Goal: Task Accomplishment & Management: Complete application form

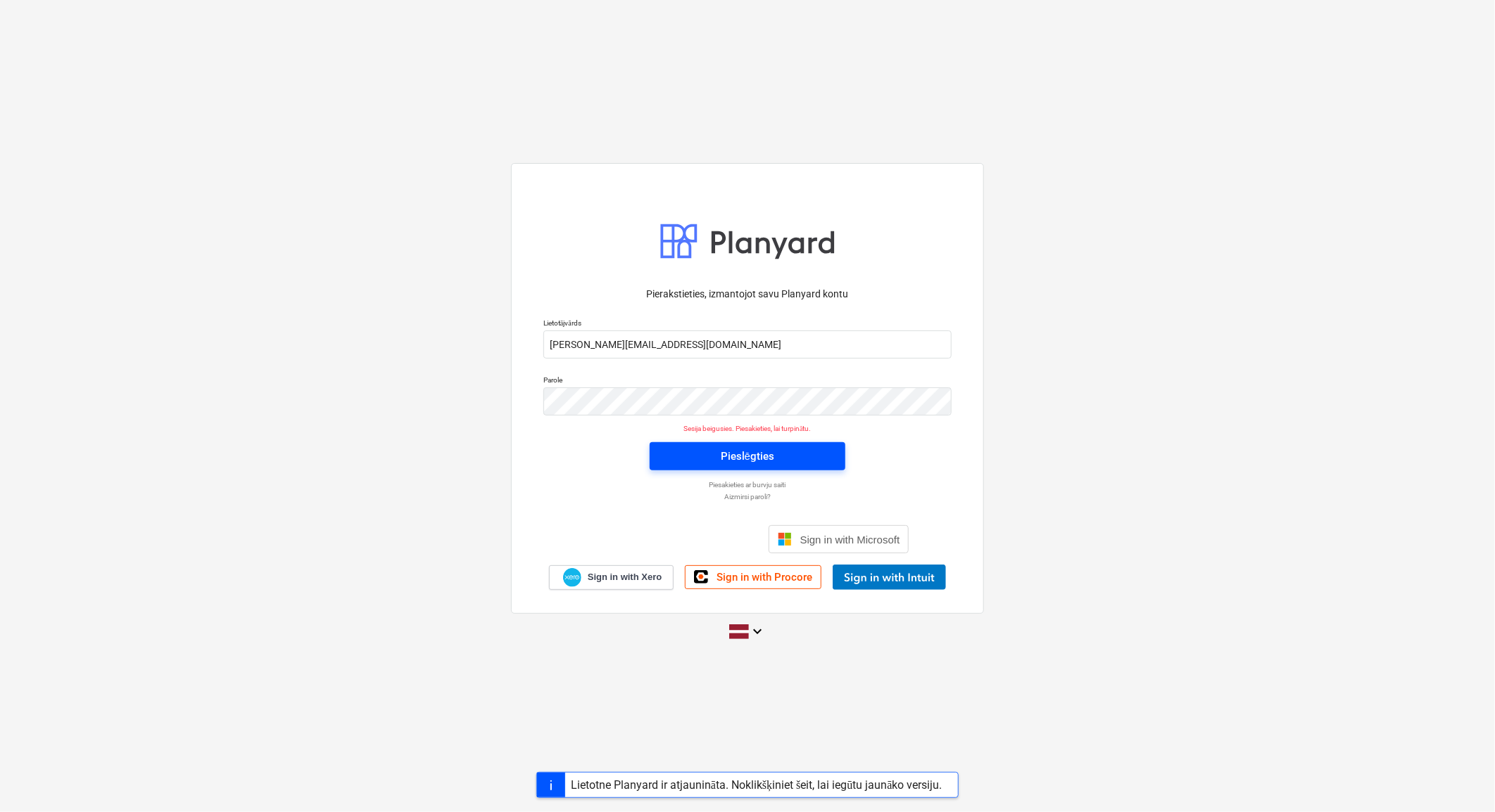
click at [785, 449] on span "Pieslēgties" at bounding box center [748, 455] width 162 height 18
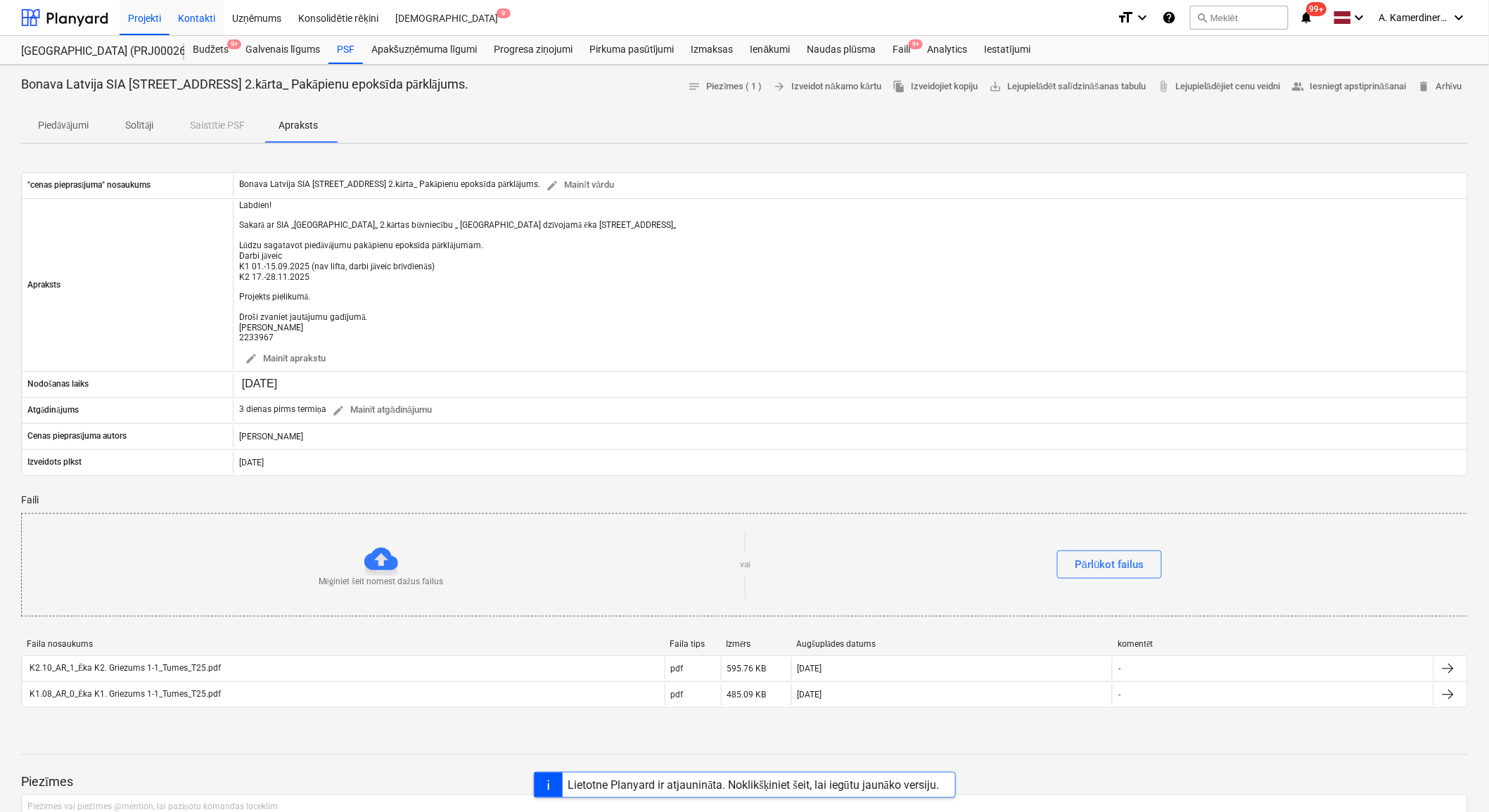
click at [200, 16] on div "Kontakti" at bounding box center [197, 17] width 55 height 36
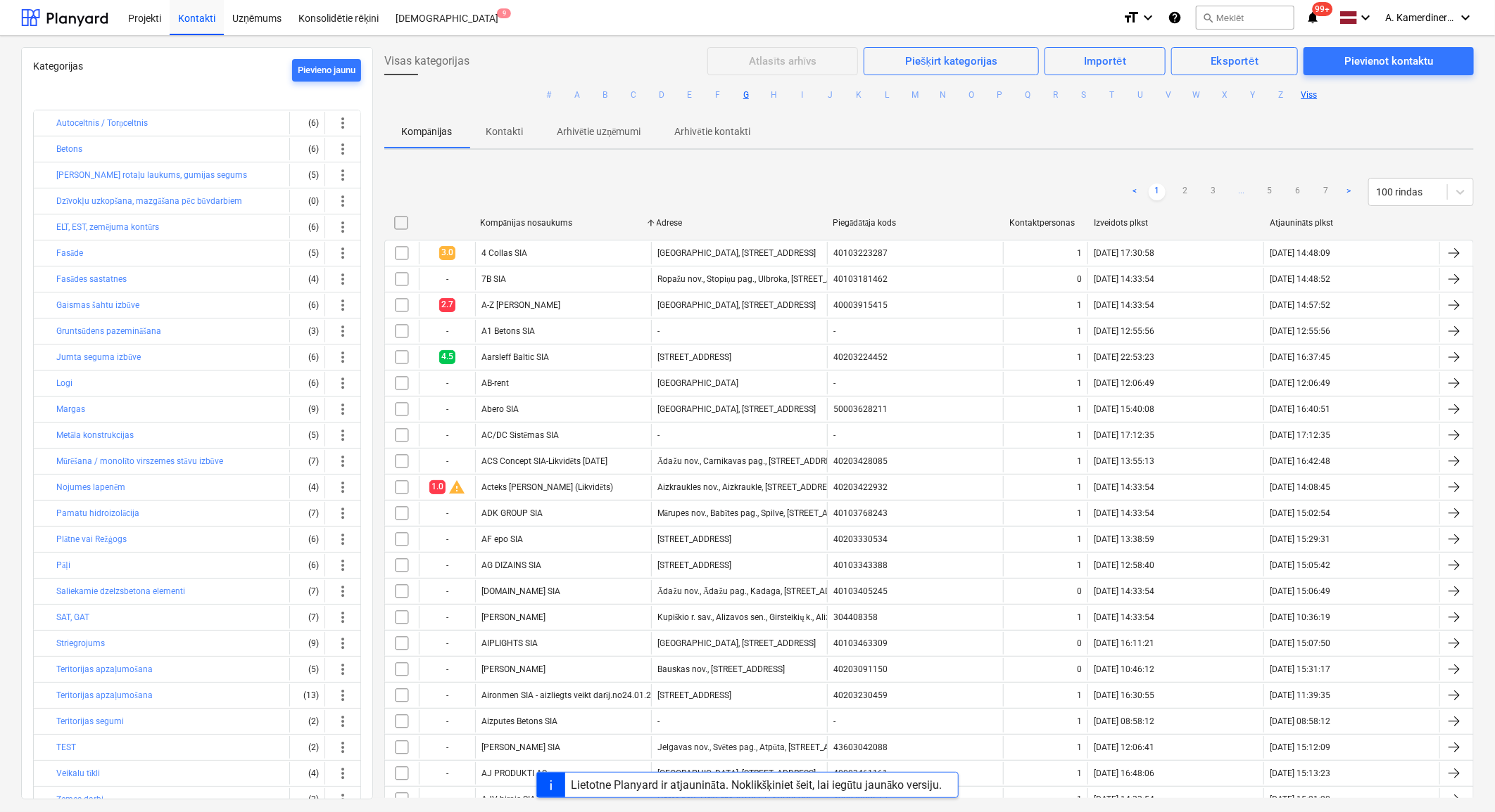
click at [743, 96] on button "G" at bounding box center [746, 95] width 17 height 17
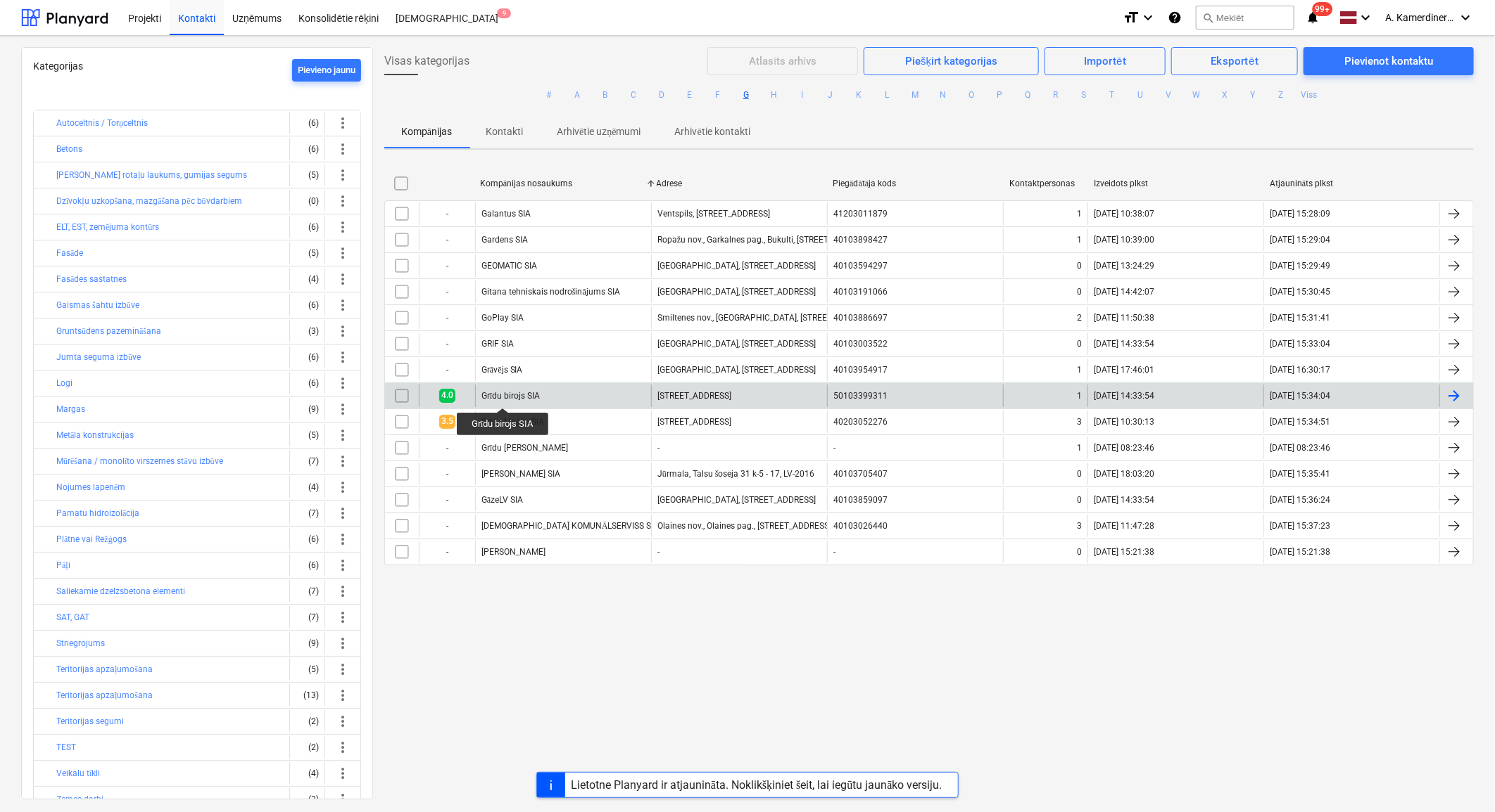
click at [503, 394] on div "Grīdu birojs SIA" at bounding box center [510, 396] width 58 height 10
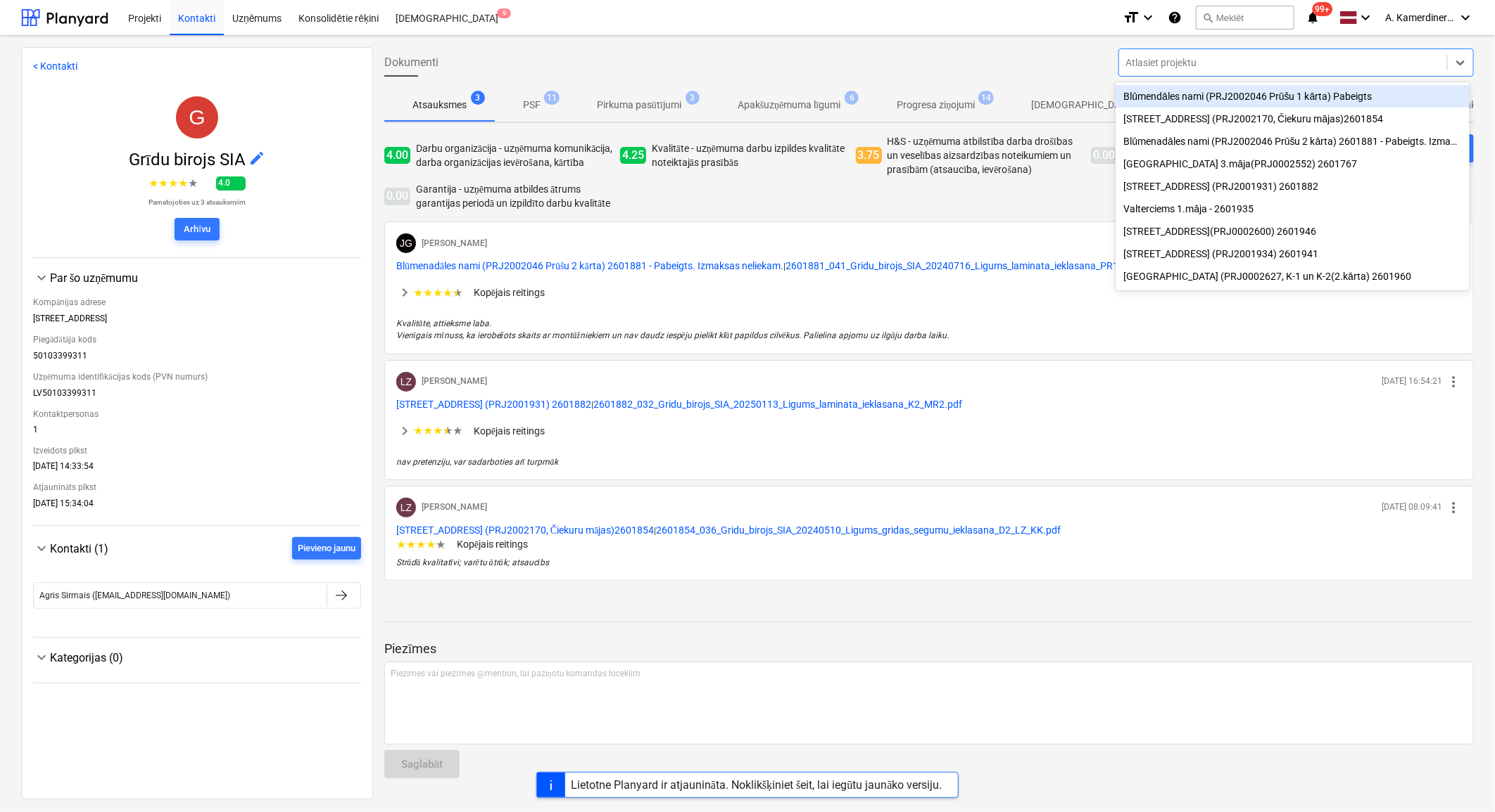
click at [1205, 64] on div at bounding box center [1282, 62] width 313 height 14
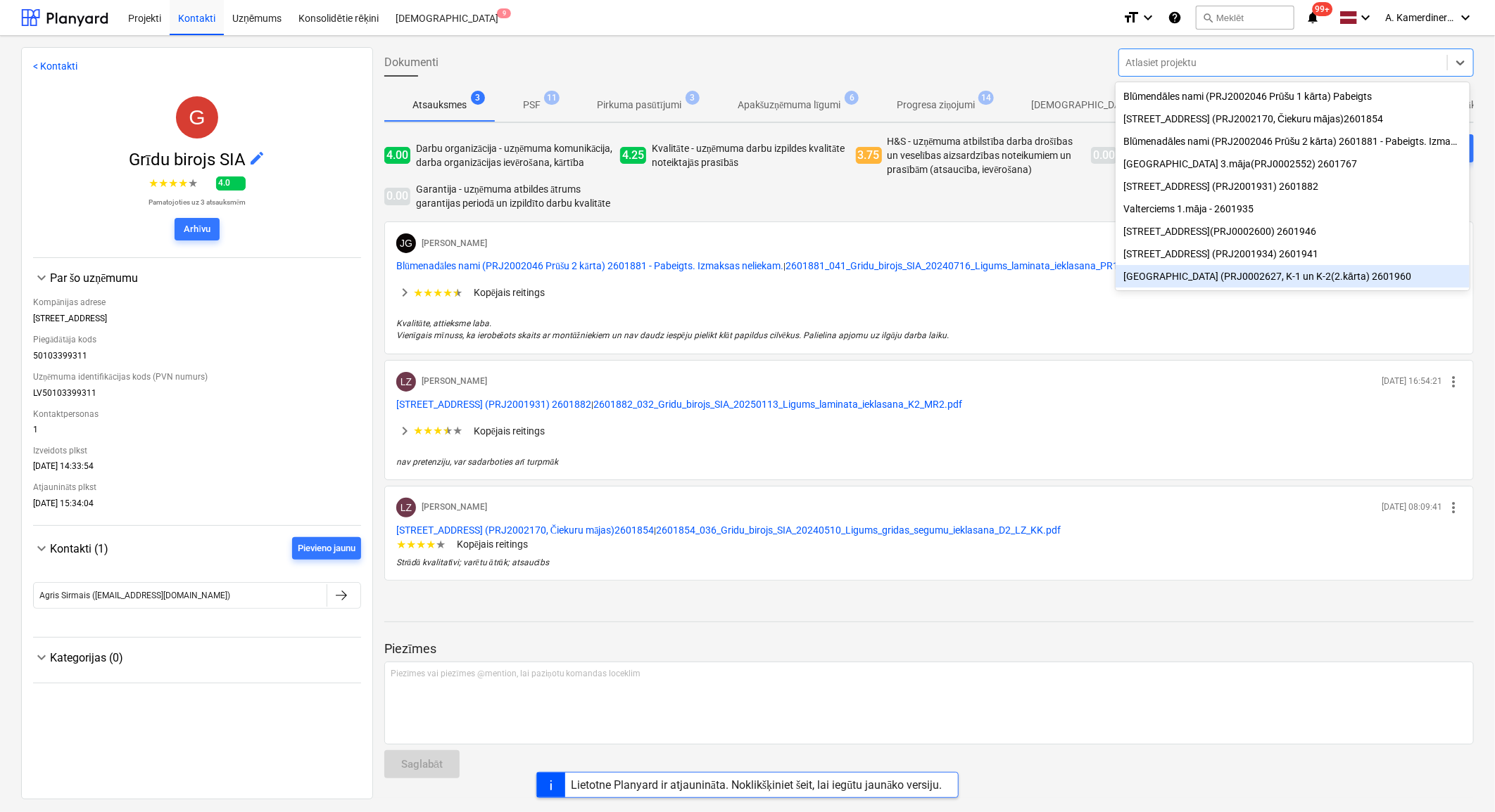
click at [1172, 279] on div "[GEOGRAPHIC_DATA] (PRJ0002627, K-1 un K-2(2.kārta) 2601960" at bounding box center [1293, 277] width 354 height 23
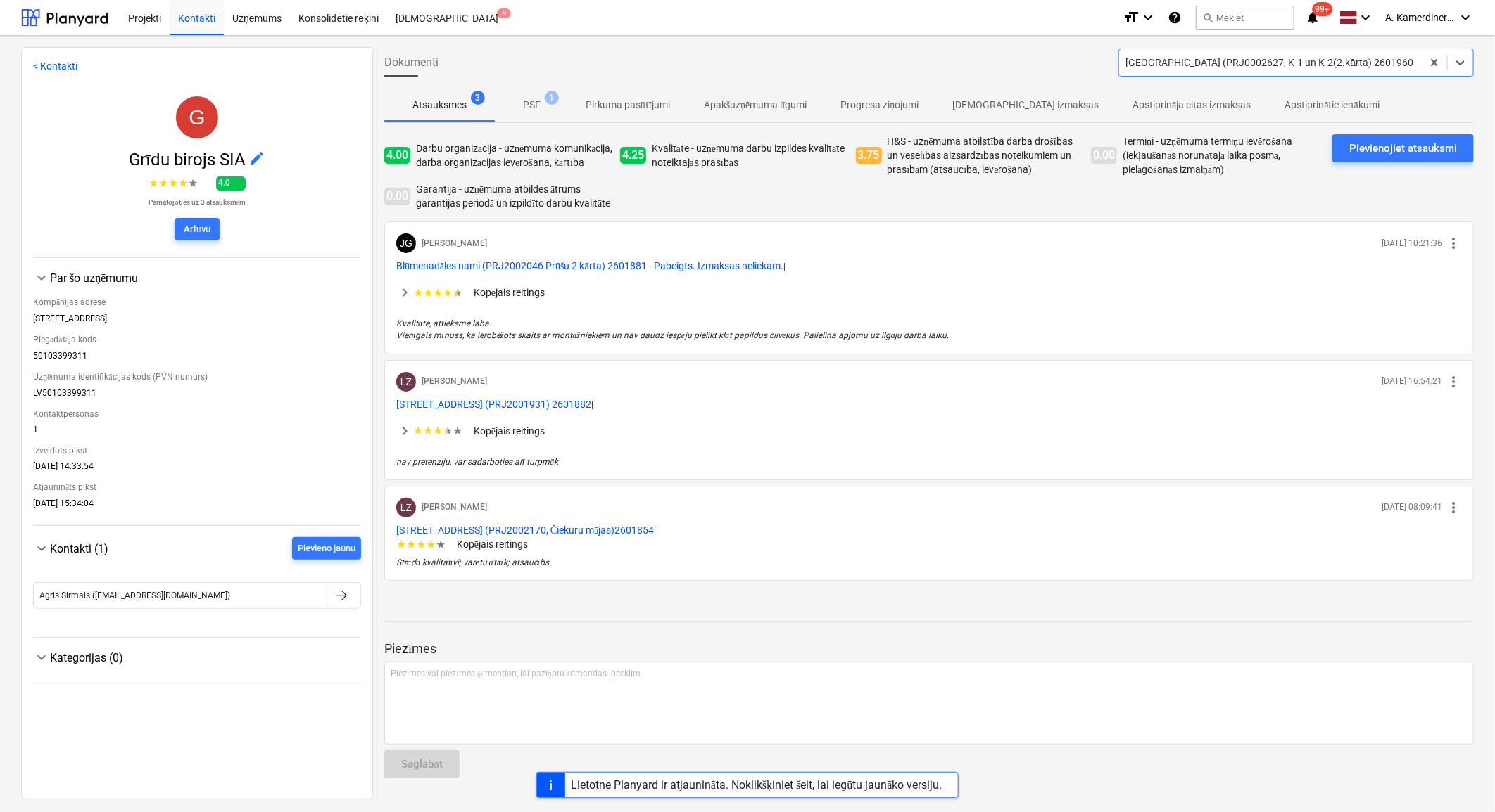
click at [1187, 72] on div "[GEOGRAPHIC_DATA] (PRJ0002627, K-1 un K-2(2.kārta) 2601960" at bounding box center [1269, 62] width 302 height 20
click at [1080, 59] on div "Dokumenti Tumes iela (PRJ0002627, K-1 un K-2(2.kārta) 2601960" at bounding box center [928, 63] width 1101 height 40
click at [52, 22] on div at bounding box center [64, 17] width 88 height 35
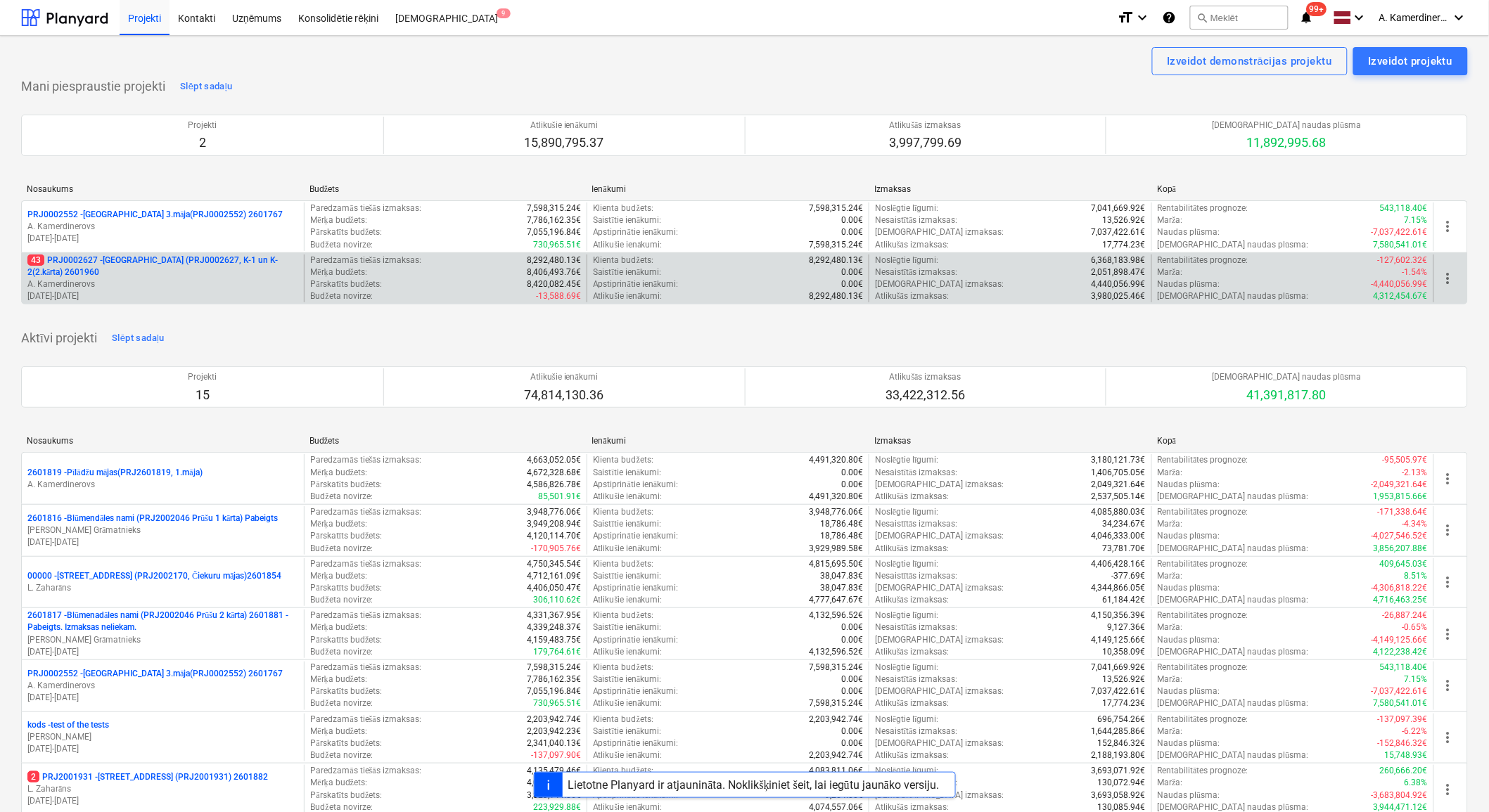
click at [87, 272] on p "43 PRJ0002627 - [GEOGRAPHIC_DATA] (PRJ0002627, K-1 un K-2(2.kārta) 2601960" at bounding box center [163, 266] width 271 height 24
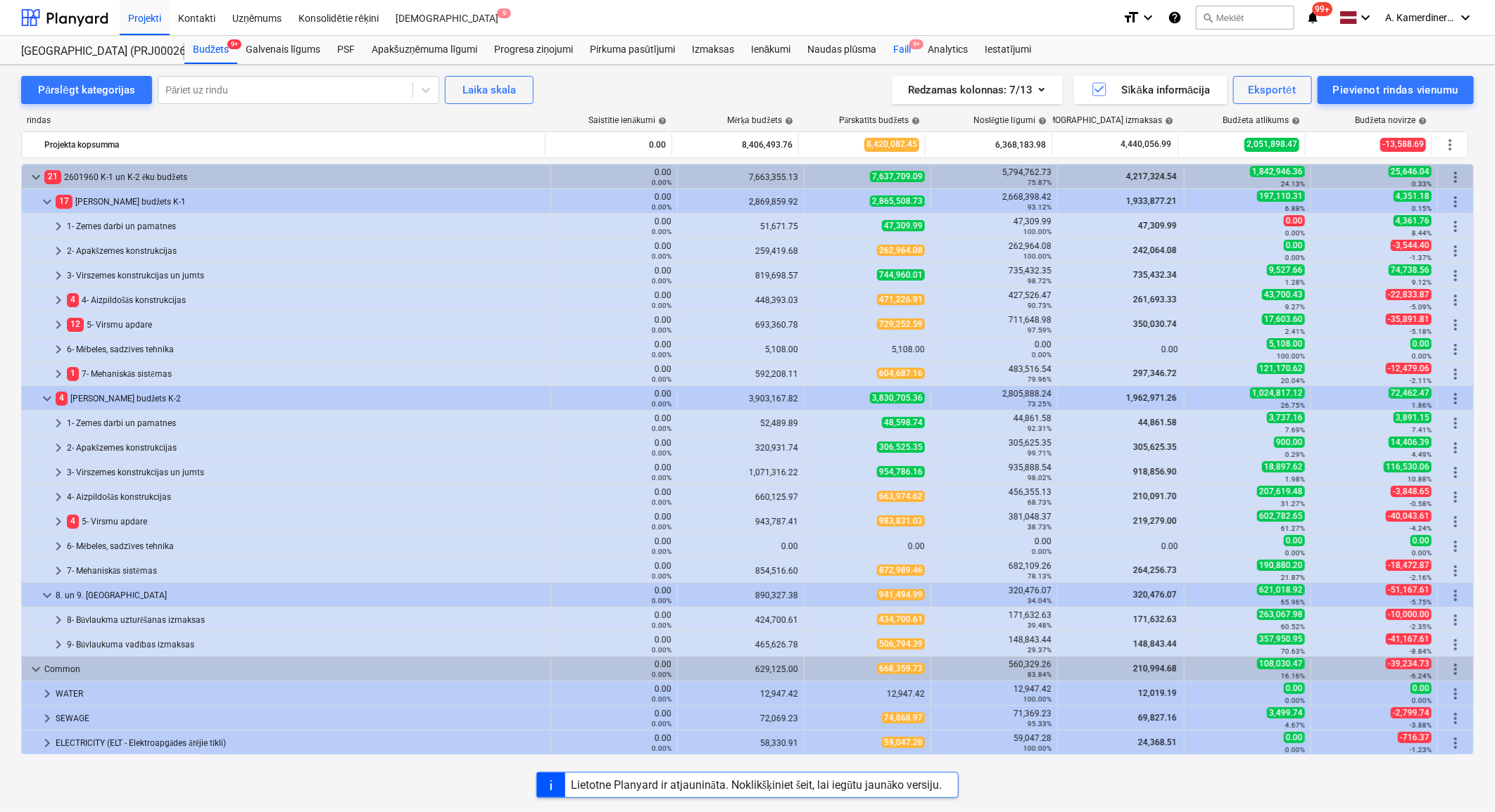
click at [903, 46] on div "Faili 9+" at bounding box center [902, 50] width 35 height 28
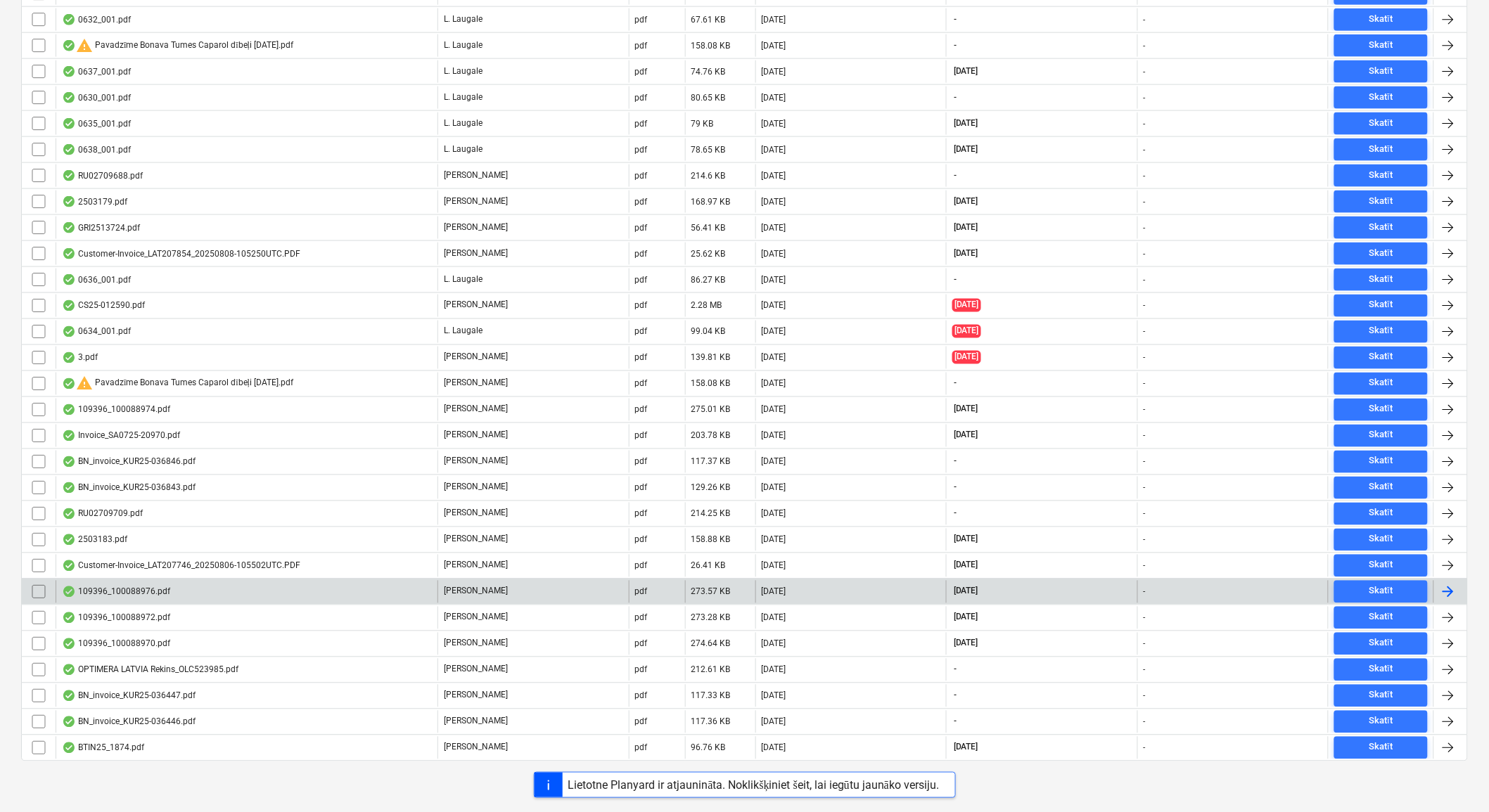
scroll to position [586, 0]
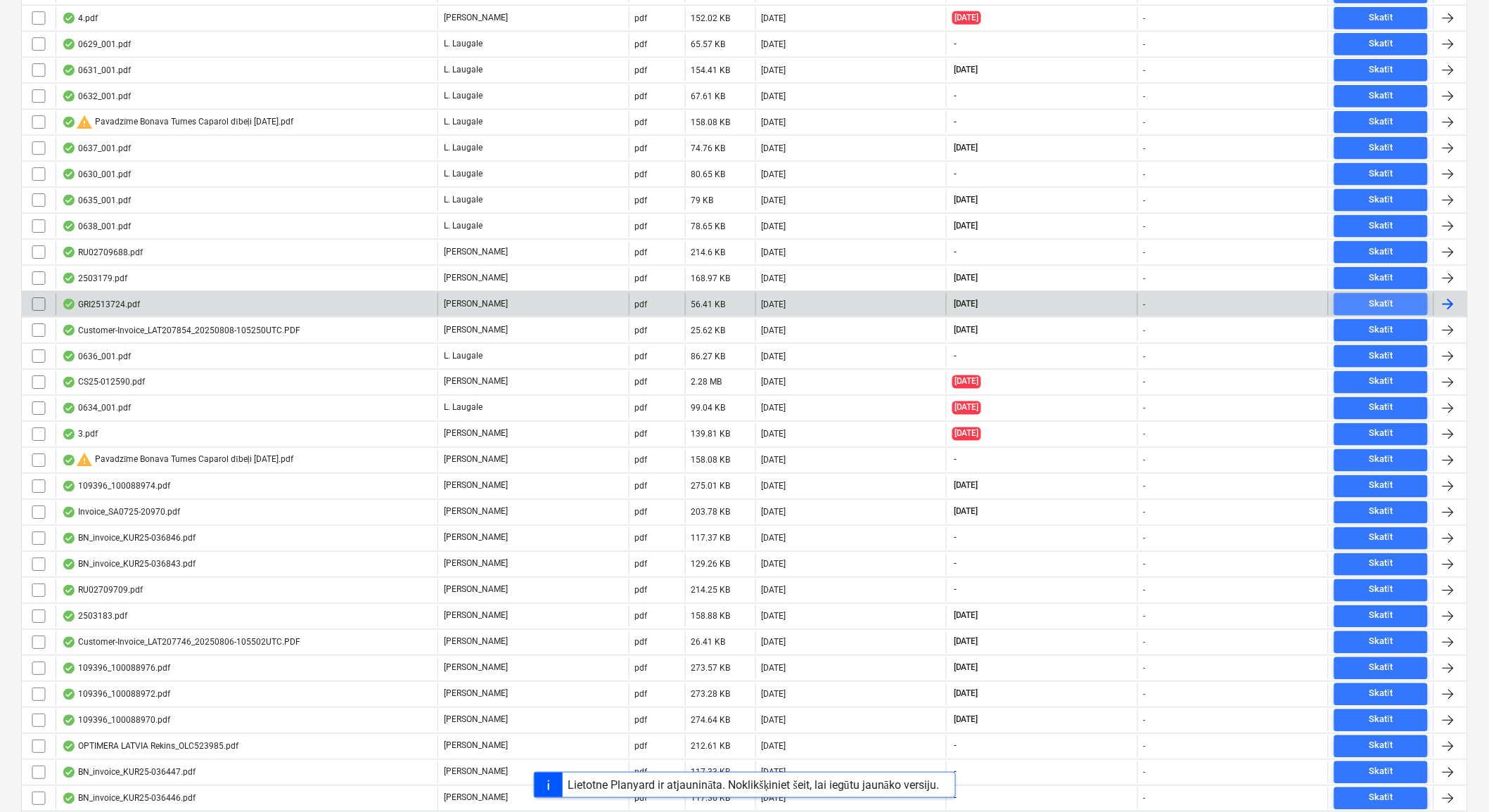
click at [1402, 299] on span "Skatīt" at bounding box center [1381, 304] width 82 height 16
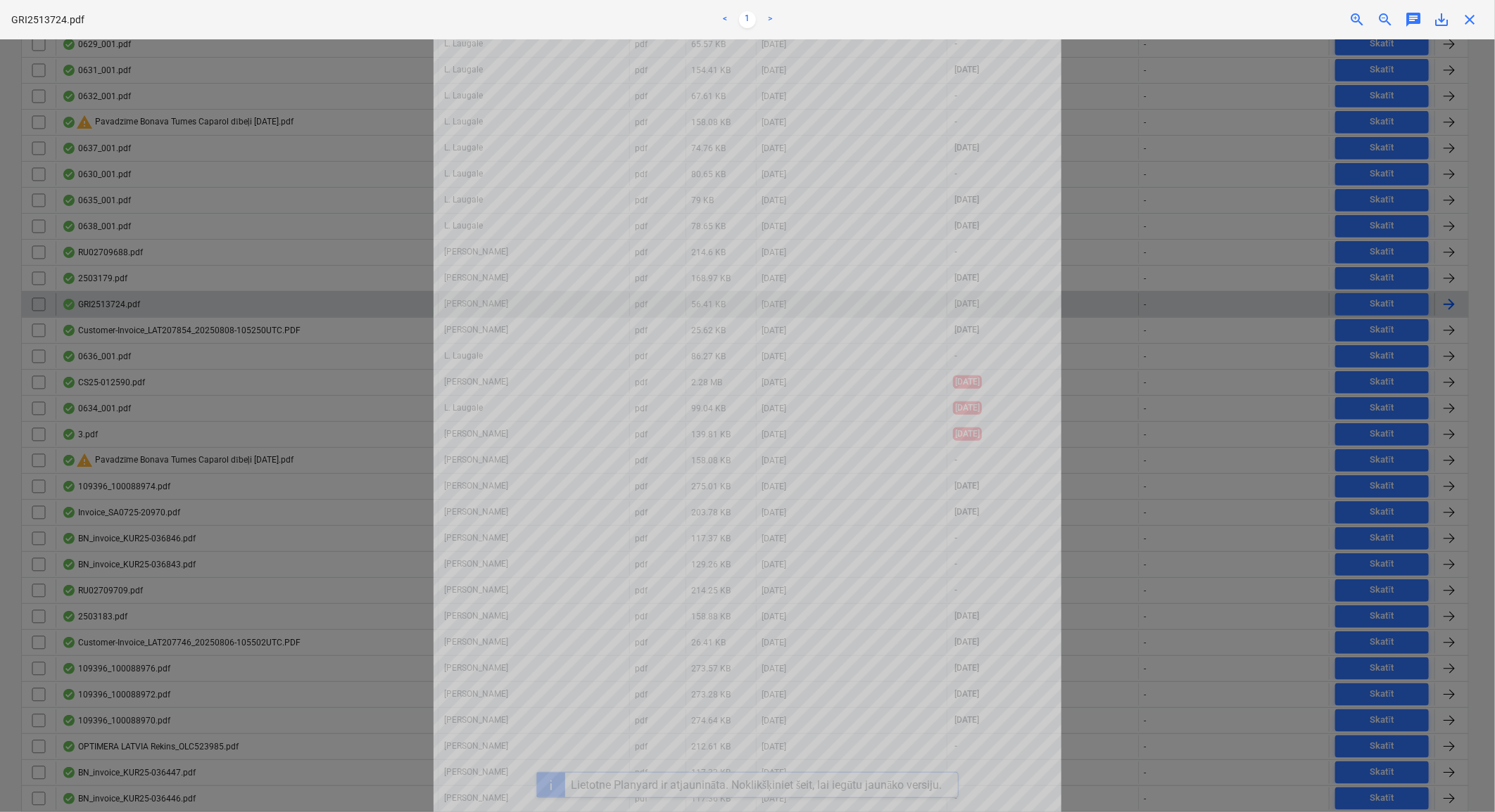
click at [1471, 21] on div "Pārāk daudz pieprasījumu, vēlāk mēģiniet vēlreiz" at bounding box center [1297, 14] width 380 height 29
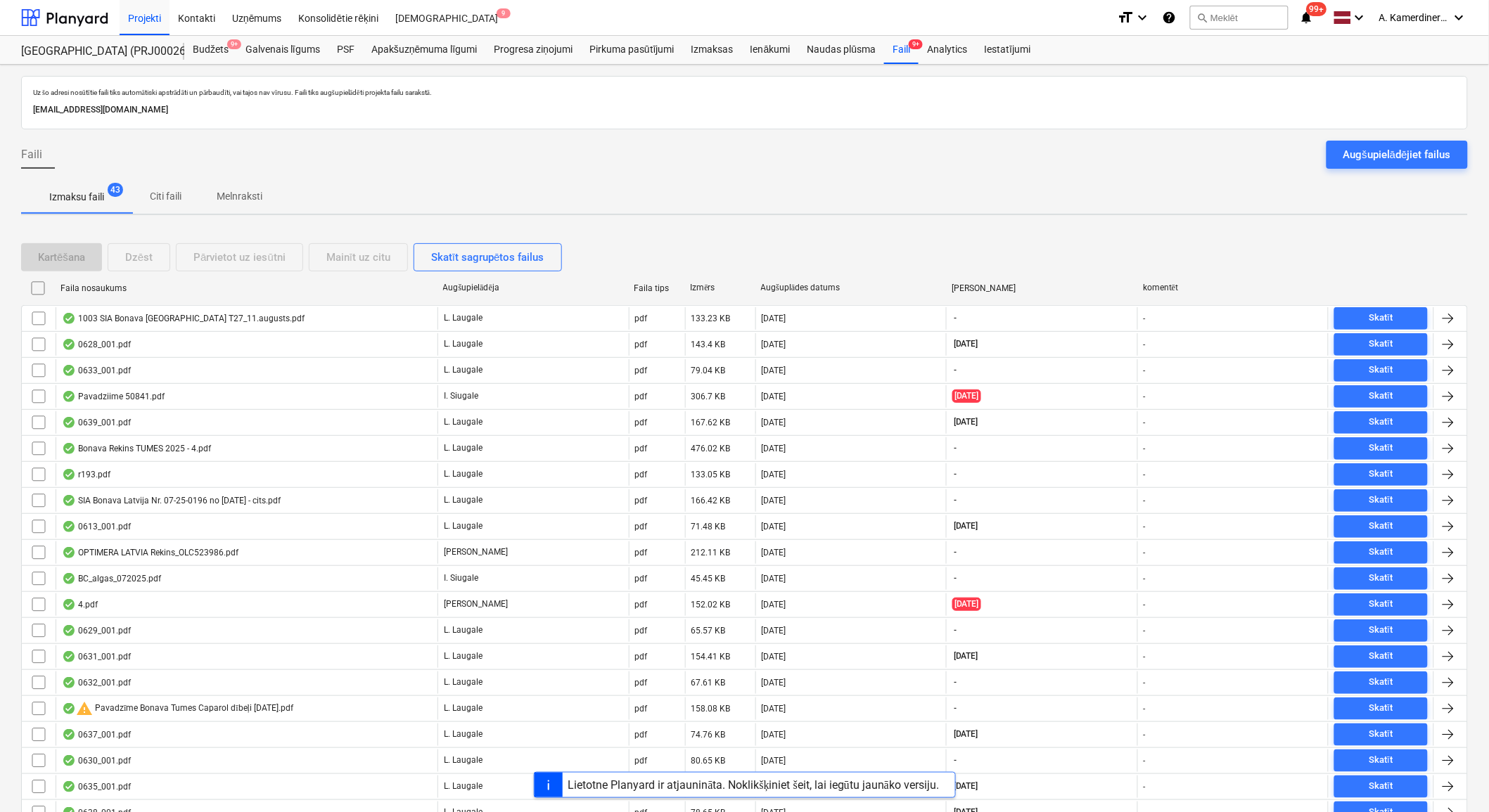
scroll to position [78, 0]
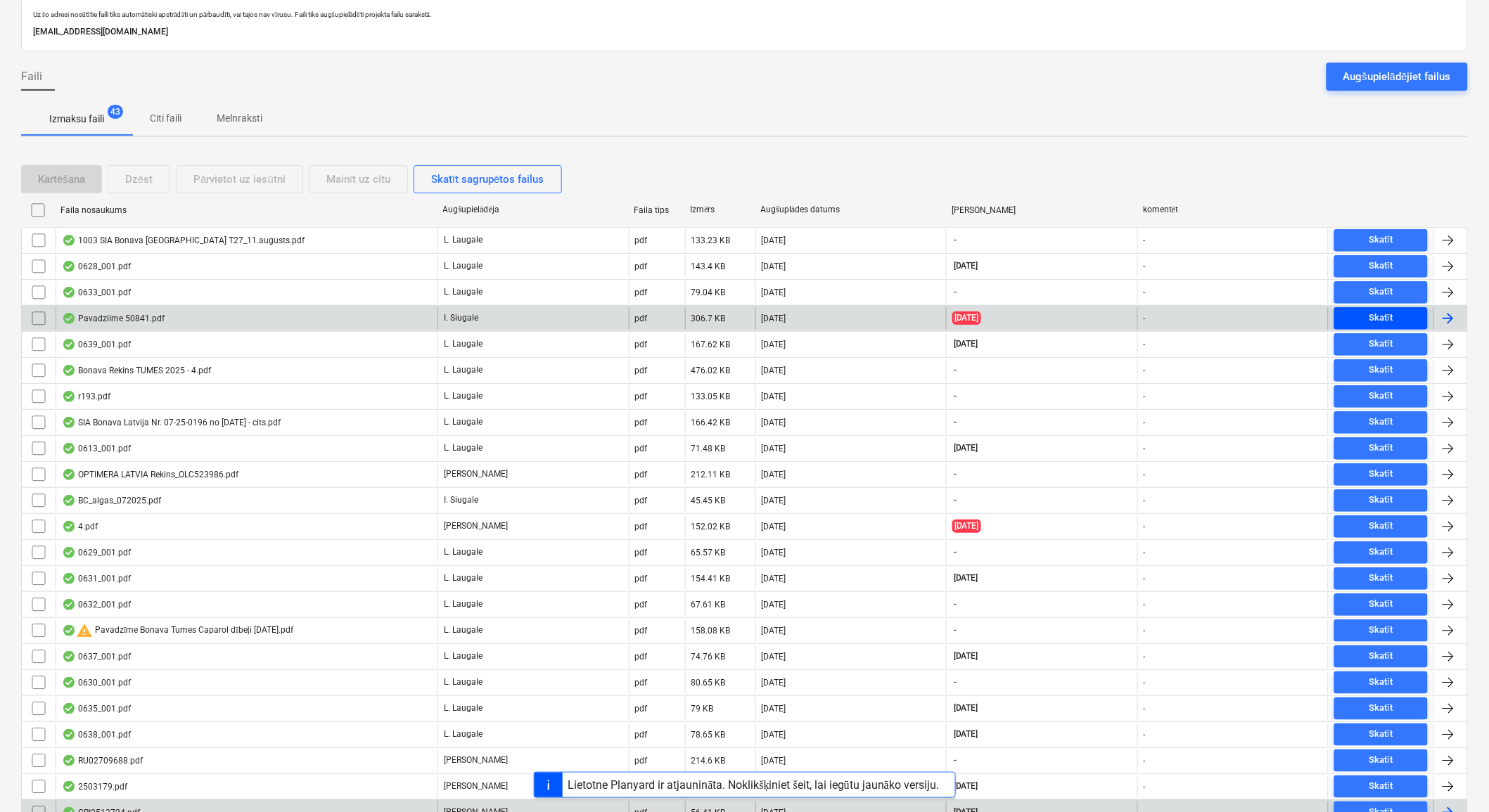
click at [1354, 316] on span "Skatīt" at bounding box center [1381, 318] width 82 height 16
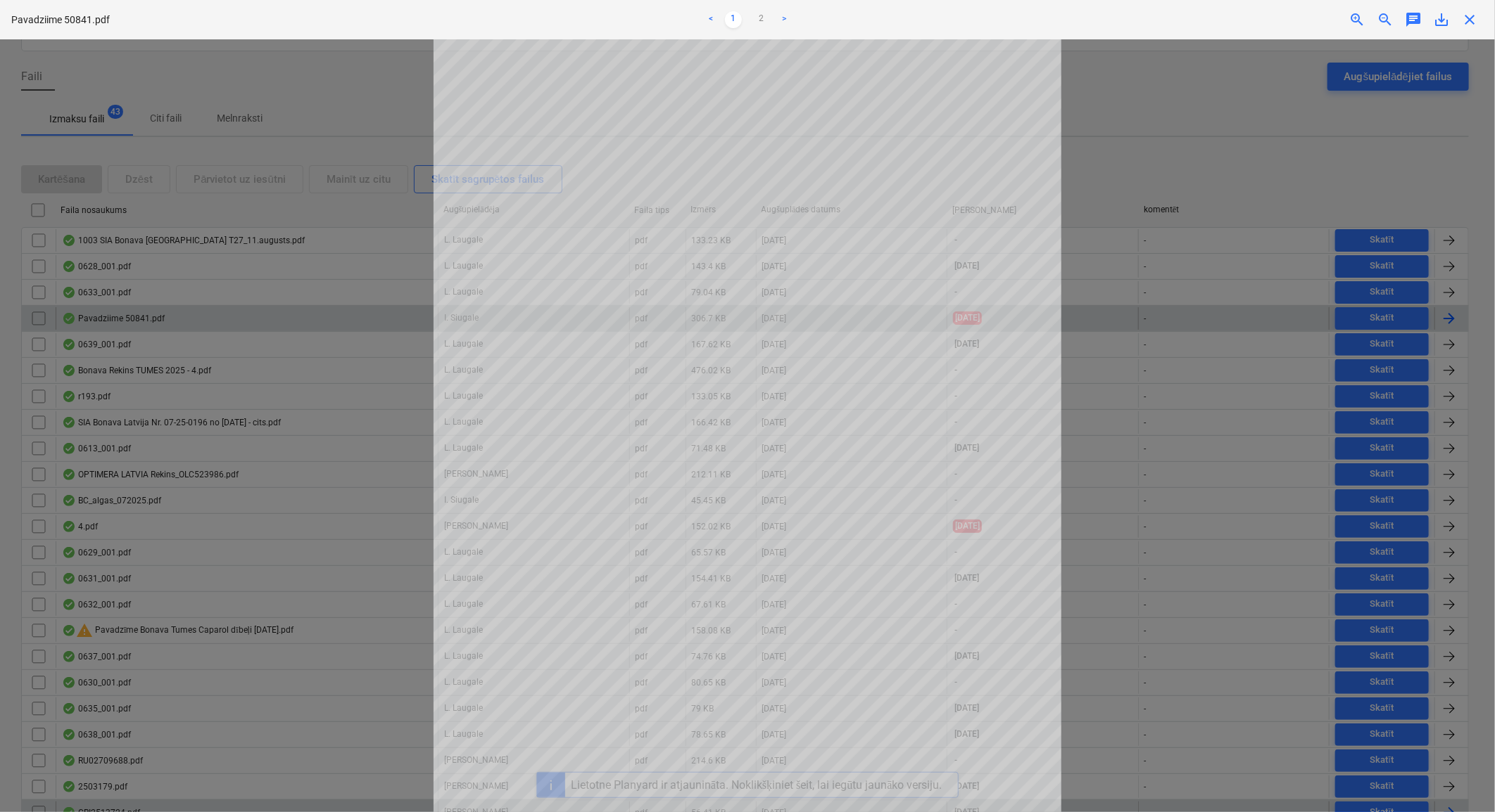
click at [1474, 26] on div "Pārāk daudz pieprasījumu, vēlāk mēģiniet vēlreiz" at bounding box center [1297, 14] width 380 height 29
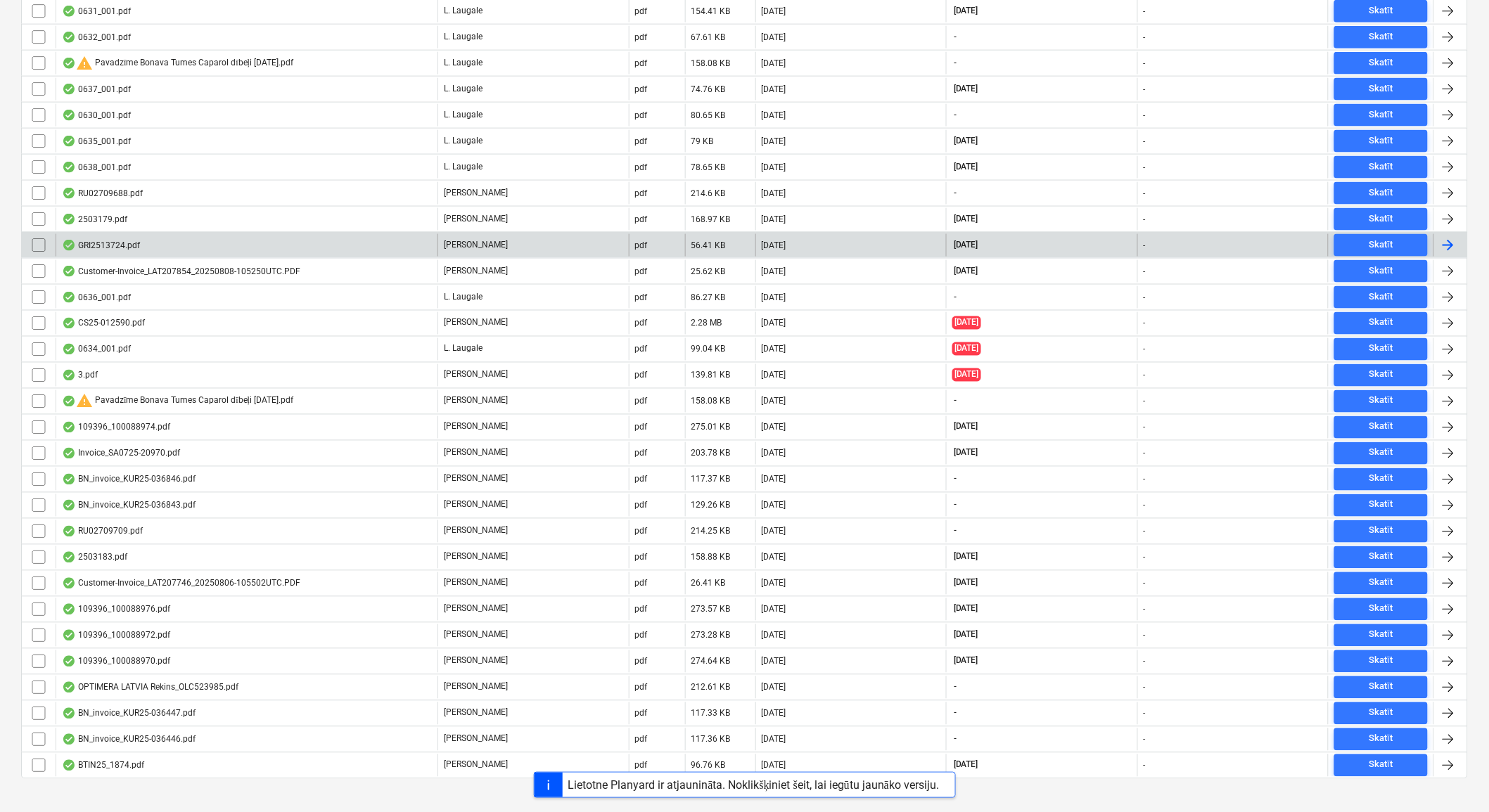
scroll to position [664, 0]
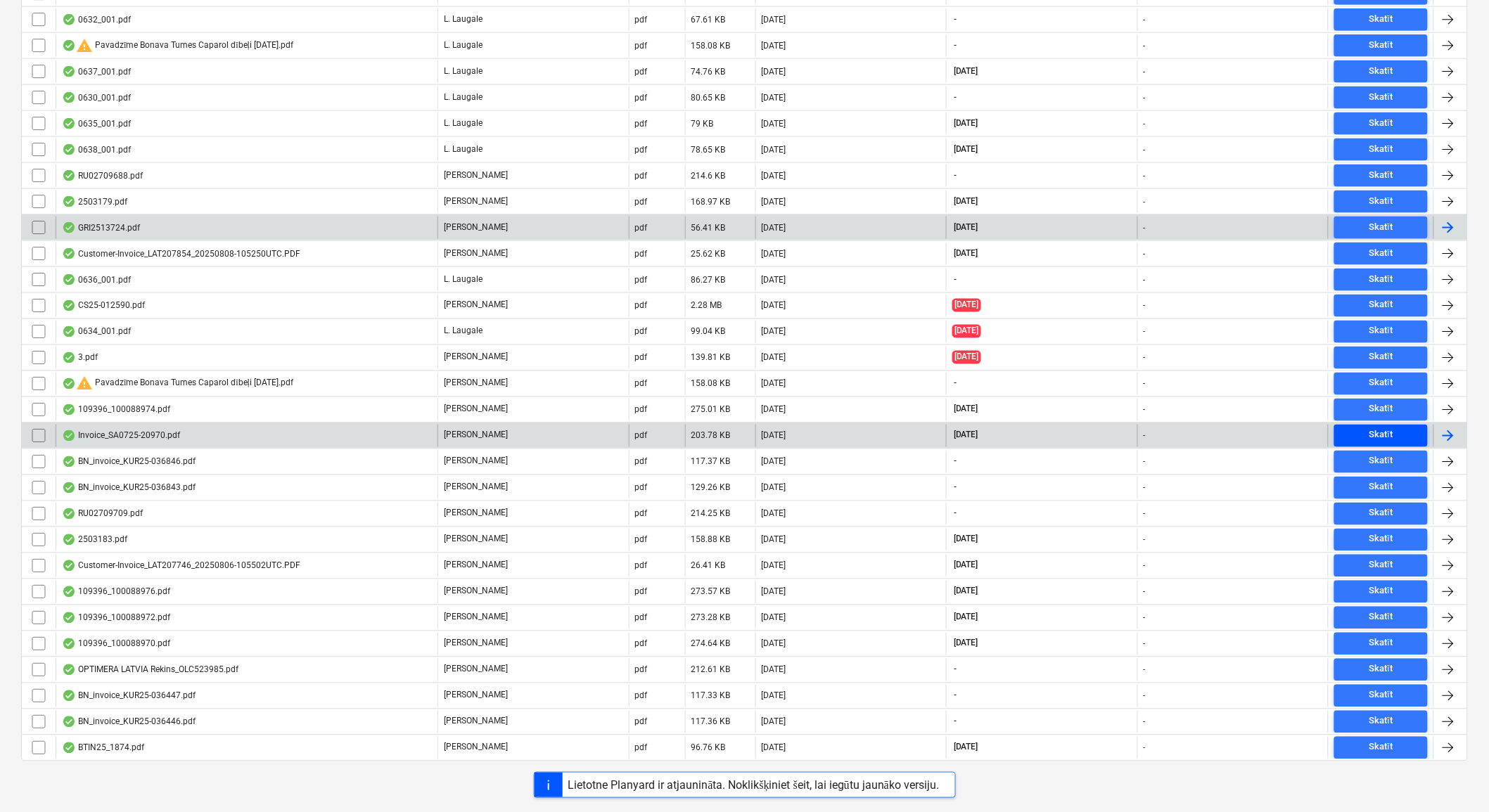
click at [1401, 436] on span "Skatīt" at bounding box center [1381, 435] width 82 height 16
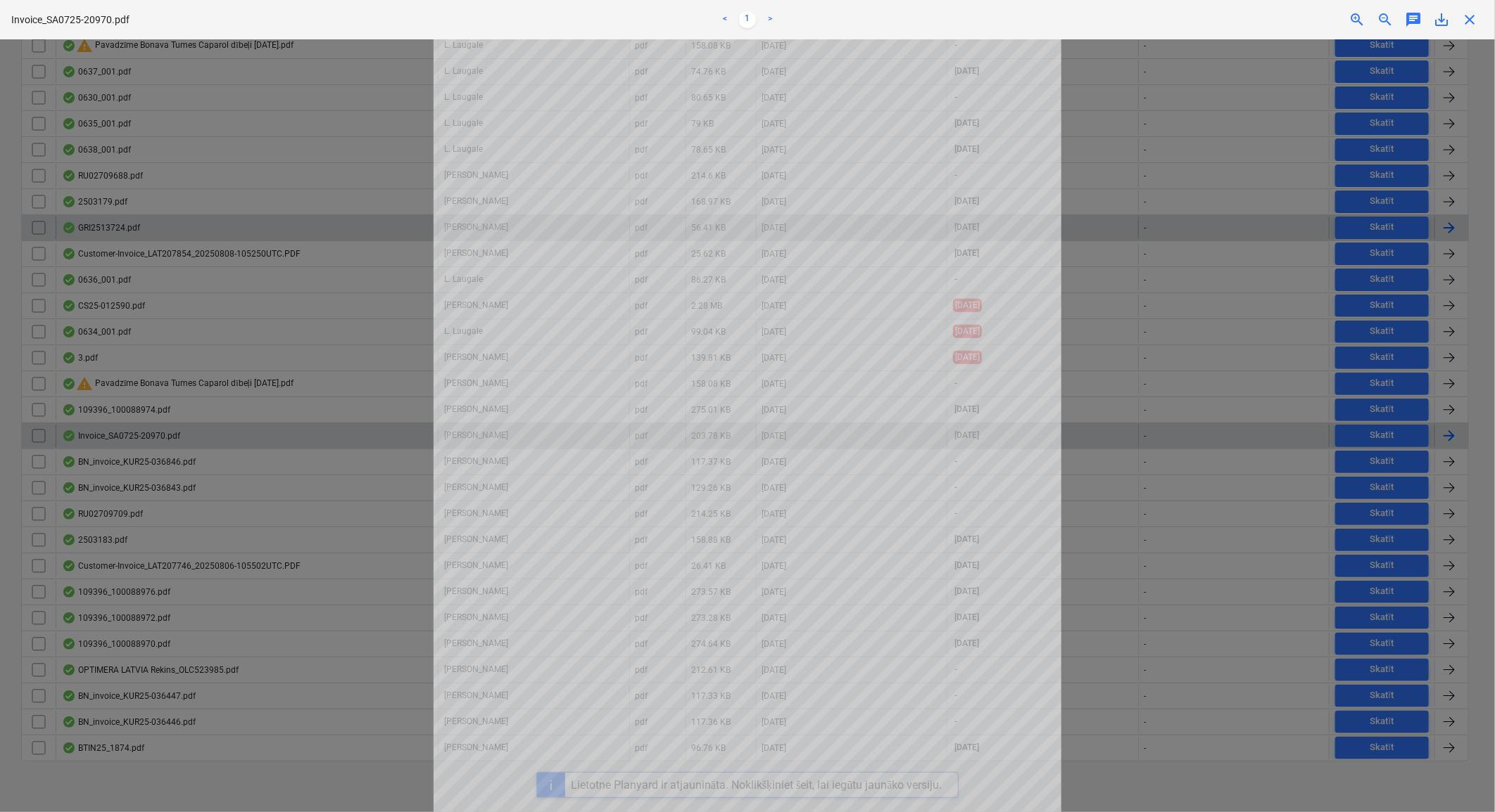
click at [1214, 201] on div at bounding box center [748, 425] width 1495 height 772
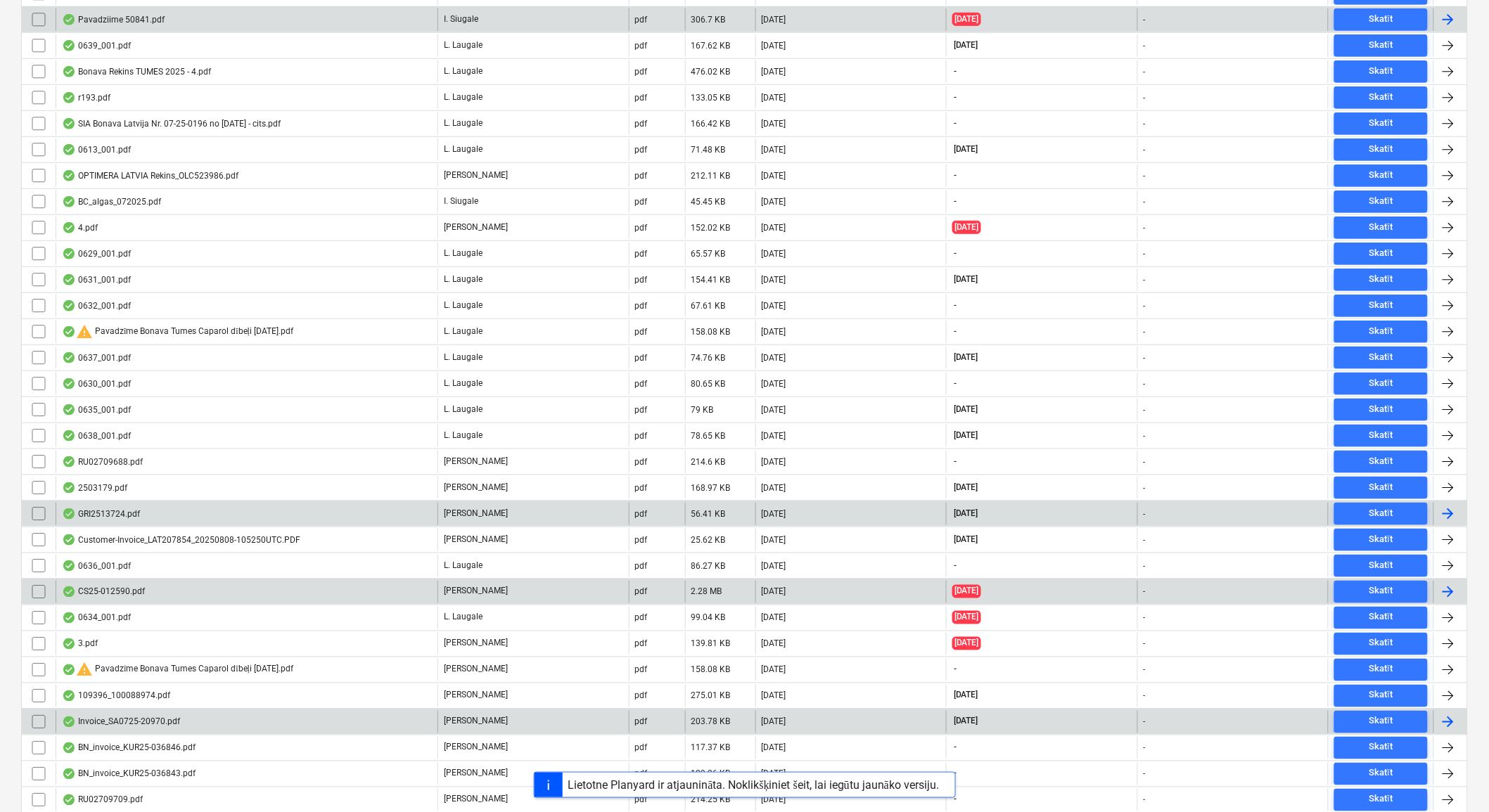
scroll to position [352, 0]
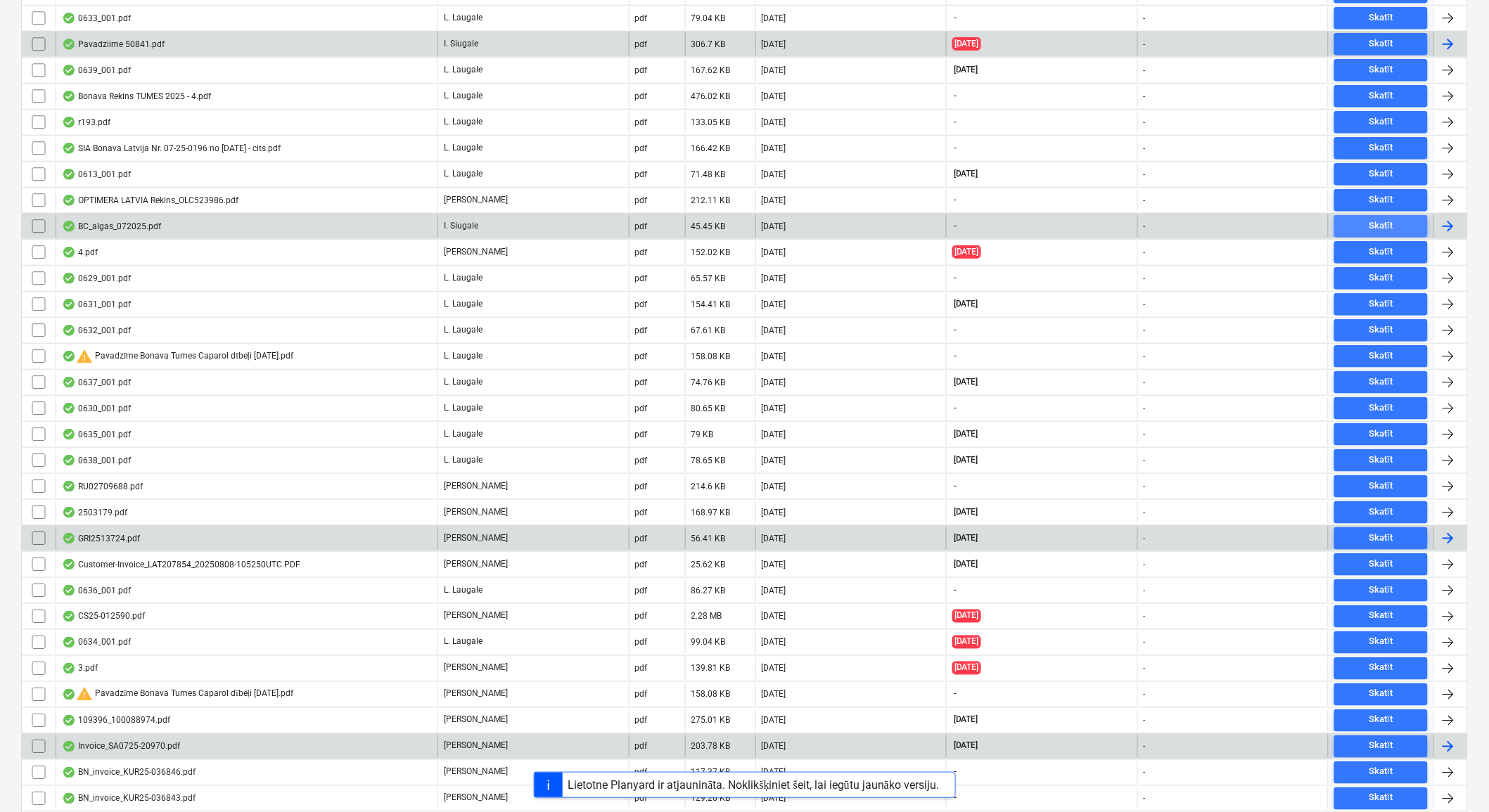
click at [1389, 228] on div "Skatīt" at bounding box center [1381, 226] width 24 height 16
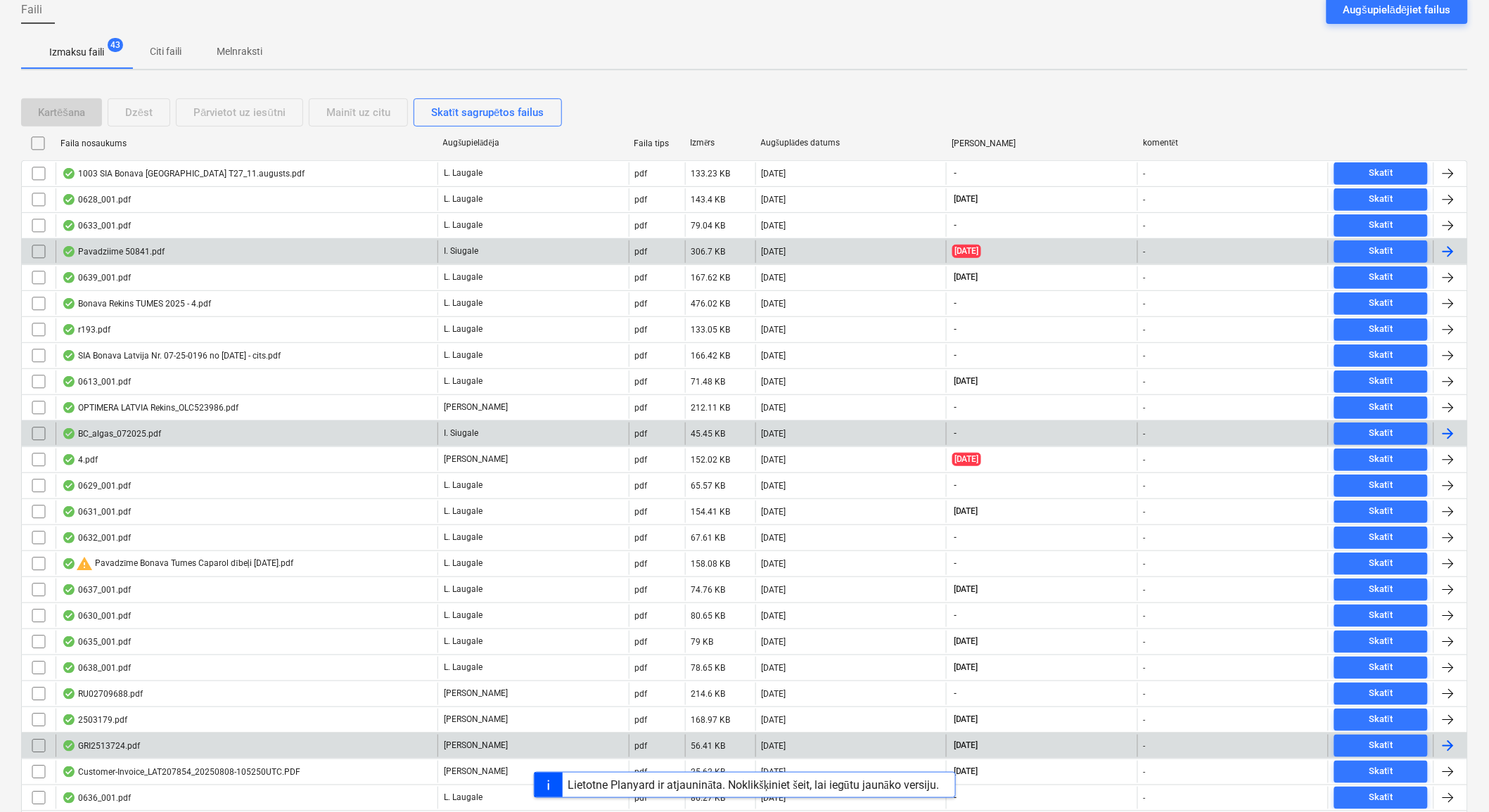
scroll to position [118, 0]
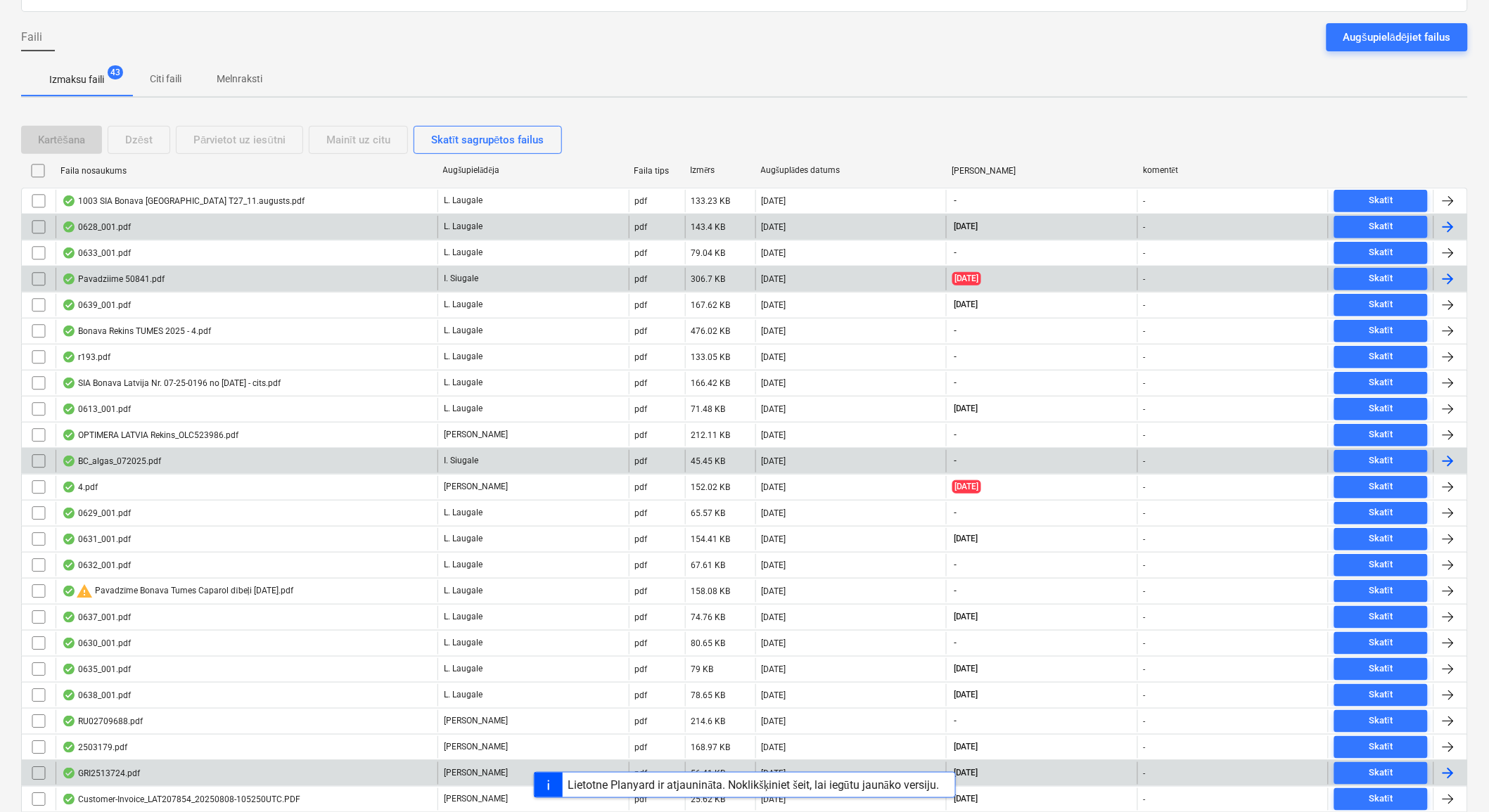
click at [139, 221] on div "0628_001.pdf" at bounding box center [247, 227] width 382 height 23
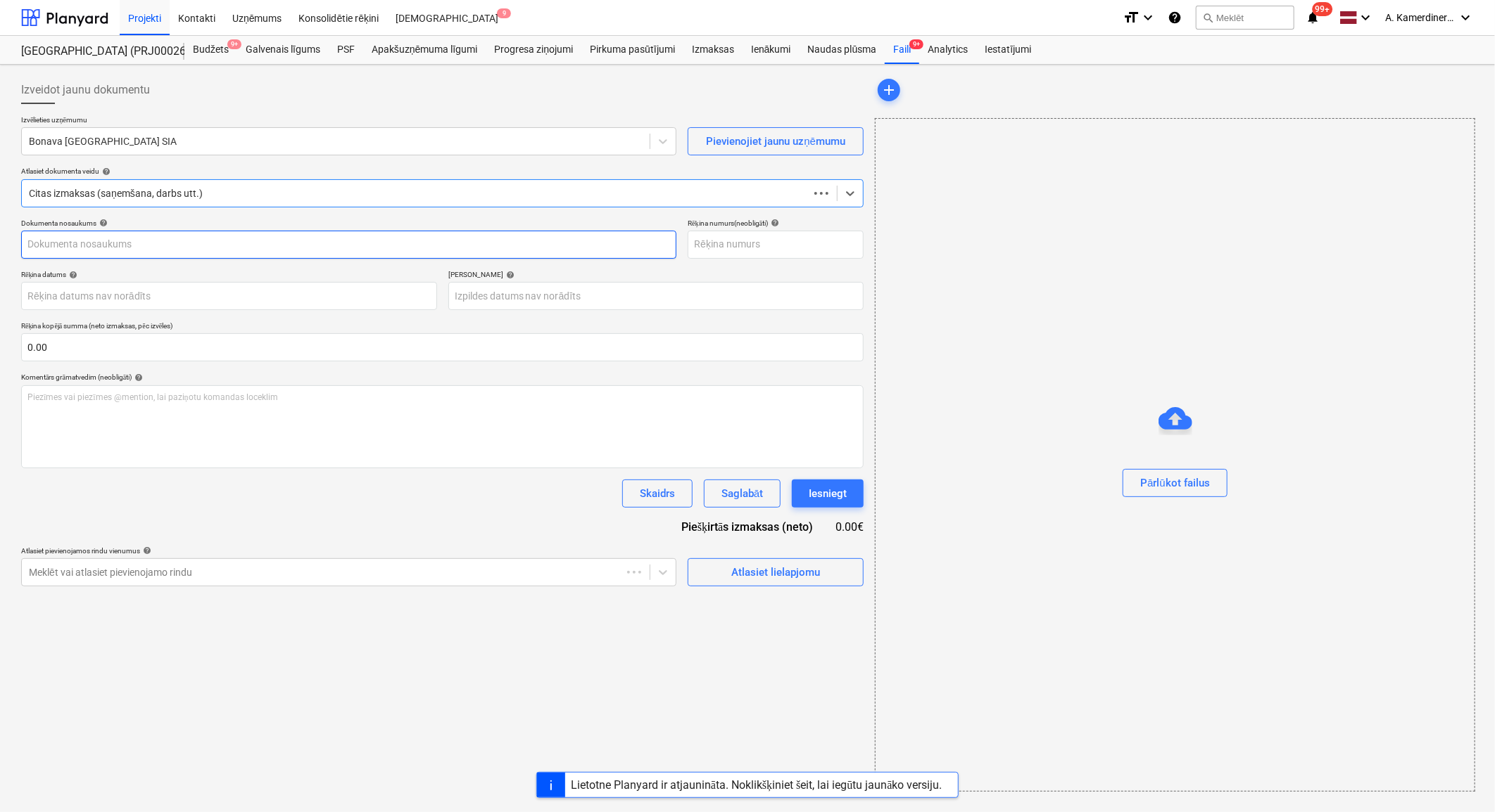
type input "1"
type input "[DATE]"
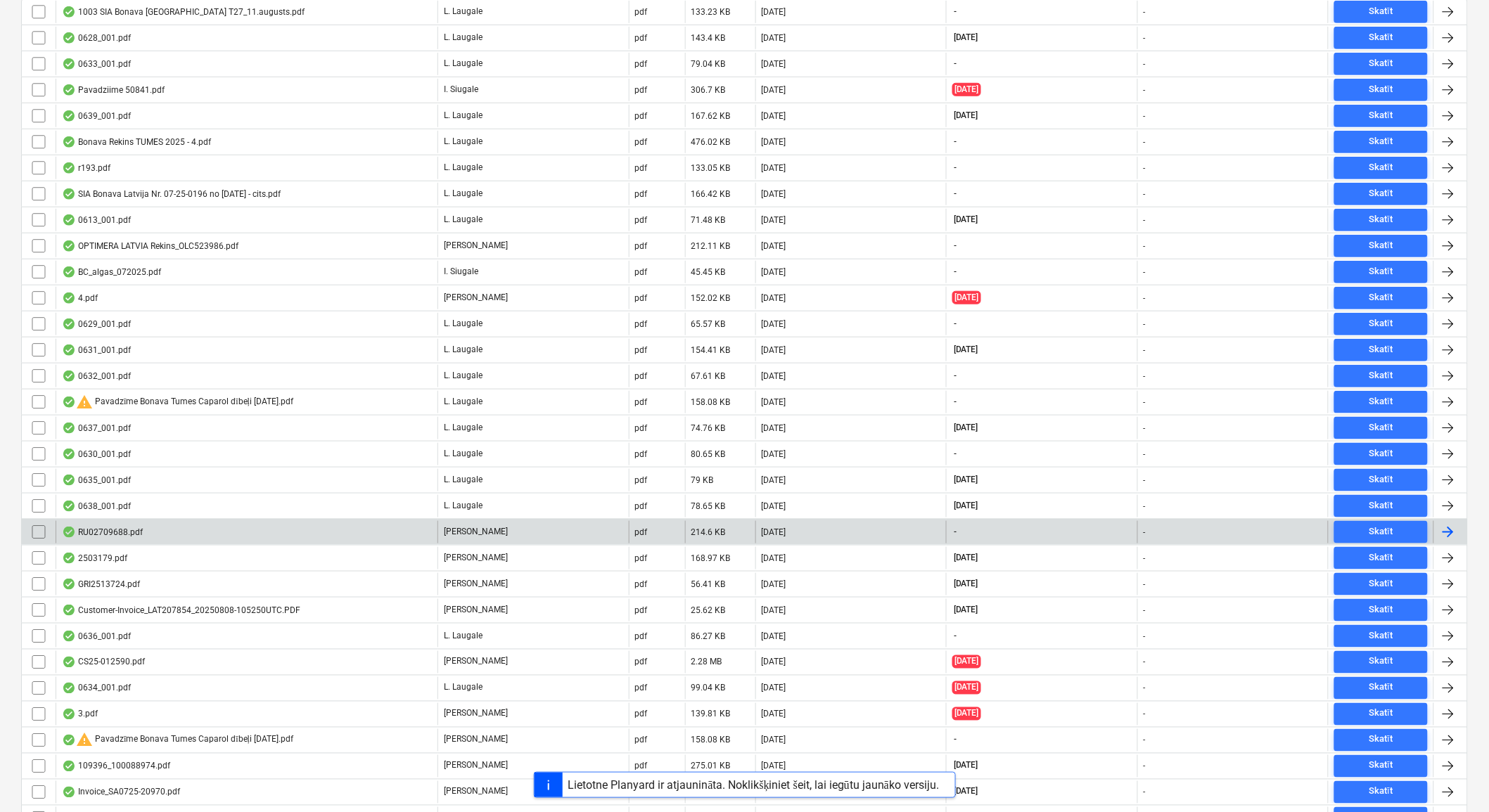
scroll to position [274, 0]
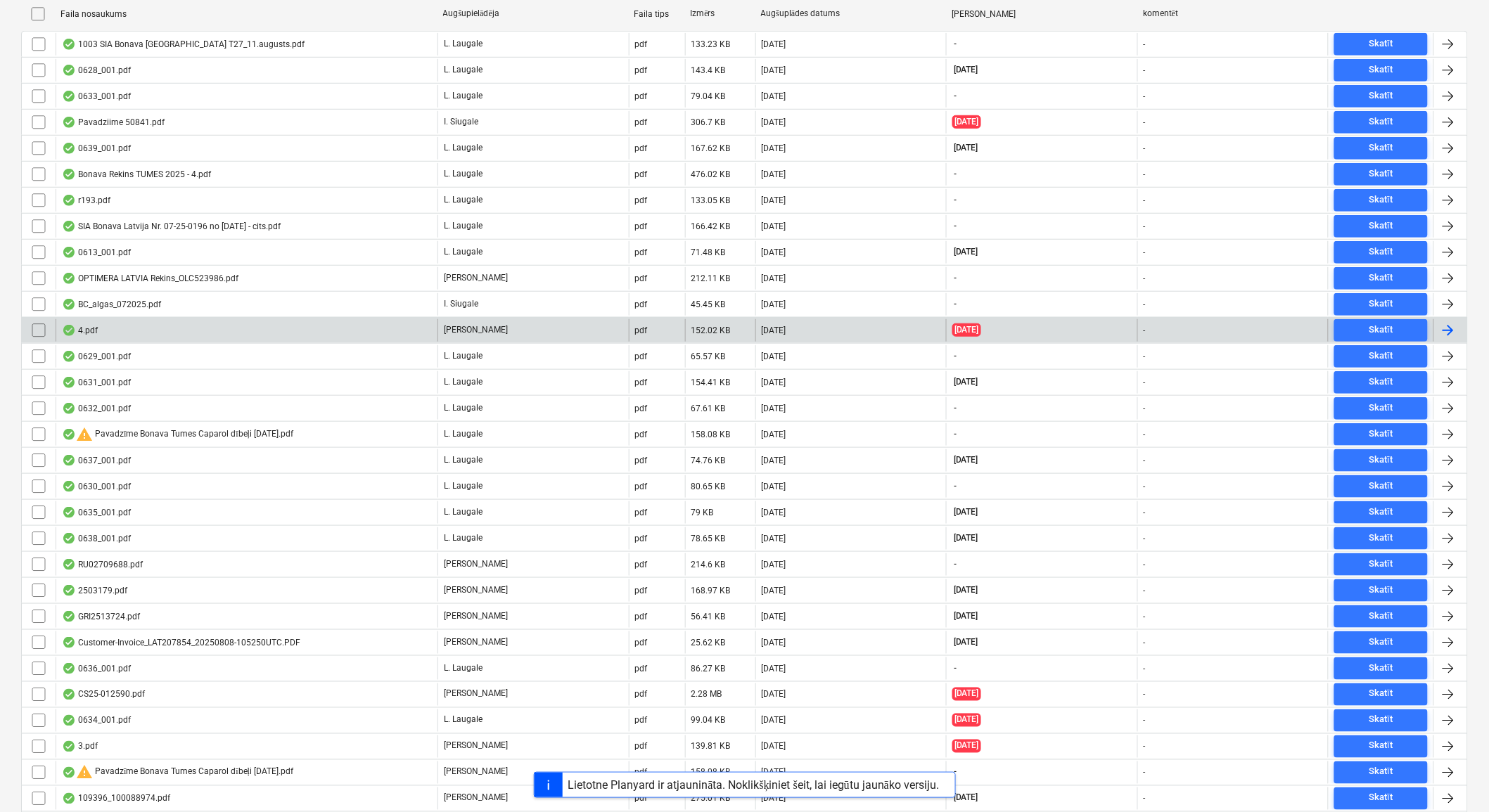
click at [152, 327] on div "4.pdf" at bounding box center [247, 330] width 382 height 23
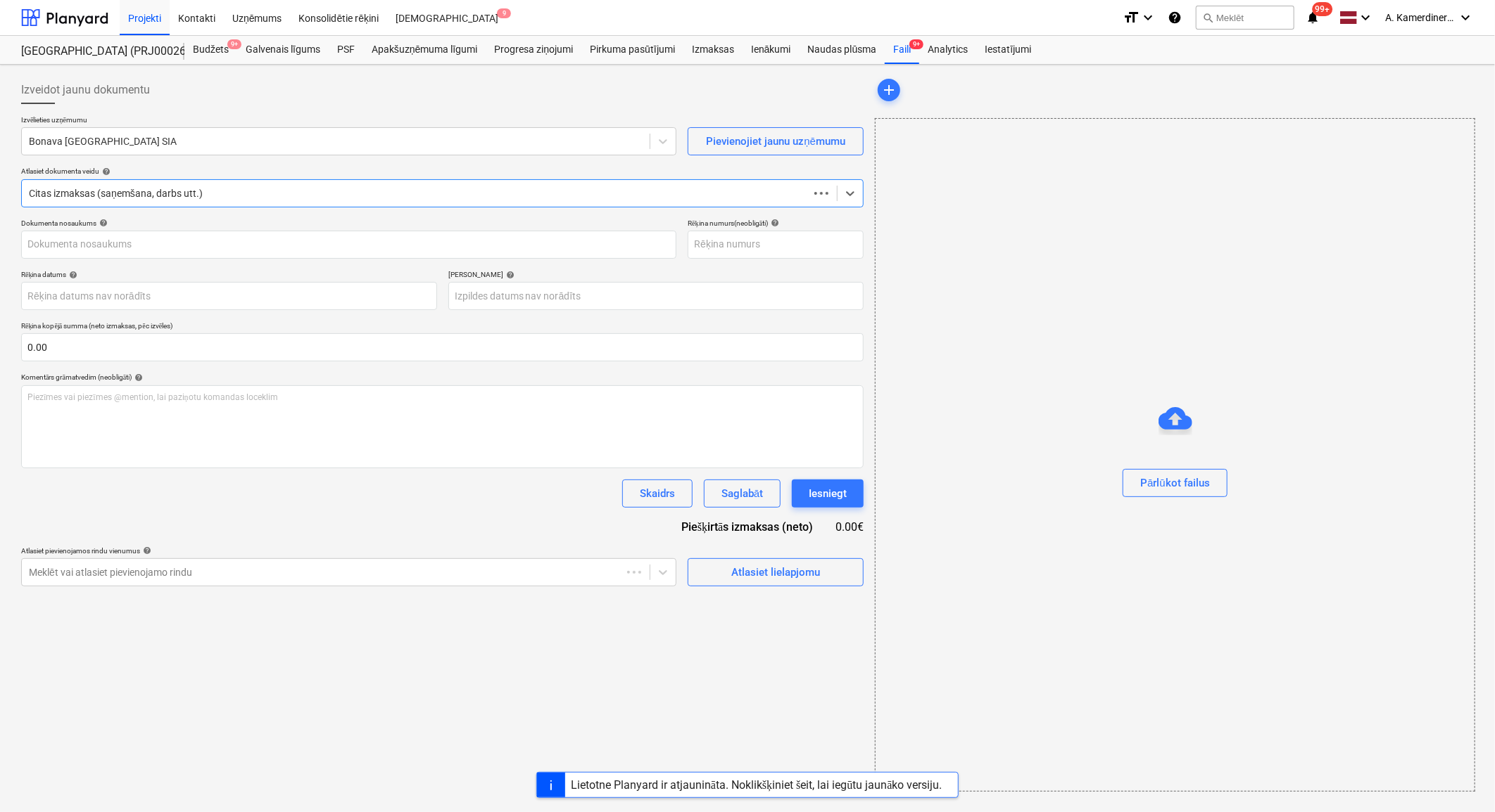
type input "4.pdf"
type input "[DATE]"
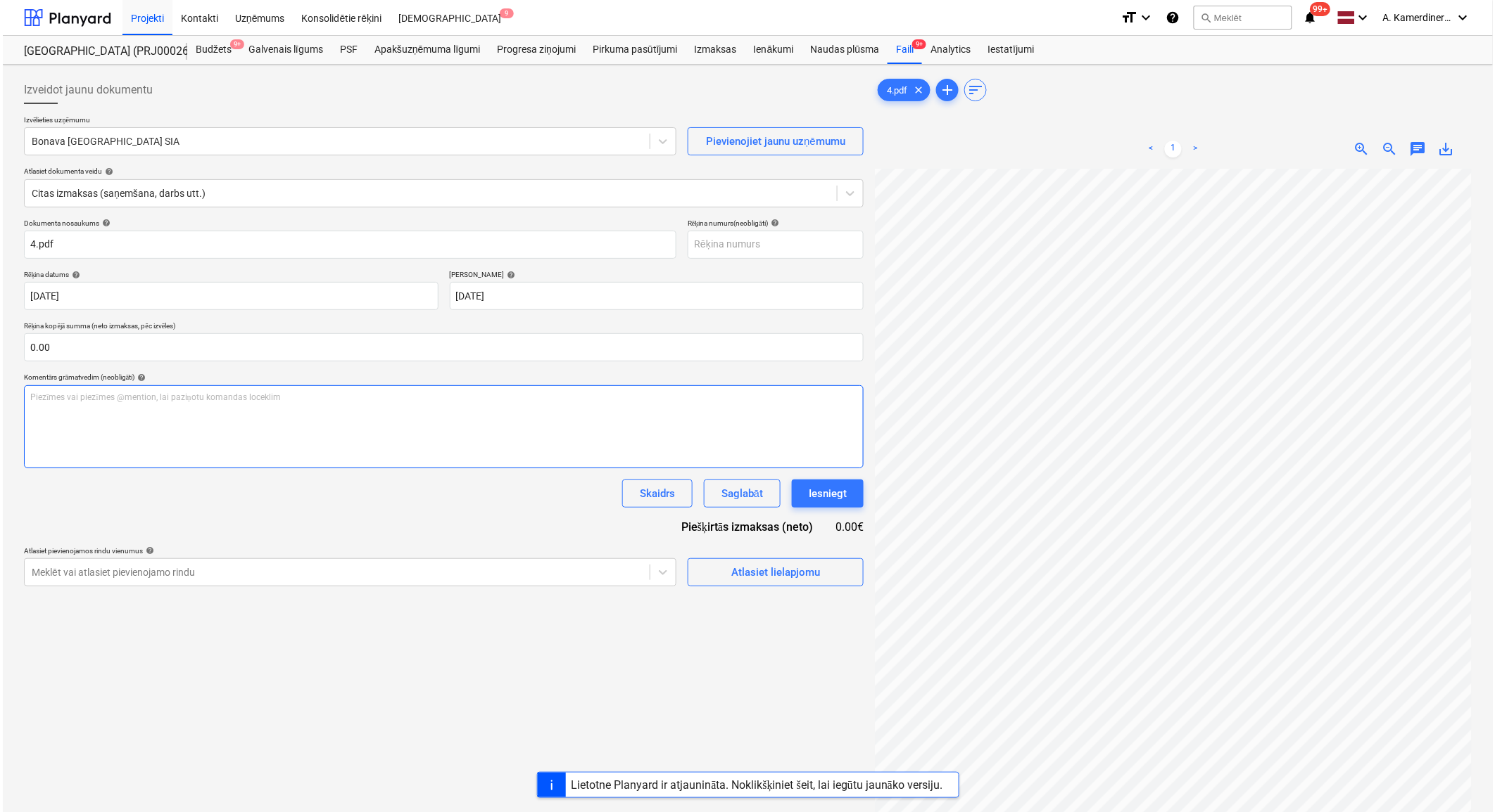
scroll to position [124, 39]
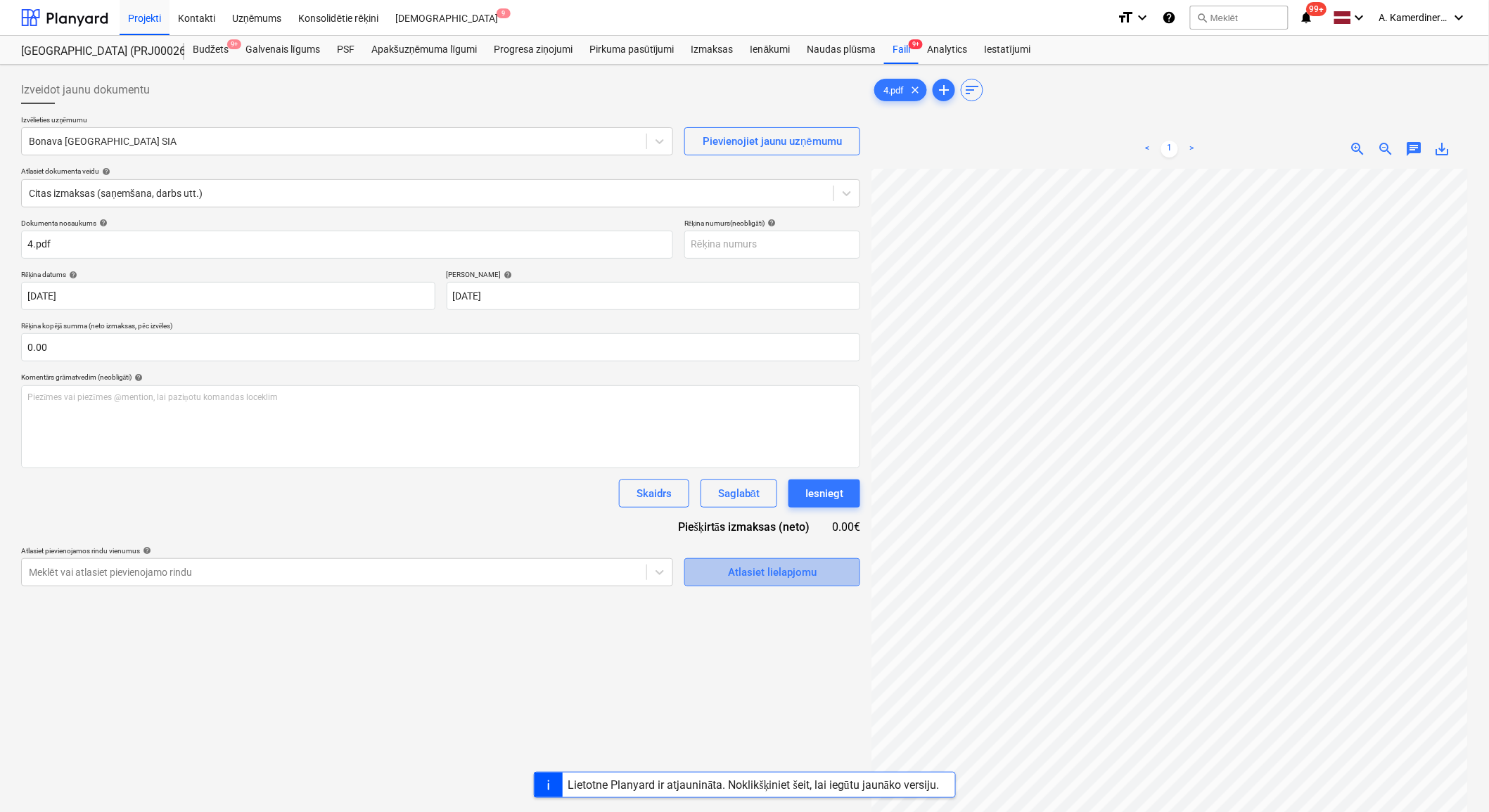
click at [737, 570] on div "Atlasiet lielapjomu" at bounding box center [773, 572] width 88 height 18
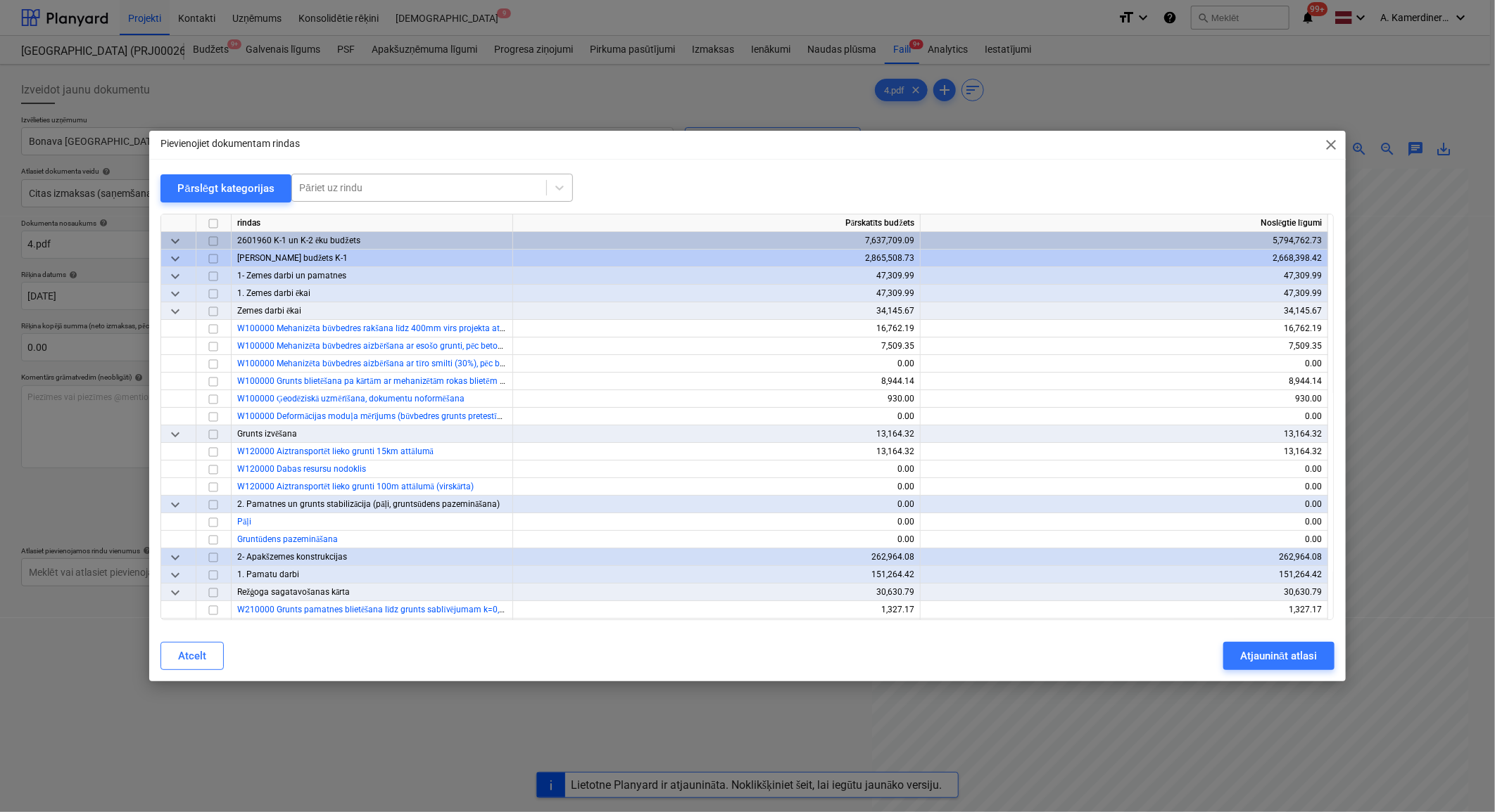
click at [480, 185] on div at bounding box center [419, 187] width 240 height 14
type input "у"
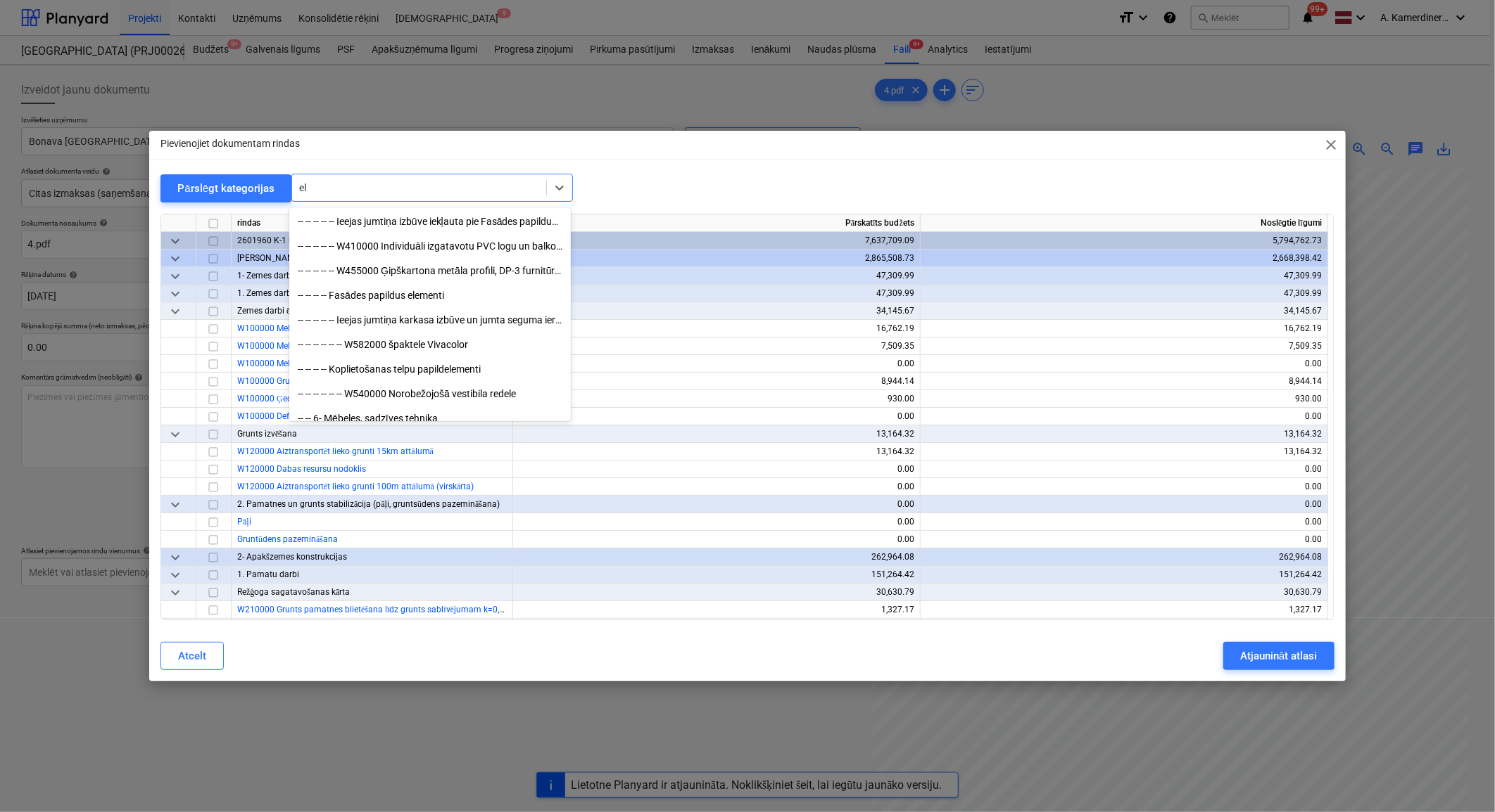
type input "e"
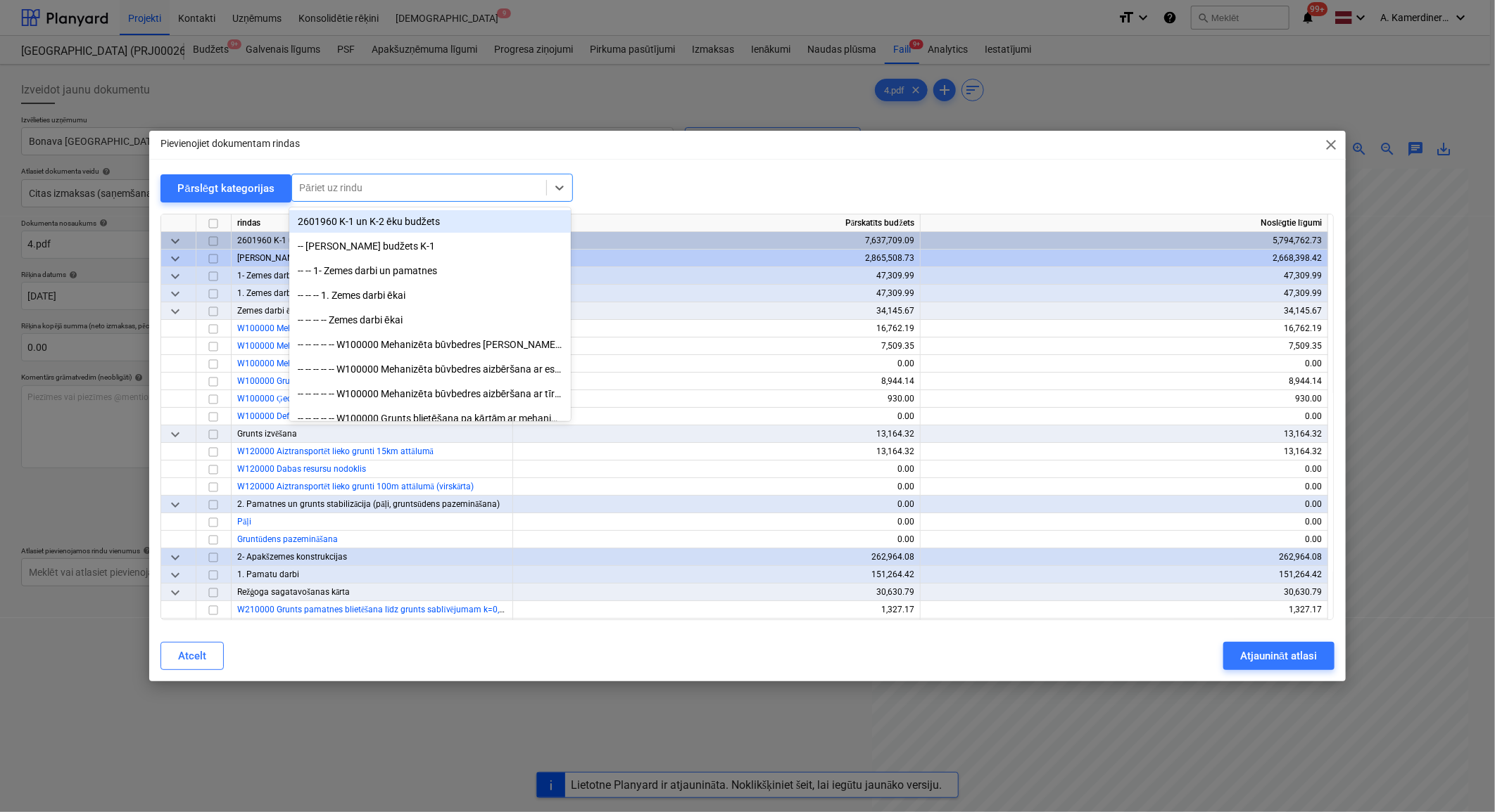
click at [624, 182] on div "Pārslēgt kategorijas All selected options have been cleared. option 2601960 K-1…" at bounding box center [747, 188] width 1173 height 29
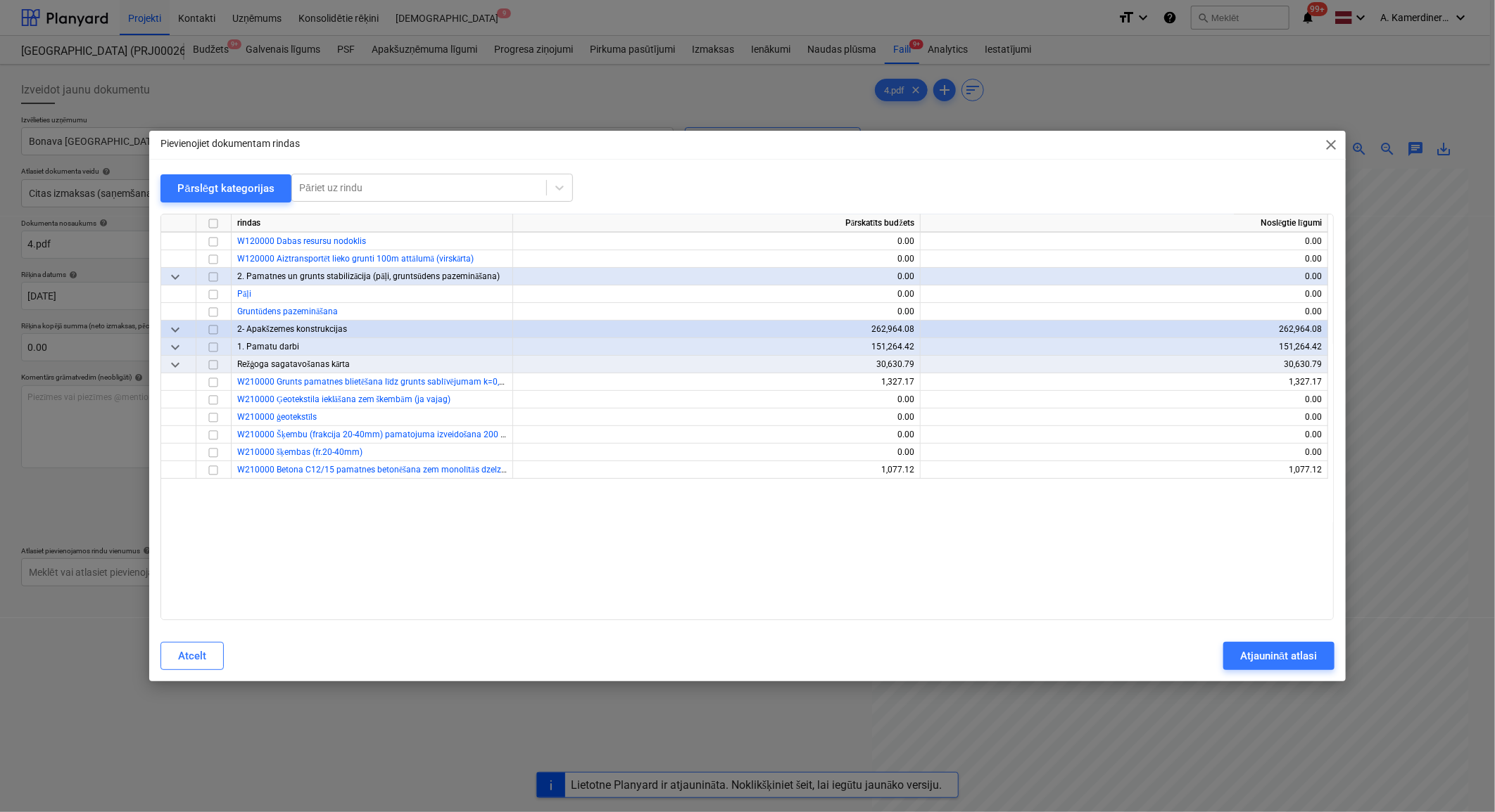
scroll to position [0, 0]
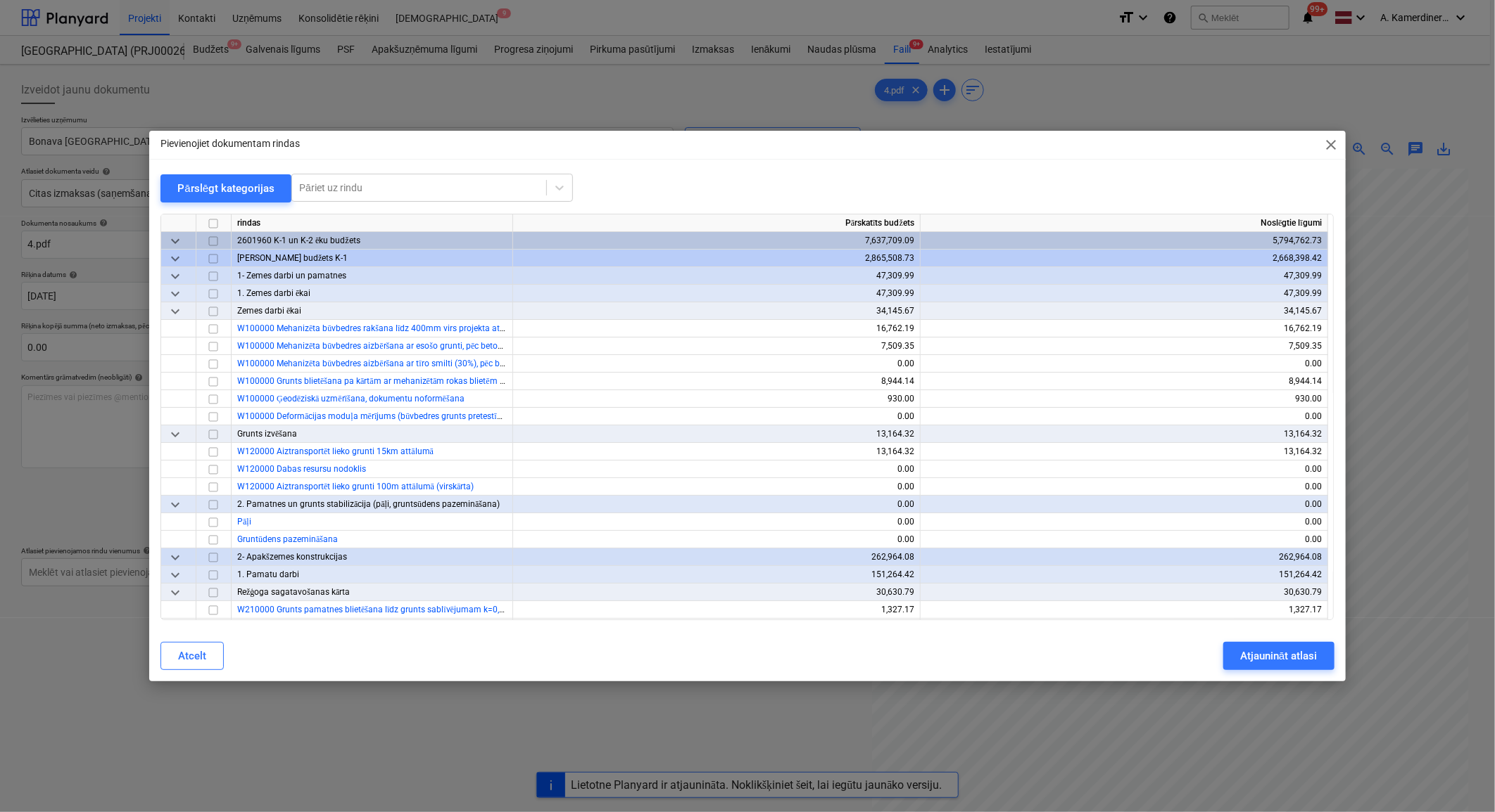
click at [180, 308] on span "keyboard_arrow_down" at bounding box center [175, 310] width 17 height 17
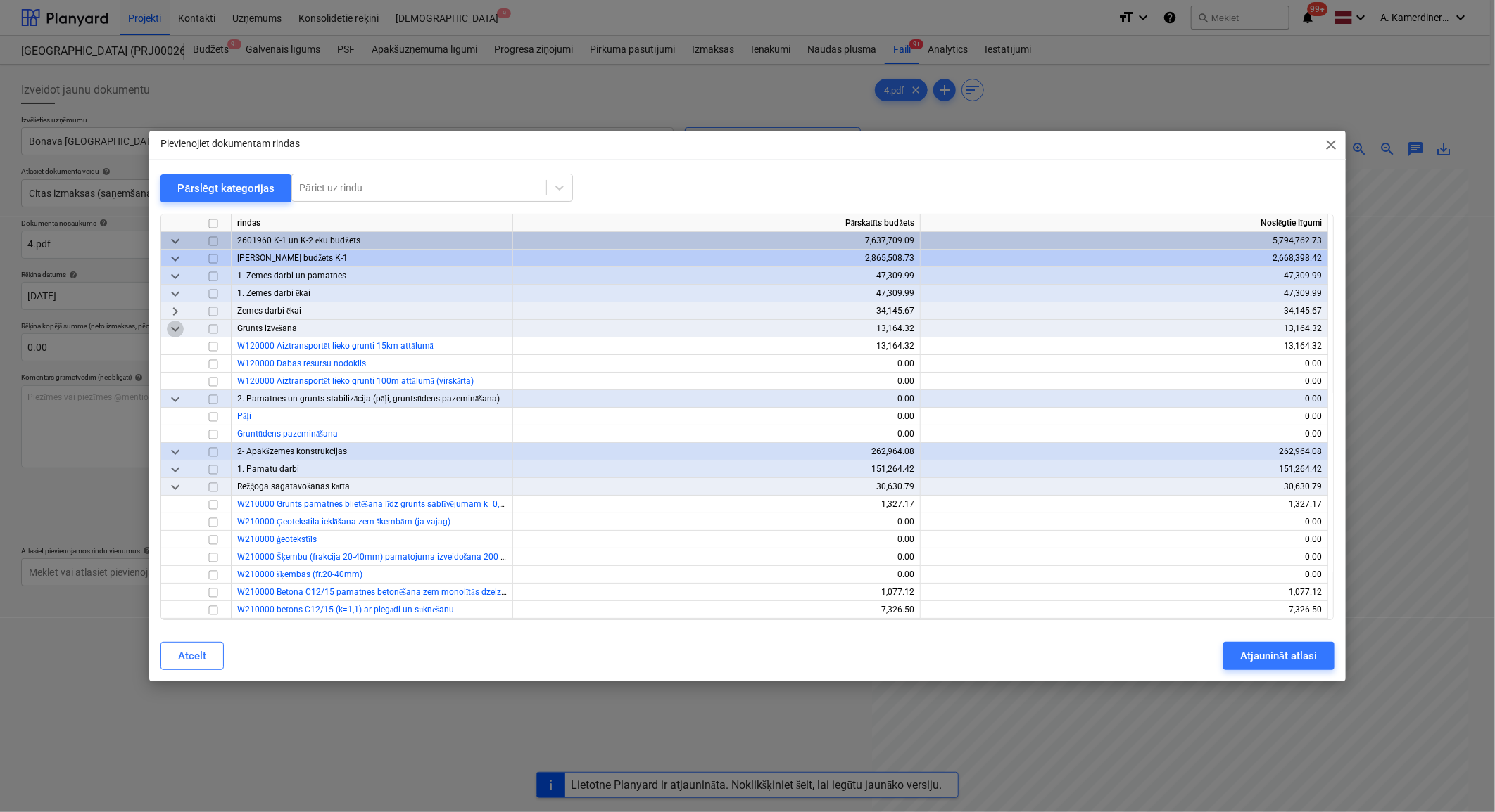
click at [178, 322] on span "keyboard_arrow_down" at bounding box center [175, 328] width 17 height 17
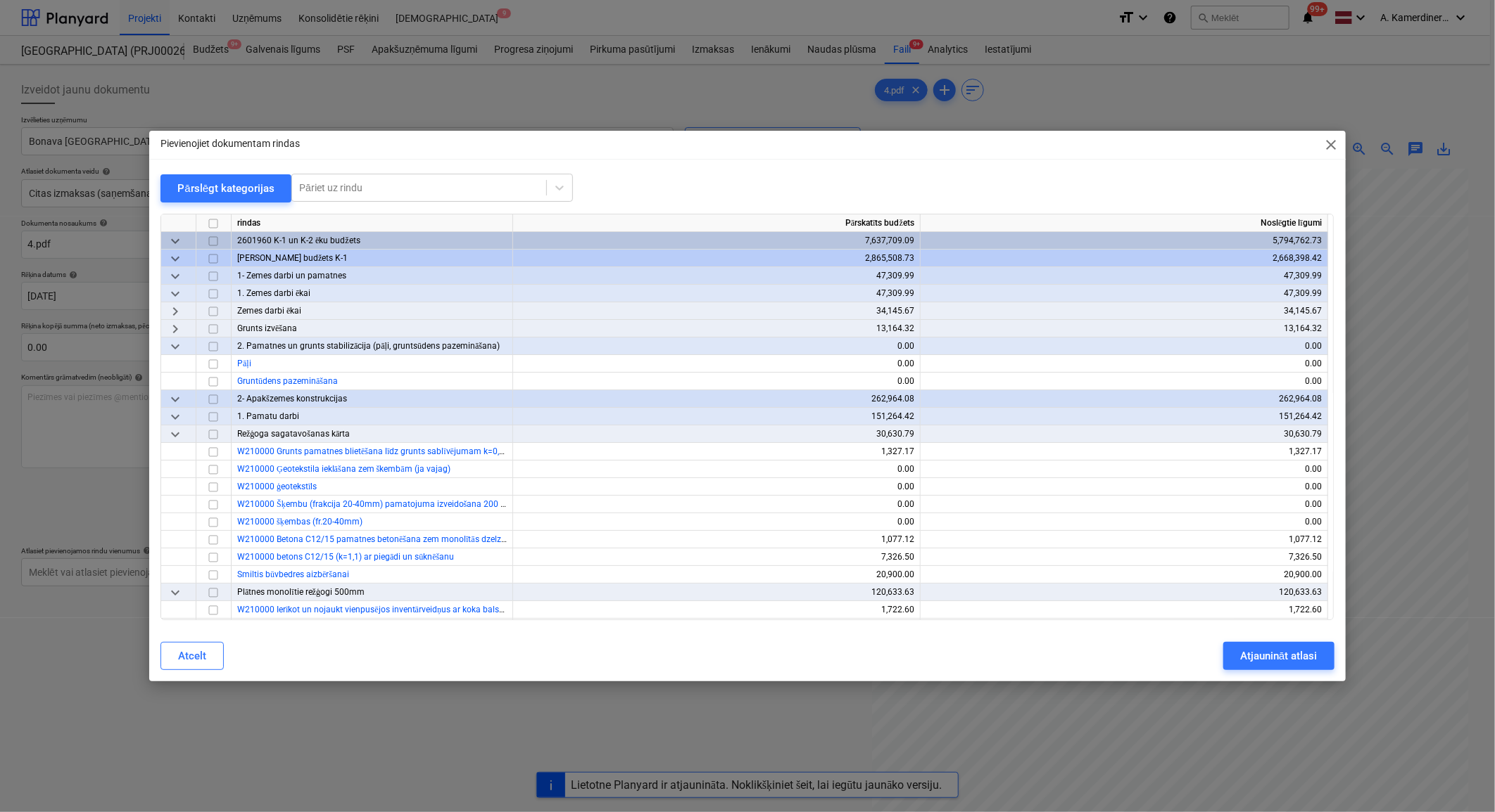
click at [177, 346] on span "keyboard_arrow_down" at bounding box center [175, 346] width 17 height 17
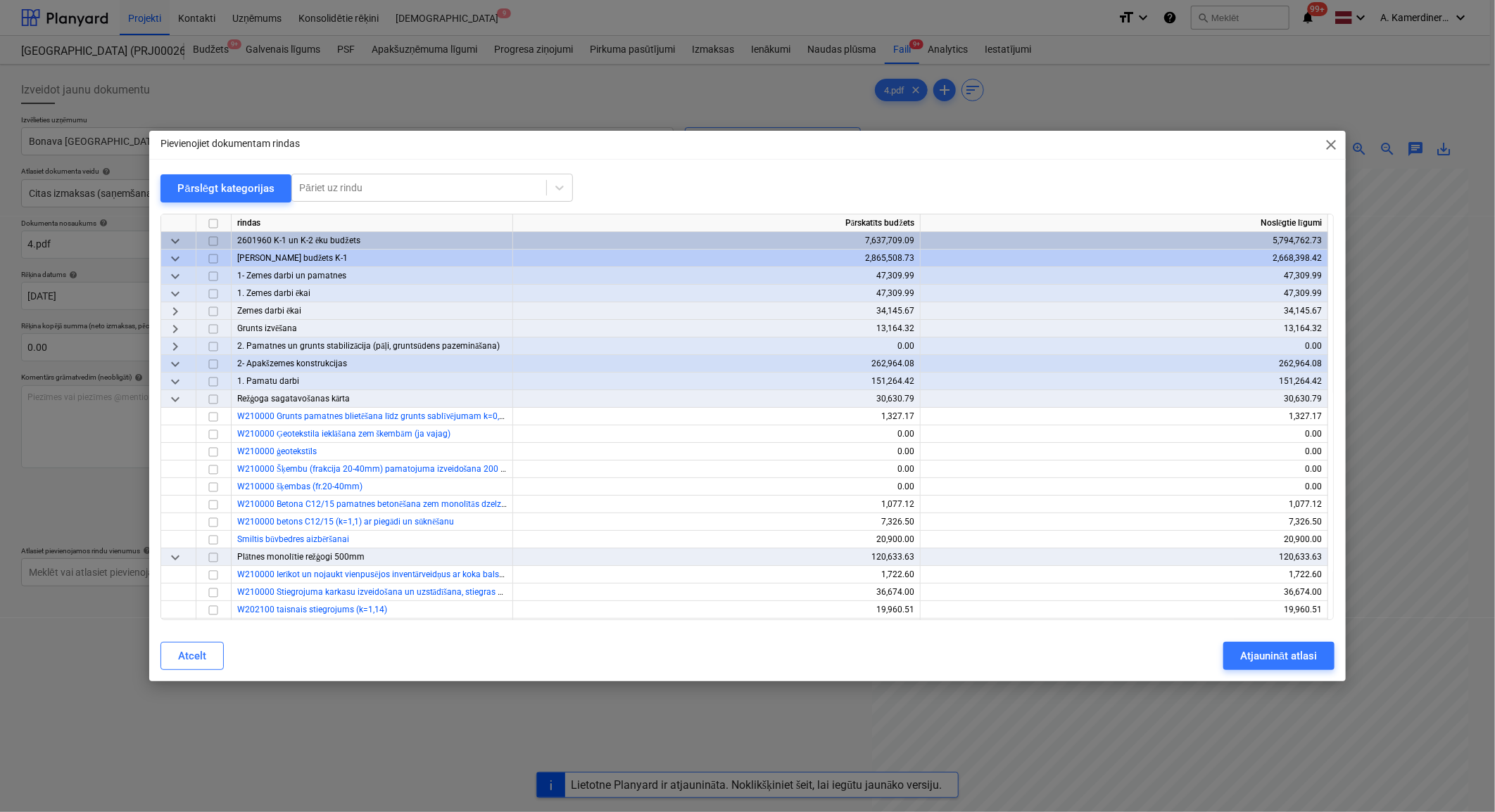
click at [179, 394] on span "keyboard_arrow_down" at bounding box center [175, 399] width 17 height 17
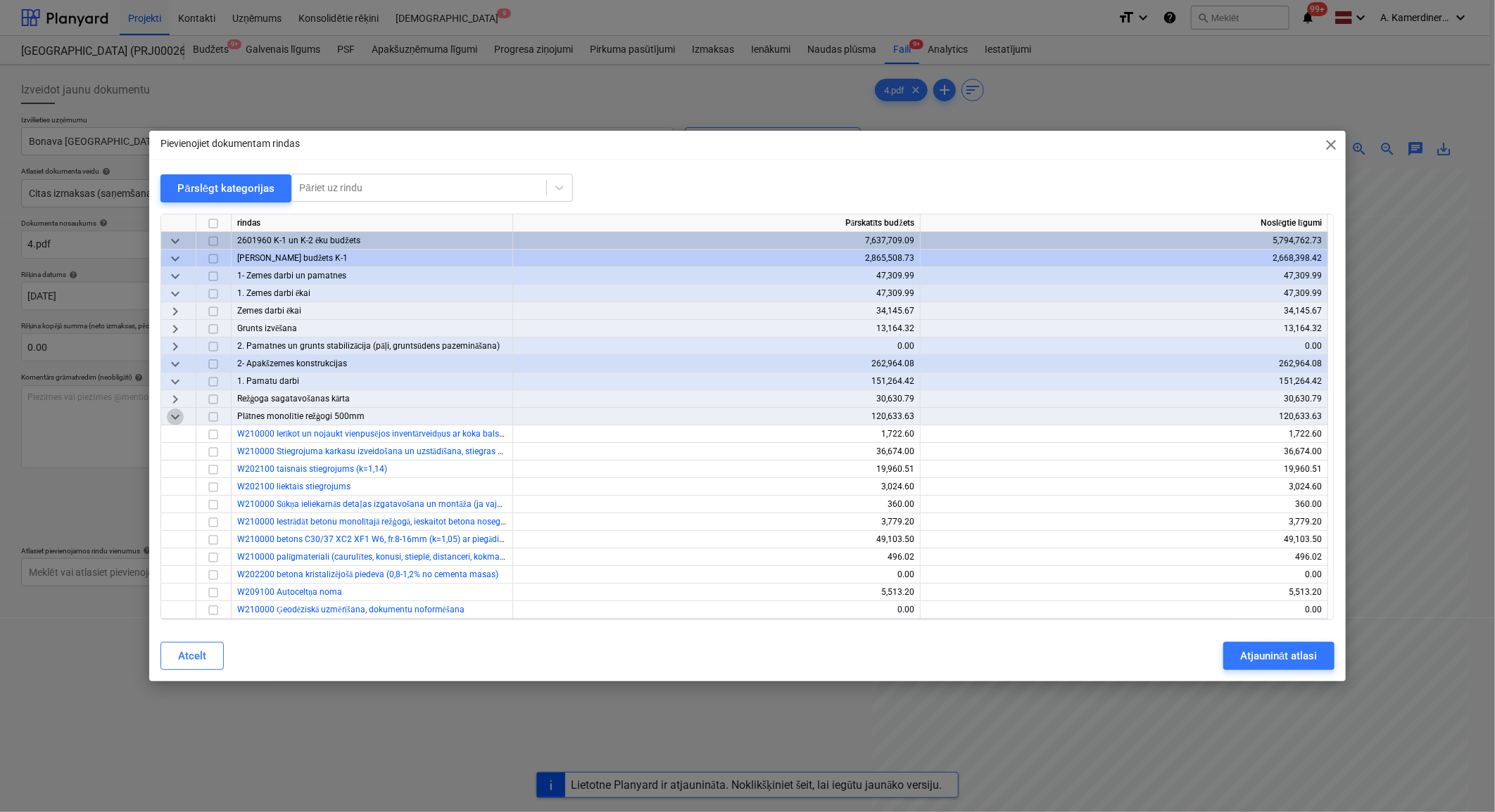
click at [179, 420] on span "keyboard_arrow_down" at bounding box center [175, 417] width 17 height 17
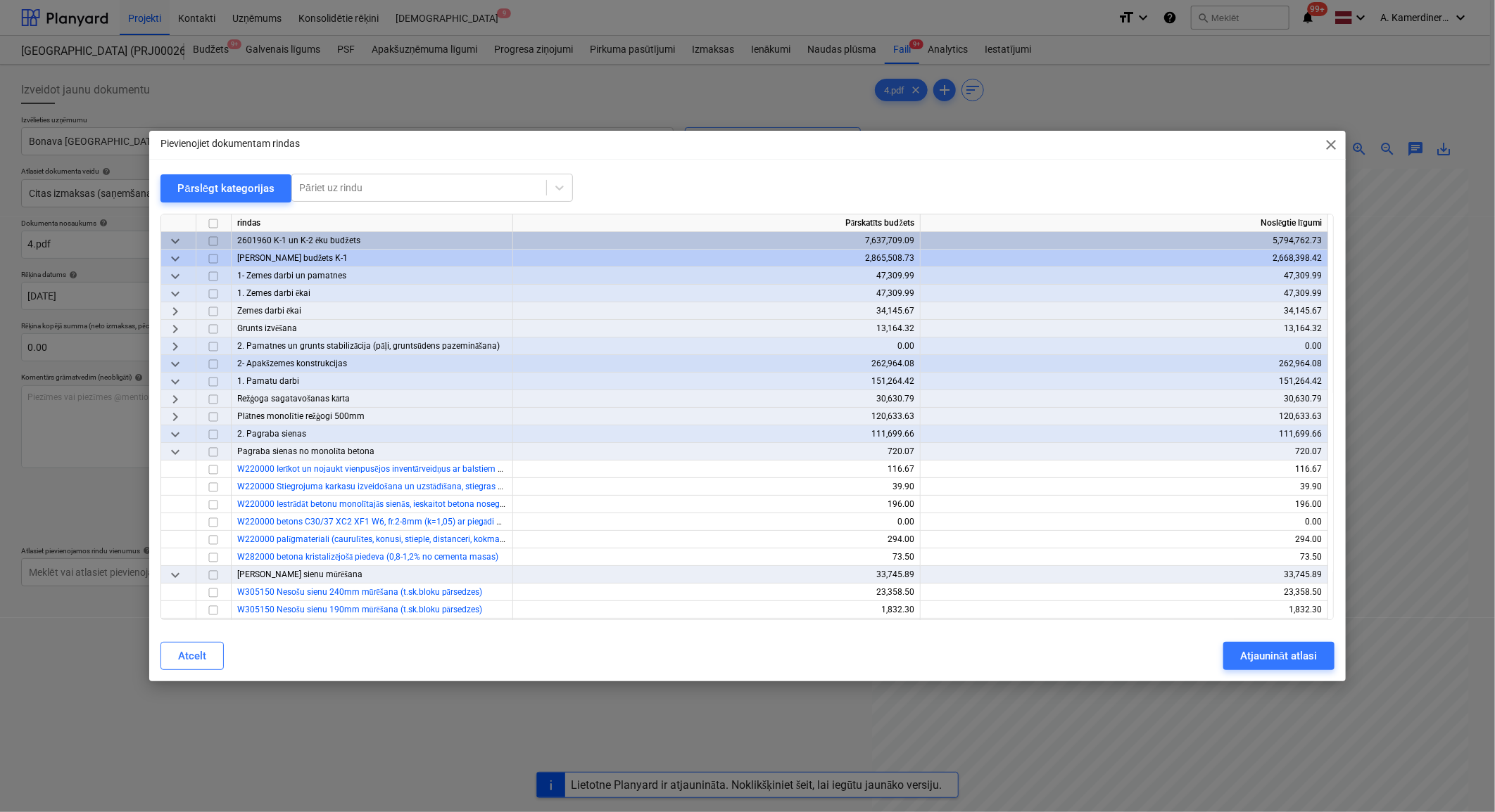
click at [176, 443] on span "keyboard_arrow_down" at bounding box center [175, 452] width 17 height 17
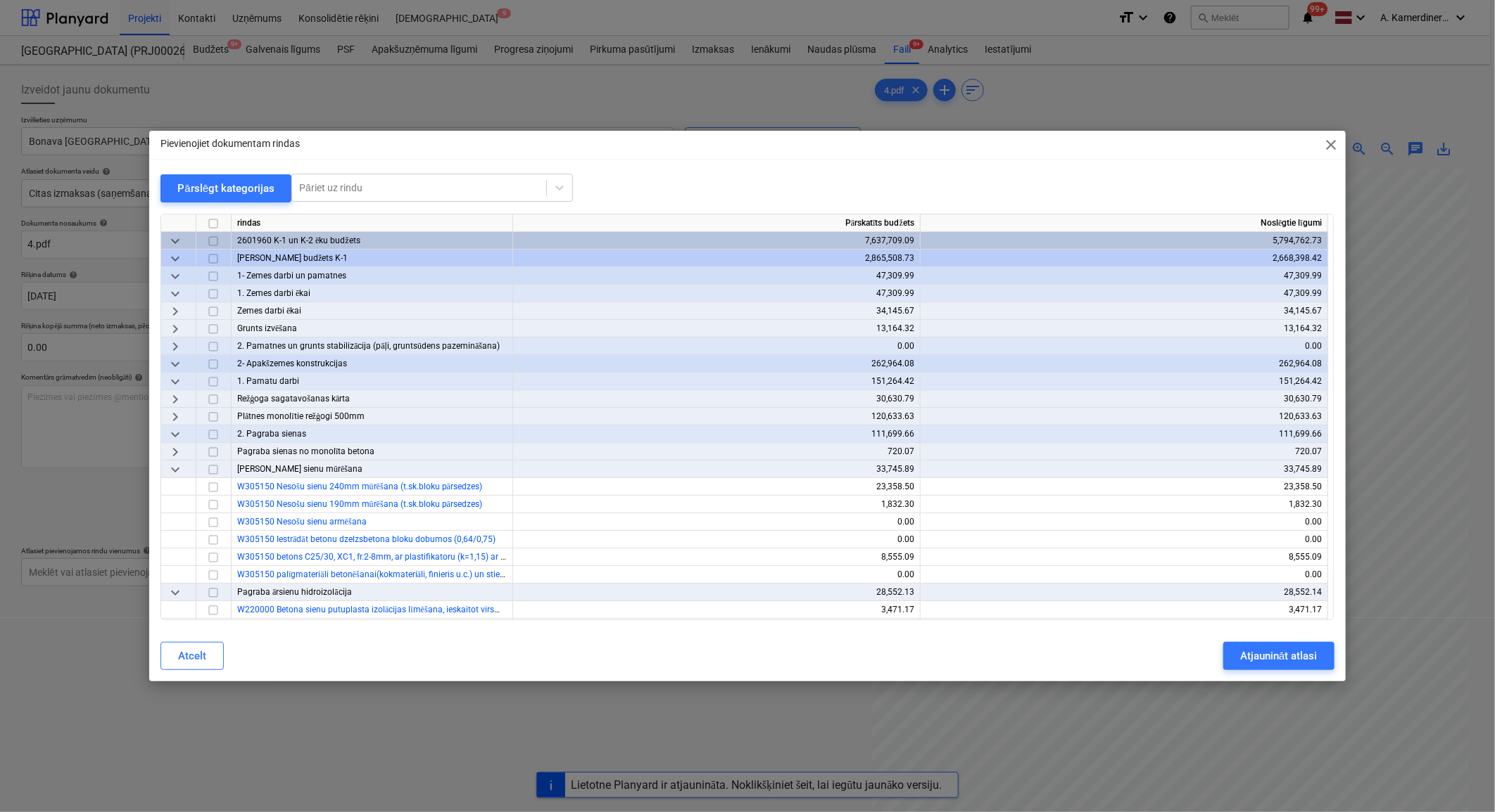
scroll to position [78, 0]
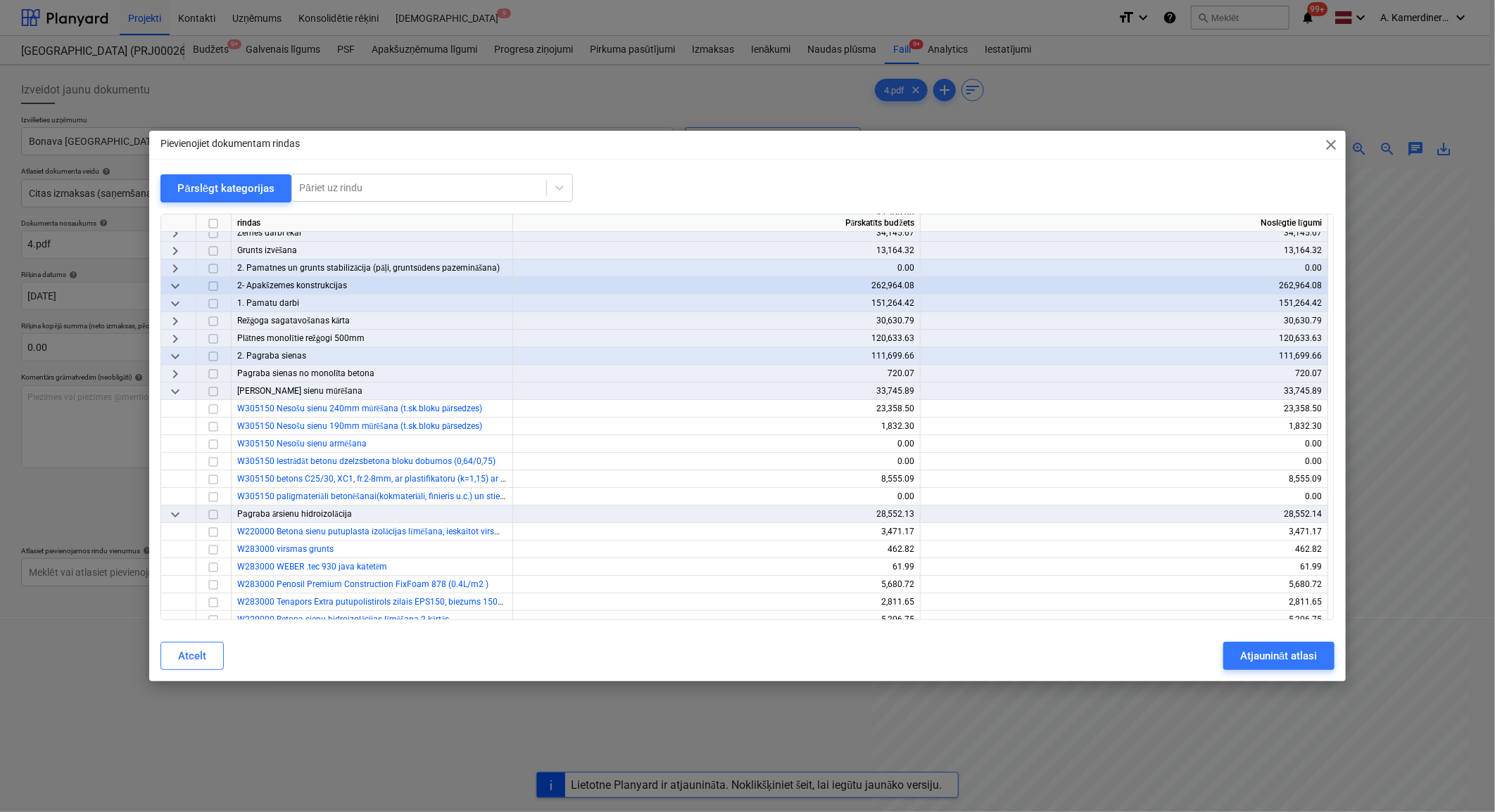
click at [182, 387] on span "keyboard_arrow_down" at bounding box center [175, 391] width 17 height 17
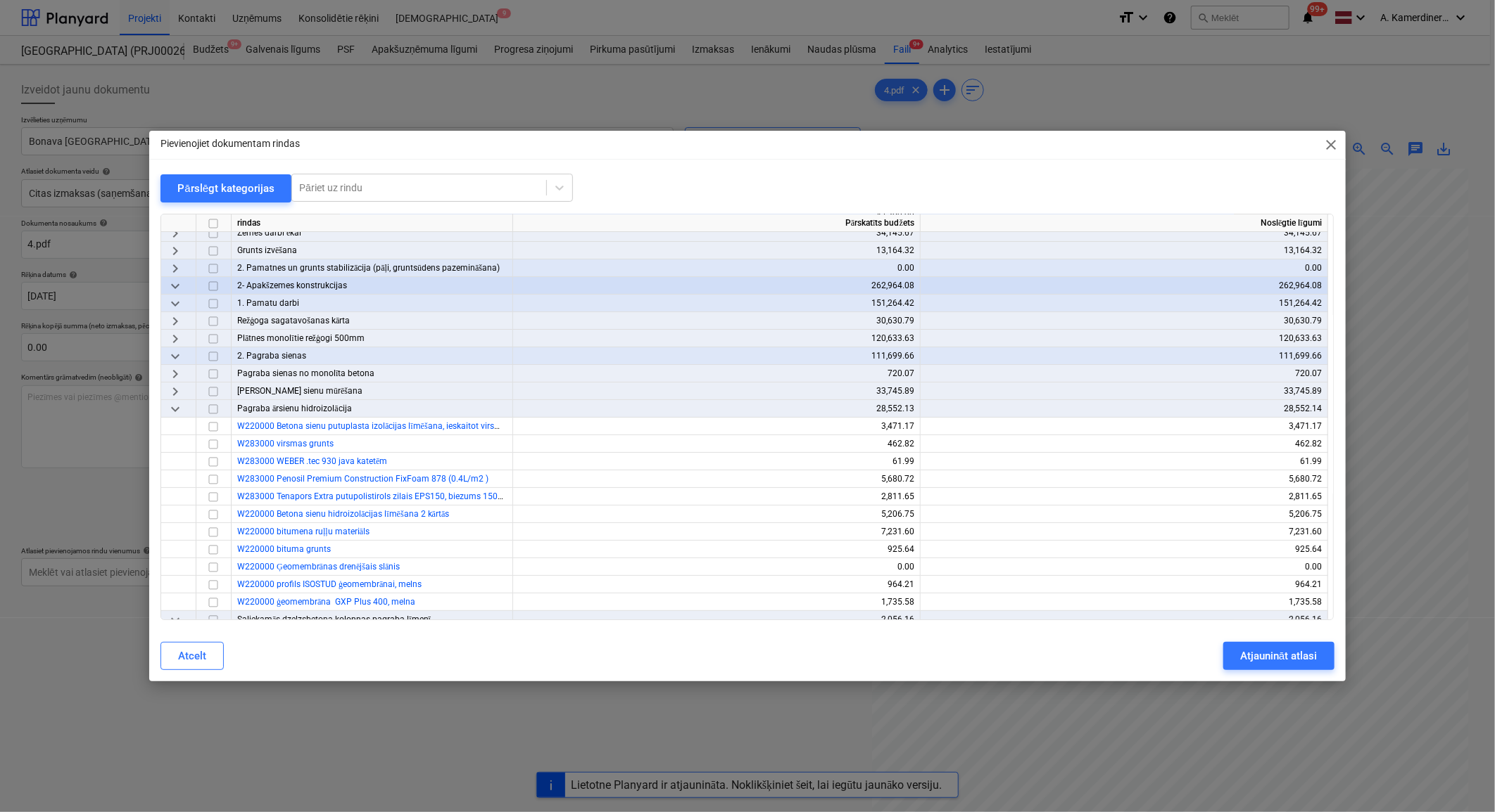
click at [179, 413] on span "keyboard_arrow_down" at bounding box center [175, 408] width 17 height 17
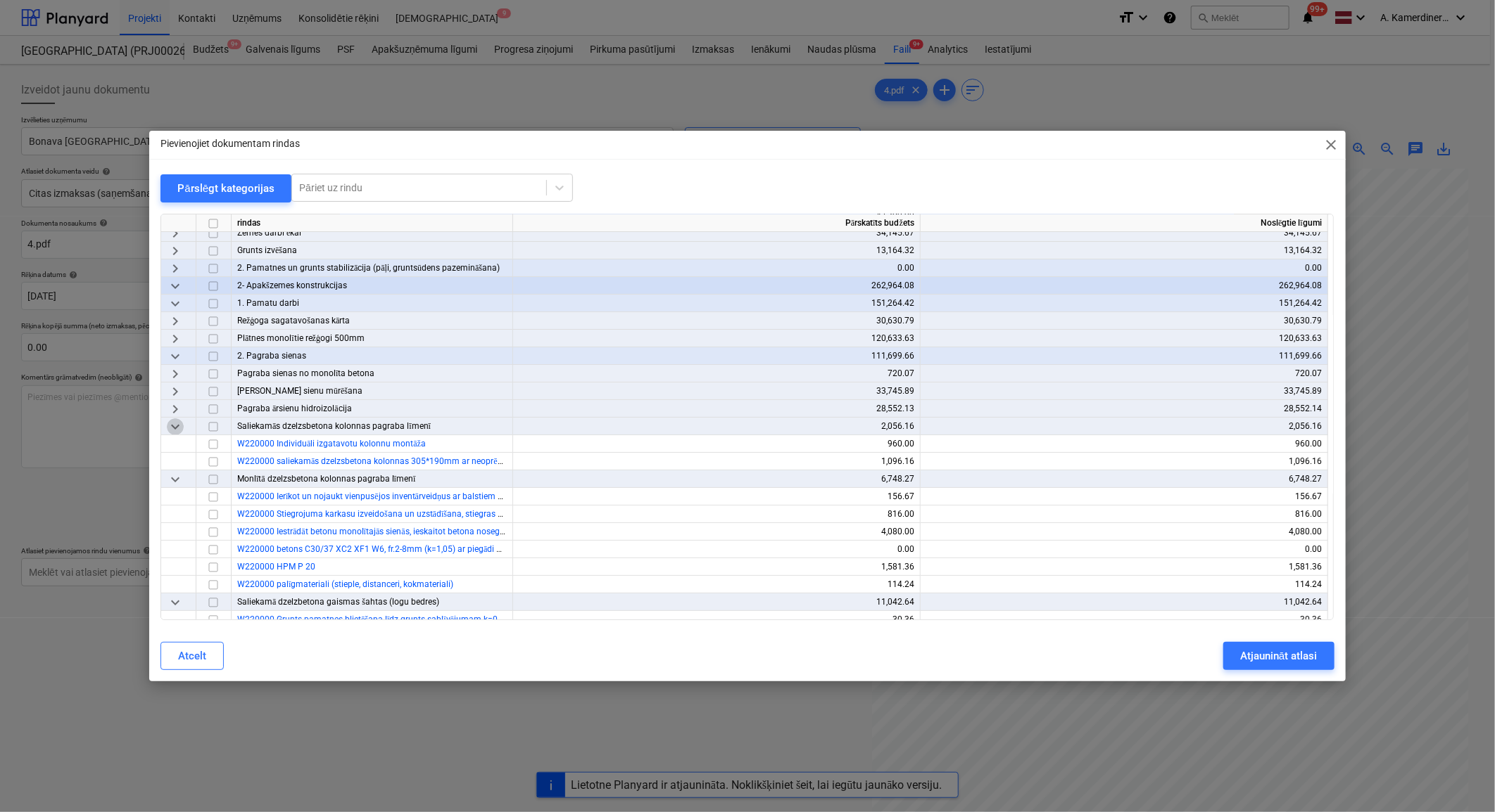
click at [179, 431] on span "keyboard_arrow_down" at bounding box center [175, 426] width 17 height 17
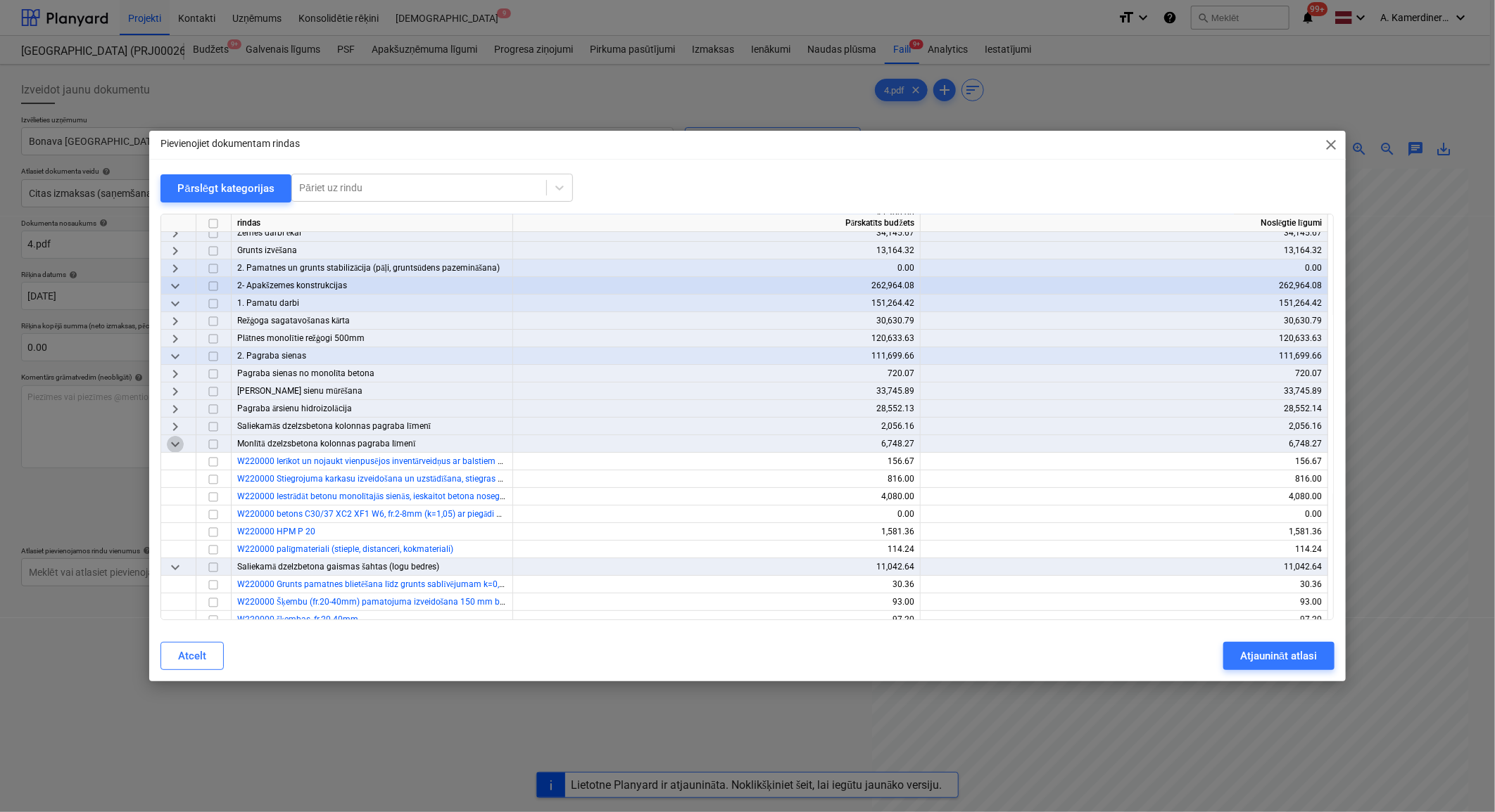
click at [179, 441] on span "keyboard_arrow_down" at bounding box center [175, 444] width 17 height 17
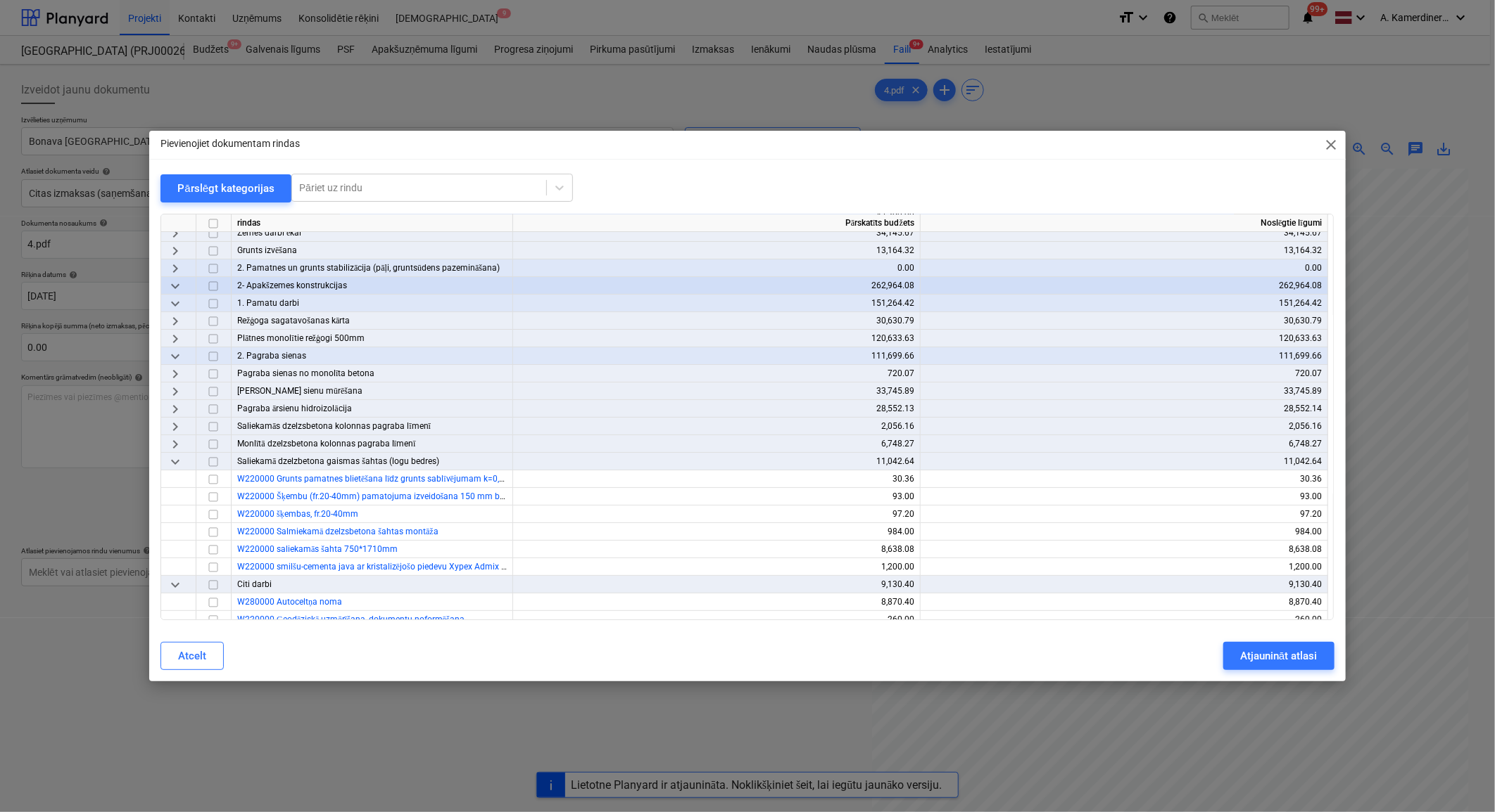
click at [180, 466] on span "keyboard_arrow_down" at bounding box center [175, 461] width 17 height 17
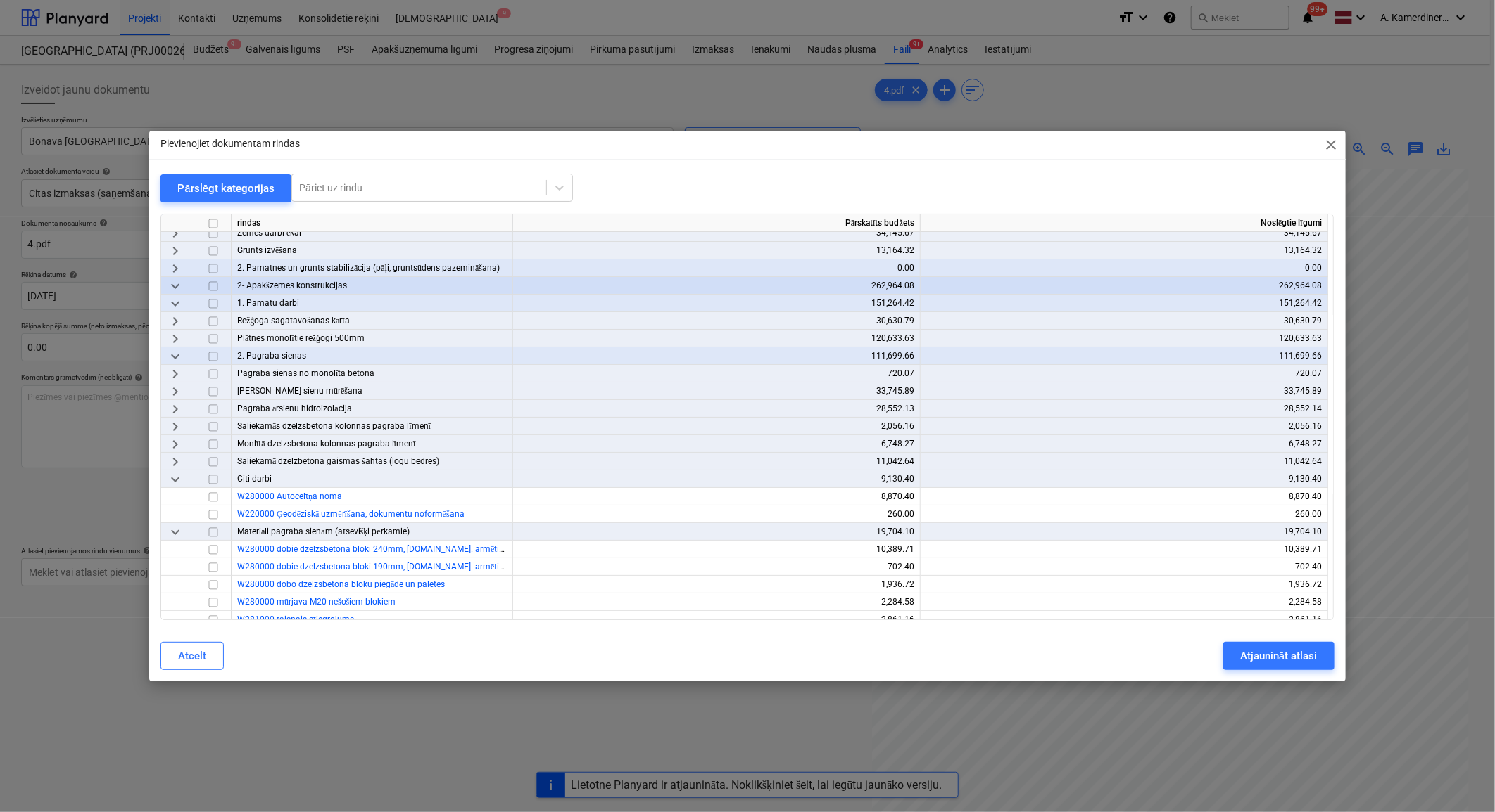
click at [176, 528] on span "keyboard_arrow_down" at bounding box center [175, 532] width 17 height 17
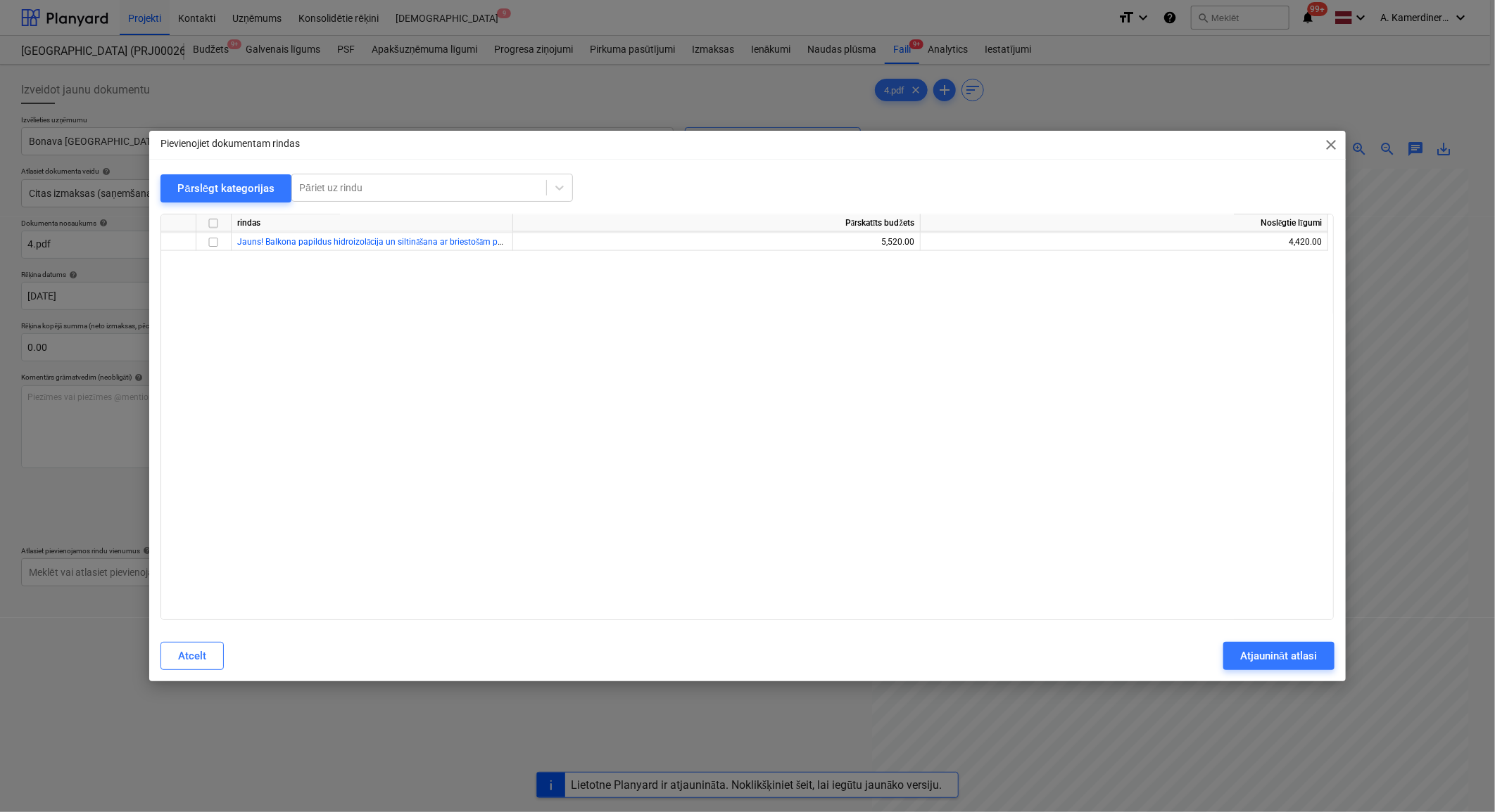
scroll to position [4923, 0]
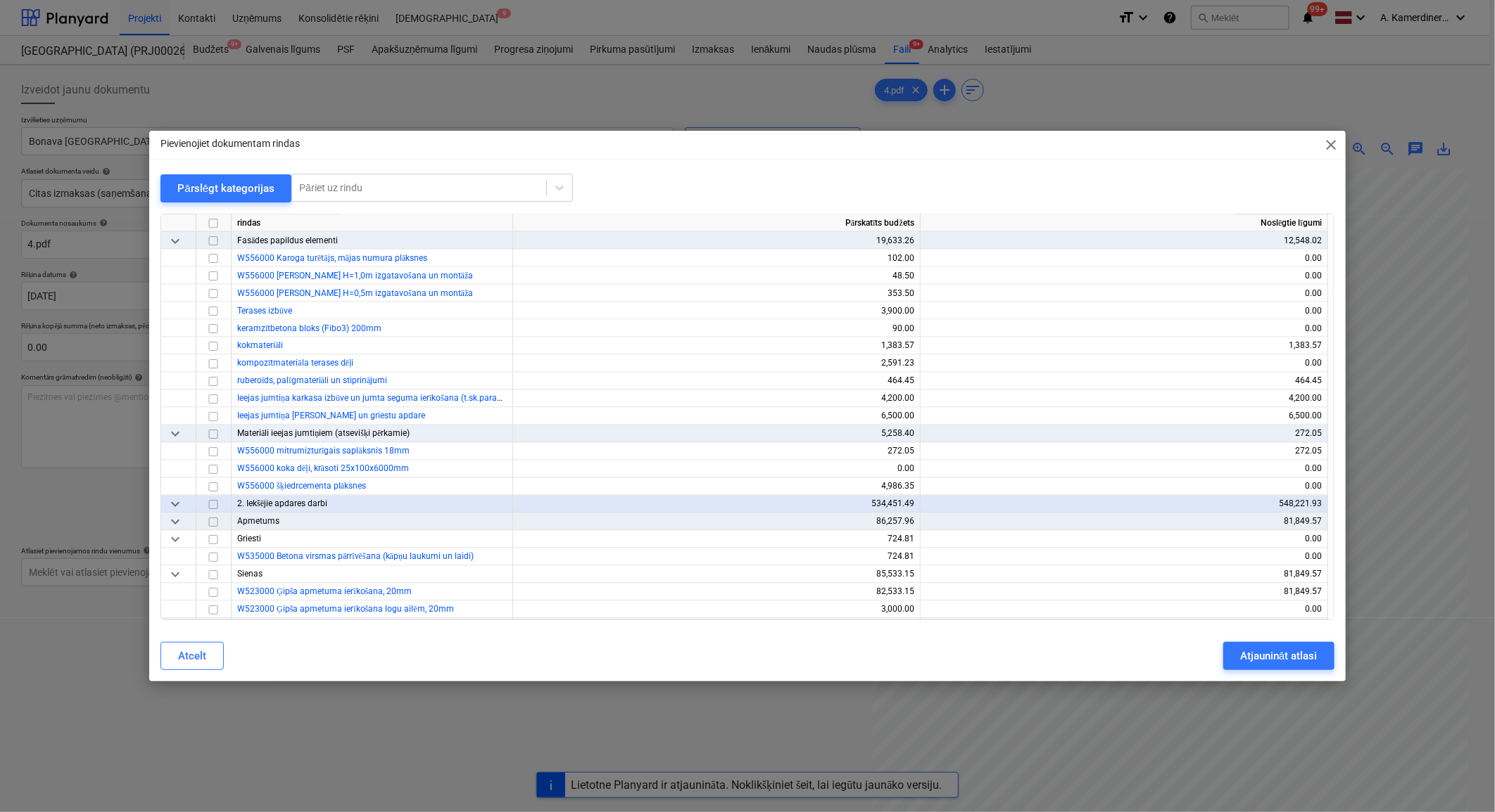
click at [1333, 396] on div "rindas Pārskatīts budžets Noslēgtie līgumi W554000 fasādes krāsa ar pildvielu 1…" at bounding box center [747, 417] width 1173 height 406
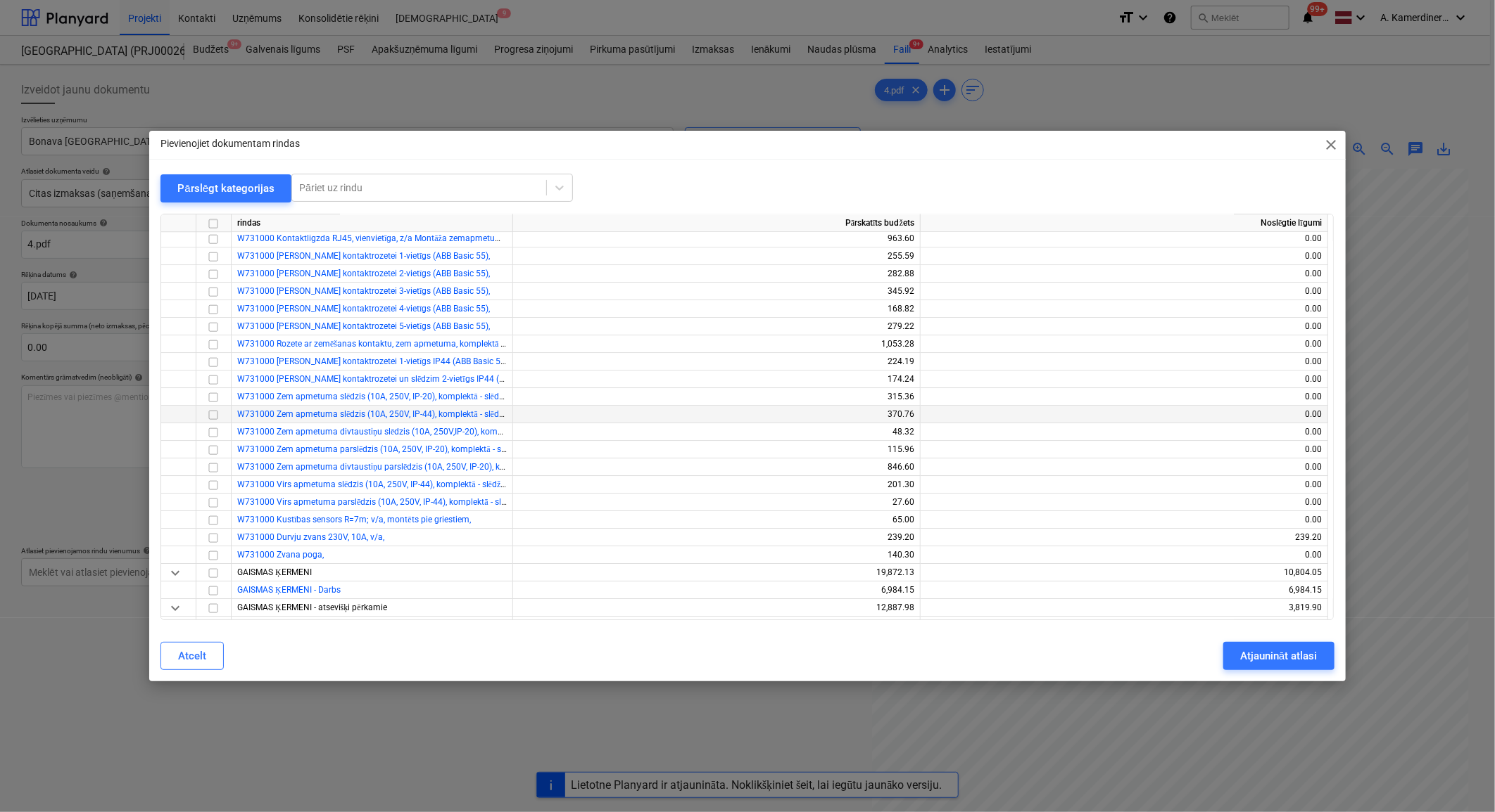
scroll to position [9365, 0]
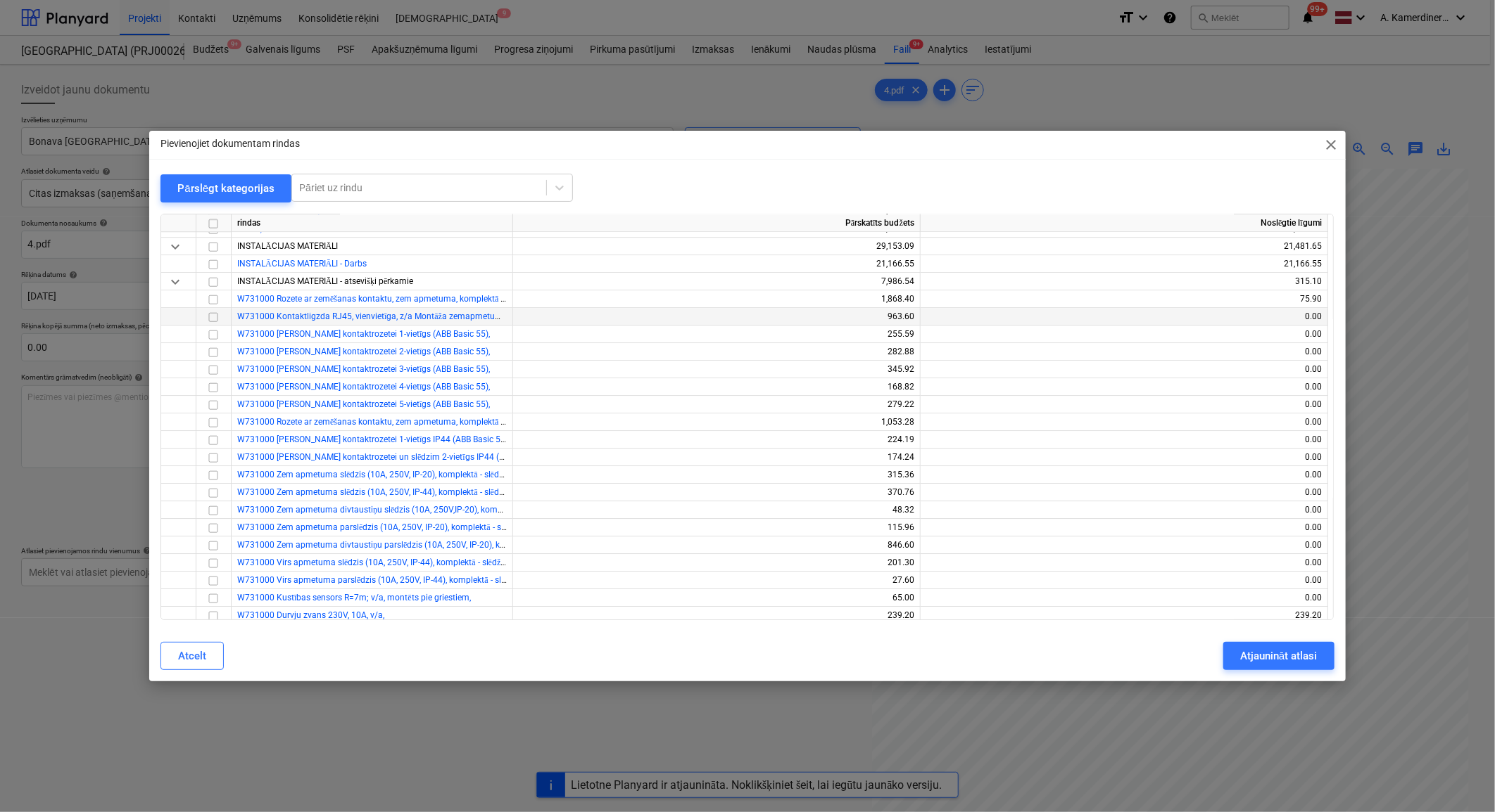
click at [216, 310] on input "checkbox" at bounding box center [213, 316] width 17 height 17
click at [215, 334] on input "checkbox" at bounding box center [213, 334] width 17 height 17
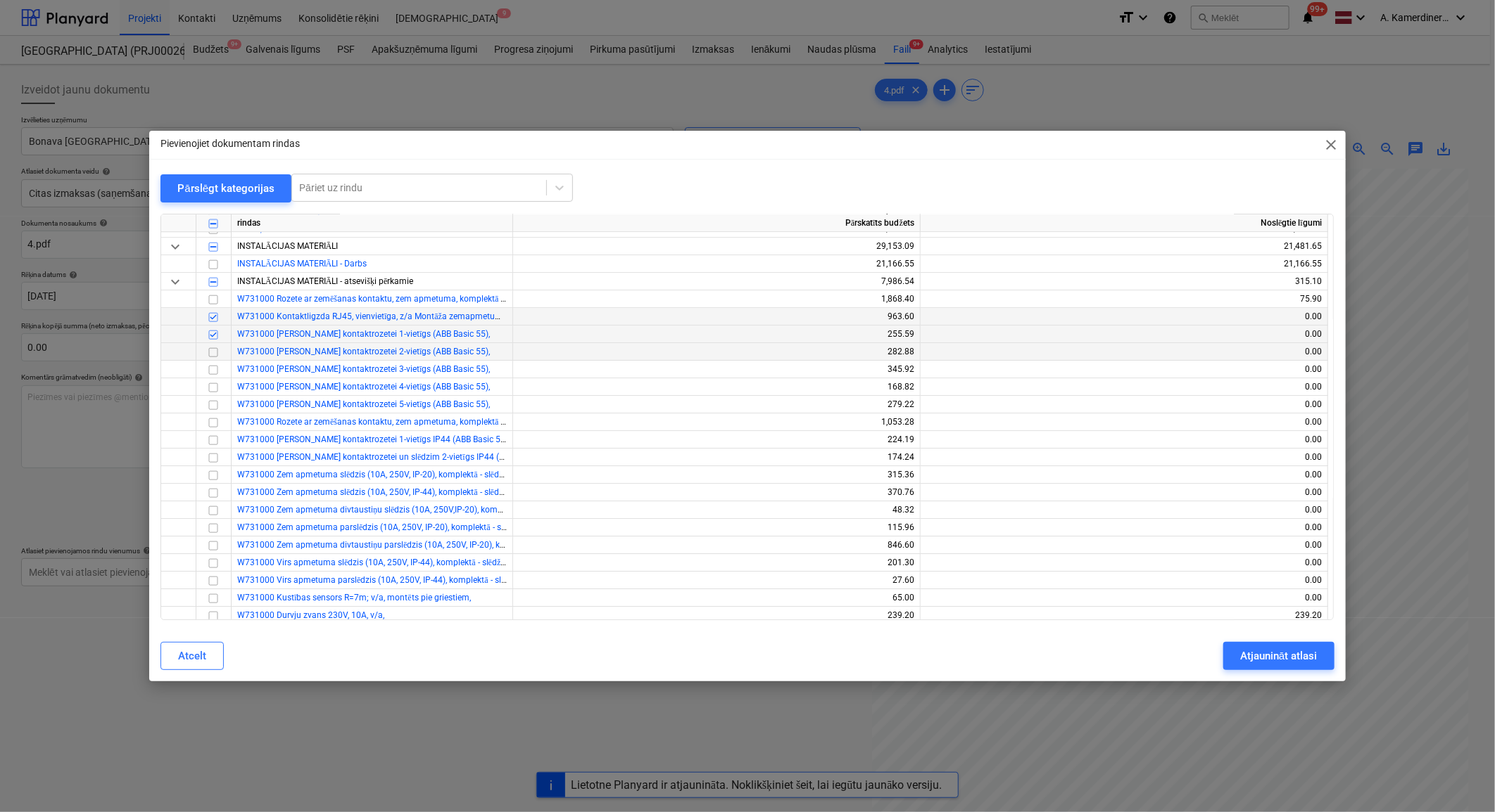
click at [216, 349] on input "checkbox" at bounding box center [213, 352] width 17 height 17
click at [216, 367] on input "checkbox" at bounding box center [213, 369] width 17 height 17
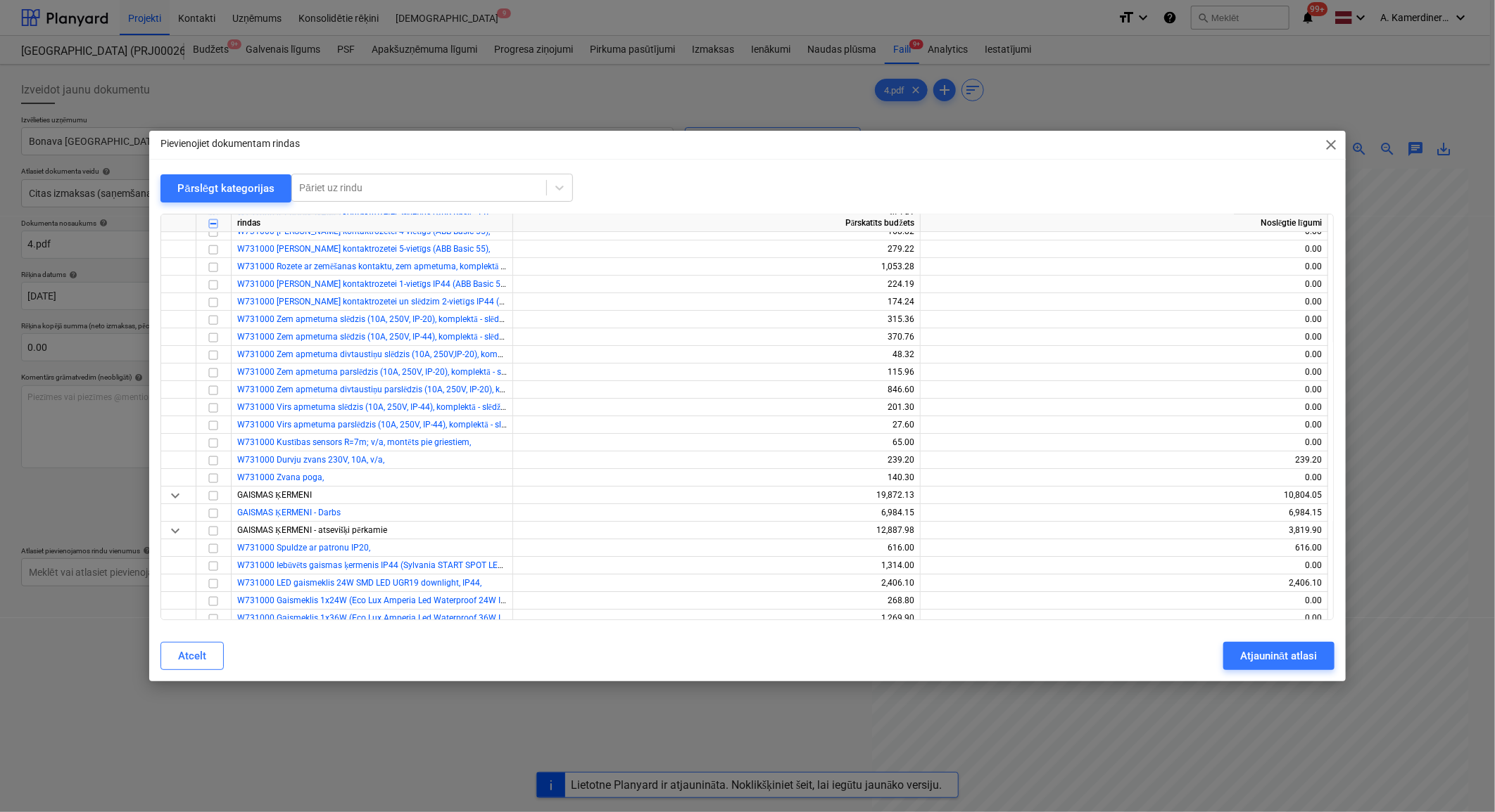
scroll to position [9522, 0]
drag, startPoint x: 685, startPoint y: 138, endPoint x: 368, endPoint y: 164, distance: 318.1
click at [368, 164] on div "Pievienojiet dokumentam rindas close Pārslēgt kategorijas Pāriet uz rindu rinda…" at bounding box center [747, 406] width 1196 height 550
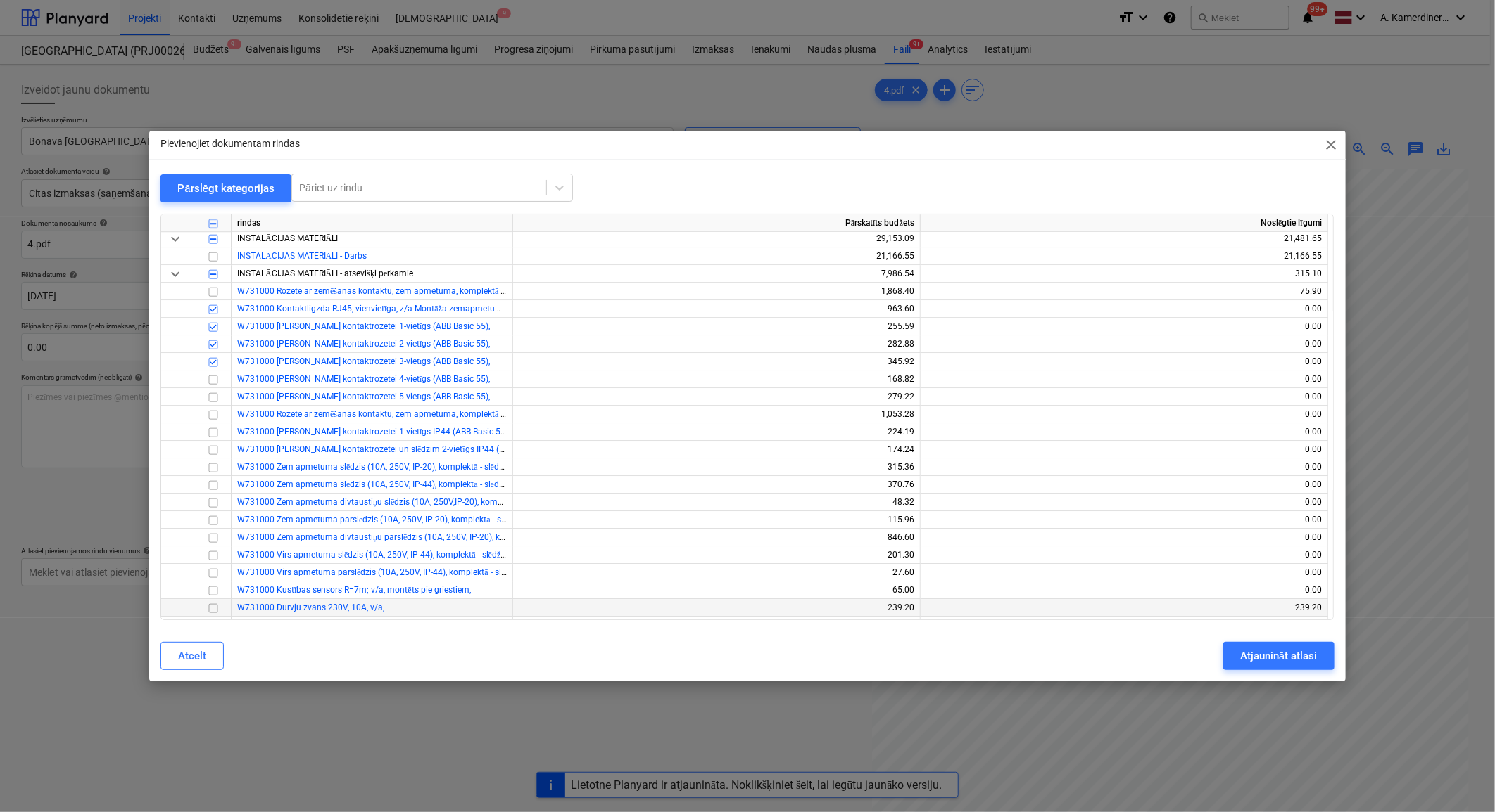
scroll to position [9365, 0]
click at [210, 282] on input "checkbox" at bounding box center [213, 281] width 17 height 17
click at [217, 295] on input "checkbox" at bounding box center [213, 299] width 17 height 17
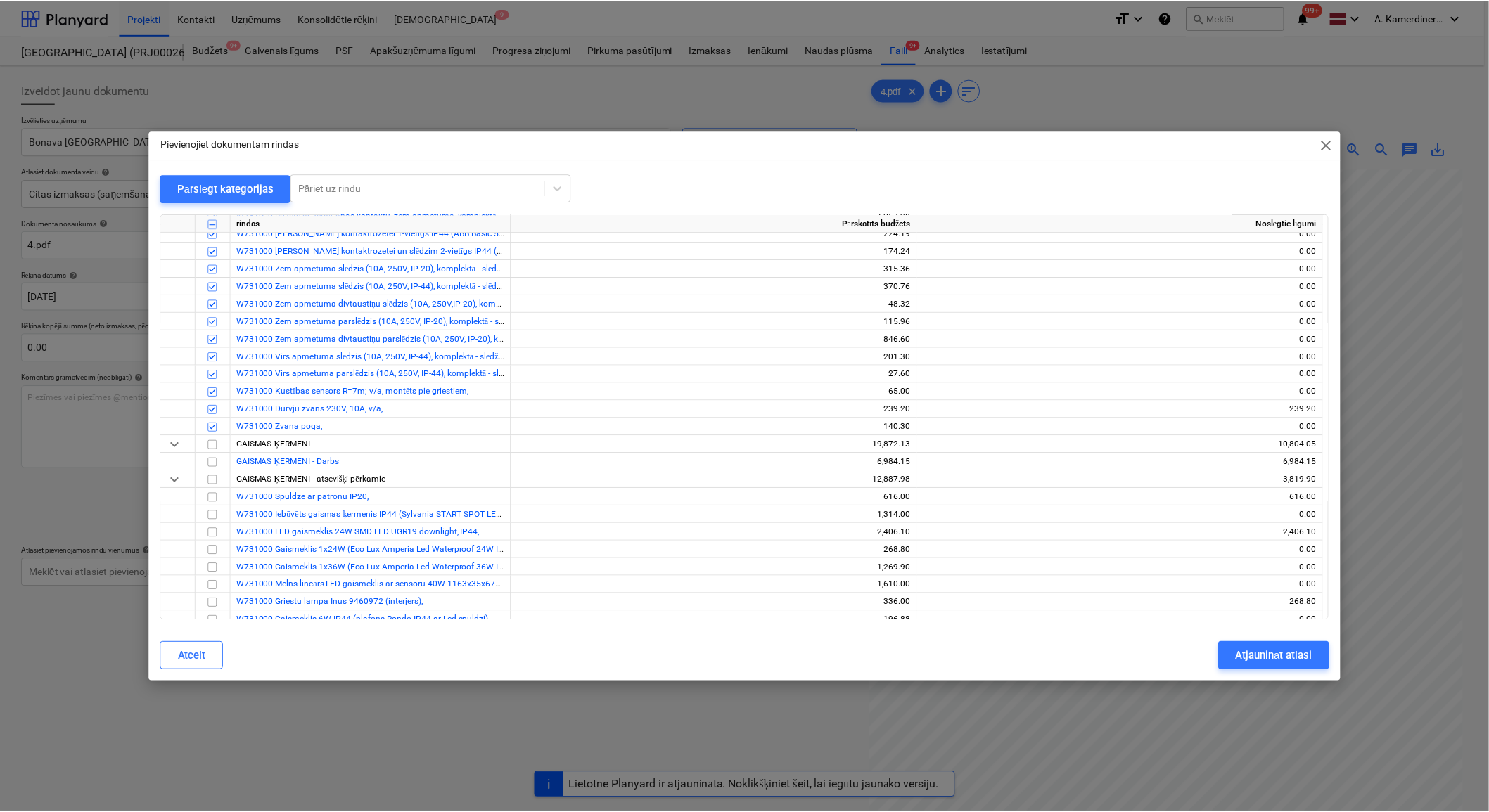
scroll to position [9600, 0]
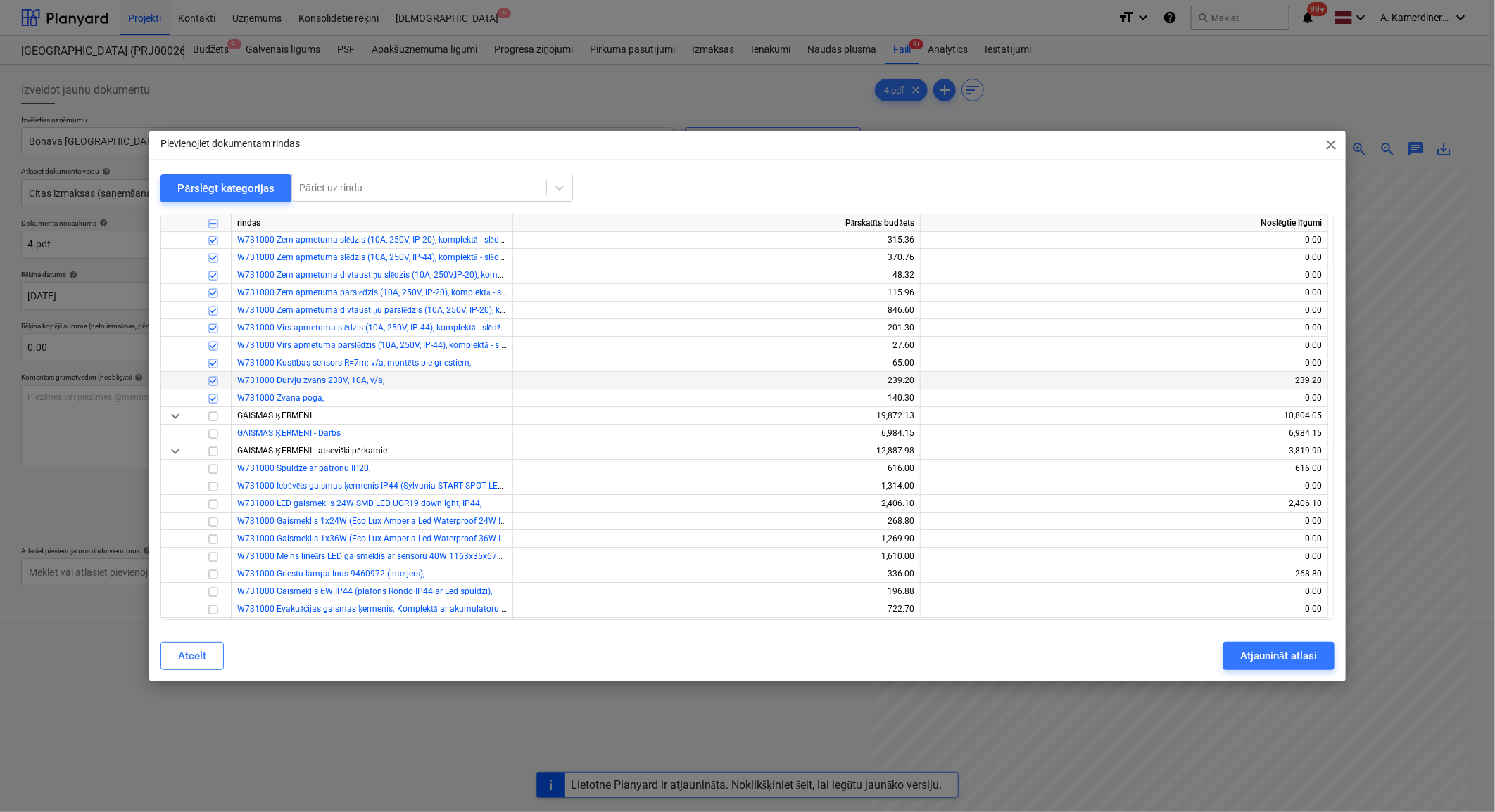
click at [214, 377] on input "checkbox" at bounding box center [213, 380] width 17 height 17
click at [1278, 654] on div "Atjaunināt atlasi" at bounding box center [1278, 656] width 76 height 18
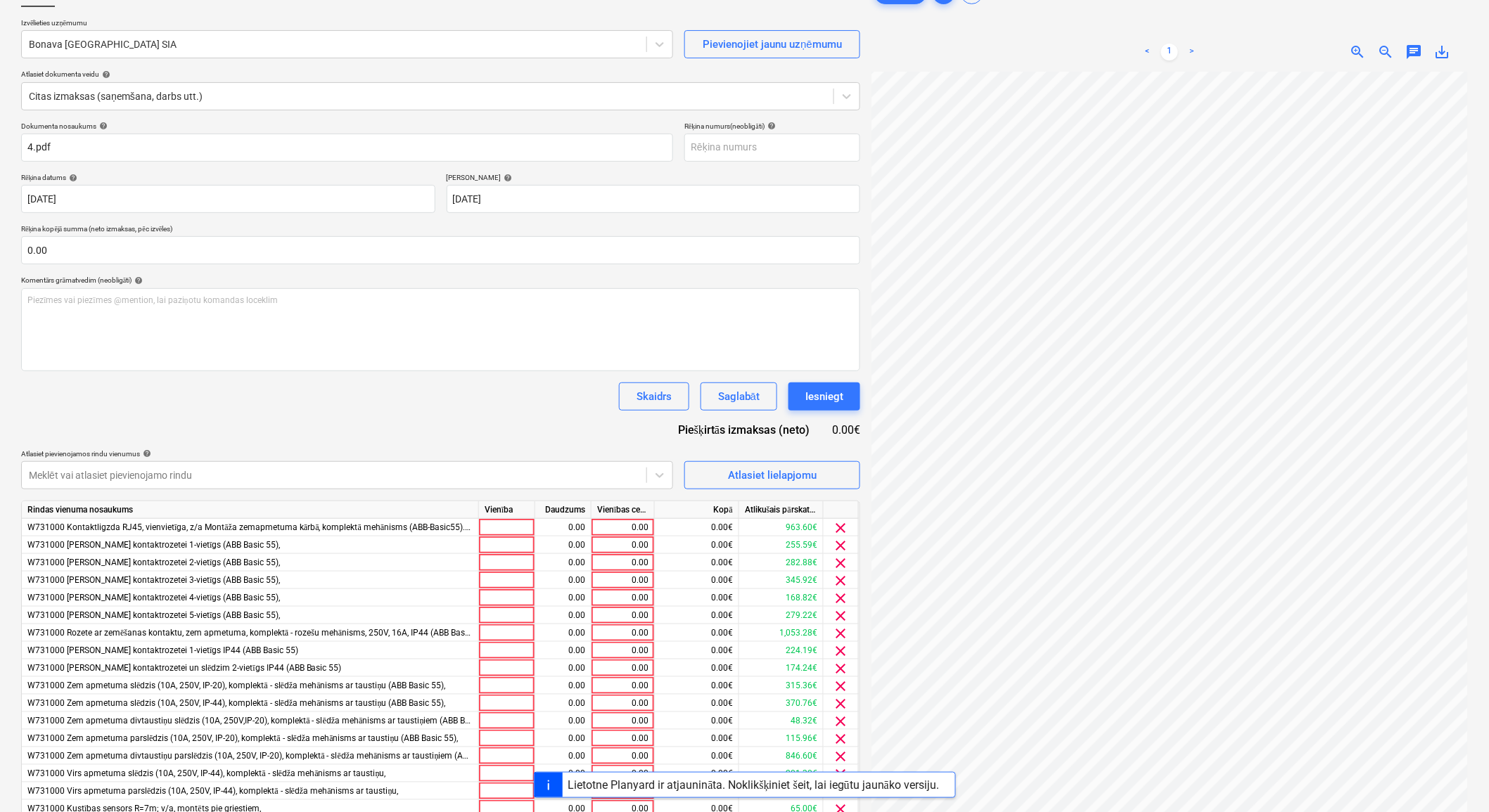
scroll to position [0, 0]
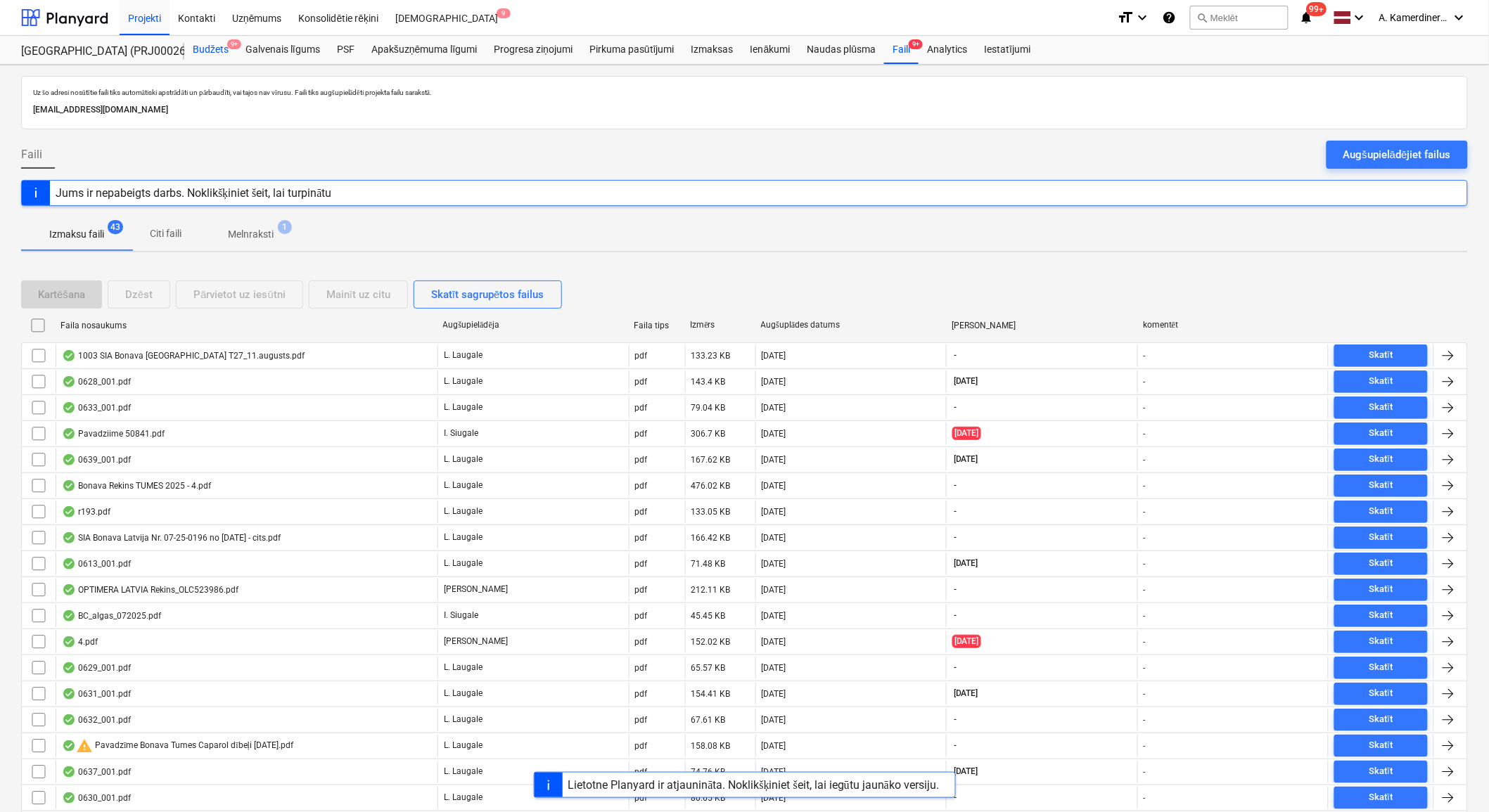
drag, startPoint x: 230, startPoint y: 50, endPoint x: 230, endPoint y: 61, distance: 11.0
click at [230, 49] on span "9+" at bounding box center [233, 44] width 14 height 9
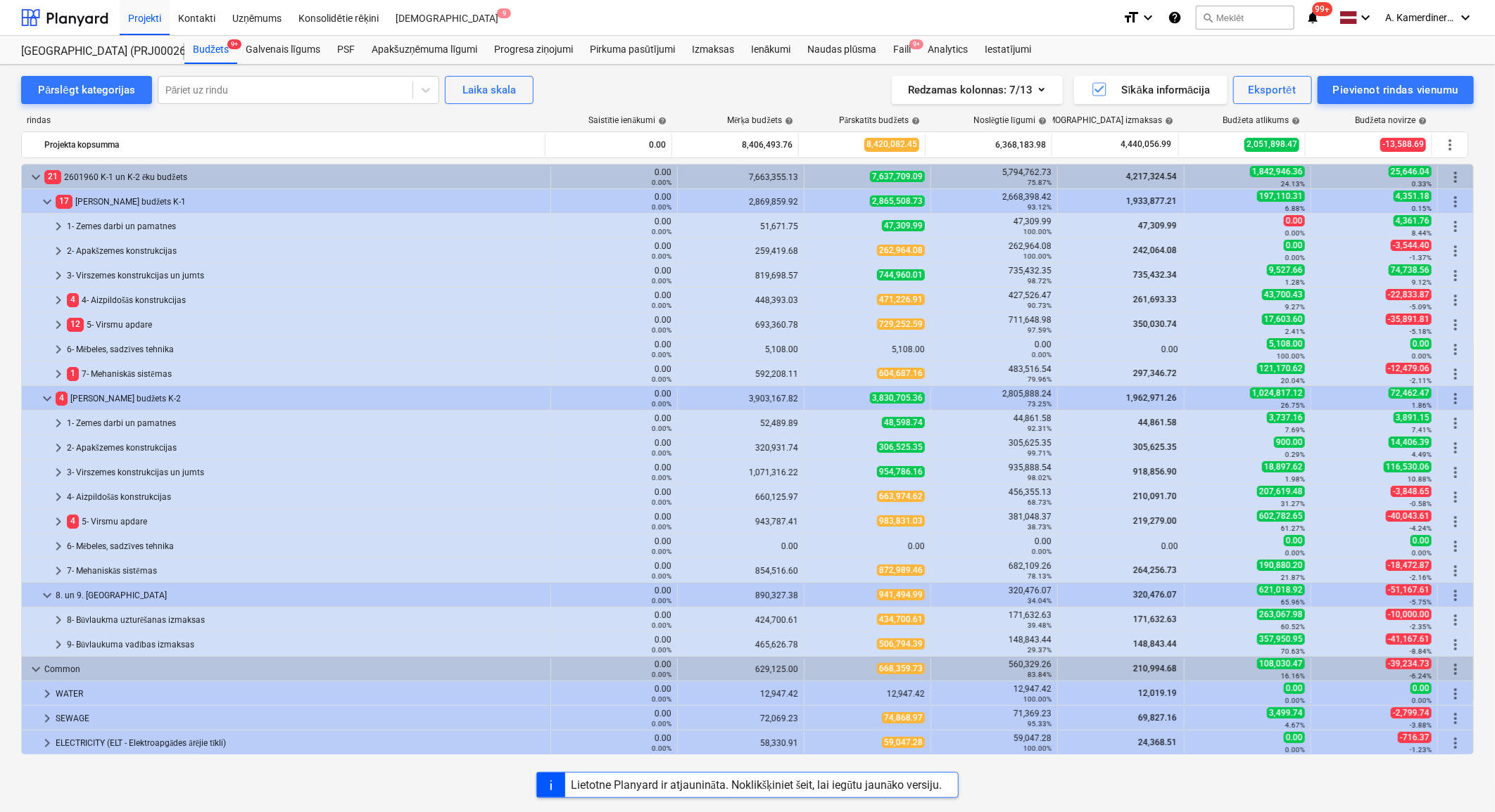
scroll to position [234, 0]
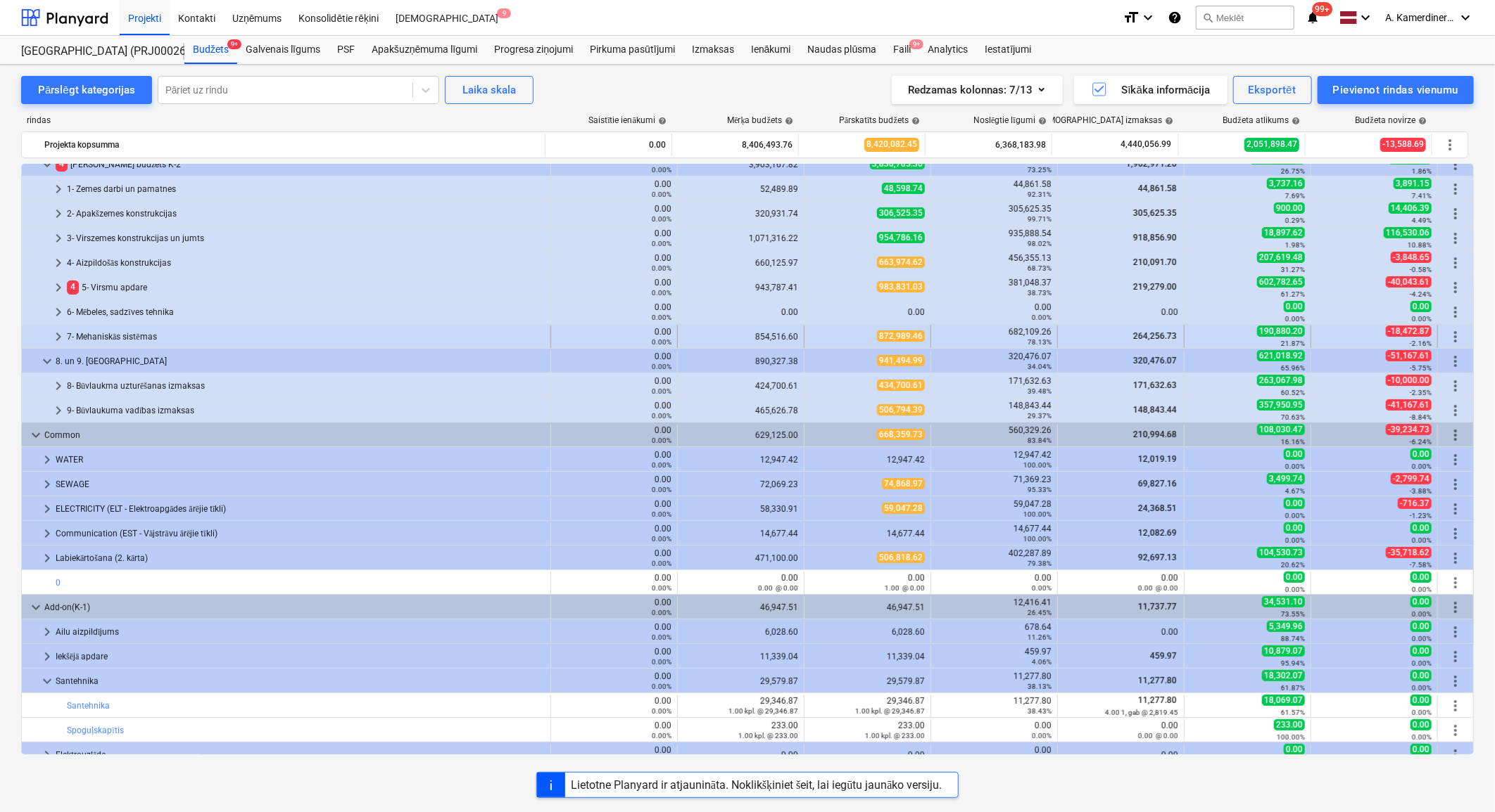
click at [95, 338] on div "7- Mehaniskās sistēmas" at bounding box center [305, 337] width 477 height 23
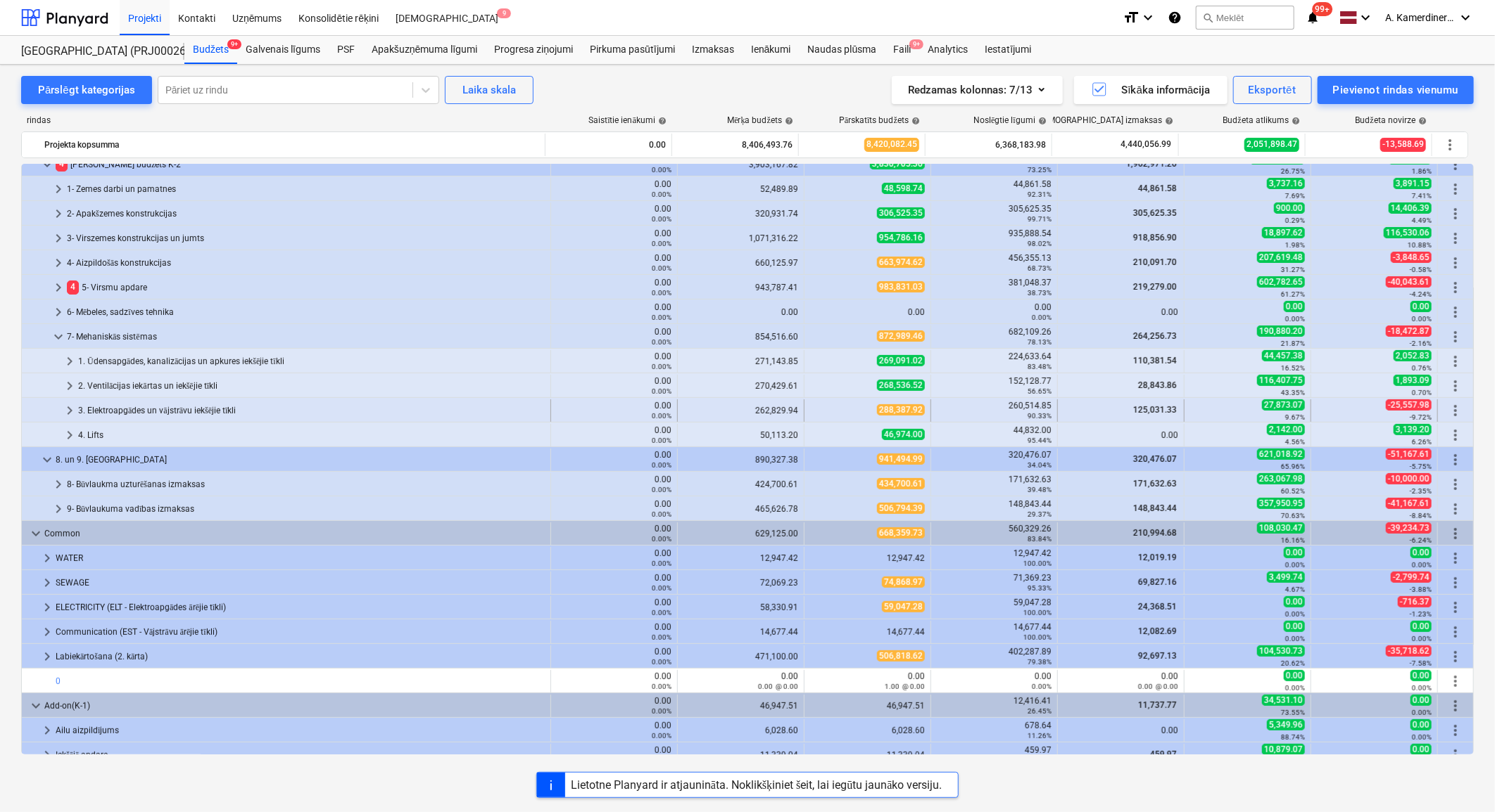
click at [120, 408] on div "3. Elektroapgādes un vājstrāvu iekšējie tīkli" at bounding box center [312, 411] width 467 height 23
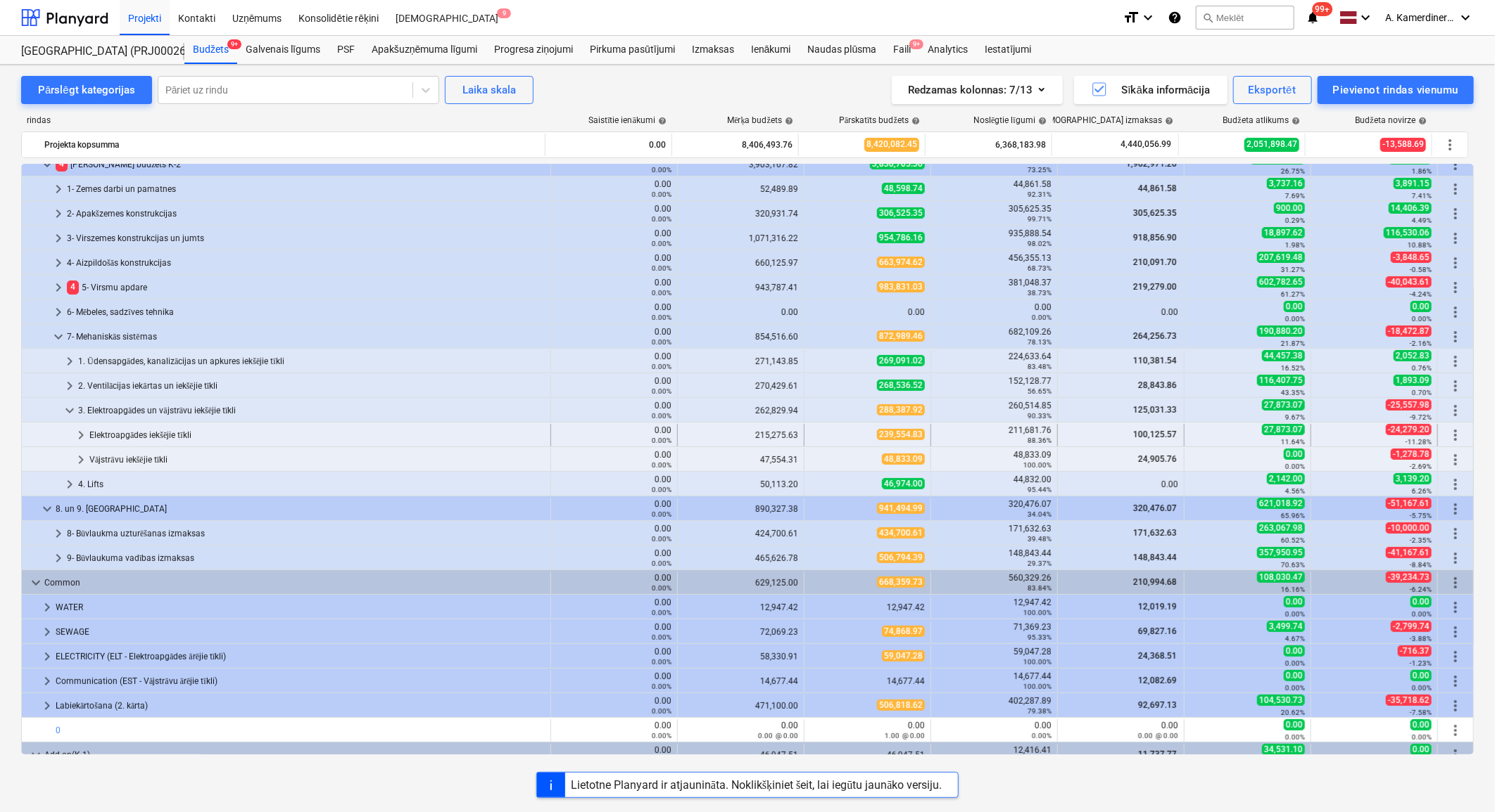
click at [121, 429] on div "Elektroapgādes iekšējie tīkli" at bounding box center [317, 436] width 456 height 23
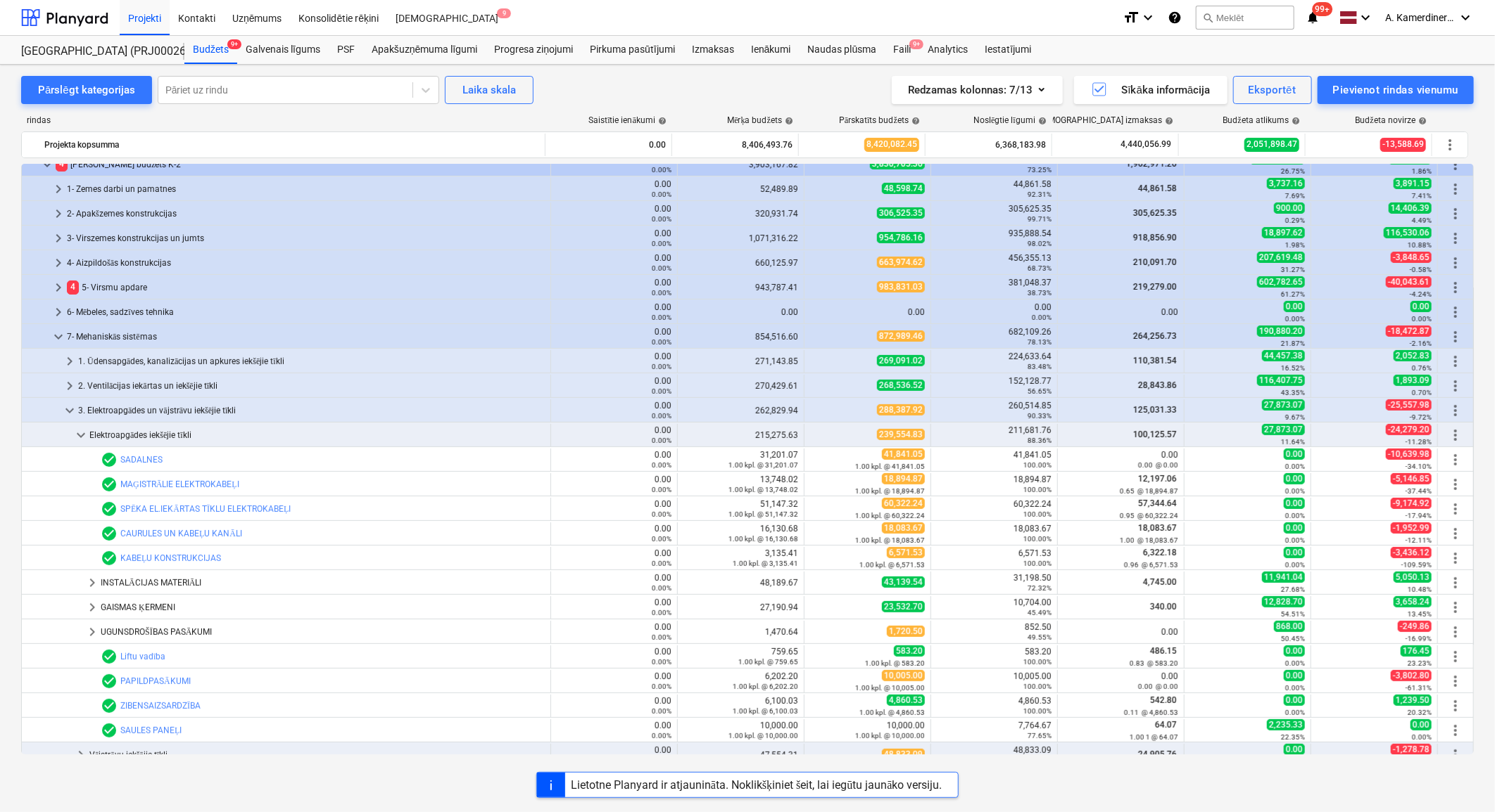
scroll to position [625, 0]
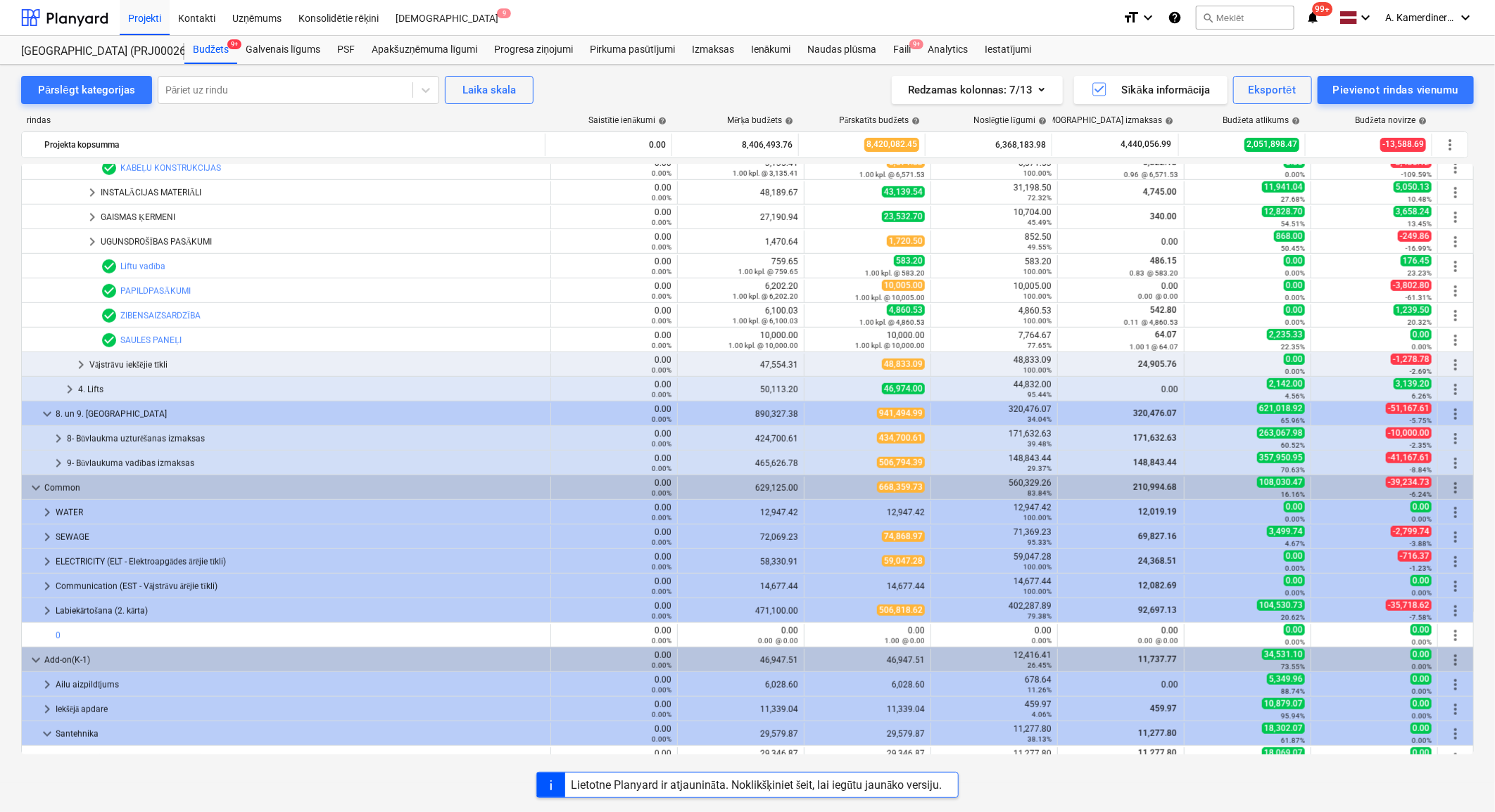
click at [142, 359] on div "Vājstrāvu iekšējie tīkli" at bounding box center [317, 365] width 456 height 23
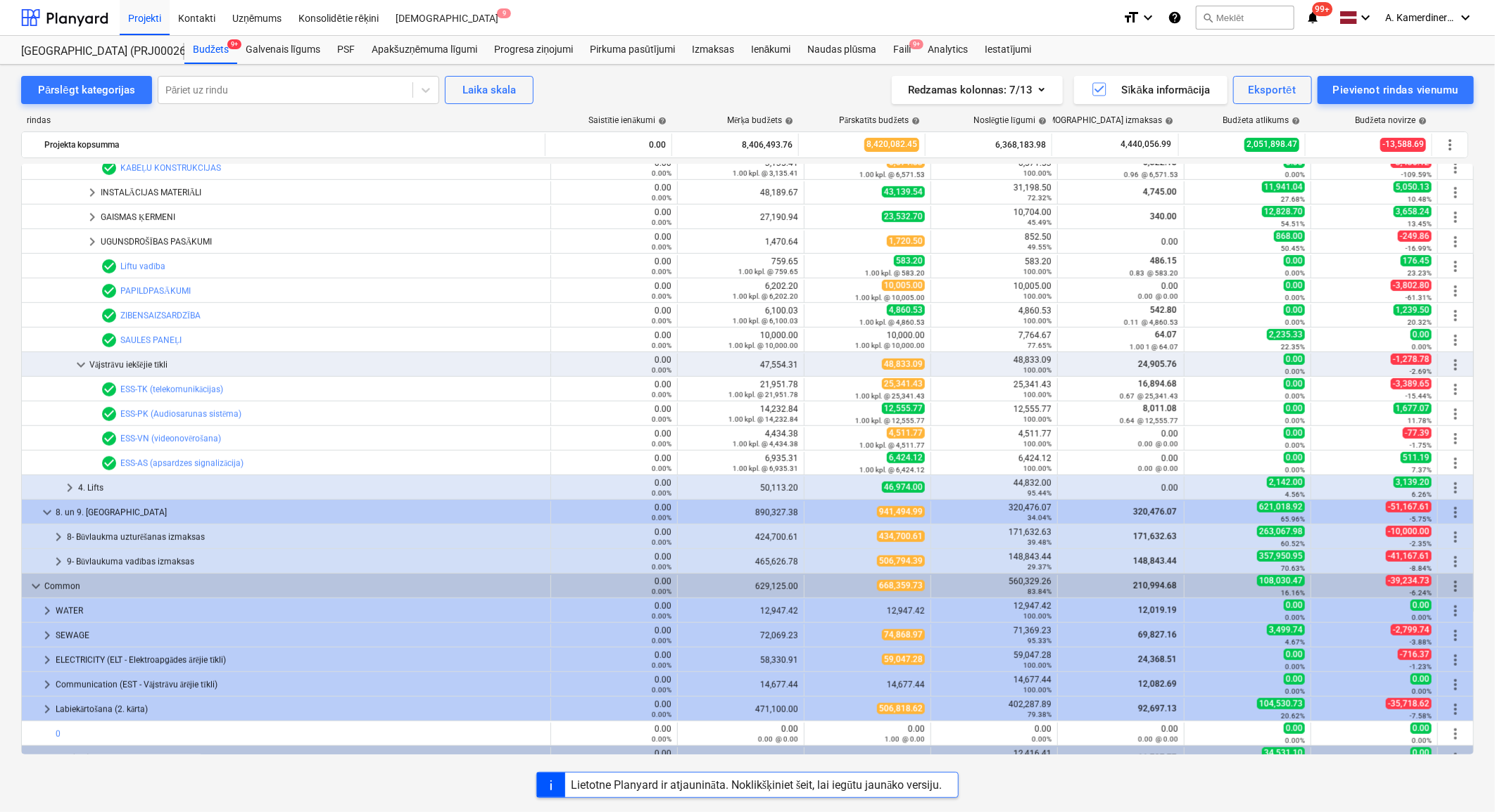
click at [142, 359] on div "Vājstrāvu iekšējie tīkli" at bounding box center [317, 365] width 456 height 23
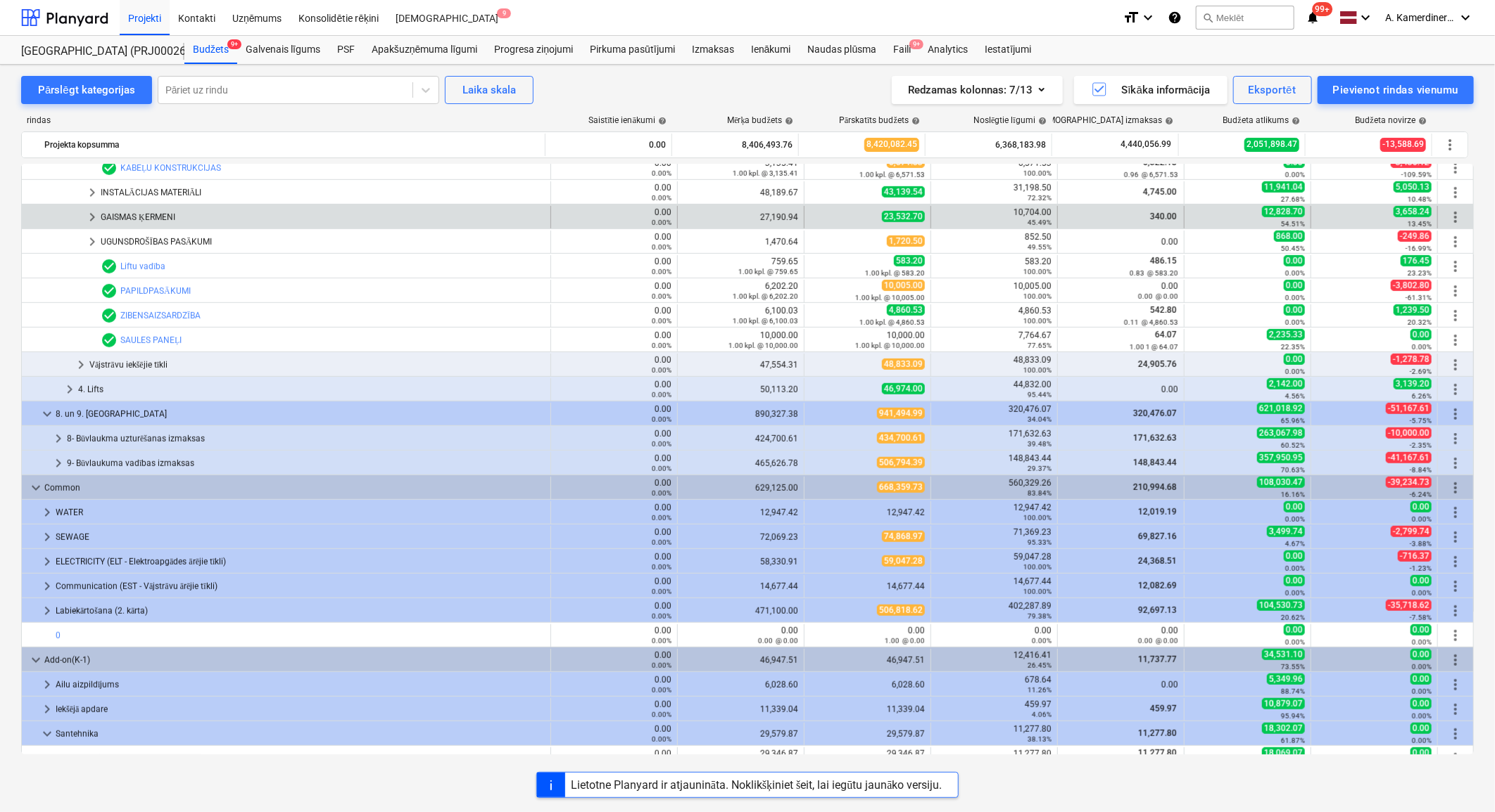
scroll to position [547, 0]
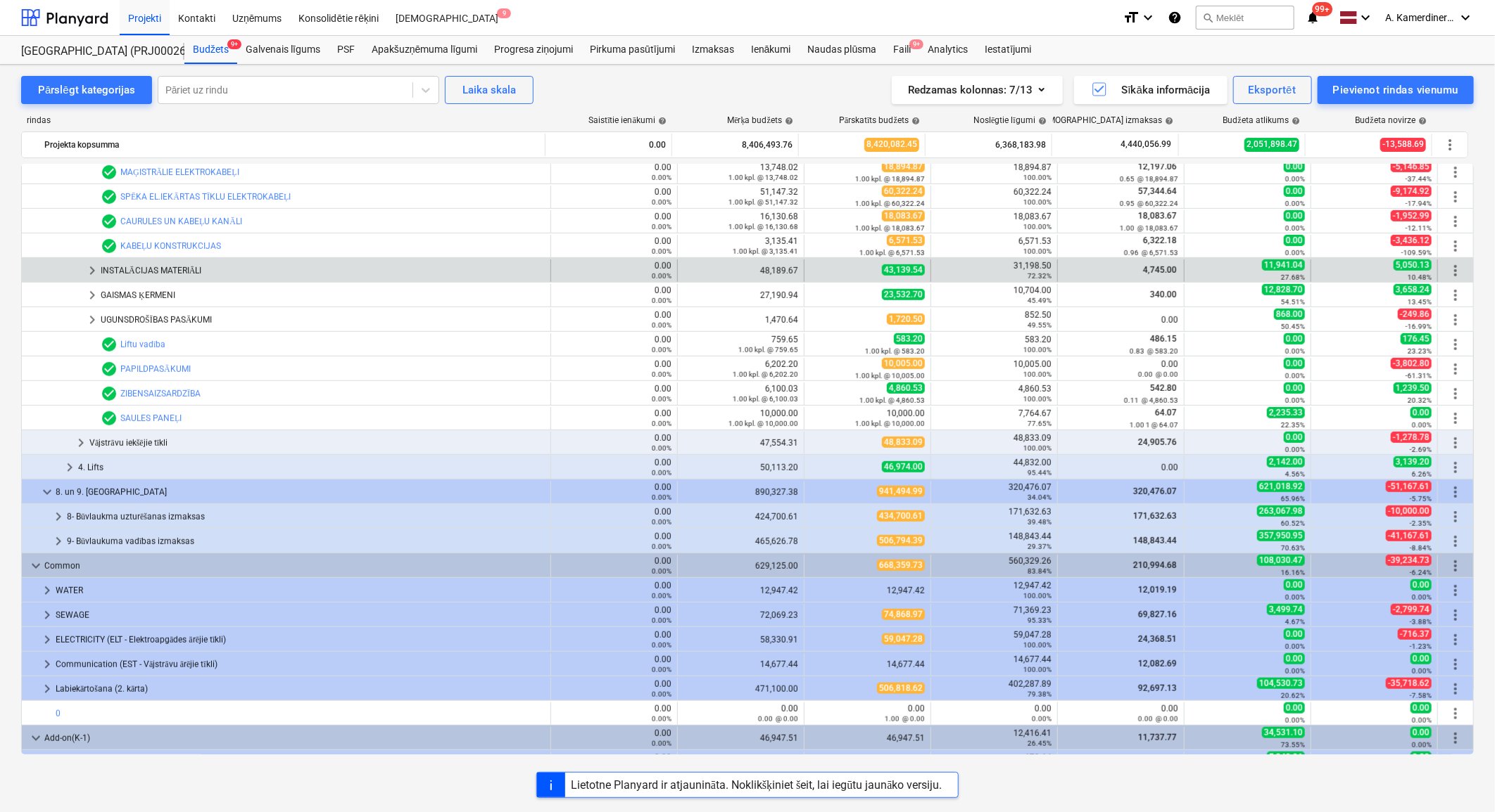
click at [145, 277] on div "INSTALĀCIJAS MATERIĀLI" at bounding box center [323, 271] width 444 height 23
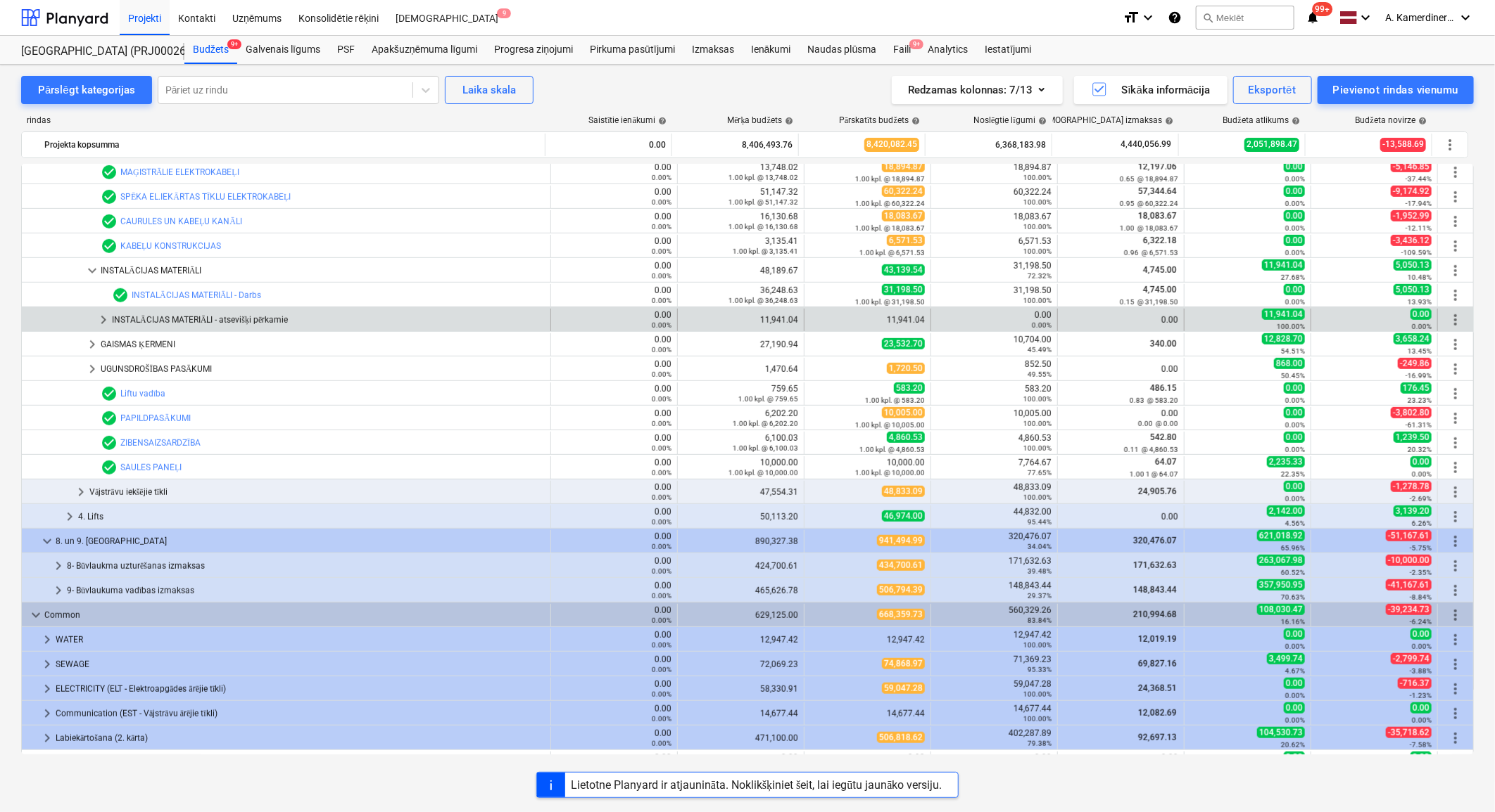
click at [193, 314] on div "INSTALĀCIJAS MATERIĀLI - atsevišķi pērkamie" at bounding box center [329, 320] width 433 height 23
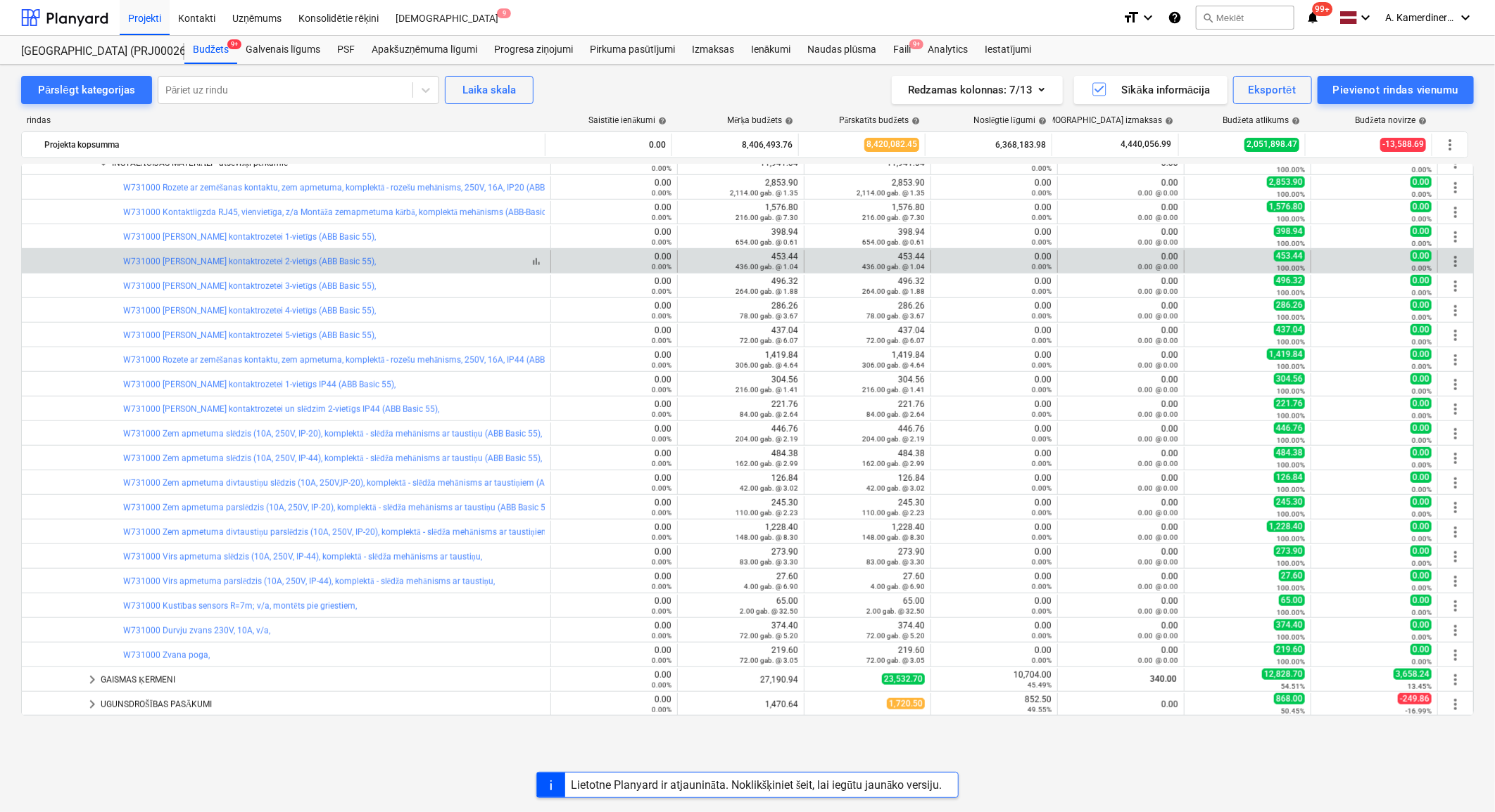
scroll to position [625, 0]
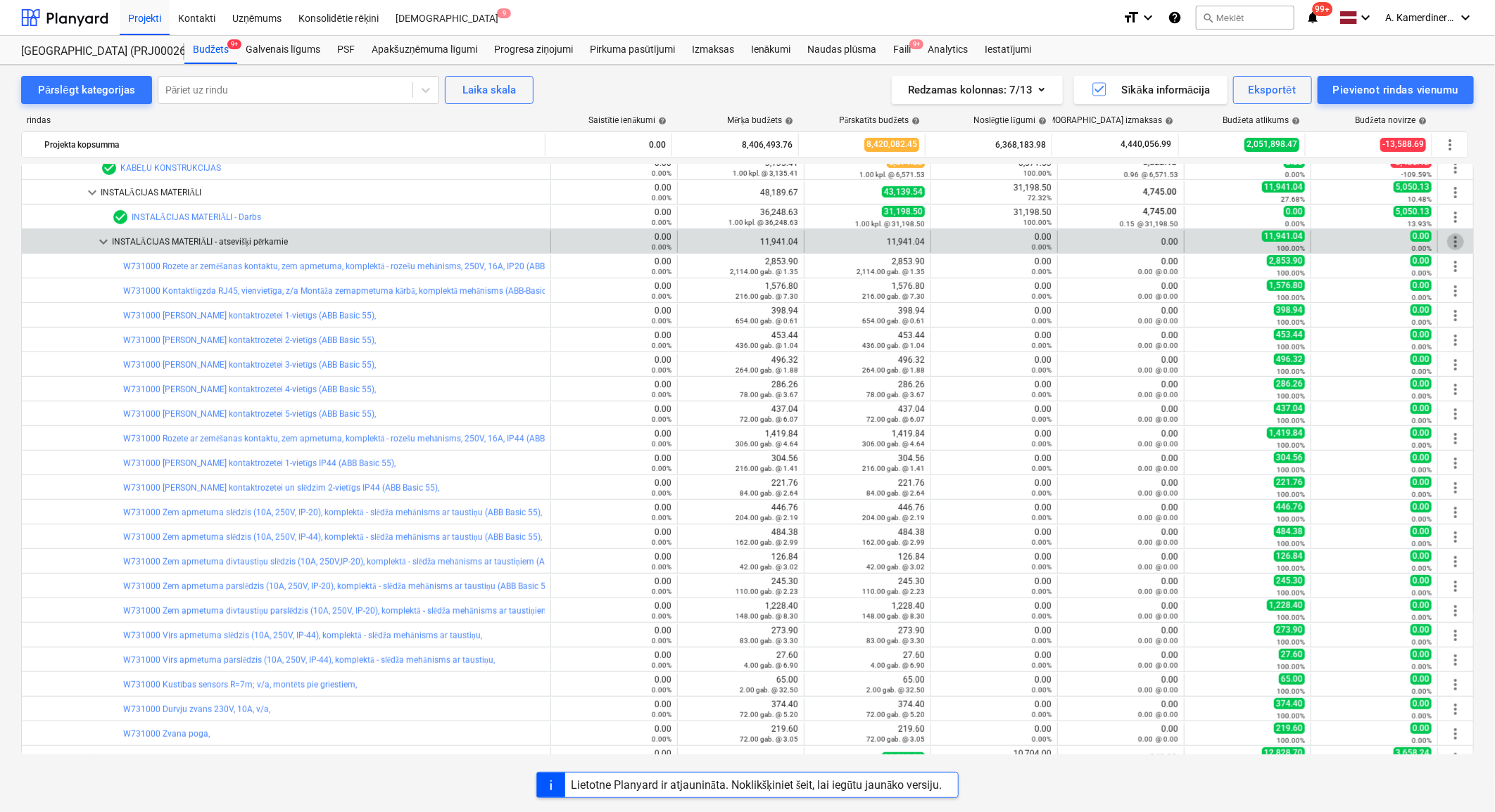
click at [1457, 235] on span "more_vert" at bounding box center [1455, 242] width 17 height 17
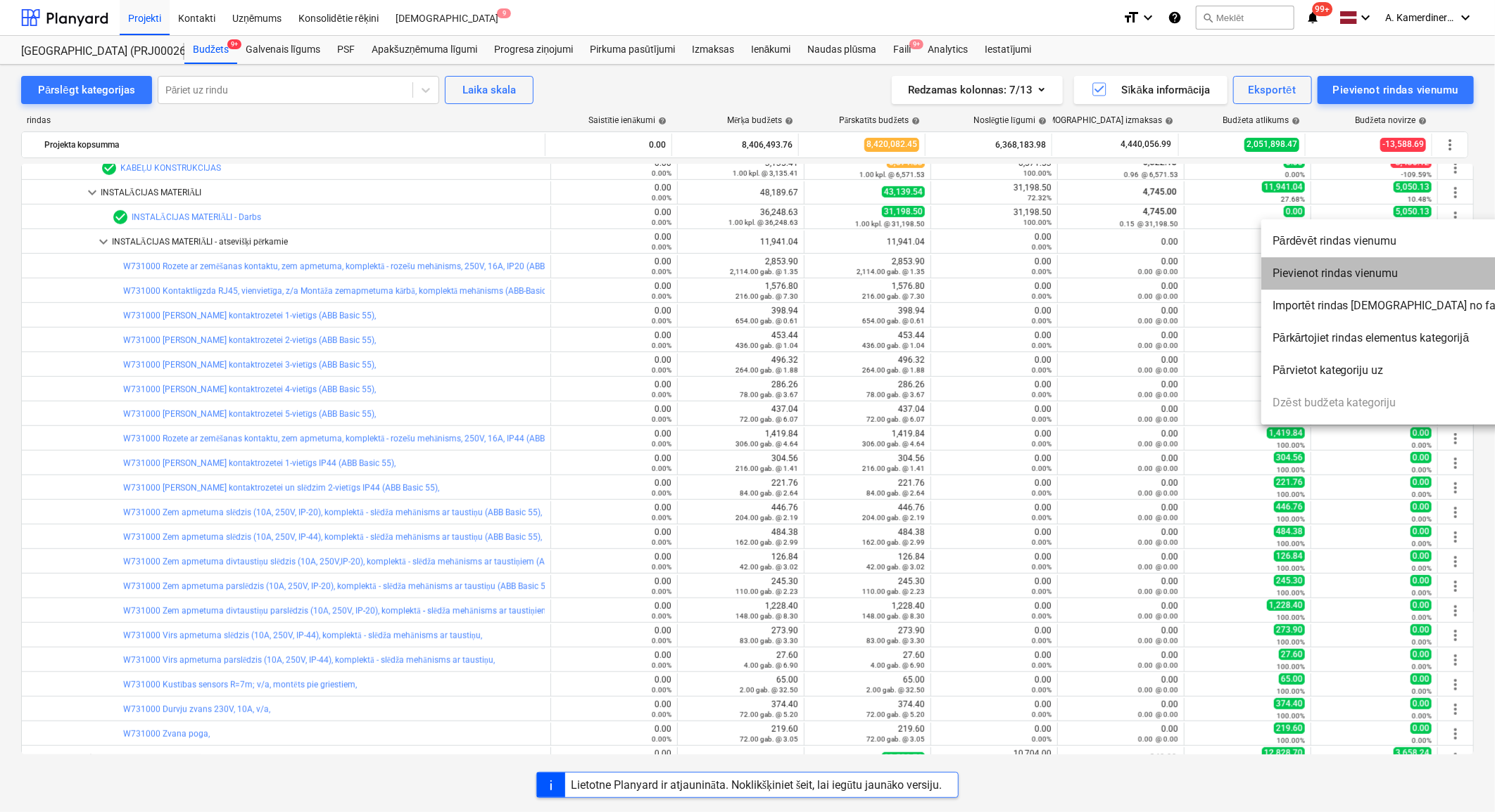
click at [1387, 272] on li "Pievienot rindas vienumu" at bounding box center [1390, 274] width 258 height 32
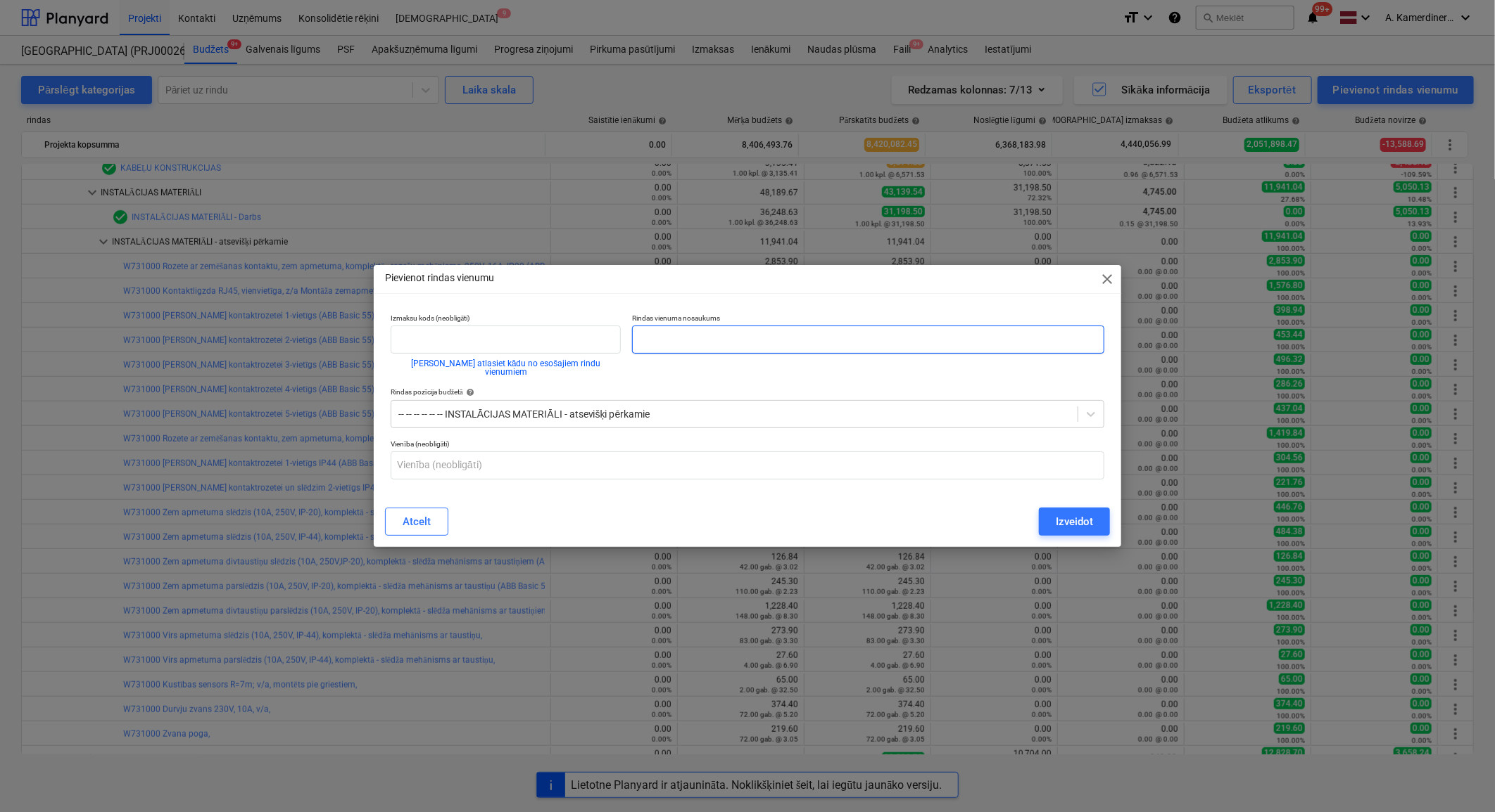
click at [697, 344] on input "text" at bounding box center [868, 340] width 473 height 28
click at [635, 340] on input "Instalācijas materiāli" at bounding box center [868, 340] width 473 height 28
type input "Jauns! Instalācijas materiāli"
click at [1055, 522] on div "Izveidot" at bounding box center [1074, 521] width 38 height 18
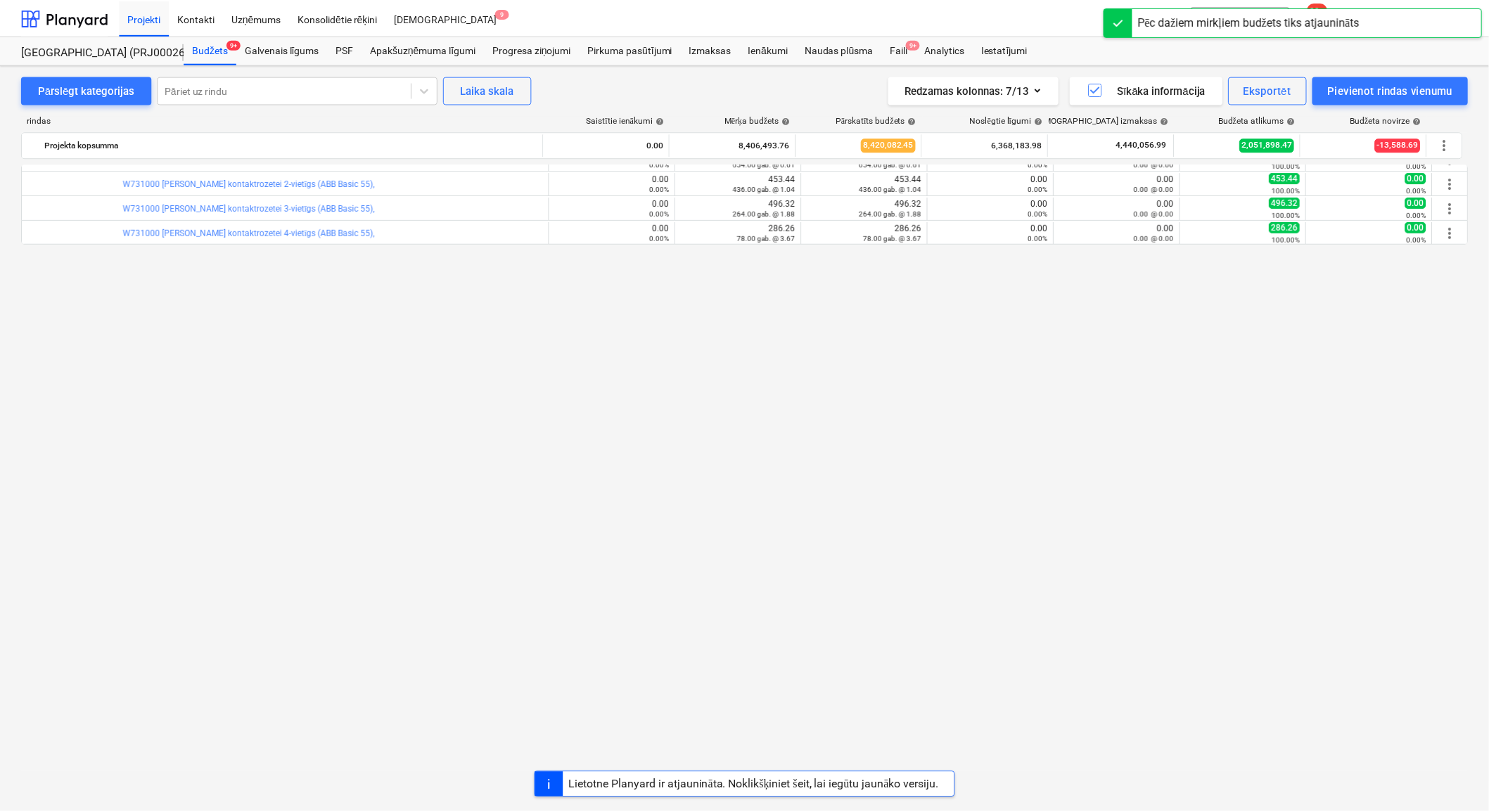
scroll to position [234, 0]
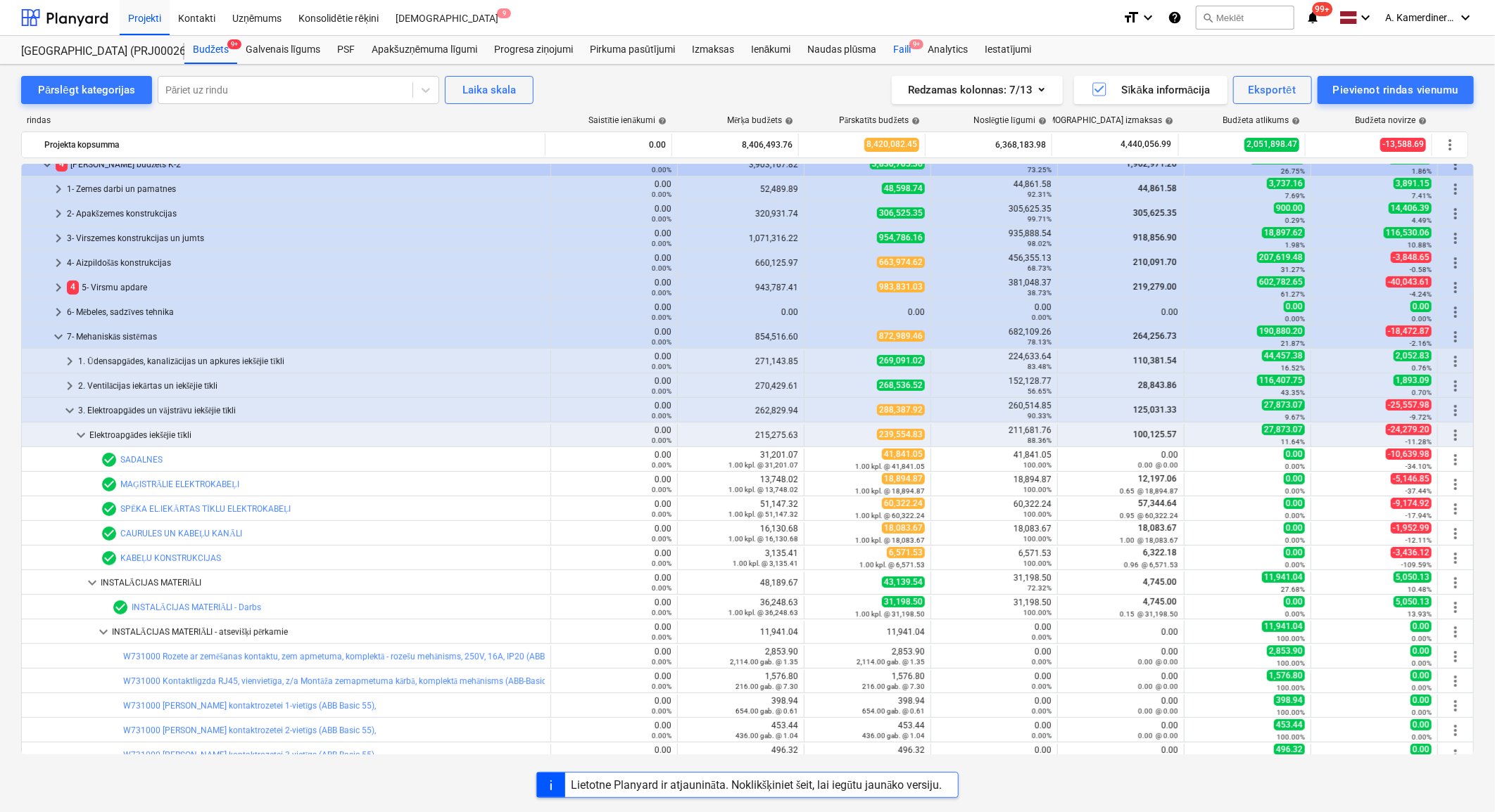
click at [897, 50] on div "Faili 9+" at bounding box center [902, 50] width 35 height 28
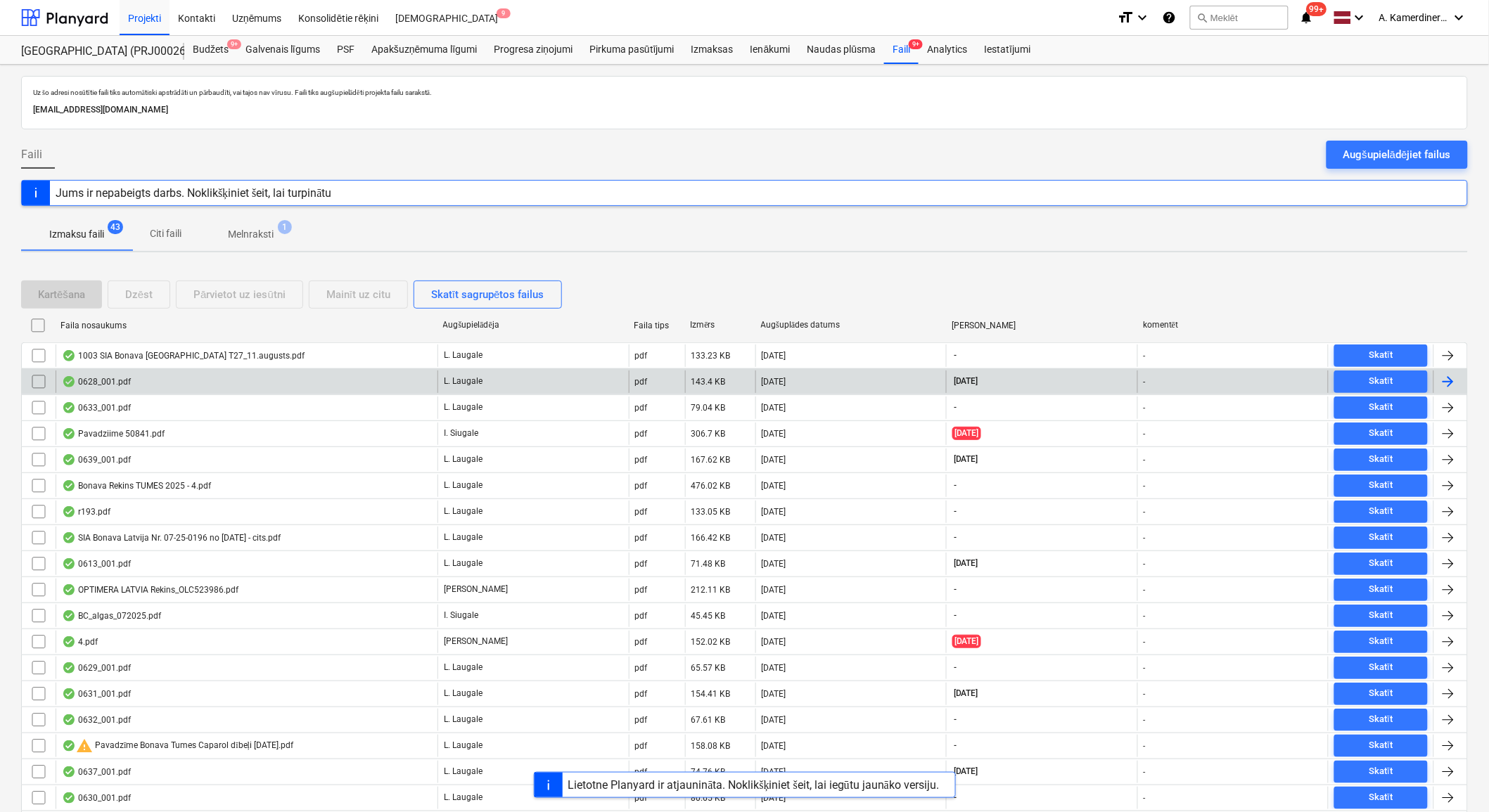
click at [313, 381] on div "0628_001.pdf" at bounding box center [247, 382] width 382 height 23
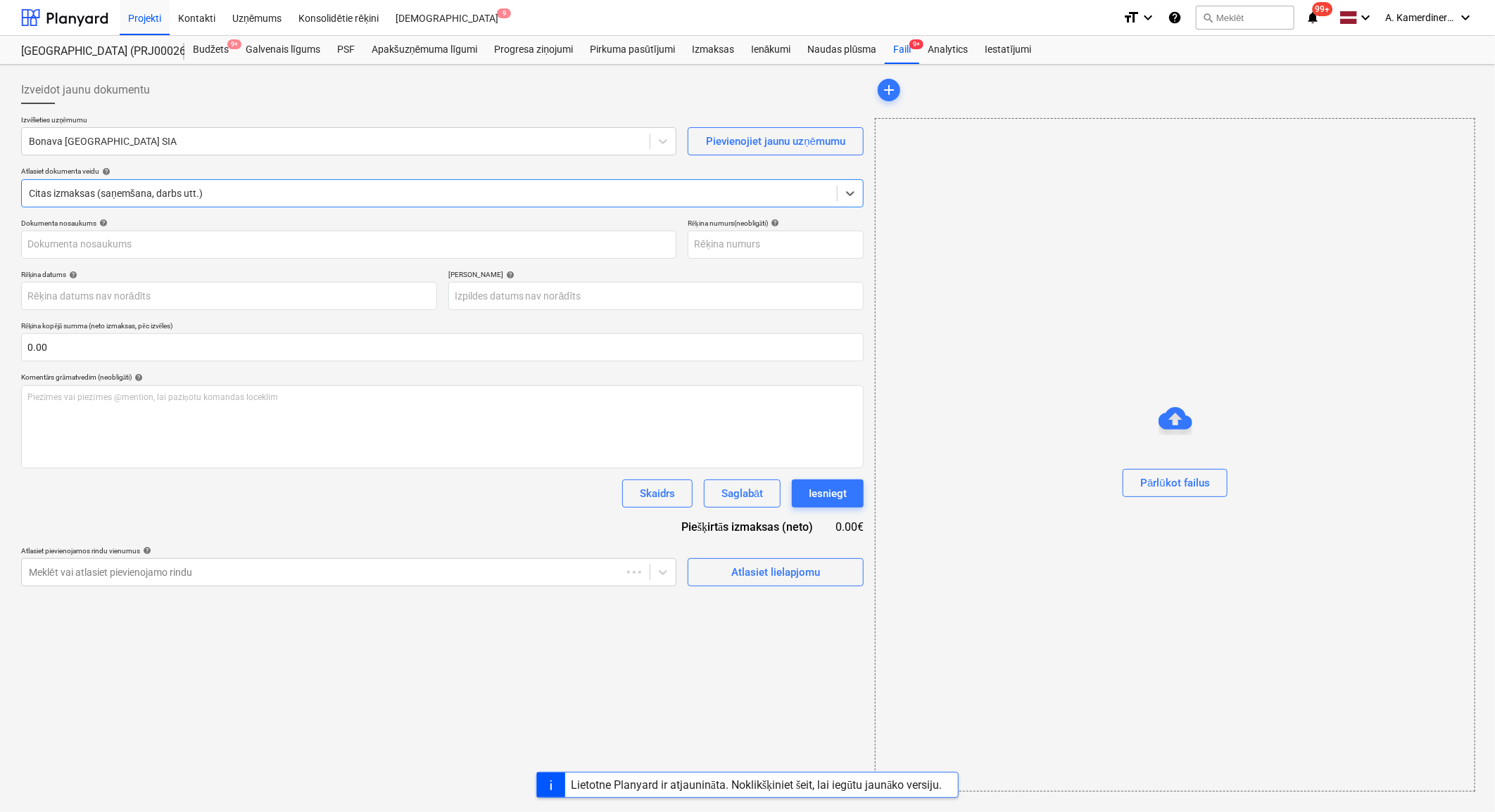
type input "1"
type input "[DATE]"
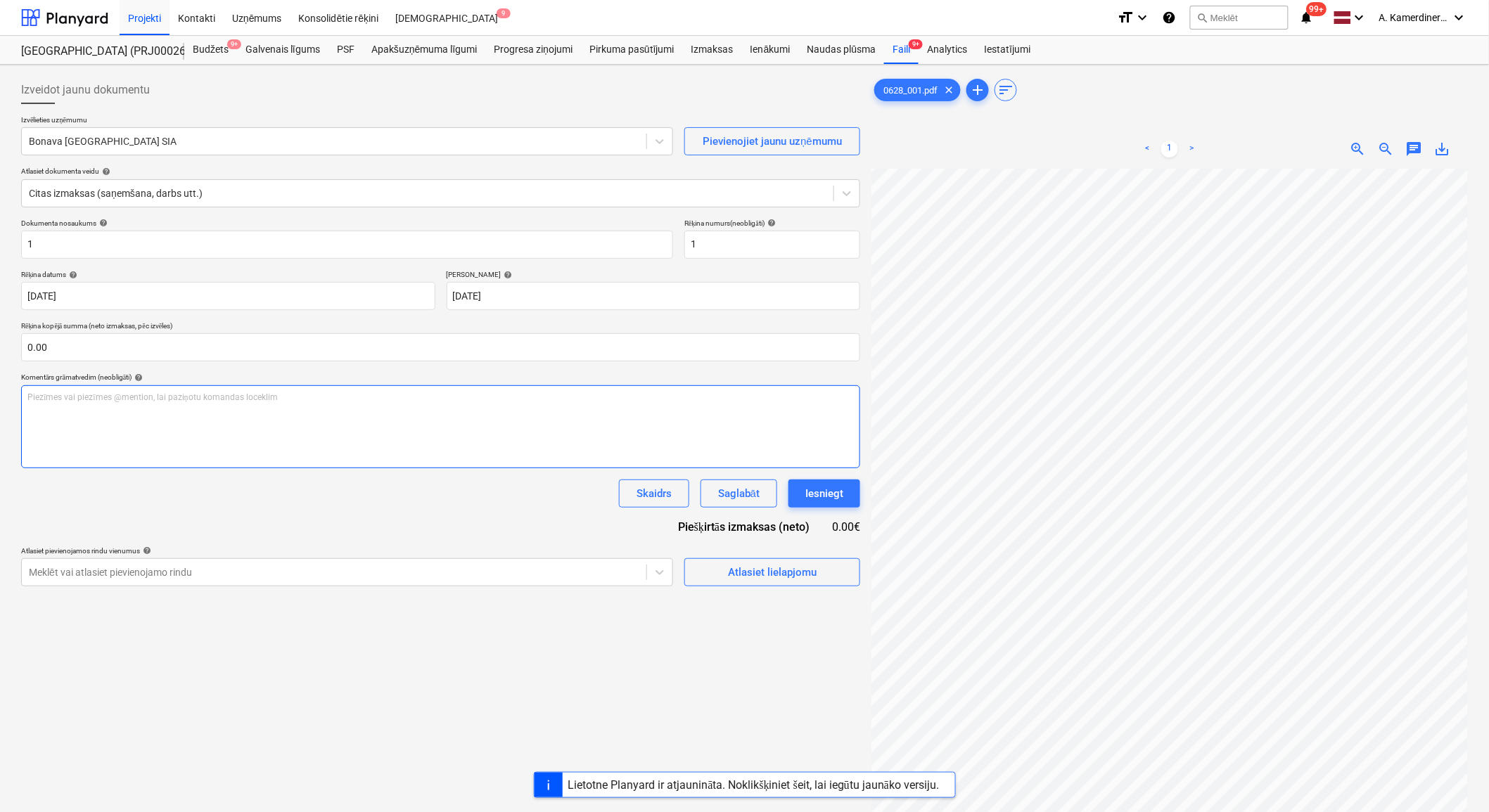
scroll to position [57, 39]
click at [438, 565] on div at bounding box center [334, 572] width 611 height 14
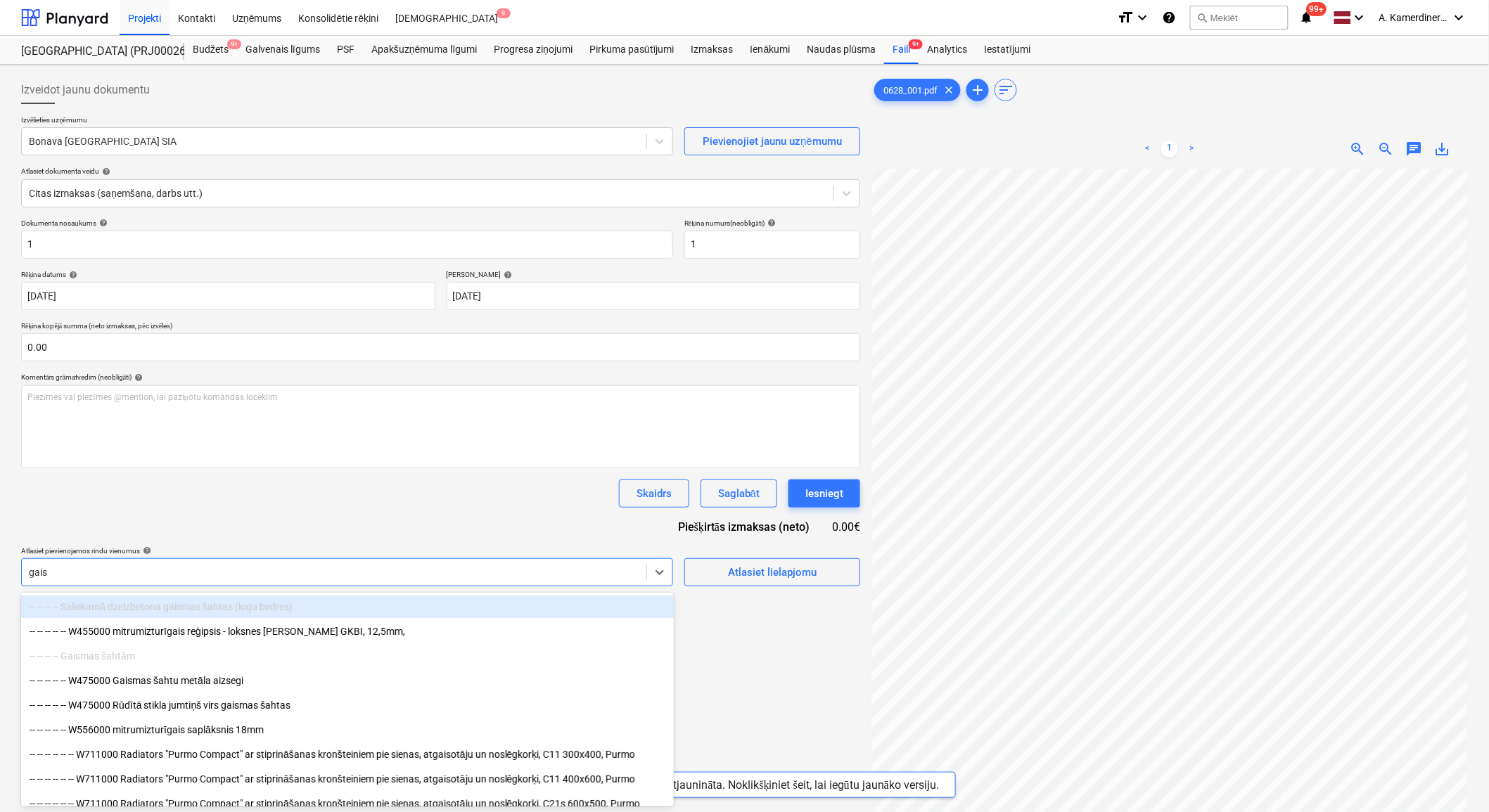
type input "gaism"
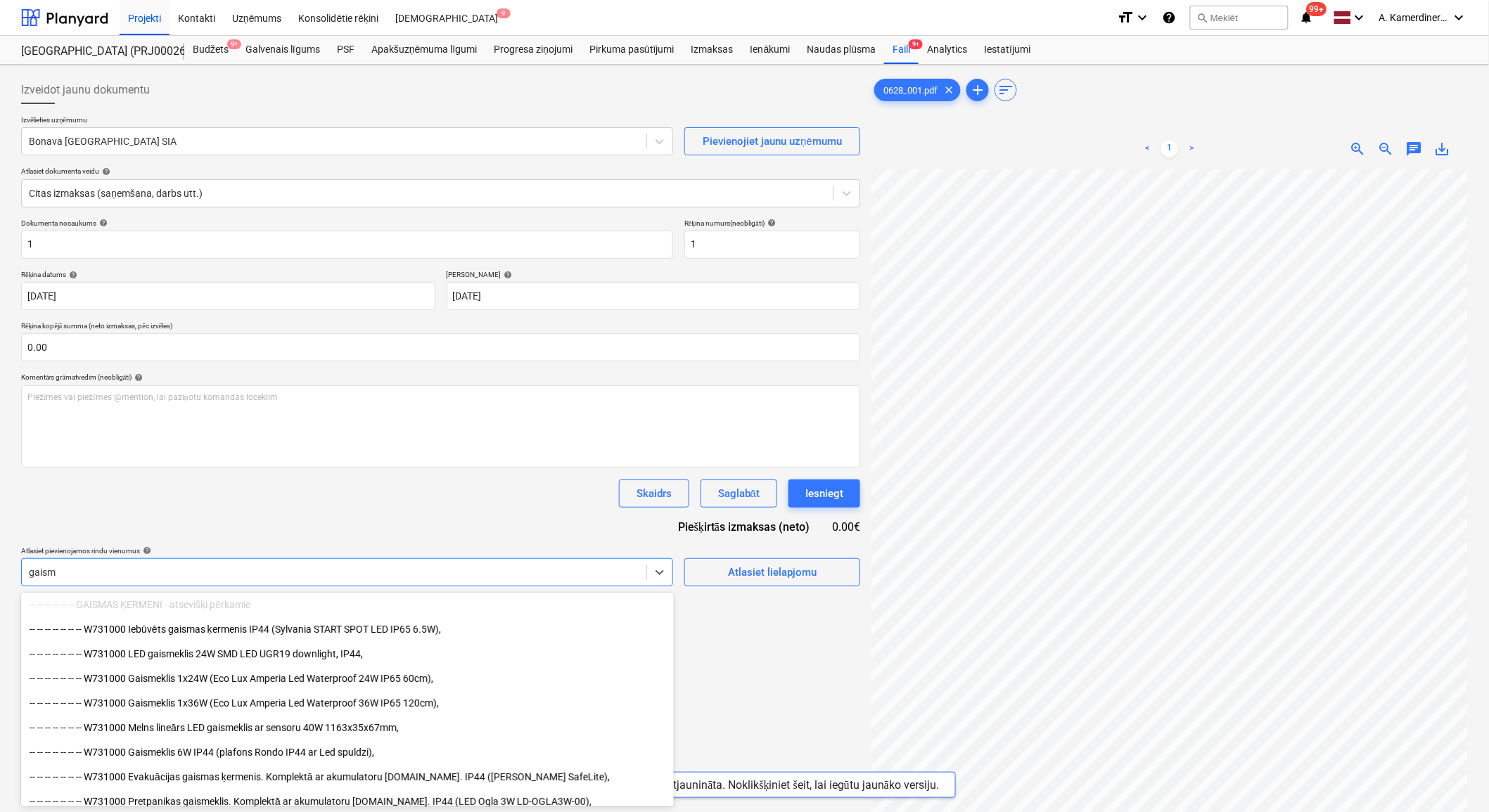
scroll to position [156, 0]
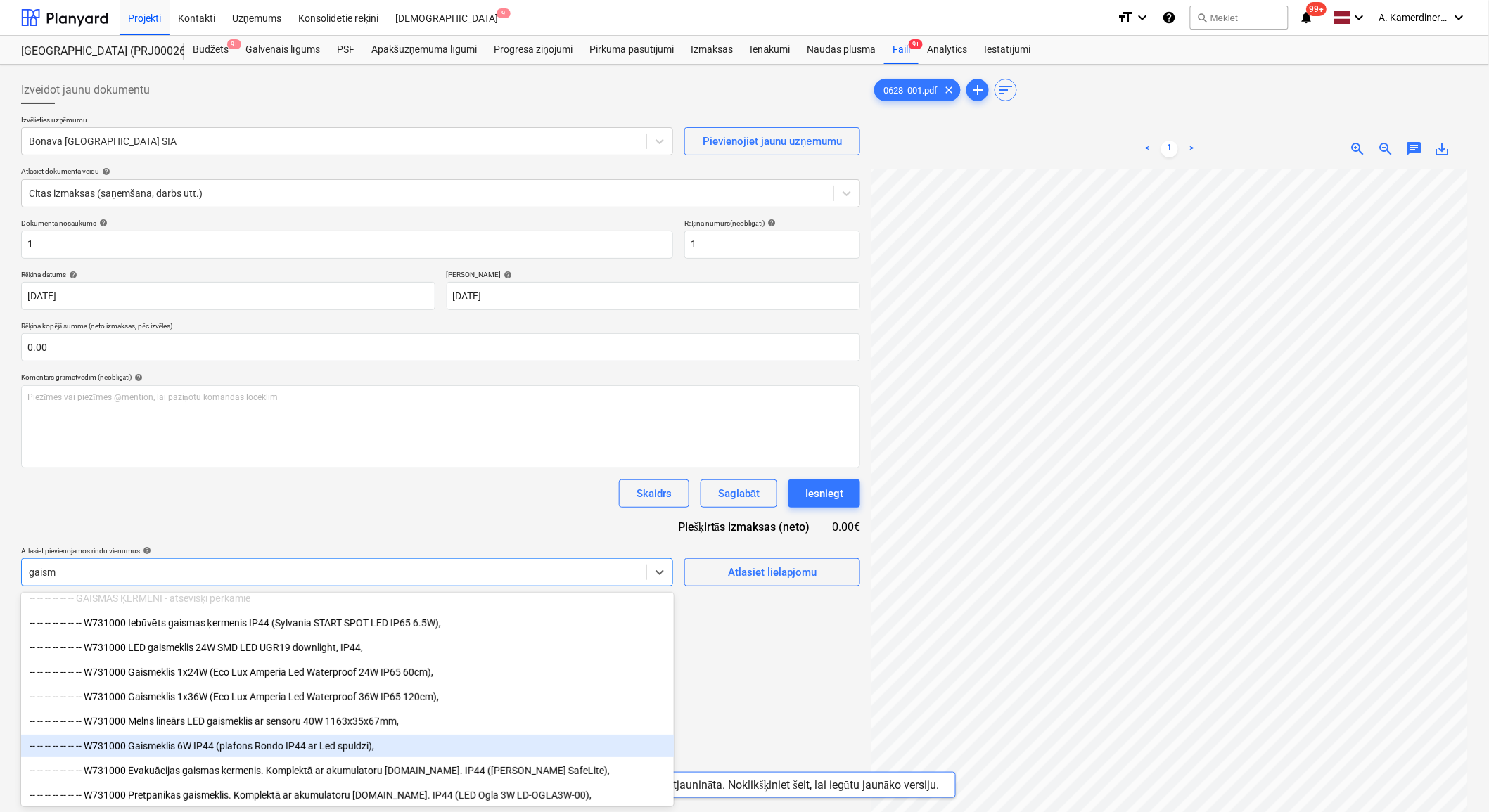
click at [313, 742] on div "-- -- -- -- -- -- -- W731000 Gaismeklis 6W IP44 (plafons Rondo IP44 ar Led spul…" at bounding box center [347, 746] width 653 height 23
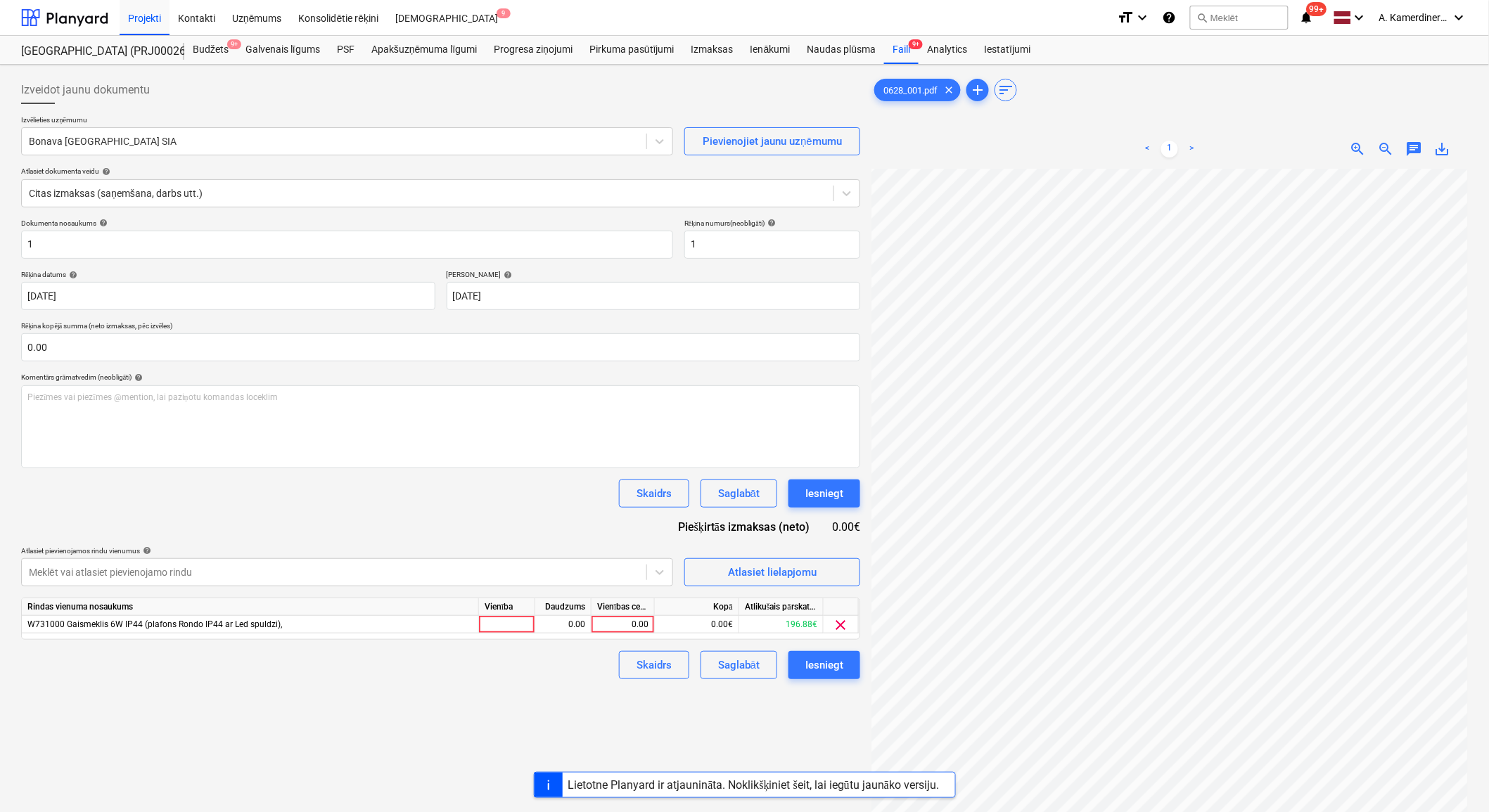
click at [712, 734] on div "Izveidot jaunu dokumentu Izvēlieties uzņēmumu Bonava Latvija SIA Pievienojiet j…" at bounding box center [440, 509] width 851 height 877
click at [633, 620] on div "0.00" at bounding box center [623, 625] width 52 height 18
type input "368"
click at [554, 630] on div "0.00" at bounding box center [563, 625] width 44 height 18
type input "46"
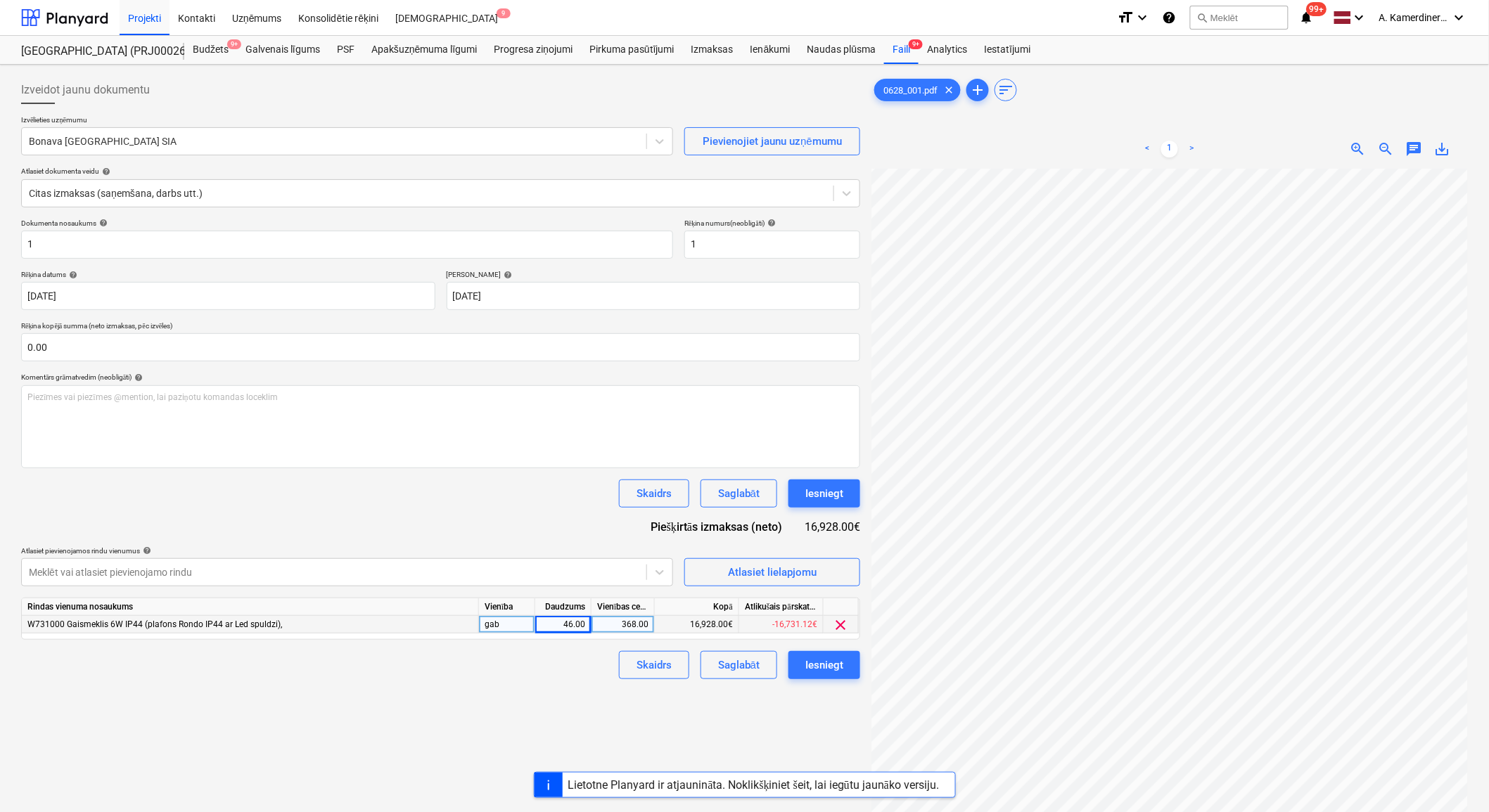
click at [488, 628] on div "gab" at bounding box center [507, 625] width 56 height 18
click at [564, 627] on div "46.00" at bounding box center [563, 625] width 44 height 18
type input "1"
click at [525, 627] on div "gab" at bounding box center [507, 625] width 56 height 18
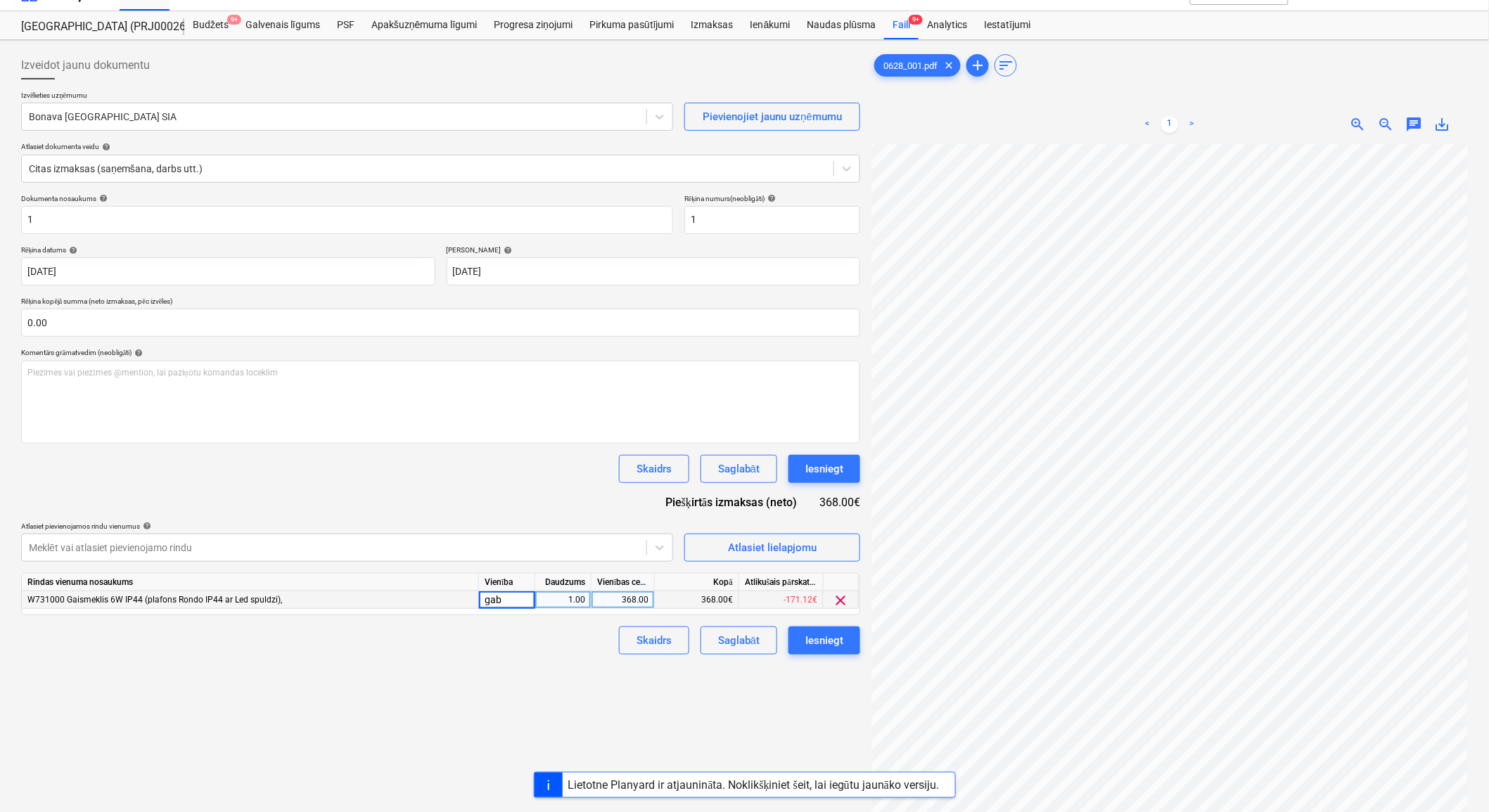
scroll to position [0, 0]
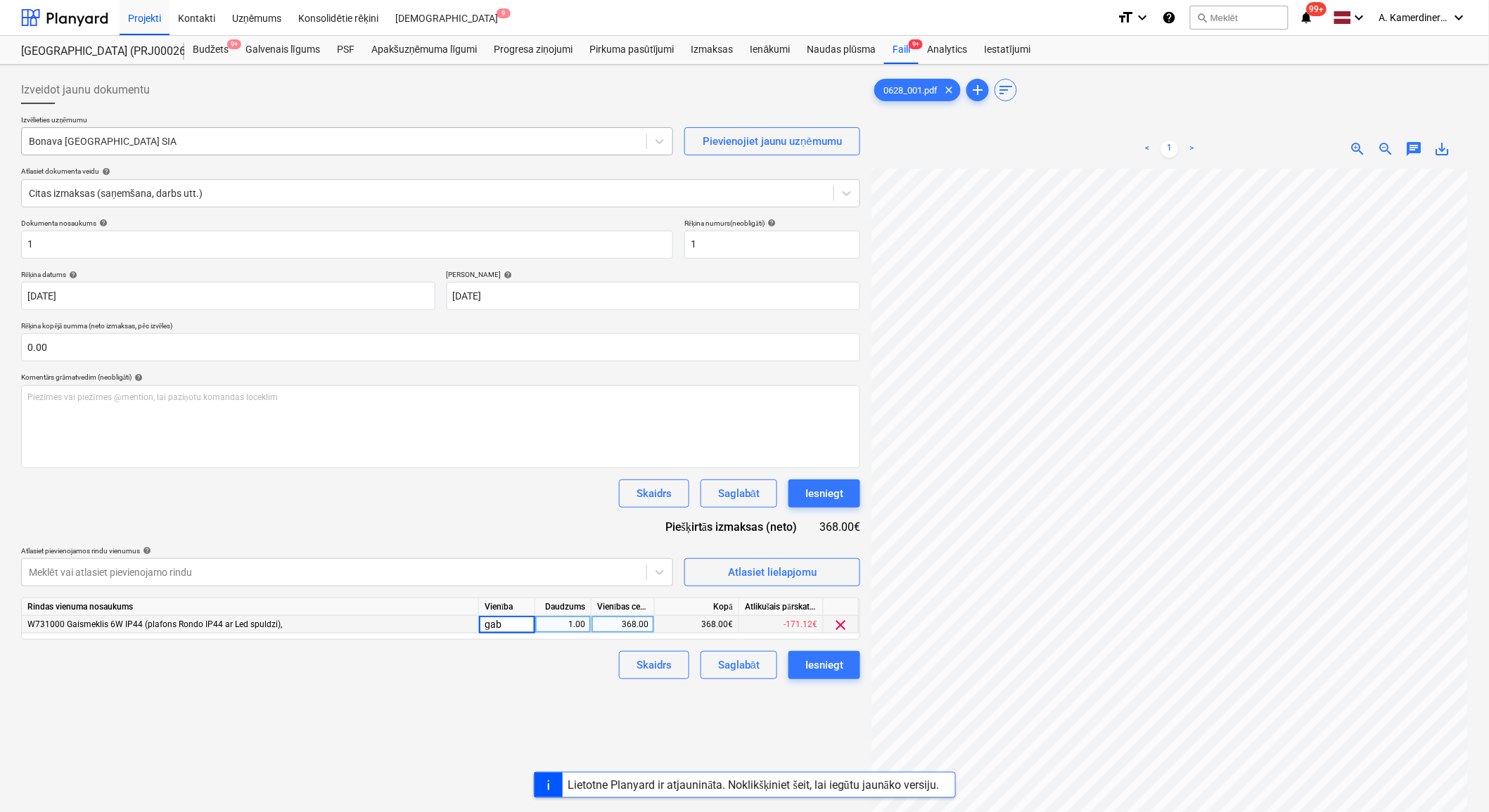
click at [200, 148] on div at bounding box center [334, 141] width 611 height 14
click at [190, 132] on div "Bonava [GEOGRAPHIC_DATA] SIA" at bounding box center [334, 141] width 625 height 20
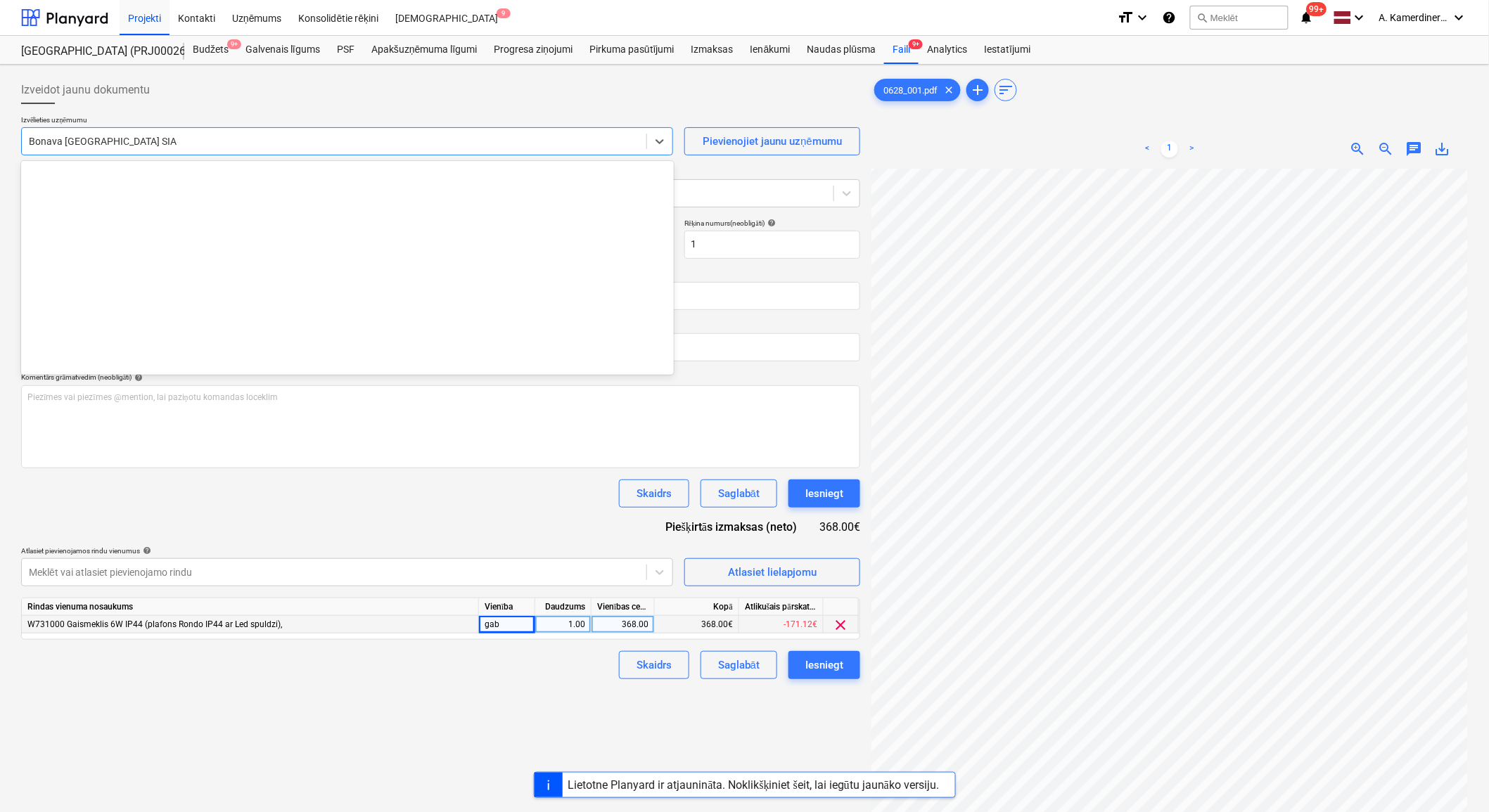
scroll to position [2585, 0]
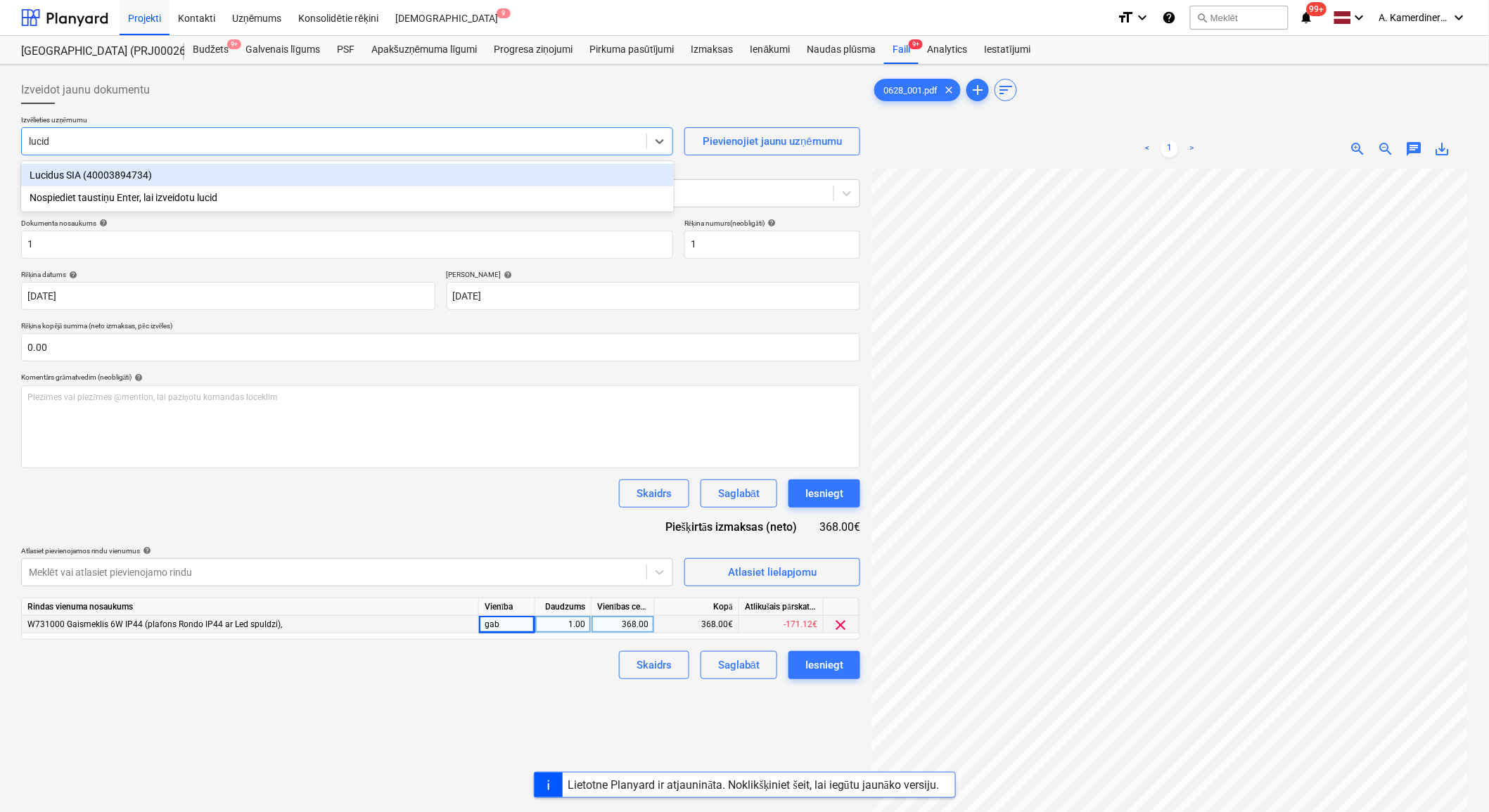
type input "lucidu"
click at [181, 169] on div "Lucidus SIA (40003894734)" at bounding box center [347, 175] width 653 height 23
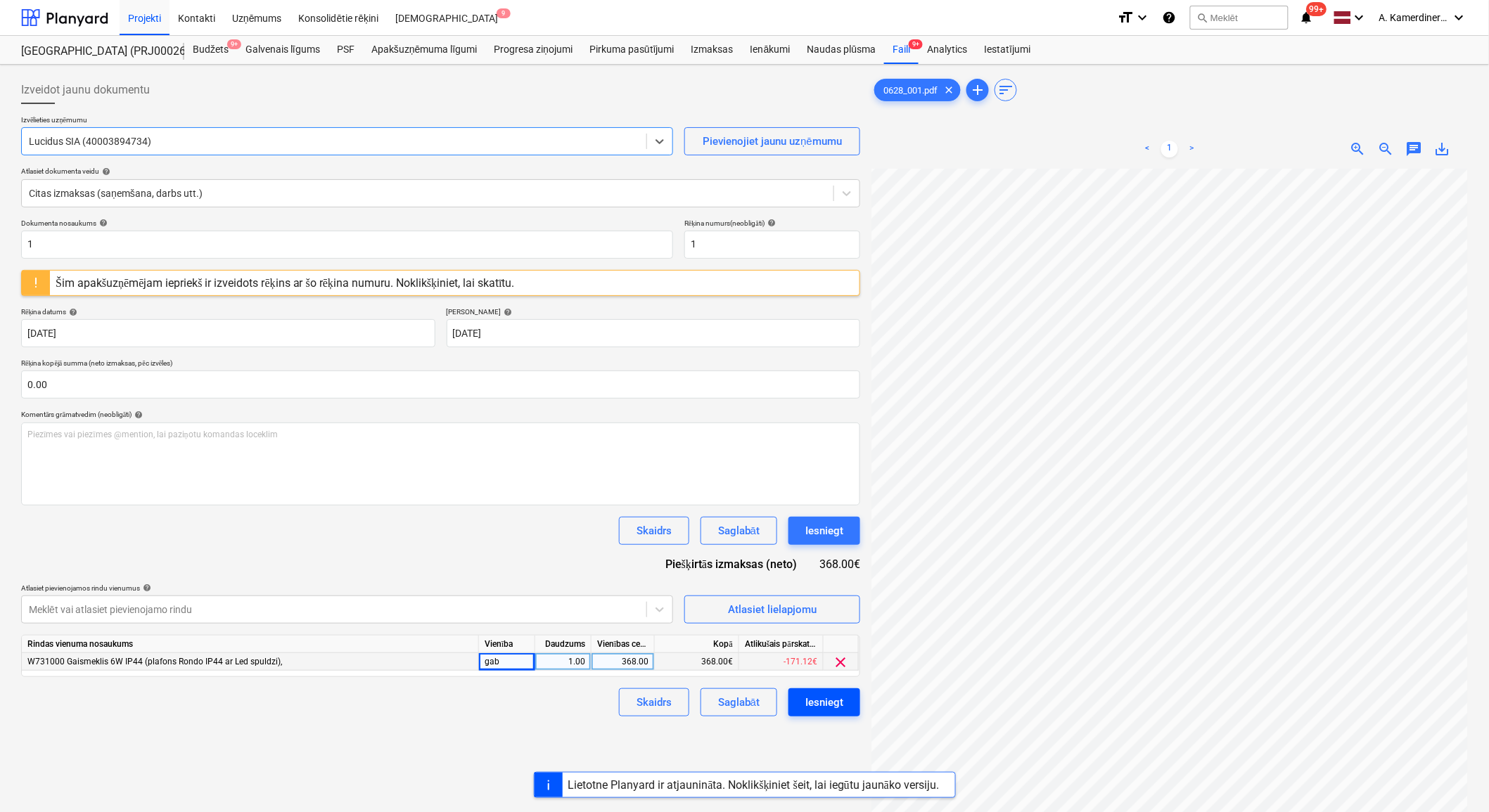
click at [823, 711] on div "Iesniegt" at bounding box center [825, 702] width 38 height 18
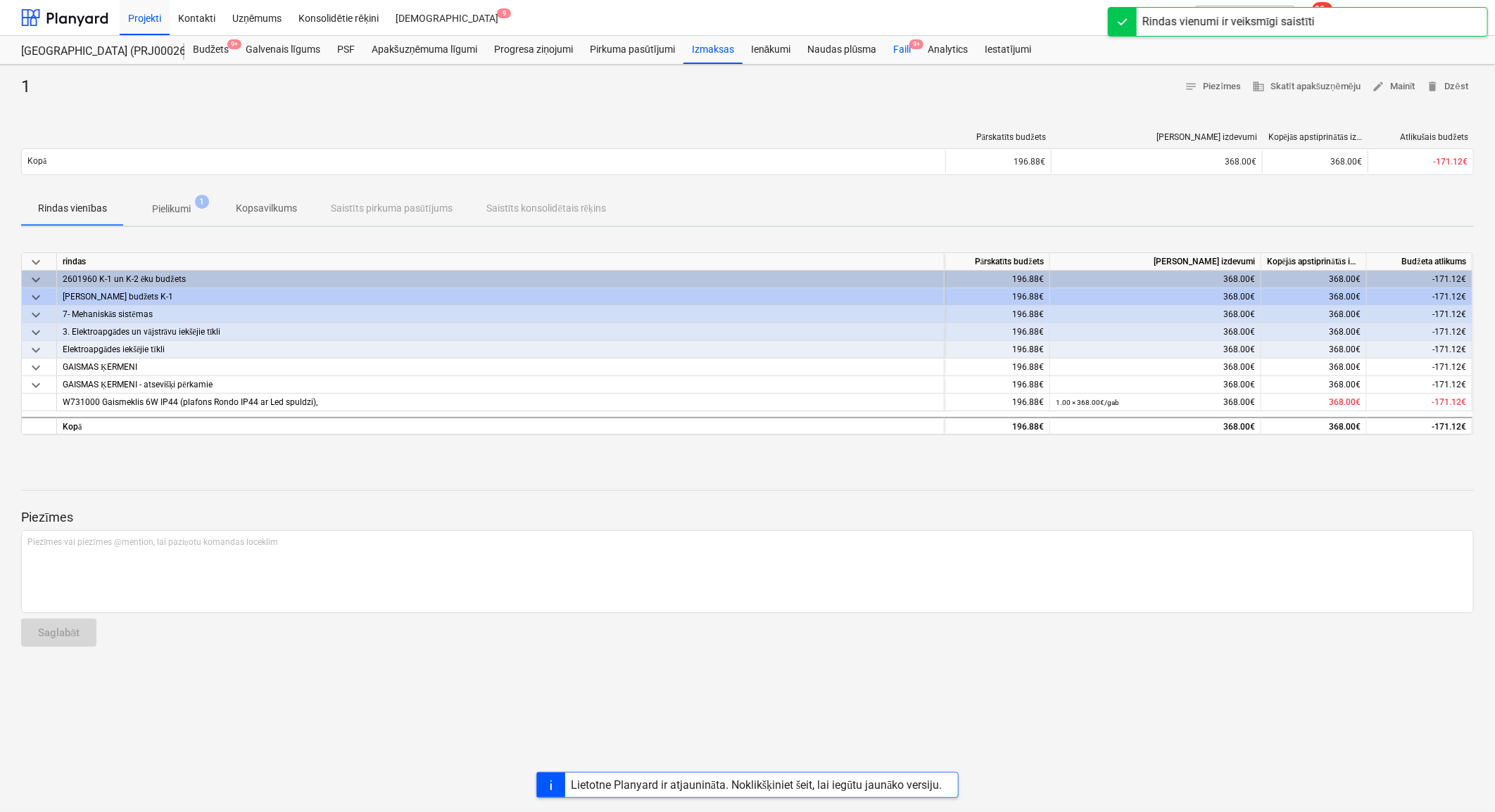
click at [896, 53] on div "Faili 9+" at bounding box center [902, 50] width 35 height 28
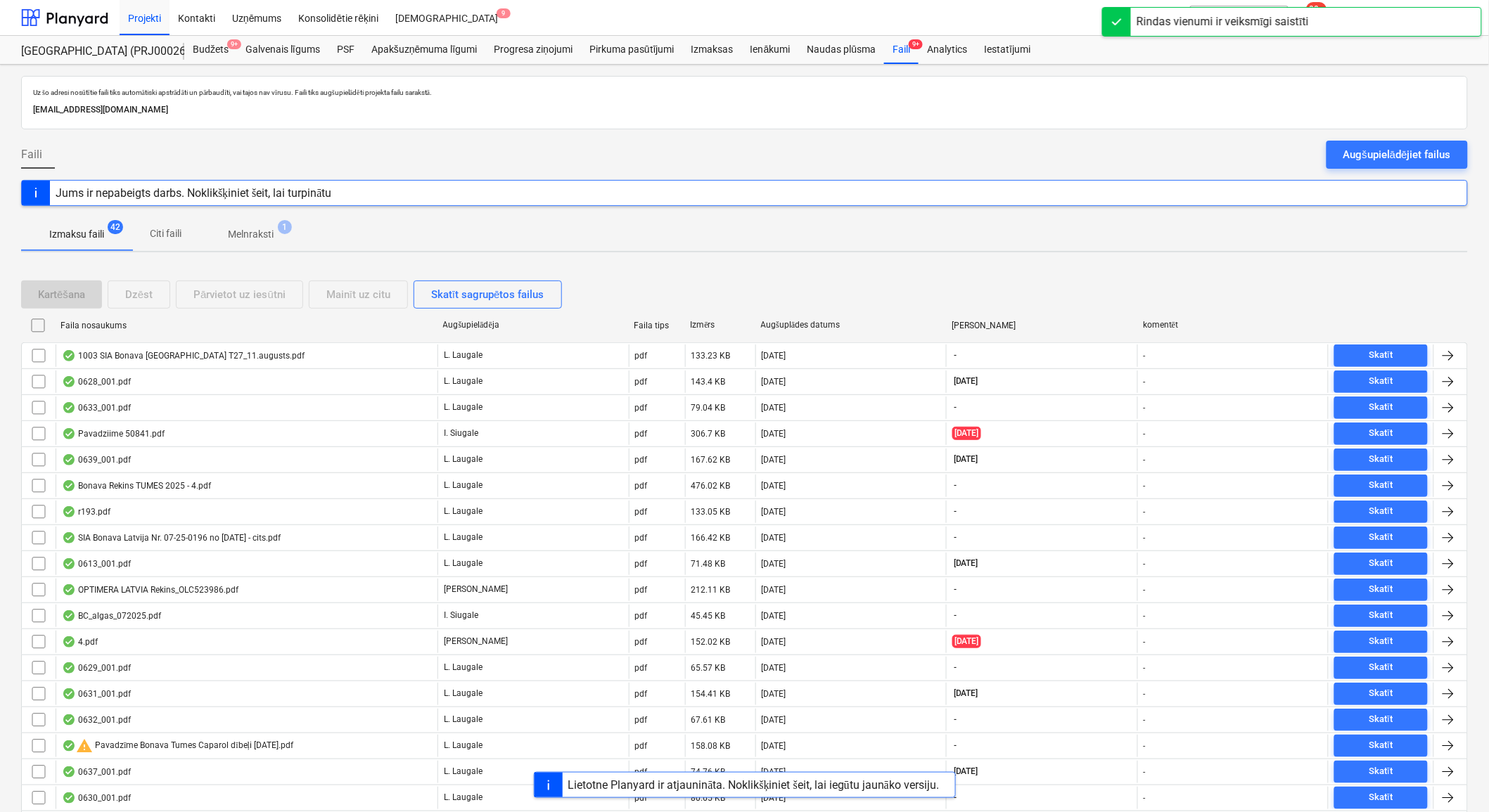
click at [254, 242] on p "Melnraksti" at bounding box center [250, 234] width 46 height 15
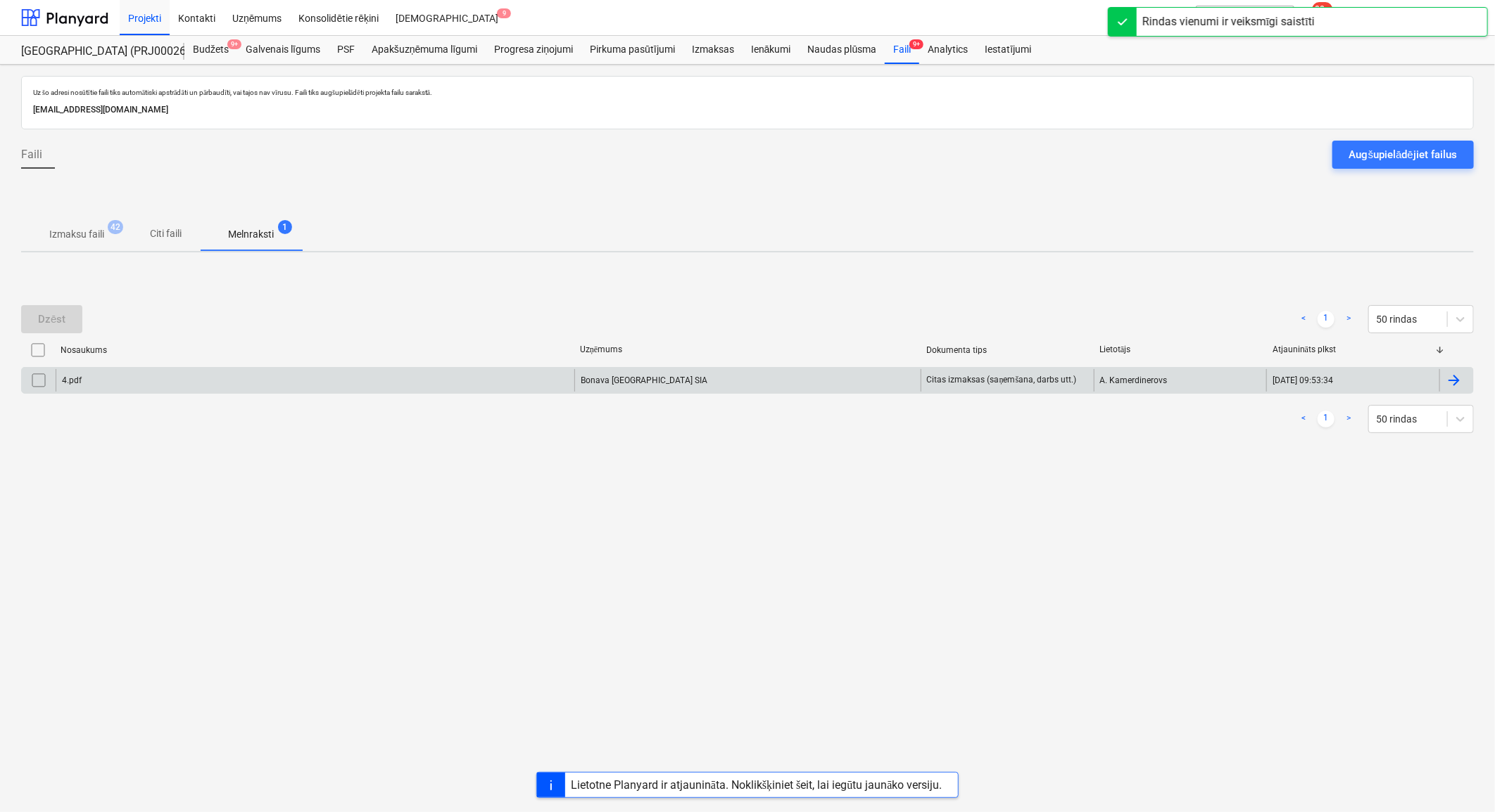
click at [262, 387] on div "4.pdf" at bounding box center [314, 380] width 519 height 23
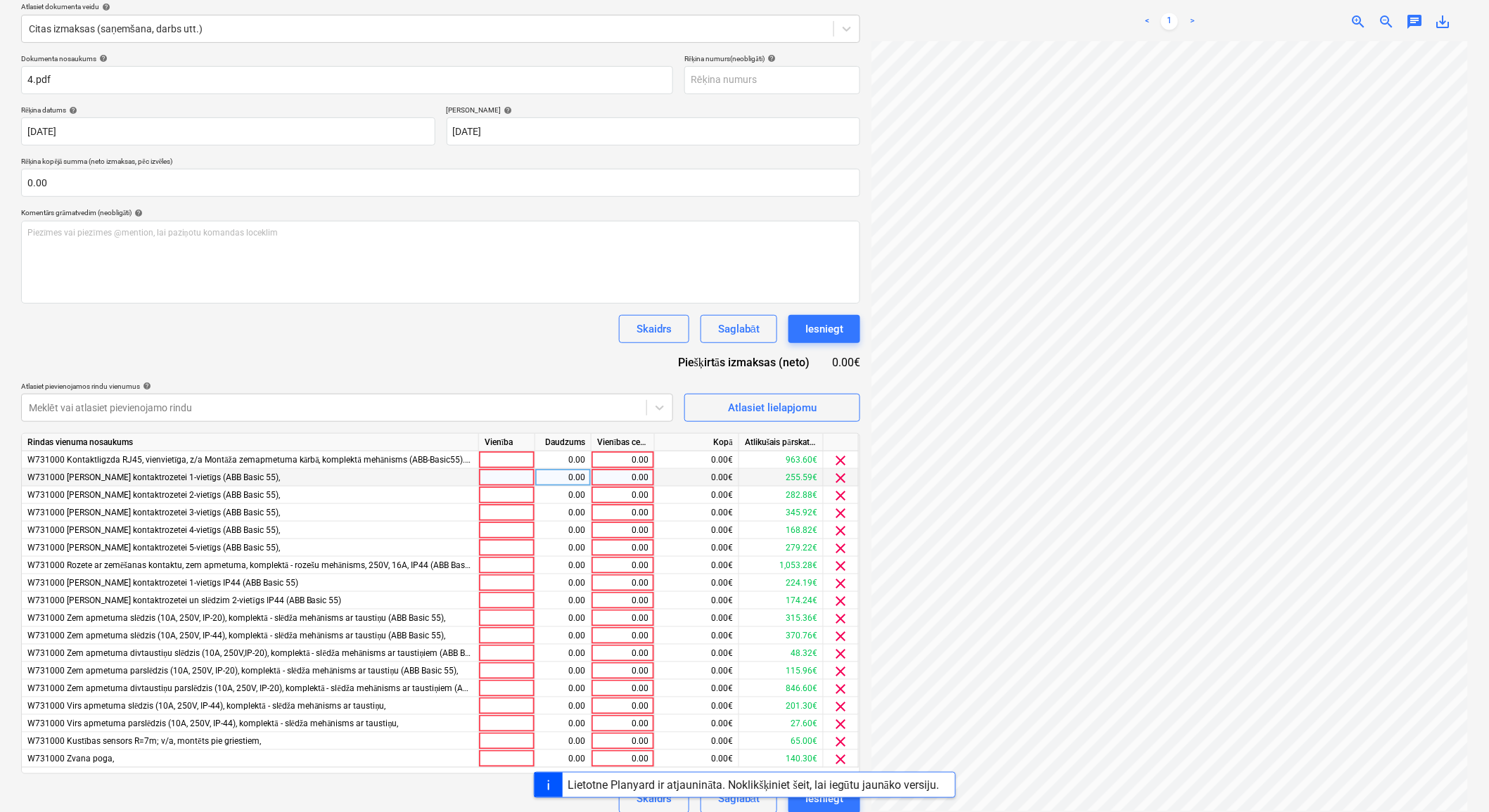
scroll to position [177, 0]
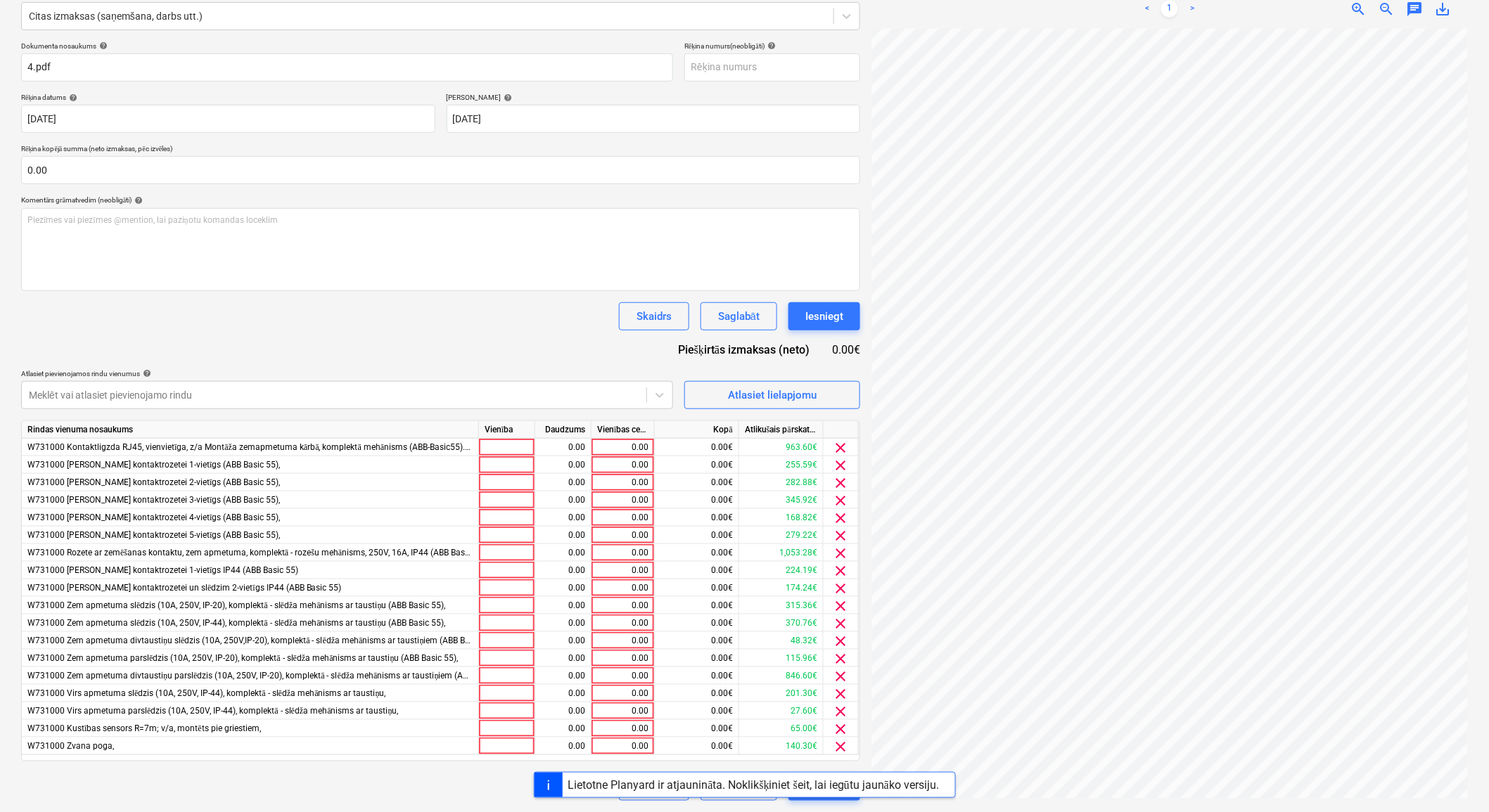
click at [840, 447] on span "clear" at bounding box center [841, 448] width 17 height 17
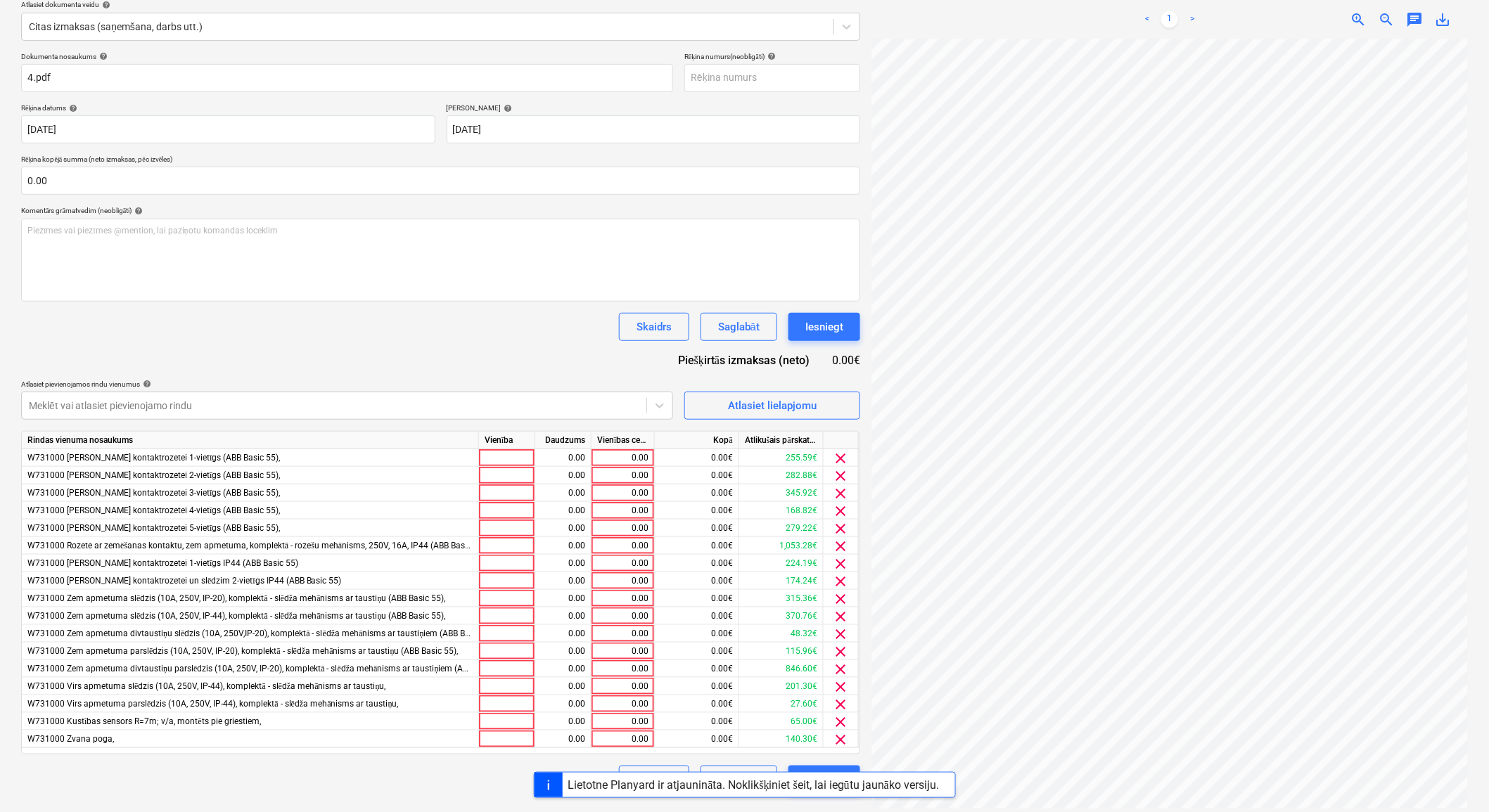
scroll to position [166, 0]
click at [840, 447] on div at bounding box center [841, 441] width 35 height 18
click at [842, 461] on span "clear" at bounding box center [841, 459] width 17 height 17
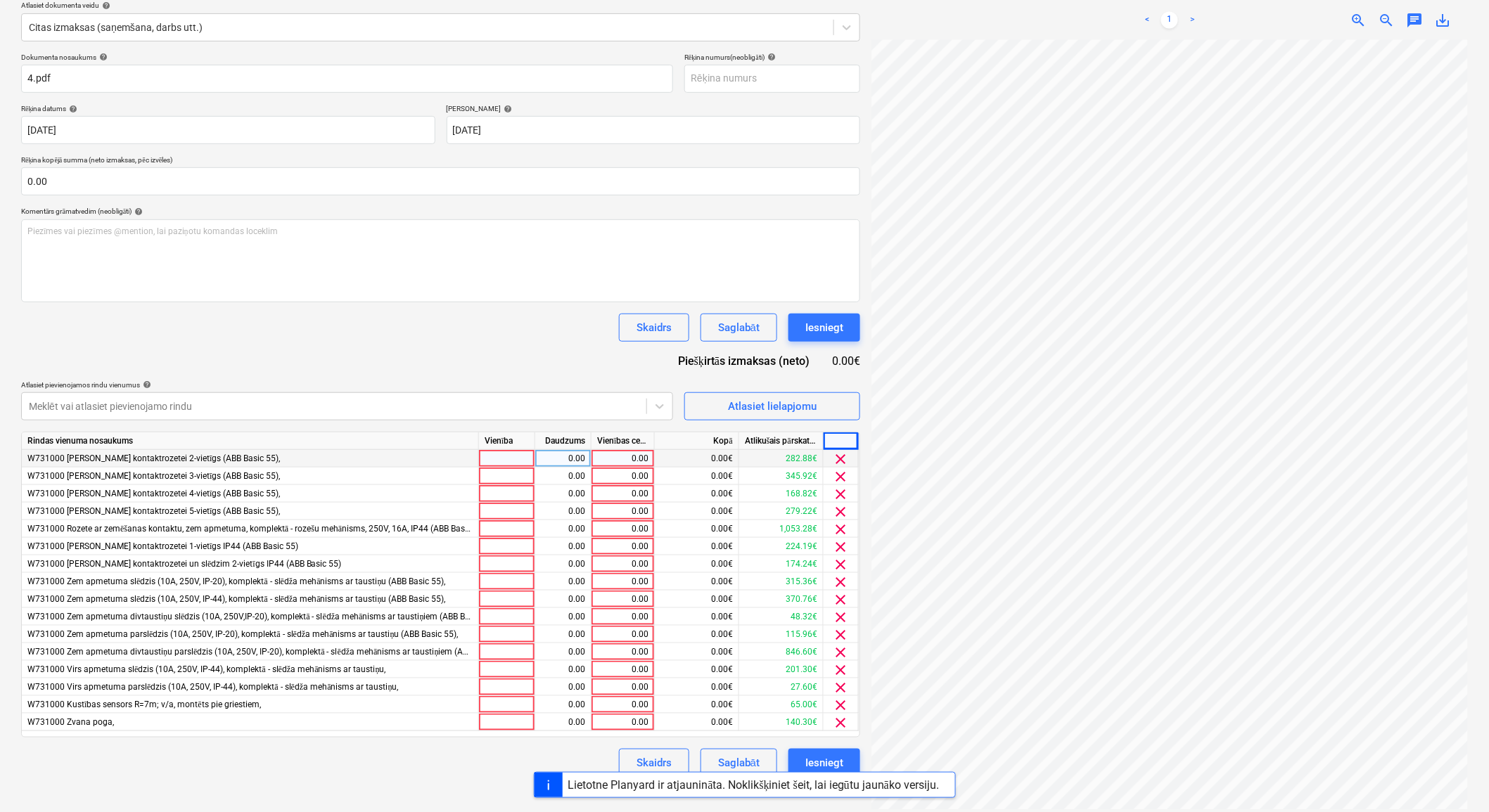
click at [842, 461] on span "clear" at bounding box center [841, 459] width 17 height 17
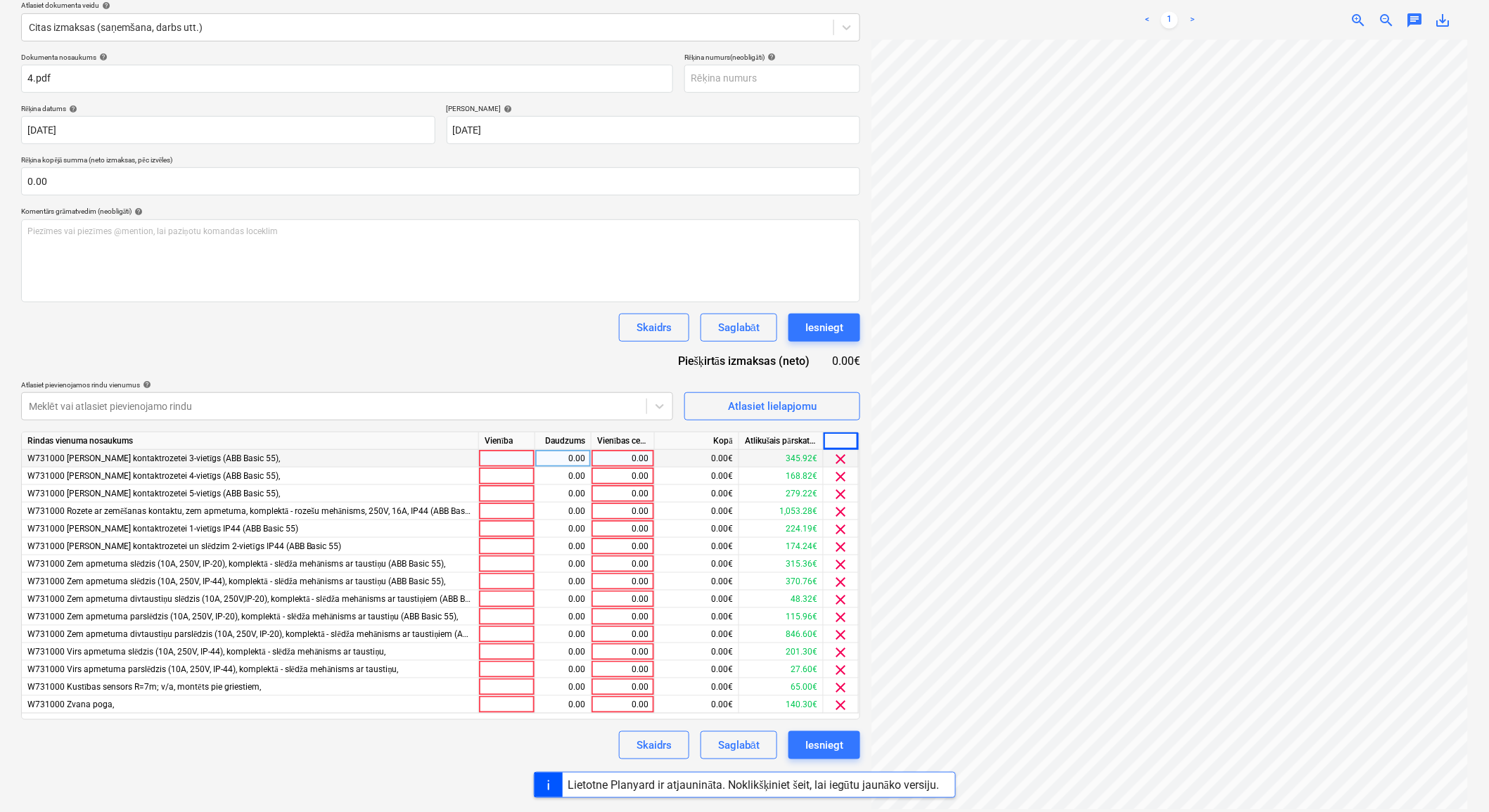
click at [842, 461] on span "clear" at bounding box center [841, 459] width 17 height 17
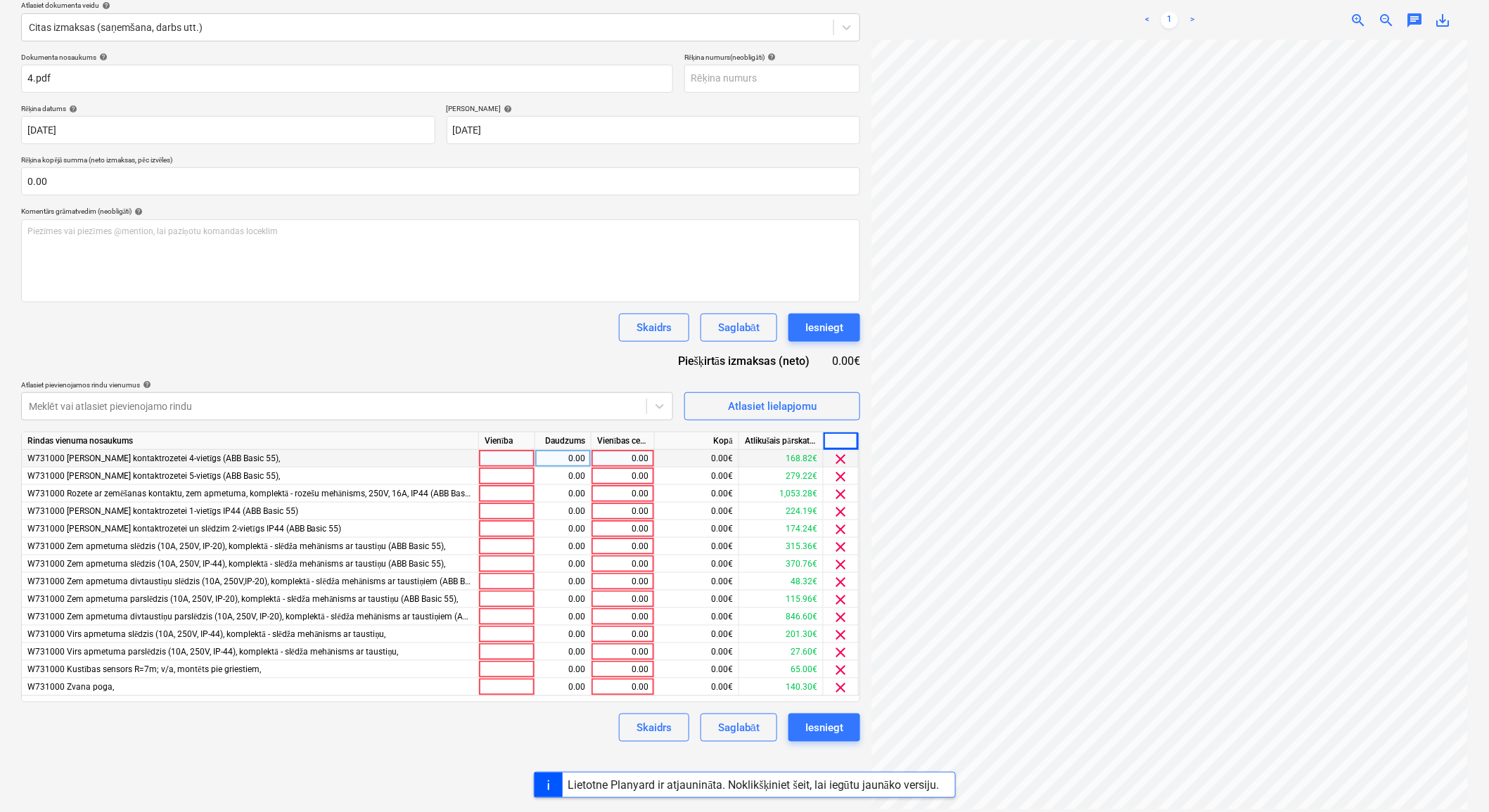
click at [842, 461] on span "clear" at bounding box center [841, 459] width 17 height 17
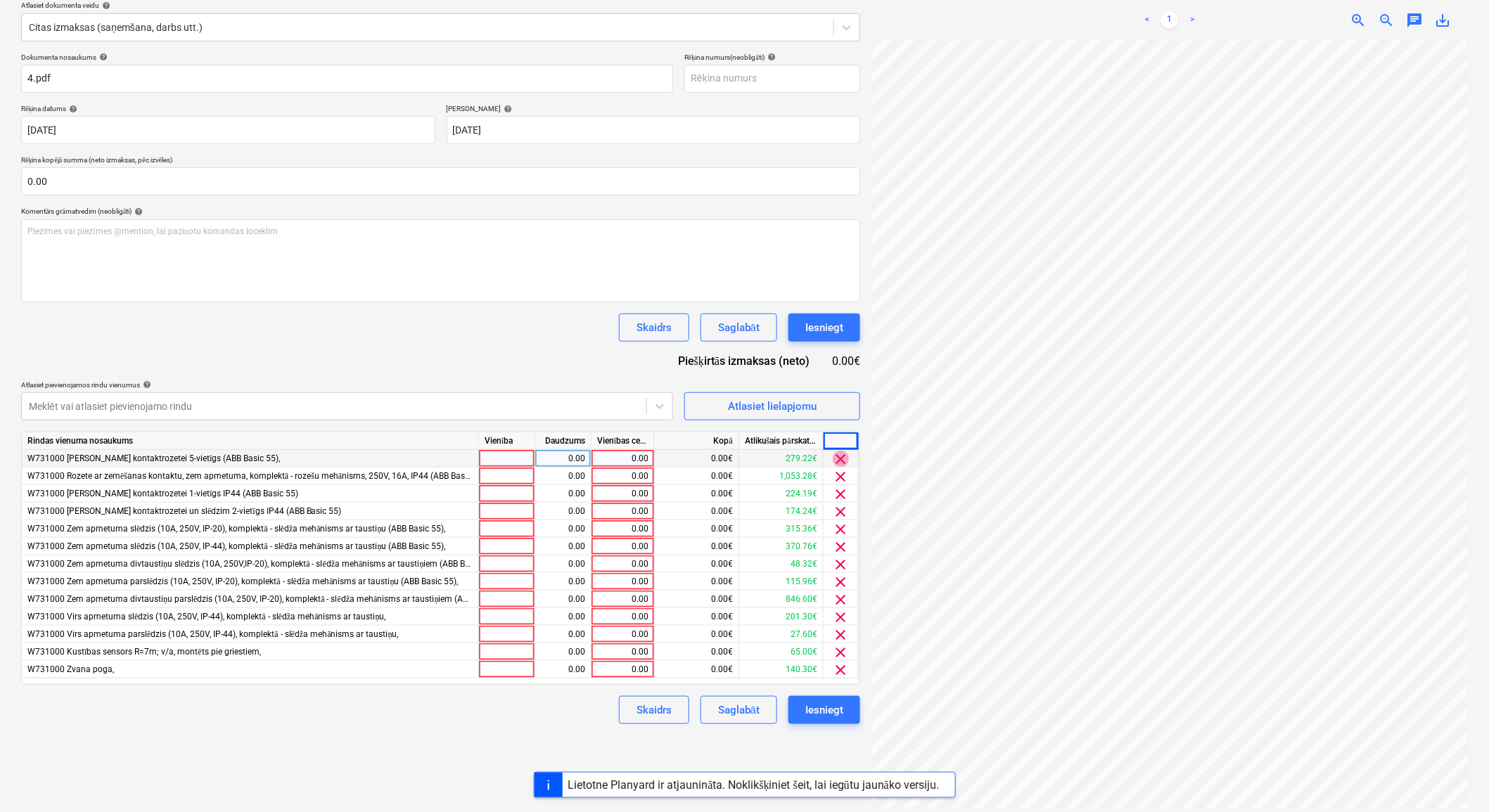
click at [842, 461] on span "clear" at bounding box center [841, 459] width 17 height 17
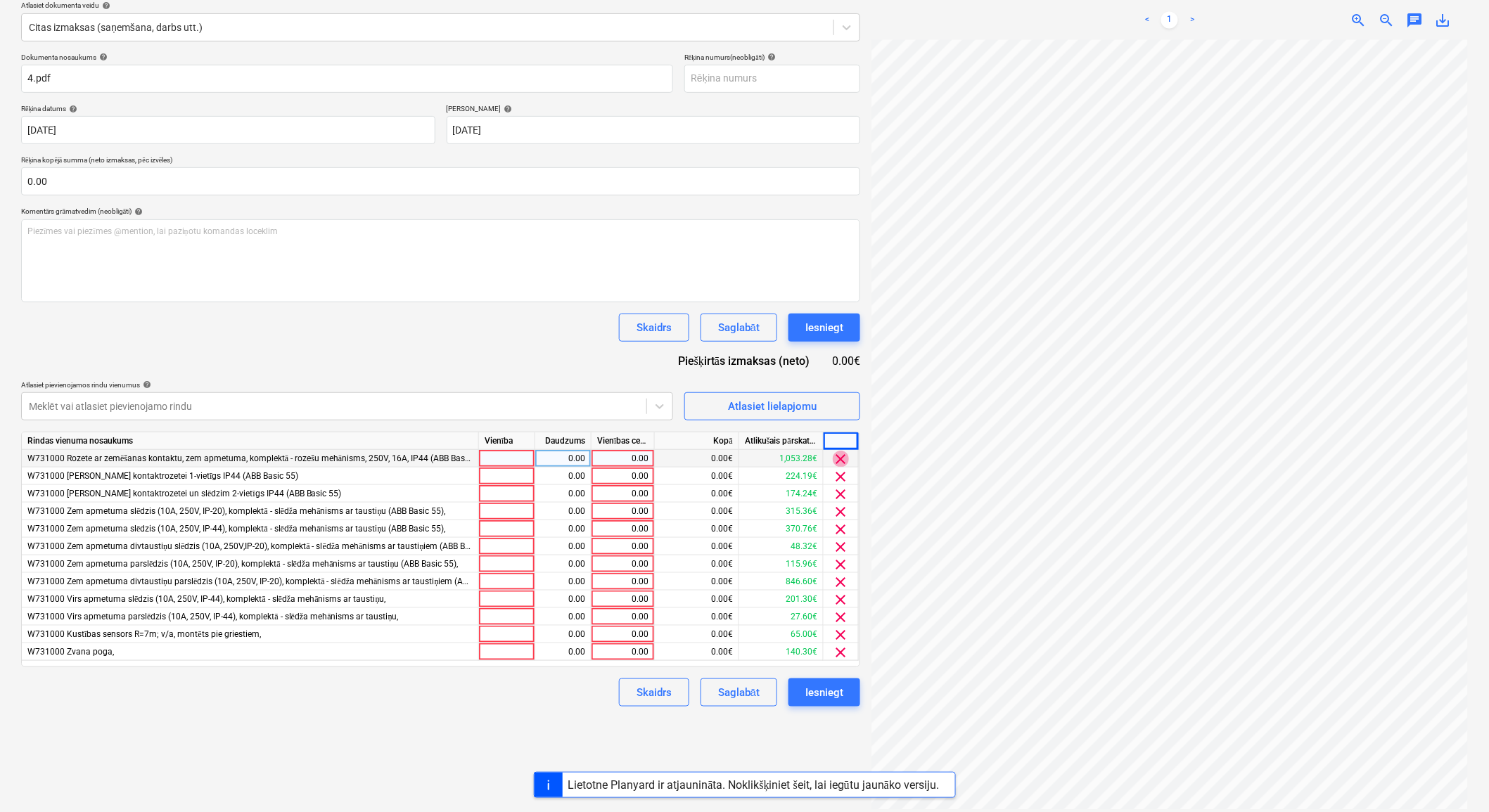
click at [842, 461] on span "clear" at bounding box center [841, 459] width 17 height 17
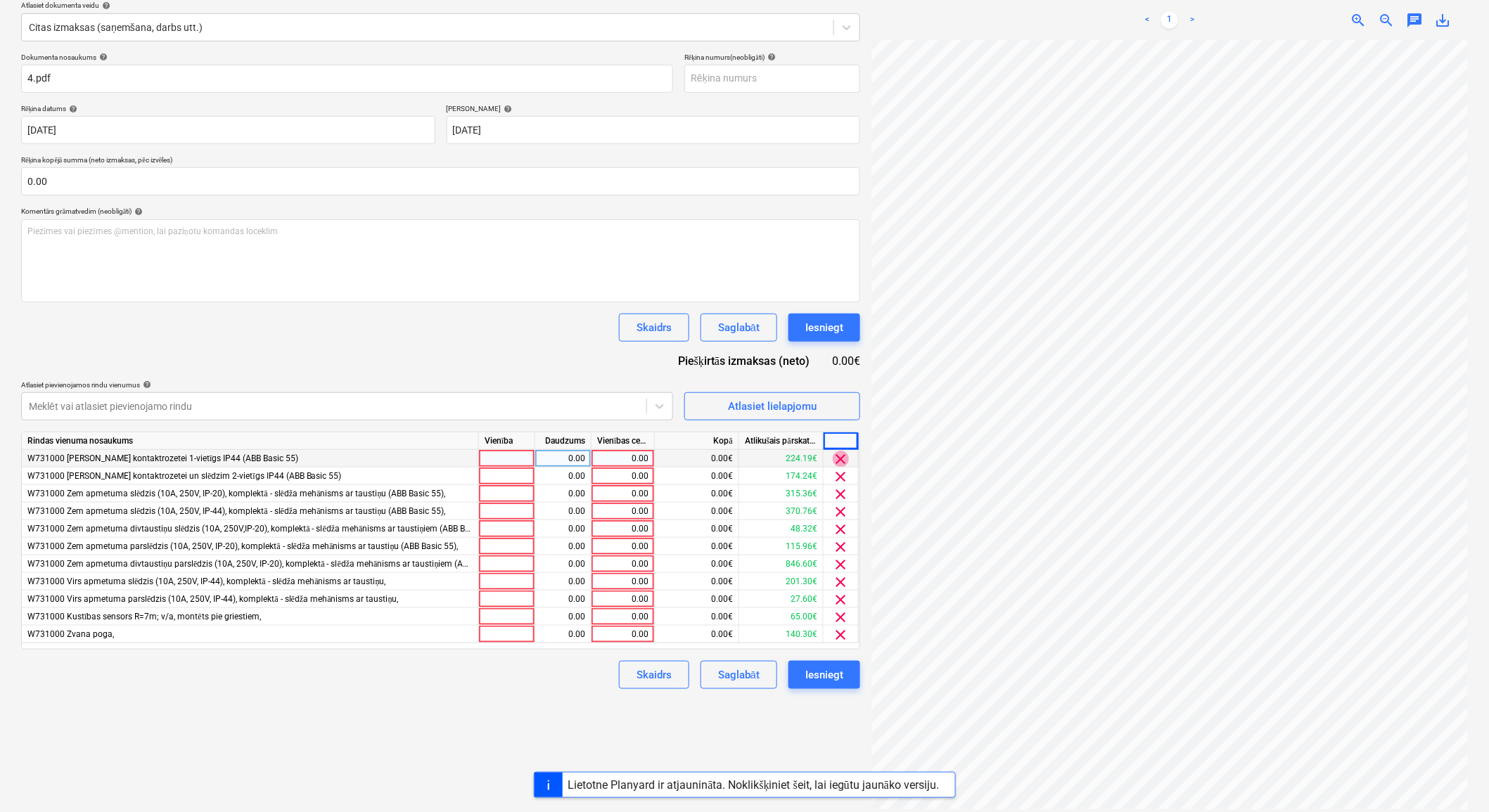
click at [842, 461] on span "clear" at bounding box center [841, 459] width 17 height 17
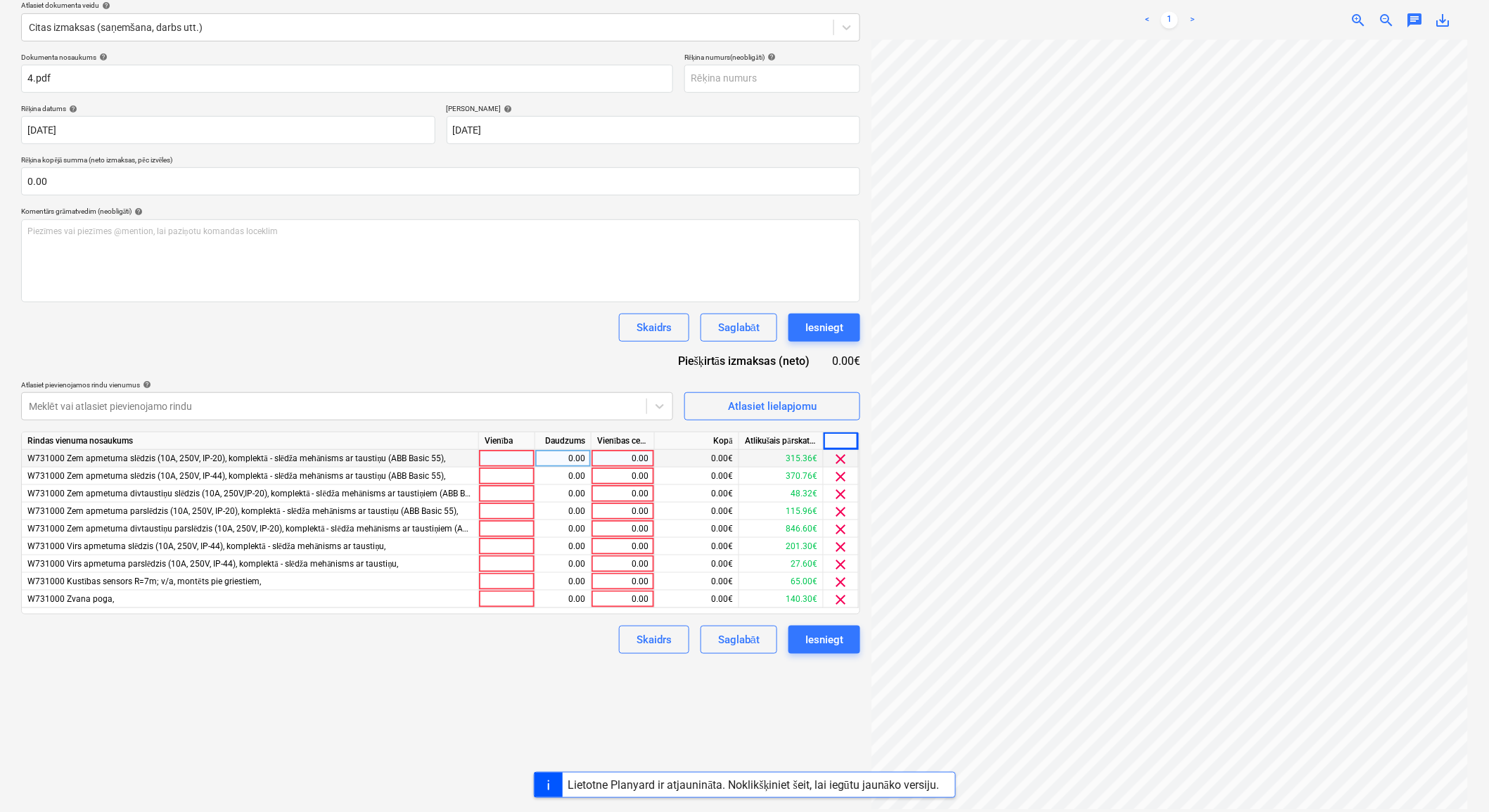
click at [842, 461] on span "clear" at bounding box center [841, 459] width 17 height 17
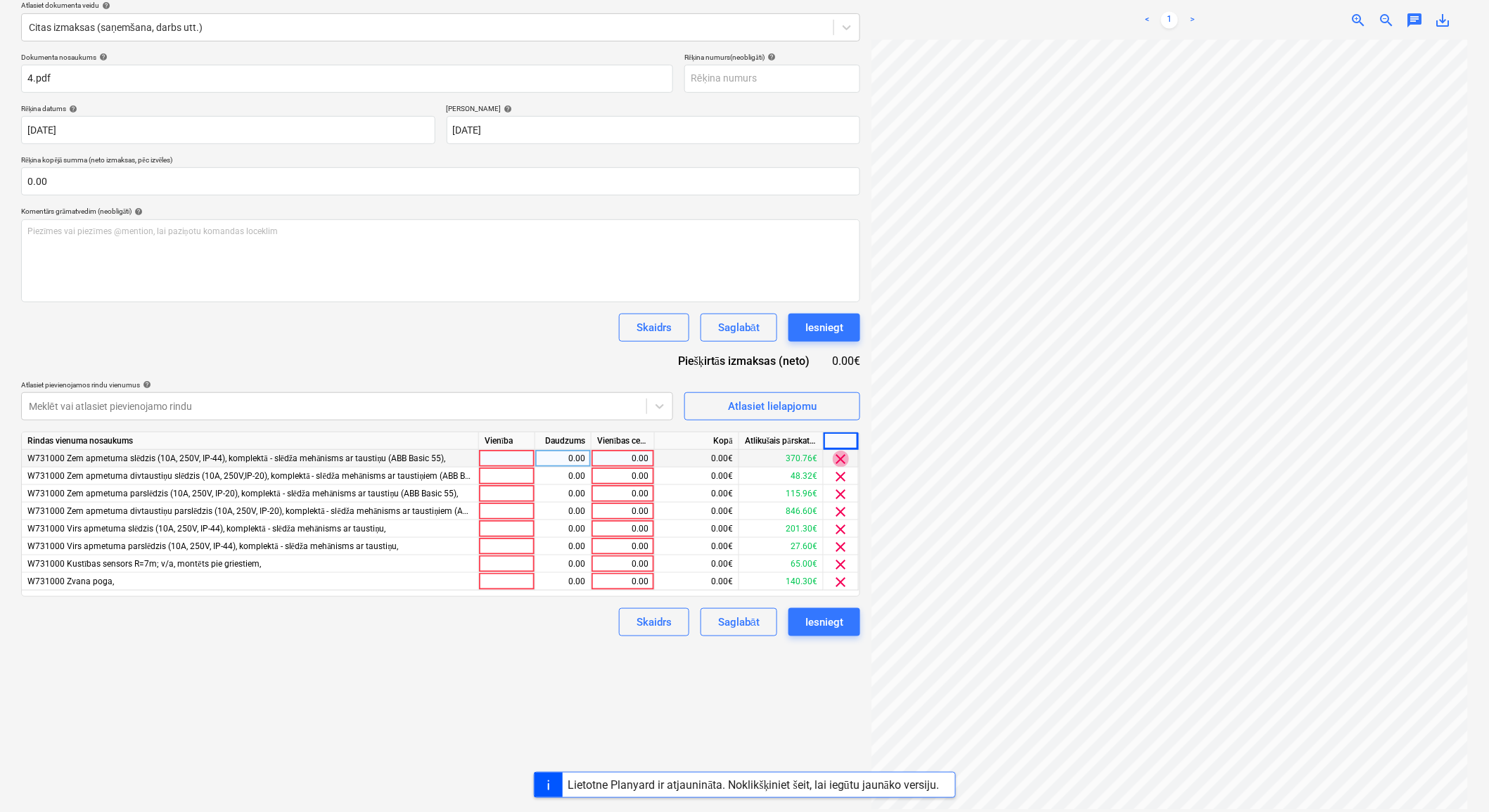
click at [842, 461] on span "clear" at bounding box center [841, 459] width 17 height 17
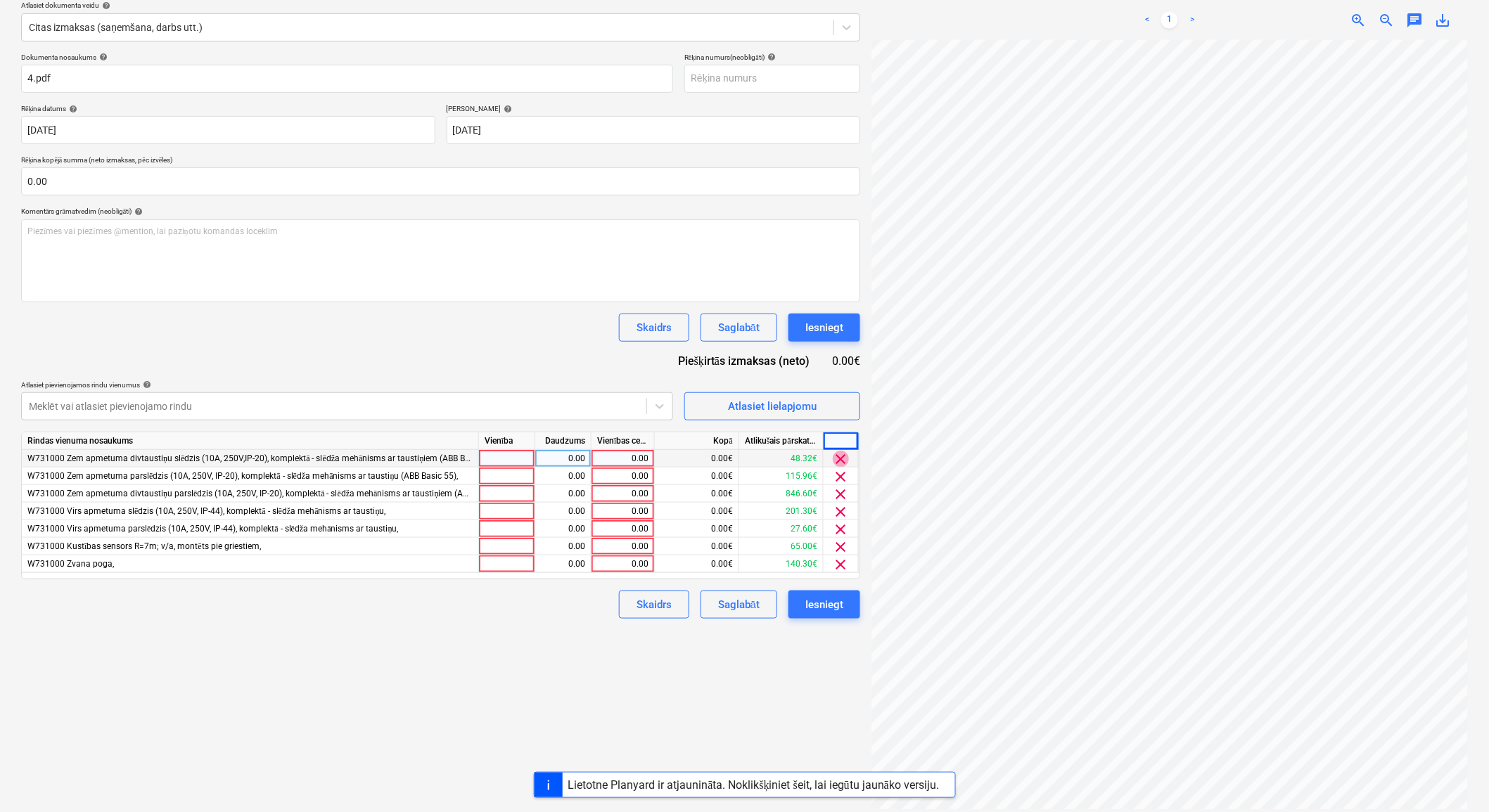
click at [842, 461] on span "clear" at bounding box center [841, 459] width 17 height 17
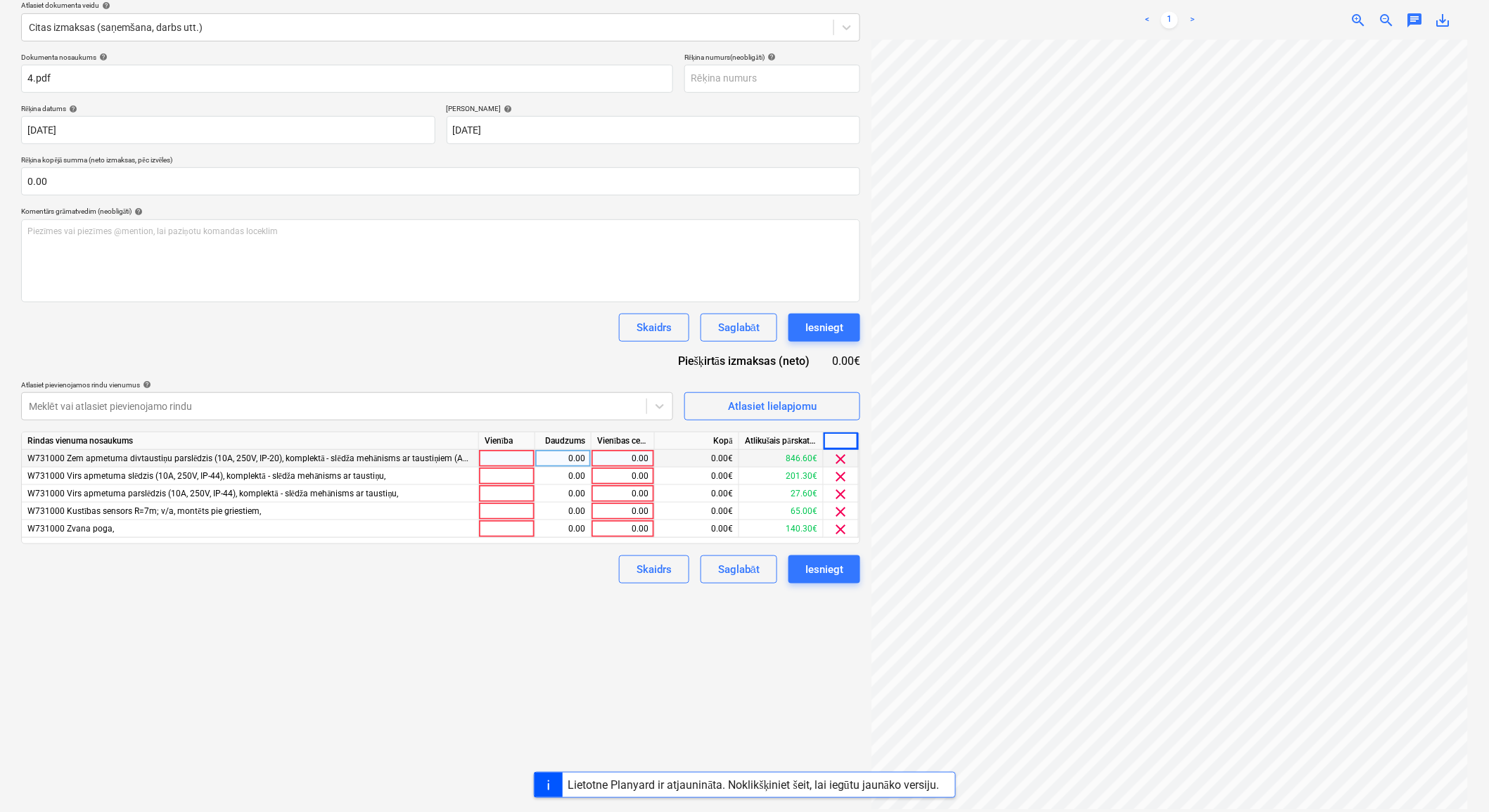
click at [842, 461] on span "clear" at bounding box center [841, 459] width 17 height 17
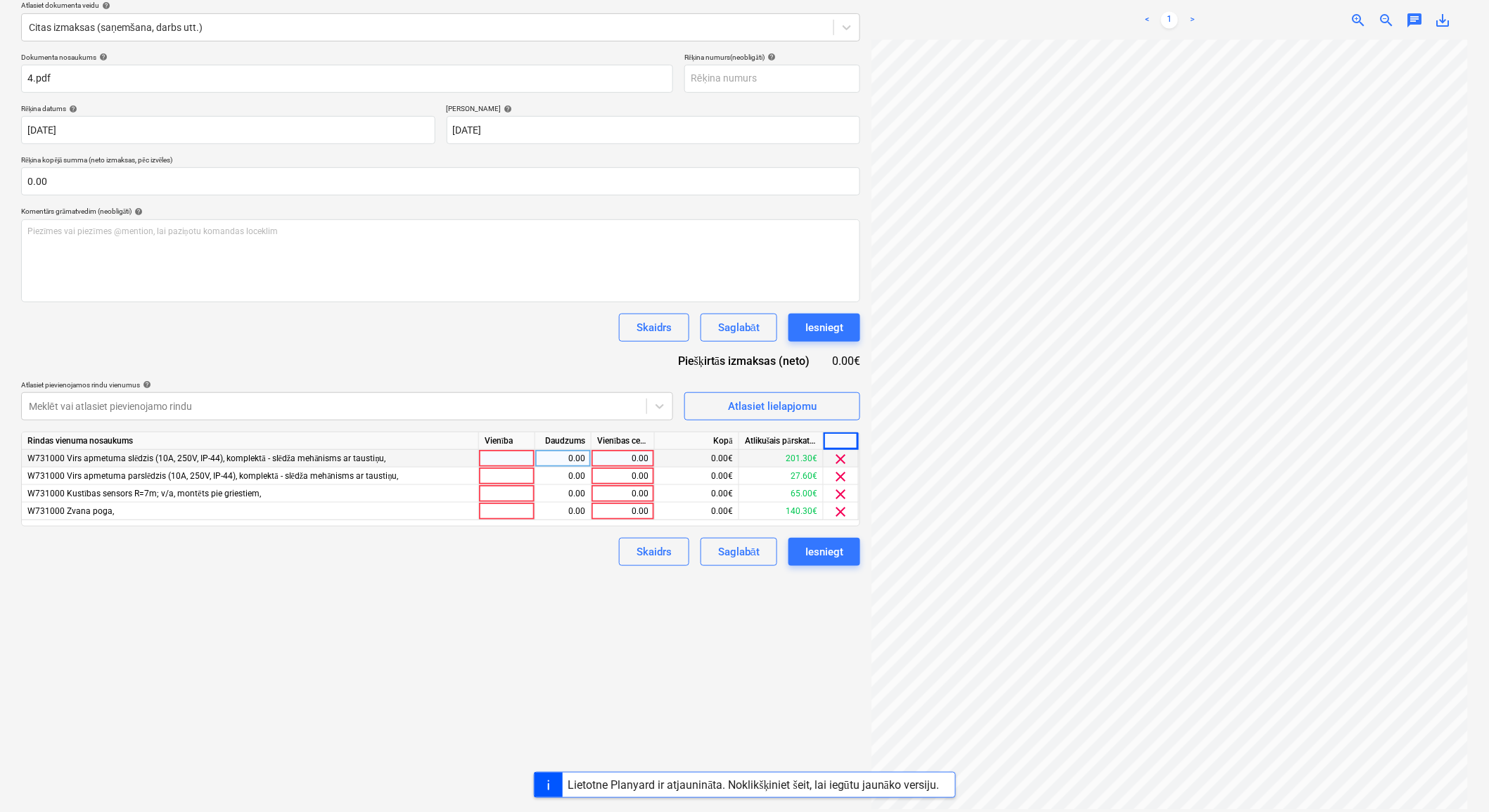
click at [842, 461] on span "clear" at bounding box center [841, 459] width 17 height 17
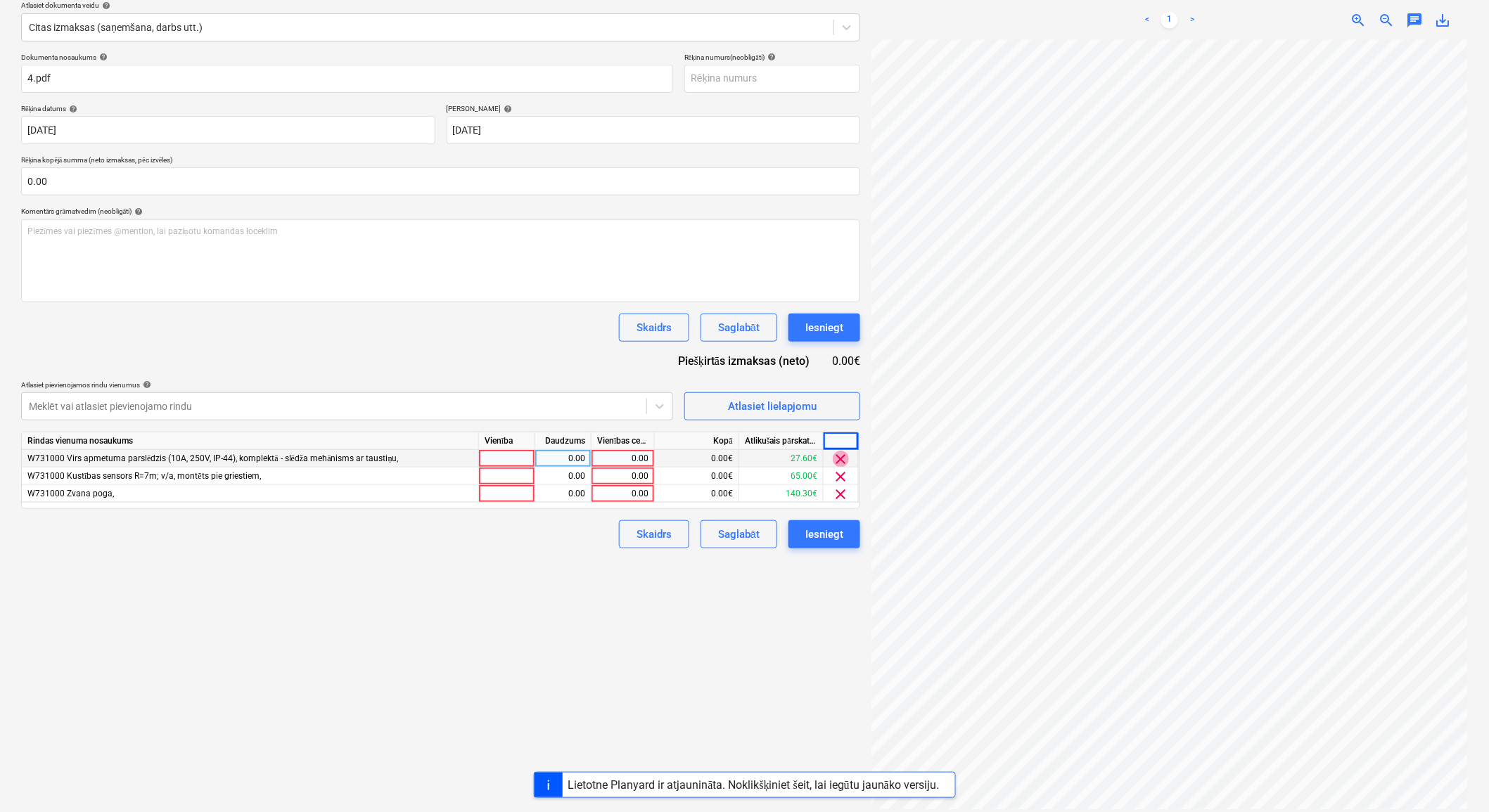
click at [842, 461] on span "clear" at bounding box center [841, 459] width 17 height 17
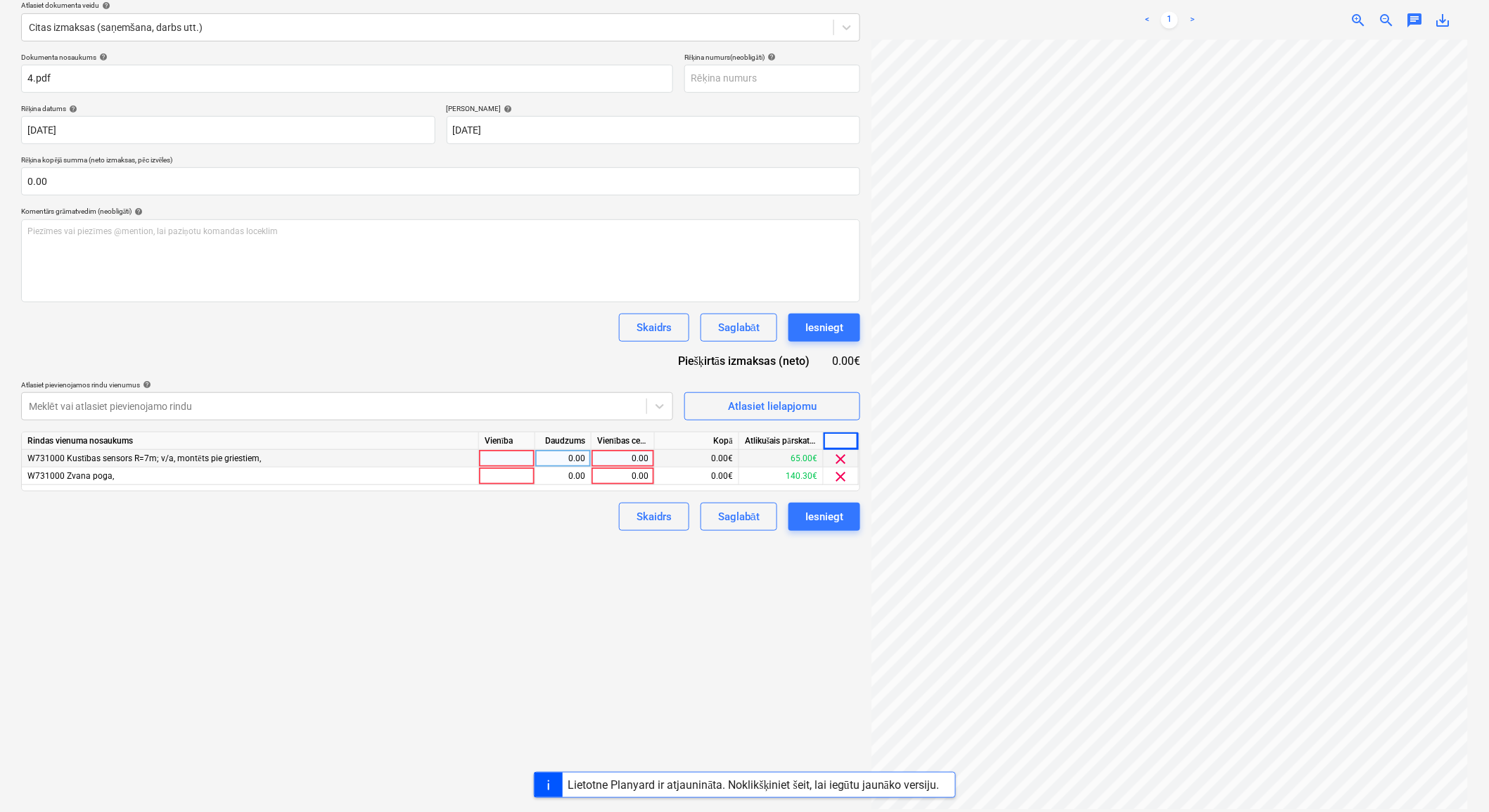
click at [842, 461] on span "clear" at bounding box center [841, 459] width 17 height 17
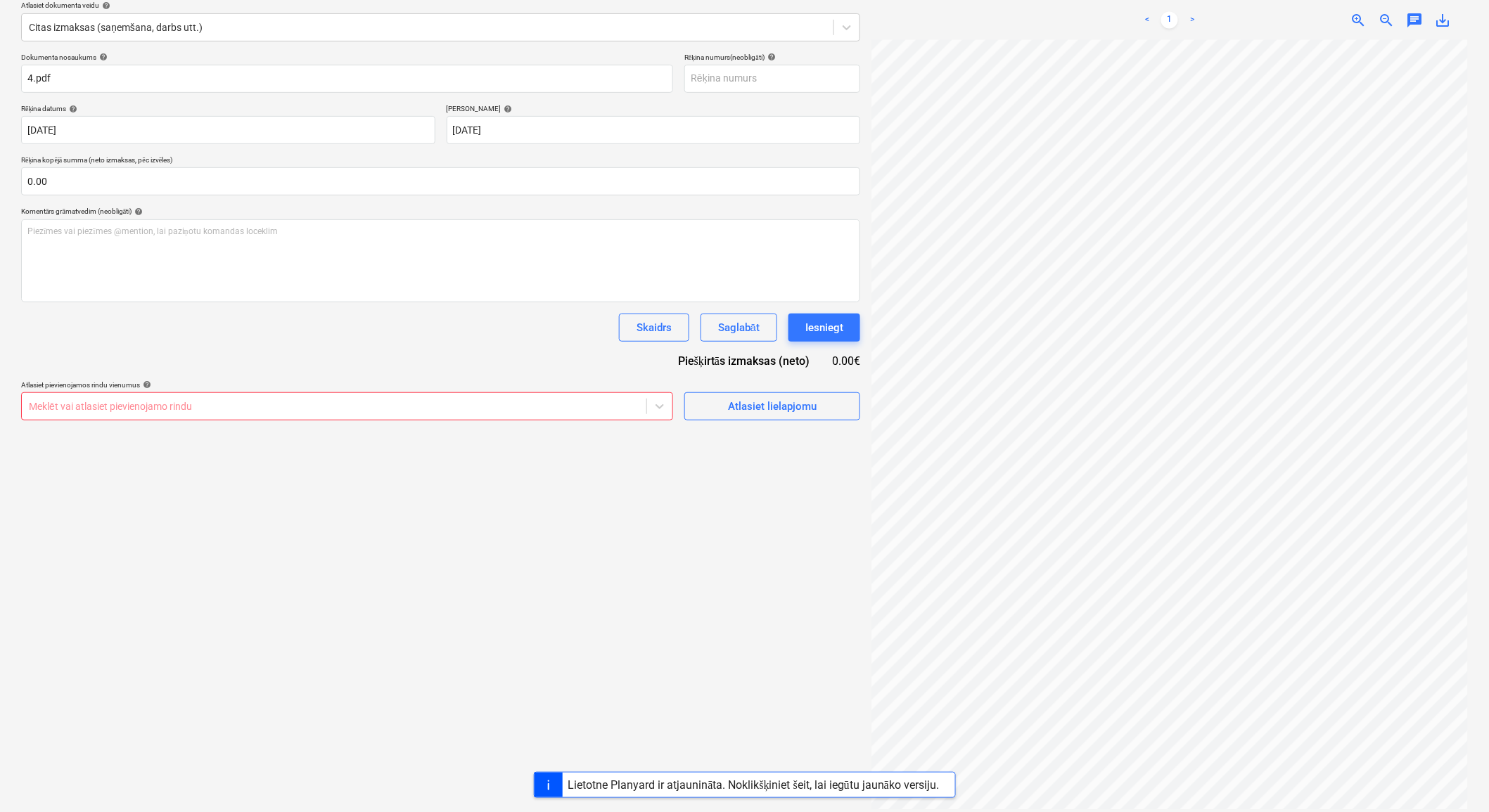
click at [584, 410] on div at bounding box center [334, 406] width 611 height 14
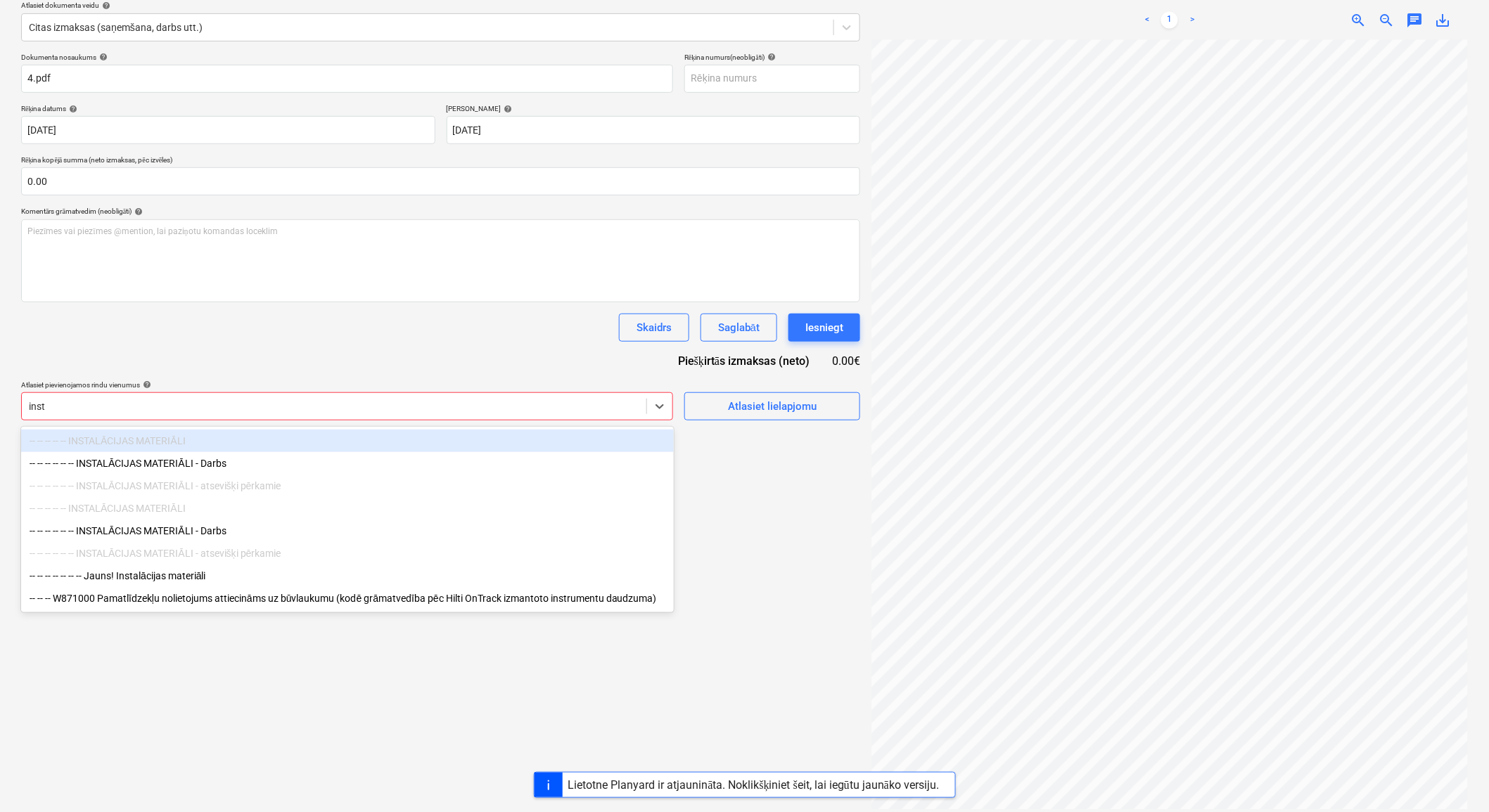
type input "insta"
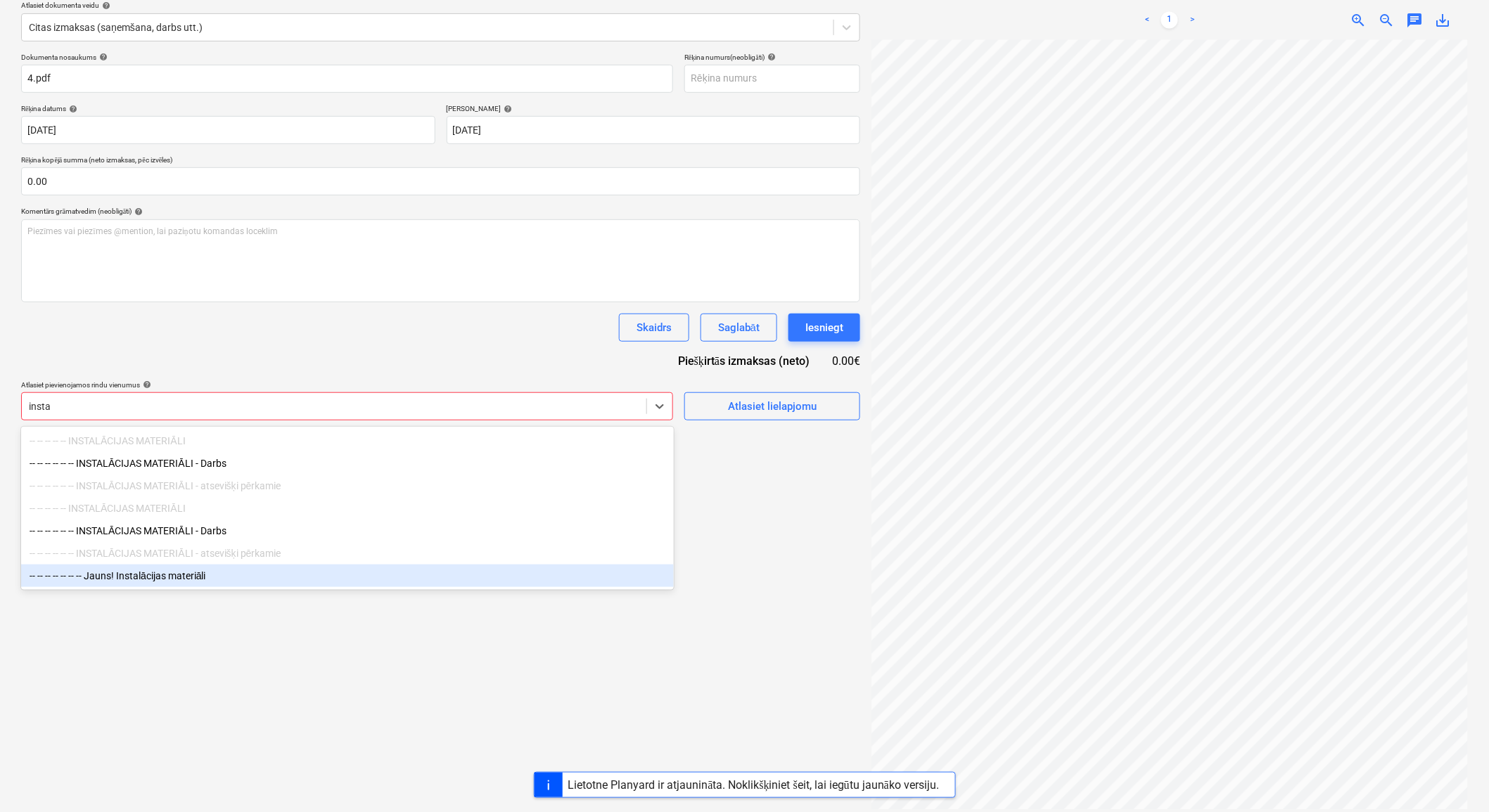
click at [185, 578] on div "-- -- -- -- -- -- -- Jauns! Instalācijas materiāli" at bounding box center [347, 576] width 653 height 23
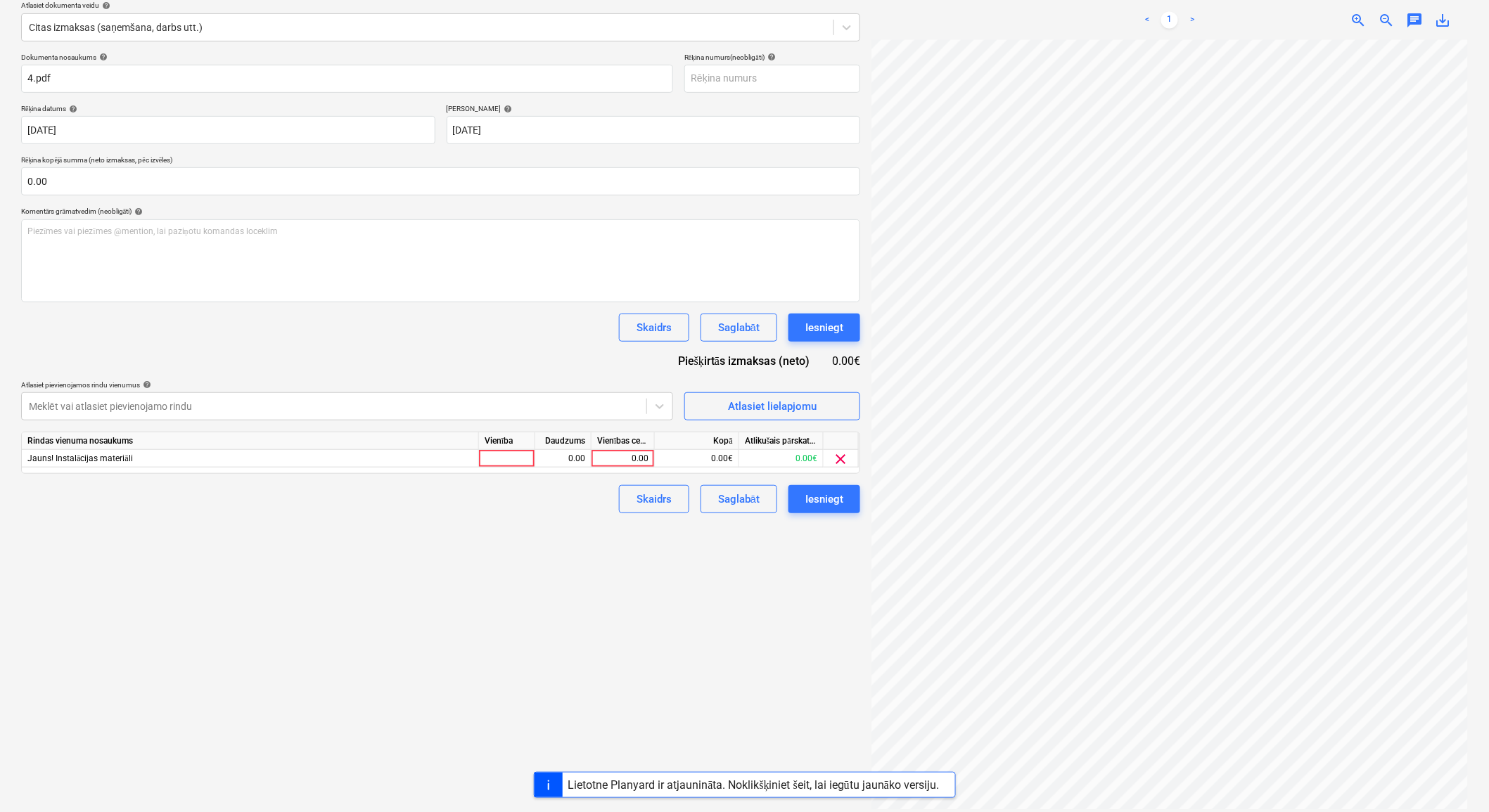
scroll to position [124, 39]
click at [680, 605] on div "Izveidot jaunu dokumentu Izvēlieties uzņēmumu Bonava Latvija SIA Pievienojiet j…" at bounding box center [440, 342] width 851 height 877
click at [639, 459] on div "0.00" at bounding box center [623, 458] width 52 height 18
type input "4637.46"
click at [584, 458] on div "1.00" at bounding box center [563, 458] width 44 height 18
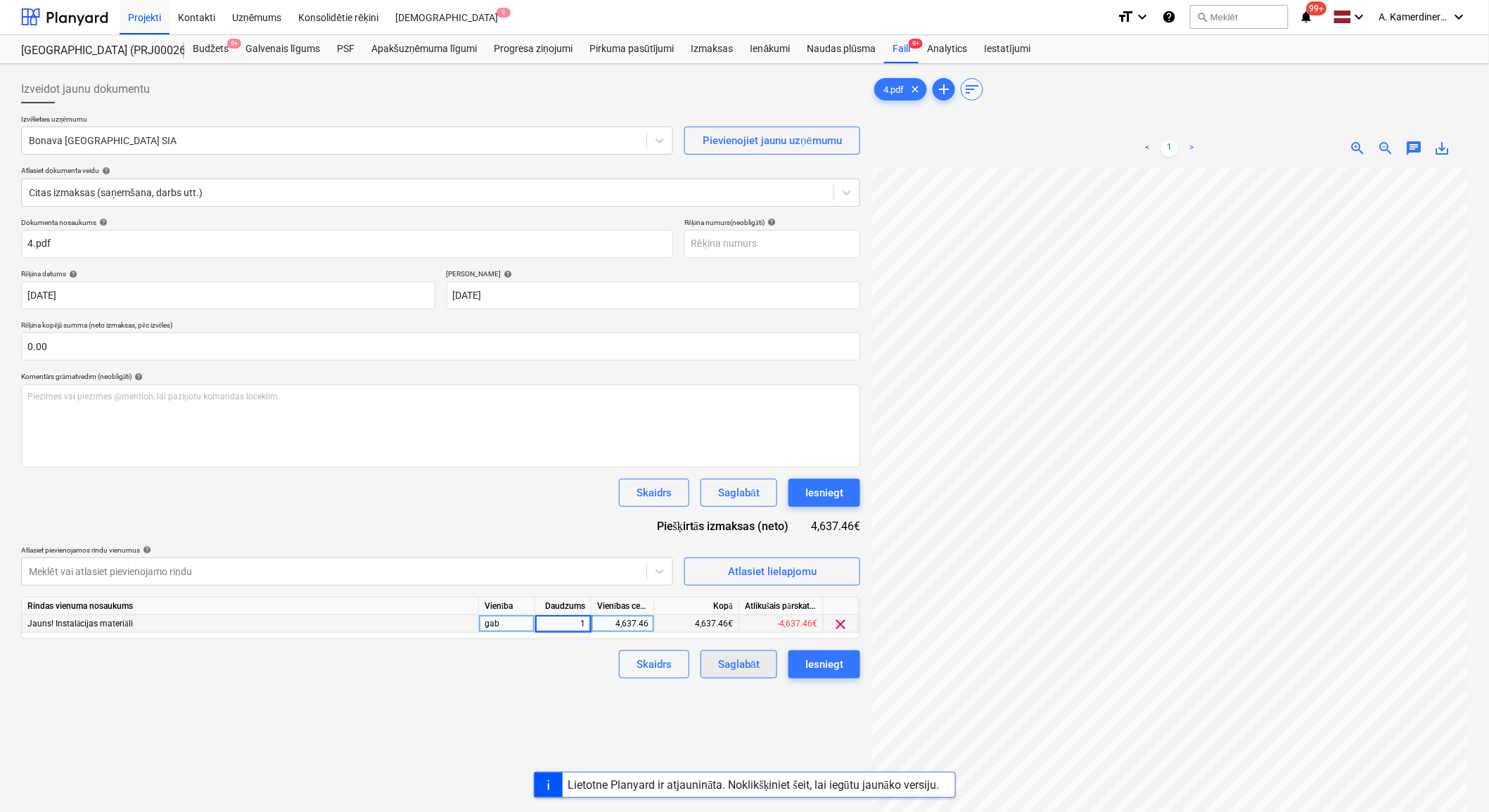
scroll to position [0, 0]
click at [120, 134] on div "Bonava [GEOGRAPHIC_DATA] SIA" at bounding box center [334, 141] width 625 height 20
click at [120, 146] on div at bounding box center [334, 141] width 611 height 14
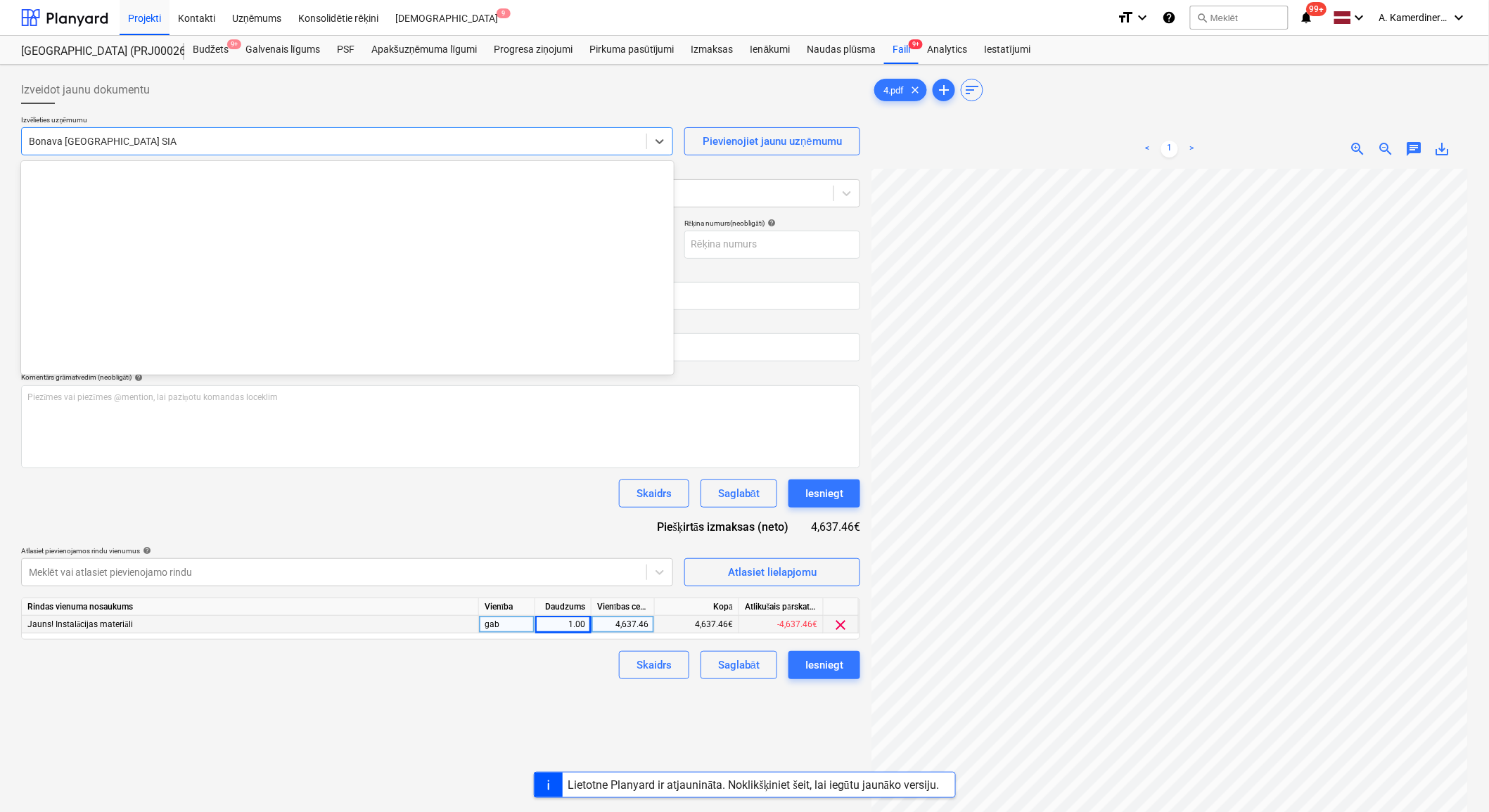
scroll to position [2585, 0]
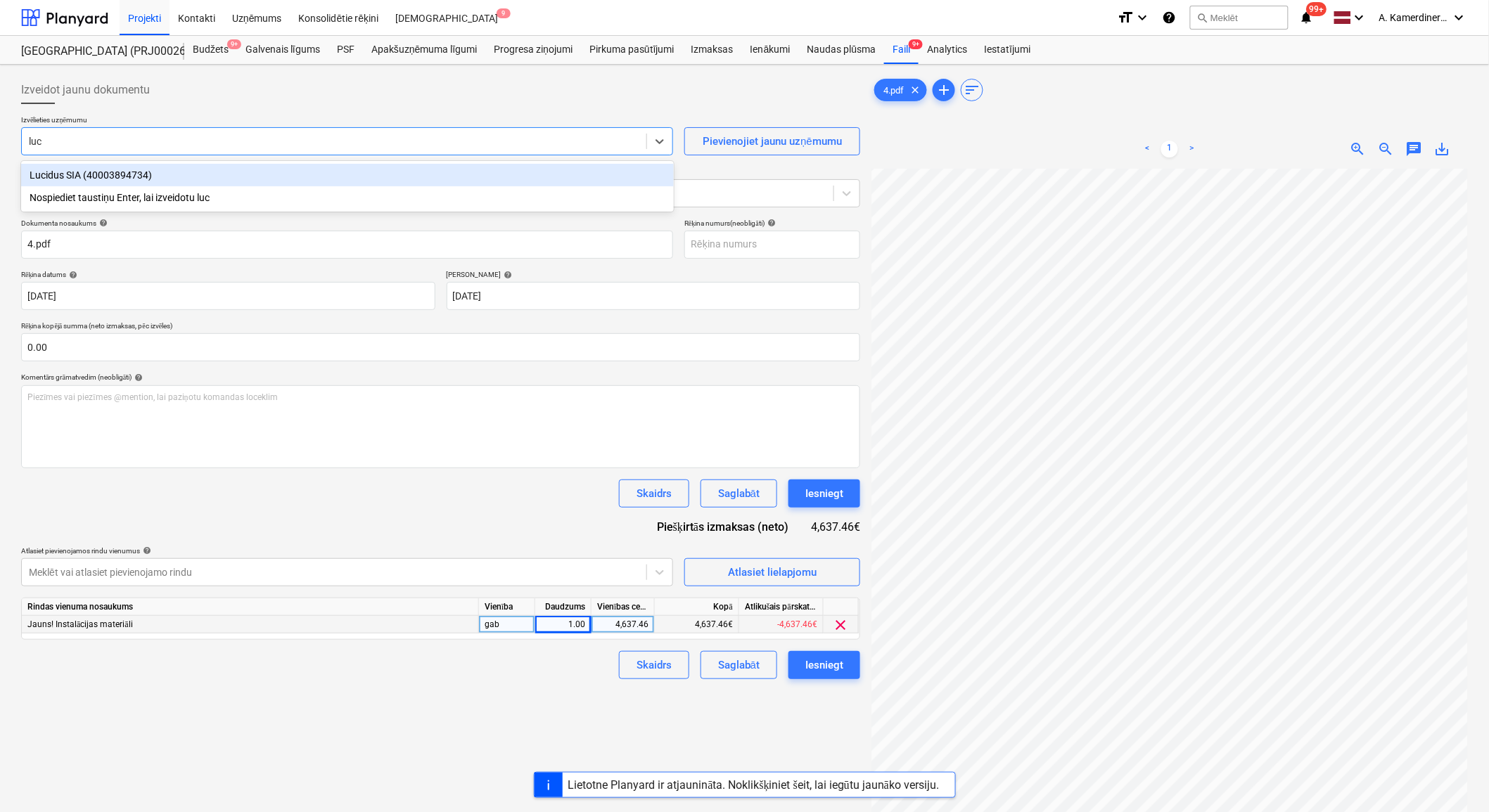
type input "luci"
click at [134, 176] on div "Lucidus SIA (40003894734)" at bounding box center [347, 175] width 653 height 23
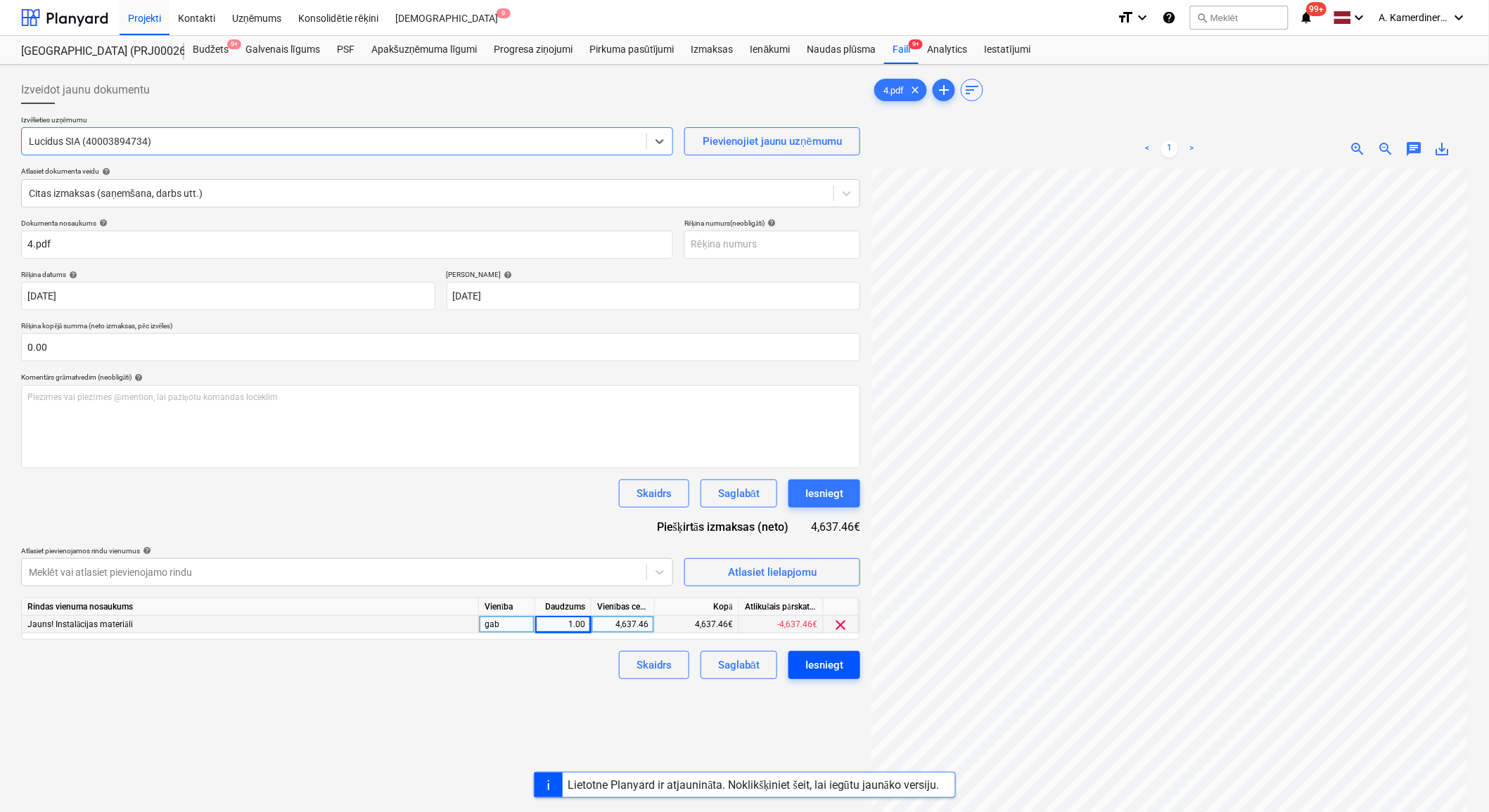
click at [831, 670] on div "Iesniegt" at bounding box center [825, 664] width 38 height 18
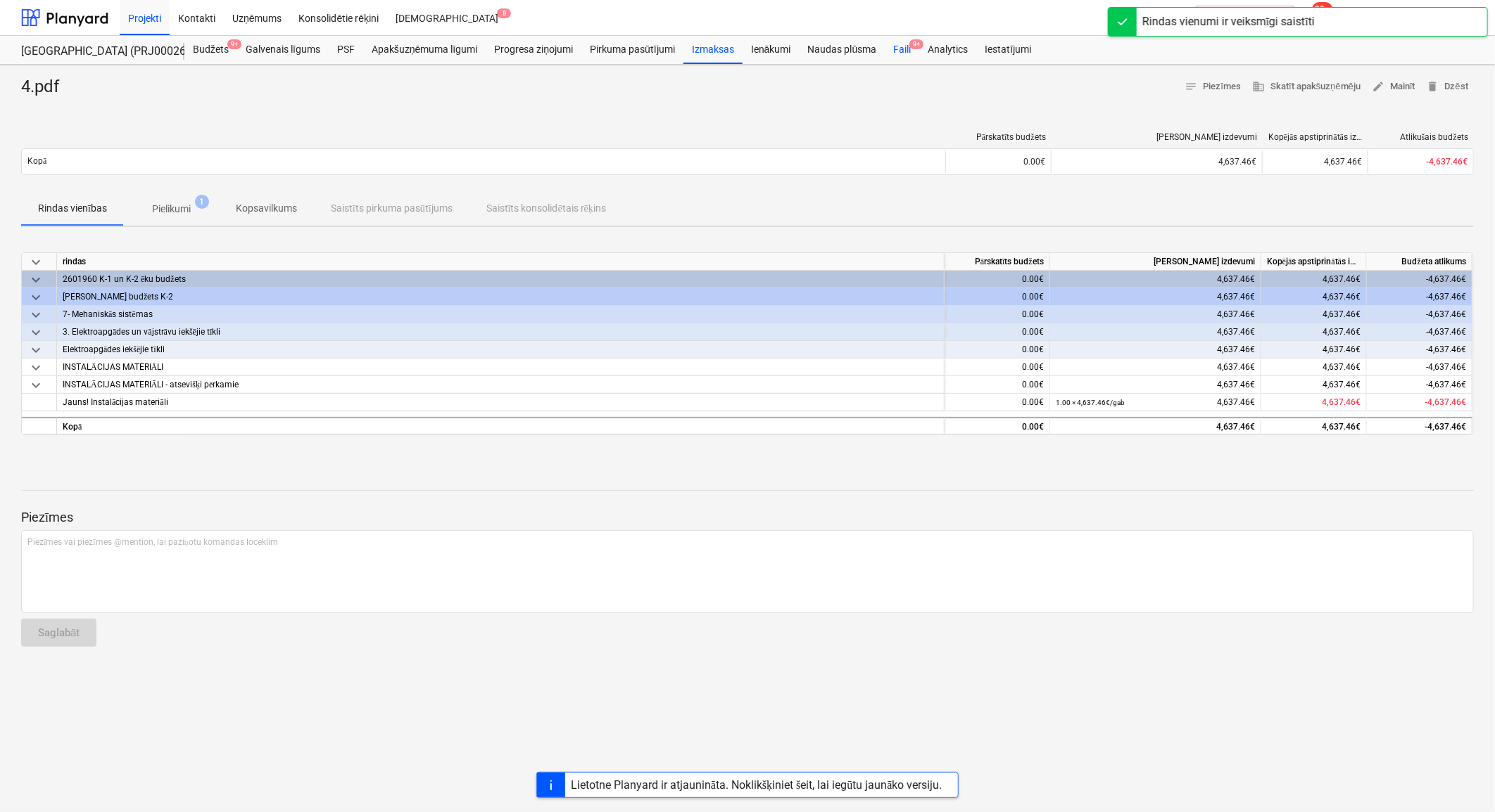
click at [909, 52] on div "Faili 9+" at bounding box center [902, 50] width 35 height 28
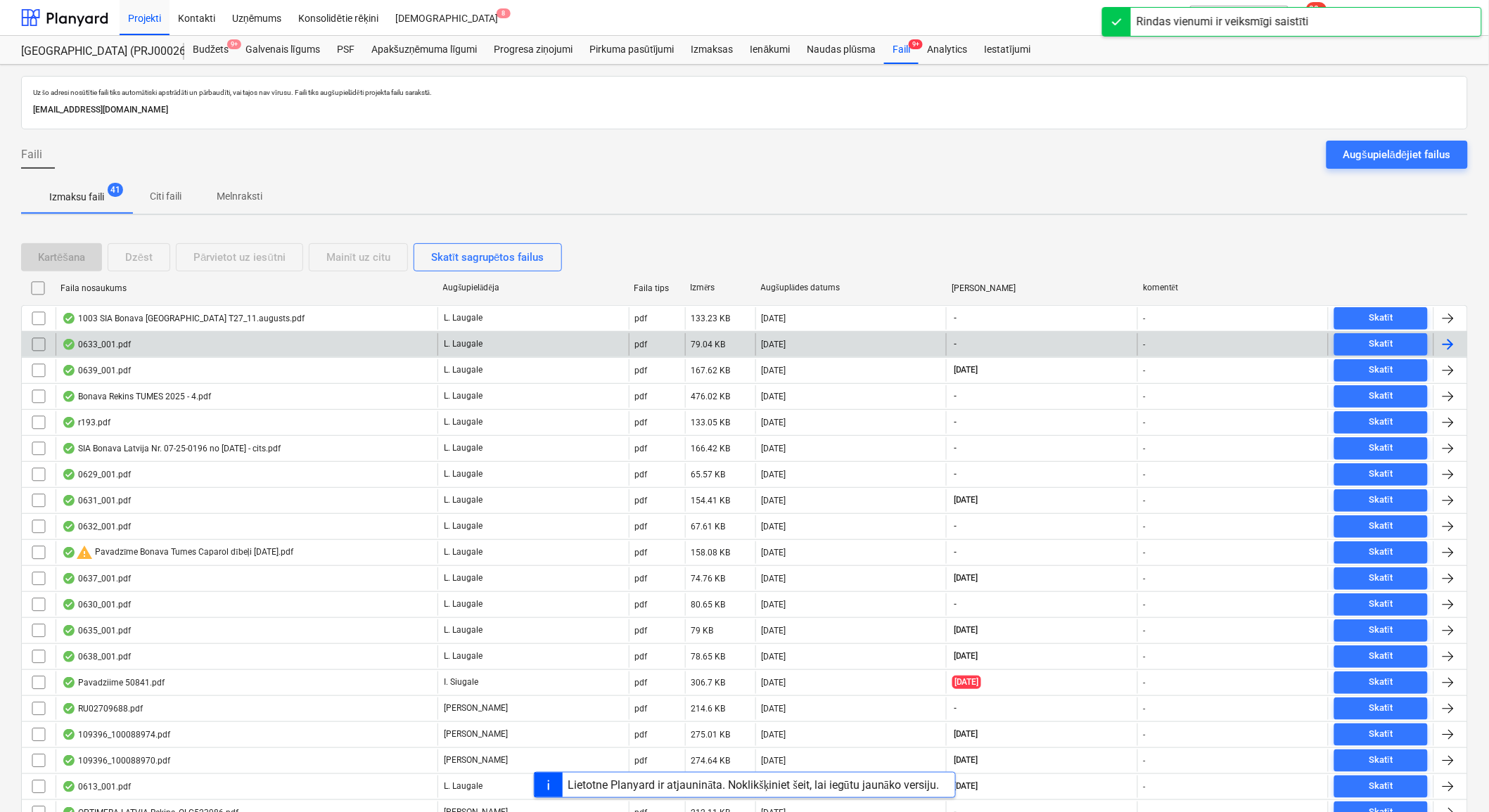
click at [142, 348] on div "0633_001.pdf" at bounding box center [247, 344] width 382 height 23
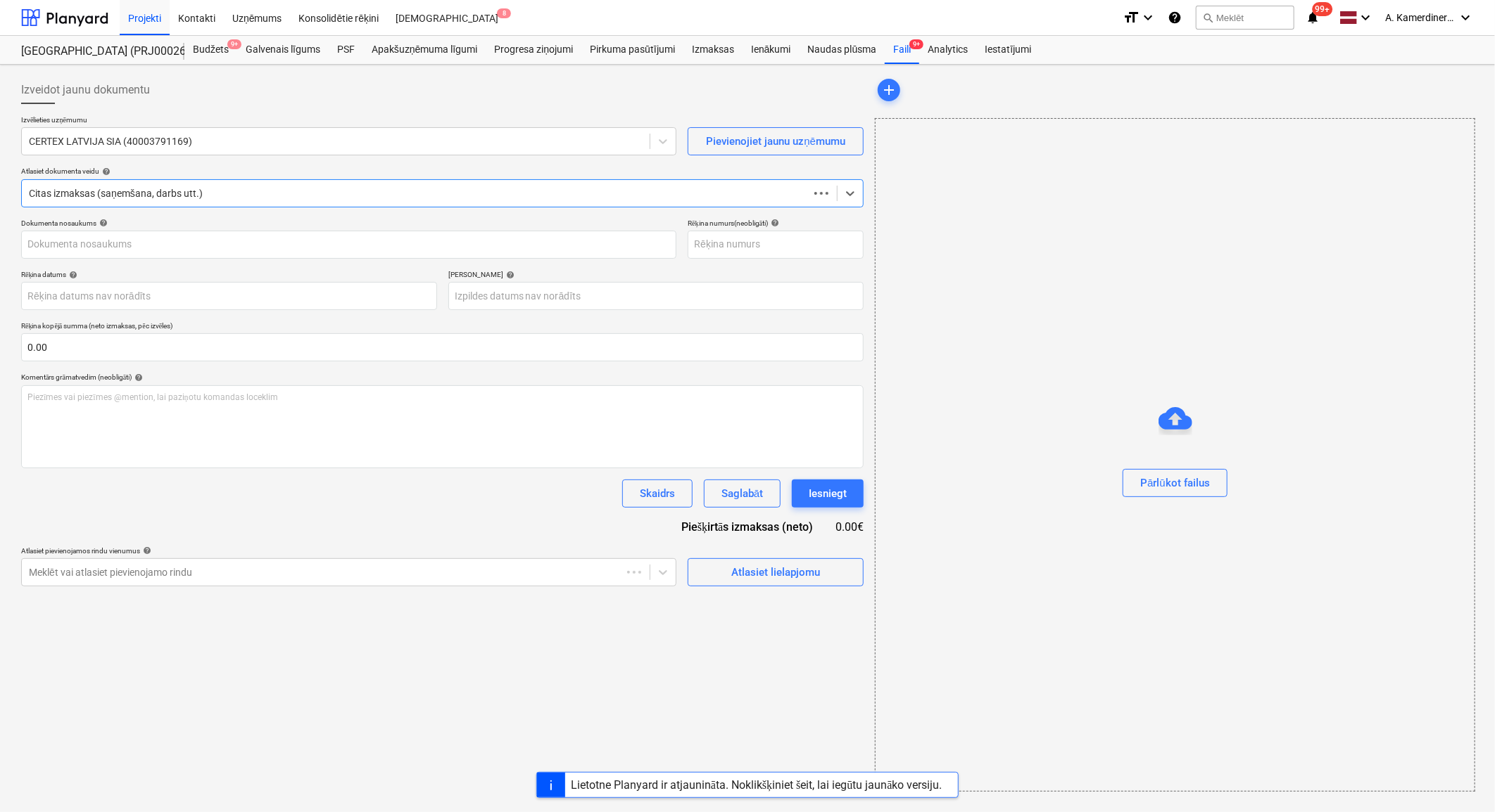
type input "000685151"
type input "[DATE]"
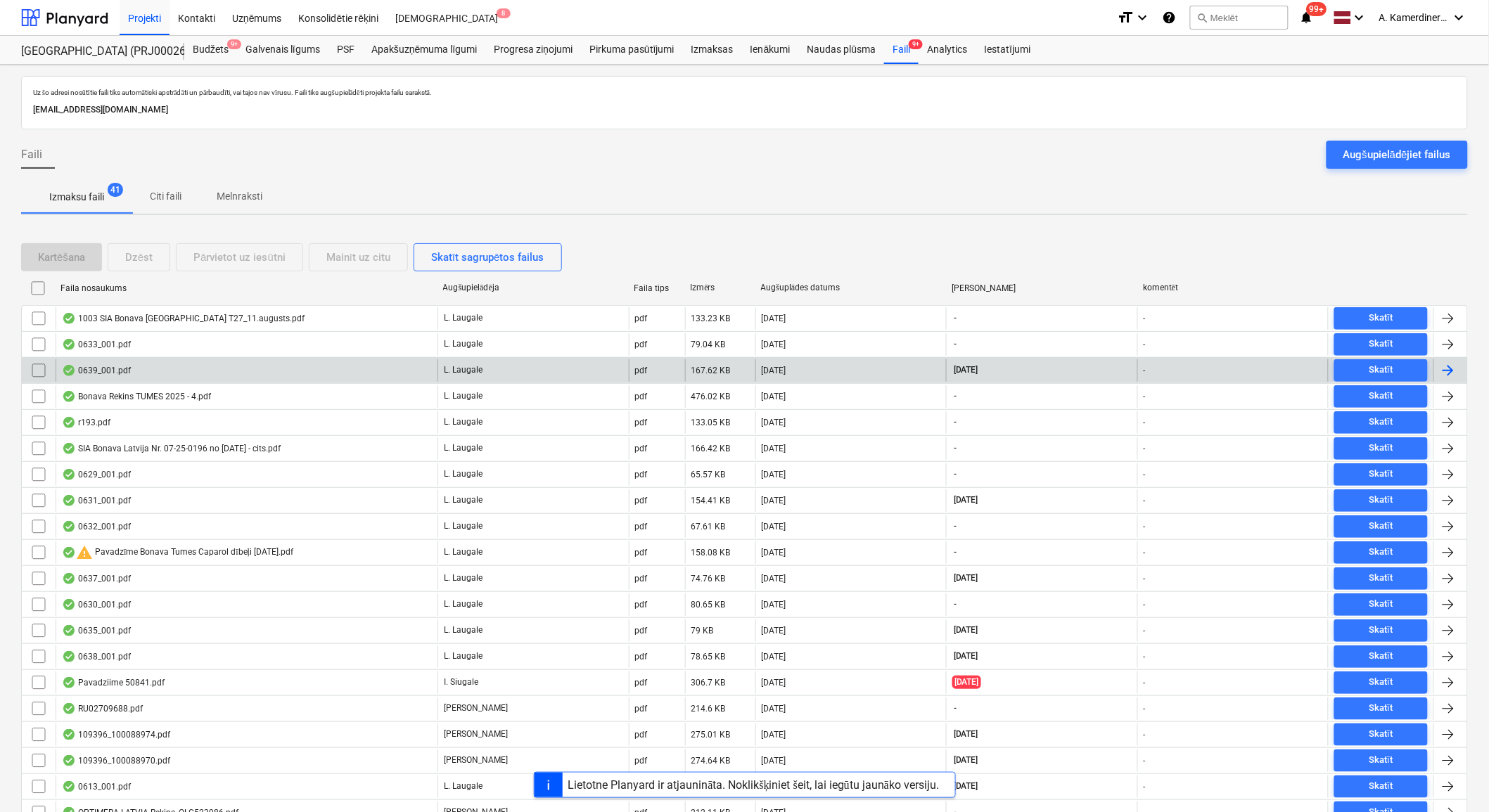
click at [133, 362] on div "0639_001.pdf" at bounding box center [247, 371] width 382 height 23
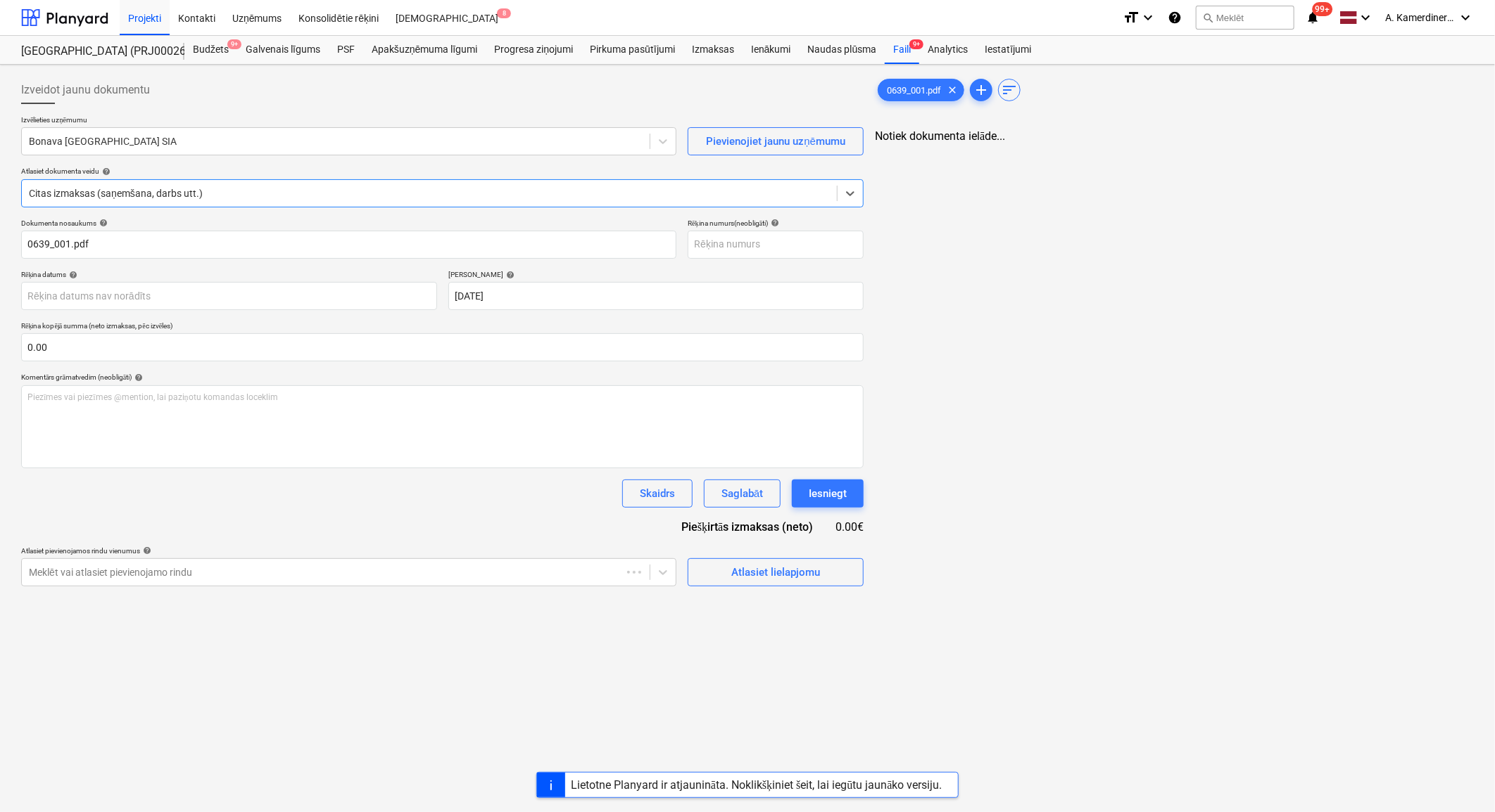
type input "0639_001.pdf"
type input "[DATE]"
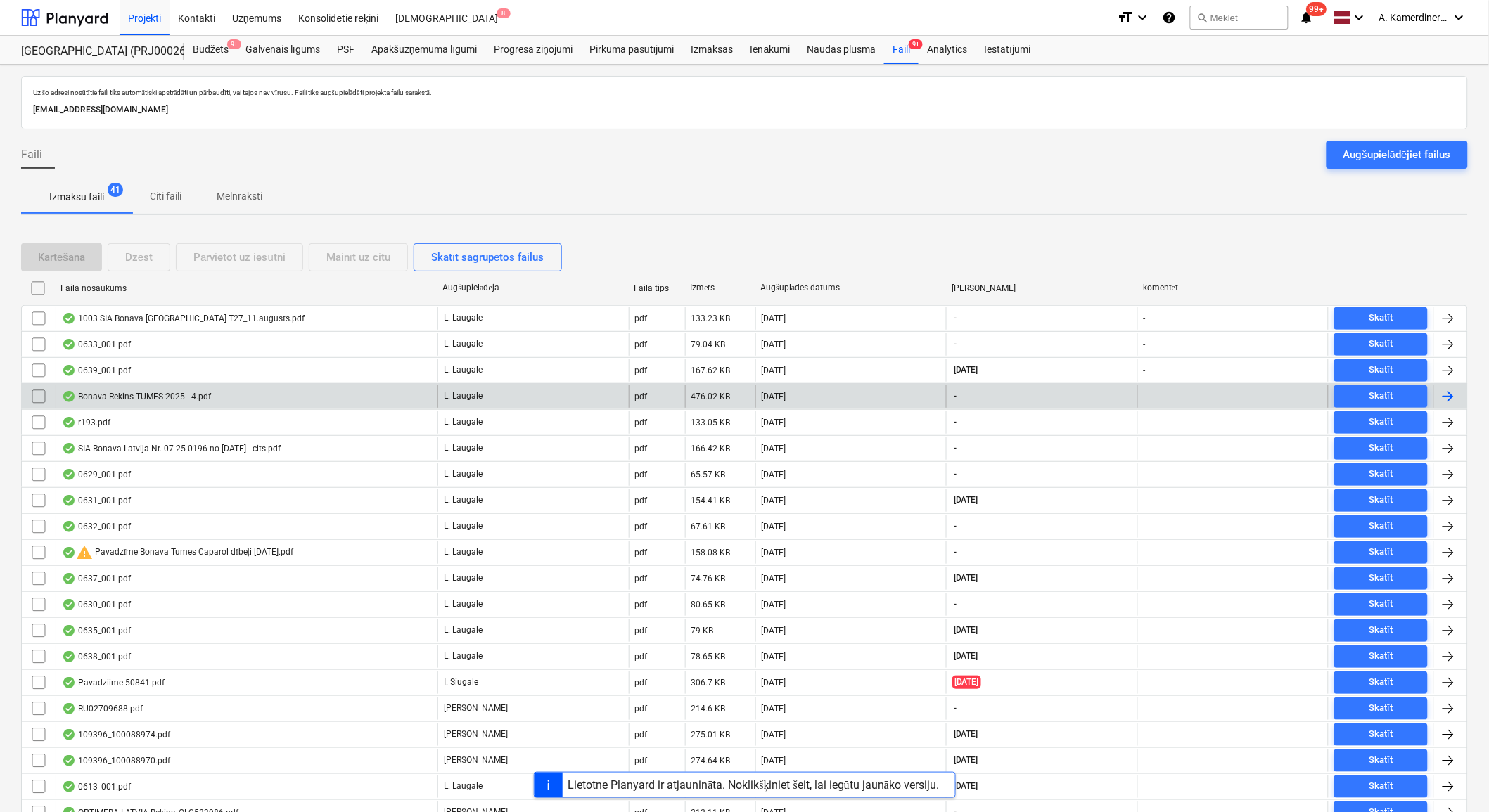
click at [194, 397] on div "Bonava Rekins TUMES 2025 - 4.pdf" at bounding box center [136, 397] width 149 height 11
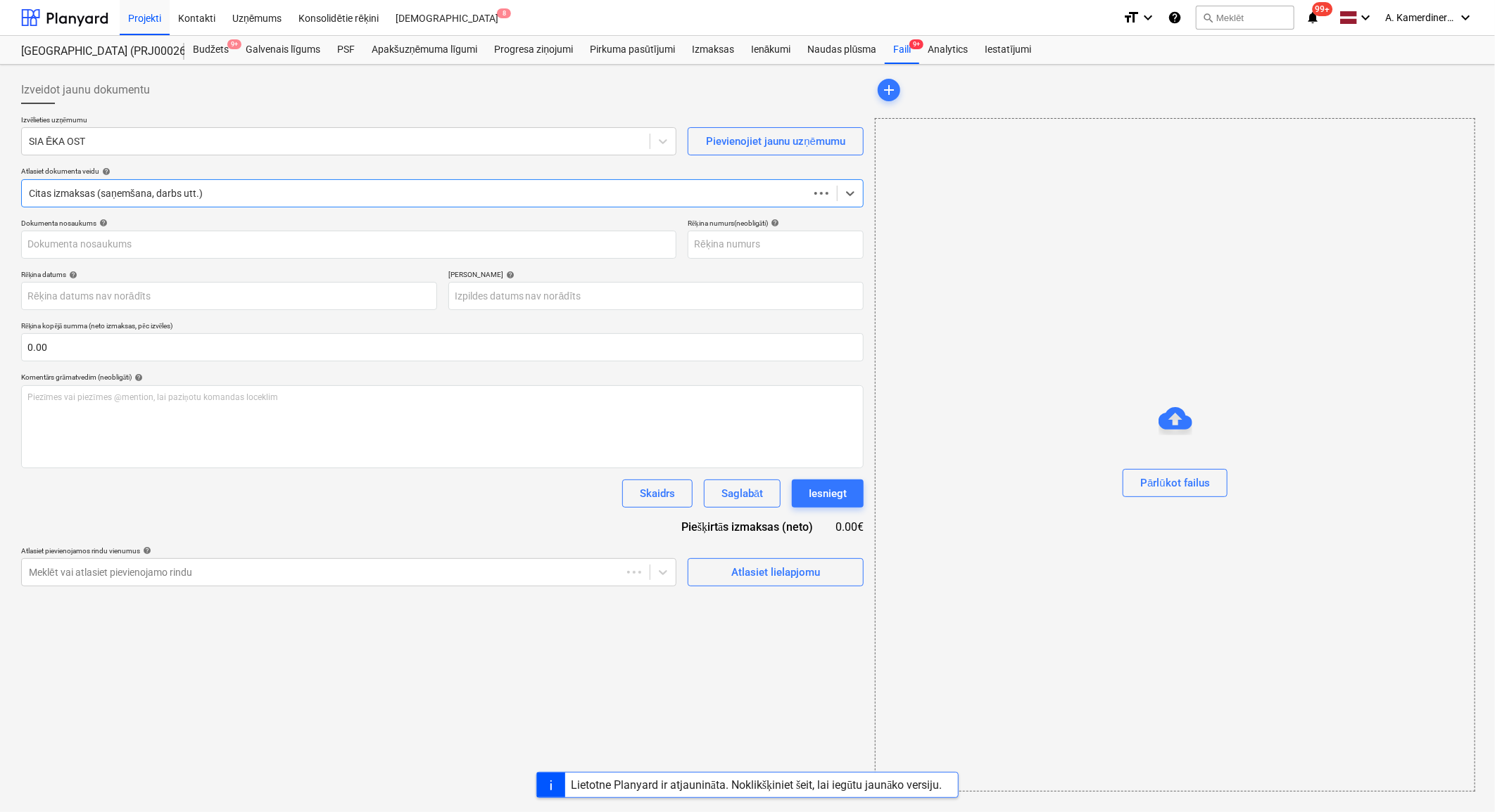
type input "EO-BNV-07082025-1"
click at [258, 572] on div at bounding box center [334, 572] width 611 height 14
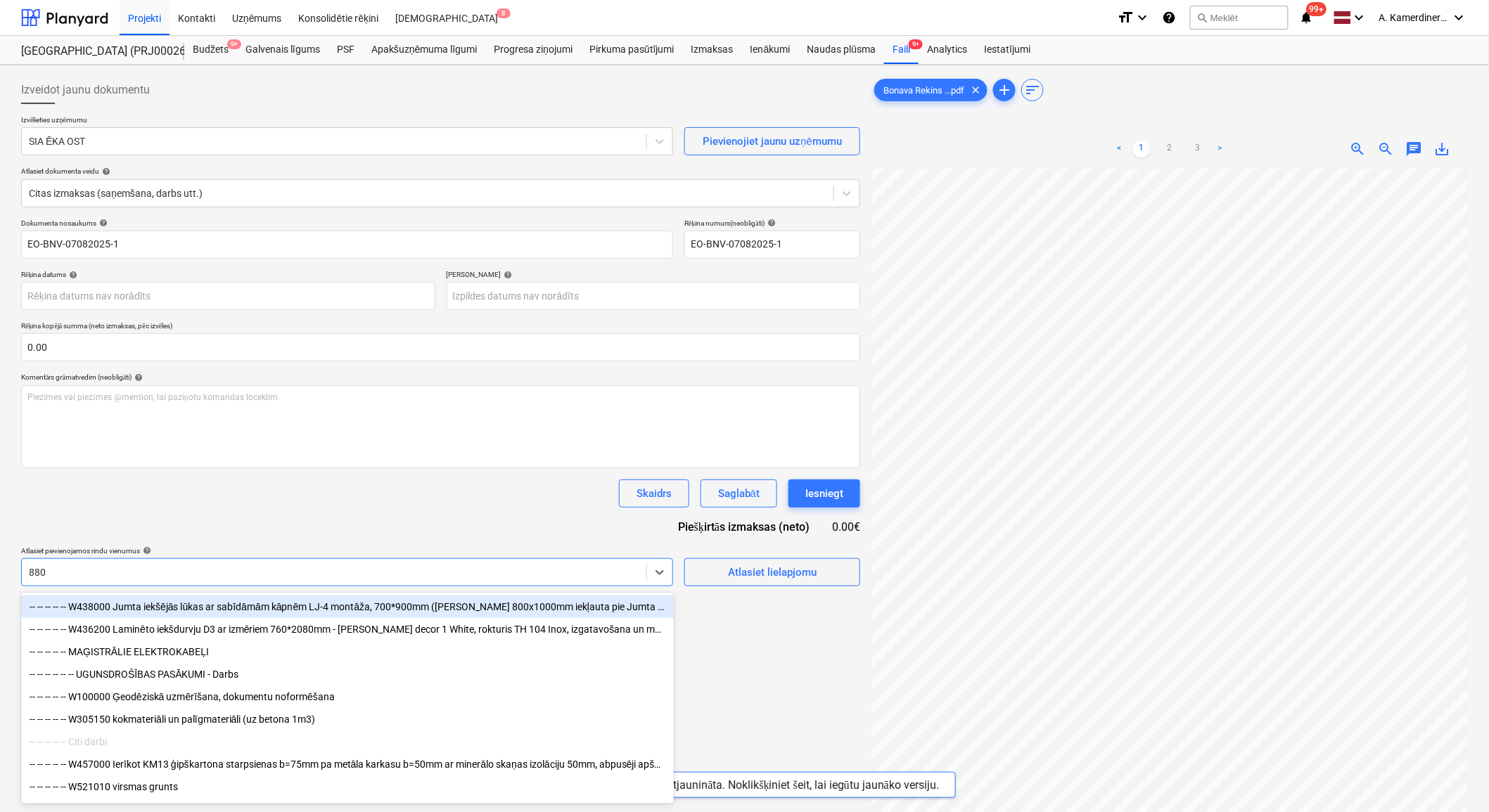
type input "8800"
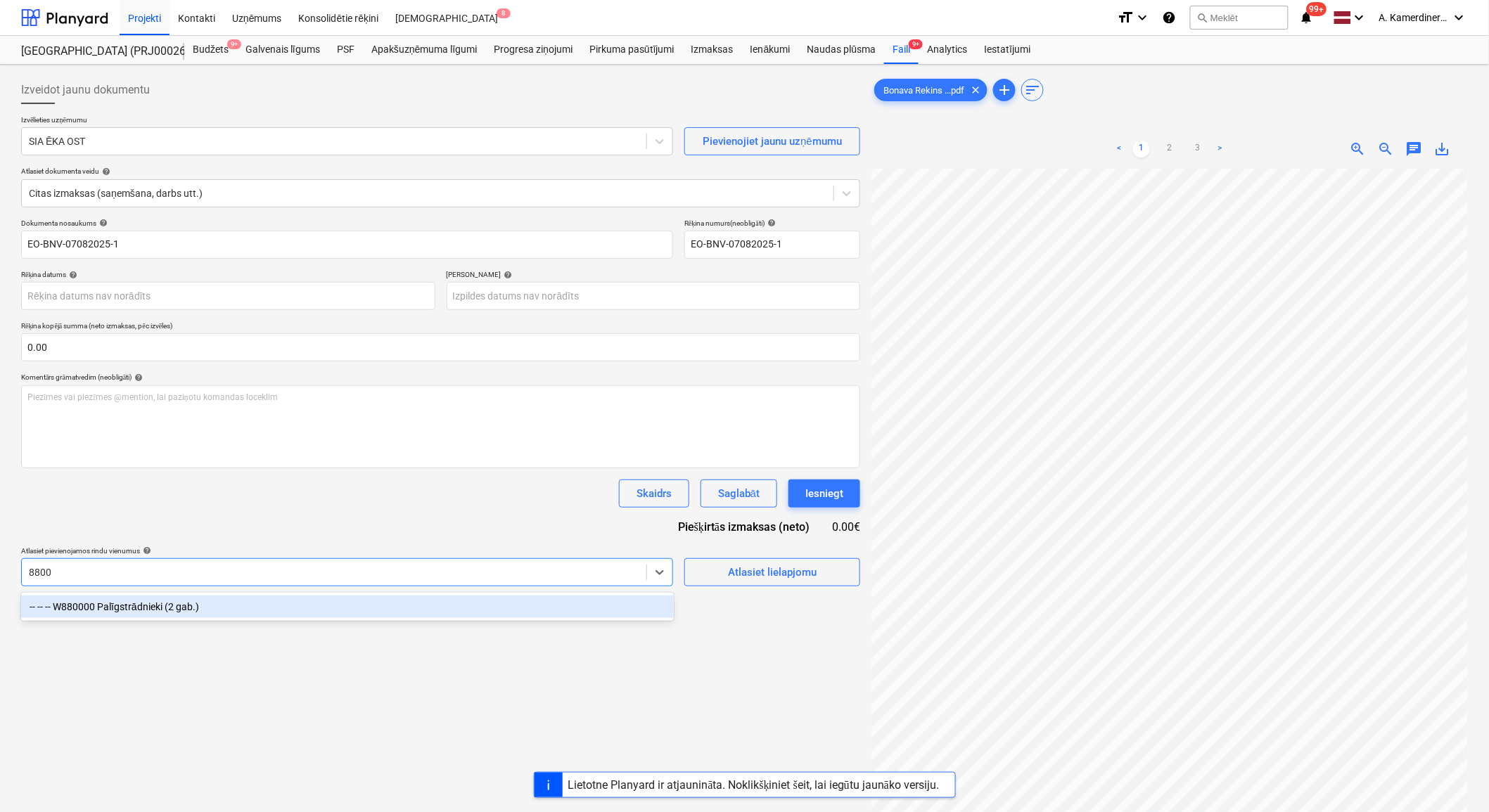
click at [231, 597] on div "-- -- -- W880000 Palīgstrādnieki (2 gab.)" at bounding box center [347, 607] width 653 height 23
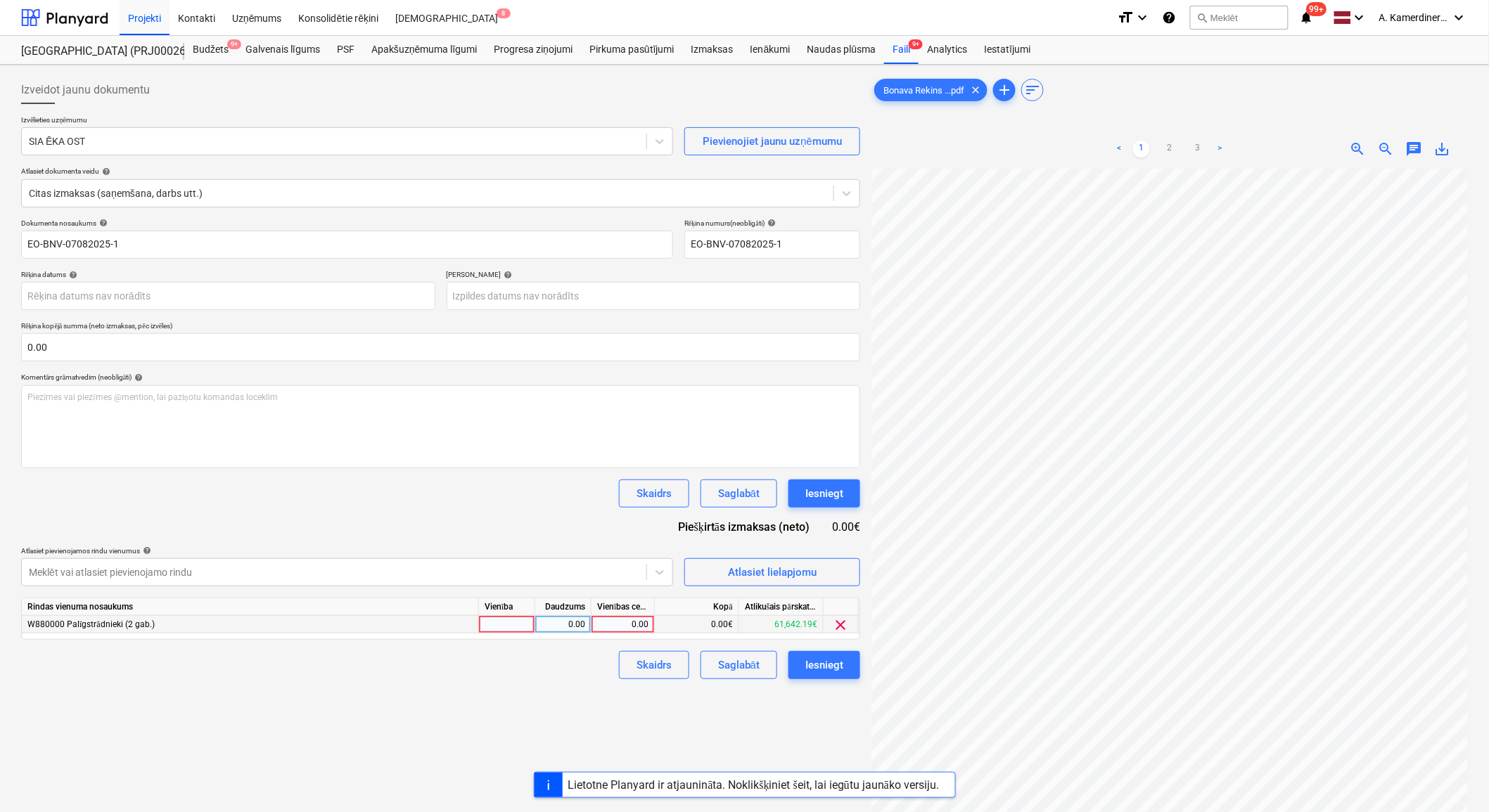
click at [642, 621] on div "0.00" at bounding box center [623, 625] width 52 height 18
type input "16461"
click at [578, 627] on div "0.00" at bounding box center [563, 625] width 44 height 18
click at [854, 494] on button "Iesniegt" at bounding box center [825, 494] width 72 height 28
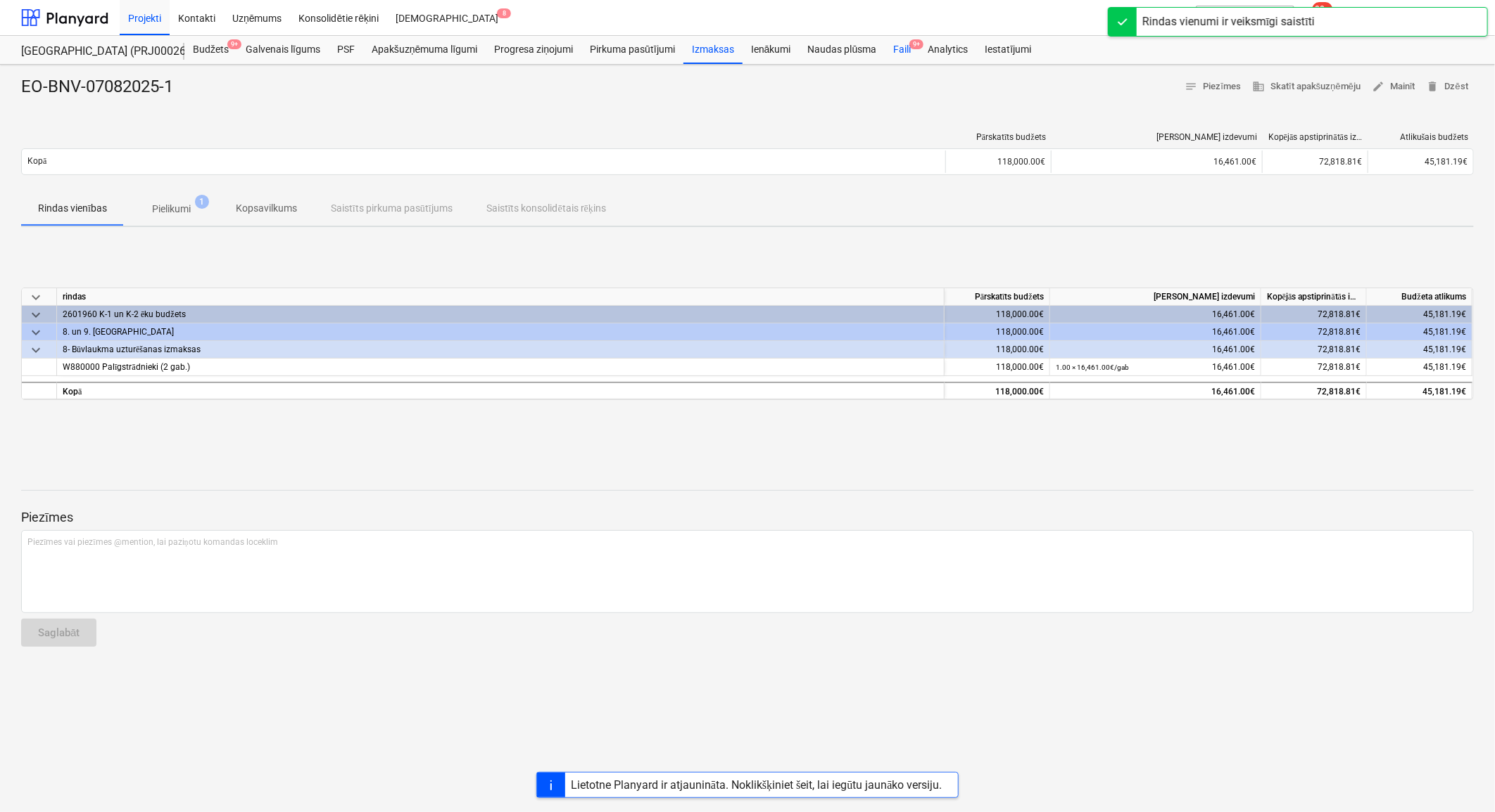
click at [892, 52] on div "Faili 9+" at bounding box center [902, 50] width 35 height 28
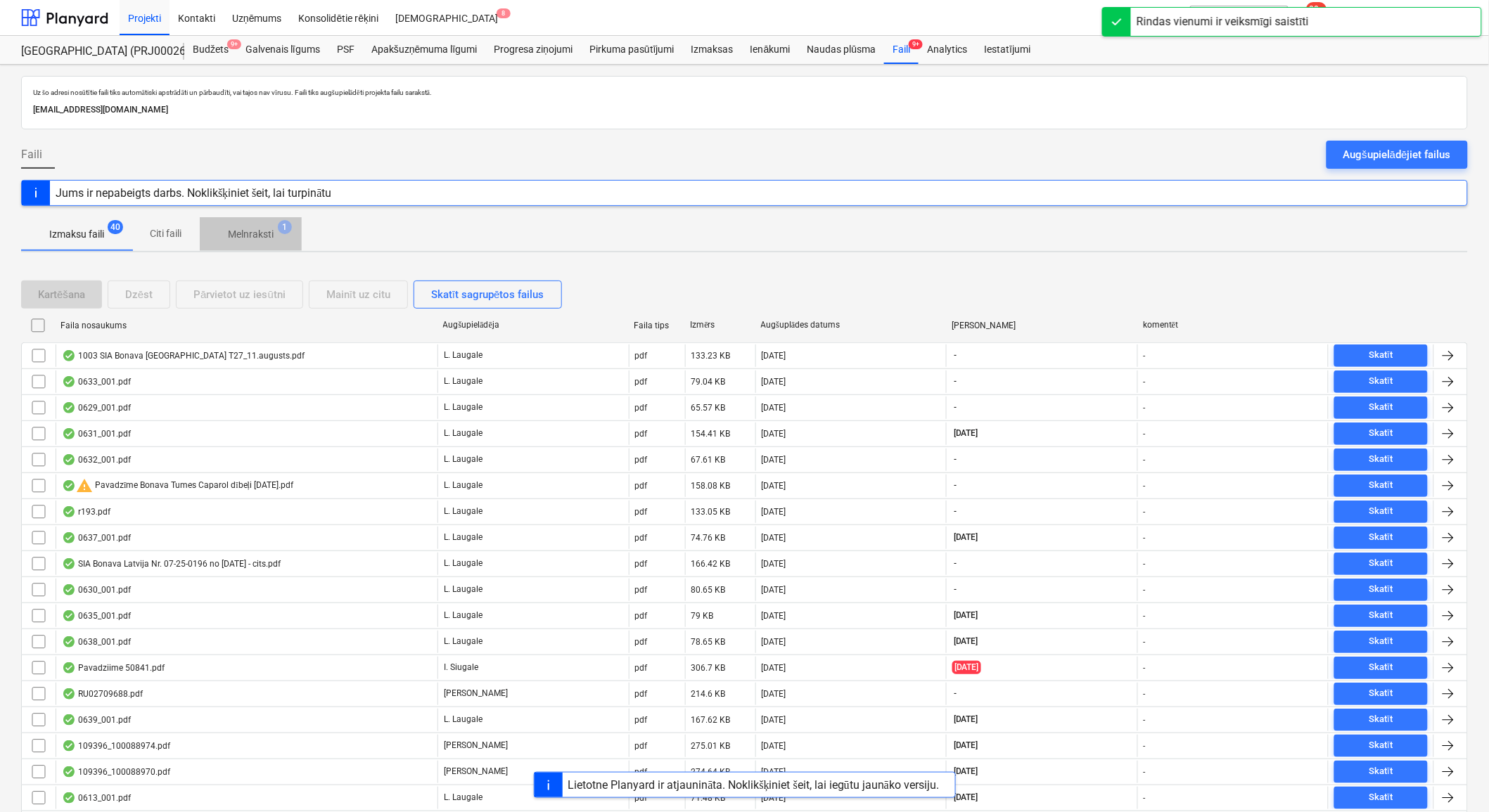
click at [264, 231] on p "Melnraksti" at bounding box center [250, 234] width 46 height 15
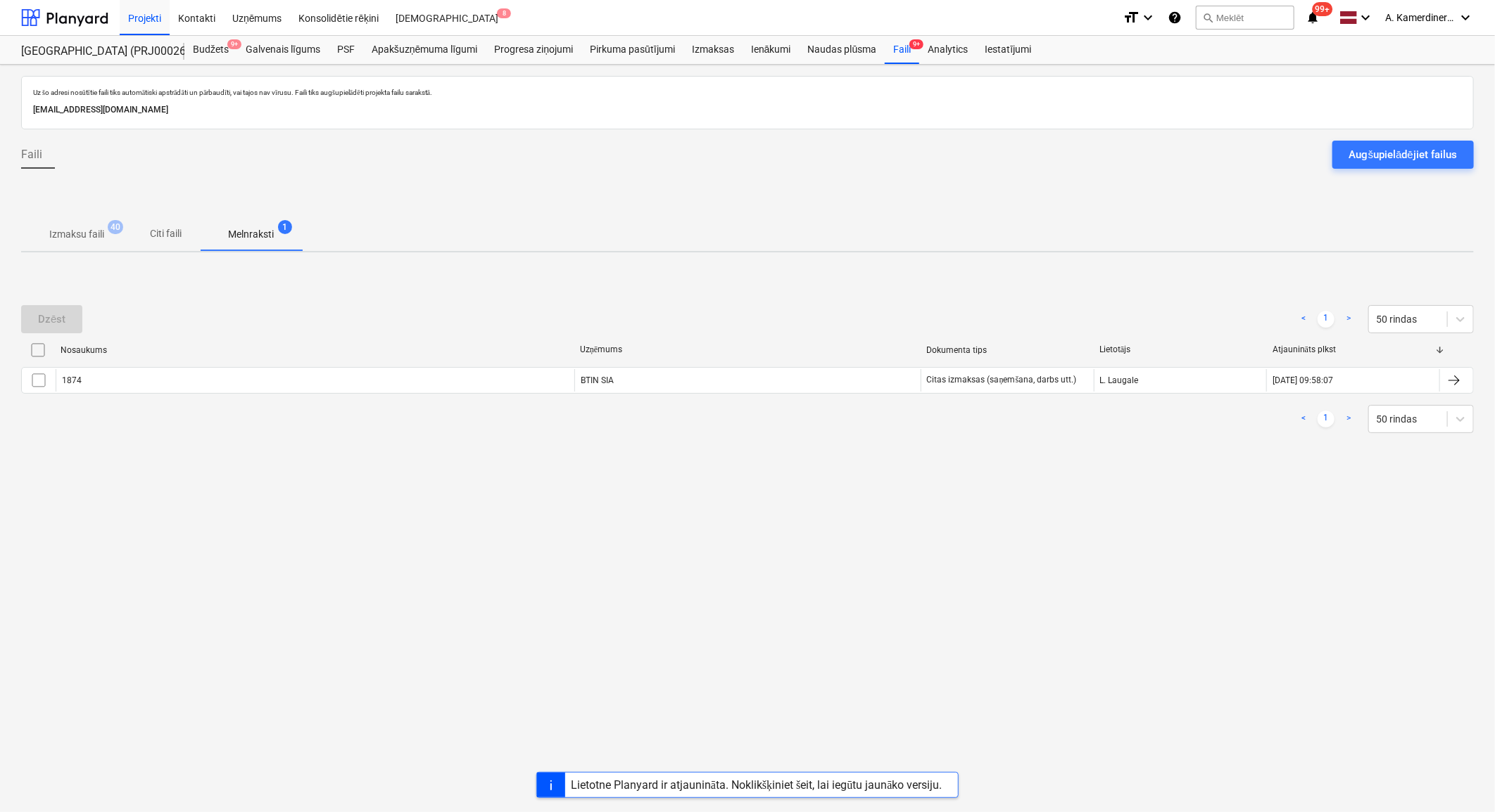
click at [85, 223] on span "Izmaksu faili 40" at bounding box center [76, 233] width 111 height 25
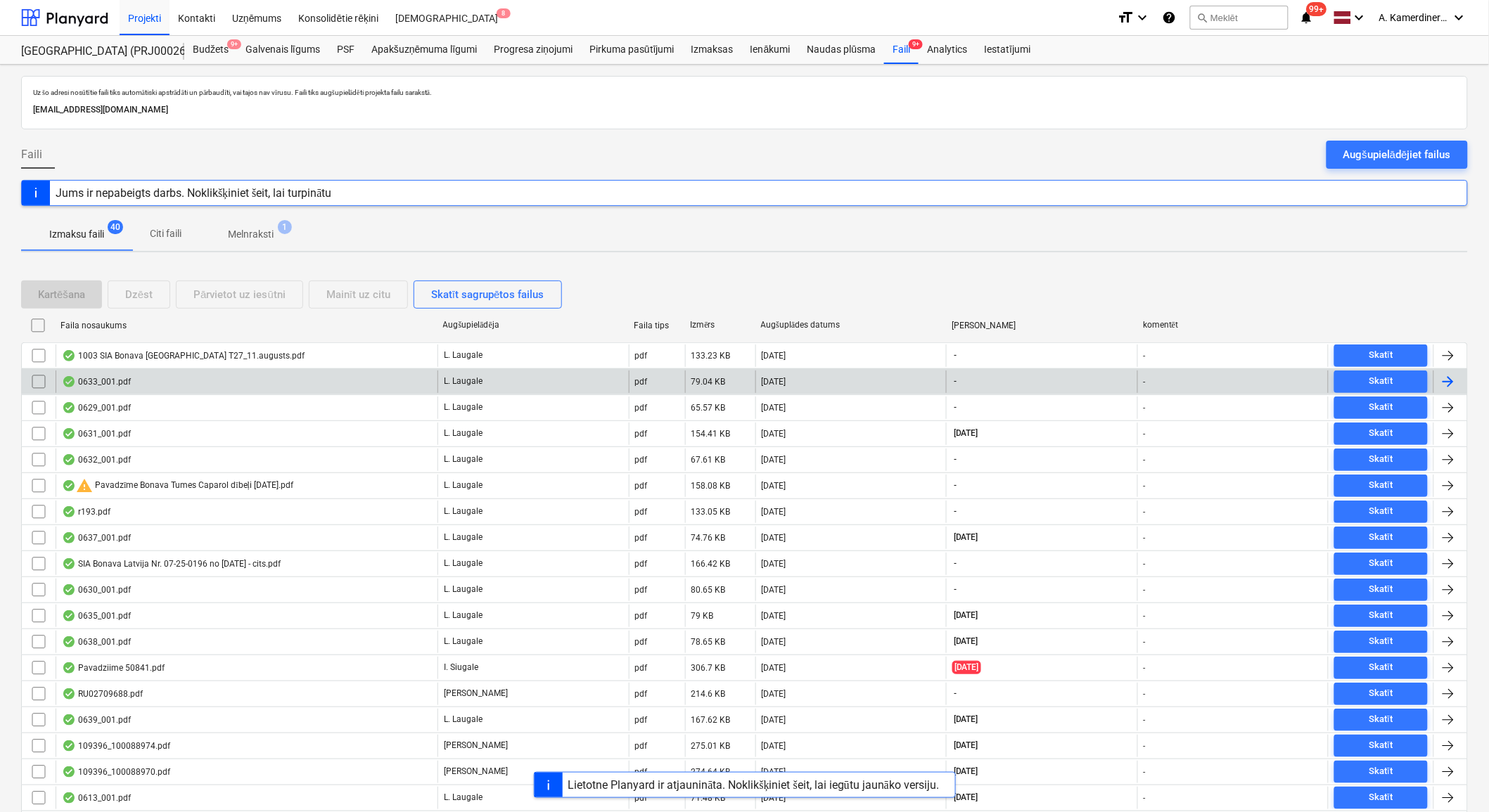
scroll to position [78, 0]
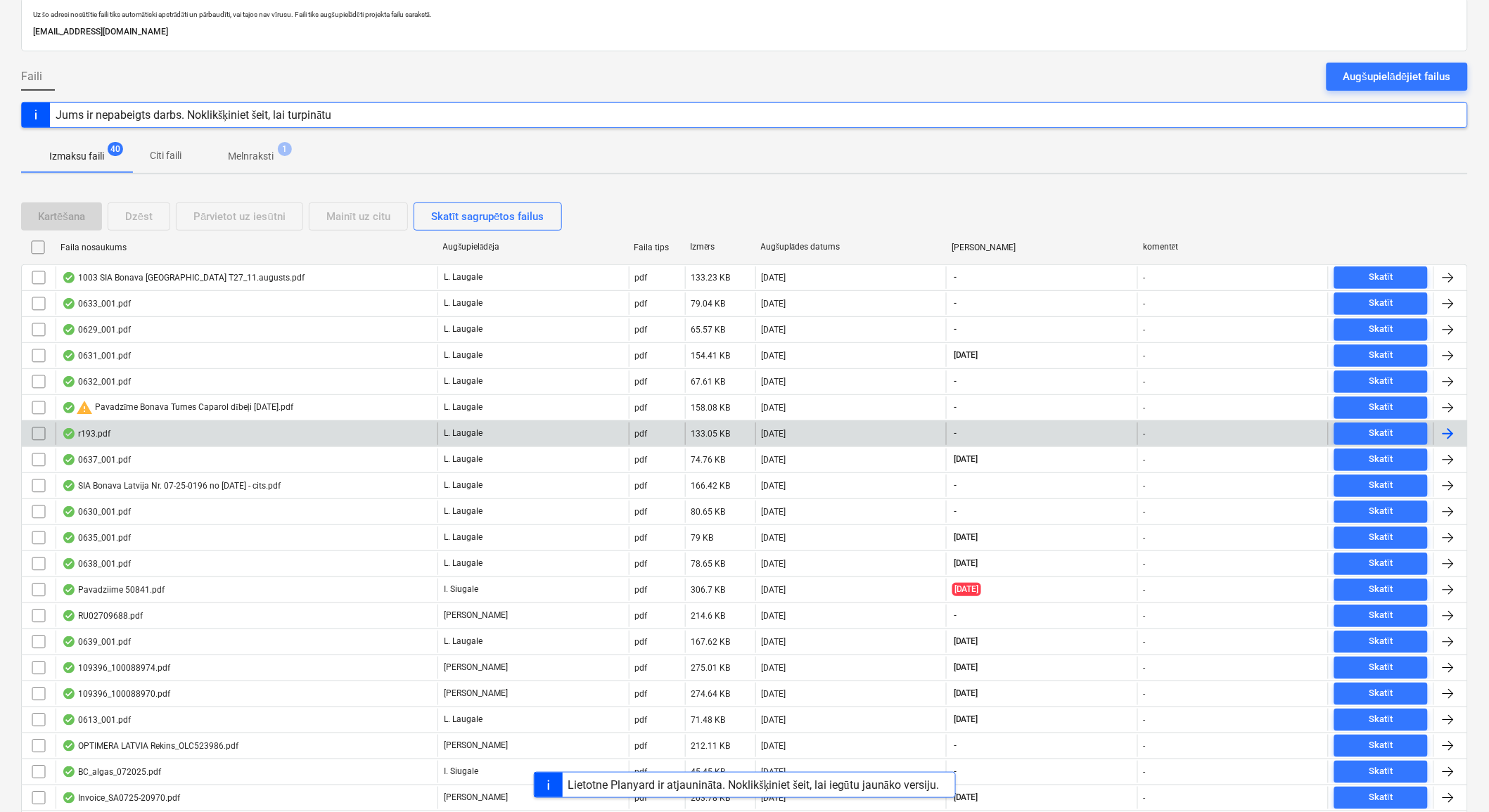
click at [152, 438] on div "r193.pdf" at bounding box center [247, 434] width 382 height 23
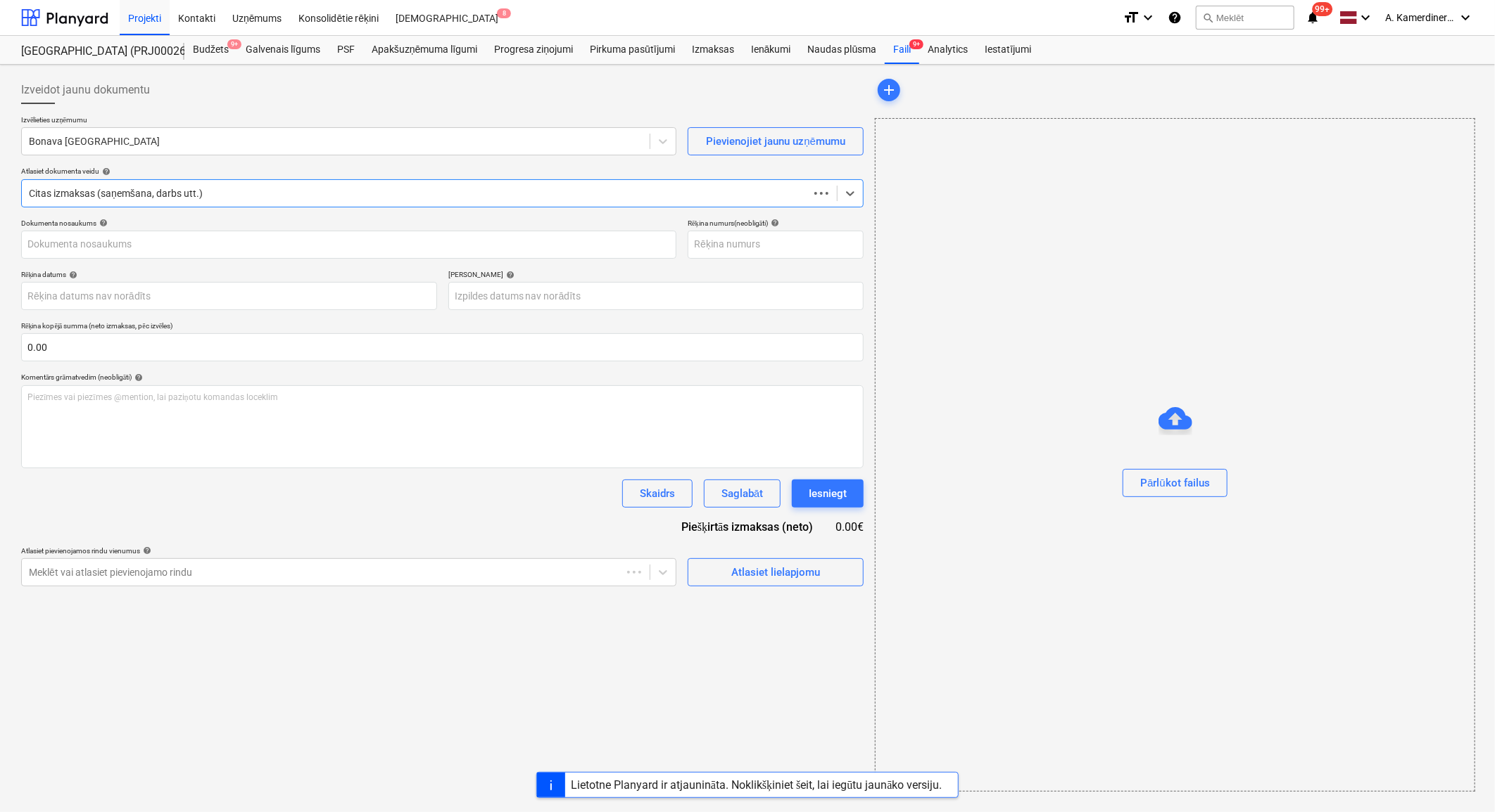
type input "193"
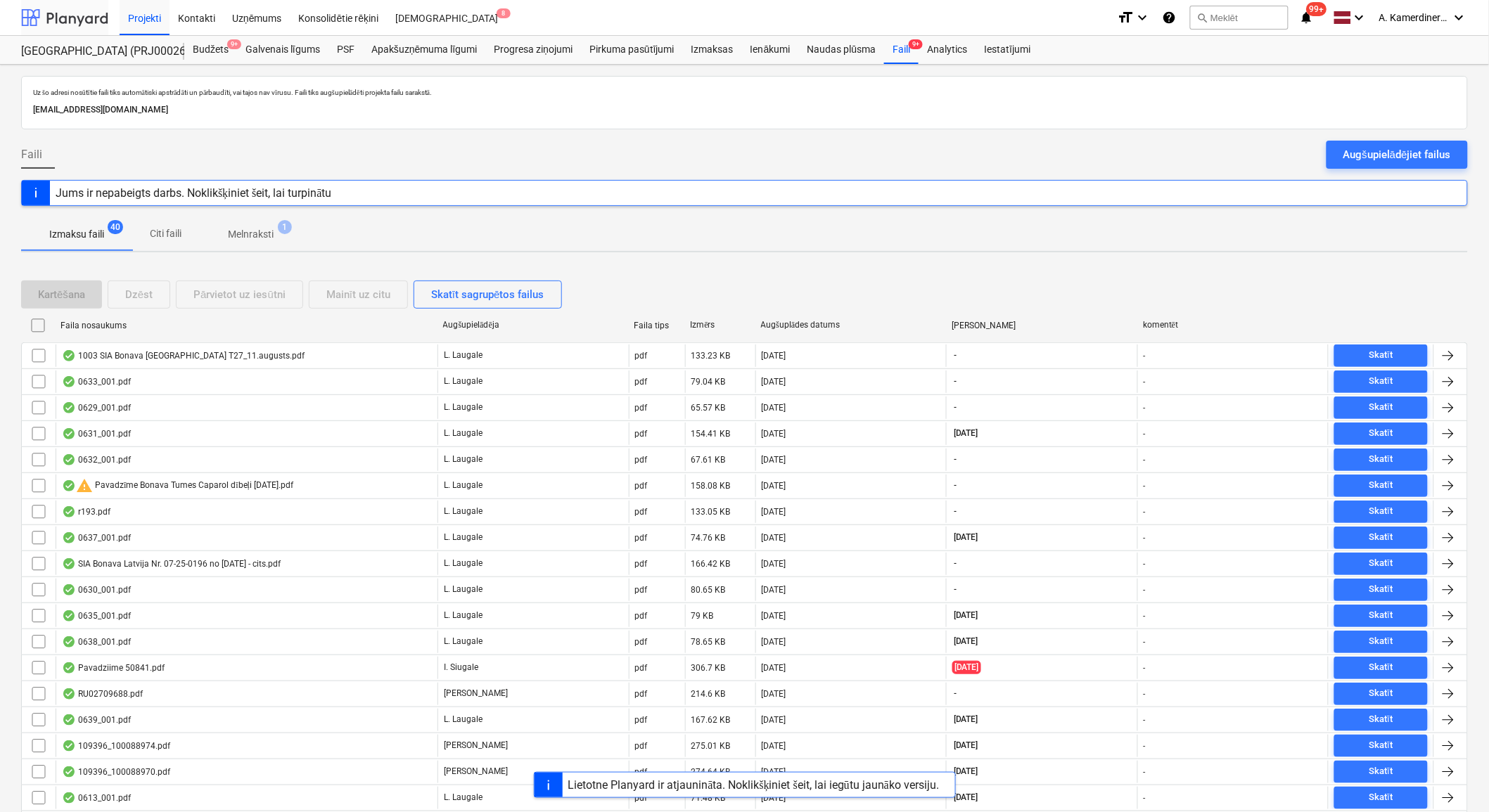
scroll to position [78, 0]
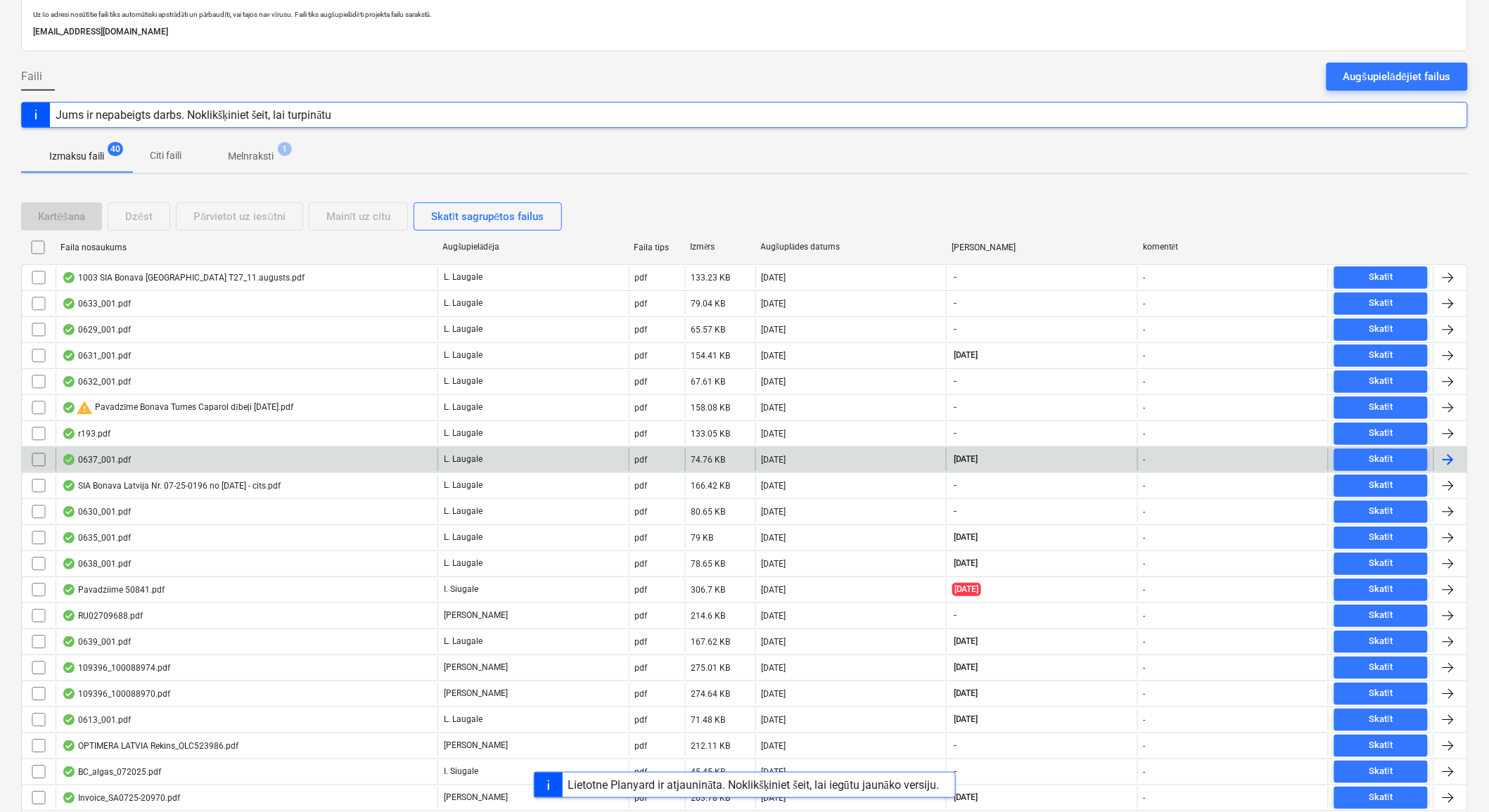
click at [184, 449] on div "0637_001.pdf" at bounding box center [247, 460] width 382 height 23
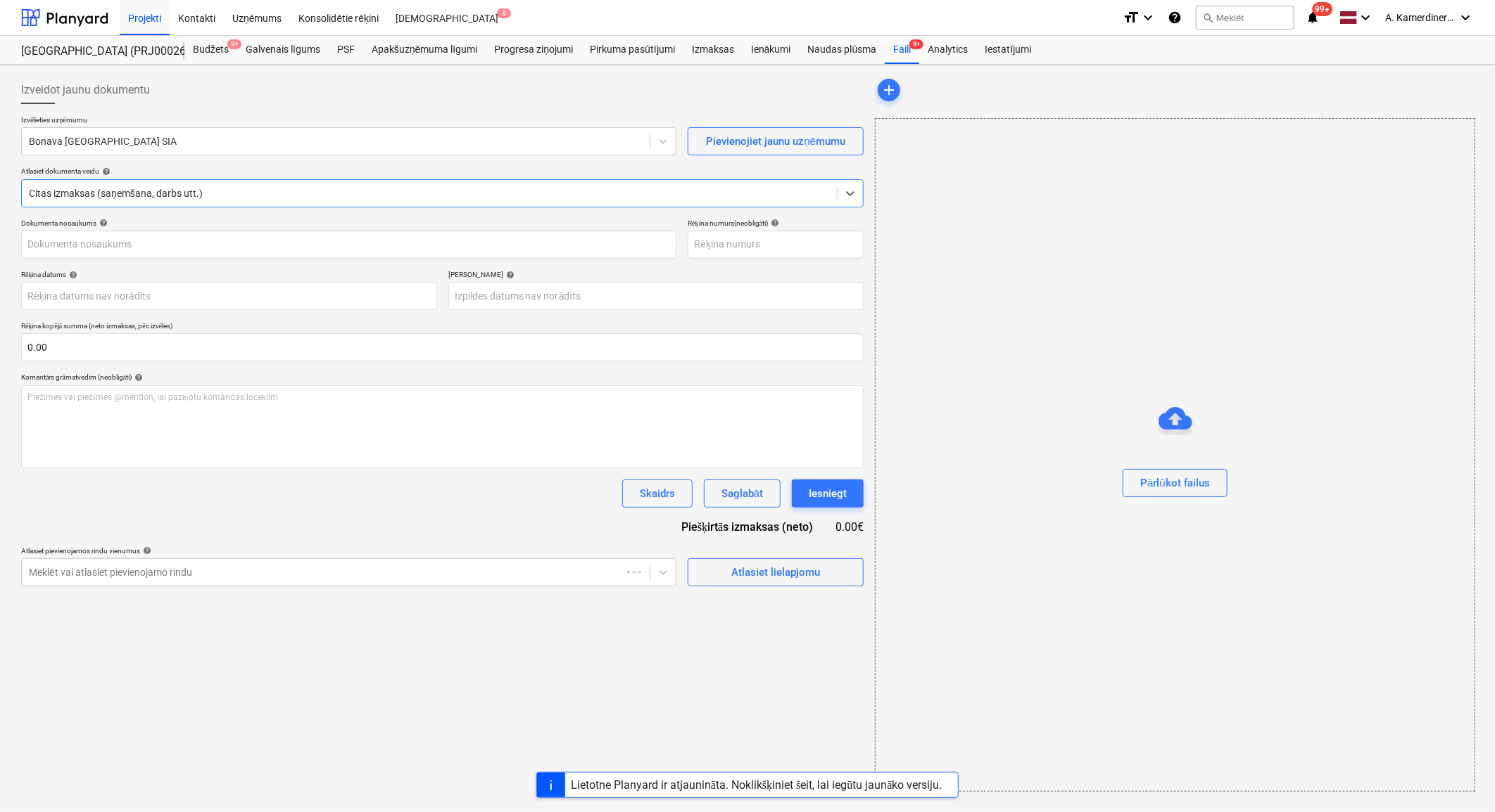
type input "0637_001.pdf"
type input "[DATE]"
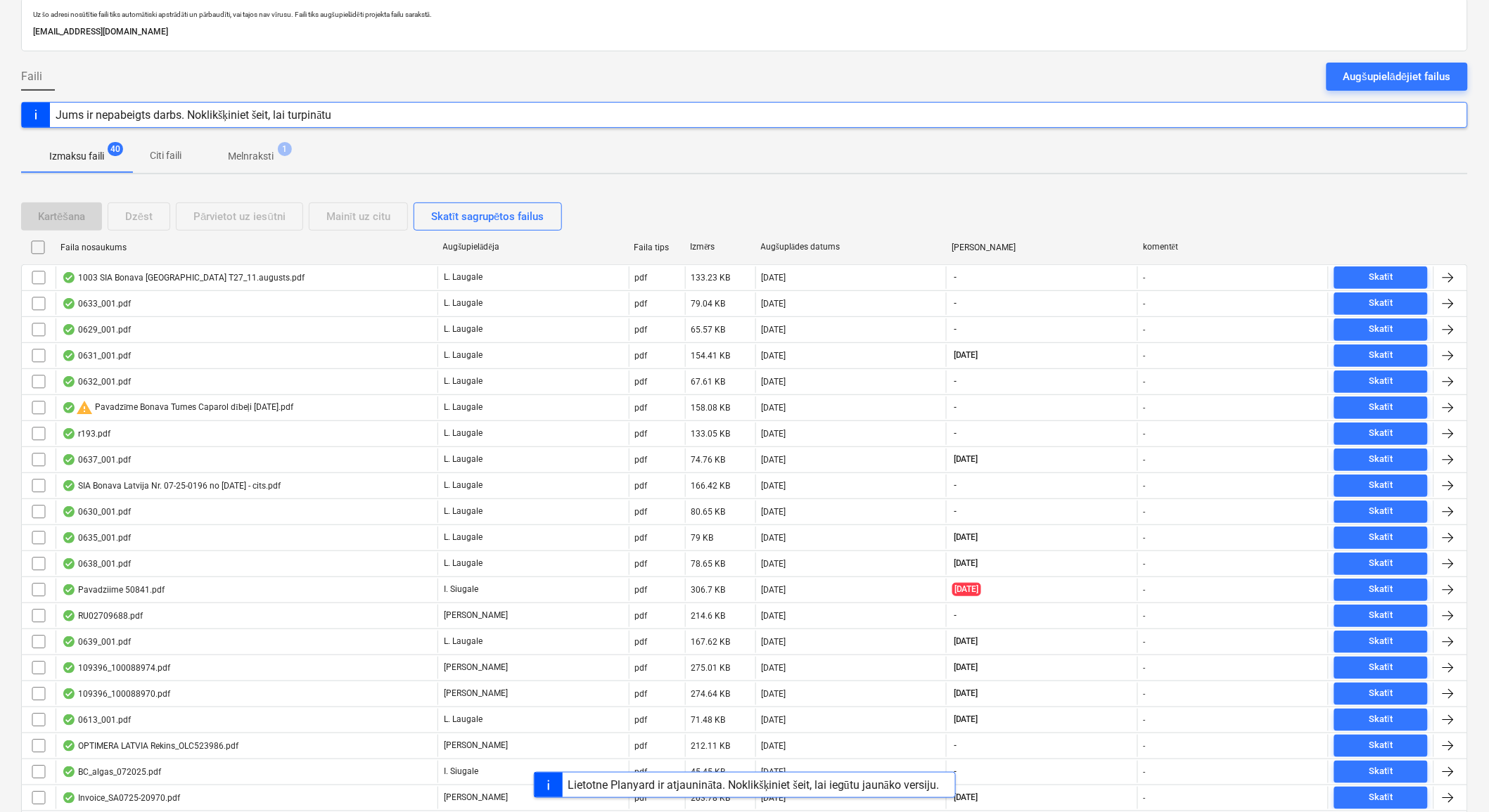
scroll to position [156, 0]
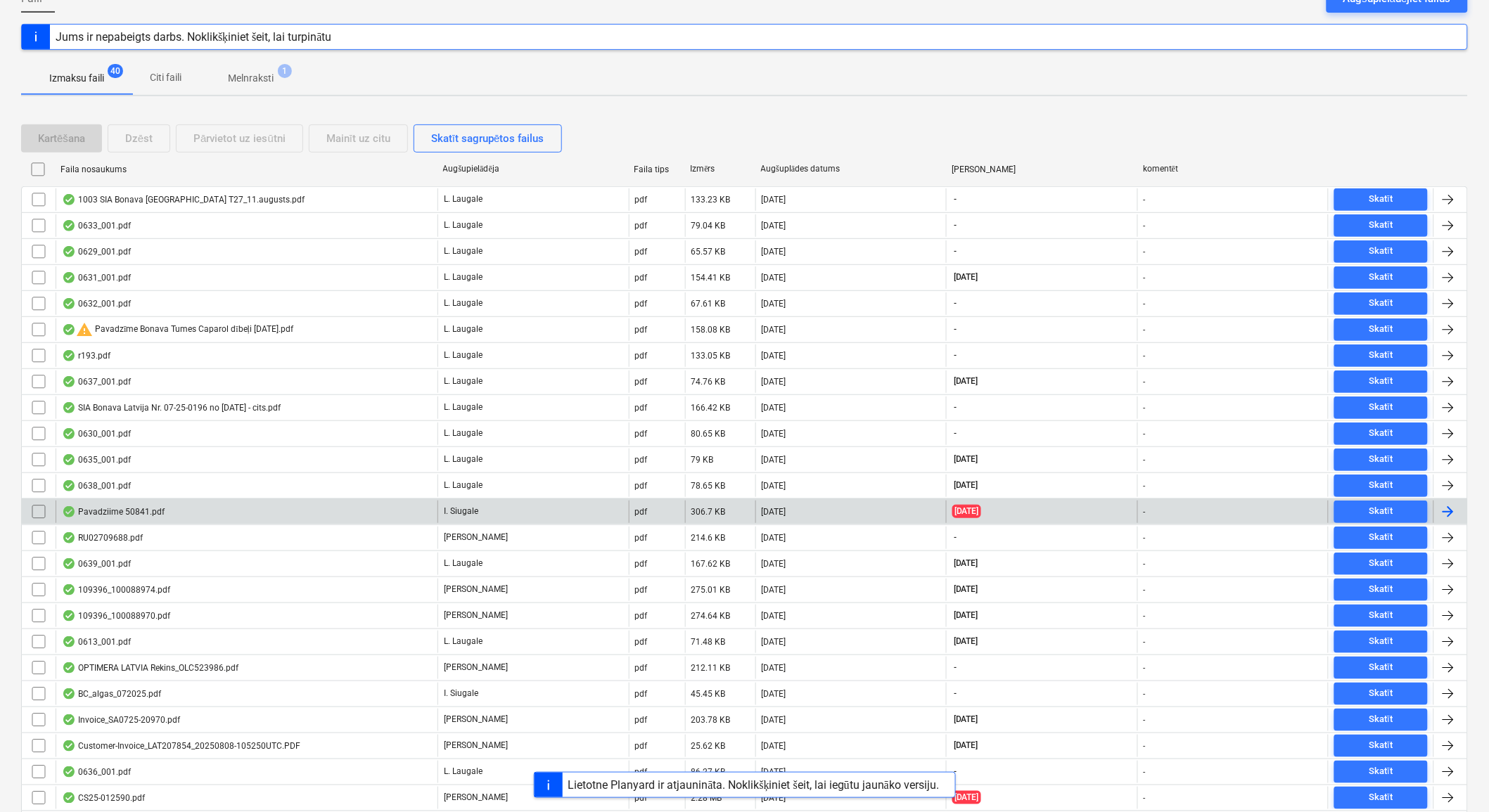
click at [144, 514] on div "Pavadziime 50841.pdf" at bounding box center [113, 512] width 103 height 11
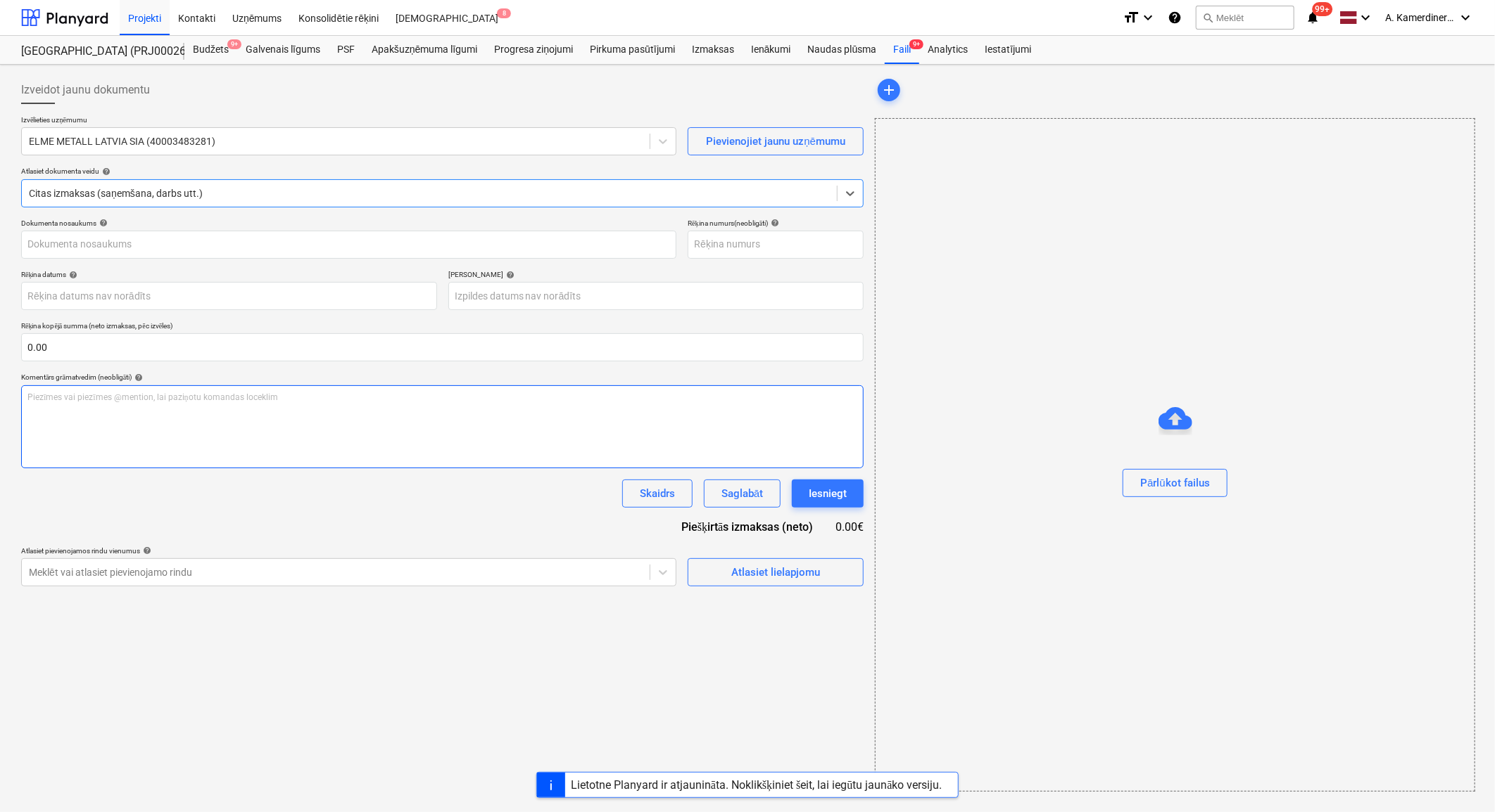
type input "50841"
type input "[DATE]"
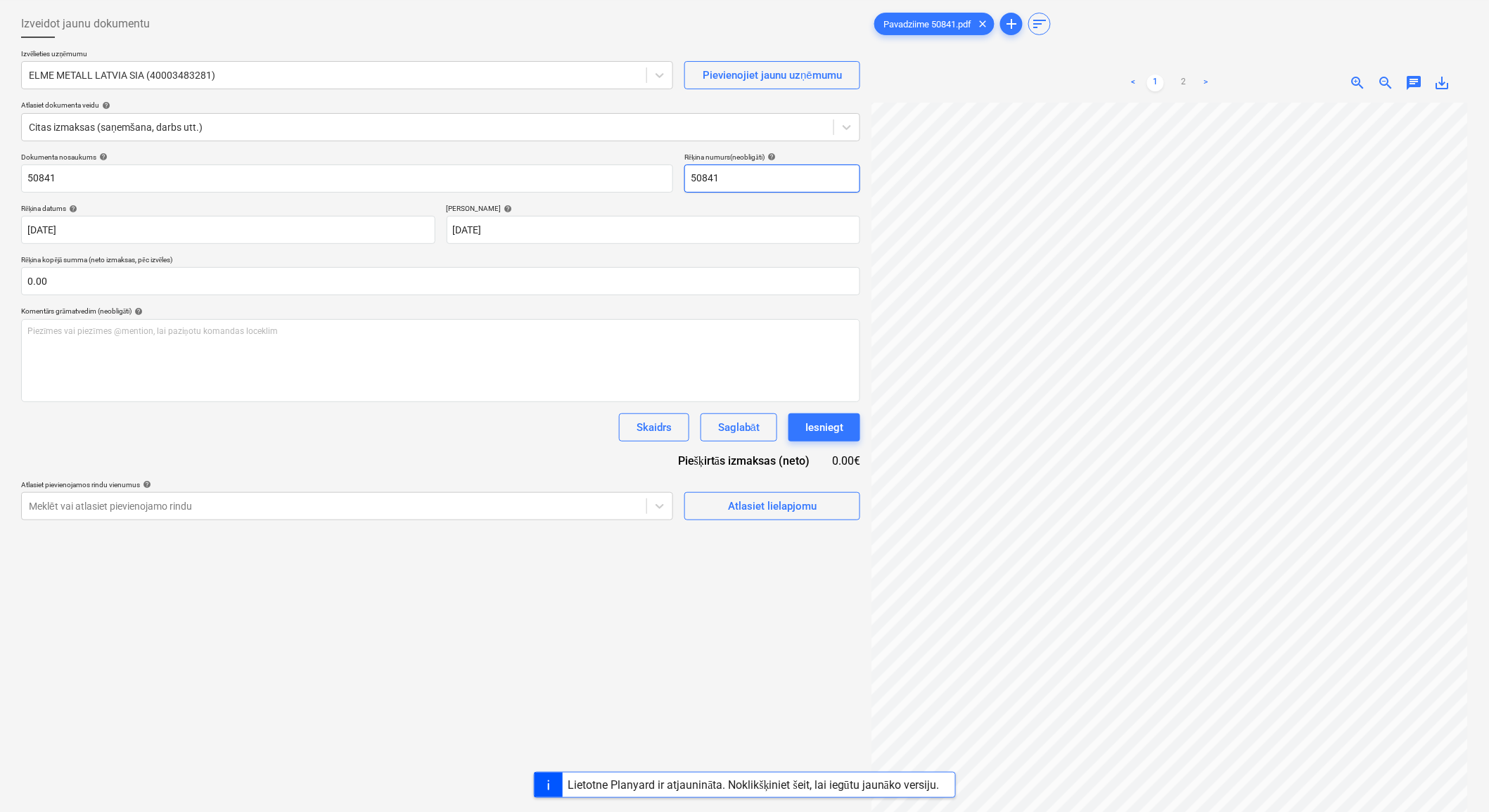
scroll to position [140, 0]
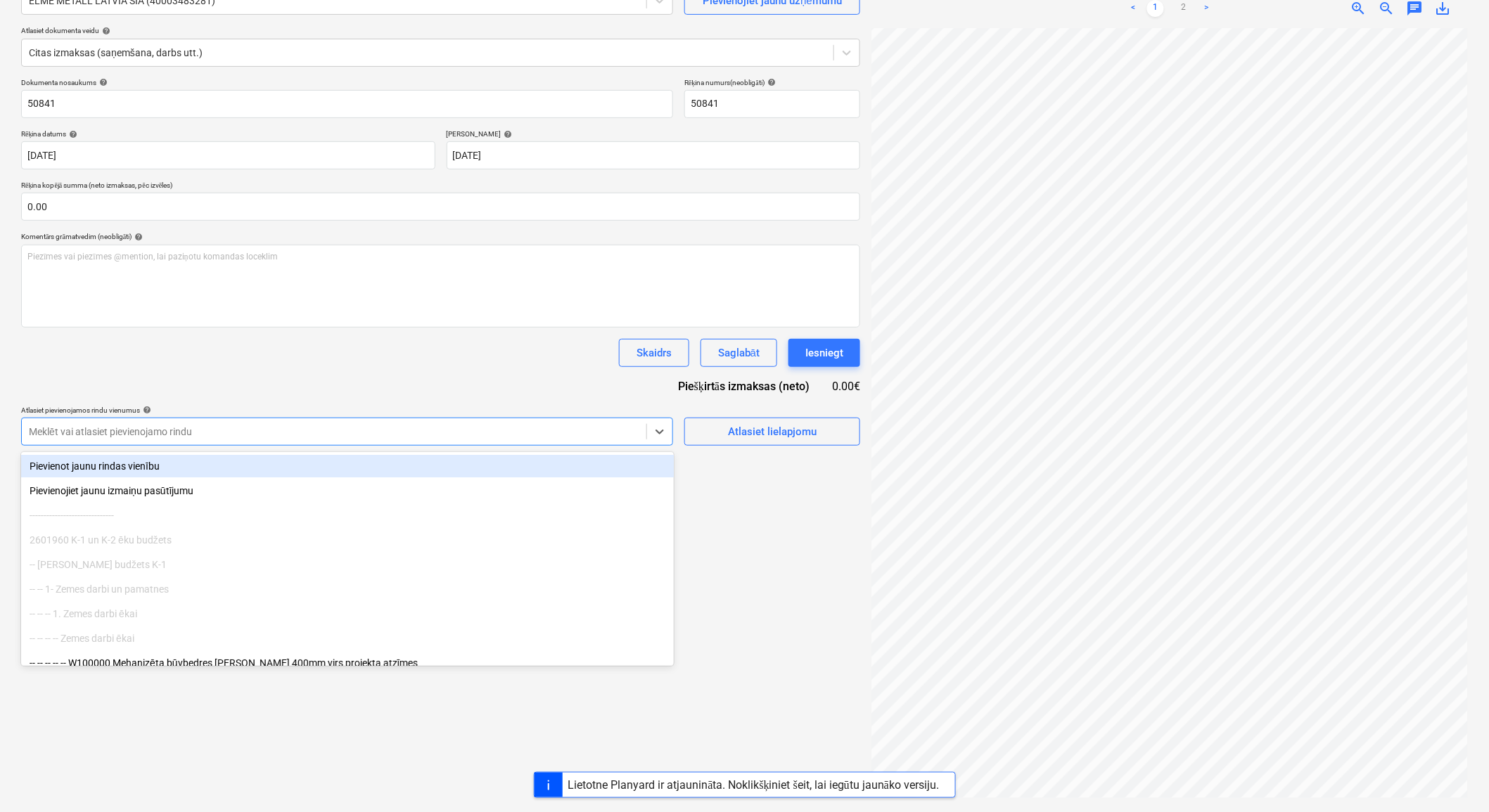
click at [438, 424] on div at bounding box center [334, 431] width 611 height 14
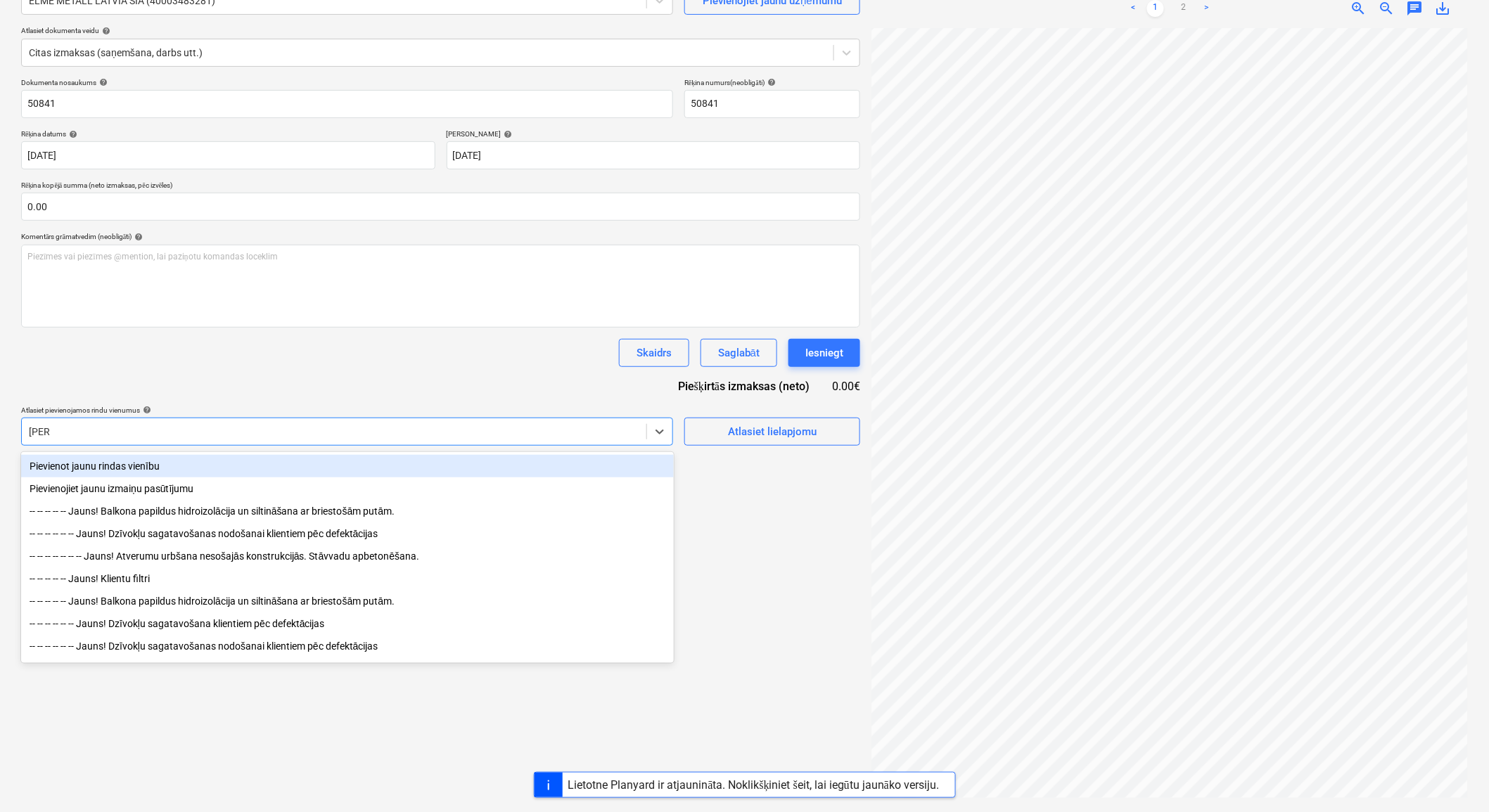
type input "jauns"
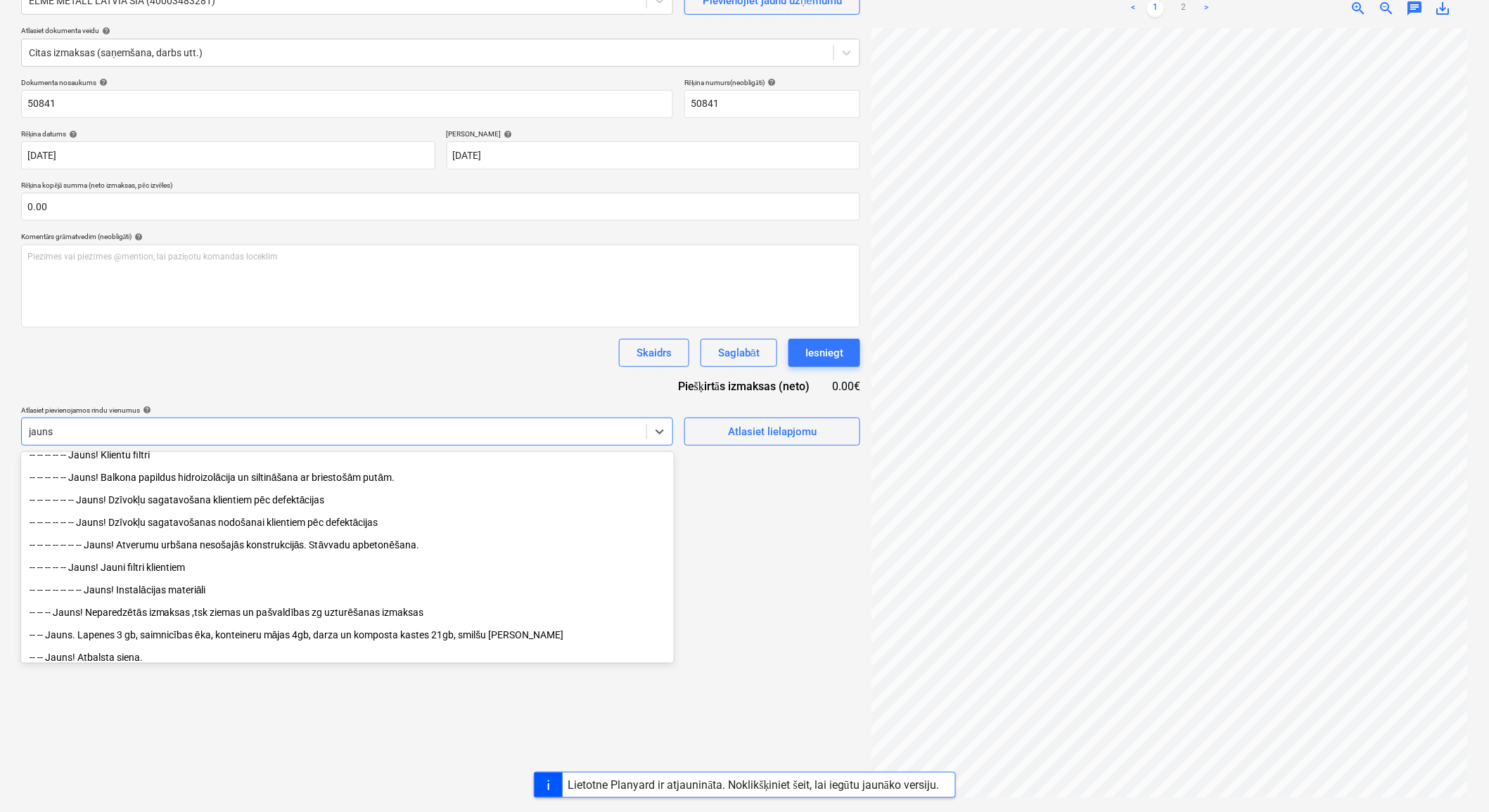
scroll to position [93, 0]
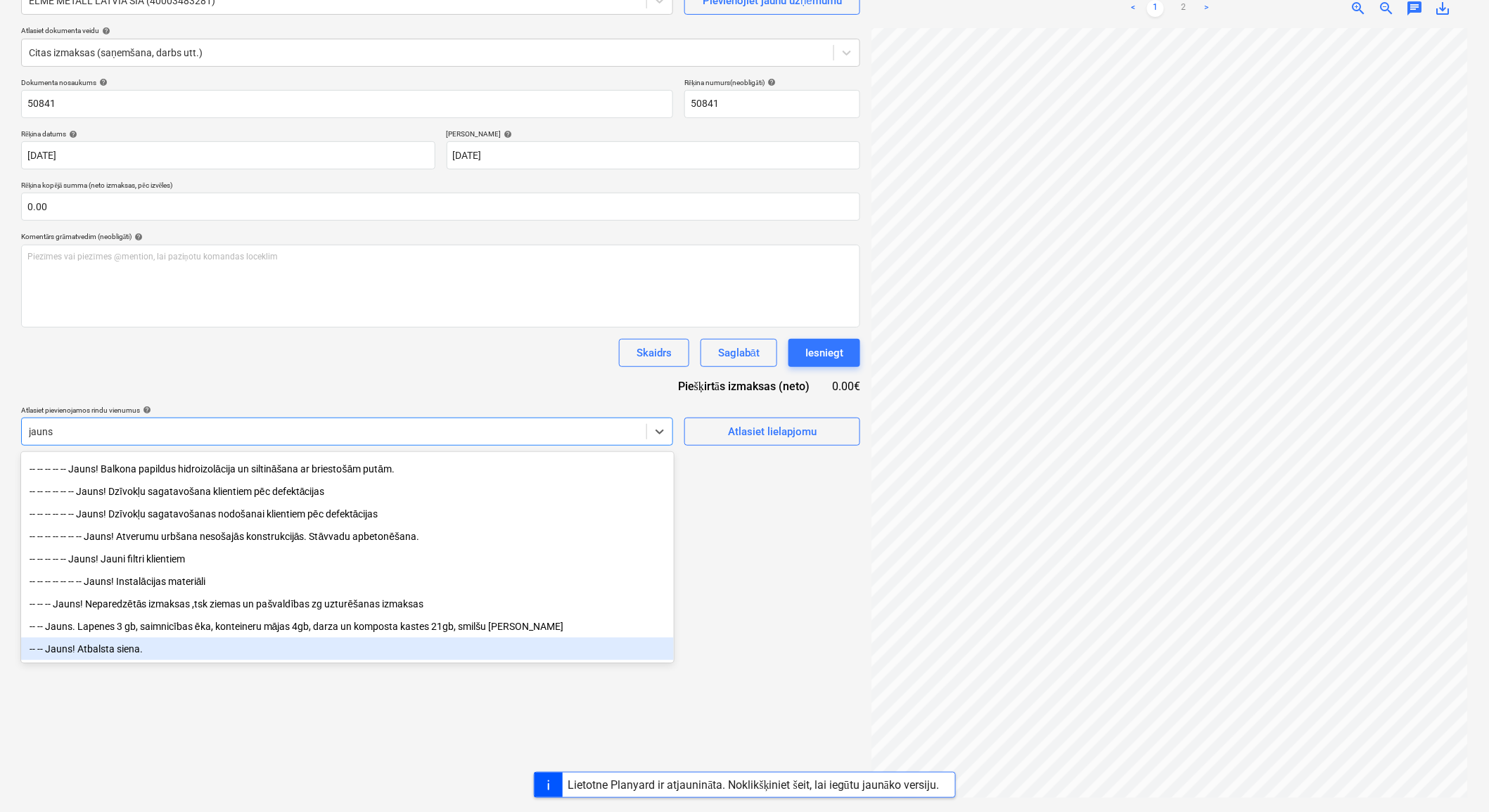
click at [95, 650] on div "-- -- Jauns! Atbalsta siena." at bounding box center [347, 649] width 653 height 23
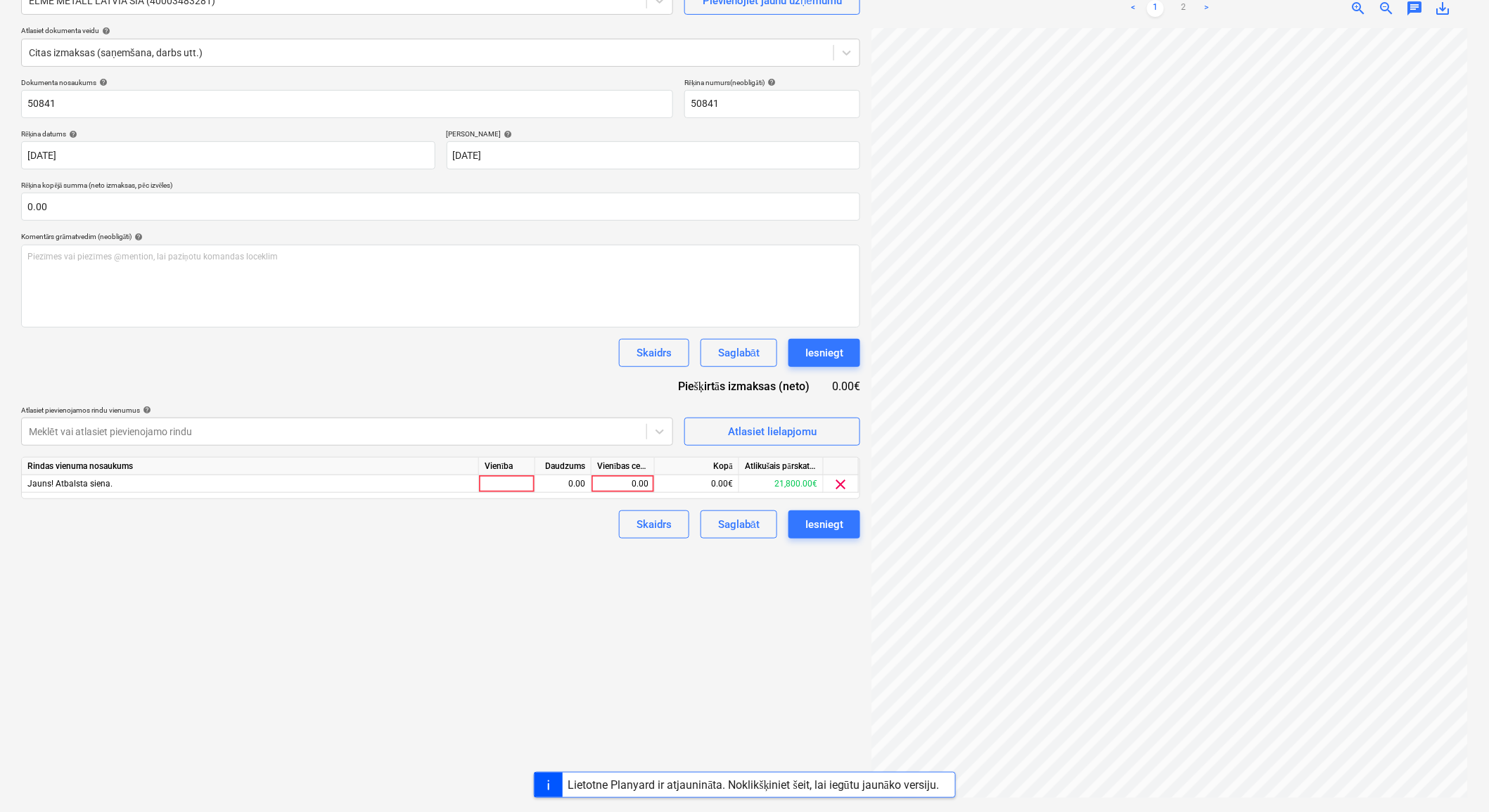
click at [768, 616] on div "Izveidot jaunu dokumentu Izvēlieties uzņēmumu ELME METALL LATVIA SIA (400034832…" at bounding box center [440, 368] width 851 height 877
click at [625, 479] on div "0.00" at bounding box center [623, 484] width 52 height 18
click at [625, 480] on input at bounding box center [623, 484] width 63 height 17
type input "407"
click at [581, 481] on div "0.00" at bounding box center [563, 484] width 44 height 18
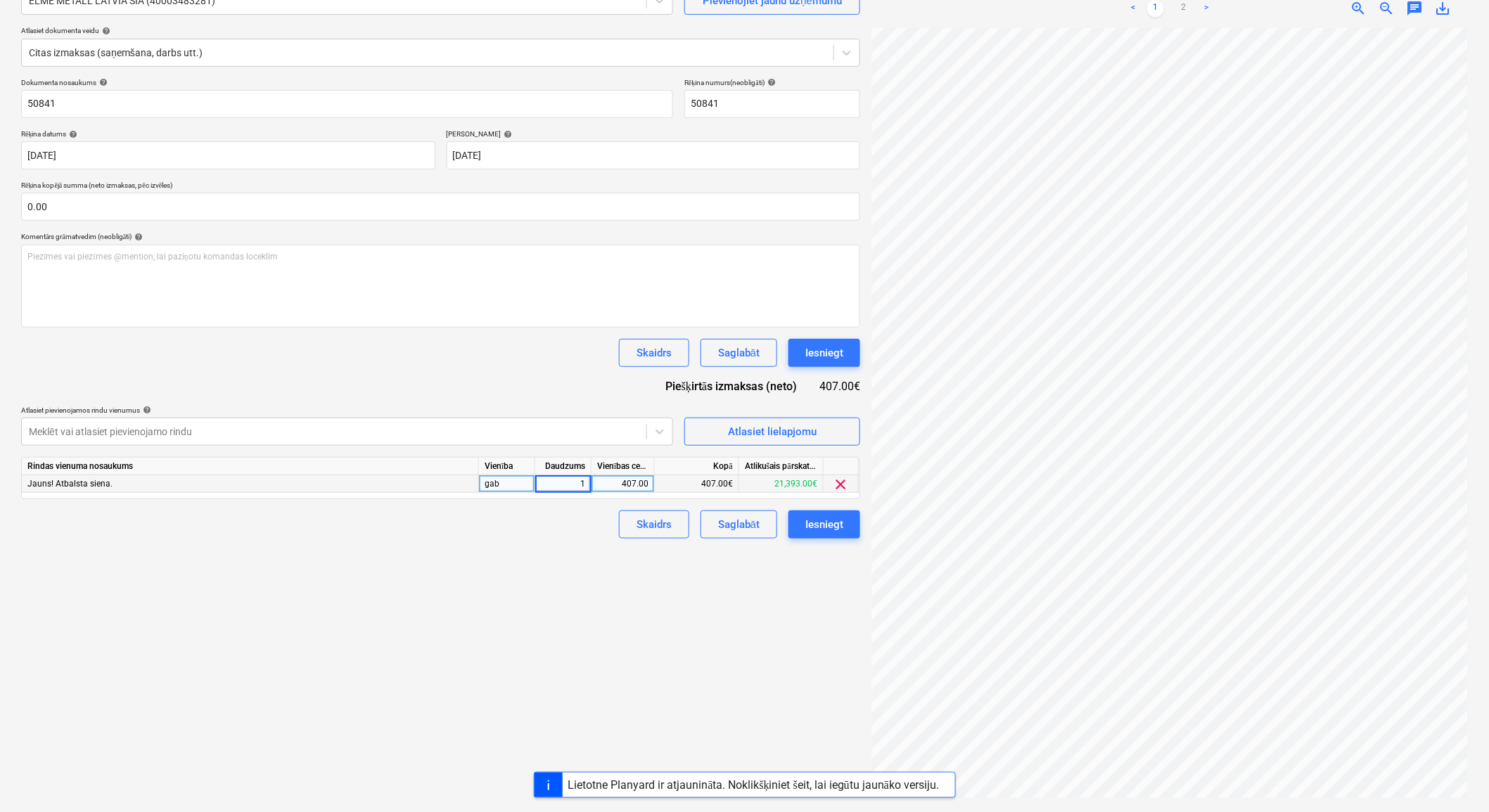
click at [646, 481] on div "407.00" at bounding box center [623, 484] width 52 height 18
type input "407.05"
click at [568, 482] on div "1.00" at bounding box center [563, 484] width 44 height 18
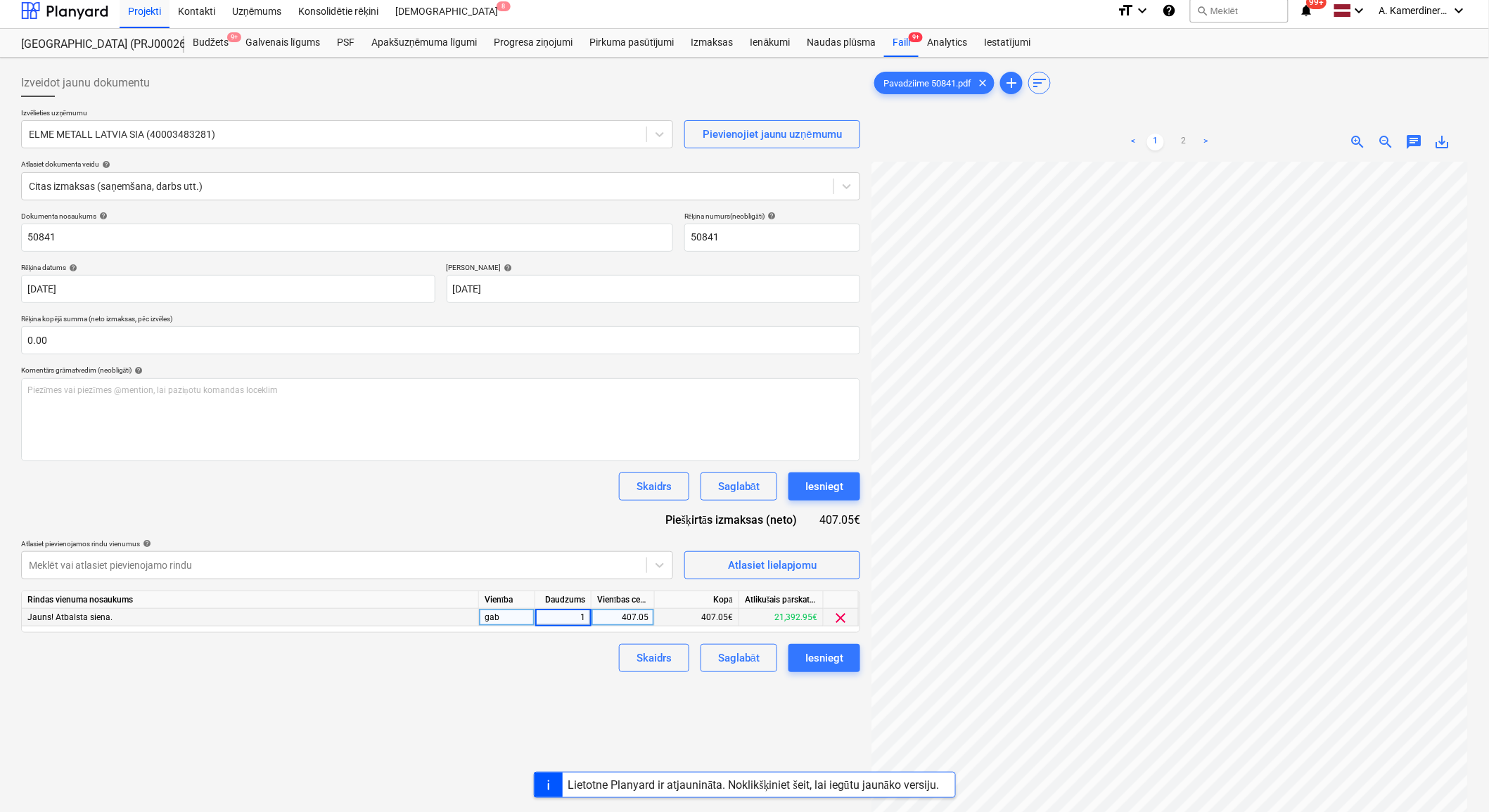
scroll to position [0, 0]
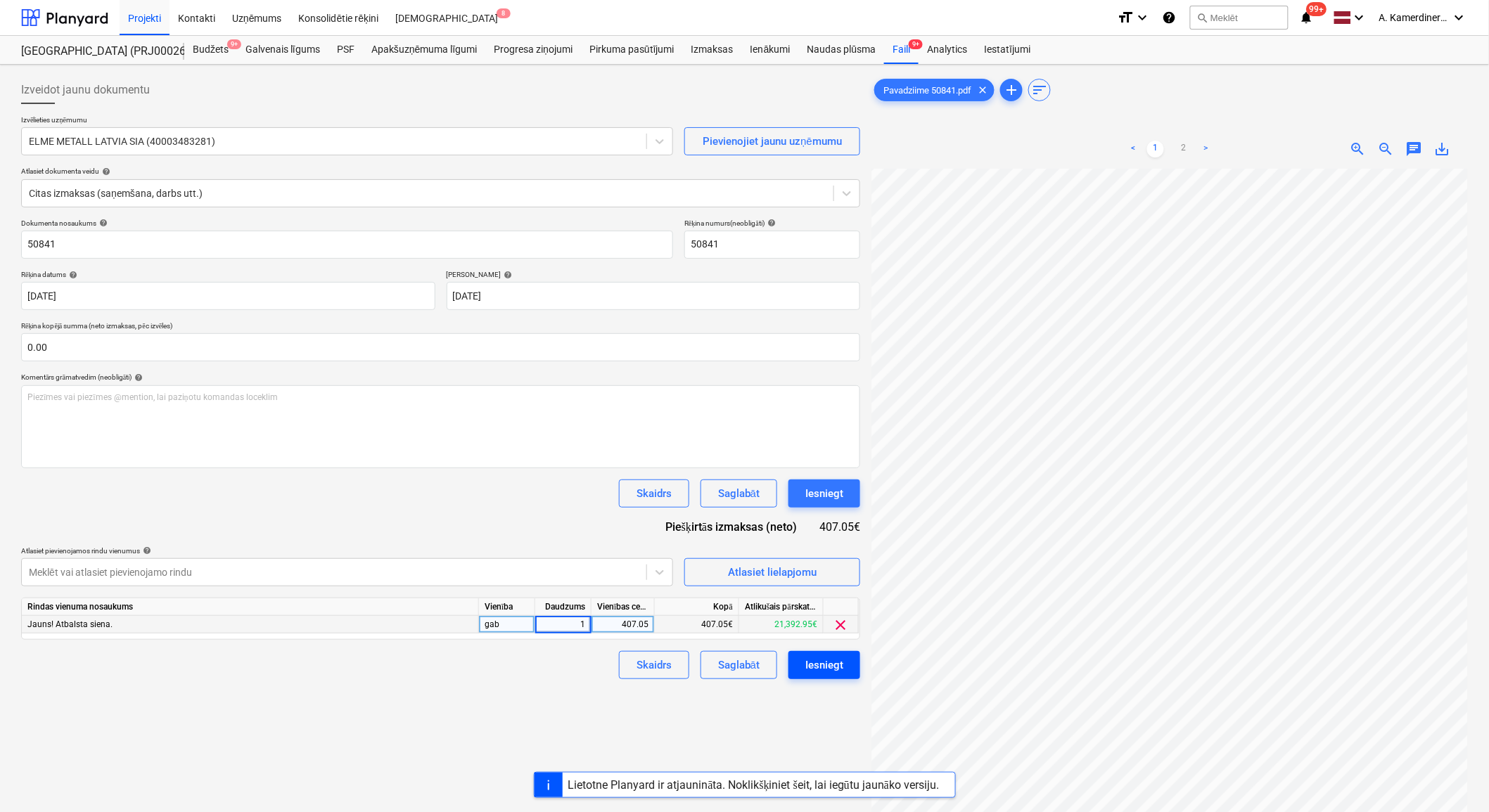
click at [847, 672] on button "Iesniegt" at bounding box center [825, 665] width 72 height 28
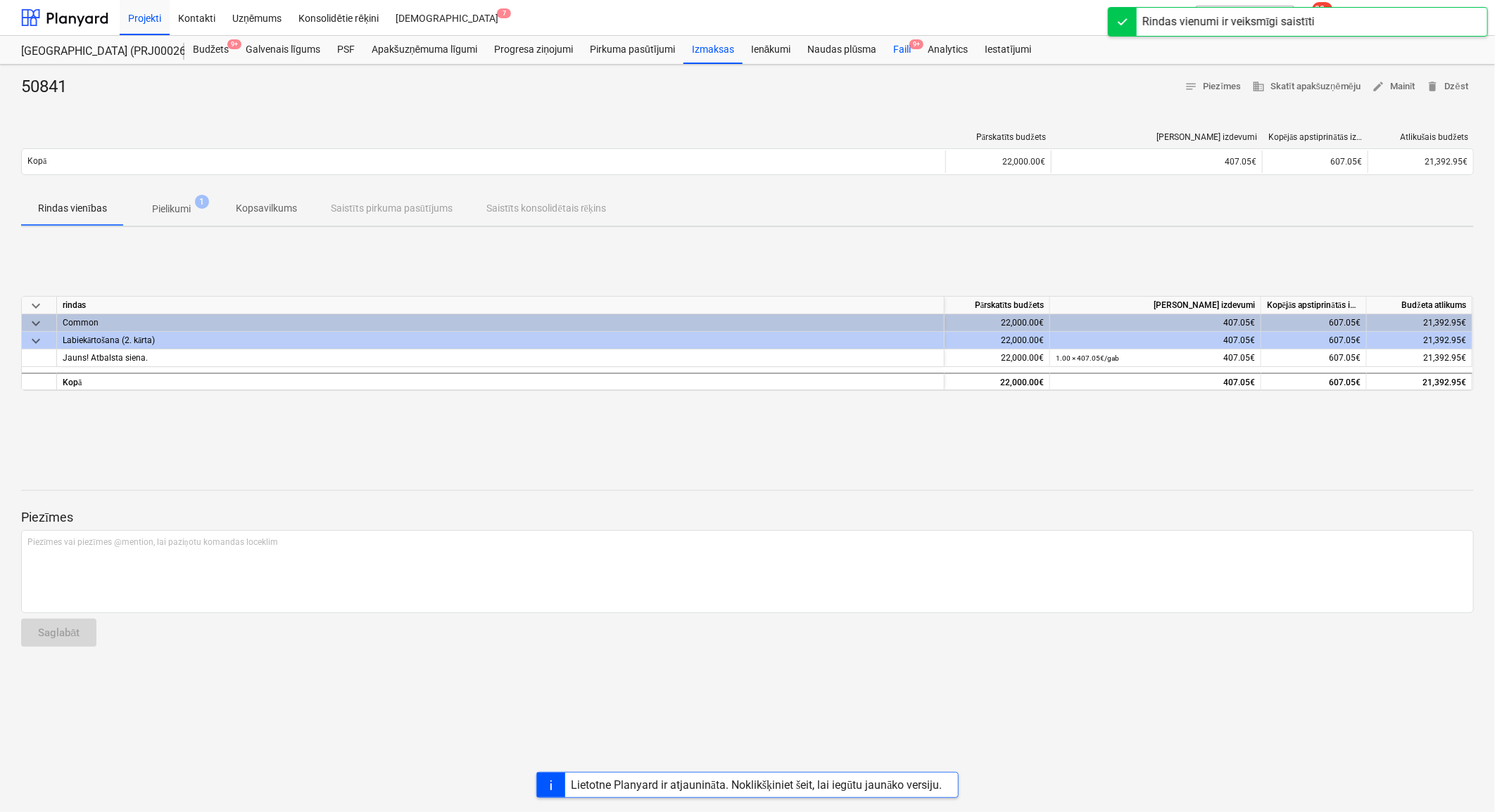
click at [897, 50] on div "Faili 9+" at bounding box center [902, 50] width 35 height 28
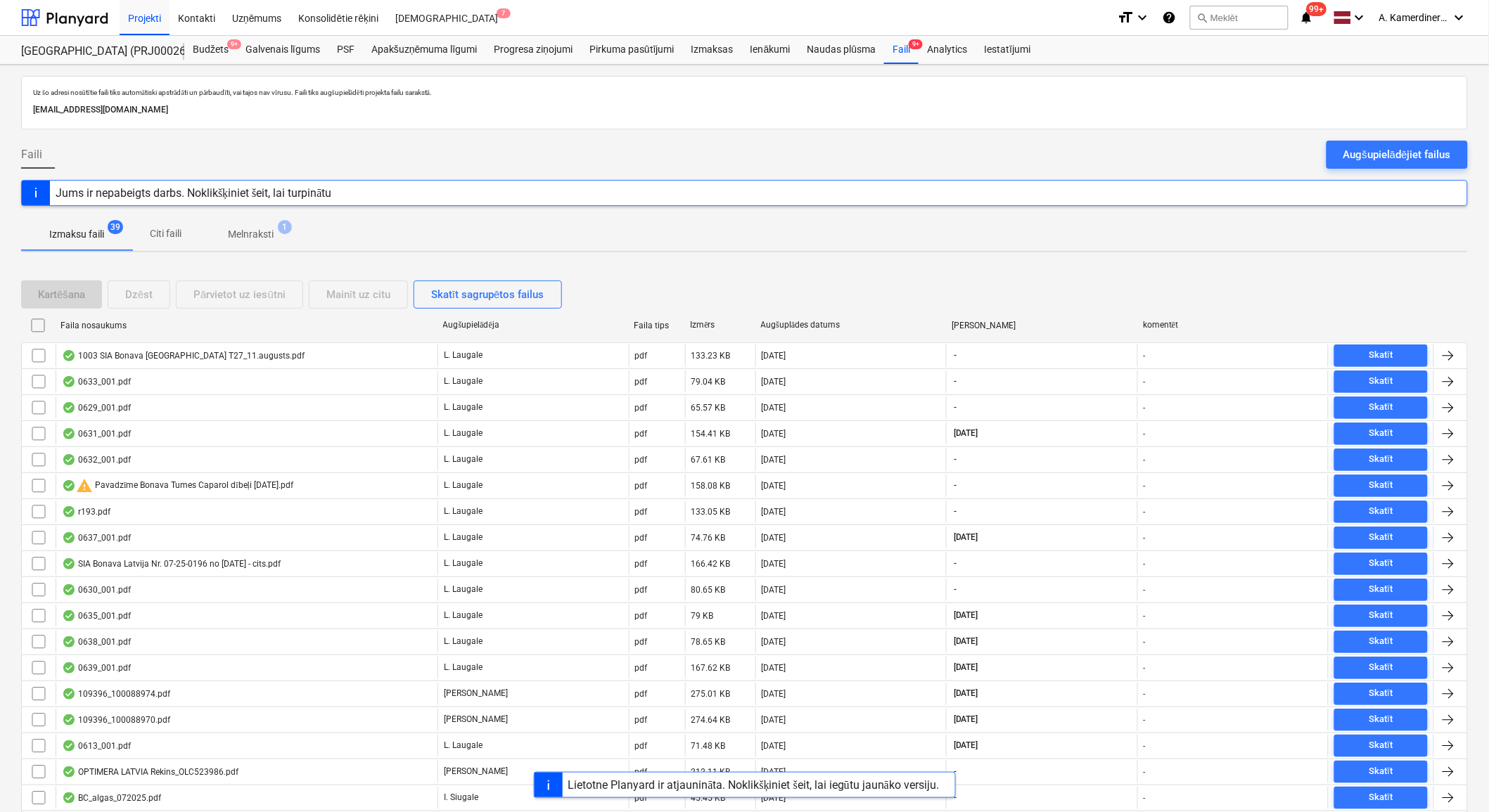
click at [245, 241] on p "Melnraksti" at bounding box center [250, 234] width 46 height 15
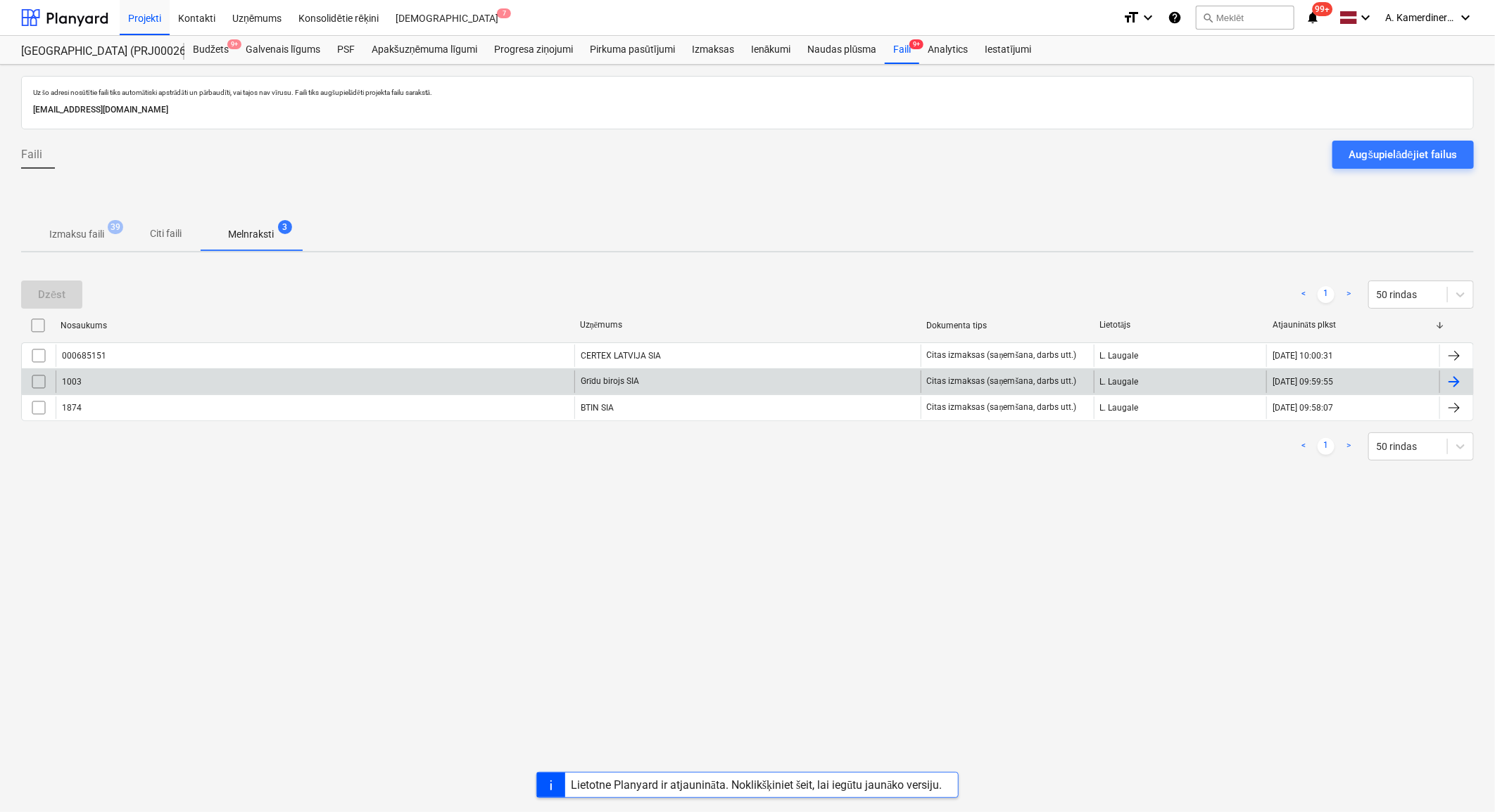
click at [273, 380] on div "1003" at bounding box center [314, 382] width 519 height 23
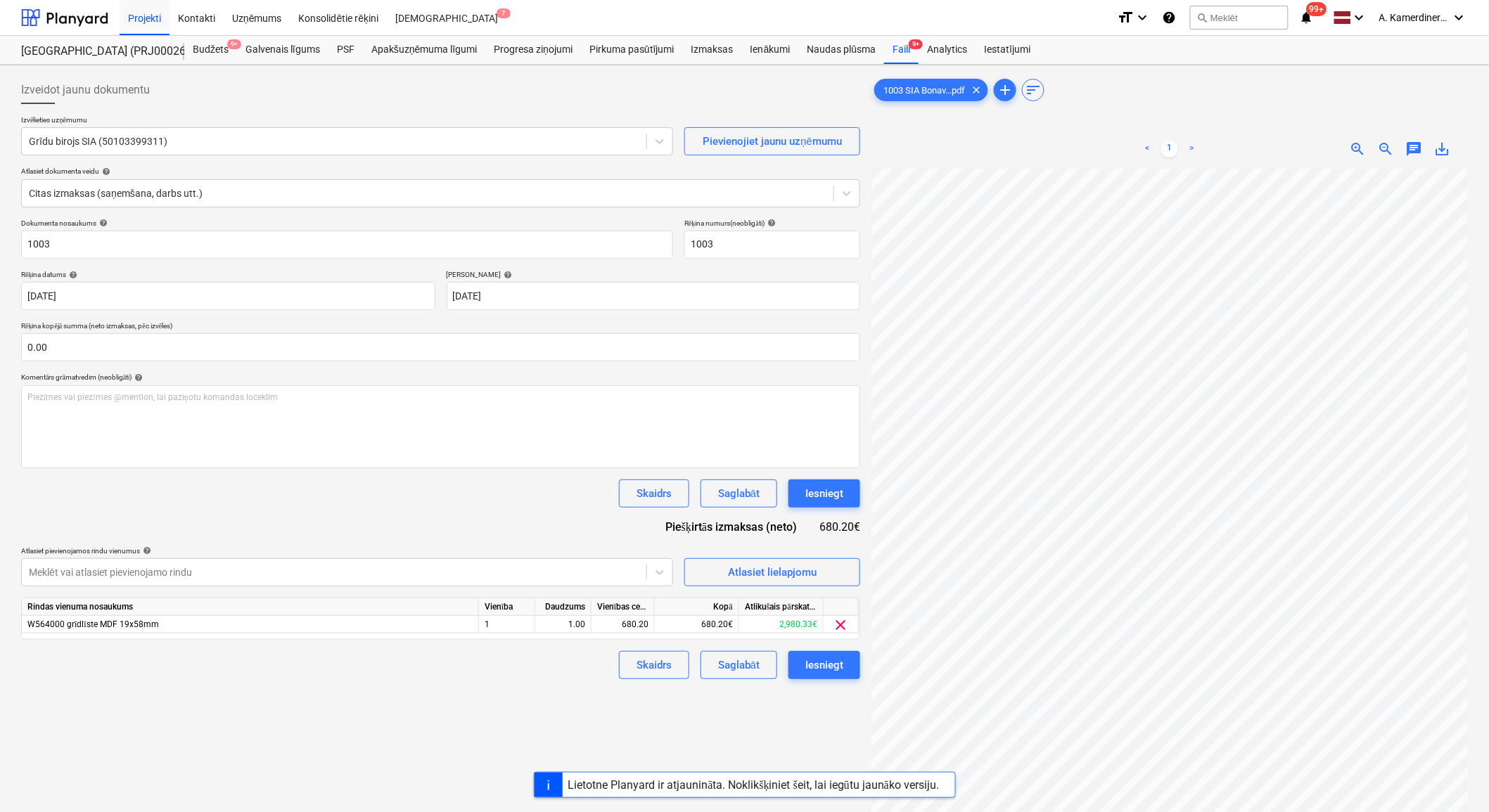
scroll to position [116, 0]
click at [825, 662] on div "Iesniegt" at bounding box center [825, 664] width 38 height 18
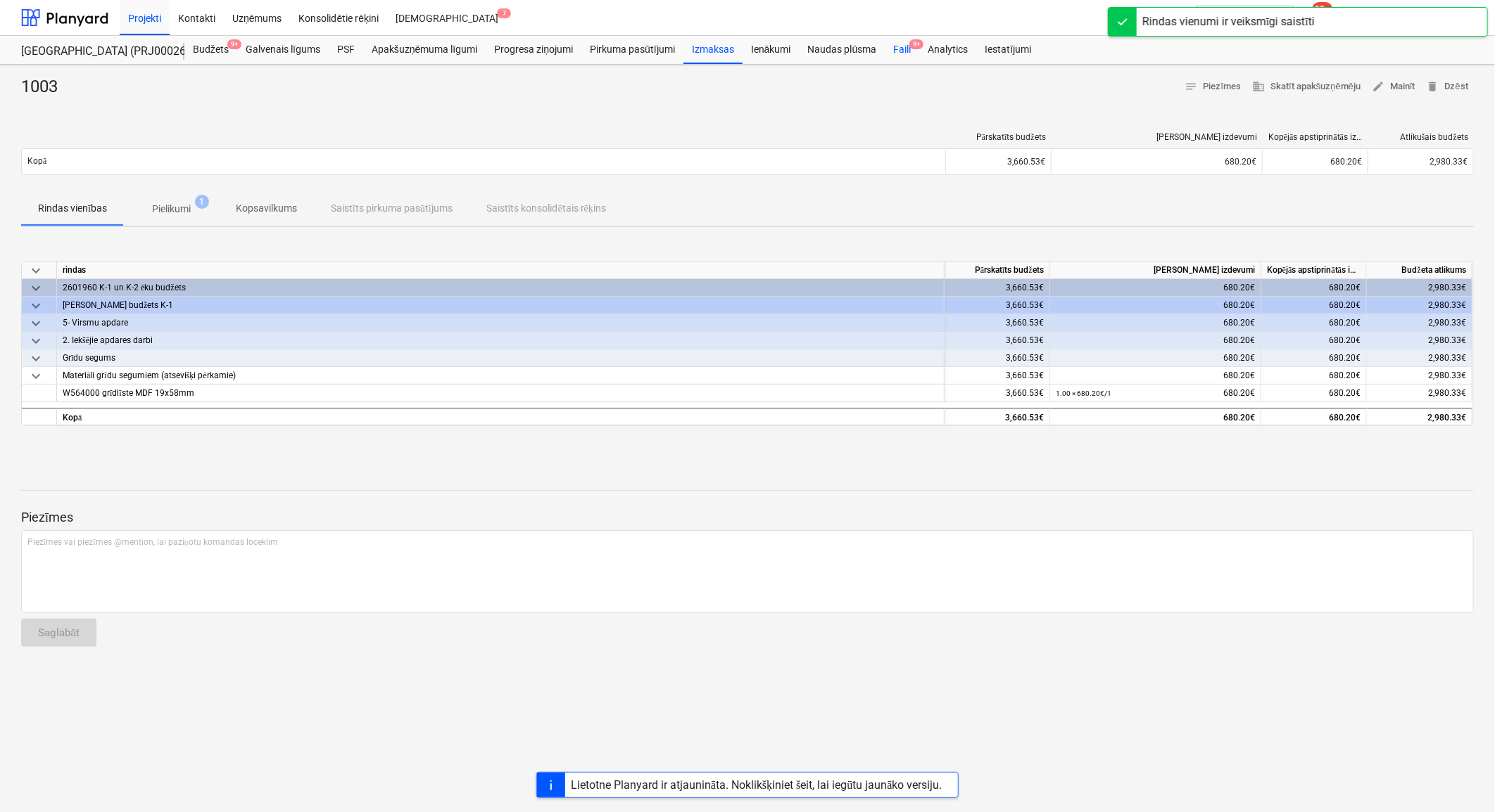
click at [896, 52] on div "Faili 9+" at bounding box center [902, 50] width 35 height 28
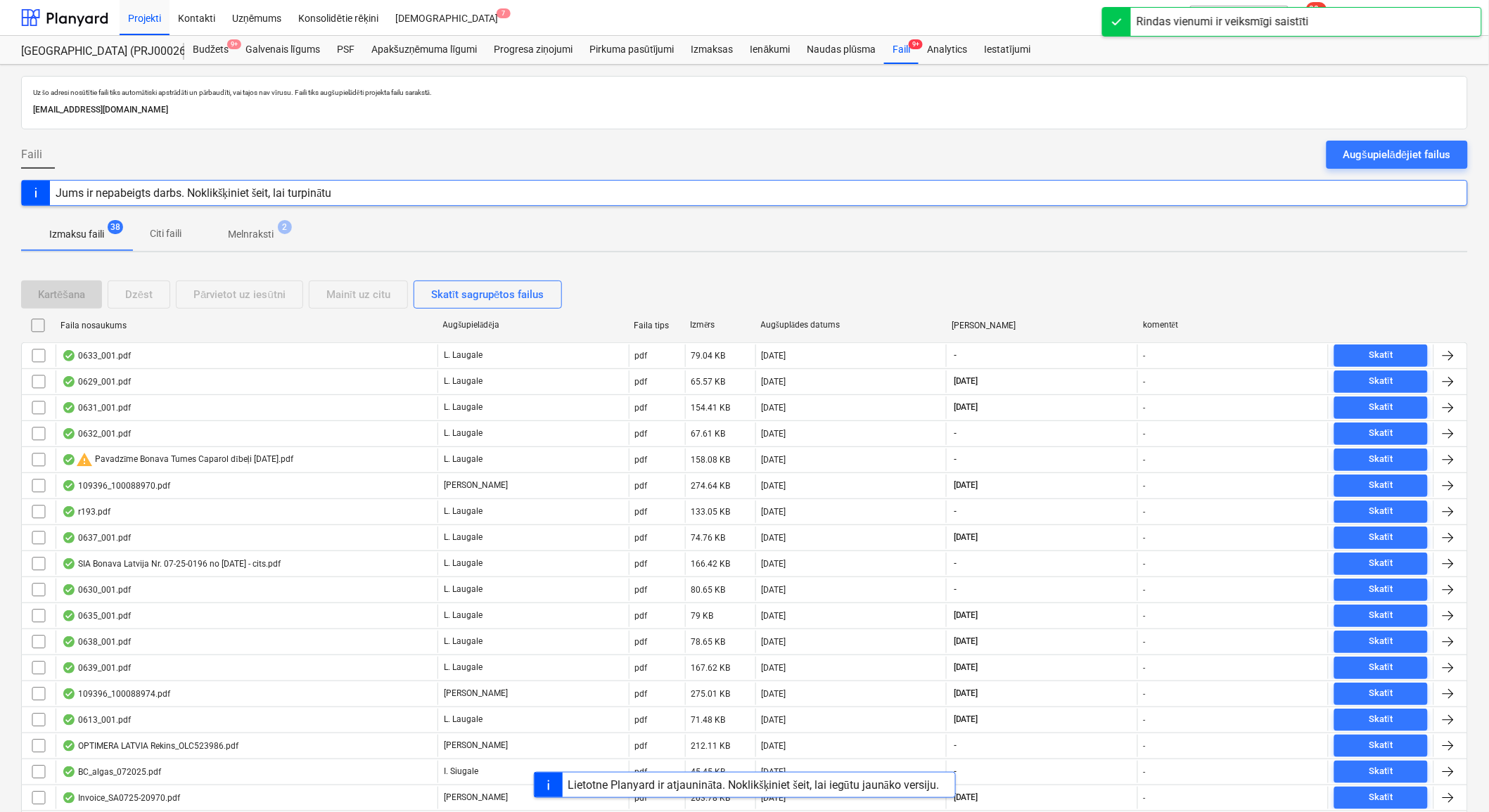
click at [253, 238] on p "Melnraksti" at bounding box center [250, 234] width 46 height 15
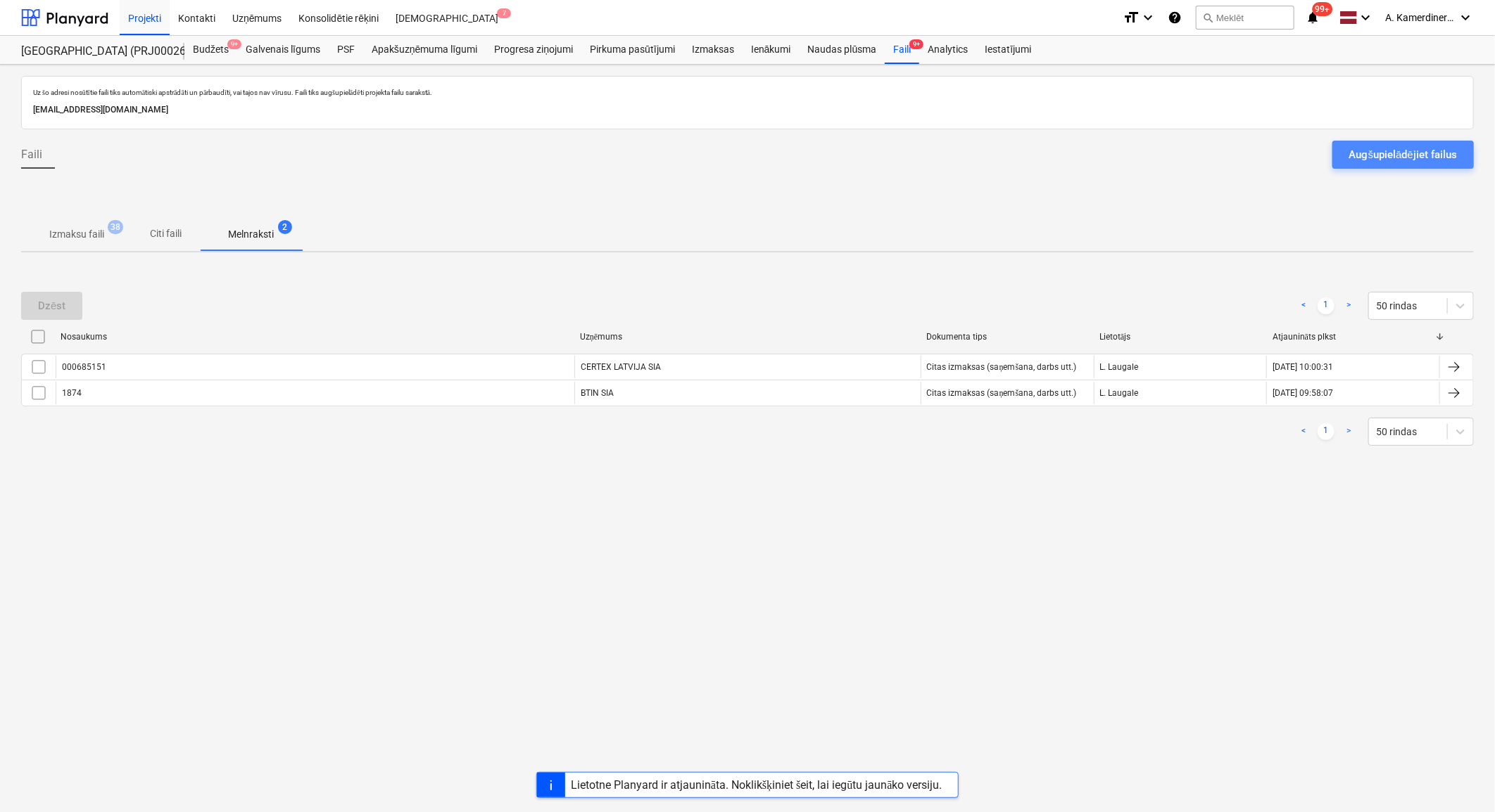
click at [1433, 154] on div "Augšupielādējiet failus" at bounding box center [1403, 154] width 107 height 18
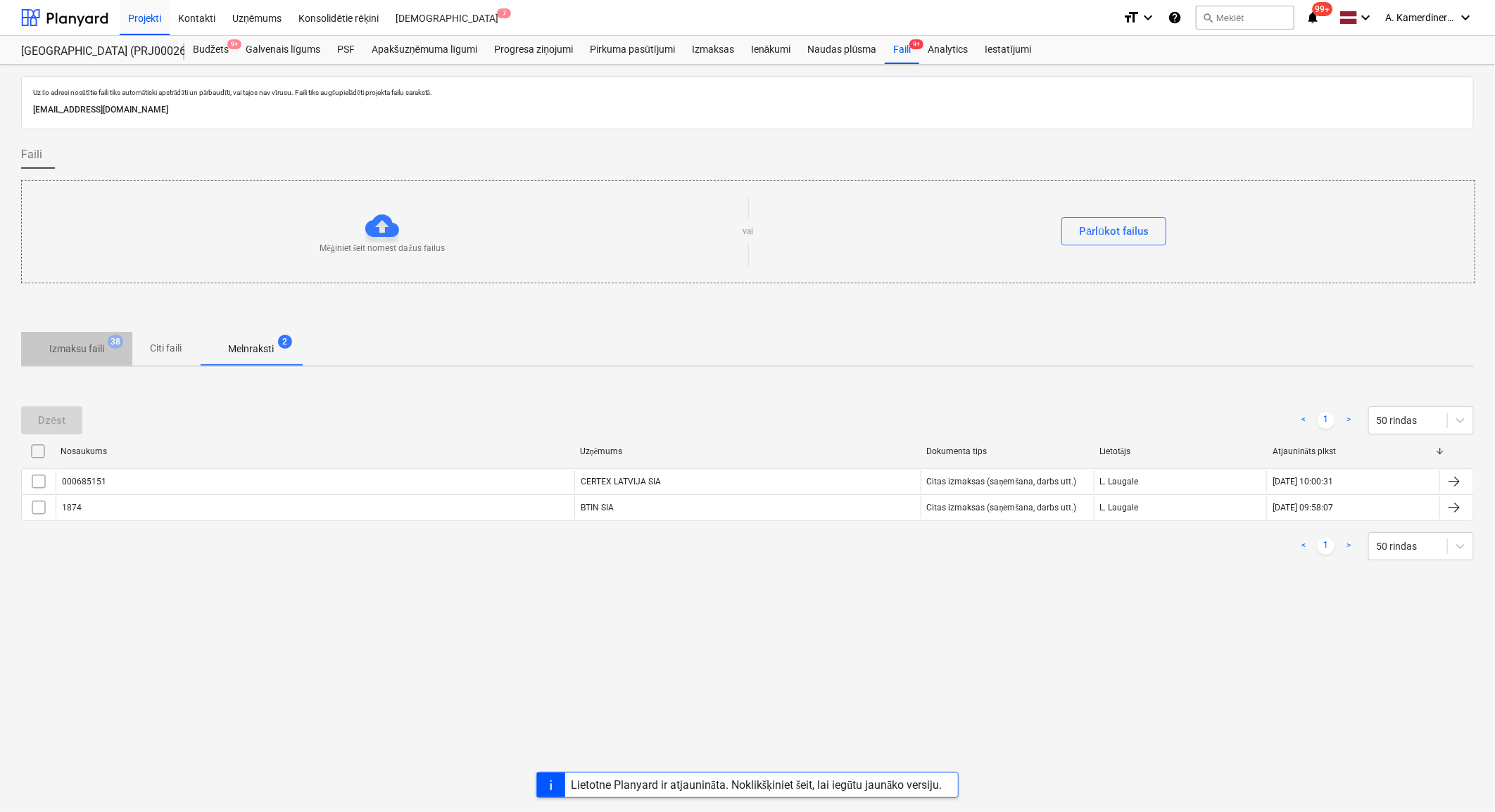
click at [86, 338] on span "Izmaksu faili 38" at bounding box center [76, 348] width 111 height 25
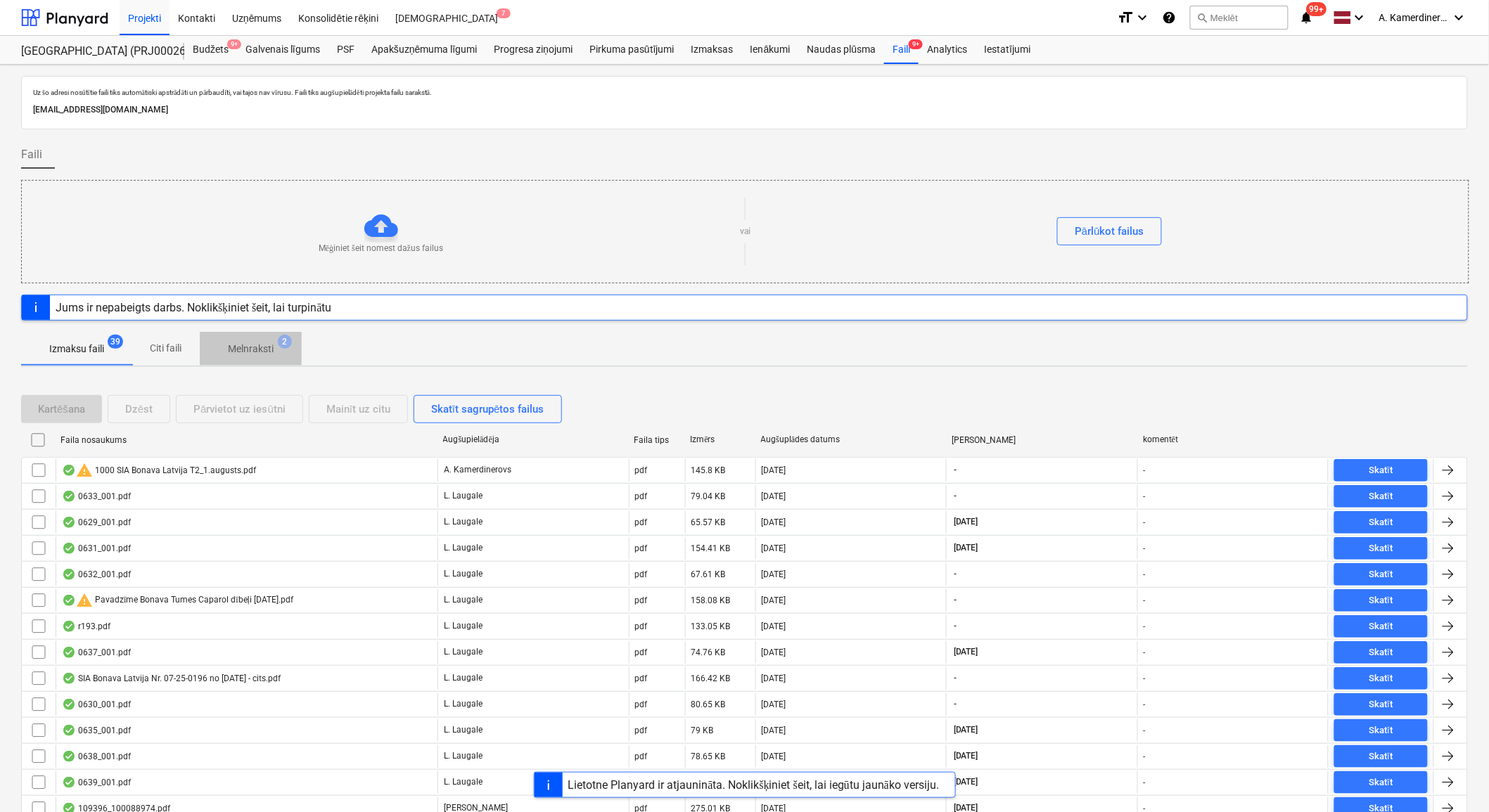
click at [272, 341] on span "Melnraksti 2" at bounding box center [250, 348] width 102 height 25
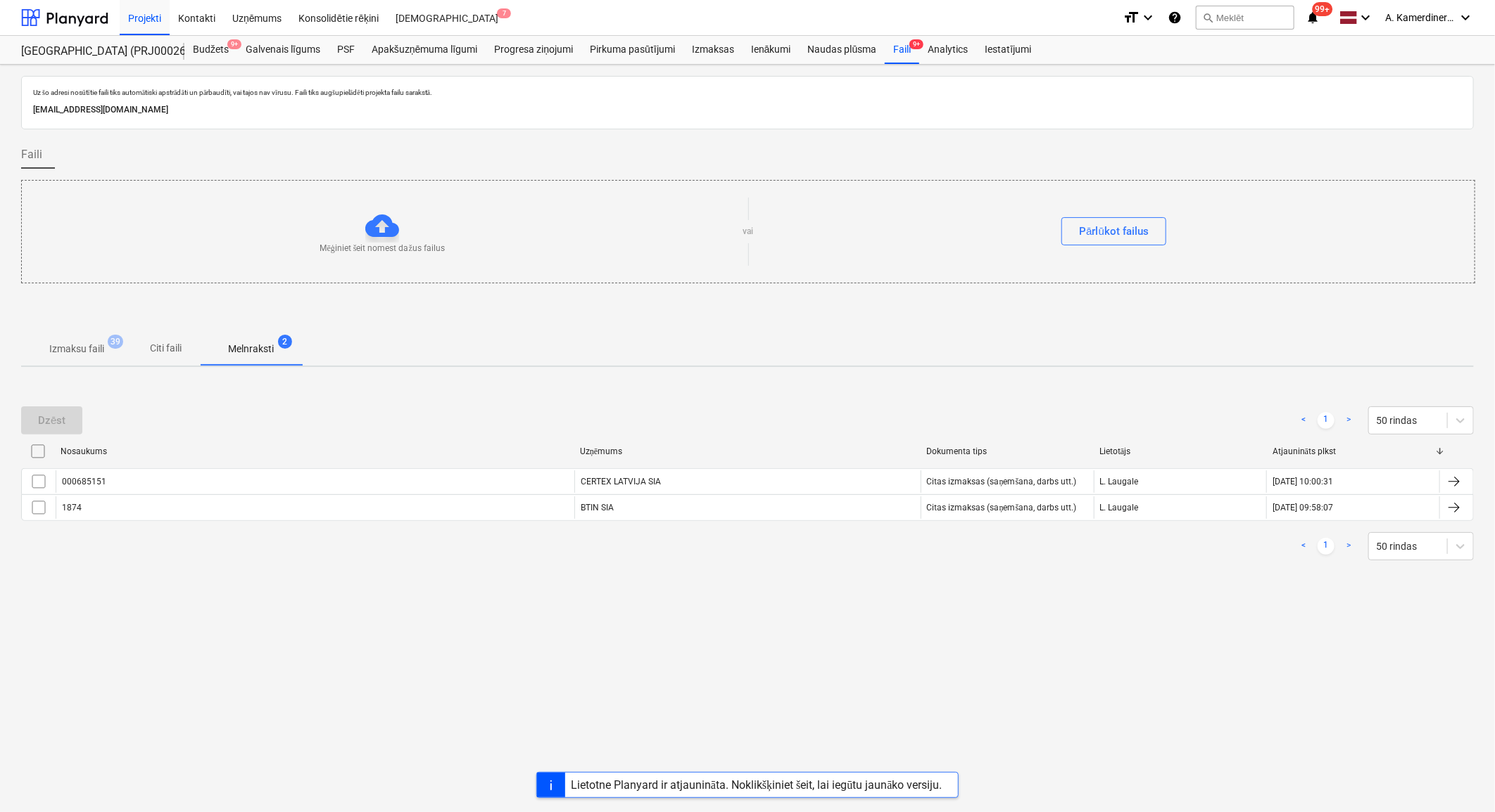
click at [99, 342] on p "Izmaksu faili" at bounding box center [76, 349] width 55 height 15
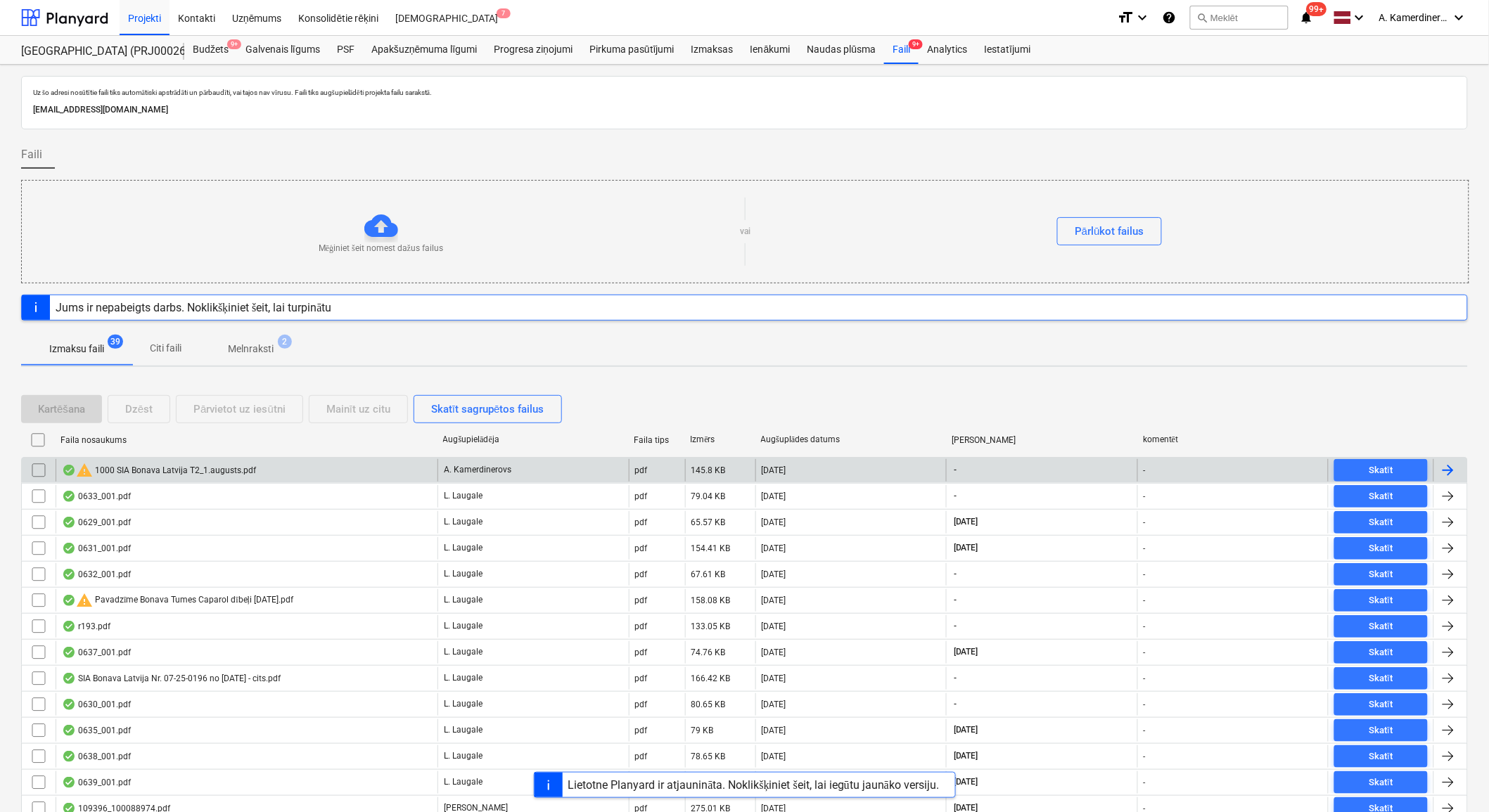
click at [207, 464] on div "warning 1000 SIA Bonava Latvija T2_1.augusts.pdf" at bounding box center [159, 470] width 194 height 17
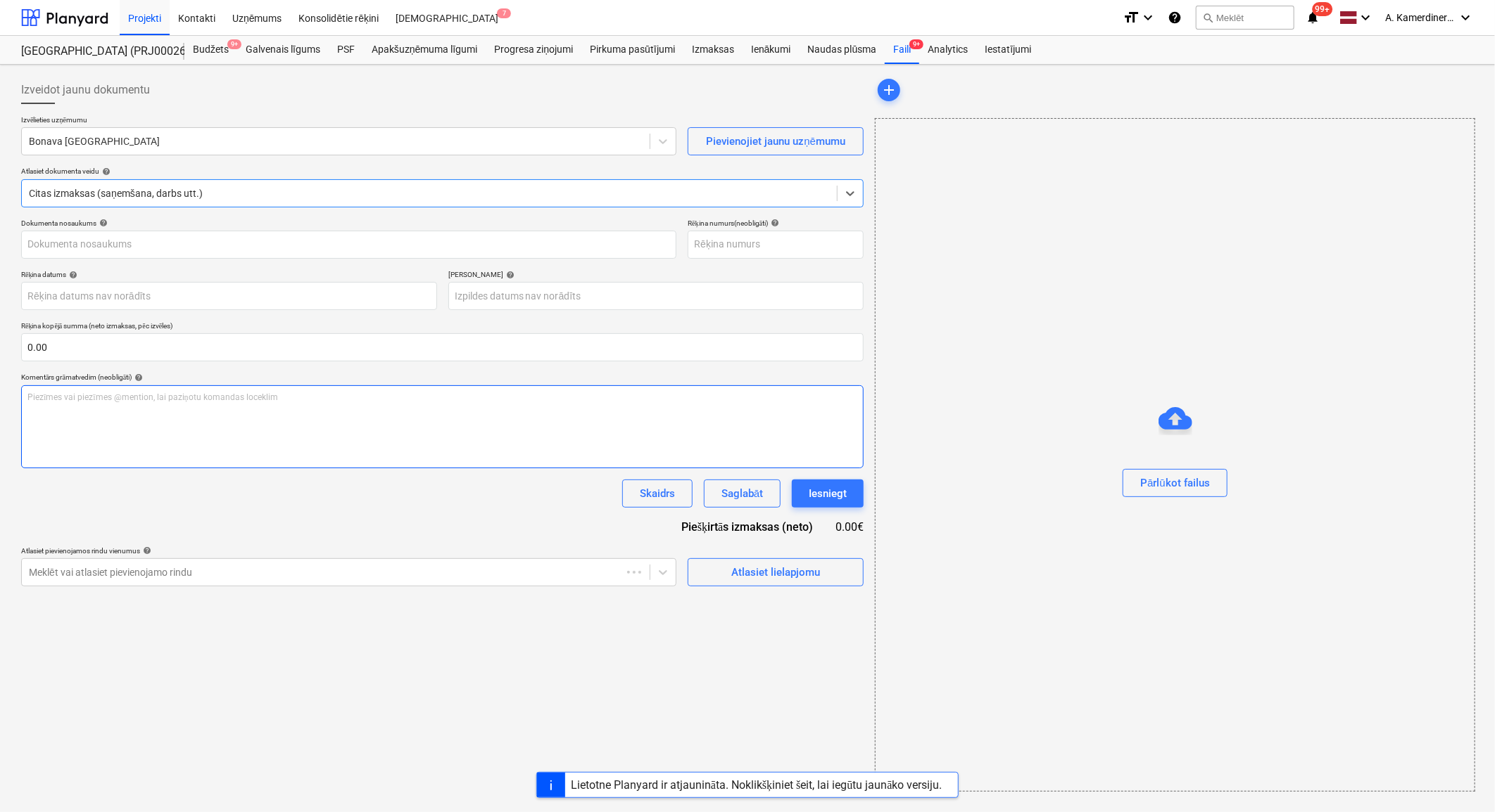
type input "1000 SIA Bonava Latvija T2_1.augusts.pdf"
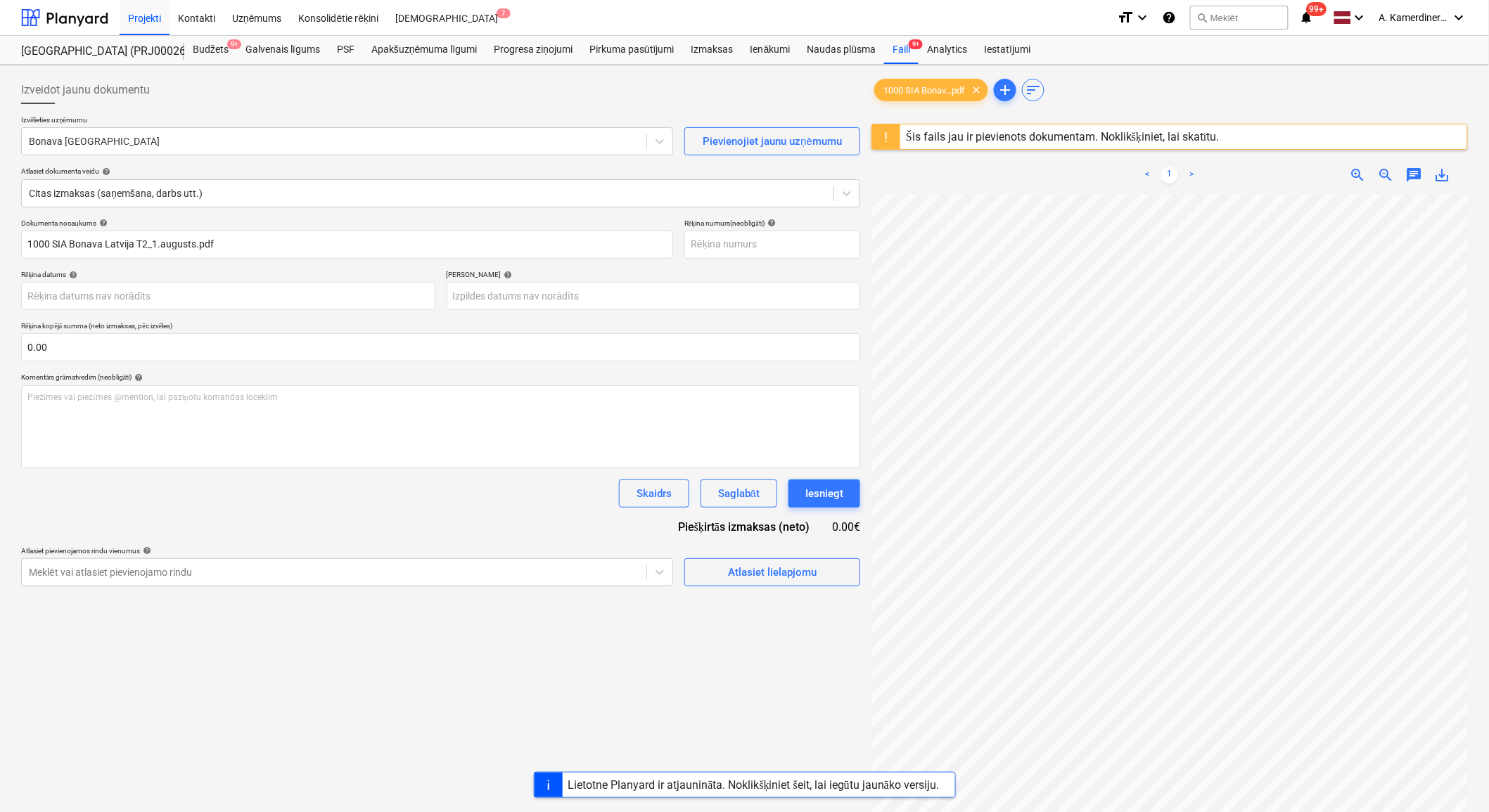
click at [1124, 139] on div "Šis fails jau ir pievienots dokumentam. Noklikšķiniet, lai skatītu." at bounding box center [1063, 136] width 313 height 13
click at [1113, 132] on div "Šis fails jau ir pievienots dokumentam. Noklikšķiniet, lai skatītu." at bounding box center [1063, 136] width 313 height 13
click at [972, 135] on div "Šis fails jau ir pievienots dokumentam. Noklikšķiniet, lai skatītu." at bounding box center [1063, 136] width 313 height 13
click at [964, 135] on div "Šis fails jau ir pievienots dokumentam. Noklikšķiniet, lai skatītu." at bounding box center [1063, 136] width 313 height 13
click at [1023, 142] on div "Šis fails jau ir pievienots dokumentam. Noklikšķiniet, lai skatītu." at bounding box center [1063, 136] width 313 height 13
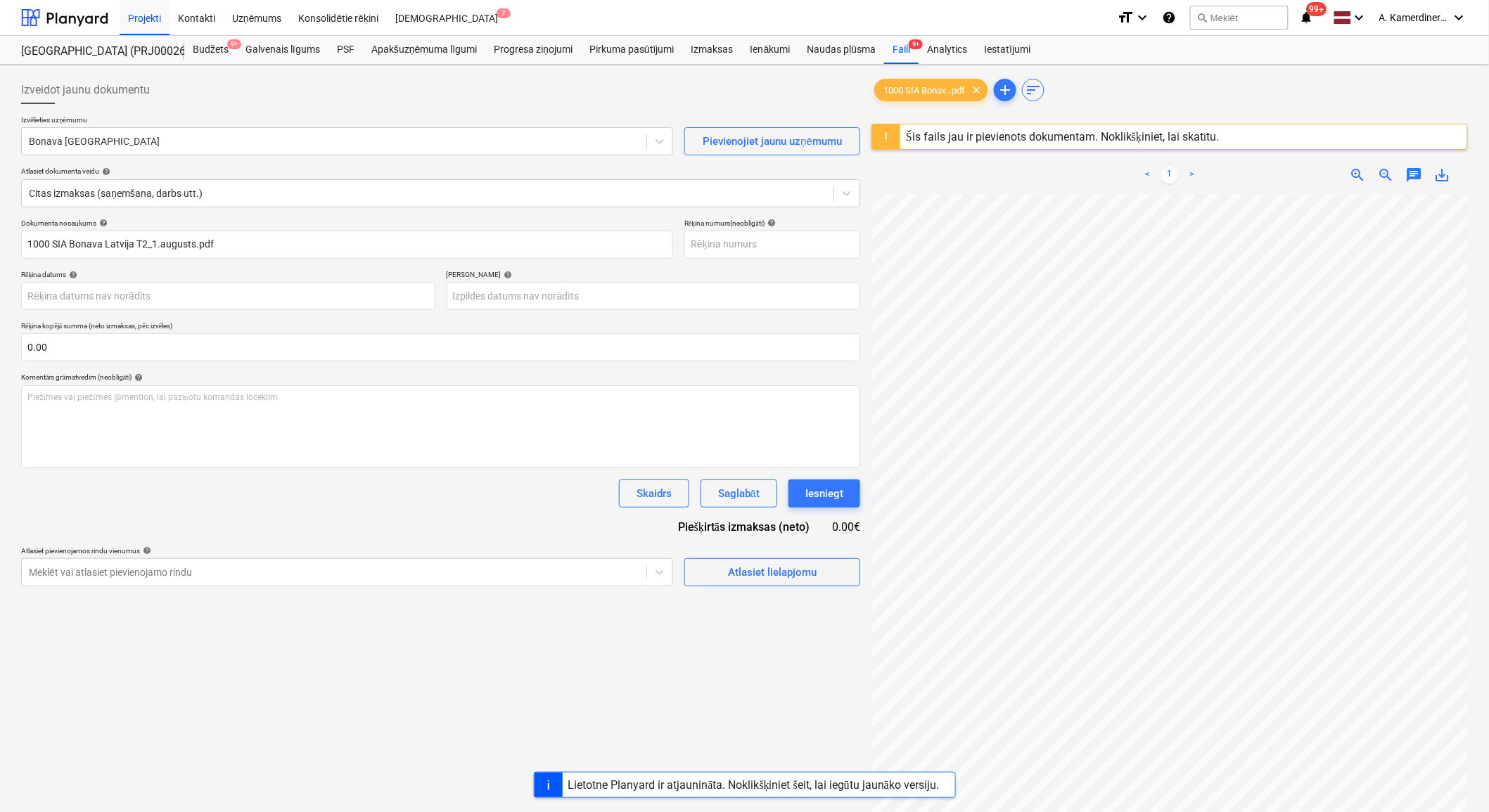
click at [1021, 140] on div "Šis fails jau ir pievienots dokumentam. Noklikšķiniet, lai skatītu." at bounding box center [1063, 136] width 313 height 13
click at [1183, 130] on div "Šis fails jau ir pievienots dokumentam. Noklikšķiniet, lai skatītu." at bounding box center [1063, 136] width 313 height 13
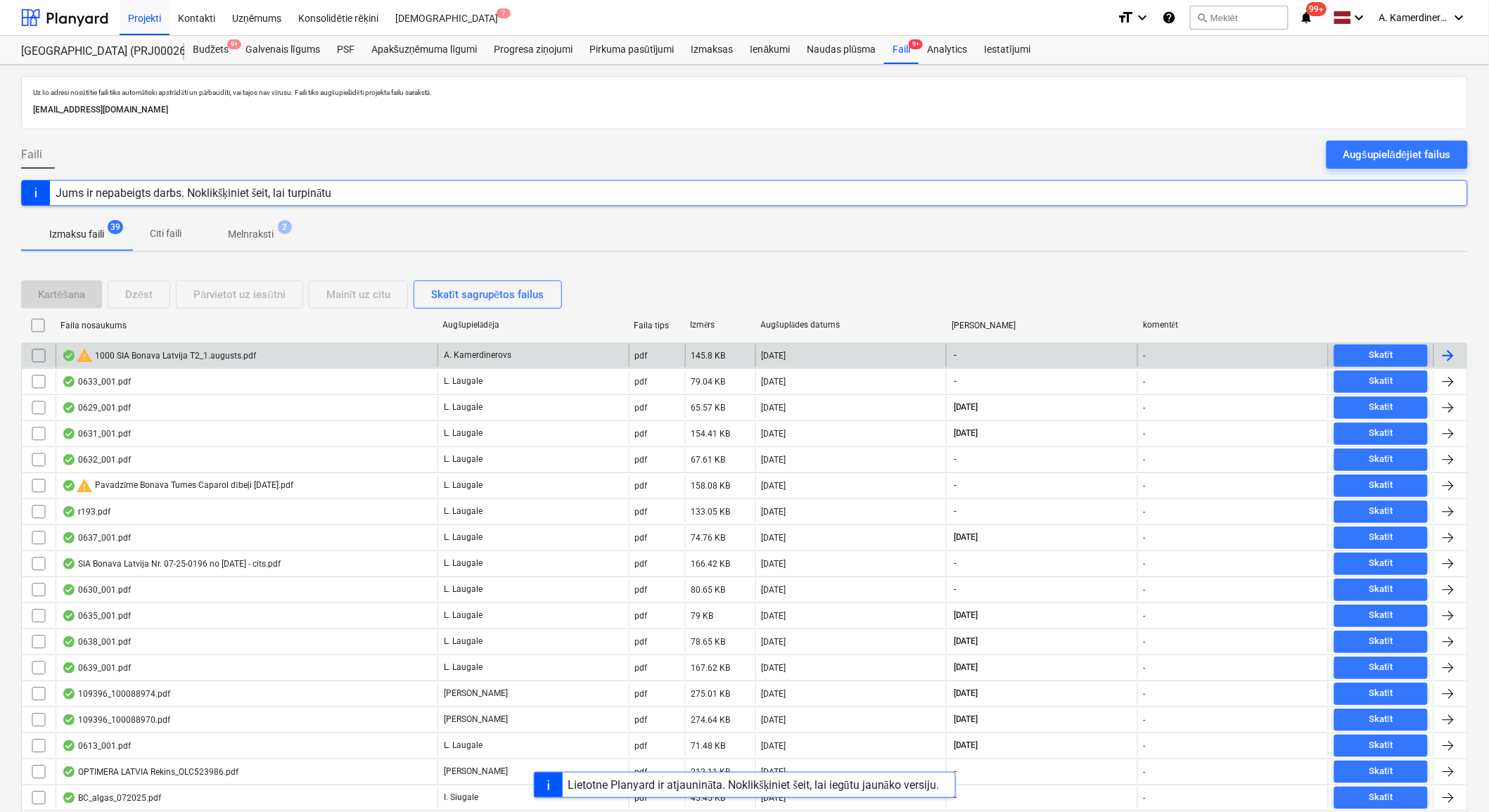
click at [174, 352] on div "warning 1000 SIA Bonava Latvija T2_1.augusts.pdf" at bounding box center [159, 356] width 194 height 17
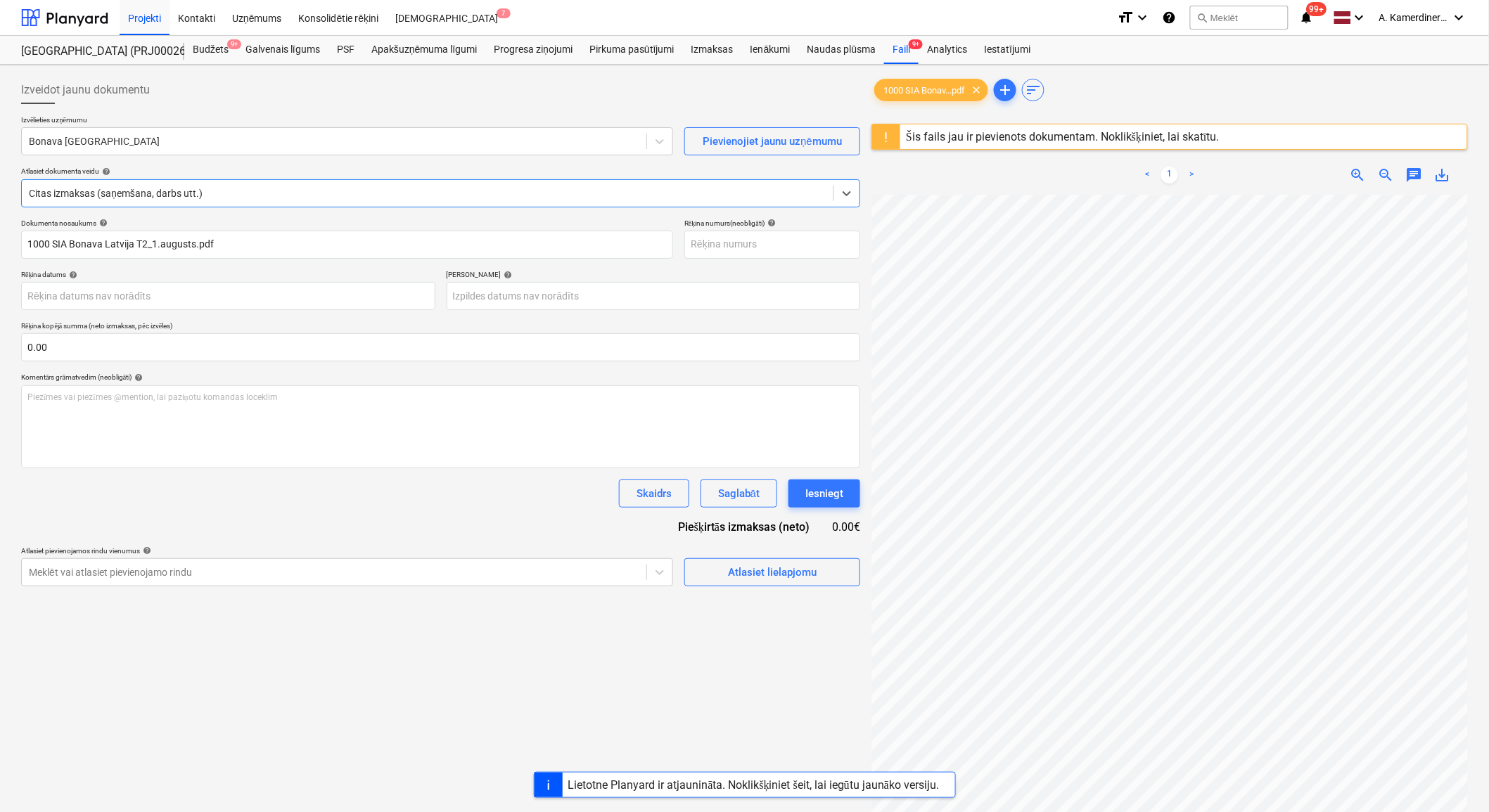
click at [1067, 137] on div "Šis fails jau ir pievienots dokumentam. Noklikšķiniet, lai skatītu." at bounding box center [1063, 136] width 313 height 13
click at [1191, 135] on div "Šis fails jau ir pievienots dokumentam. Noklikšķiniet, lai skatītu." at bounding box center [1063, 136] width 313 height 13
click at [1154, 138] on div "Šis fails jau ir pievienots dokumentam. Noklikšķiniet, lai skatītu." at bounding box center [1063, 136] width 313 height 13
click at [1156, 135] on div "Šis fails jau ir pievienots dokumentam. Noklikšķiniet, lai skatītu." at bounding box center [1063, 136] width 313 height 13
click at [184, 11] on div "Kontakti" at bounding box center [197, 17] width 55 height 36
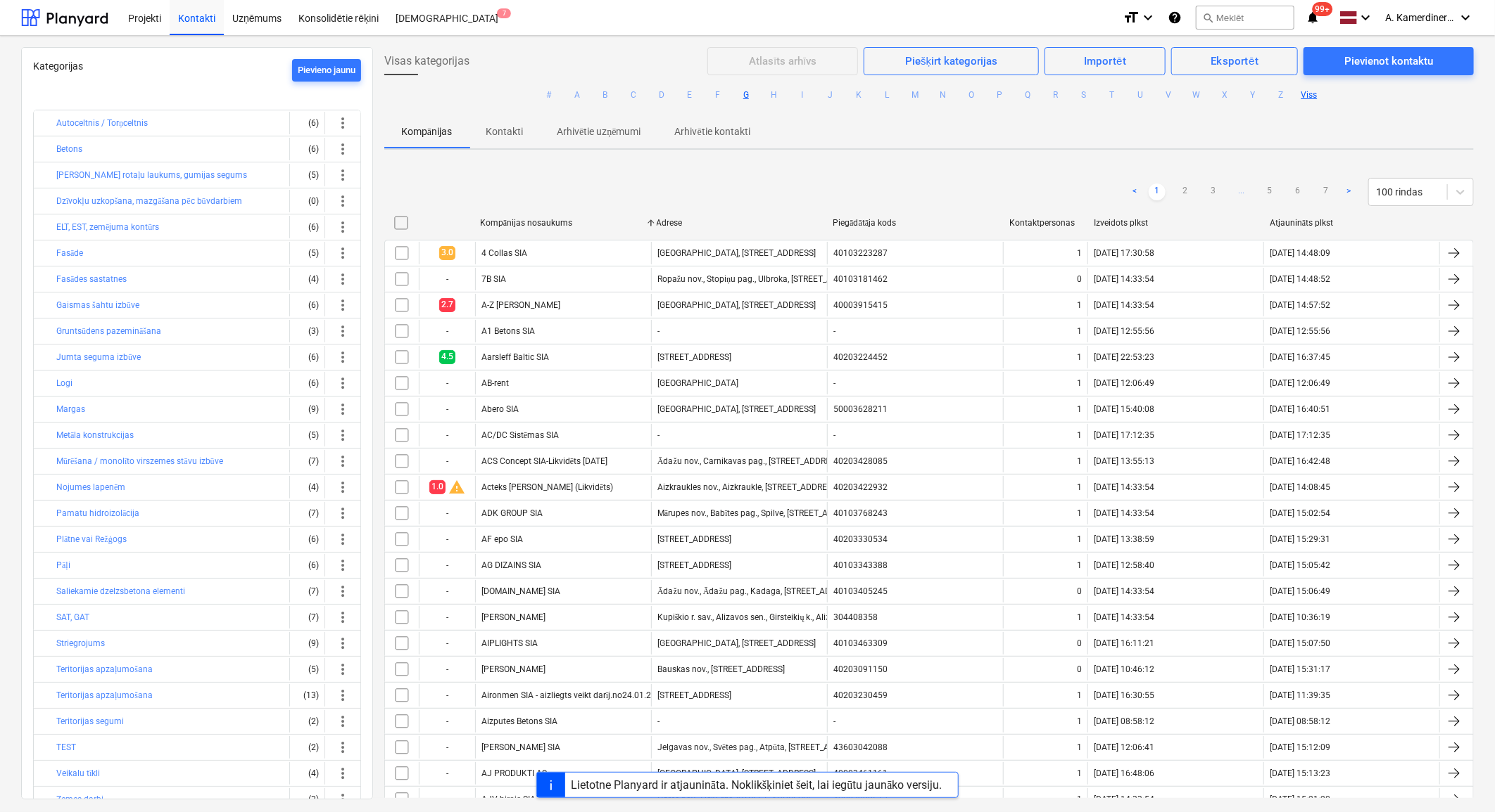
click at [743, 97] on button "G" at bounding box center [746, 95] width 17 height 17
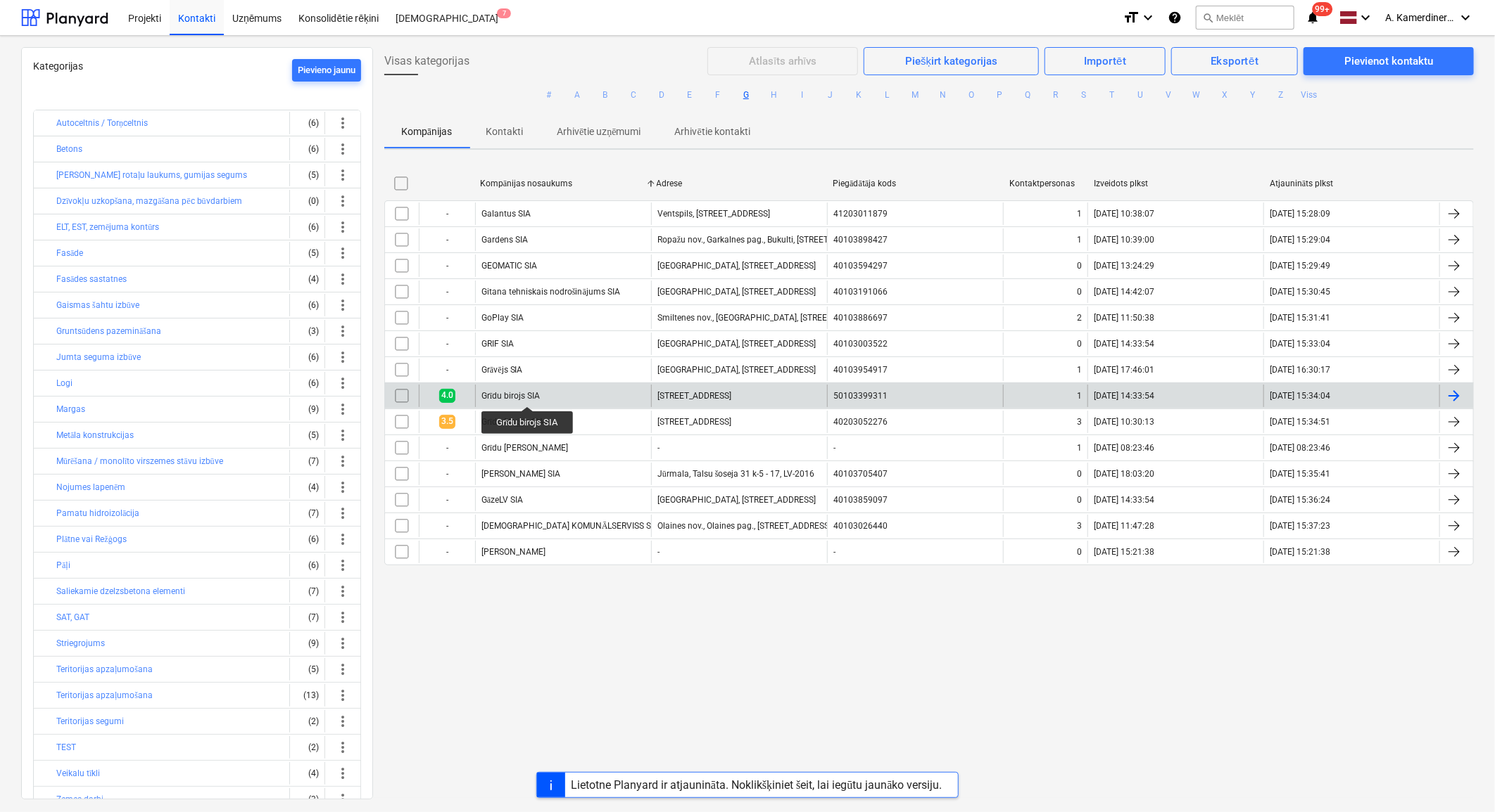
click at [528, 394] on div "Grīdu birojs SIA" at bounding box center [510, 396] width 58 height 10
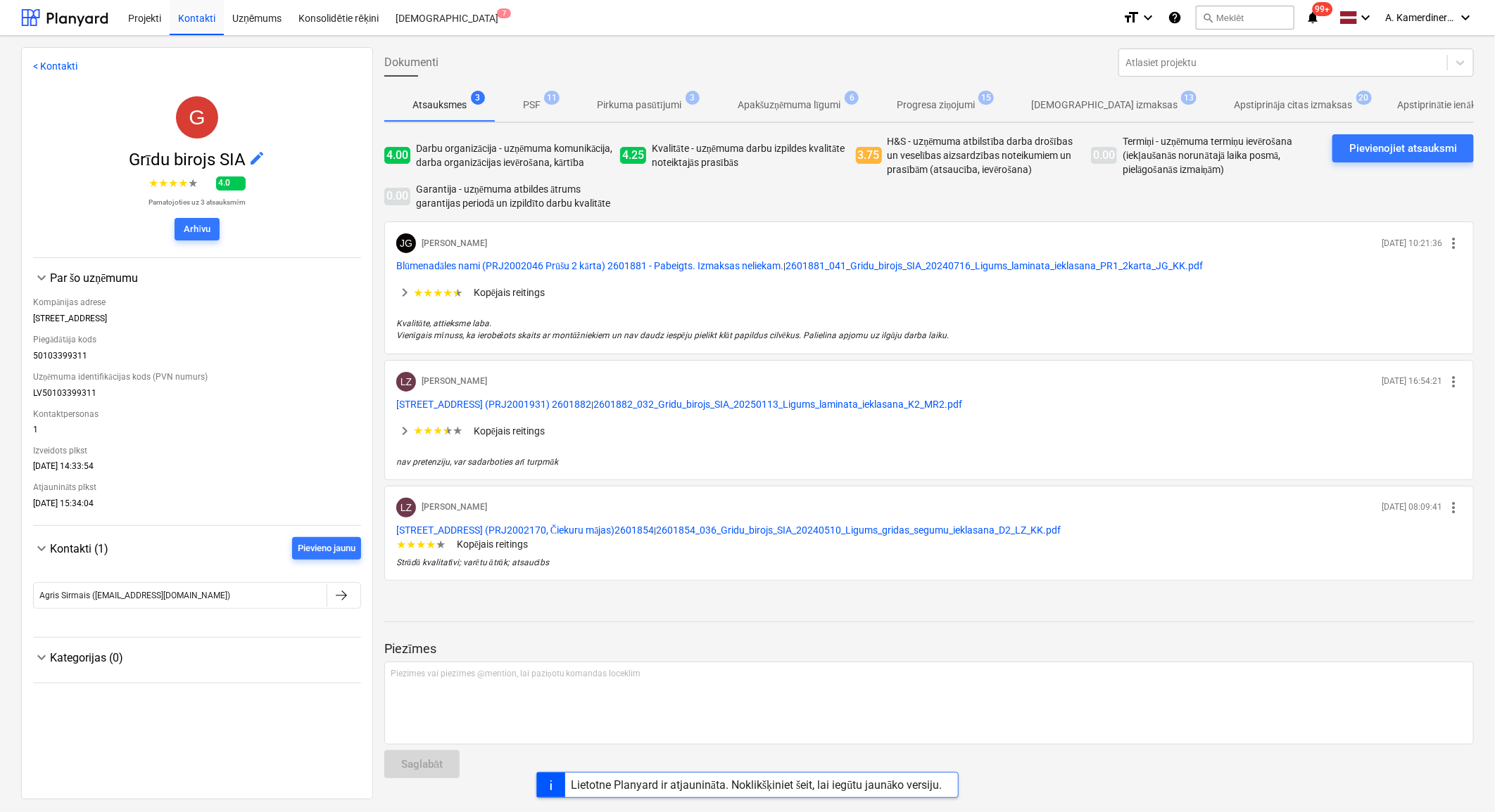
click at [1233, 102] on p "Apstiprināja citas izmaksas" at bounding box center [1293, 105] width 119 height 15
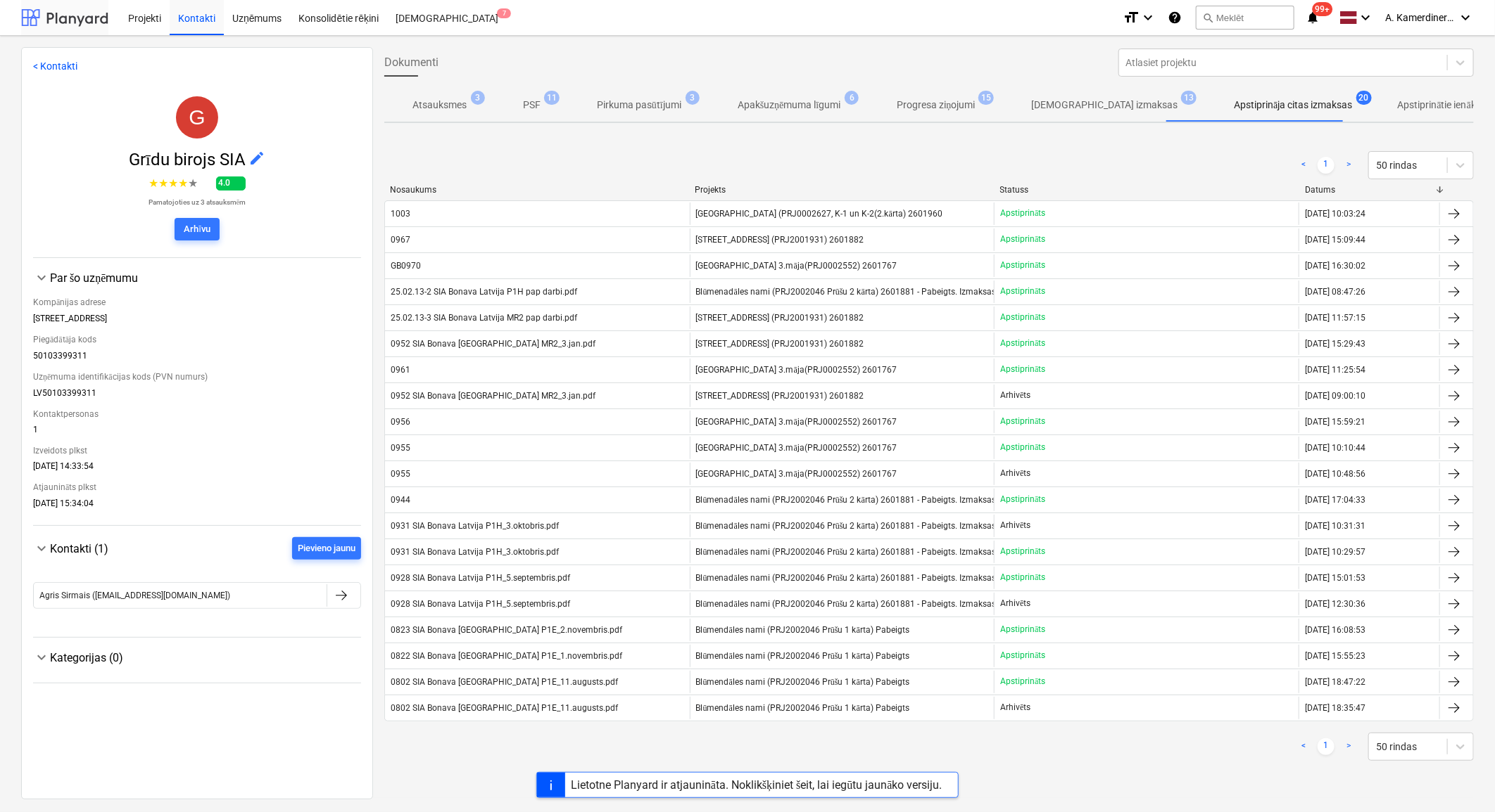
click at [48, 19] on div at bounding box center [64, 17] width 88 height 35
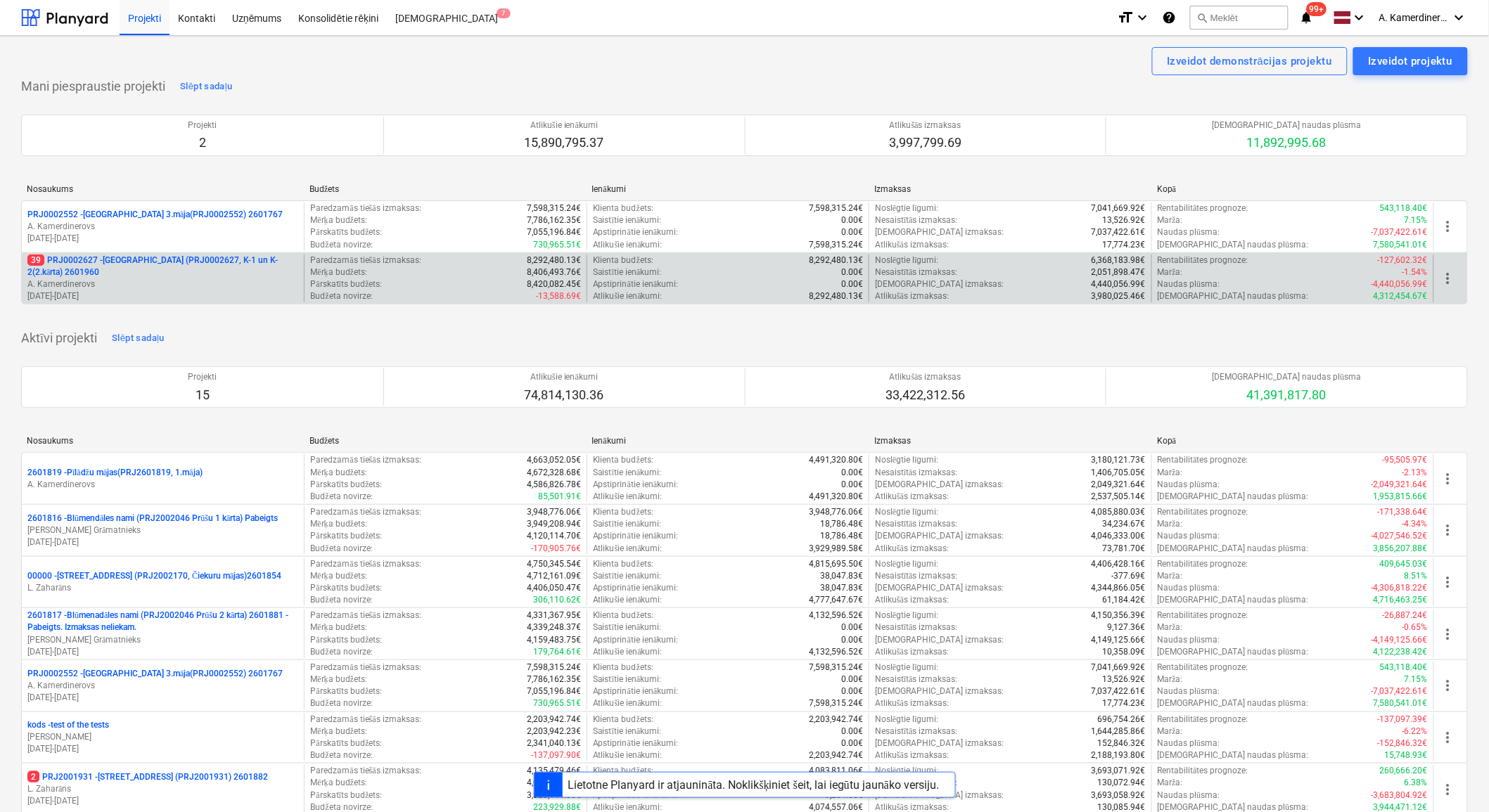
click at [431, 282] on div "Pārskatīts budžets : 8,420,082.45€" at bounding box center [445, 284] width 270 height 12
click at [239, 277] on p "39 PRJ0002627 - Tumes iela (PRJ0002627, K-1 un K-2(2.kārta) 2601960" at bounding box center [163, 266] width 271 height 24
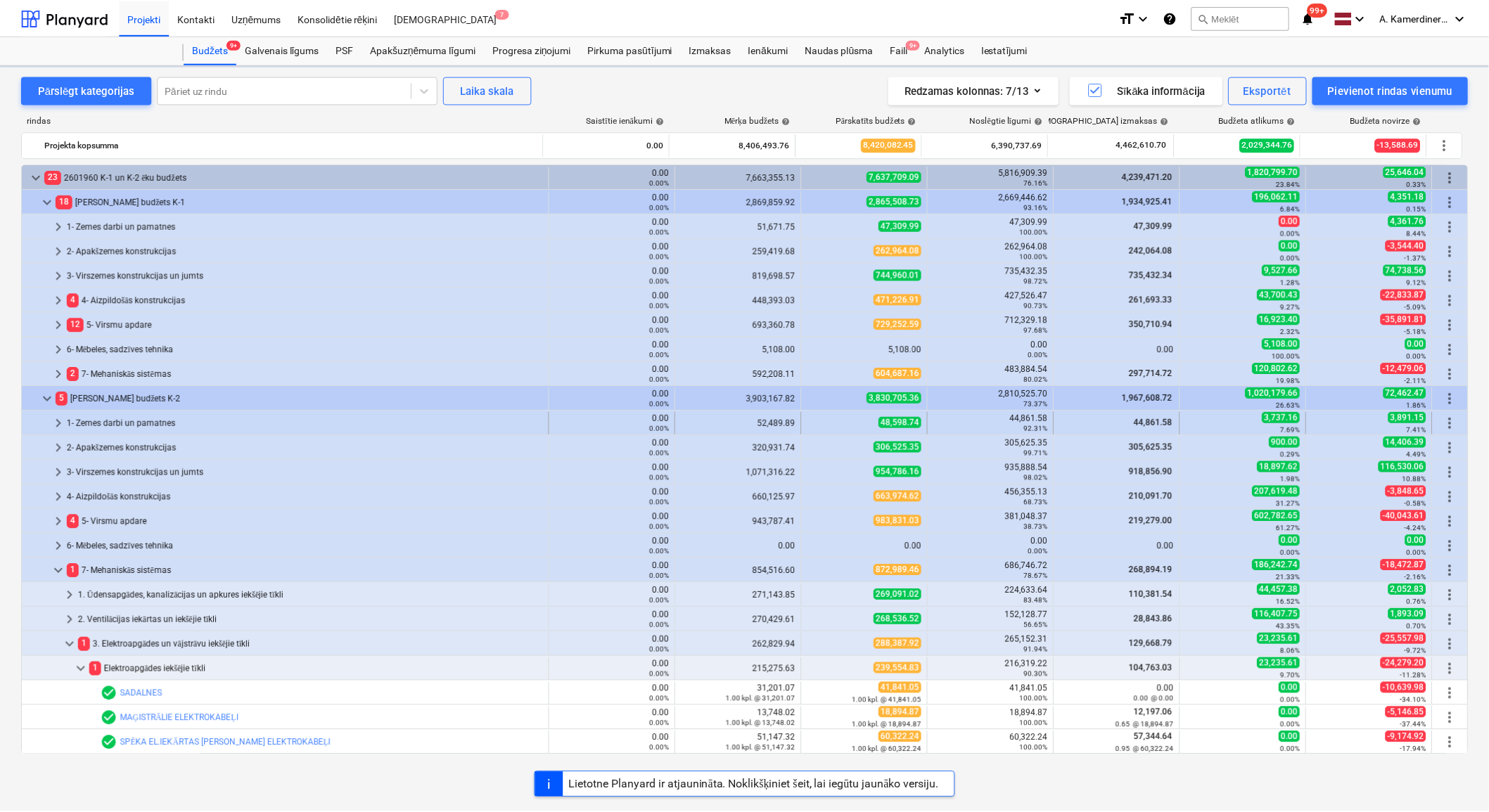
scroll to position [234, 0]
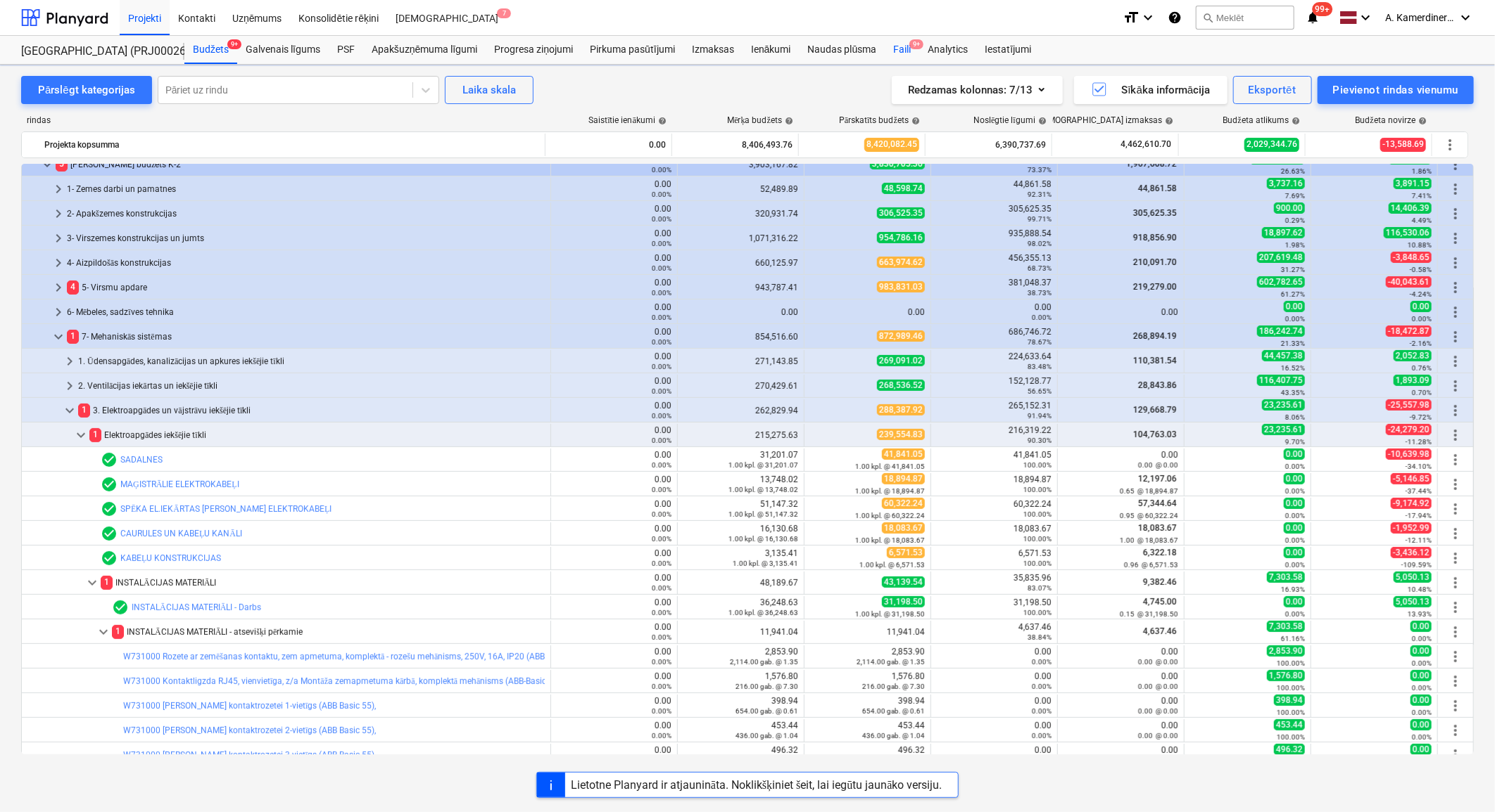
click at [902, 42] on div "Faili 9+" at bounding box center [902, 50] width 35 height 28
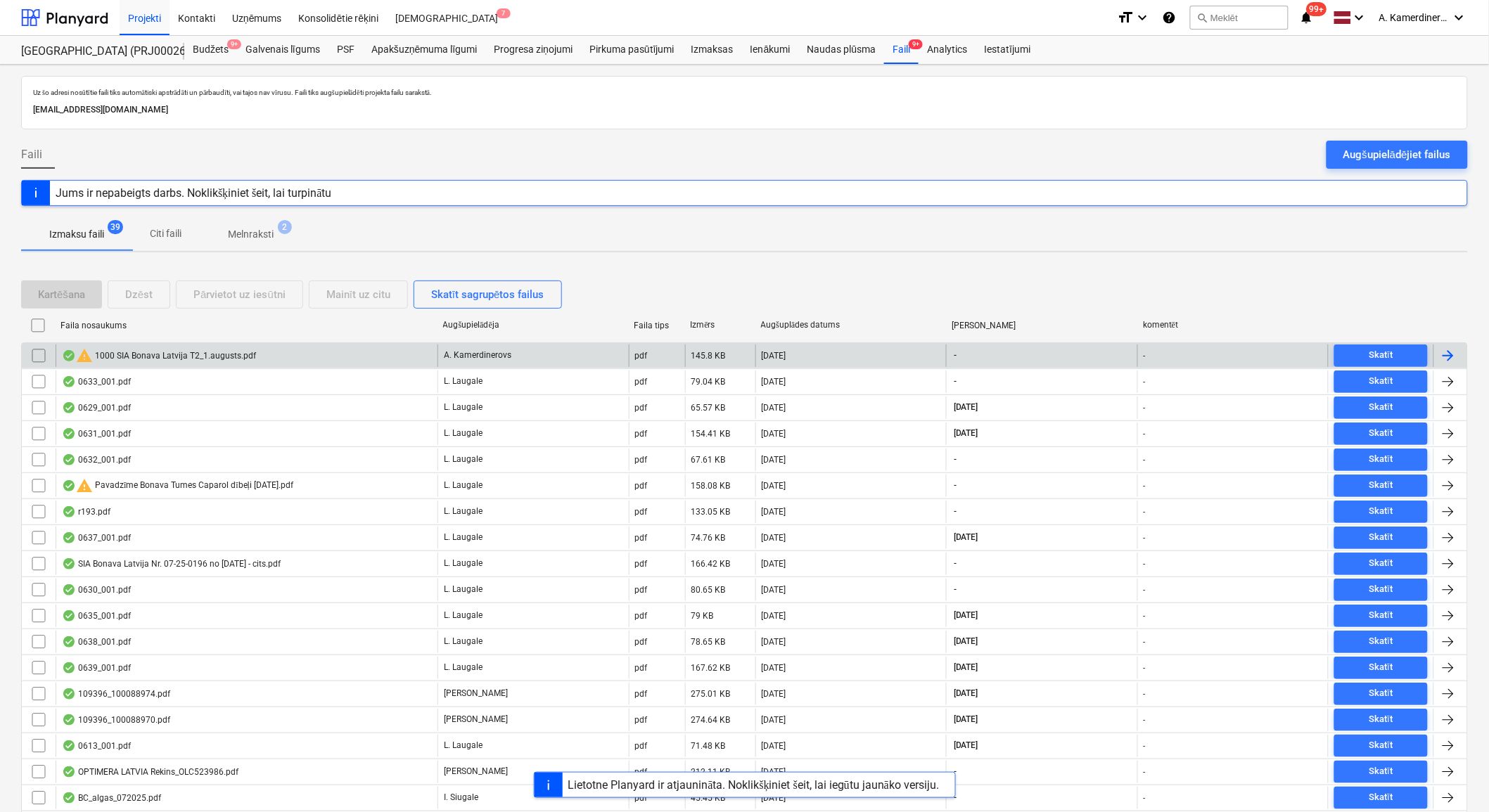
click at [218, 352] on div "warning 1000 SIA Bonava Latvija T2_1.augusts.pdf" at bounding box center [159, 356] width 194 height 17
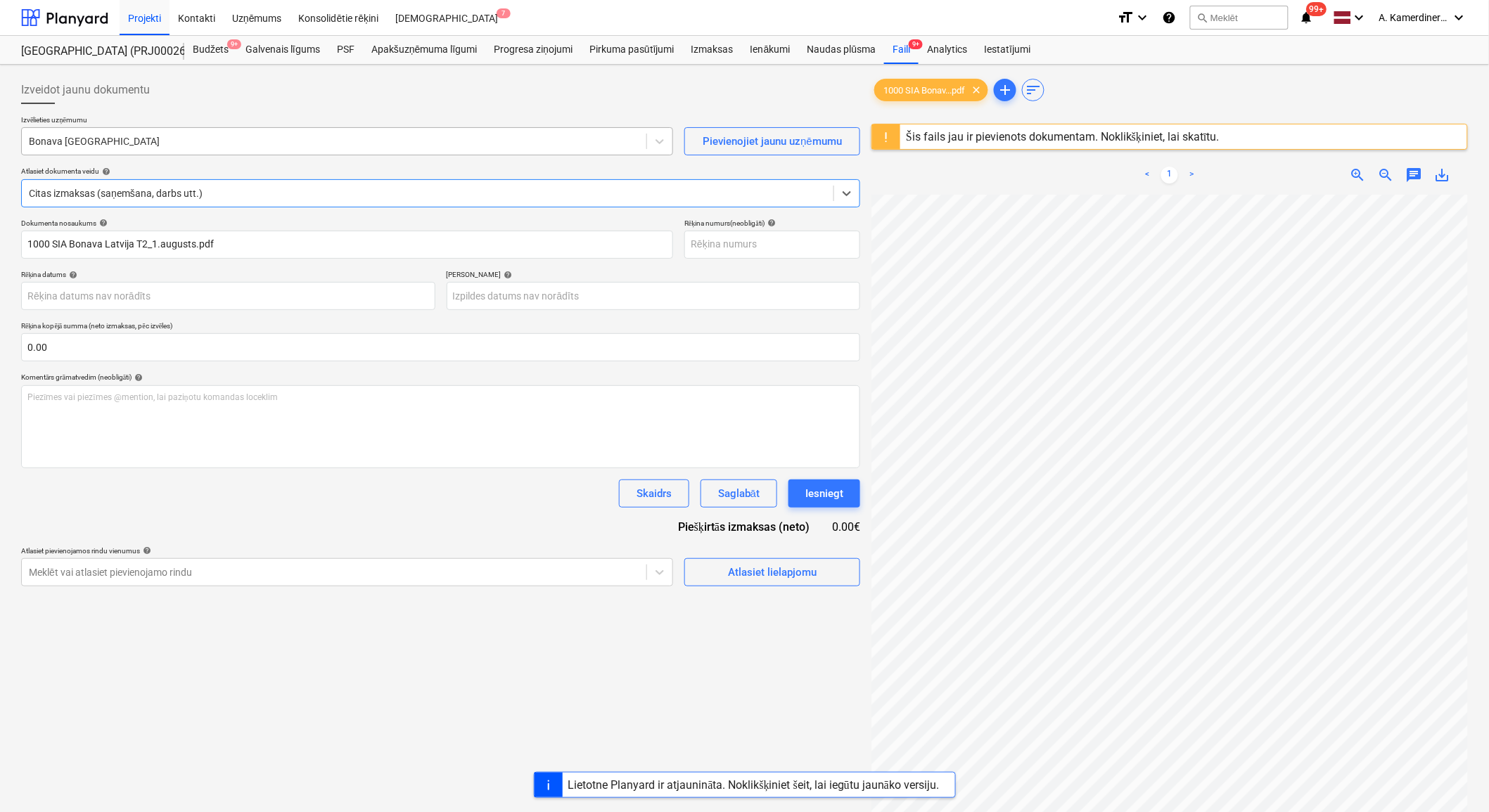
click at [391, 137] on div at bounding box center [334, 141] width 611 height 14
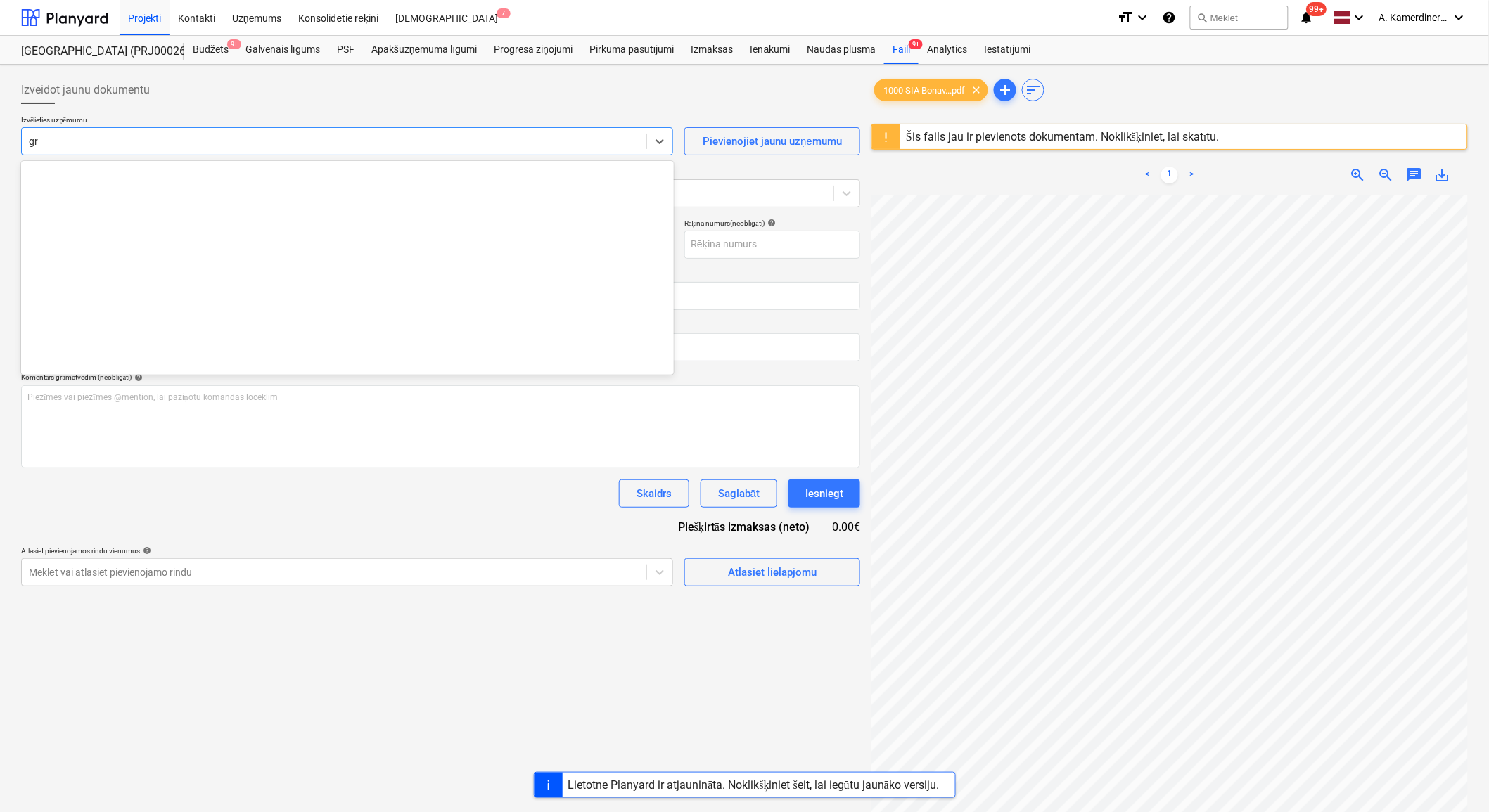
scroll to position [798, 0]
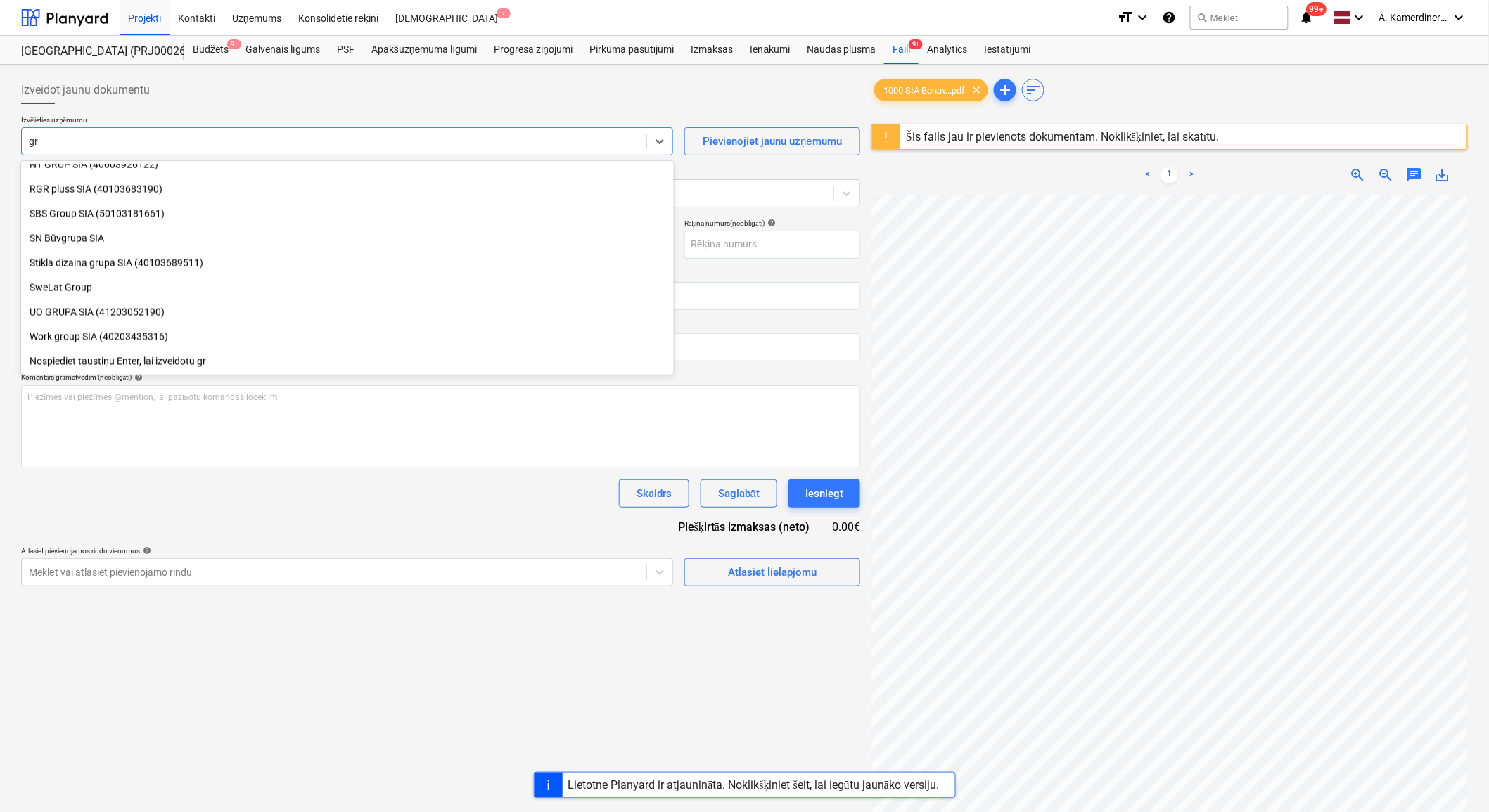
type input "g"
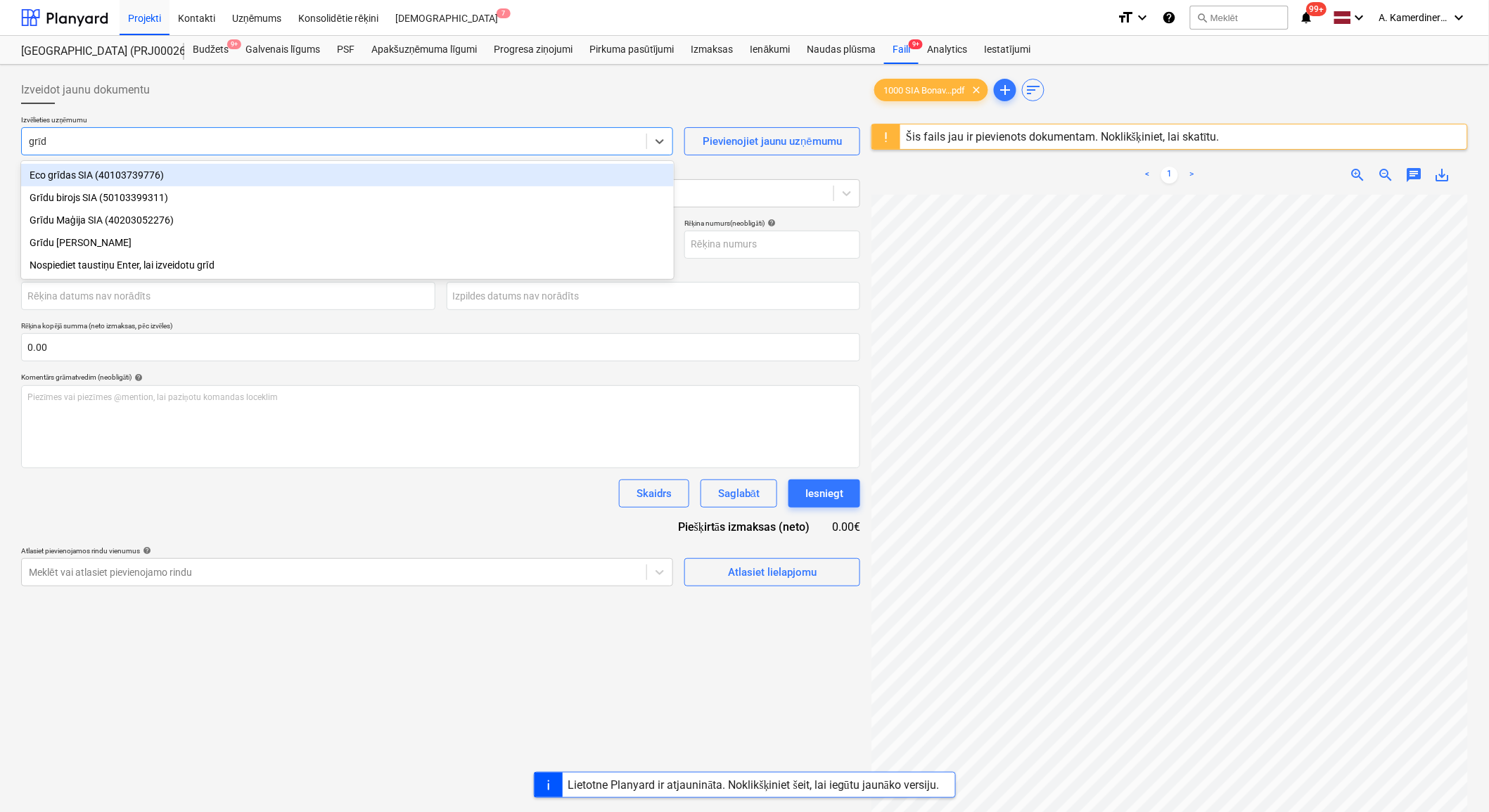
type input "grīdu"
click at [174, 170] on div "Grīdu birojs SIA (50103399311)" at bounding box center [347, 175] width 653 height 23
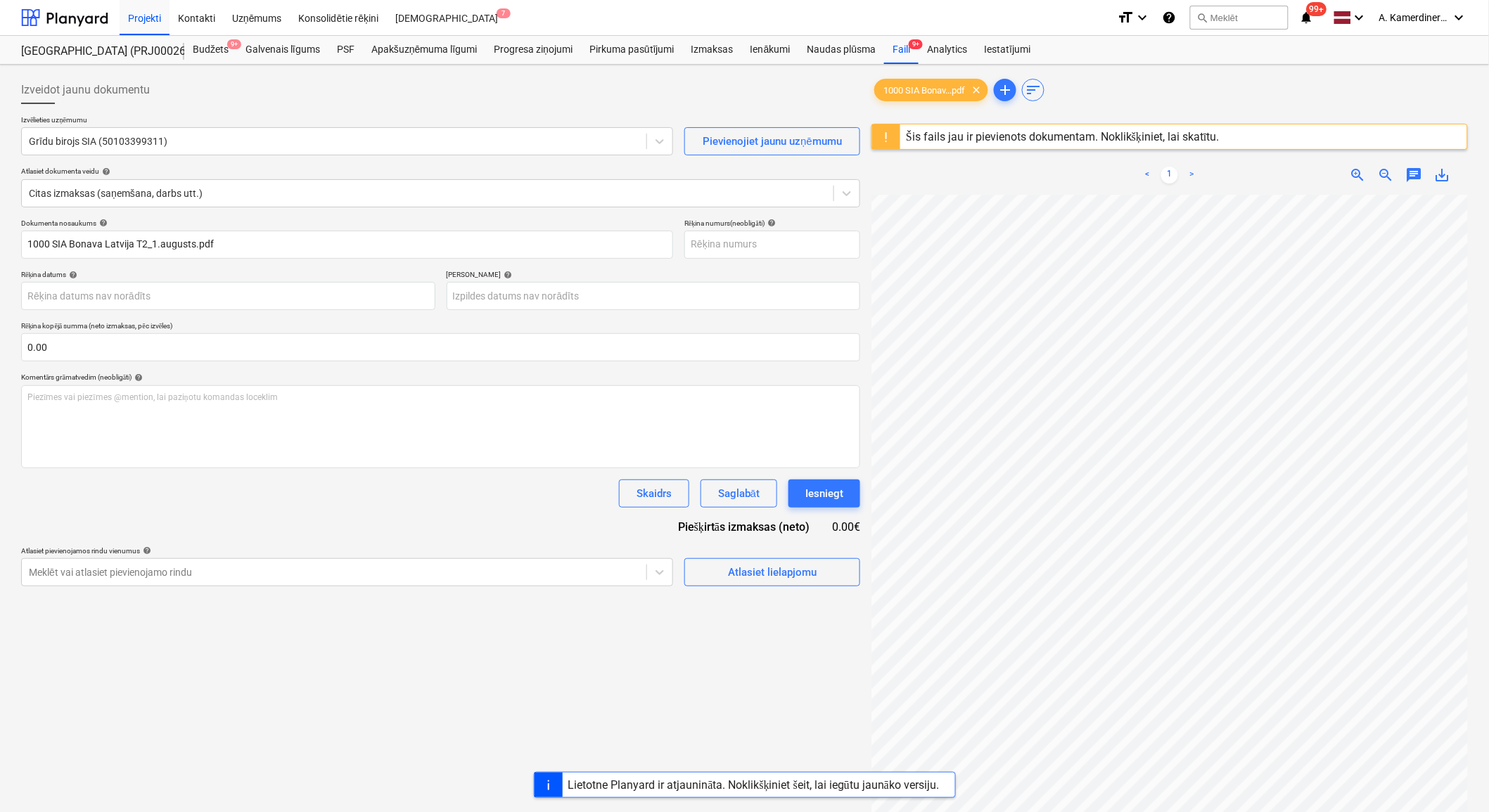
scroll to position [88, 15]
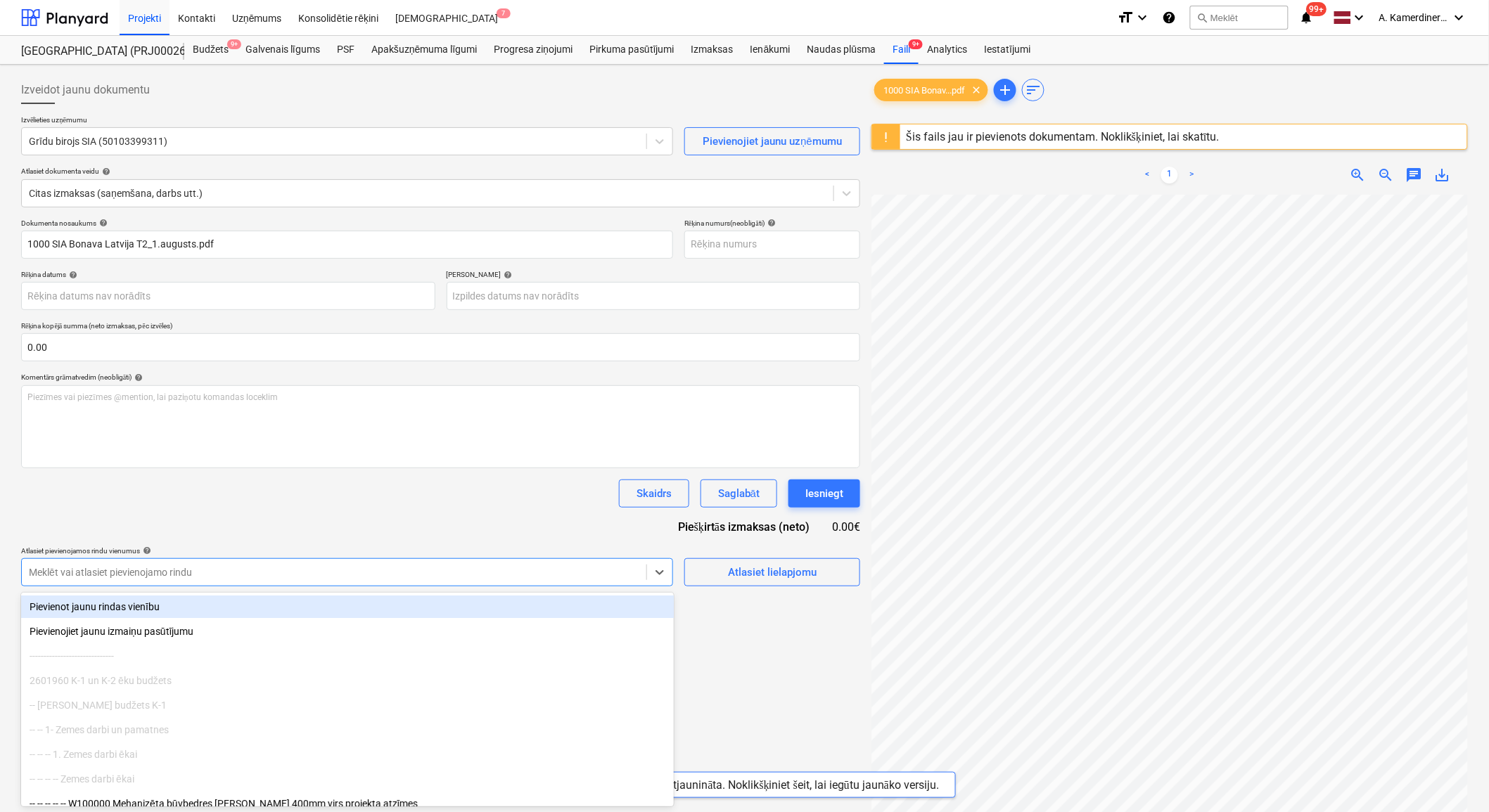
click at [533, 572] on div at bounding box center [334, 572] width 611 height 14
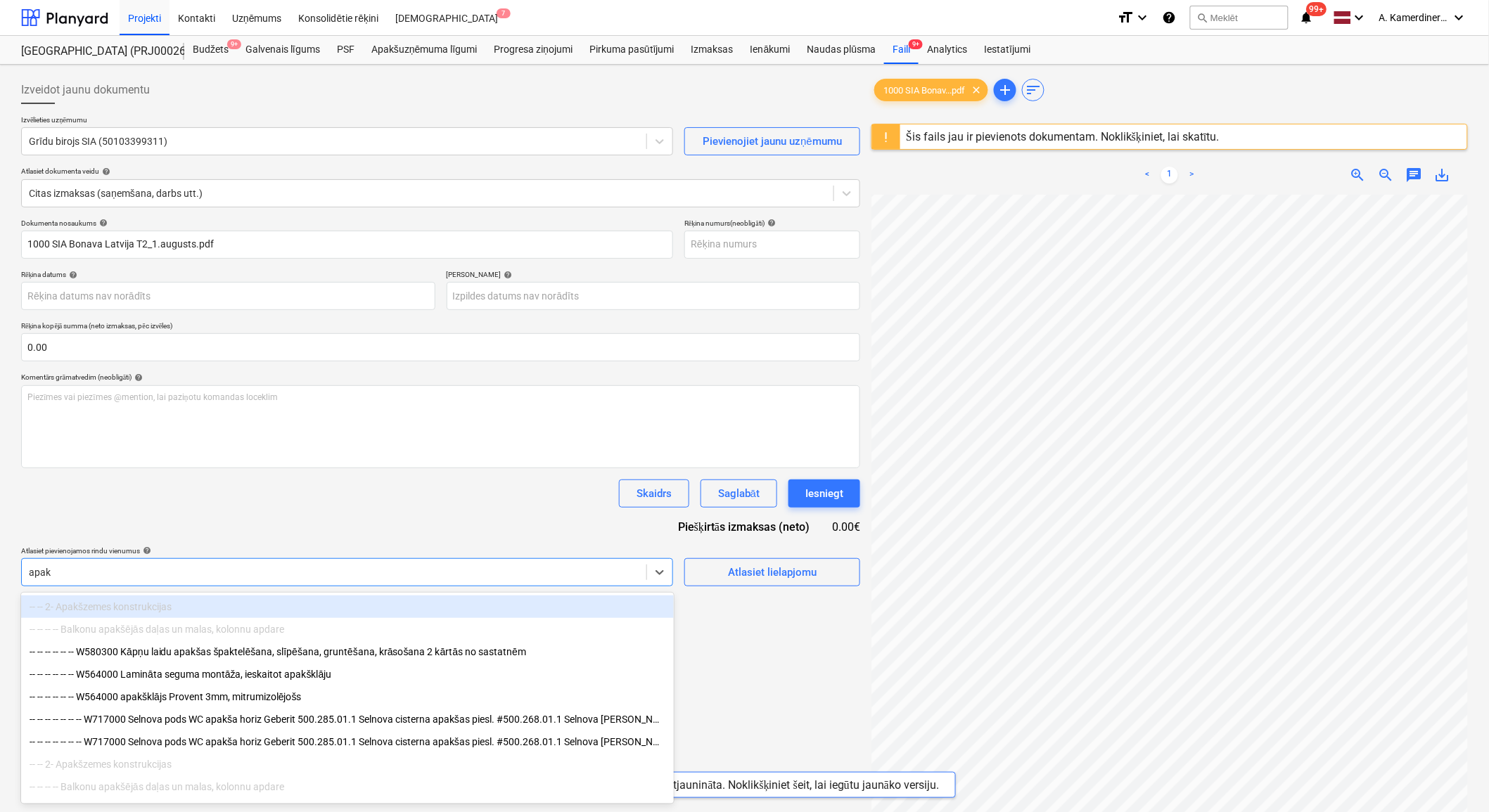
type input "apakš"
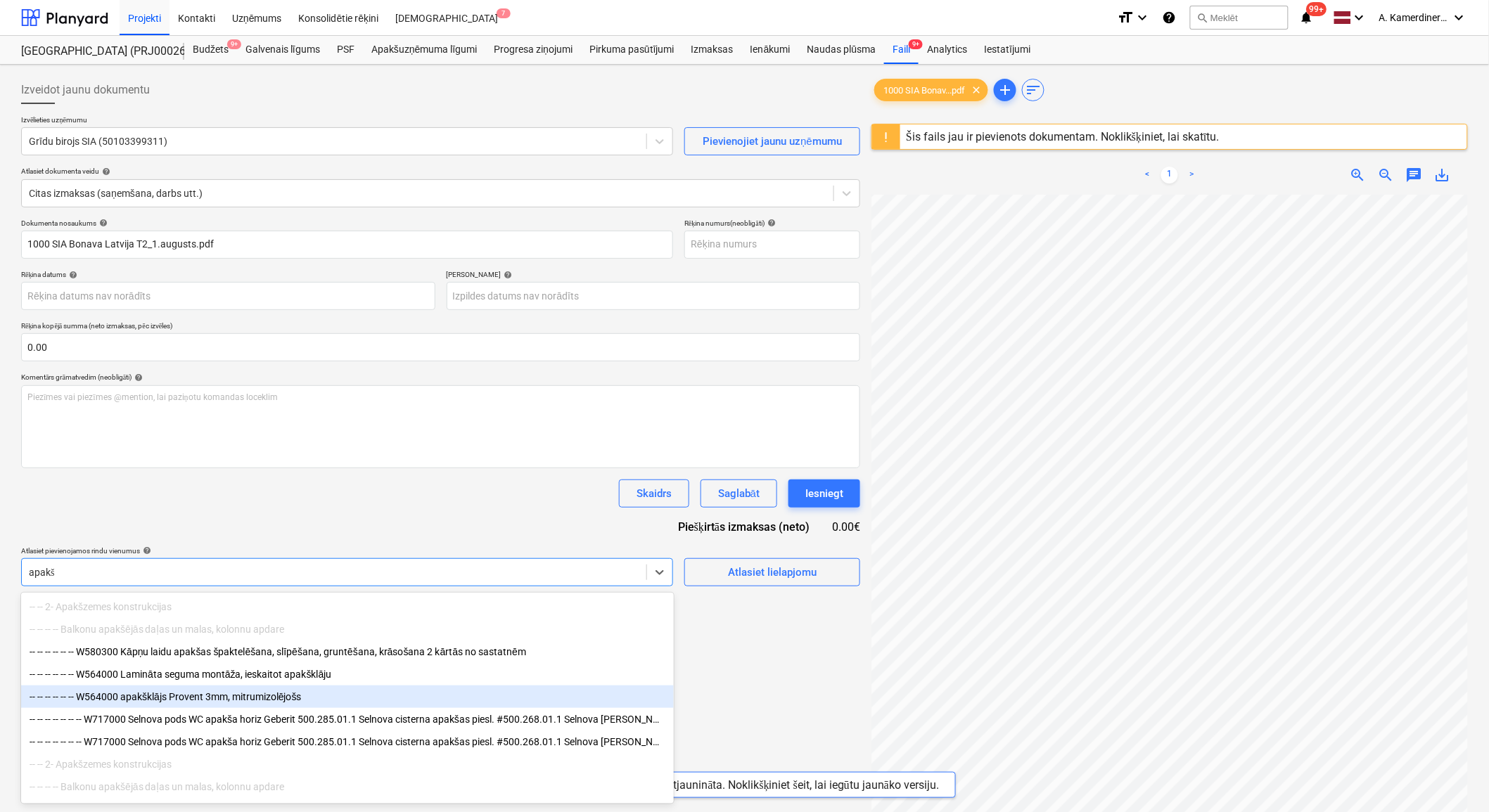
click at [142, 697] on div "-- -- -- -- -- -- W564000 apakšklājs Provent 3mm, mitrumizolējošs" at bounding box center [347, 697] width 653 height 23
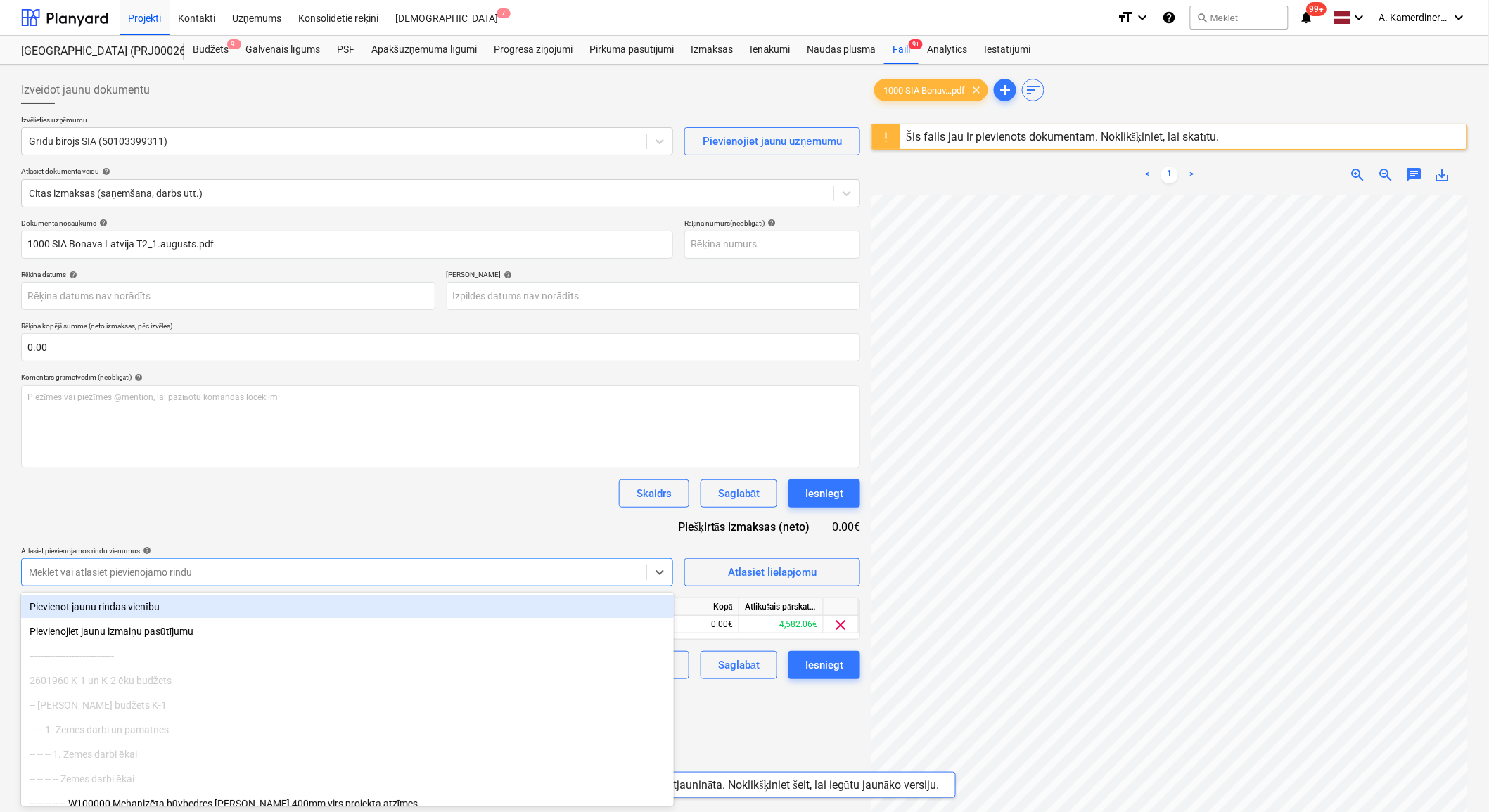
click at [720, 713] on div "Izveidot jaunu dokumentu Izvēlieties uzņēmumu Grīdu birojs SIA (50103399311) Pi…" at bounding box center [440, 522] width 851 height 903
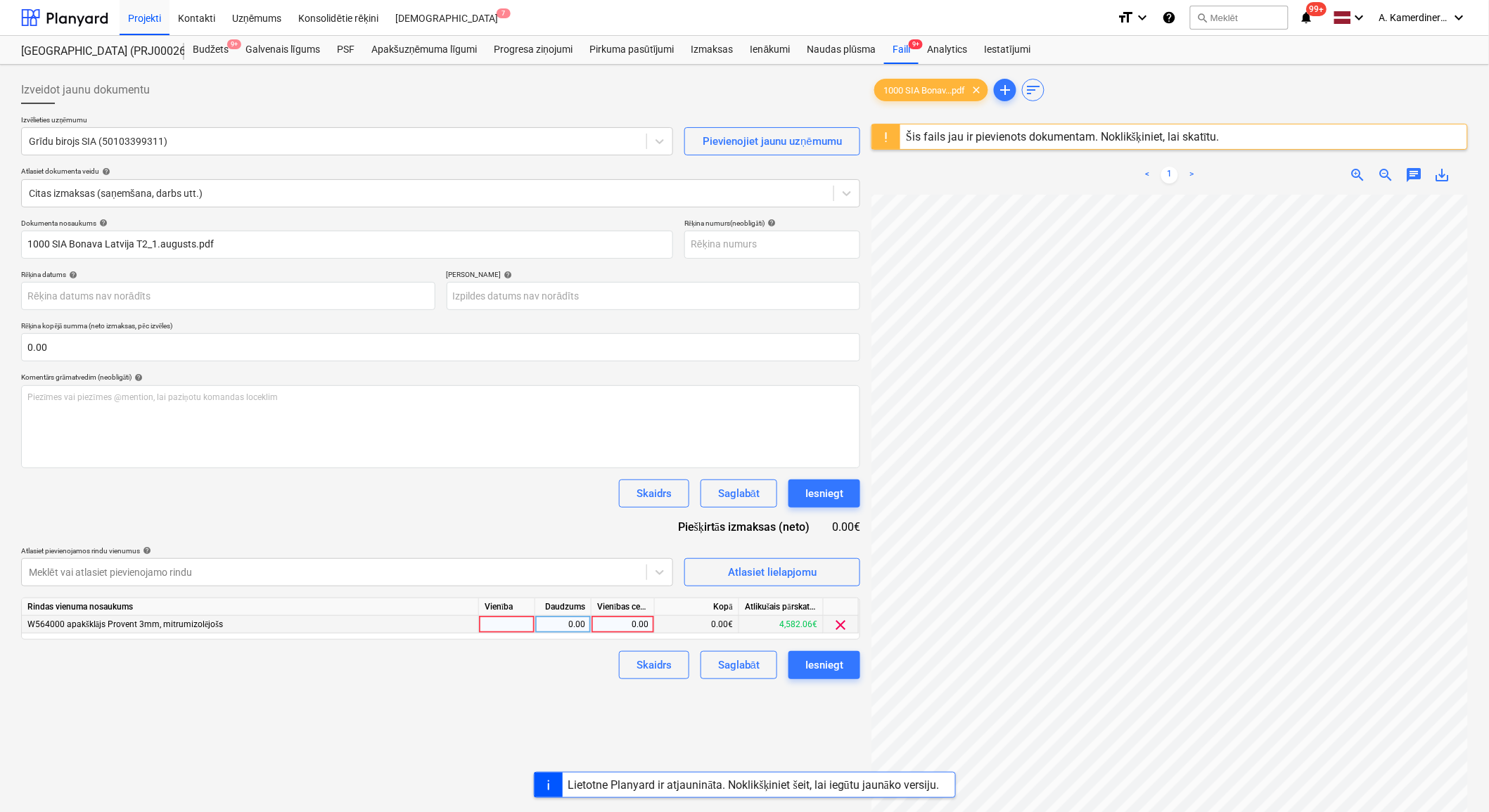
click at [630, 623] on div "0.00" at bounding box center [623, 625] width 52 height 18
type input "4161.75"
click at [561, 625] on div "0.00" at bounding box center [563, 625] width 44 height 18
click at [837, 494] on div "Iesniegt" at bounding box center [825, 493] width 38 height 18
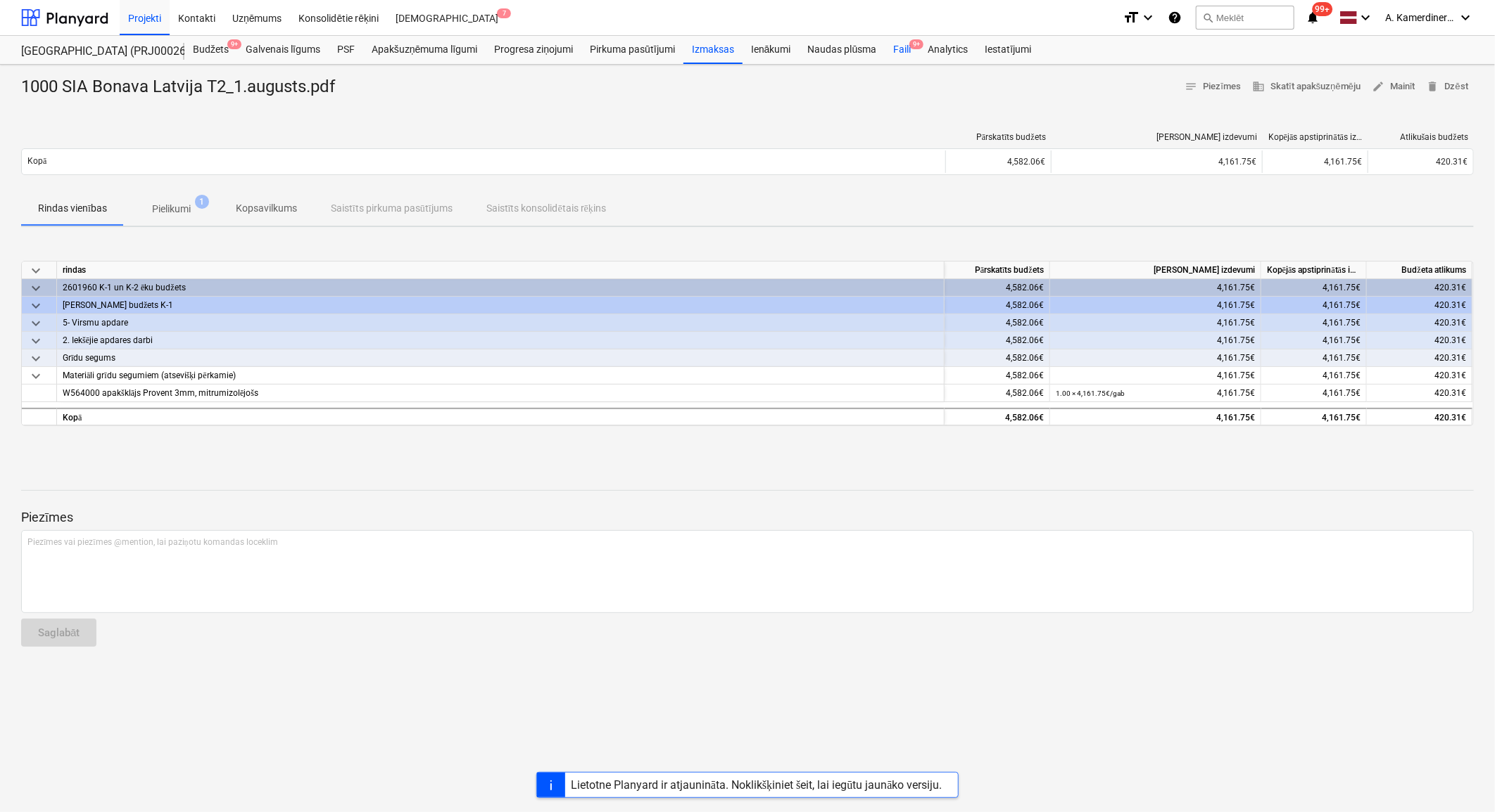
click at [895, 54] on div "Faili 9+" at bounding box center [902, 50] width 35 height 28
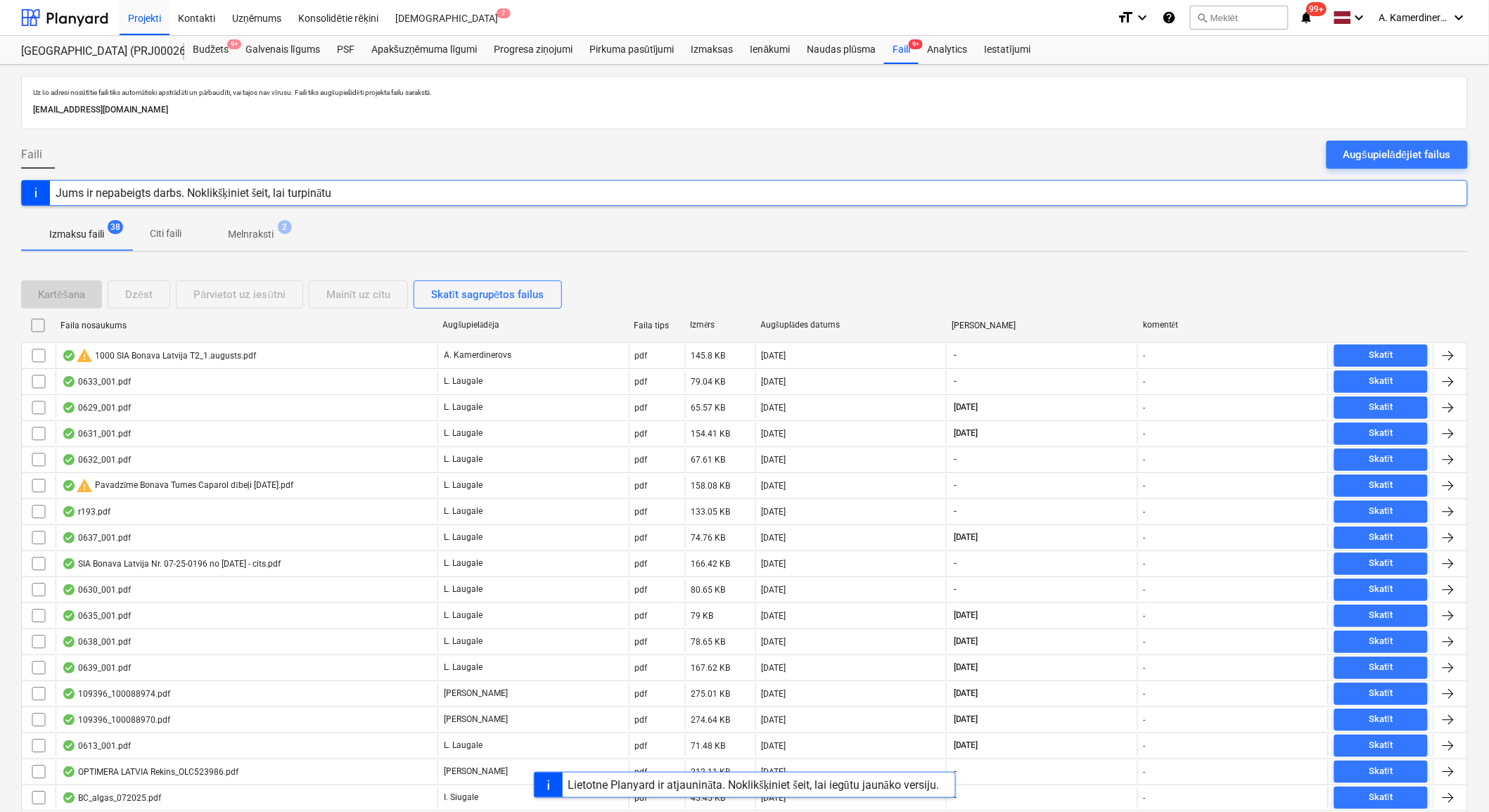
click at [285, 242] on span "Melnraksti 2" at bounding box center [250, 234] width 68 height 15
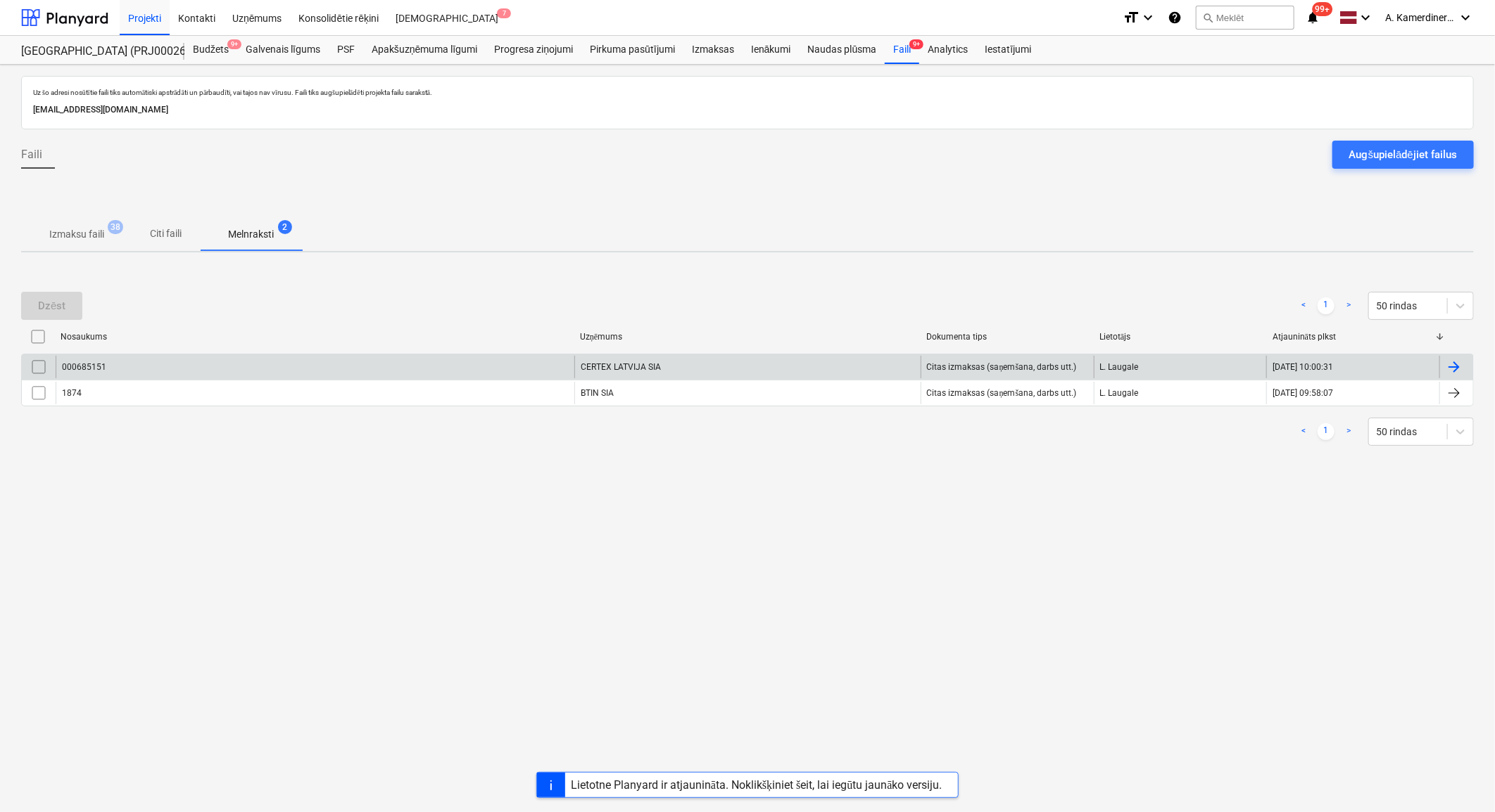
click at [311, 370] on div "000685151" at bounding box center [314, 367] width 519 height 23
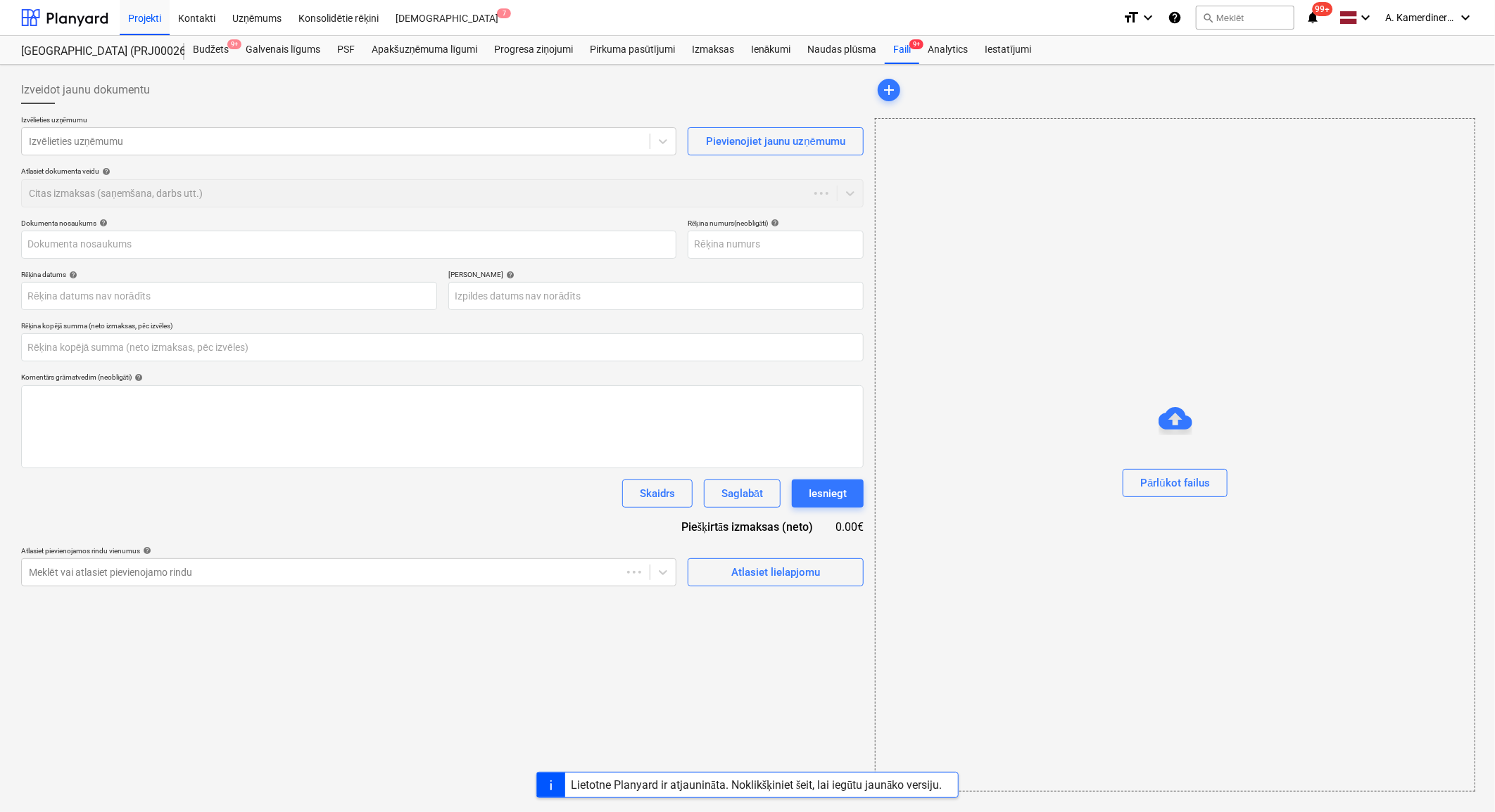
type input "000685151"
type input "[DATE]"
type input "0.00"
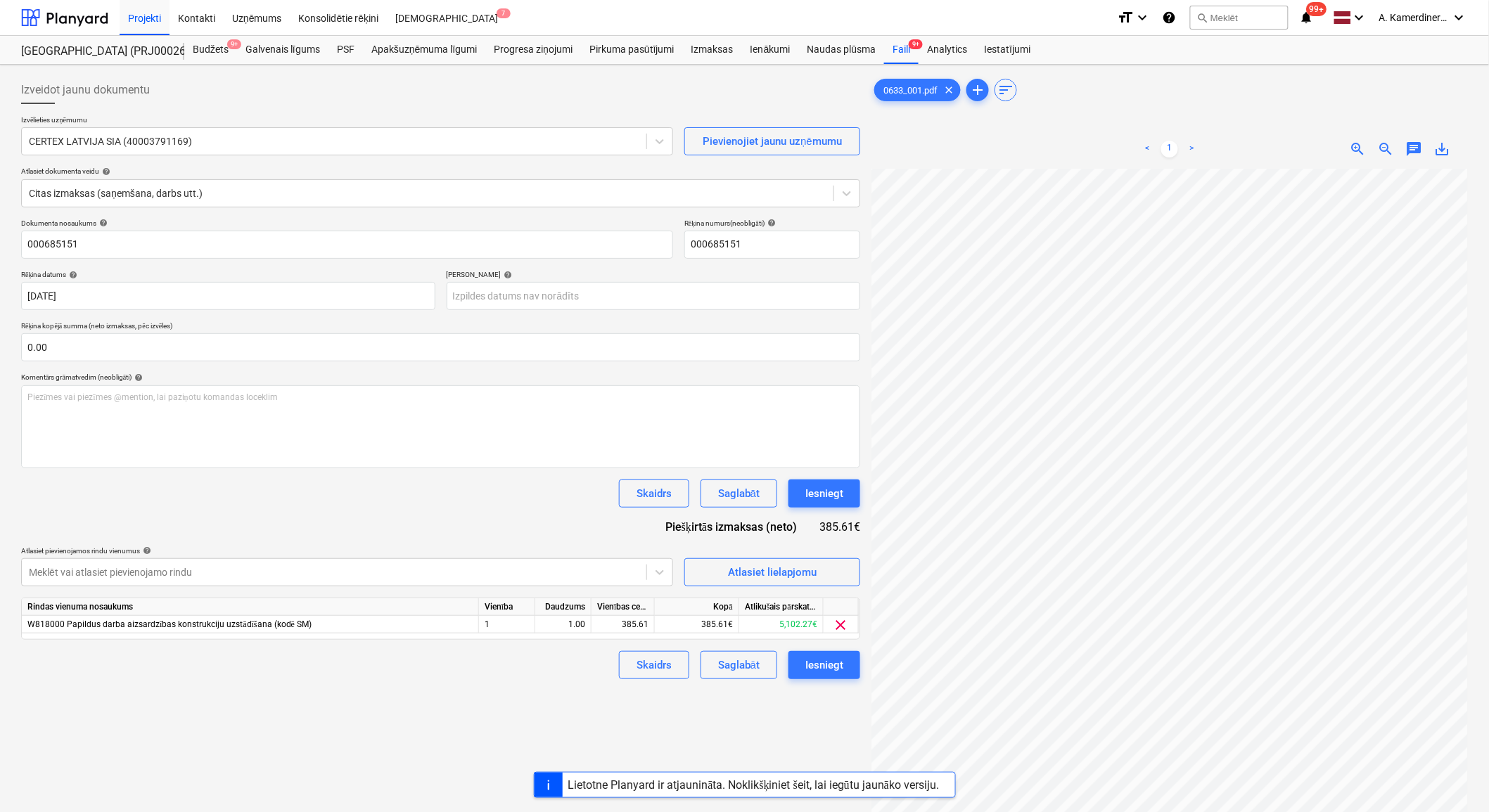
scroll to position [66, 39]
click at [819, 670] on div "Iesniegt" at bounding box center [825, 664] width 38 height 18
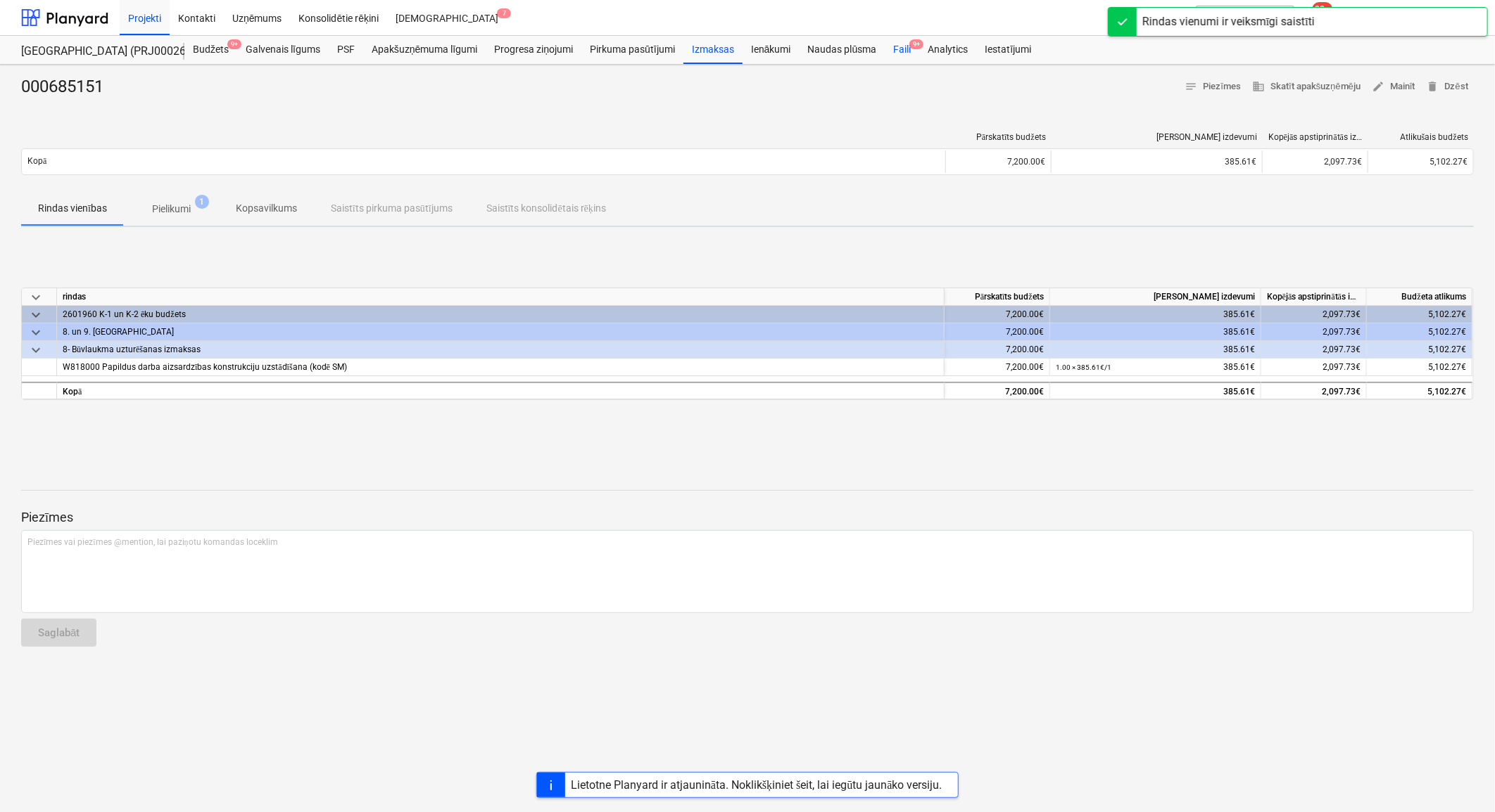
click at [911, 46] on span "9+" at bounding box center [916, 44] width 14 height 9
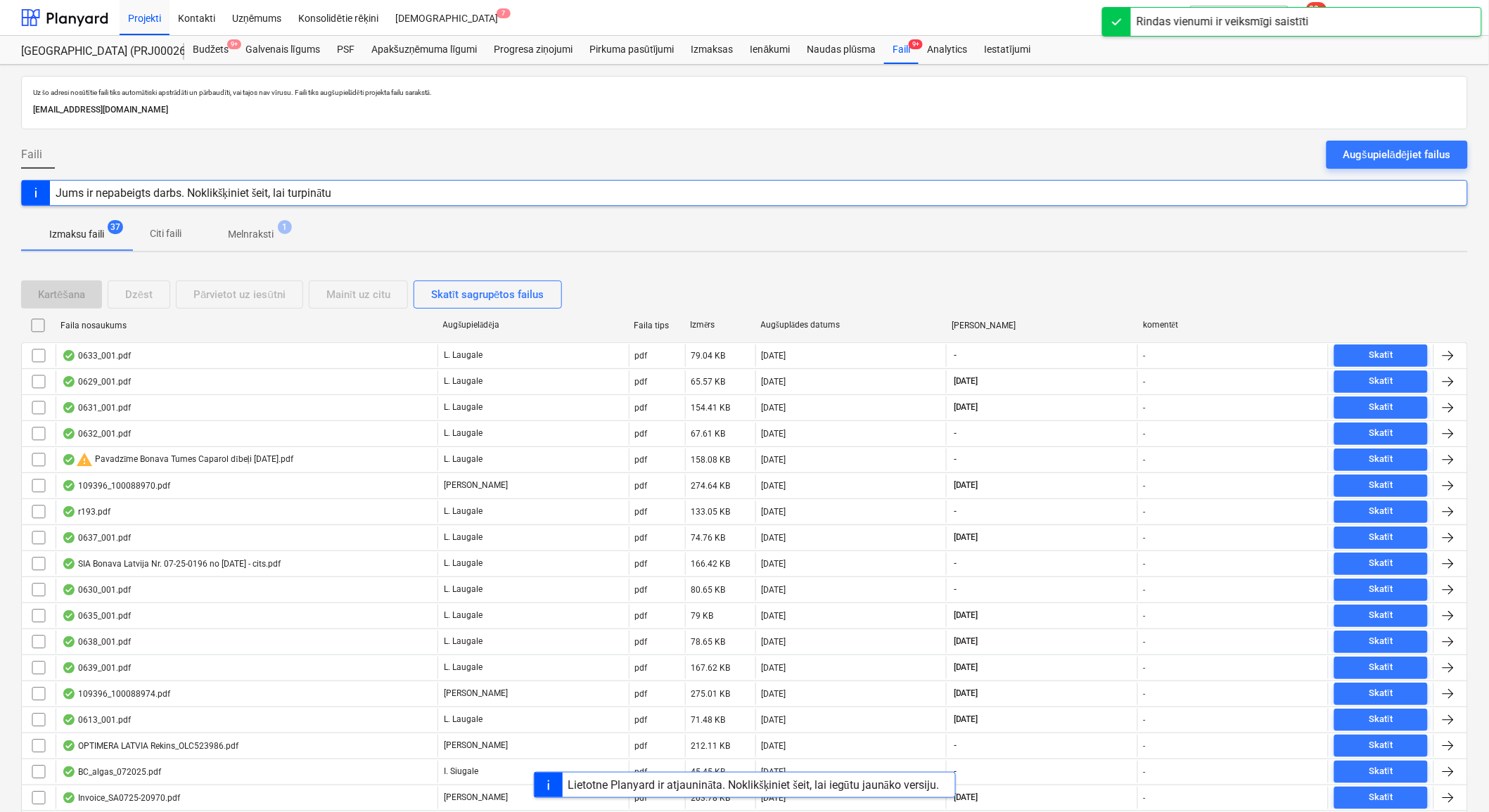
click at [271, 236] on p "Melnraksti" at bounding box center [250, 234] width 46 height 15
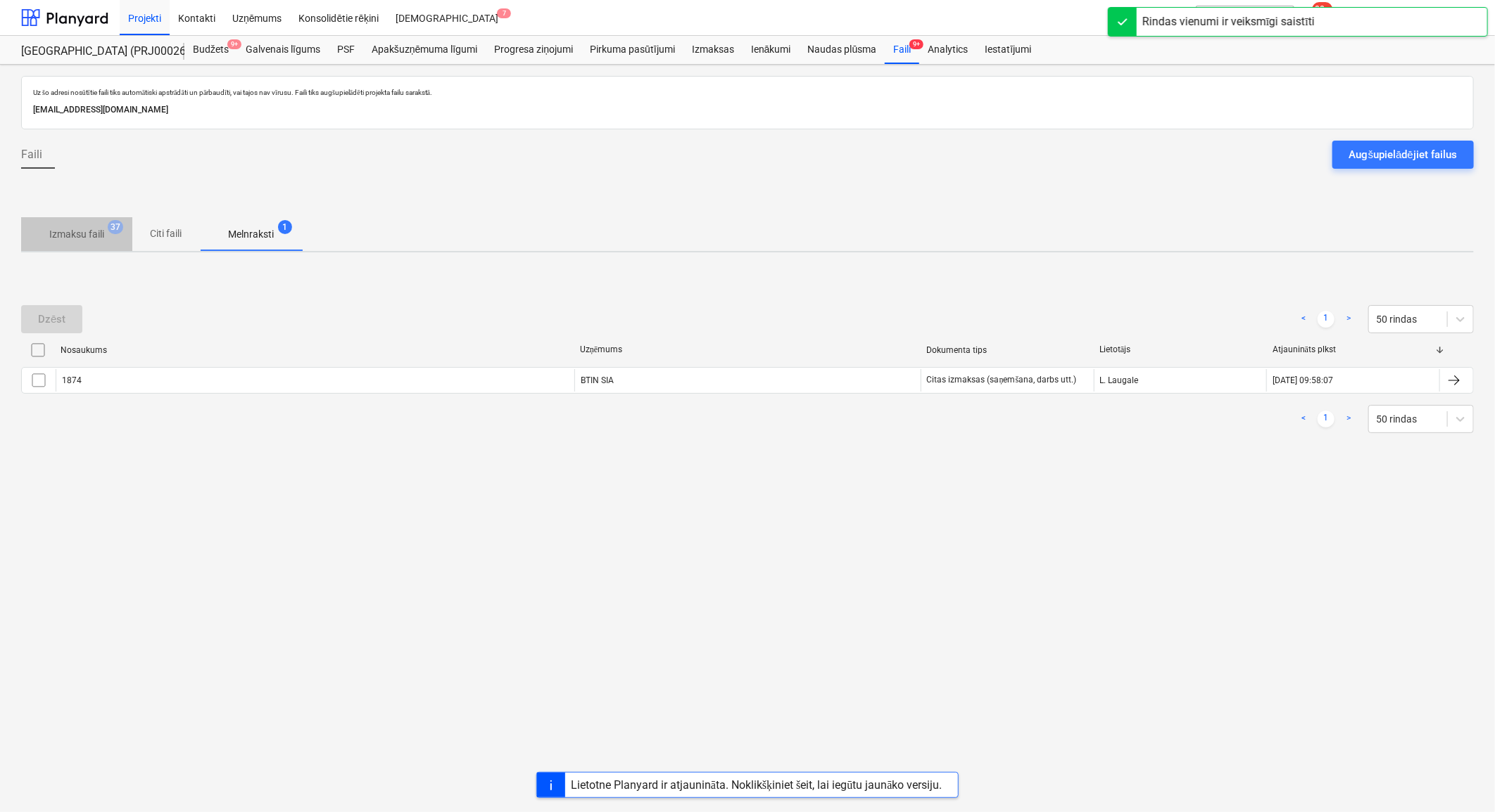
click at [99, 235] on p "Izmaksu faili" at bounding box center [76, 234] width 55 height 15
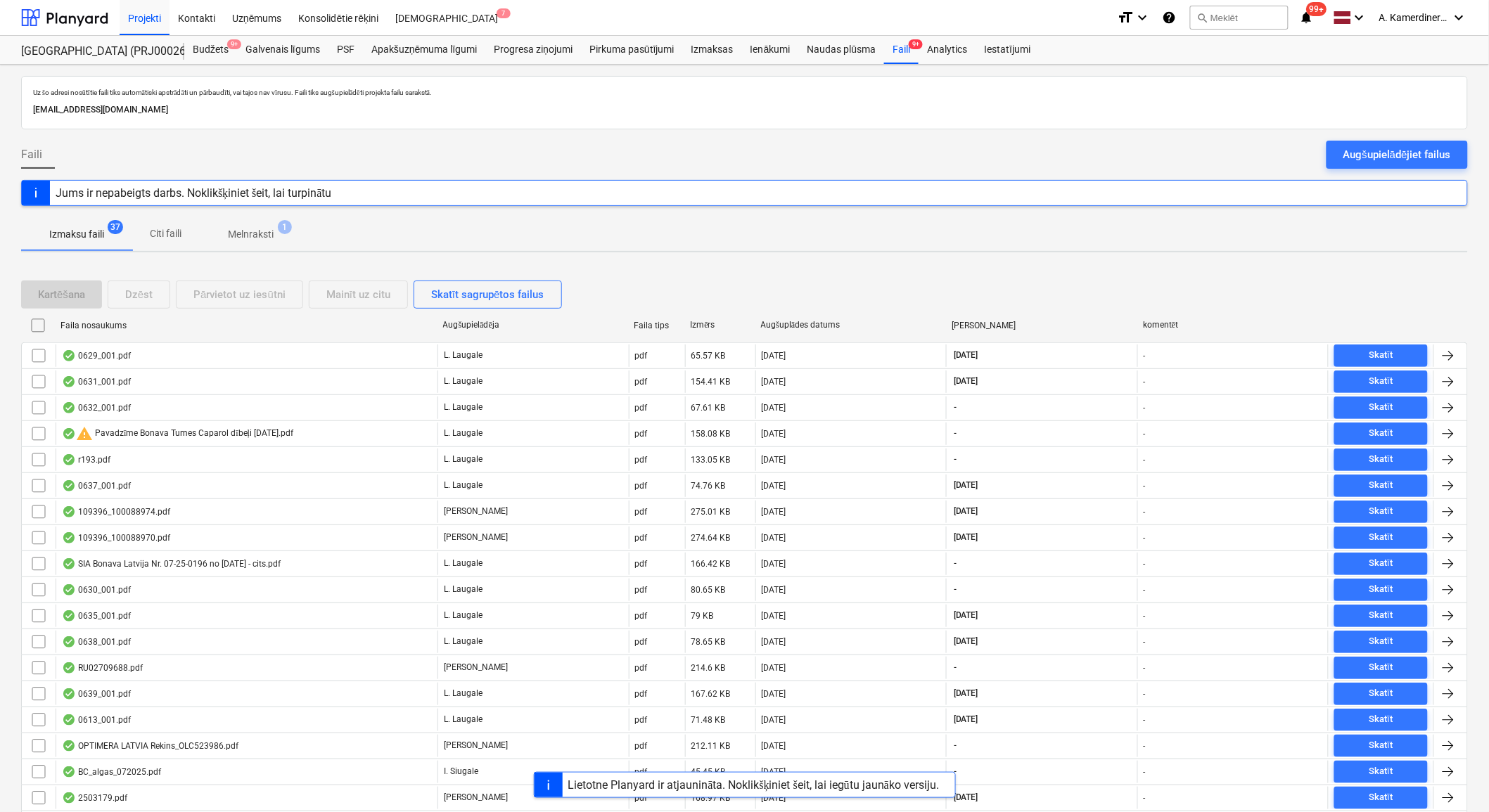
click at [265, 244] on span "Melnraksti 1" at bounding box center [250, 233] width 102 height 25
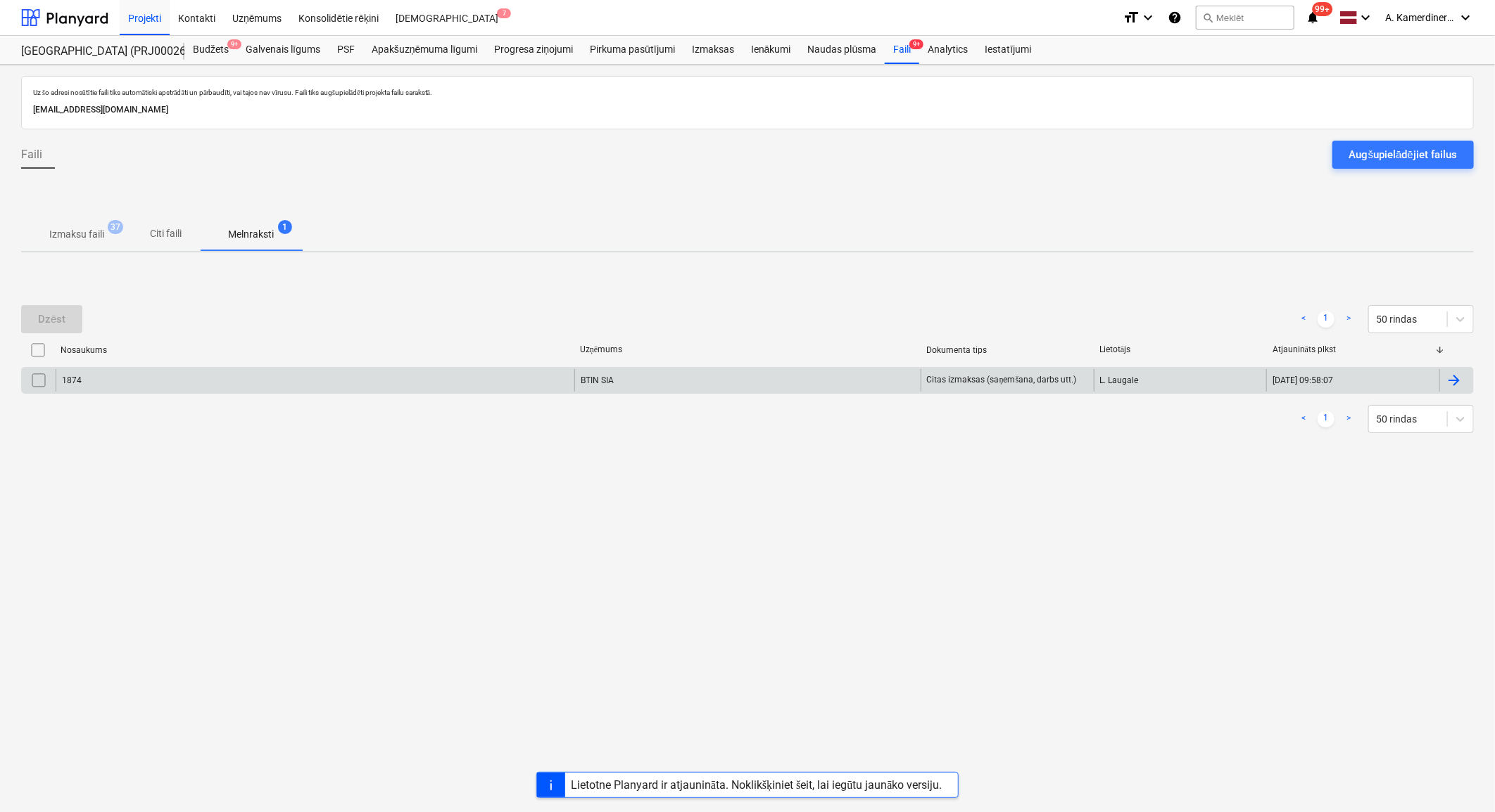
click at [317, 371] on div "1874" at bounding box center [314, 380] width 519 height 23
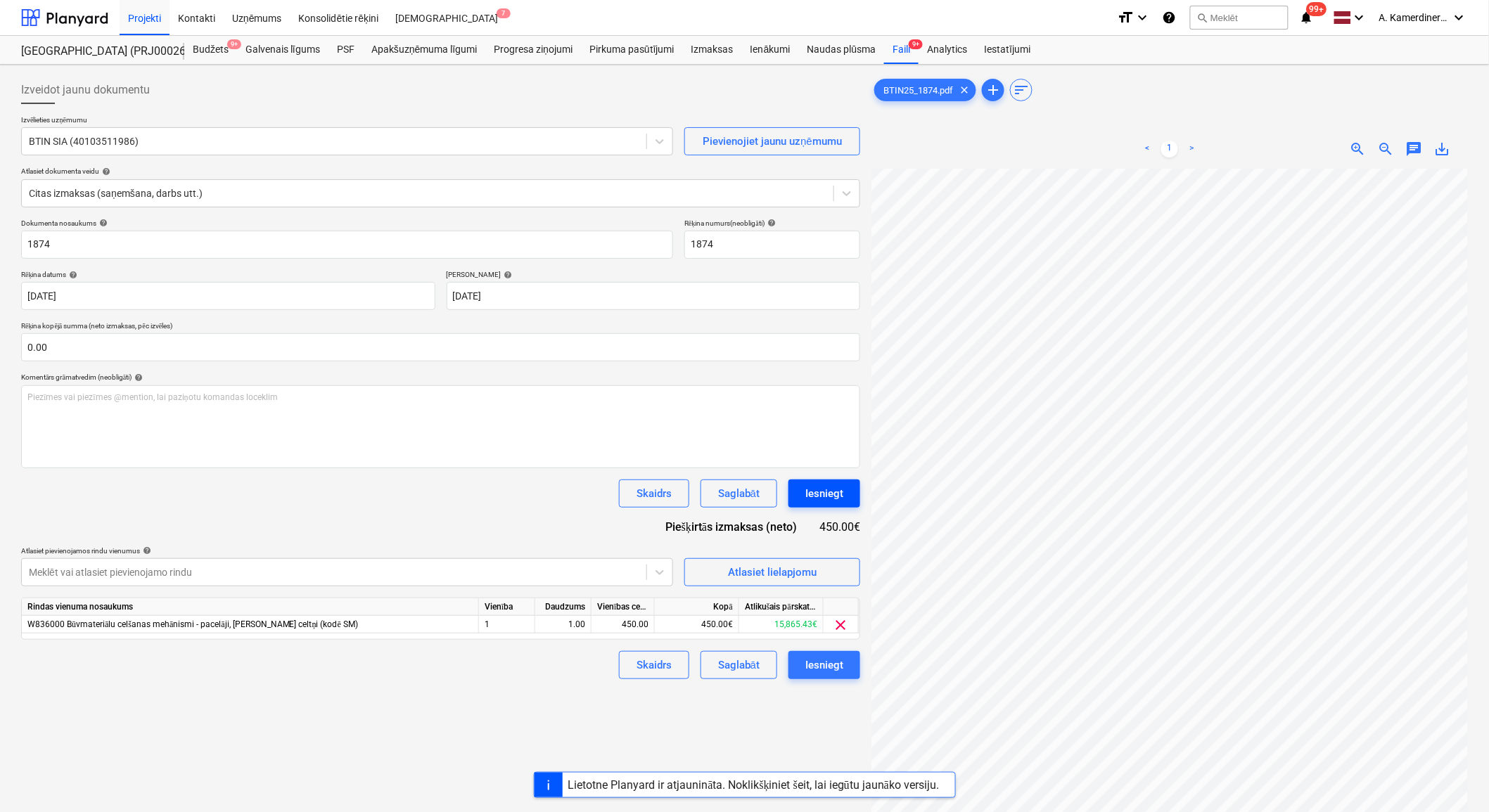
scroll to position [74, 38]
click at [821, 492] on div "Iesniegt" at bounding box center [825, 493] width 38 height 18
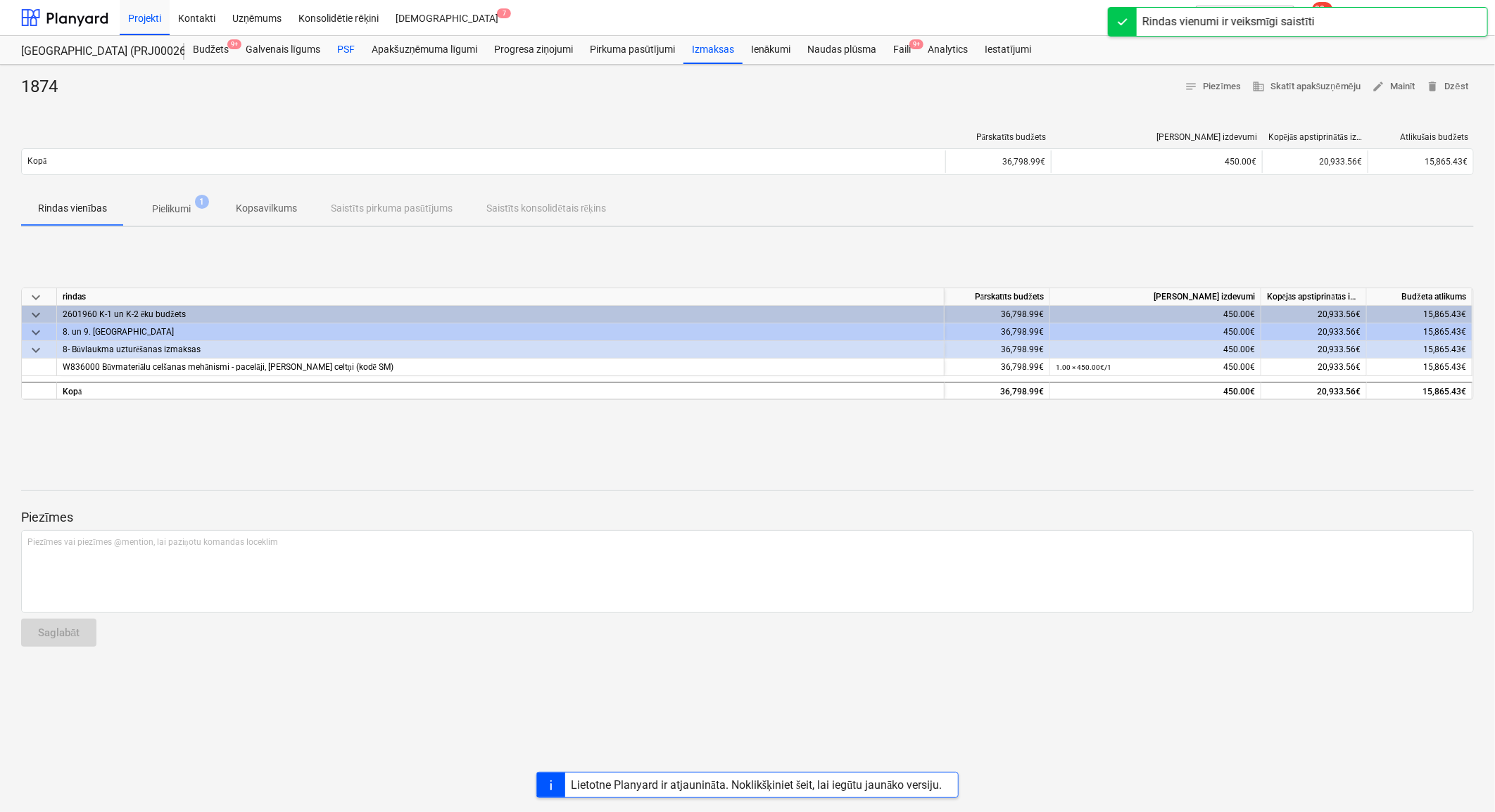
click at [343, 53] on div "PSF" at bounding box center [346, 50] width 35 height 28
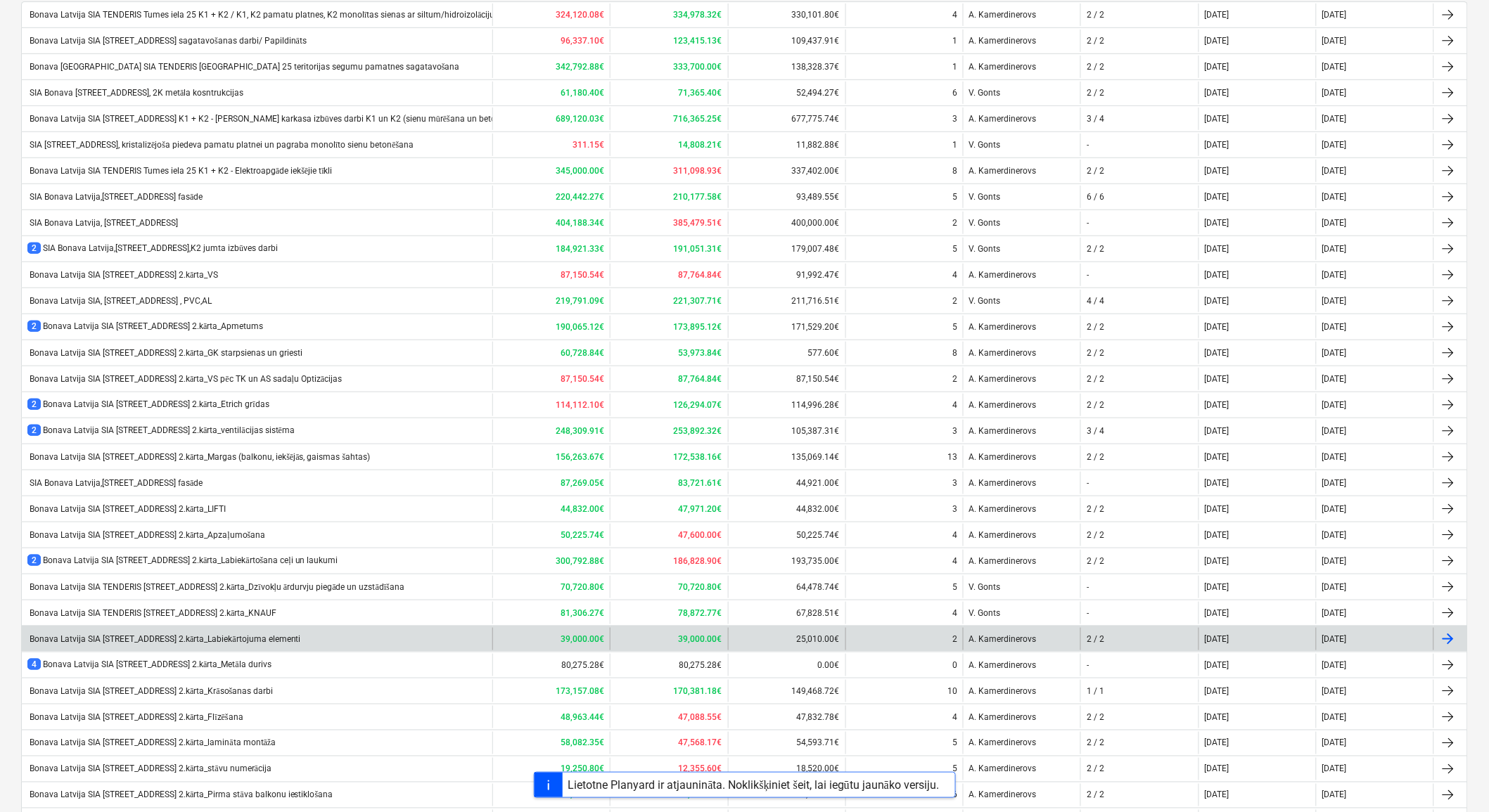
scroll to position [433, 0]
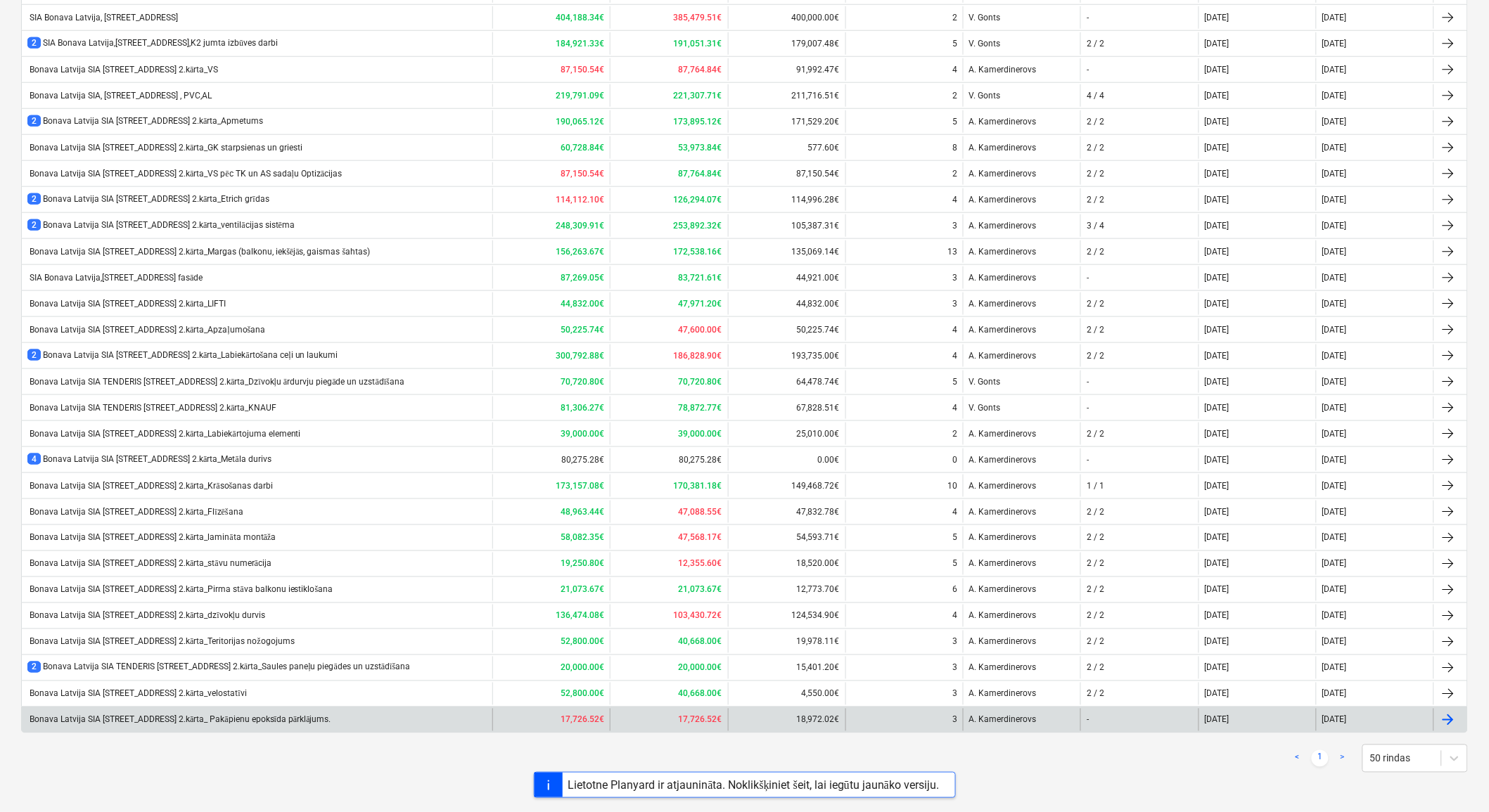
click at [360, 715] on div "Bonava Latvija SIA [STREET_ADDRESS] 2.kārta_ Pakāpienu epoksīda pārklājums." at bounding box center [257, 720] width 471 height 23
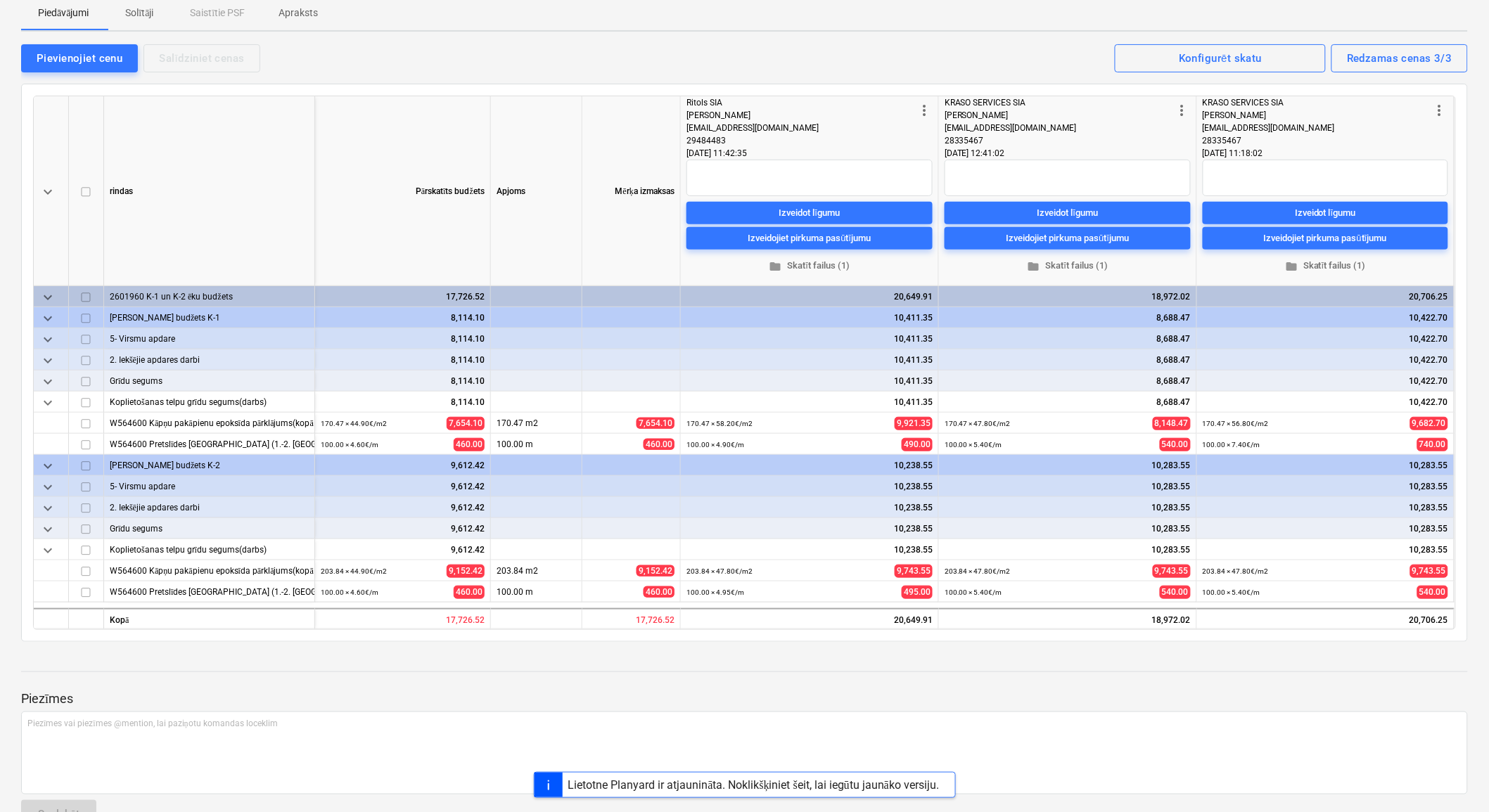
scroll to position [107, 0]
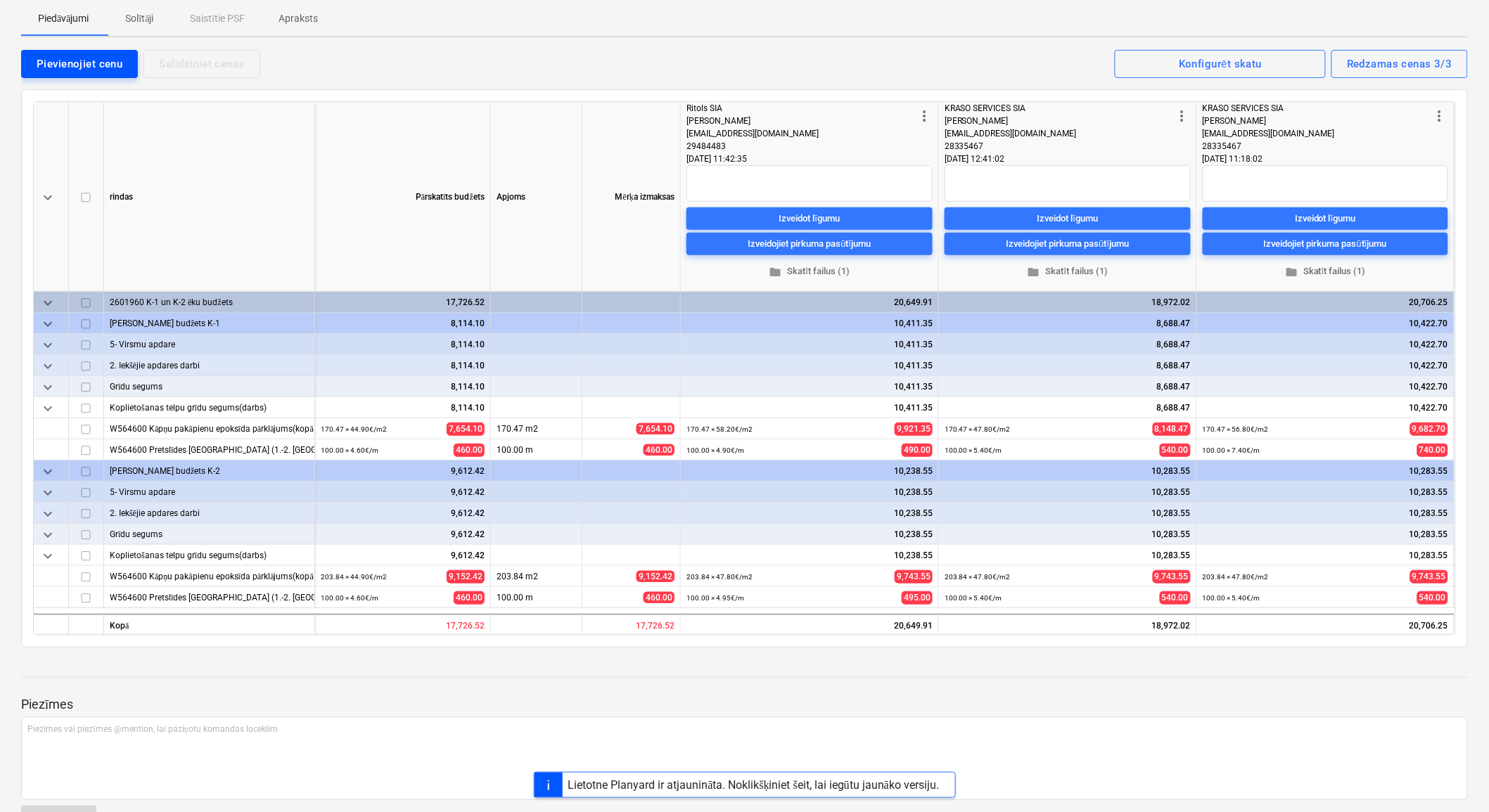
click at [104, 62] on div "Pievienojiet cenu" at bounding box center [79, 63] width 86 height 18
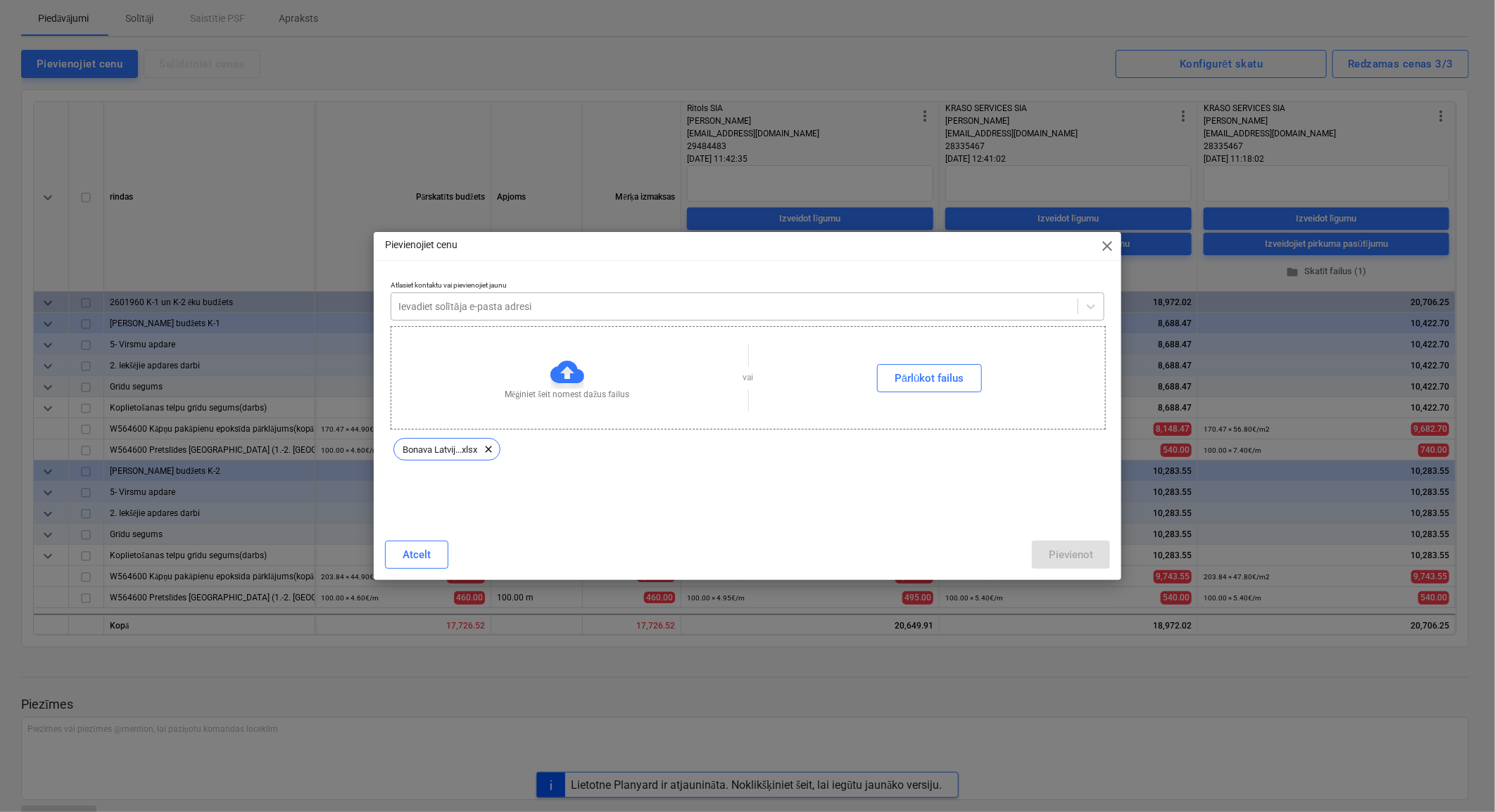
click at [603, 310] on div at bounding box center [734, 306] width 672 height 14
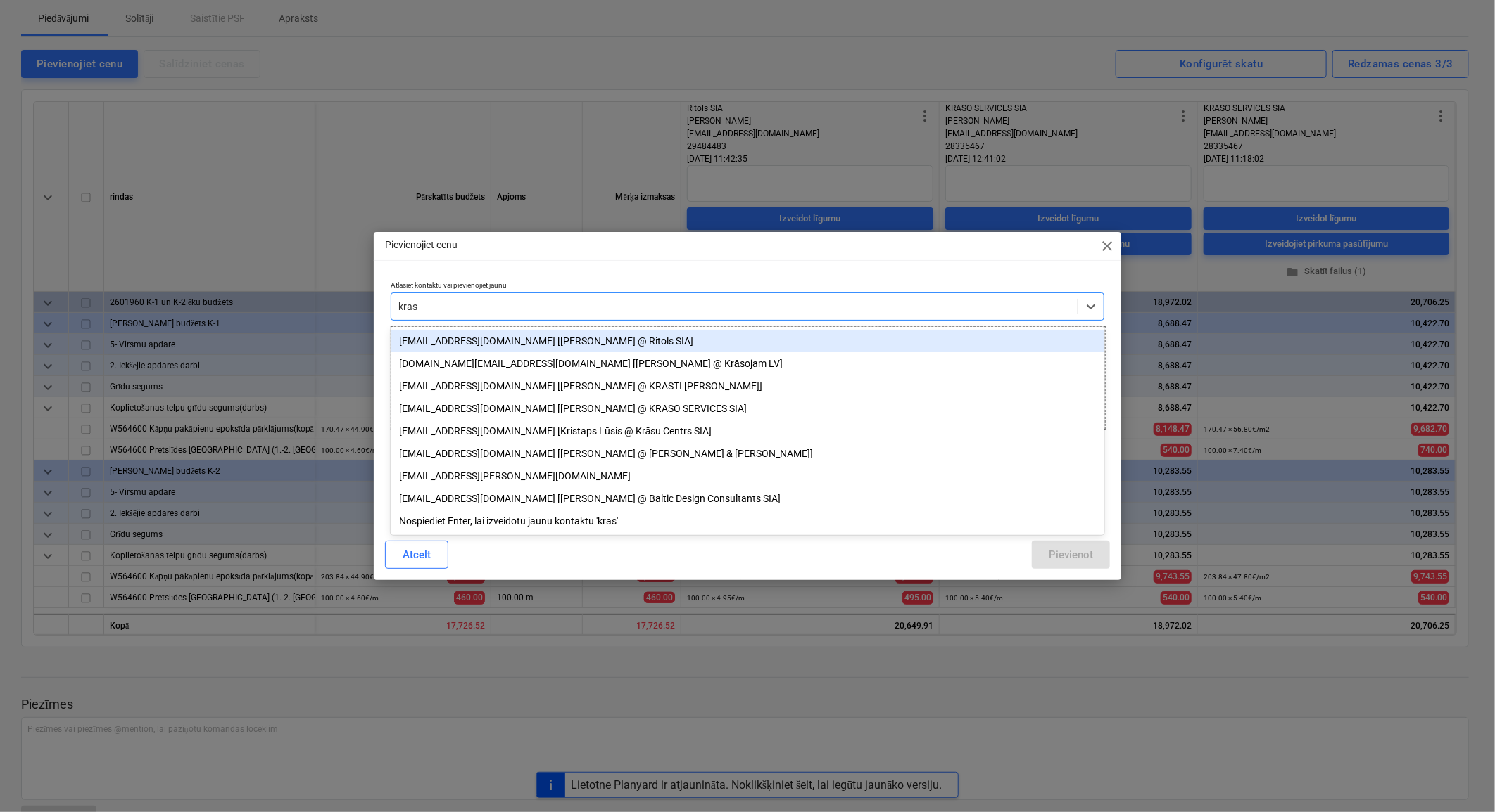
type input "kraso"
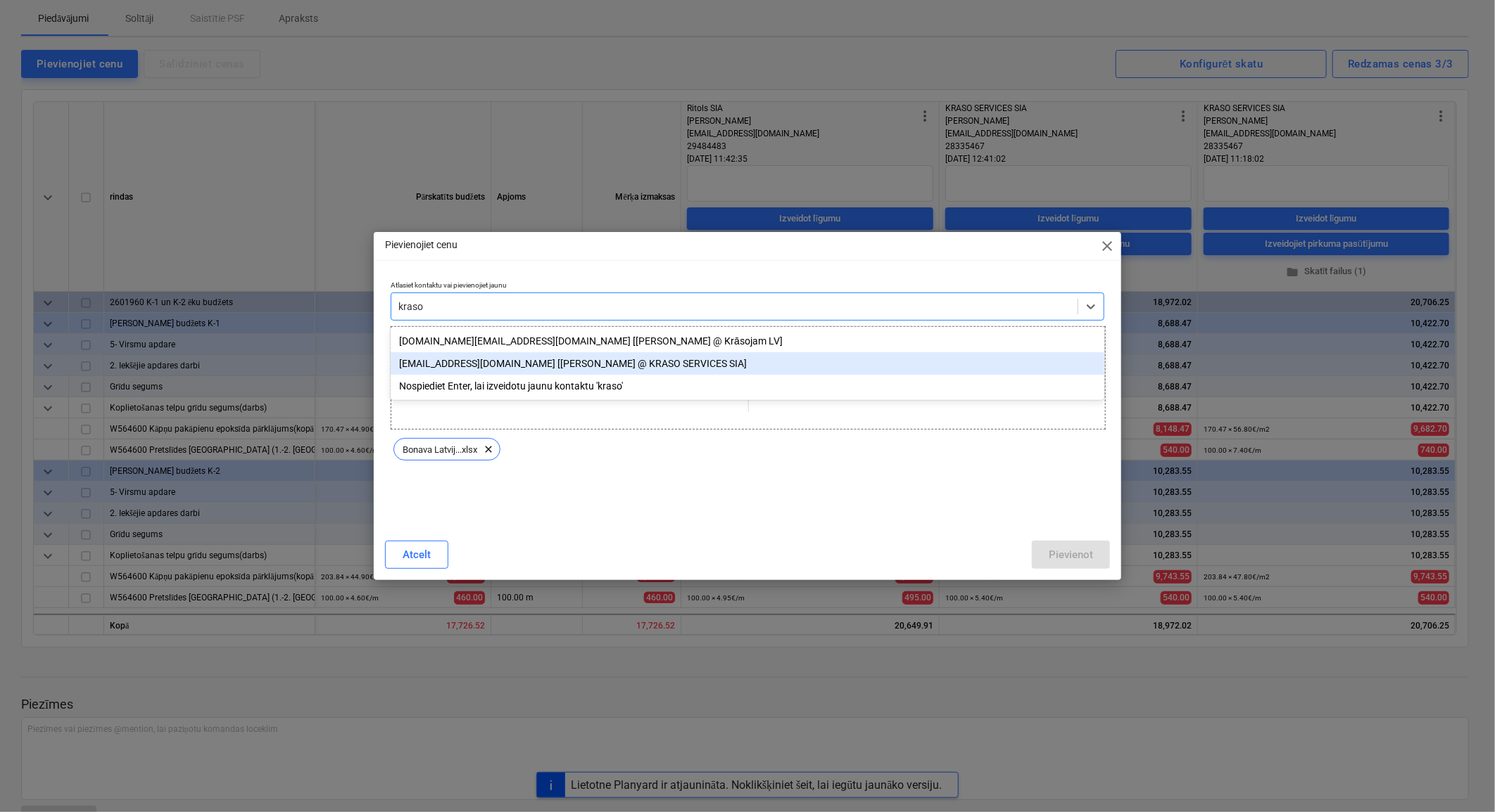
click at [567, 363] on div "andris@kraso.com [Andris Lauris - Kuzņecovs @ KRASO SERVICES SIA]" at bounding box center [748, 363] width 714 height 23
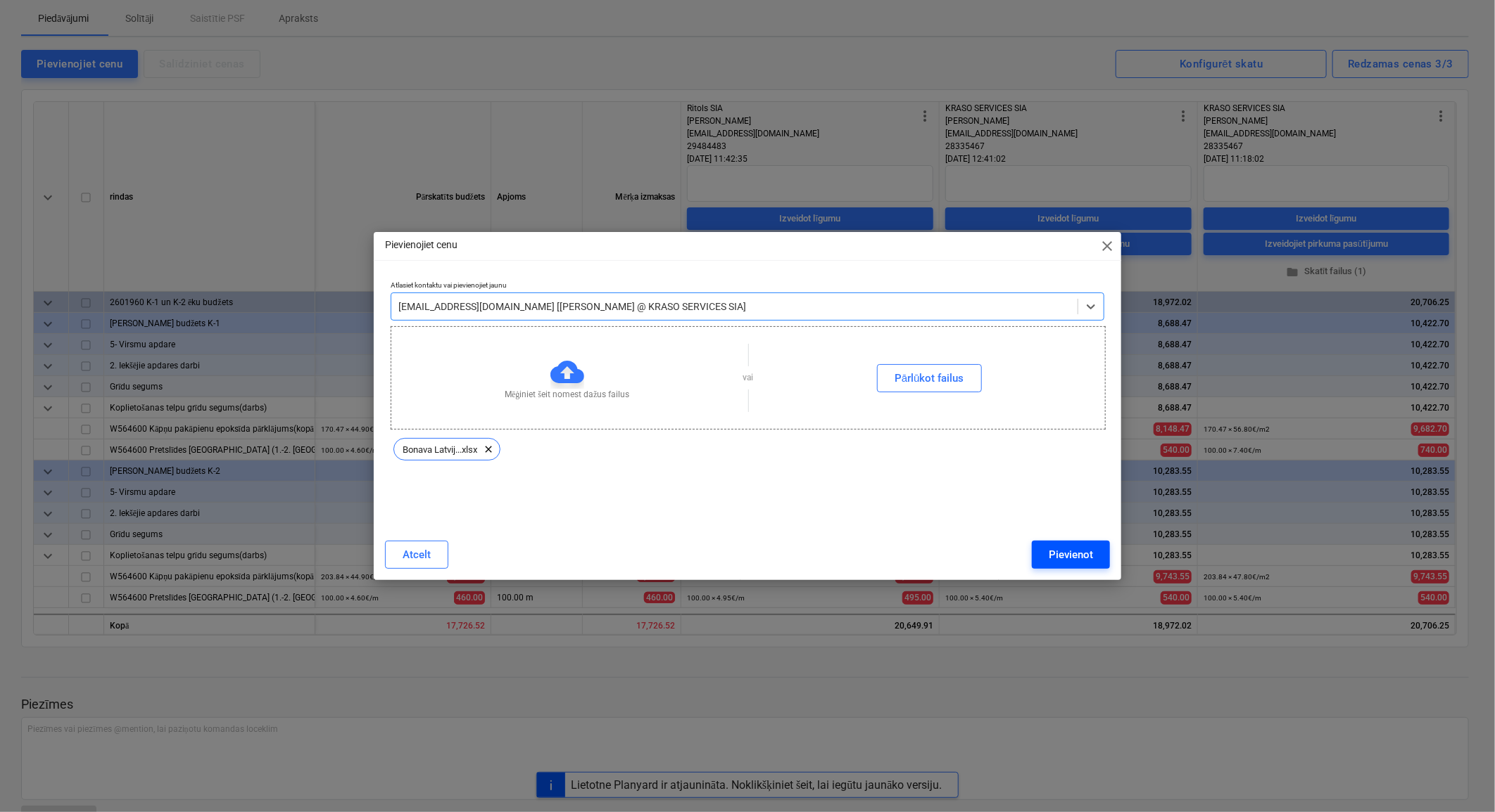
click at [1091, 553] on div "Pievienot" at bounding box center [1070, 554] width 44 height 18
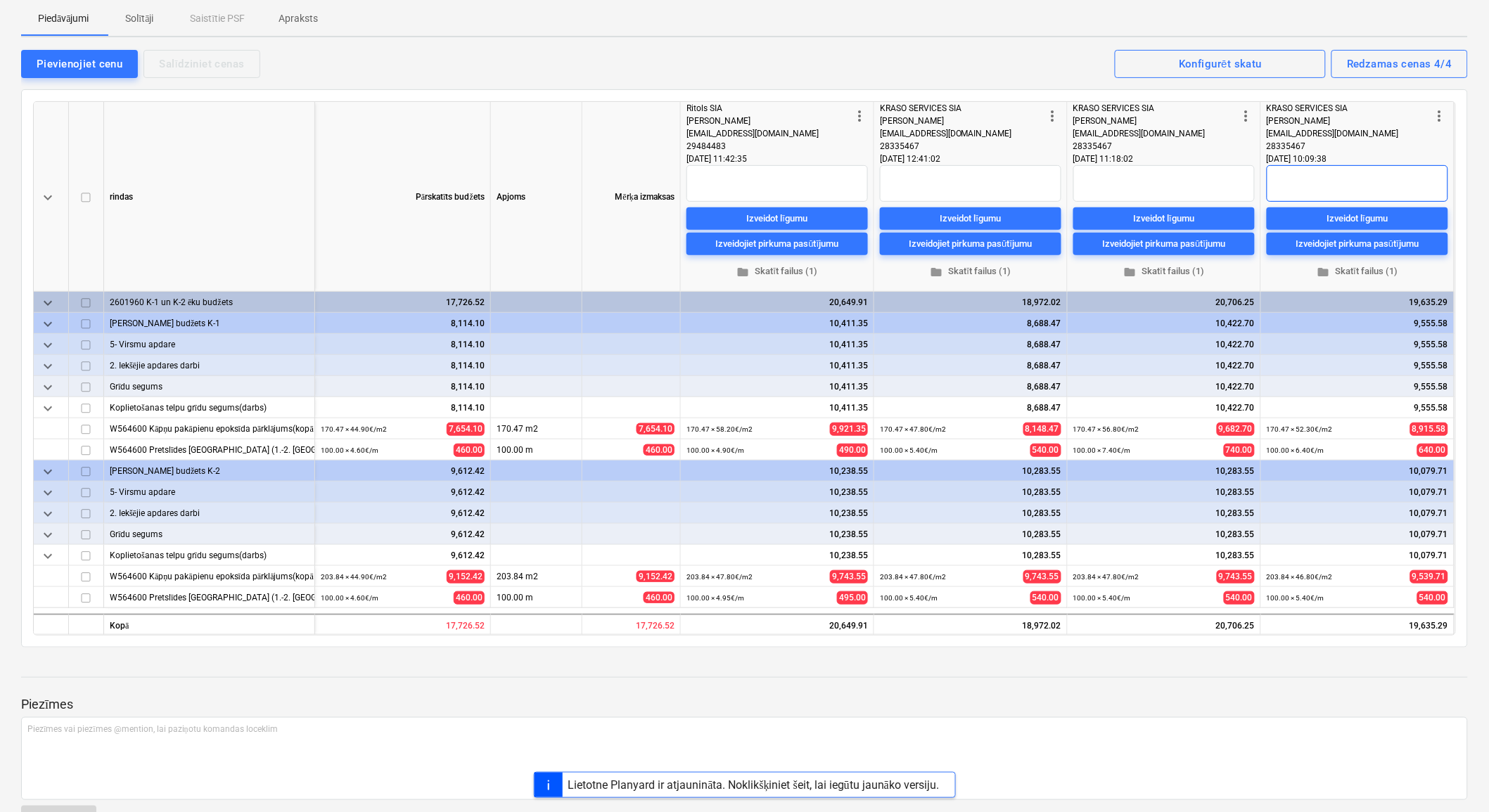
click at [1311, 183] on textarea at bounding box center [1357, 183] width 182 height 37
type textarea "x"
type textarea "l"
type textarea "x"
type textarea "la"
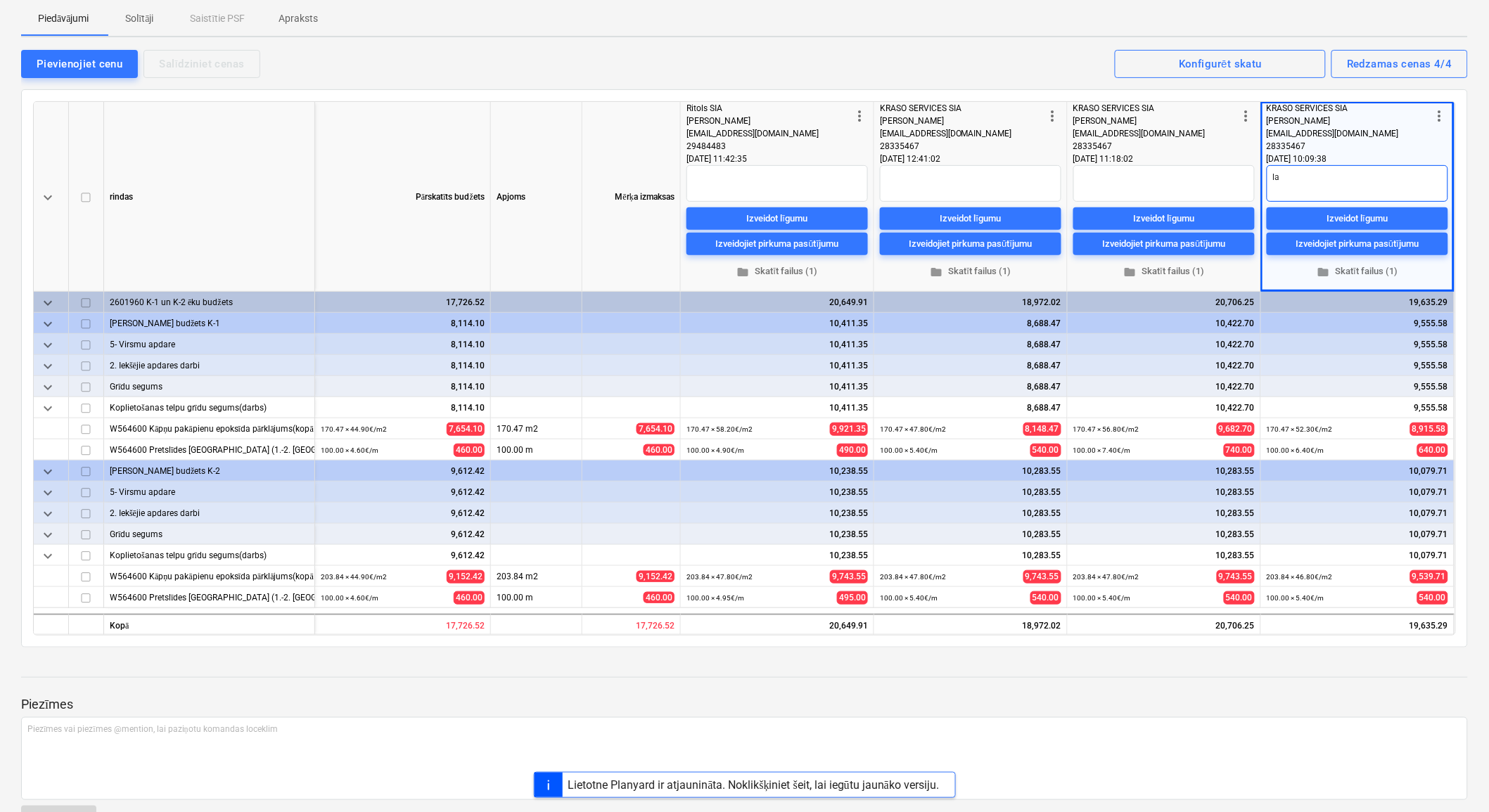
type textarea "x"
type textarea "lab"
type textarea "x"
type textarea "labā"
type textarea "x"
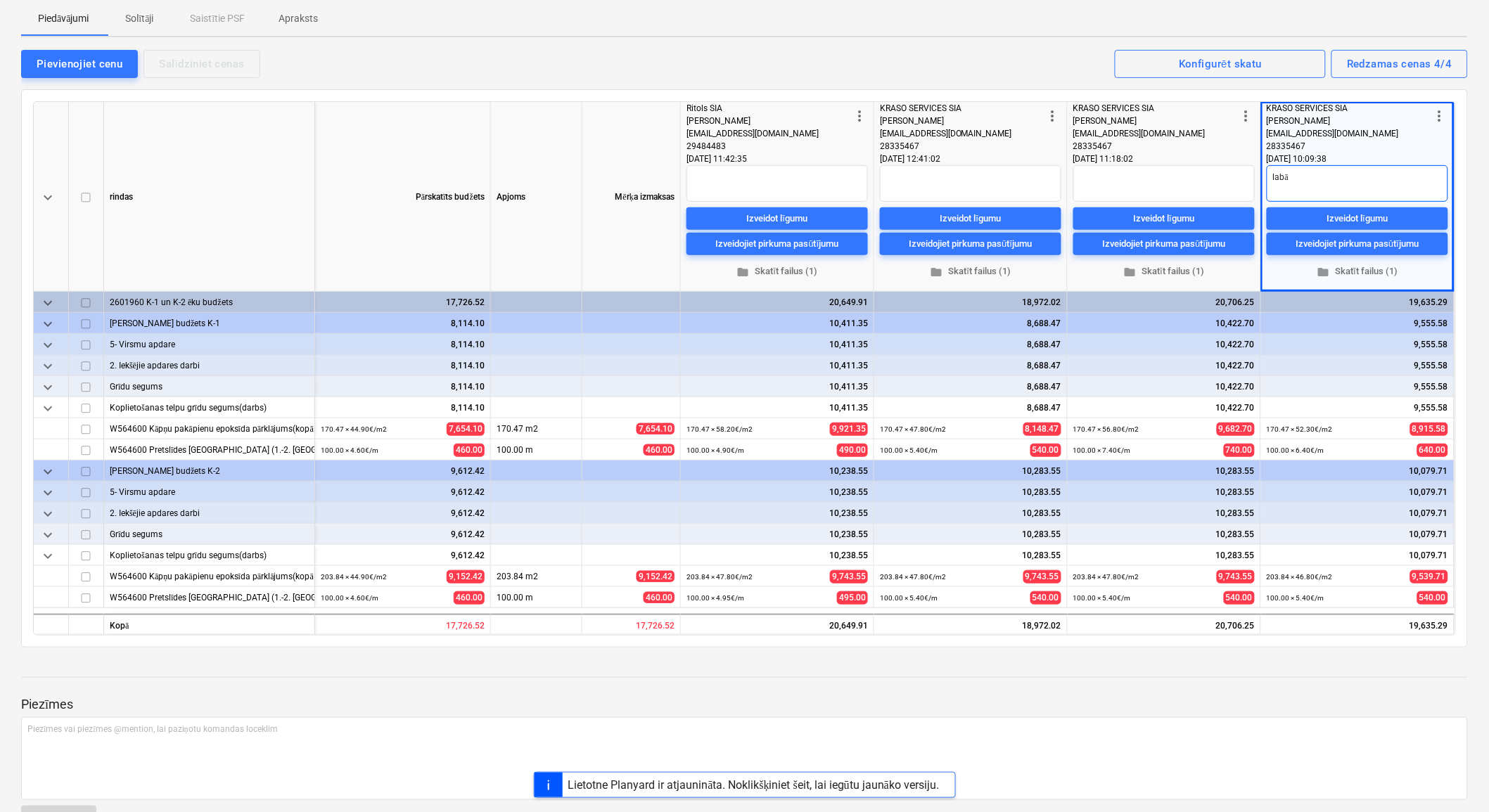
type textarea "labāk"
type textarea "x"
type textarea "labāka"
type textarea "x"
type textarea "labāka"
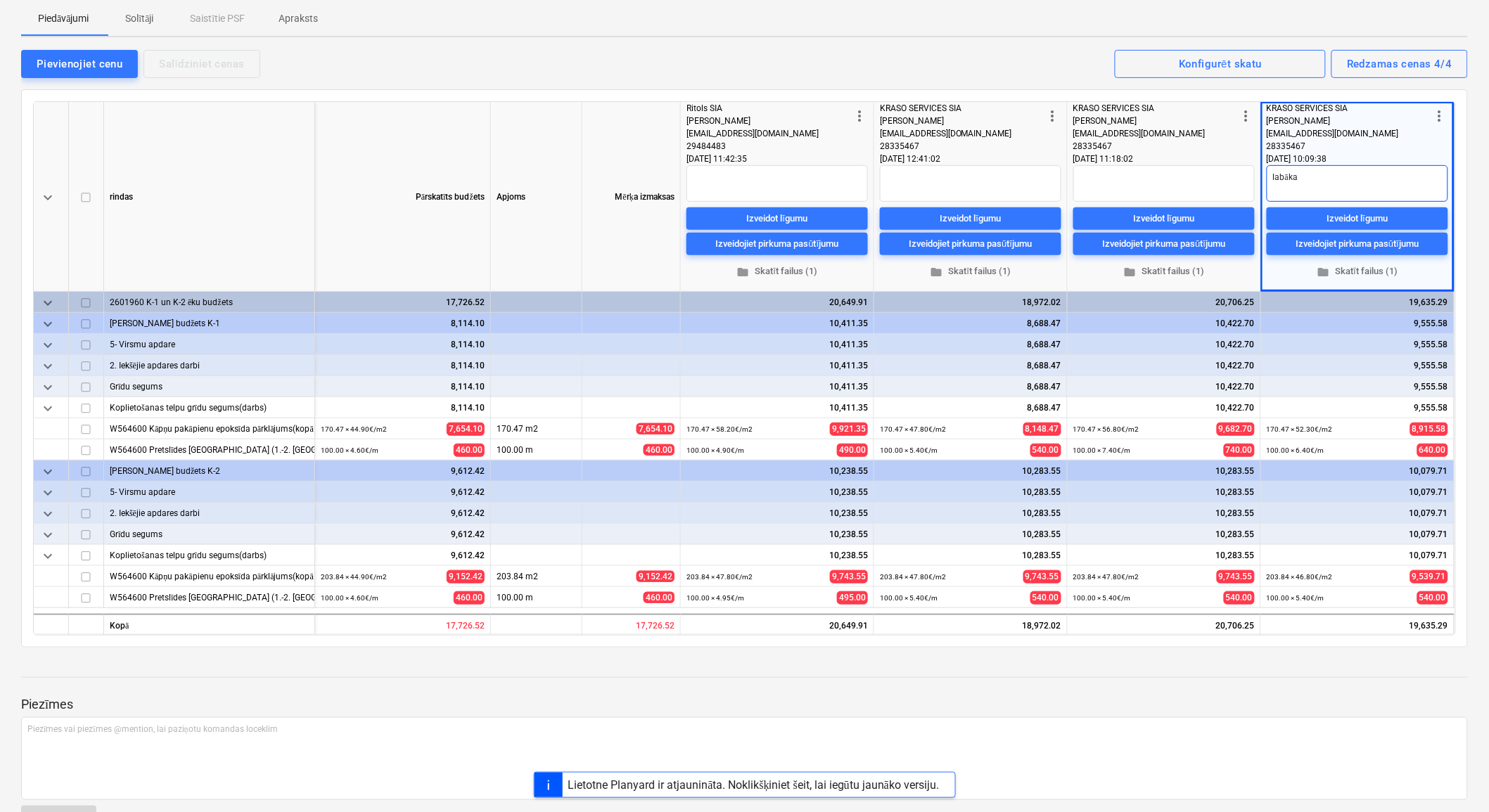
type textarea "x"
type textarea "labāka c"
type textarea "x"
type textarea "labāka ce"
type textarea "x"
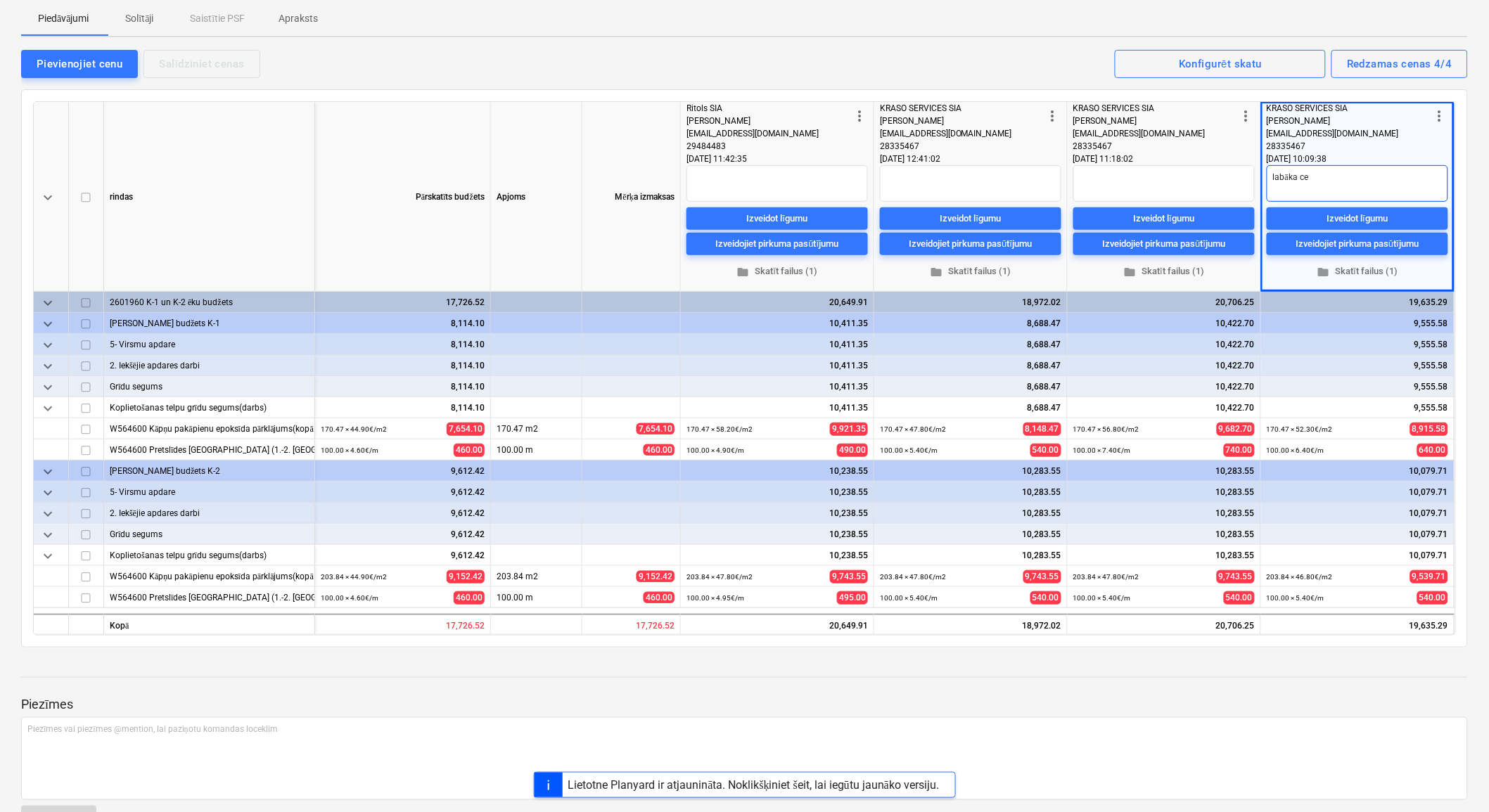
type textarea "labāka cen"
type textarea "x"
type textarea "labāka cena"
type textarea "x"
type textarea "labāka cen"
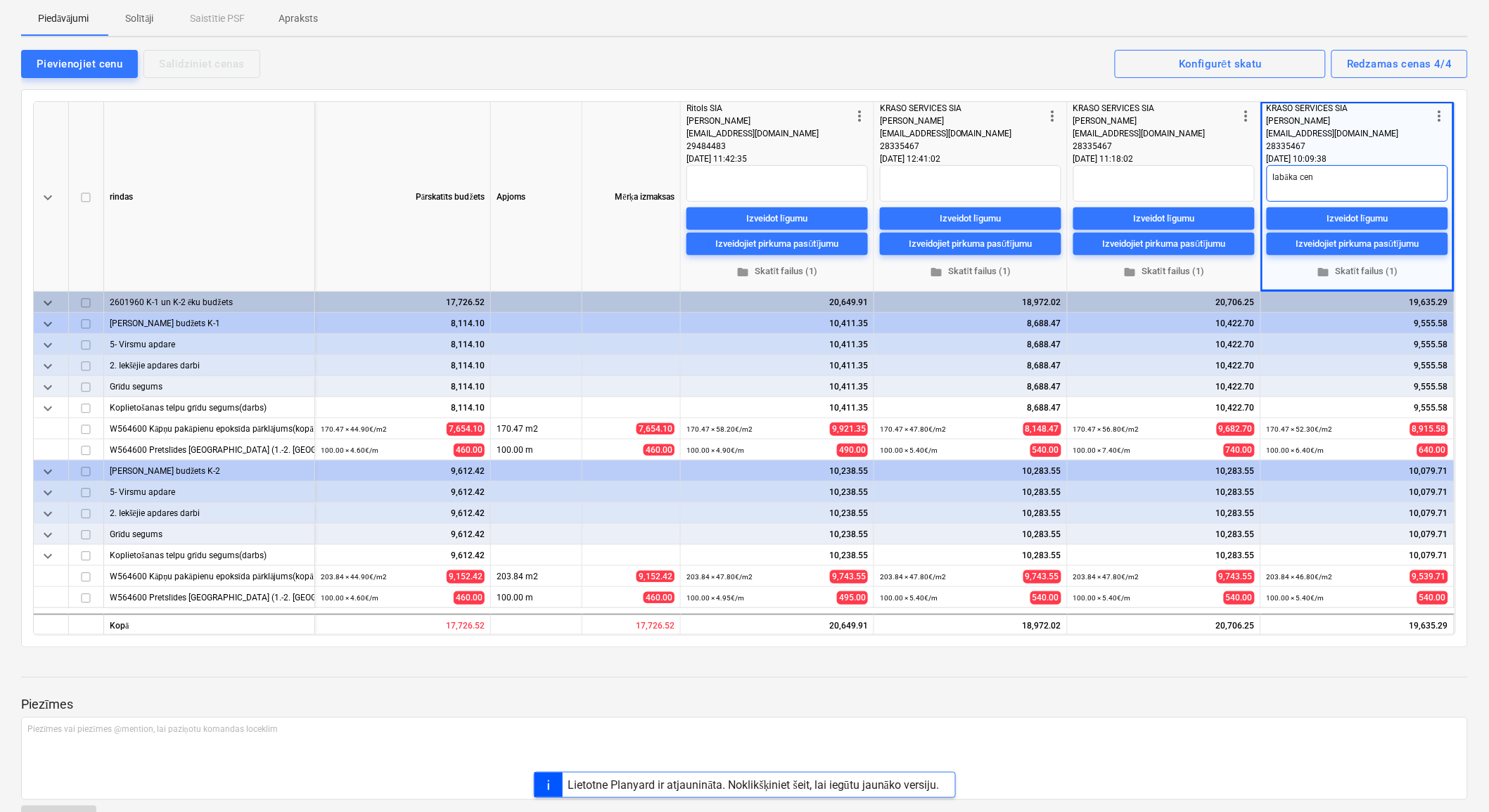
type textarea "x"
type textarea "labāka ce"
type textarea "x"
type textarea "labāka cem"
type textarea "x"
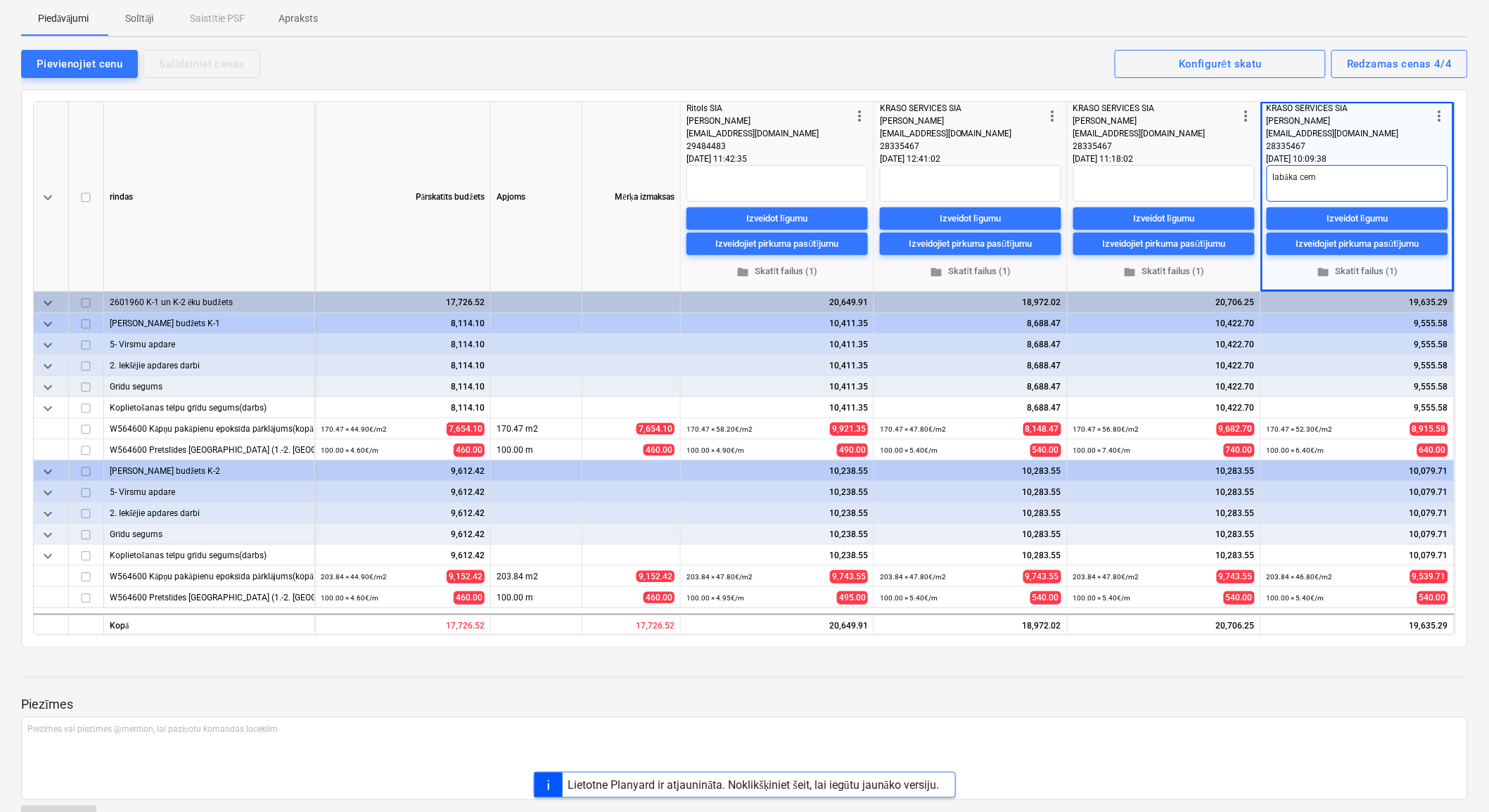
type textarea "labāka ce"
type textarea "x"
type textarea "labāka cen"
type textarea "x"
type textarea "labāka cena"
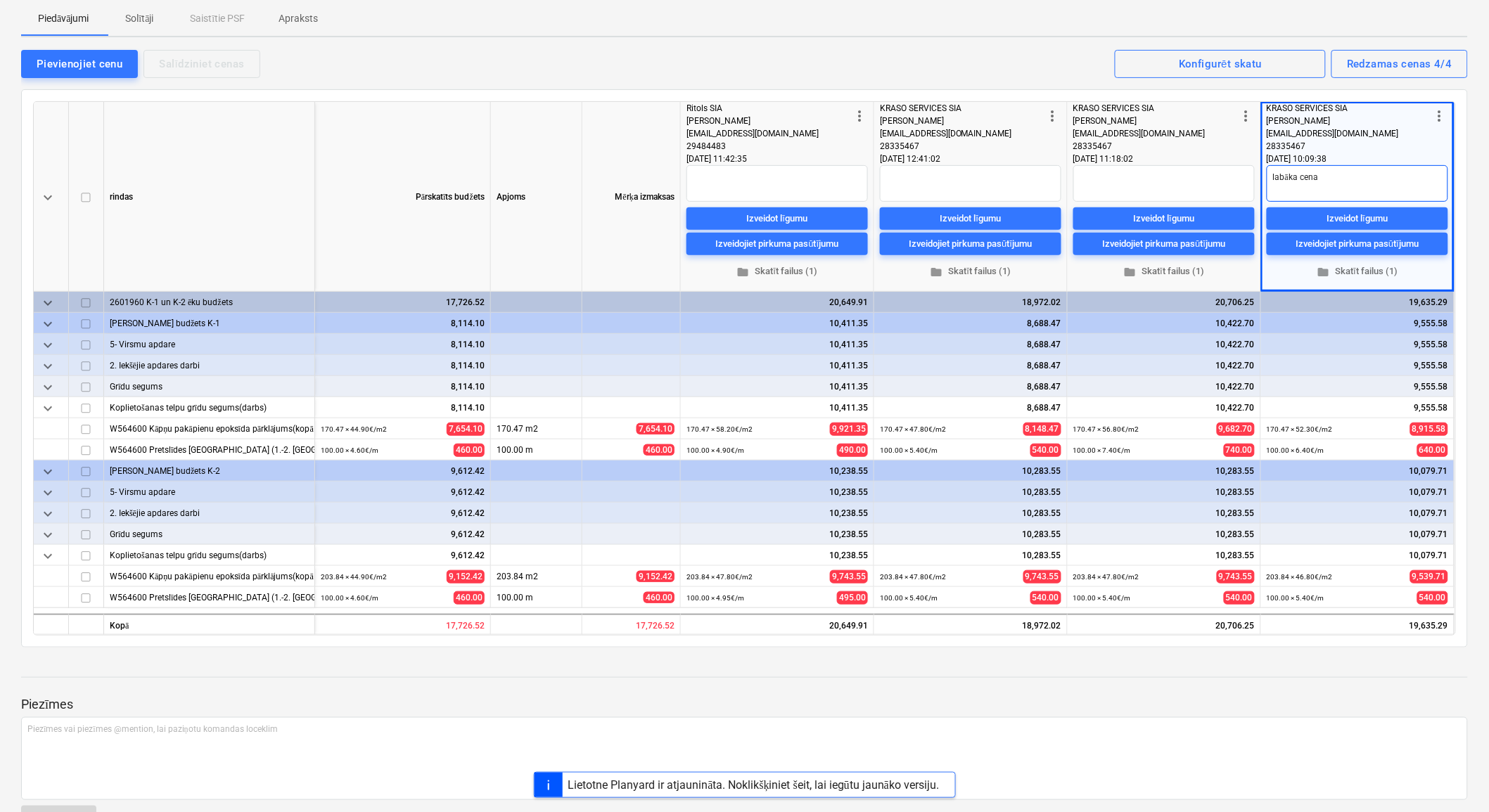
click at [1298, 177] on textarea "labāka cena" at bounding box center [1357, 183] width 182 height 37
type textarea "x"
type textarea "labāk cena"
type textarea "x"
type textarea "labākā cena"
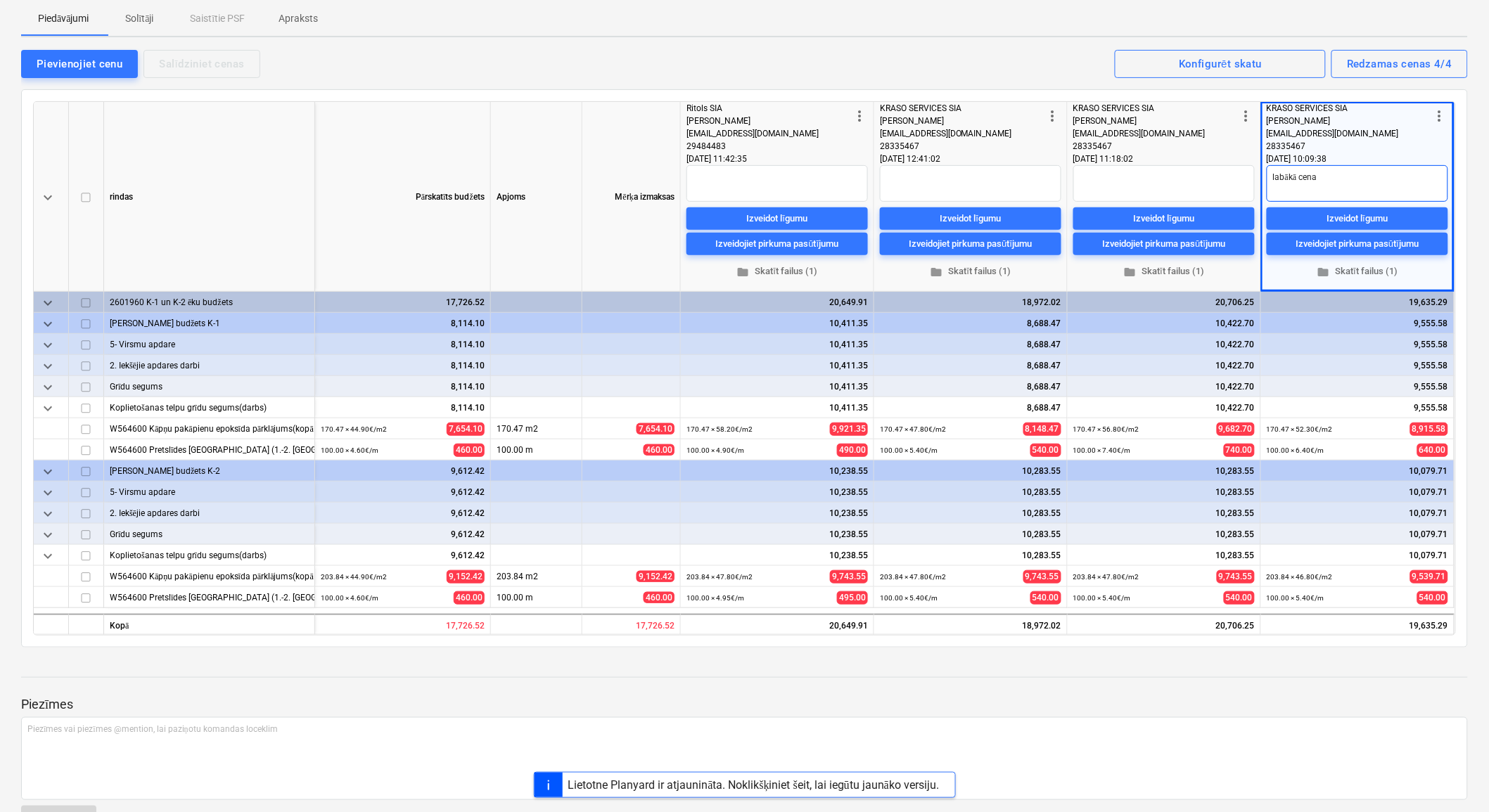
type textarea "x"
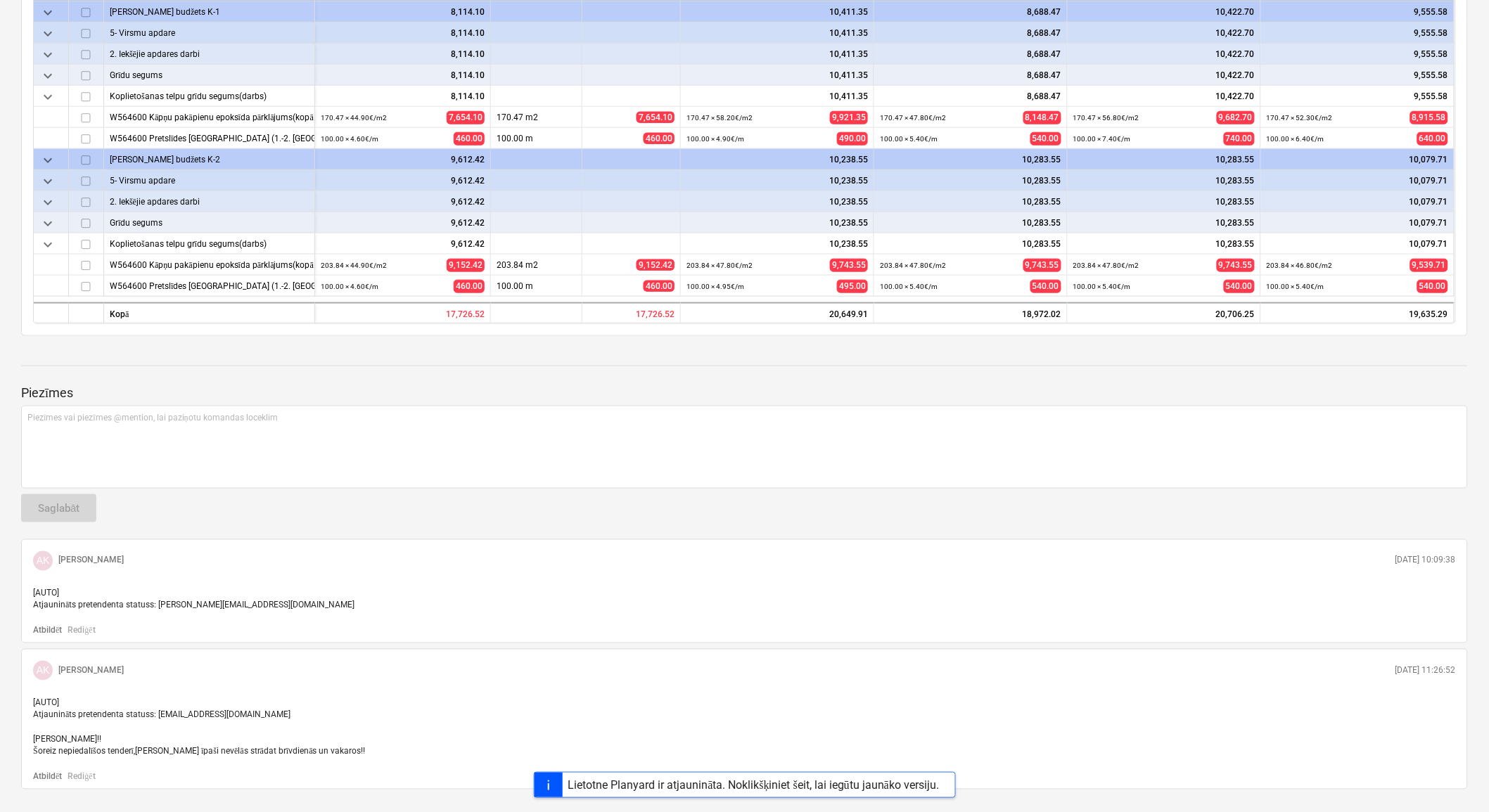
scroll to position [453, 0]
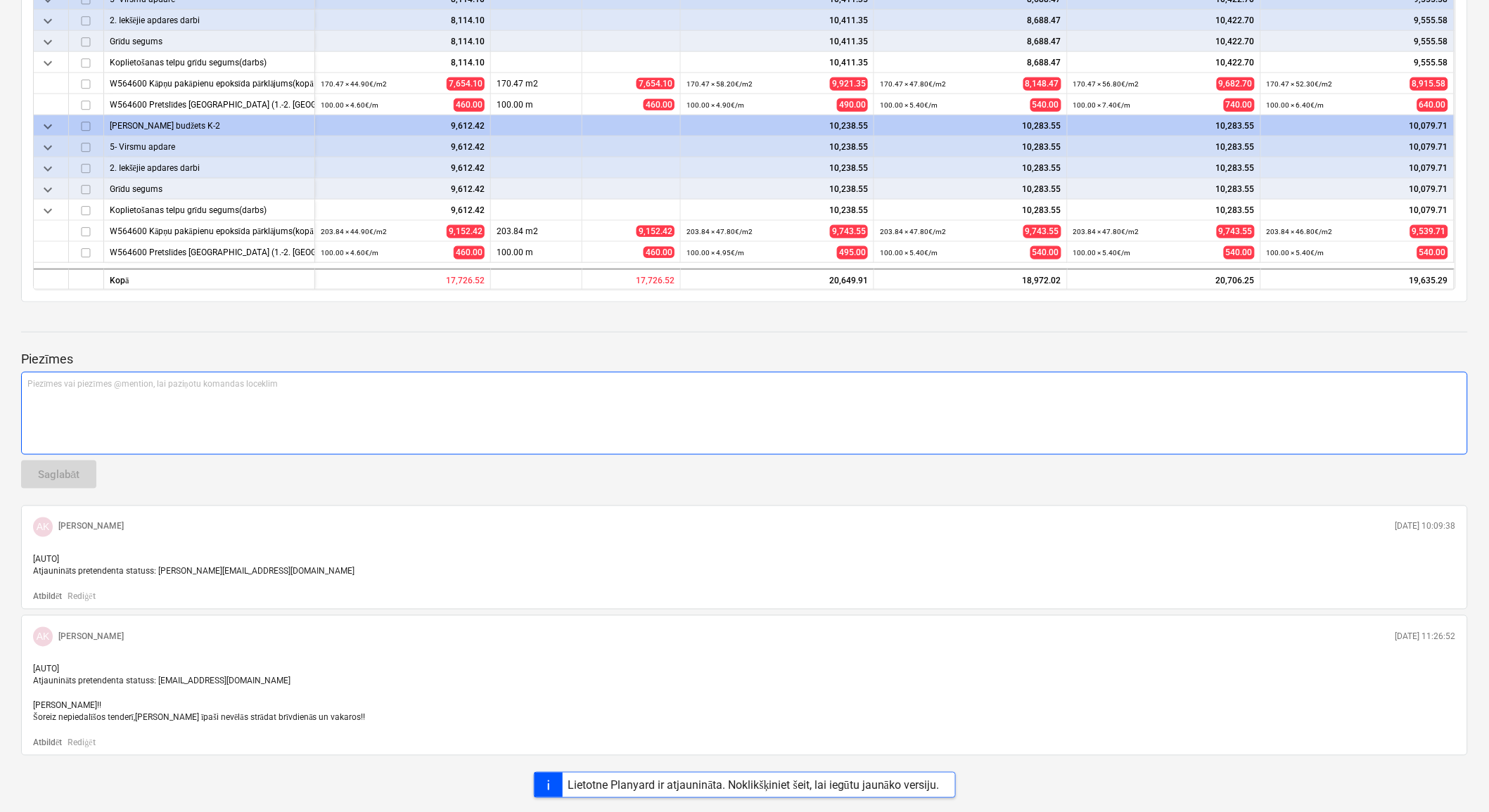
type textarea "labākā cena"
type textarea "x"
click at [656, 385] on p "Piezīmes vai piezīmes @mention, lai paziņotu komandas loceklim ﻿" at bounding box center [744, 384] width 1434 height 12
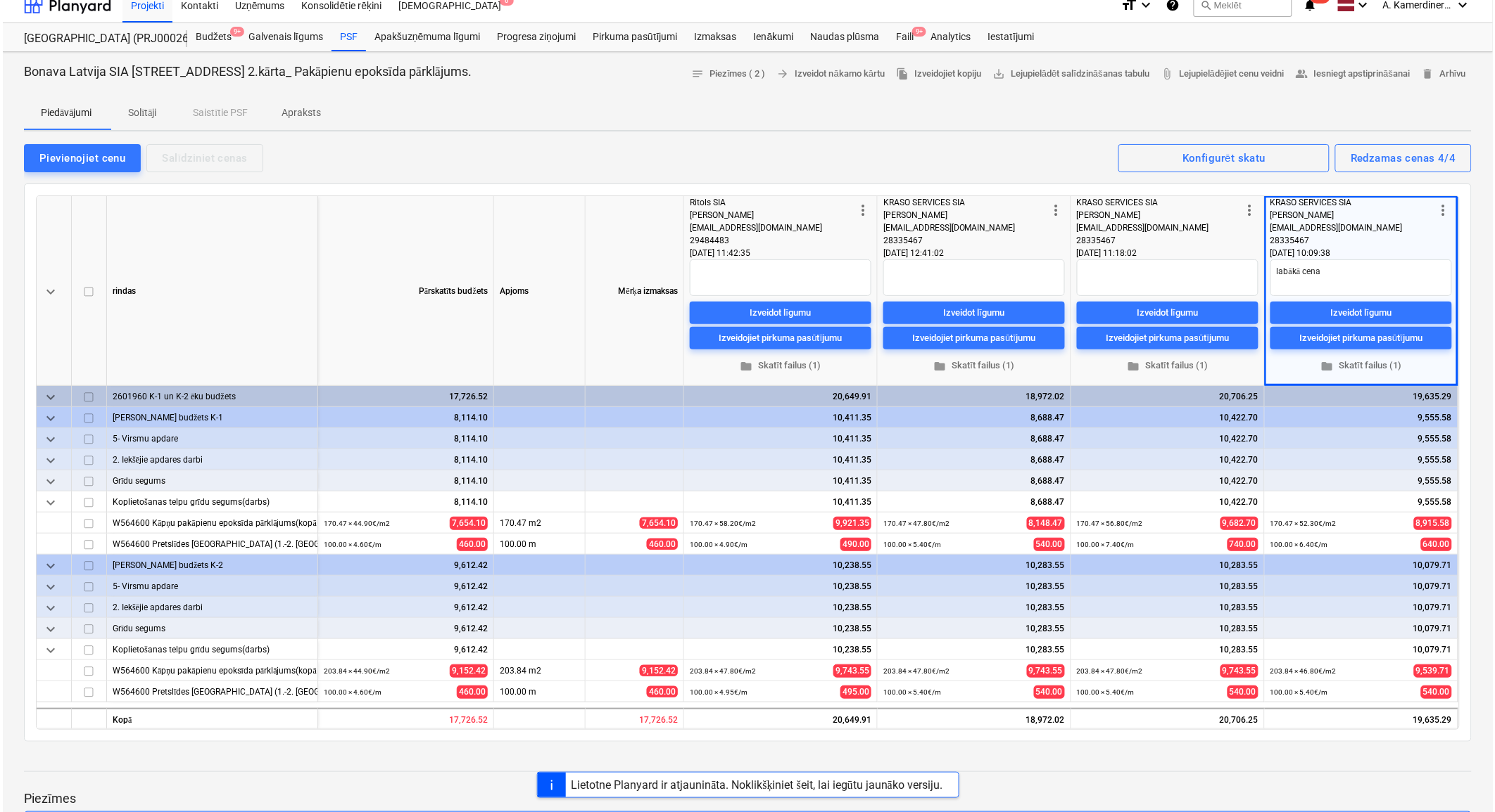
scroll to position [0, 0]
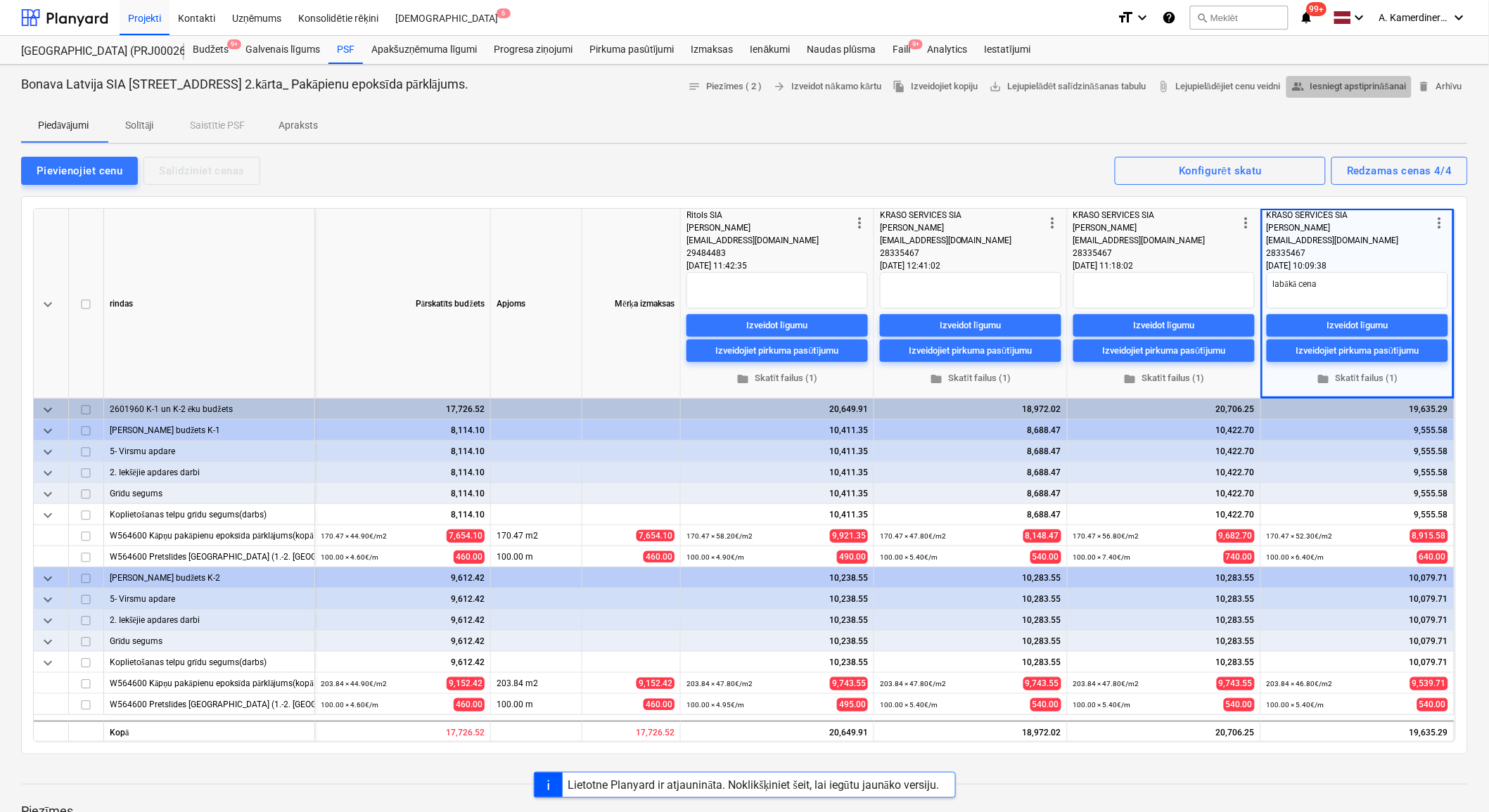
click at [1330, 88] on span "people_alt Iesniegt apstiprināšanai" at bounding box center [1350, 87] width 115 height 16
type textarea "x"
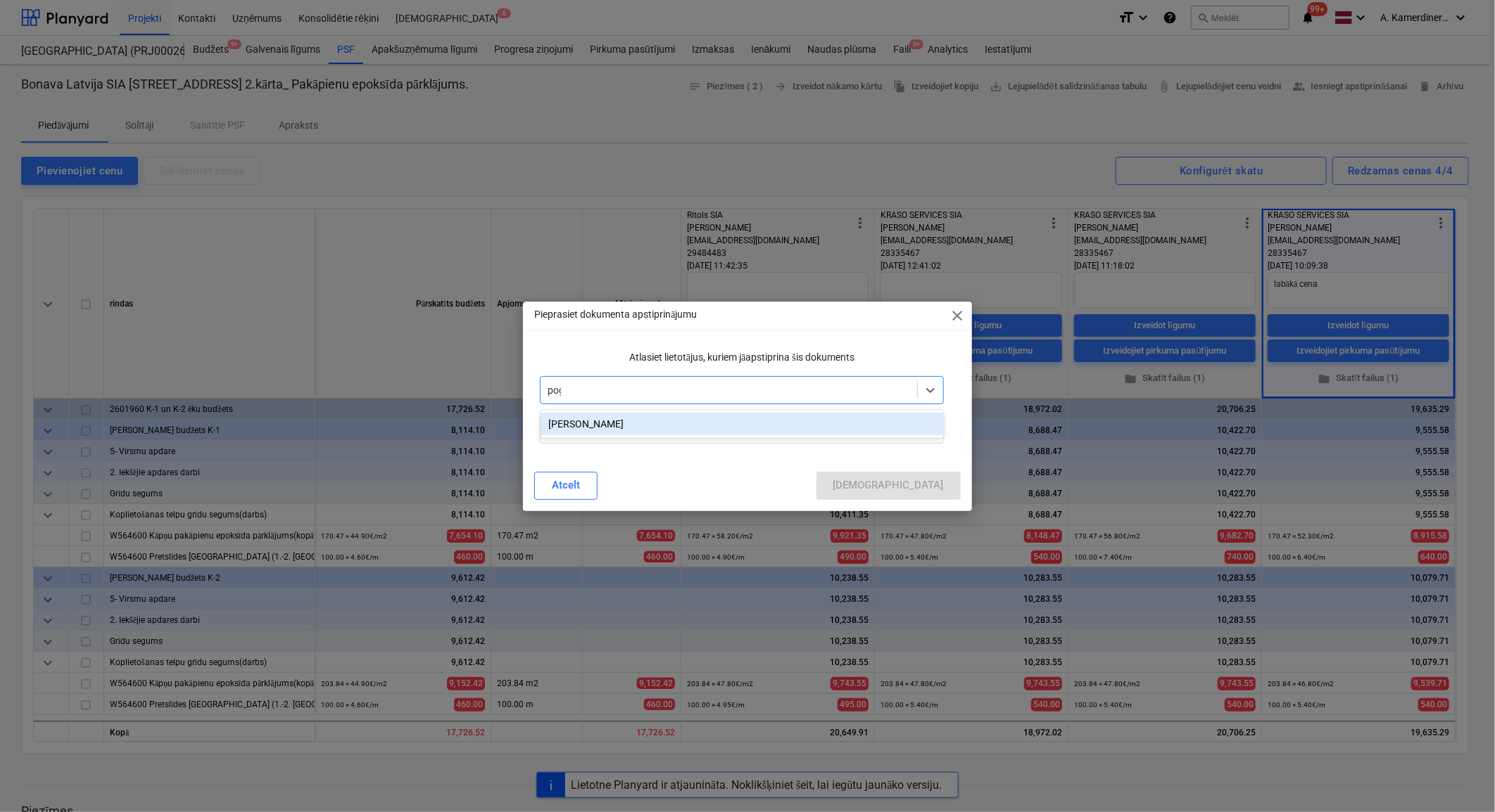
type input "pogu"
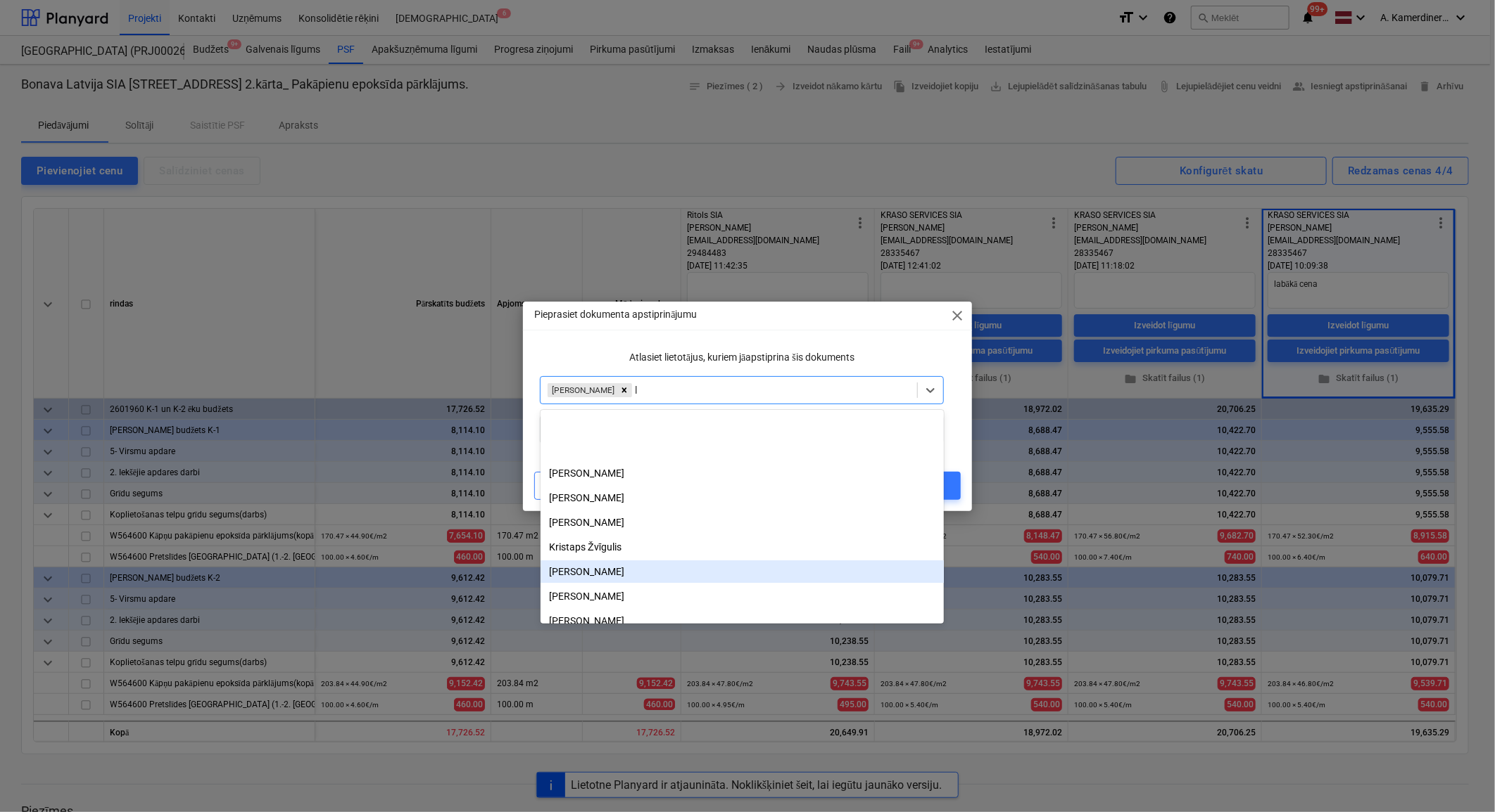
scroll to position [99, 0]
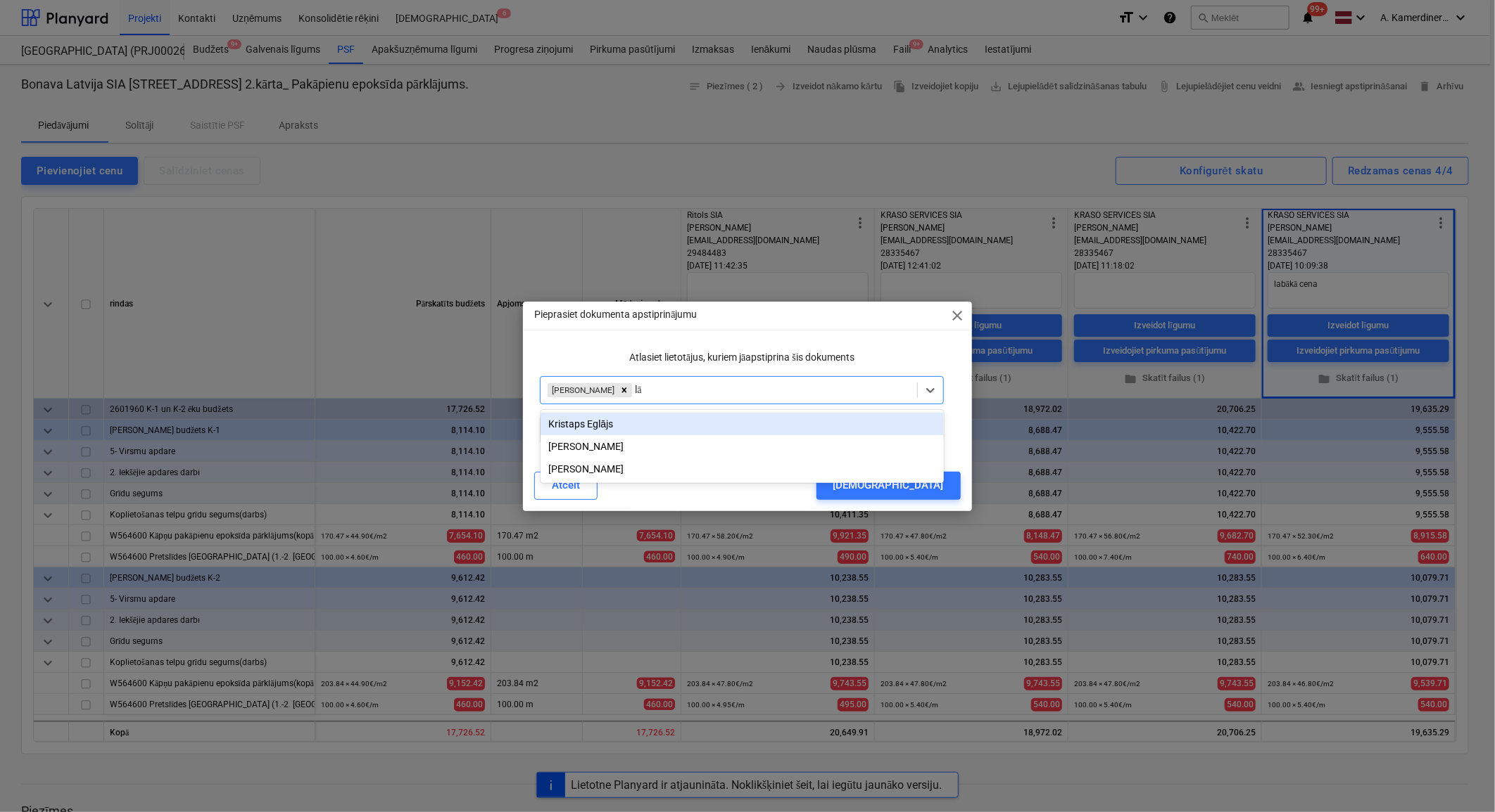
type input "lās"
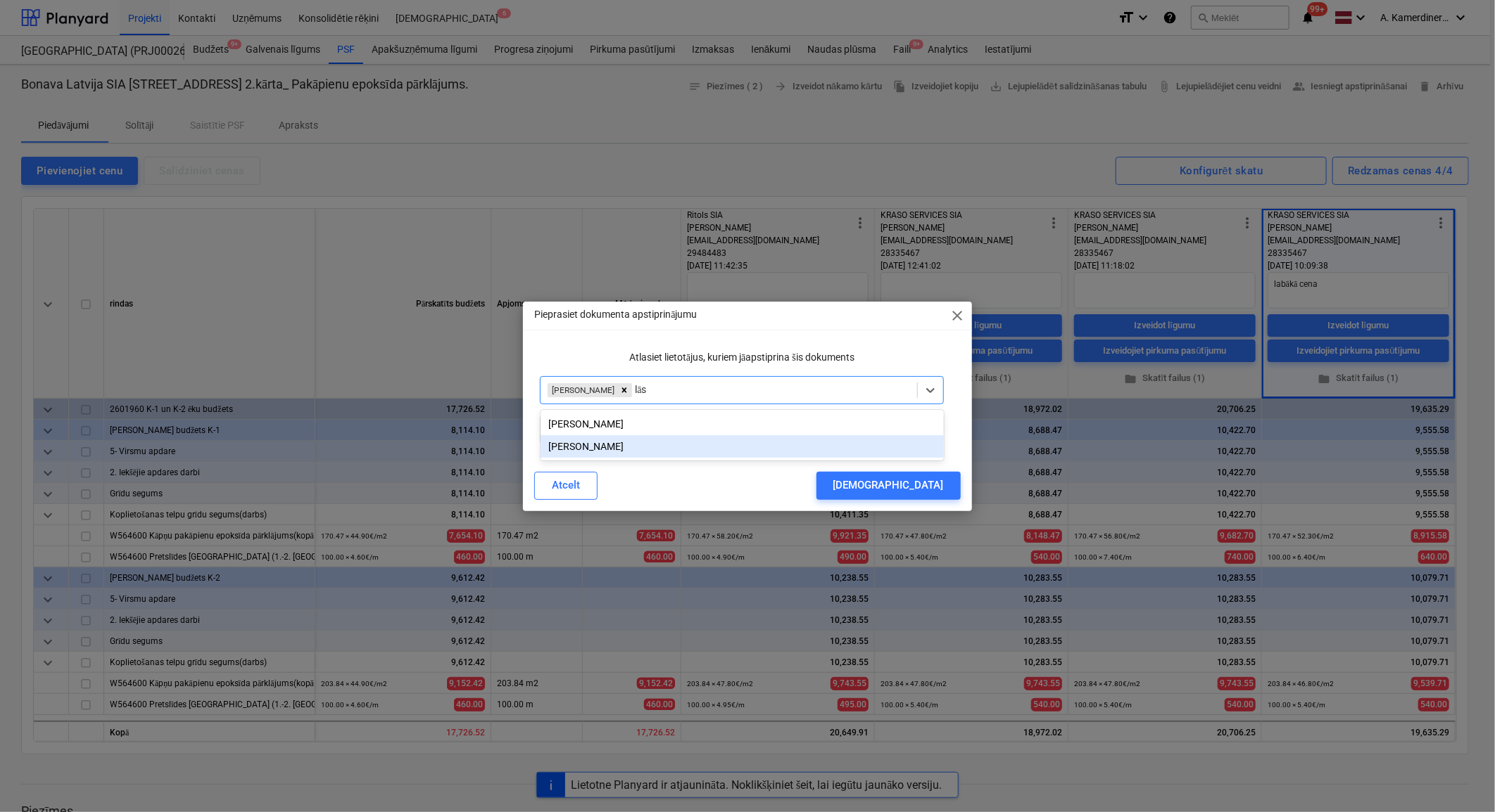
click at [684, 445] on div "Lāsma Erharde" at bounding box center [742, 447] width 403 height 23
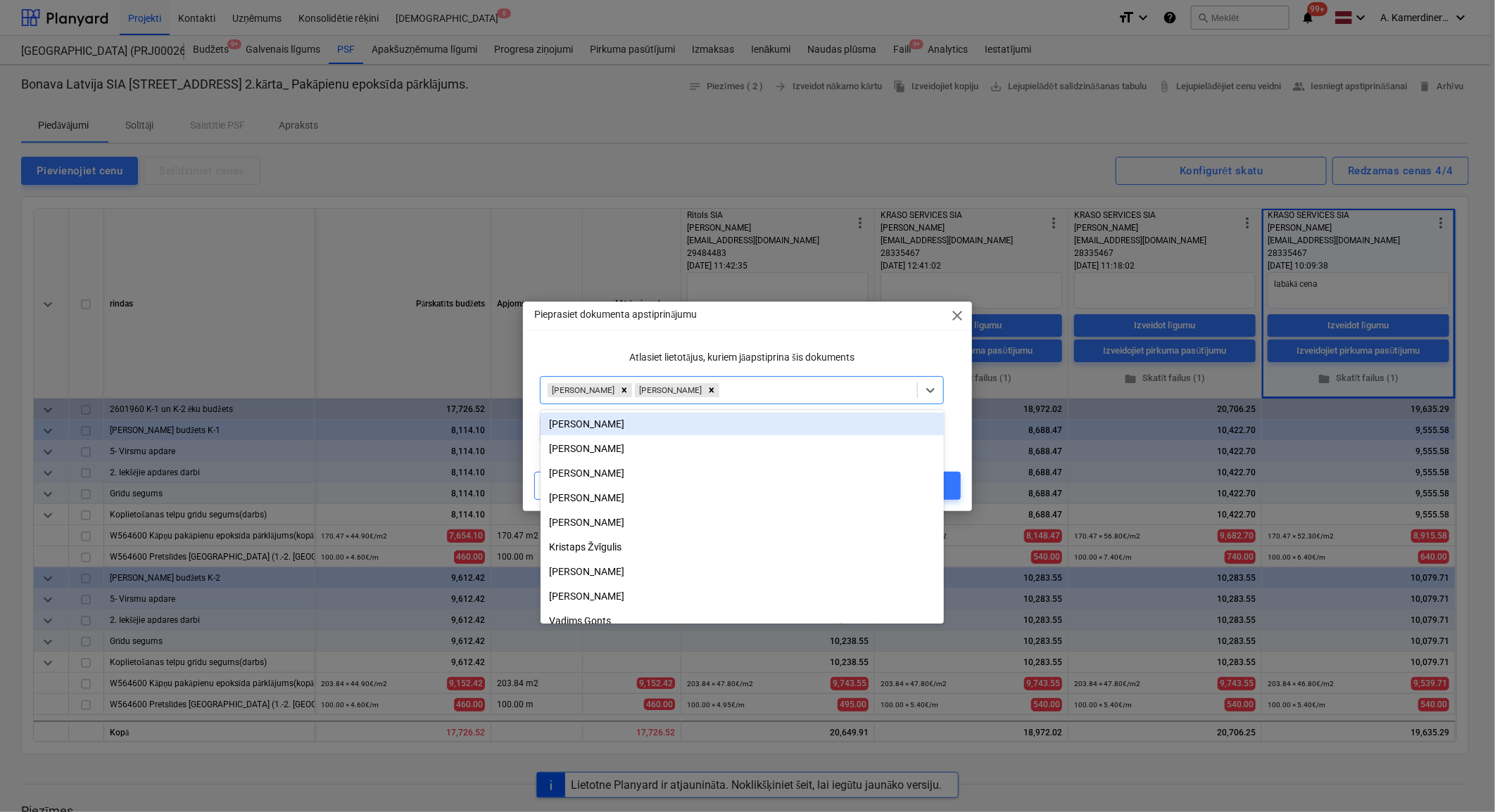
click at [757, 320] on div "Pieprasiet dokumenta apstiprinājumu close" at bounding box center [747, 316] width 448 height 28
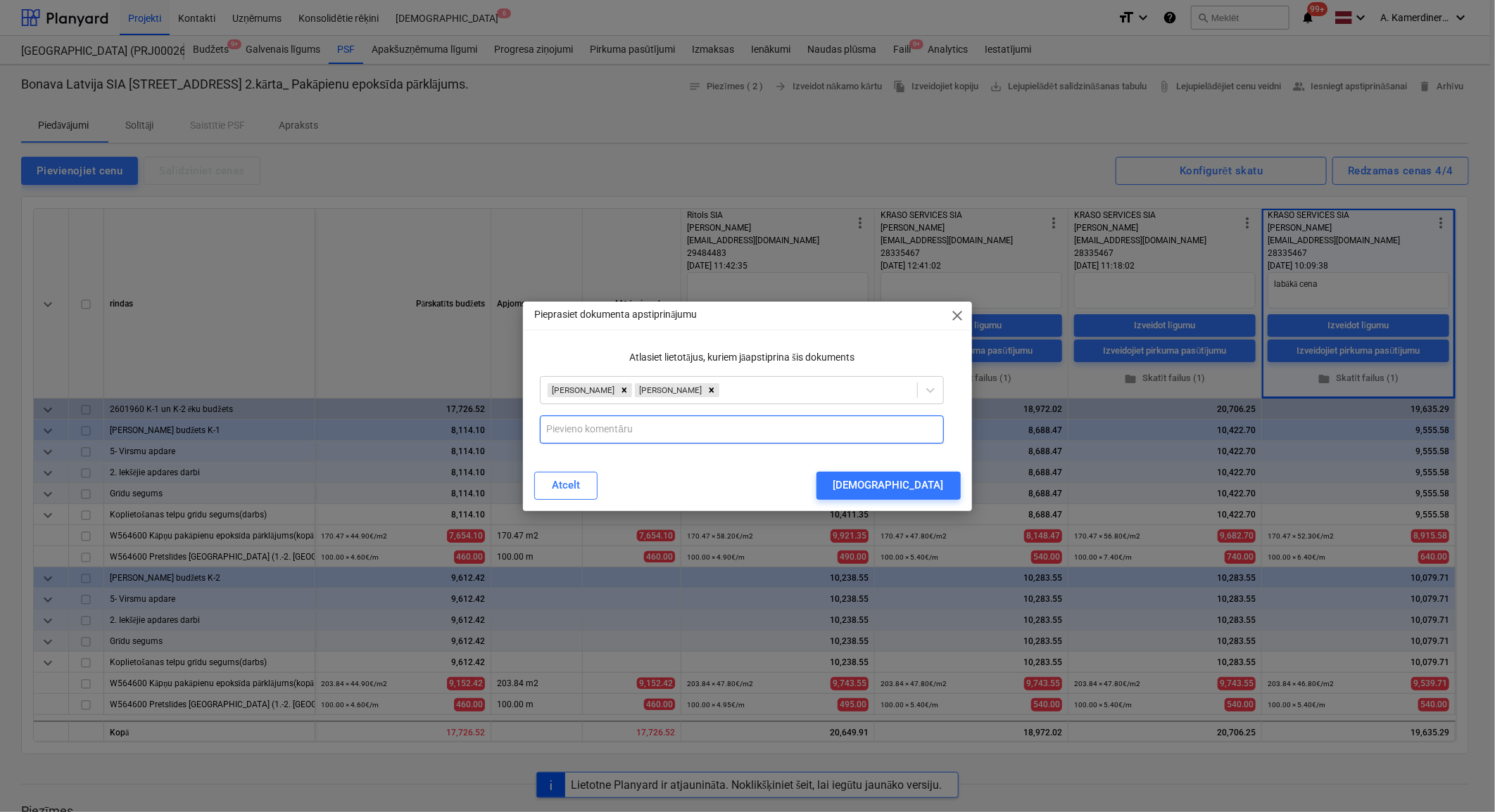
click at [716, 425] on input "text" at bounding box center [741, 430] width 403 height 28
type input "Lūdzu apstiprināt SIA KRĀSO SERVICES ar labāko cenu 19 635.29Eur"
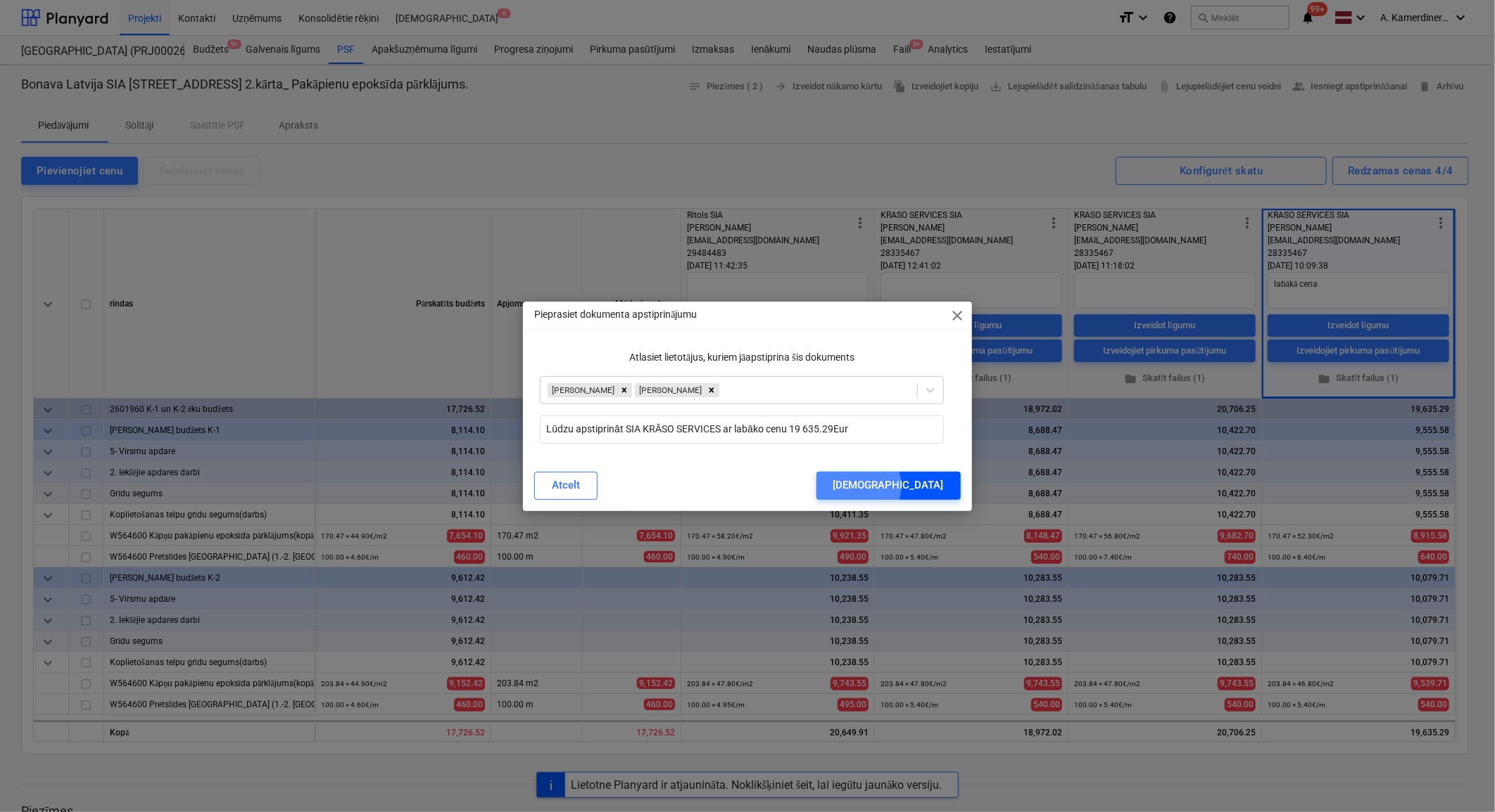
click at [933, 486] on div "Nosūtīt" at bounding box center [888, 485] width 110 height 18
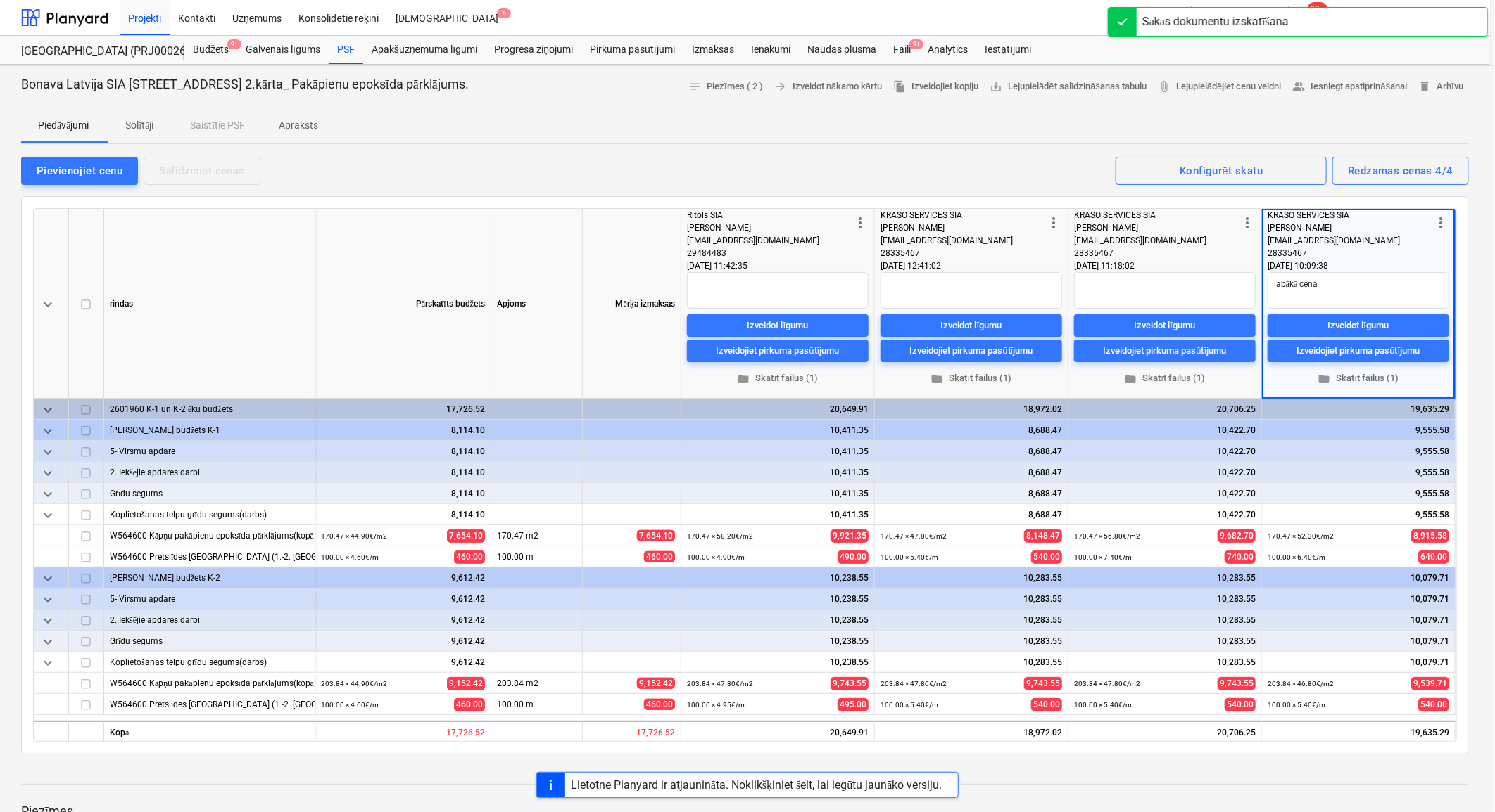
type textarea "x"
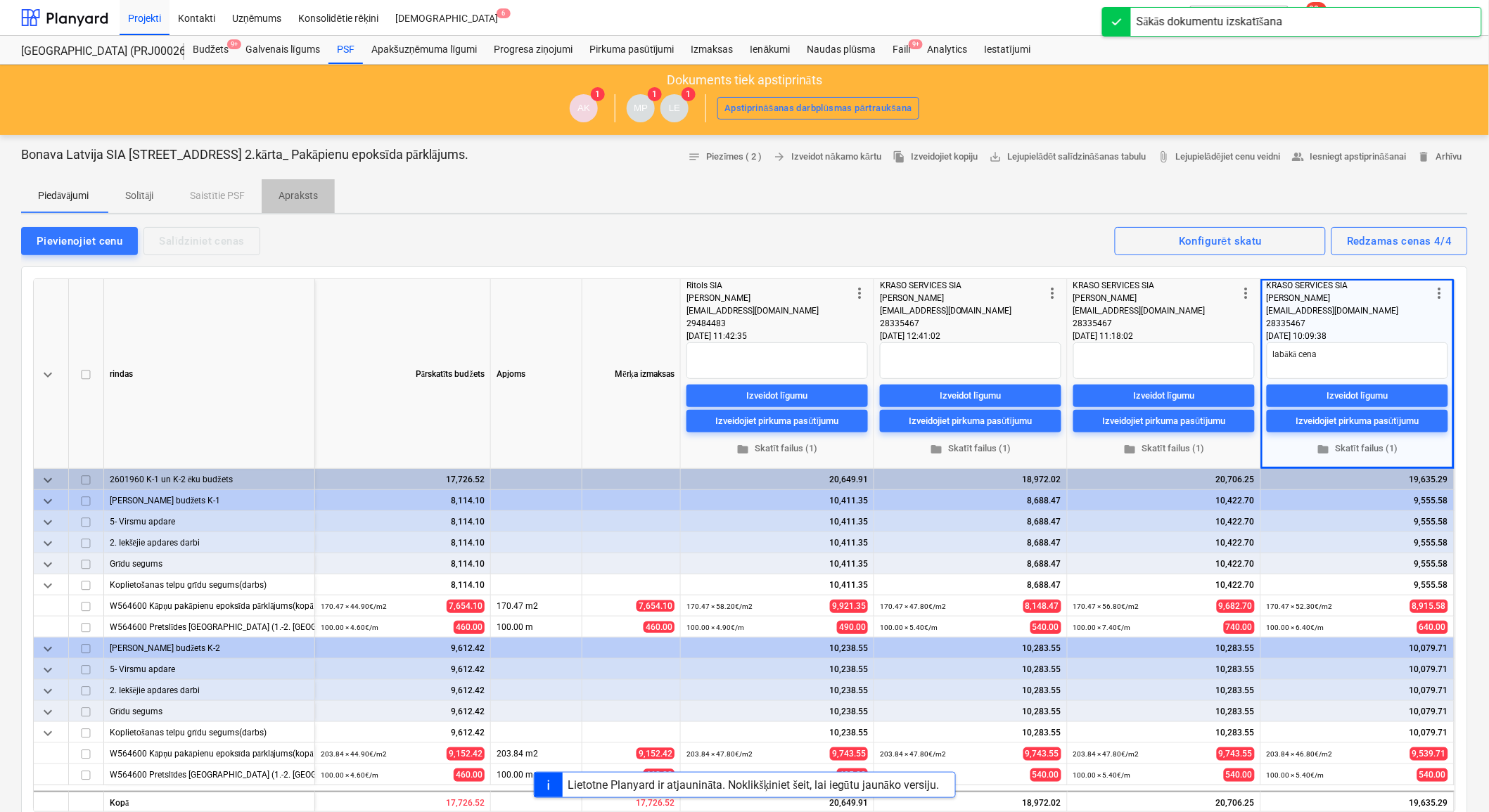
click at [285, 196] on p "Apraksts" at bounding box center [298, 196] width 40 height 15
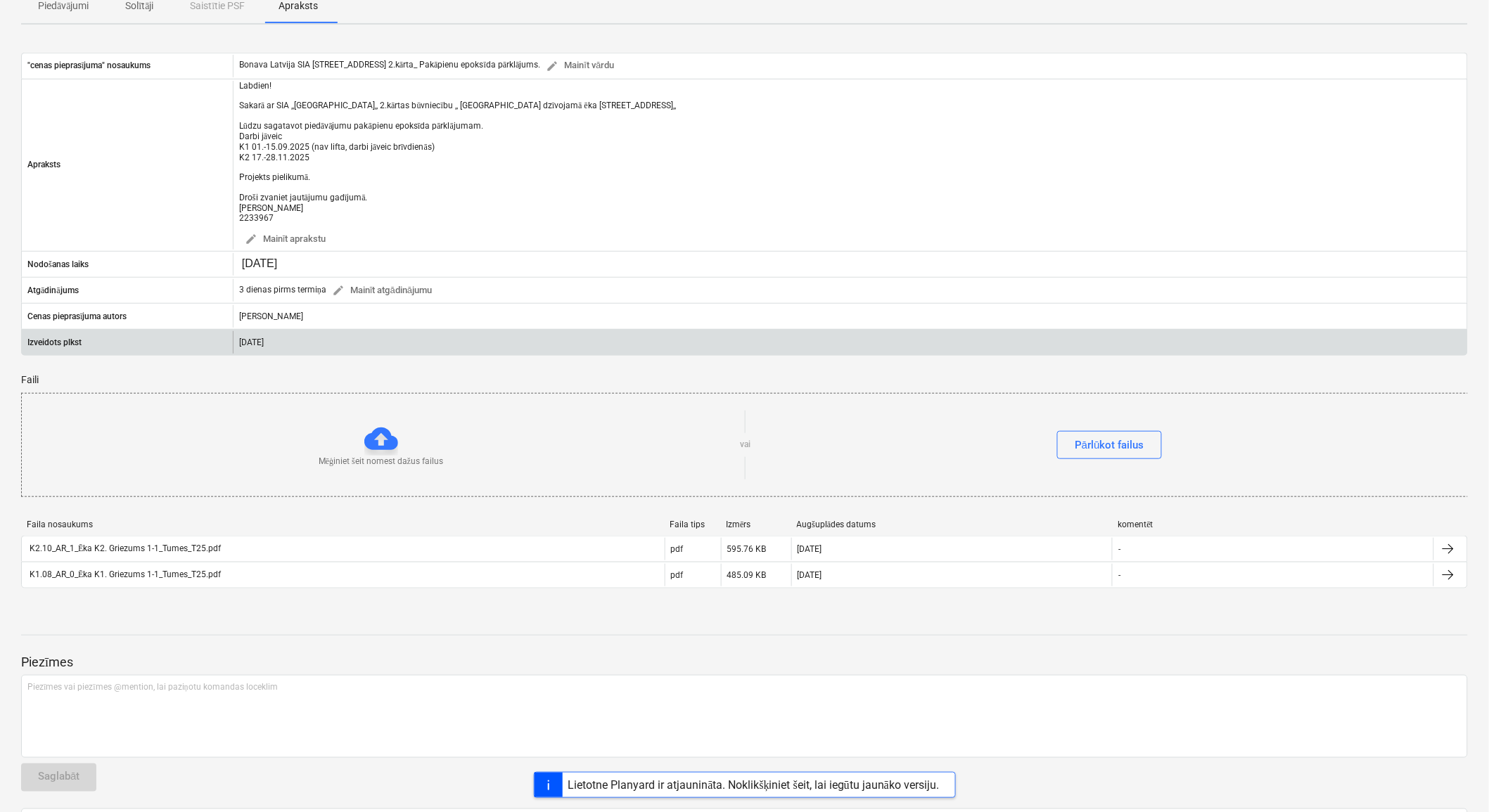
scroll to position [156, 0]
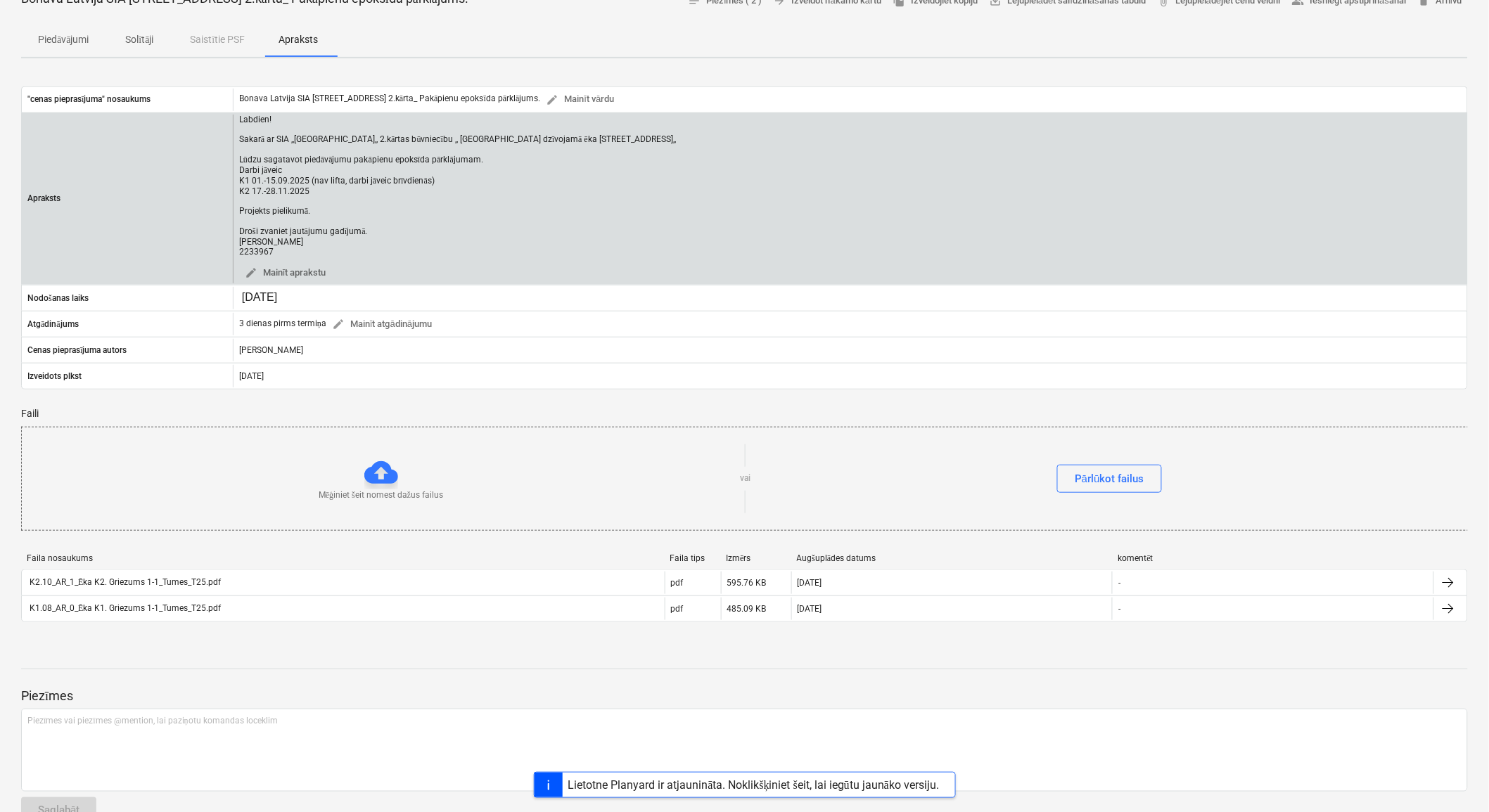
click at [325, 192] on div "Labdien! Sakarā ar SIA ,,[GEOGRAPHIC_DATA],, 2.kārtas būvniecību ,, [GEOGRAPHIC…" at bounding box center [457, 185] width 437 height 142
drag, startPoint x: 318, startPoint y: 193, endPoint x: 234, endPoint y: 170, distance: 87.1
click at [234, 170] on div "Labdien! Sakarā ar SIA ,,Bonava Latvja,, 2.kārtas būvniecību ,, Daudzdzīvokļu d…" at bounding box center [850, 199] width 1235 height 169
copy div "Darbi jāveic K1 01.-15.09.2025 (nav lifta, darbi jāveic brīvdienās) K2 17.-28.1…"
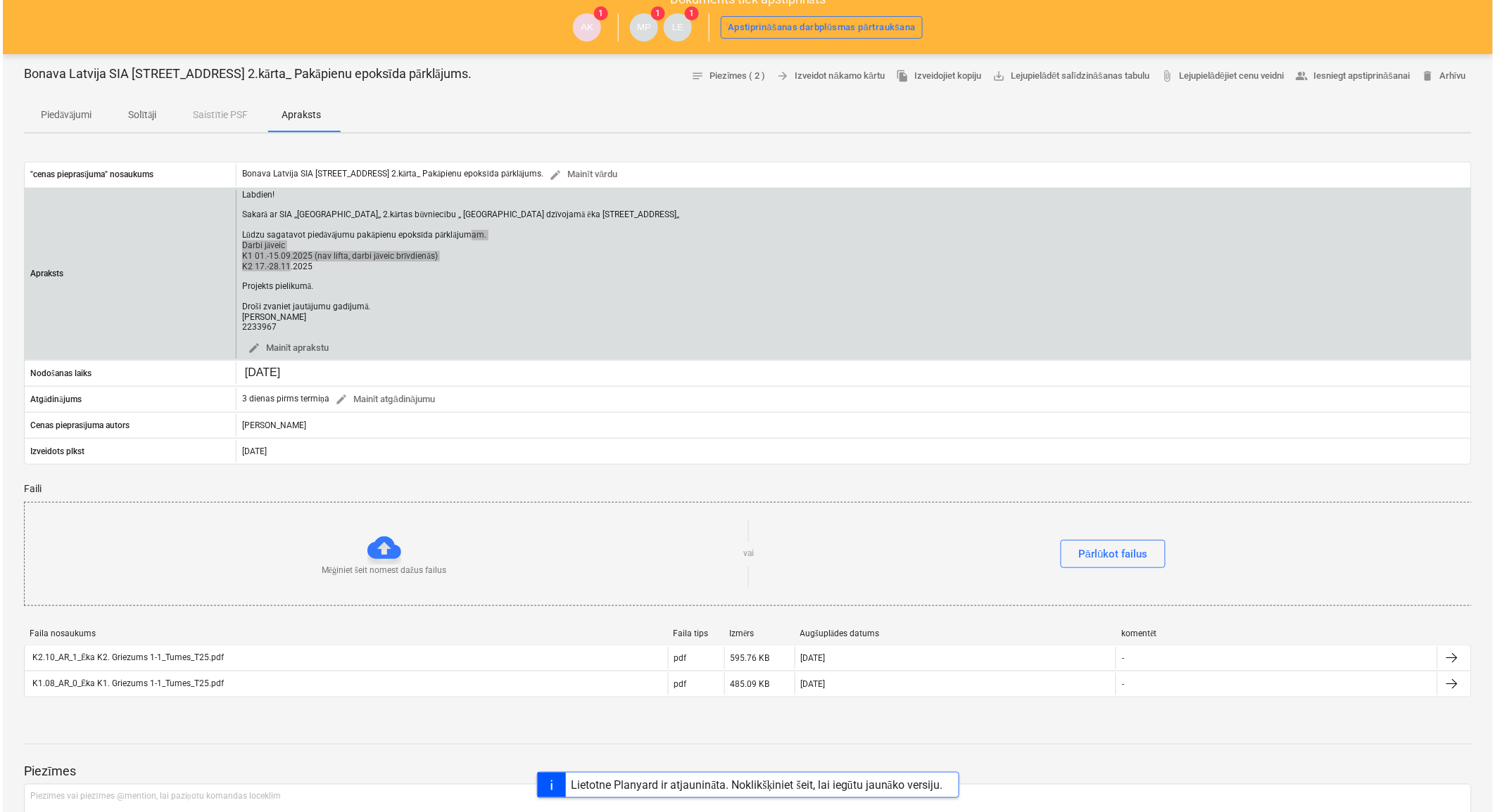
scroll to position [0, 0]
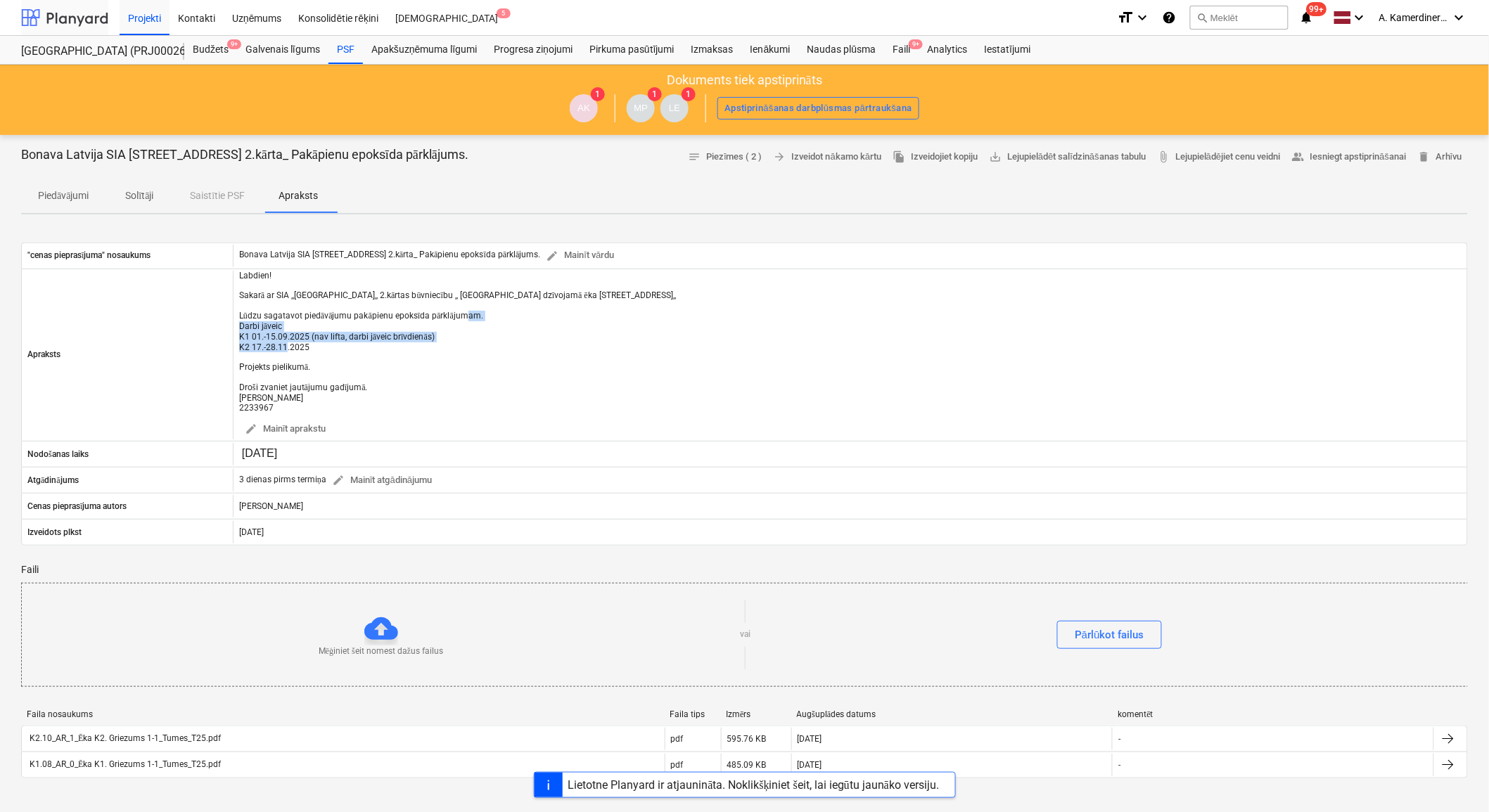
click at [74, 17] on div at bounding box center [64, 17] width 88 height 35
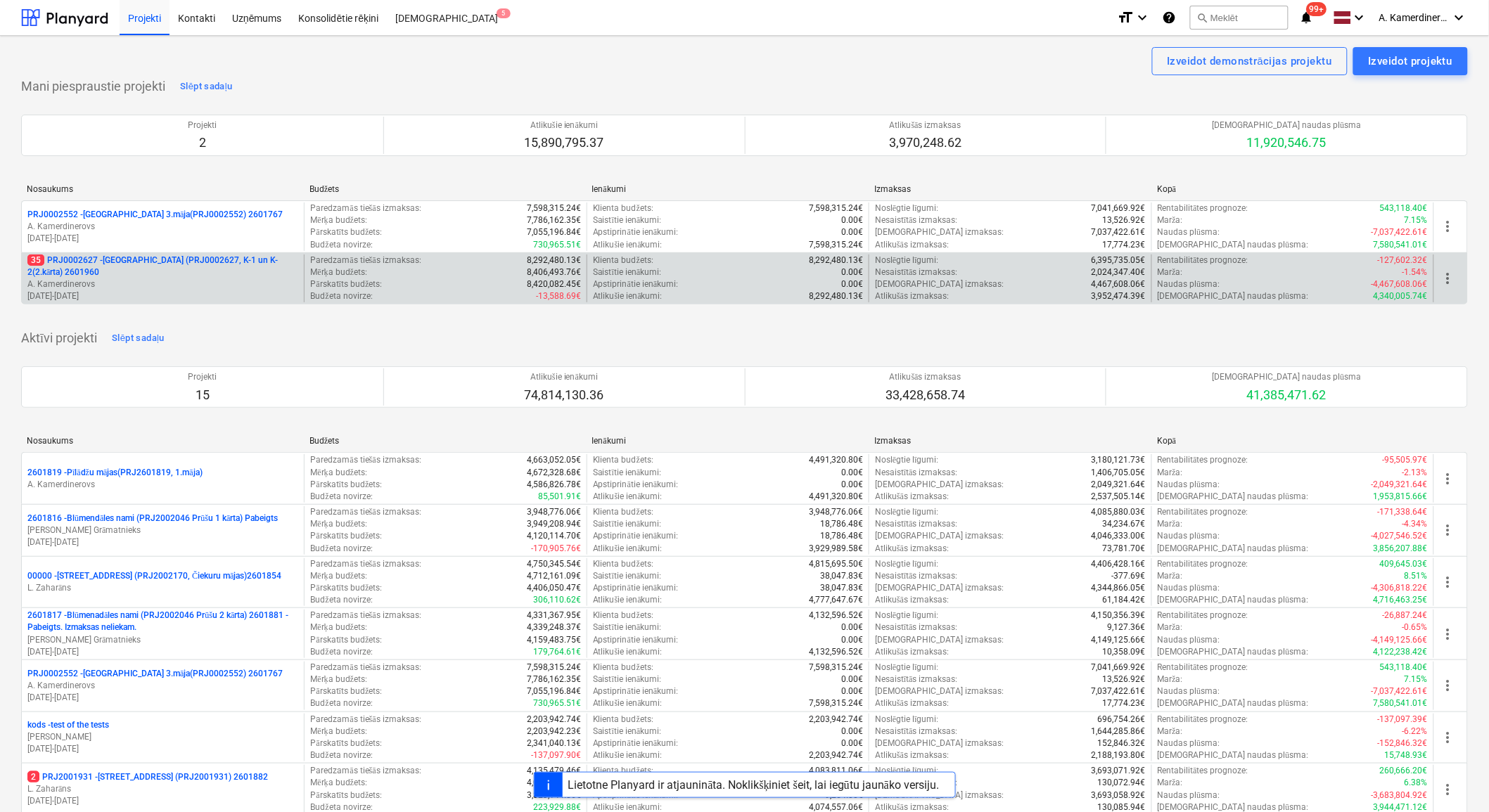
click at [179, 282] on p "A. Kamerdinerovs" at bounding box center [163, 284] width 271 height 12
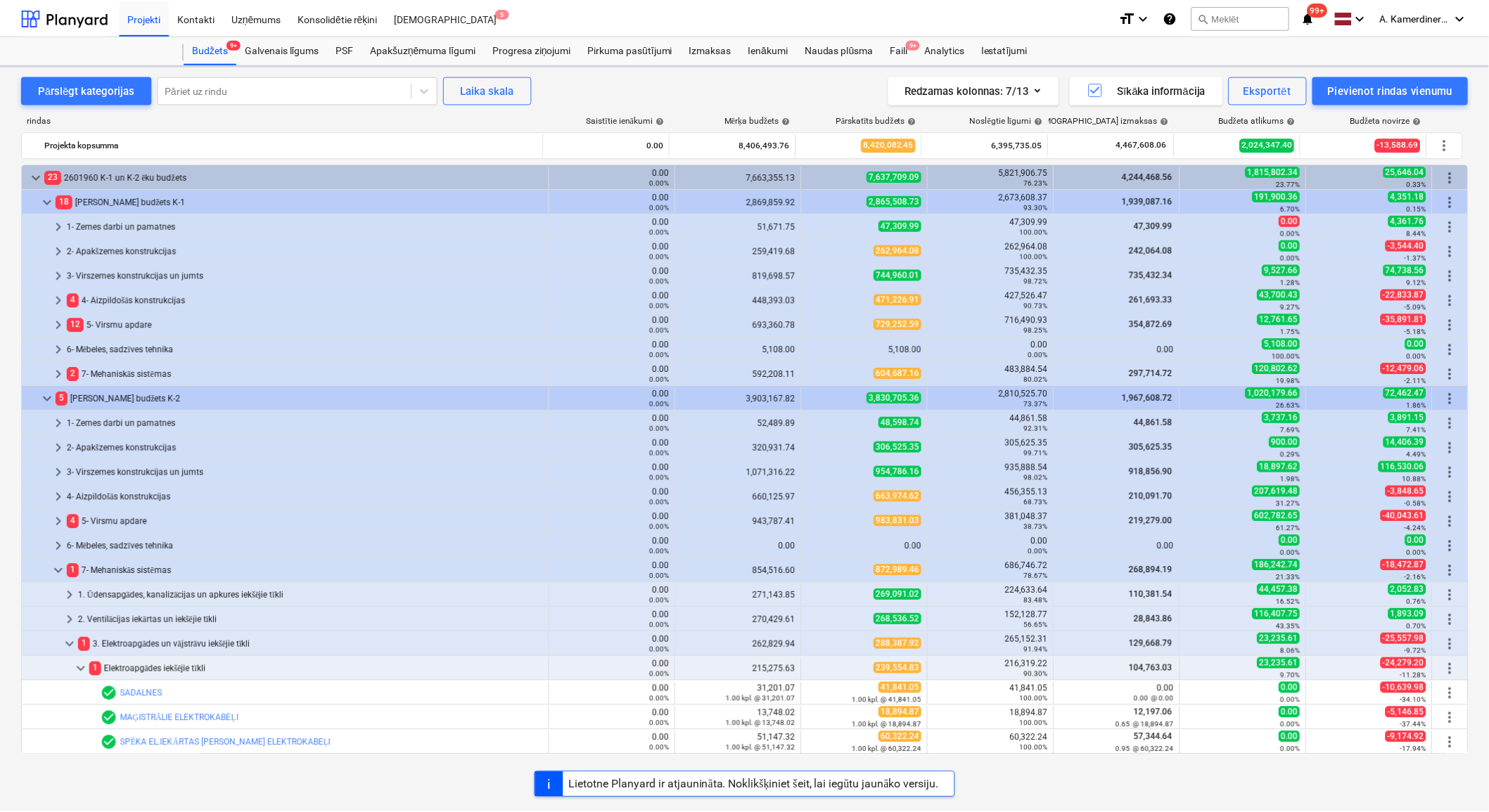
scroll to position [234, 0]
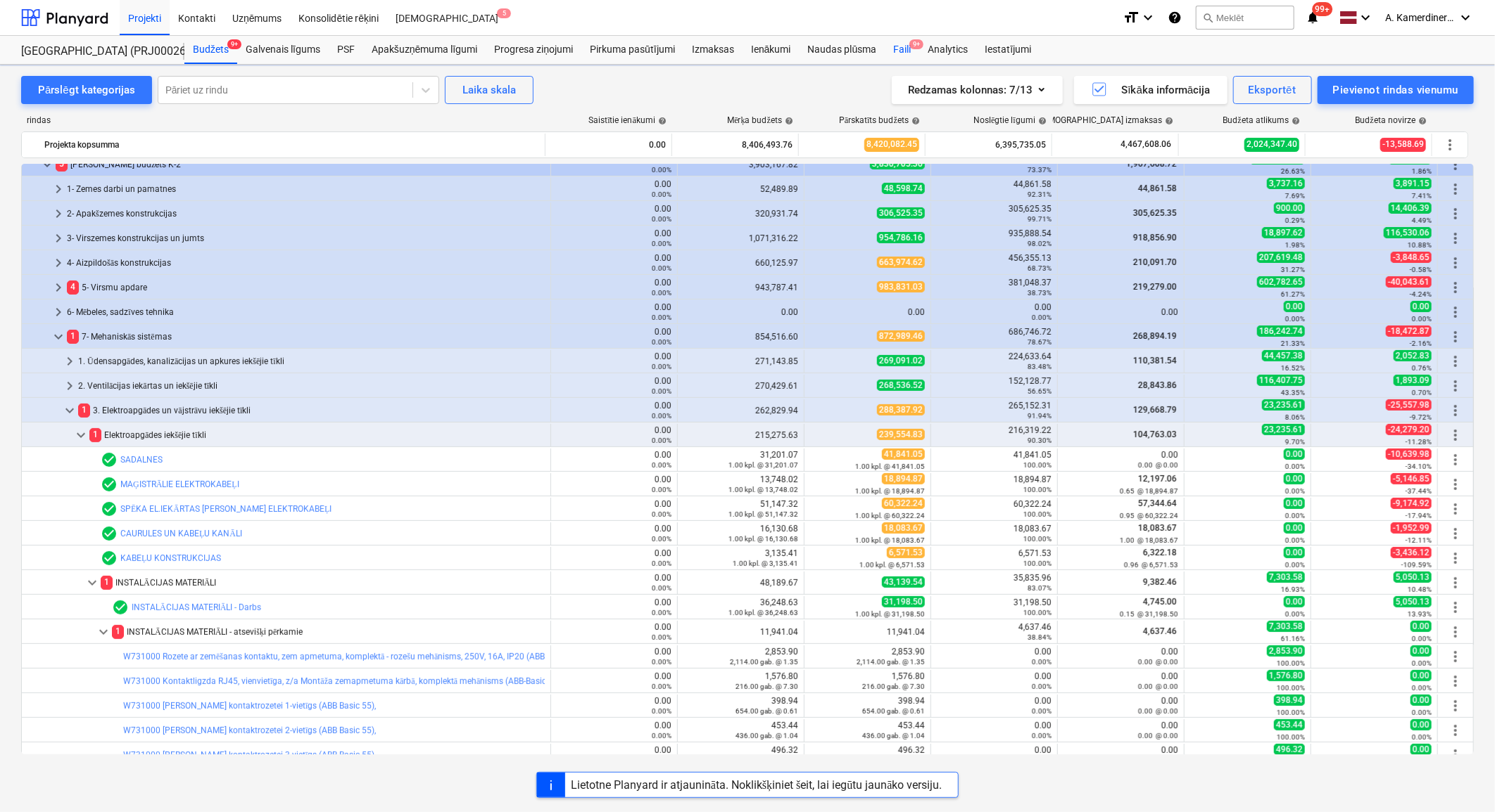
click at [915, 48] on span "9+" at bounding box center [916, 44] width 14 height 9
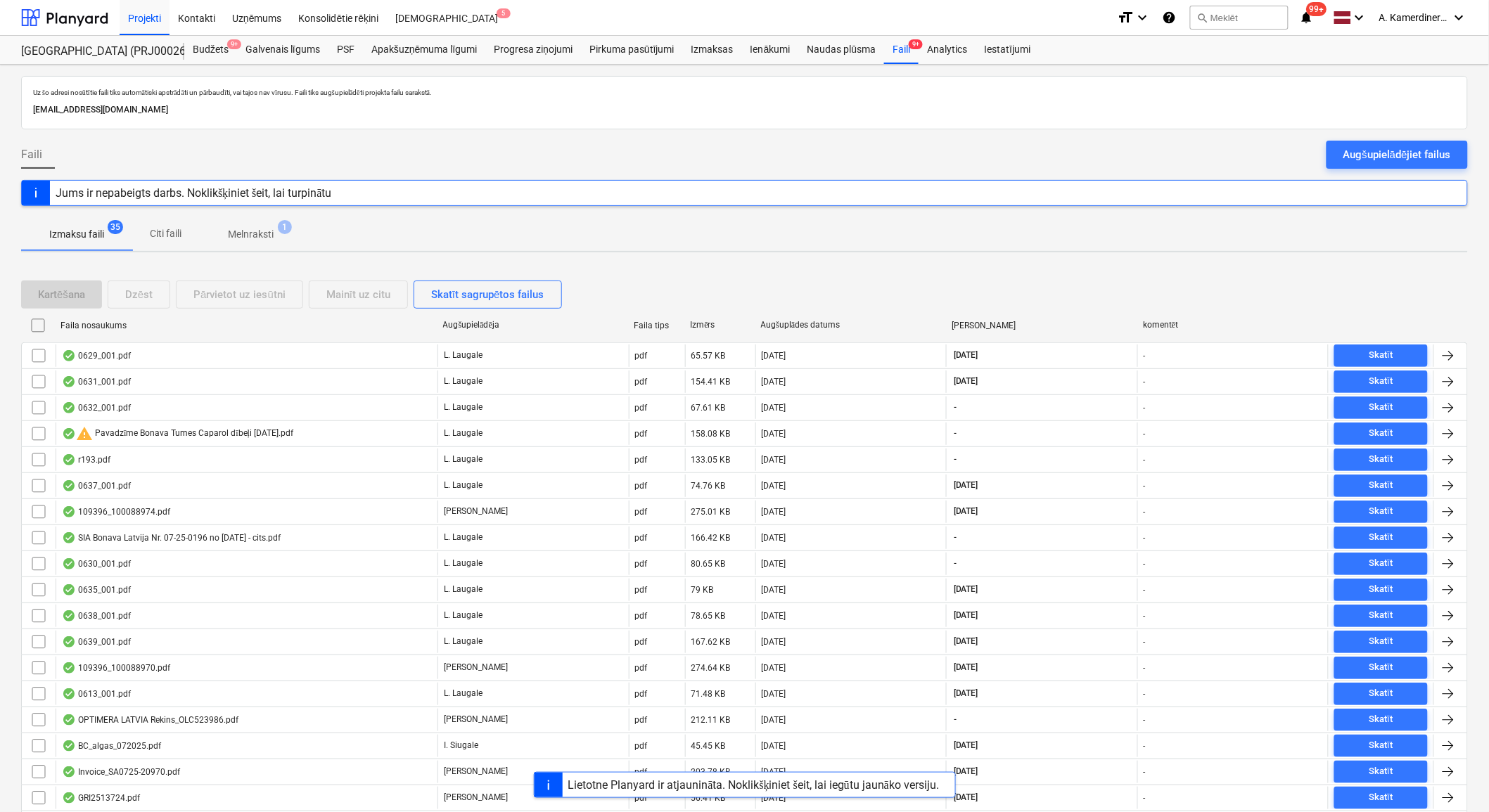
click at [269, 230] on p "Melnraksti" at bounding box center [250, 234] width 46 height 15
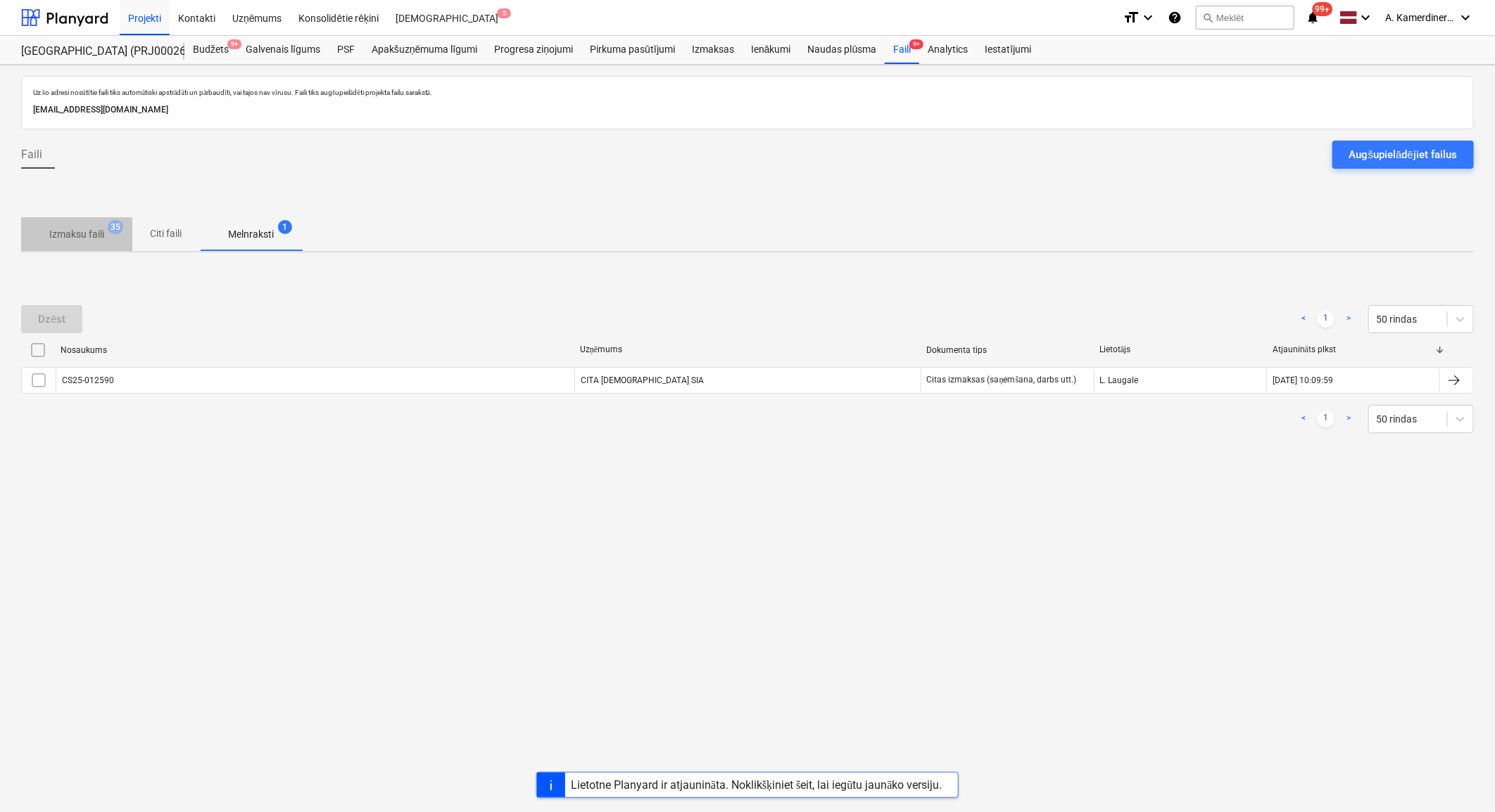
click at [96, 233] on p "Izmaksu faili" at bounding box center [76, 234] width 55 height 15
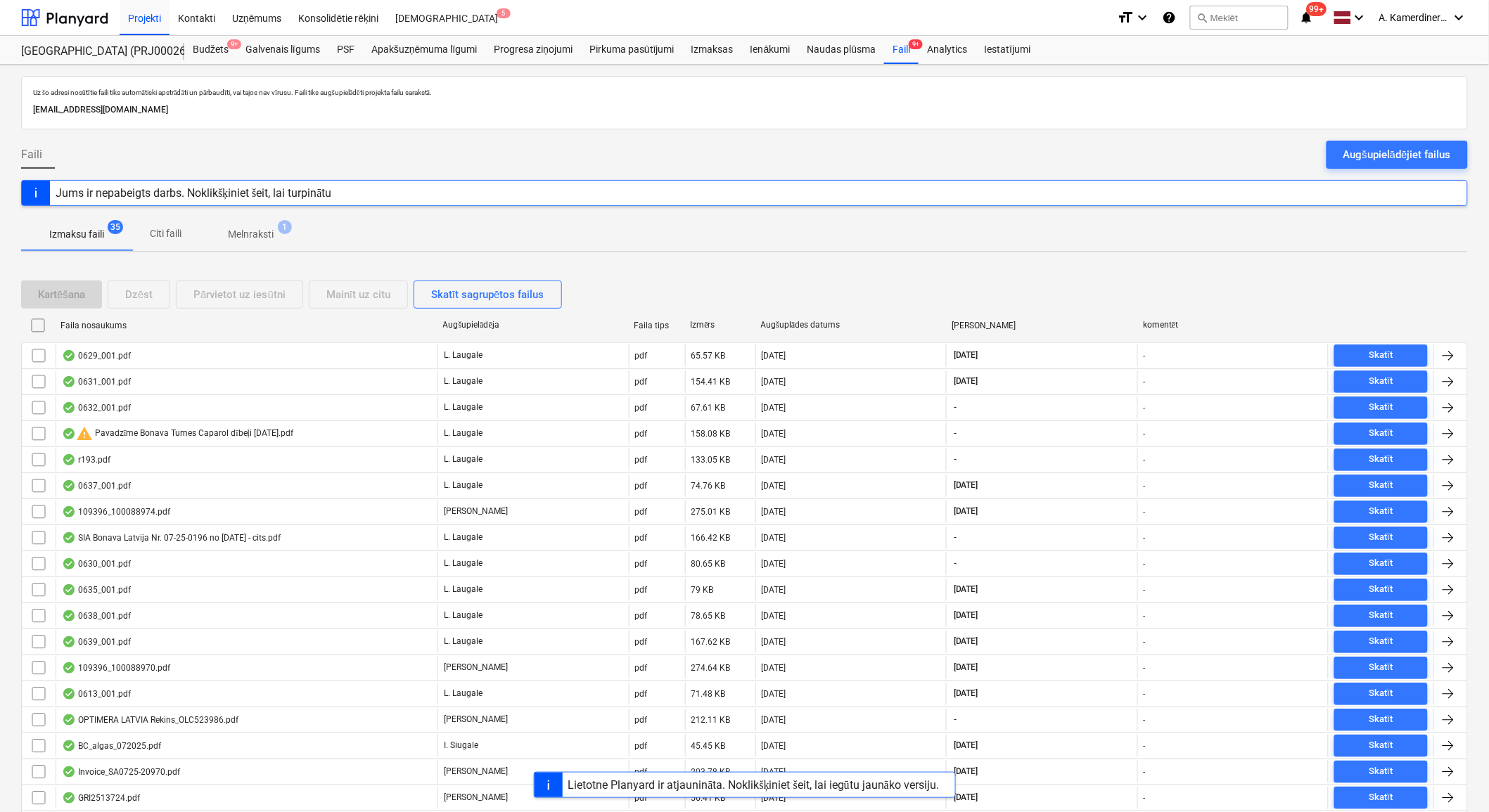
click at [257, 228] on p "Melnraksti" at bounding box center [250, 234] width 46 height 15
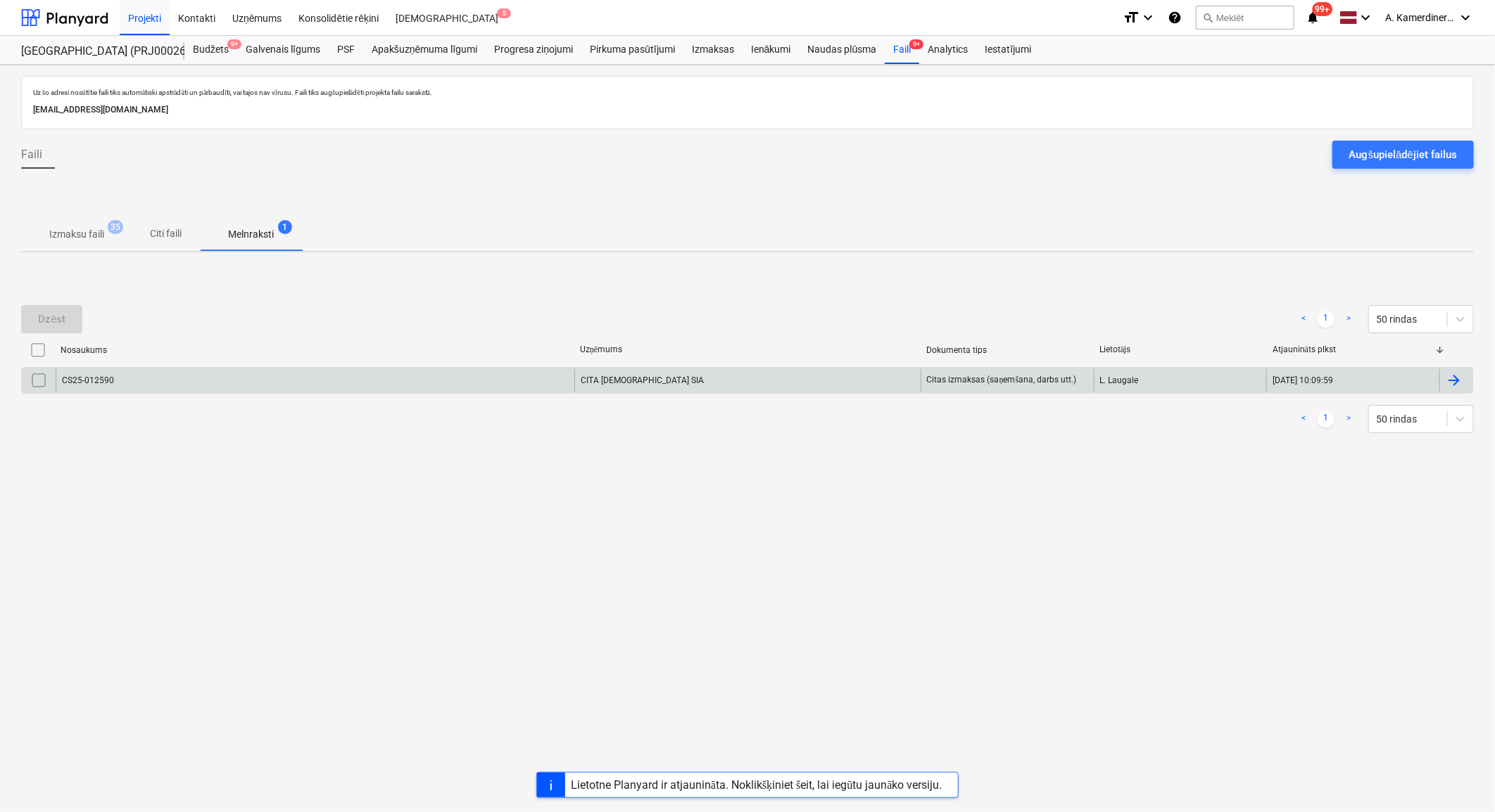
click at [617, 376] on div "CITA SANTEHNIKA SIA" at bounding box center [748, 380] width 346 height 23
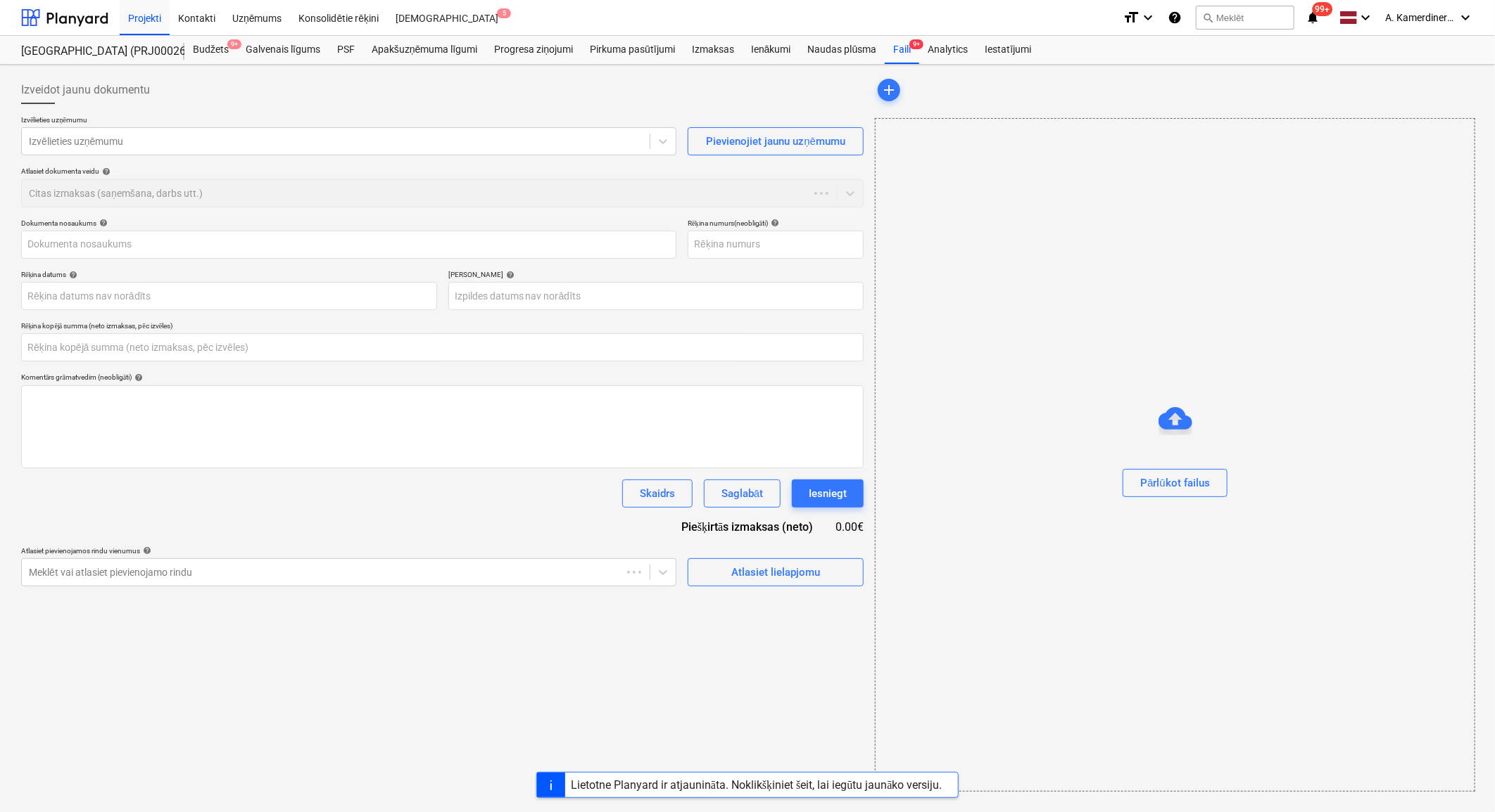
type input "CS25-012590"
type input "[DATE]"
type input "11 Sep 2025"
type input "0.00"
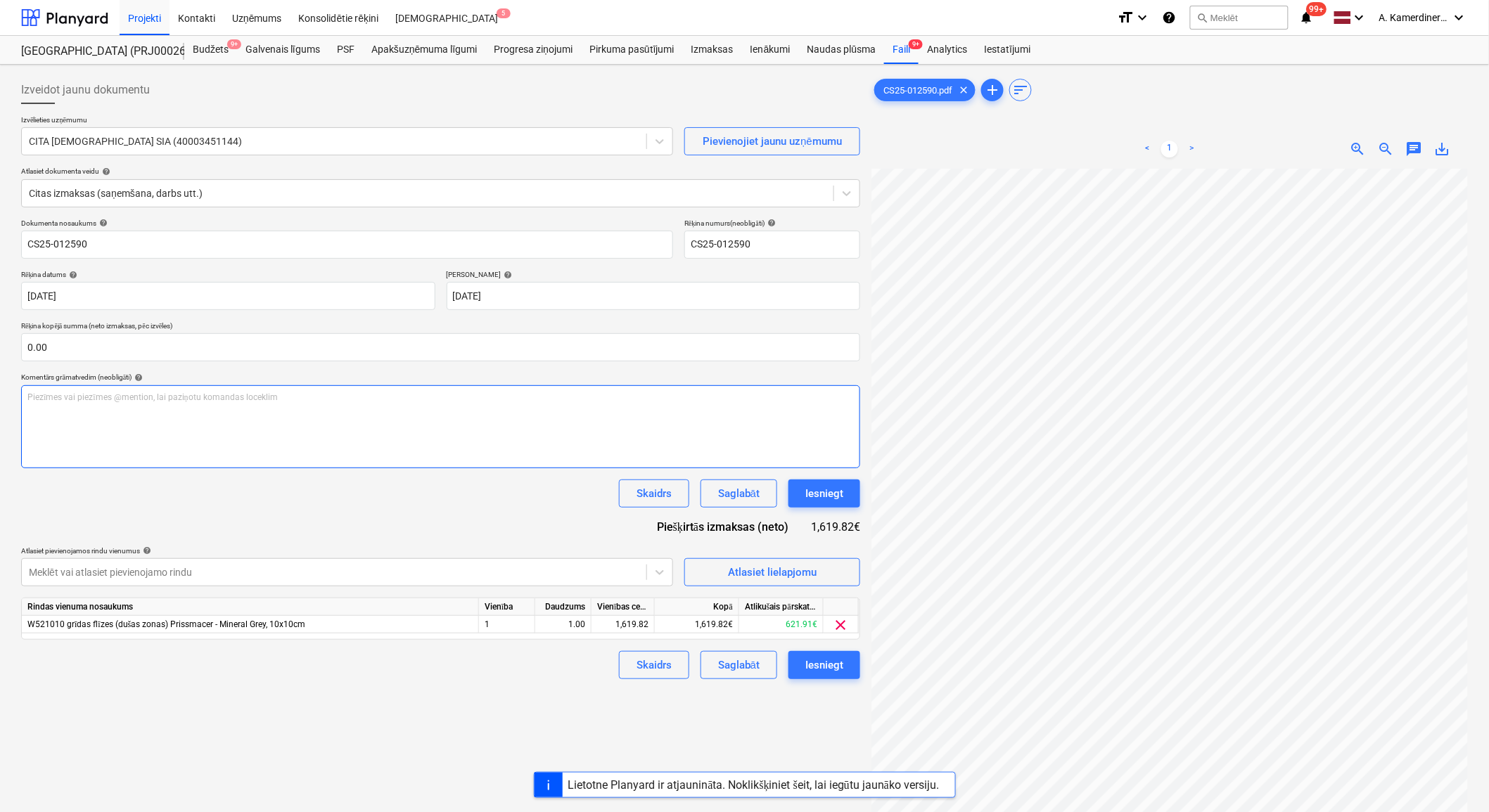
scroll to position [36, 1]
click at [848, 494] on button "Iesniegt" at bounding box center [825, 494] width 72 height 28
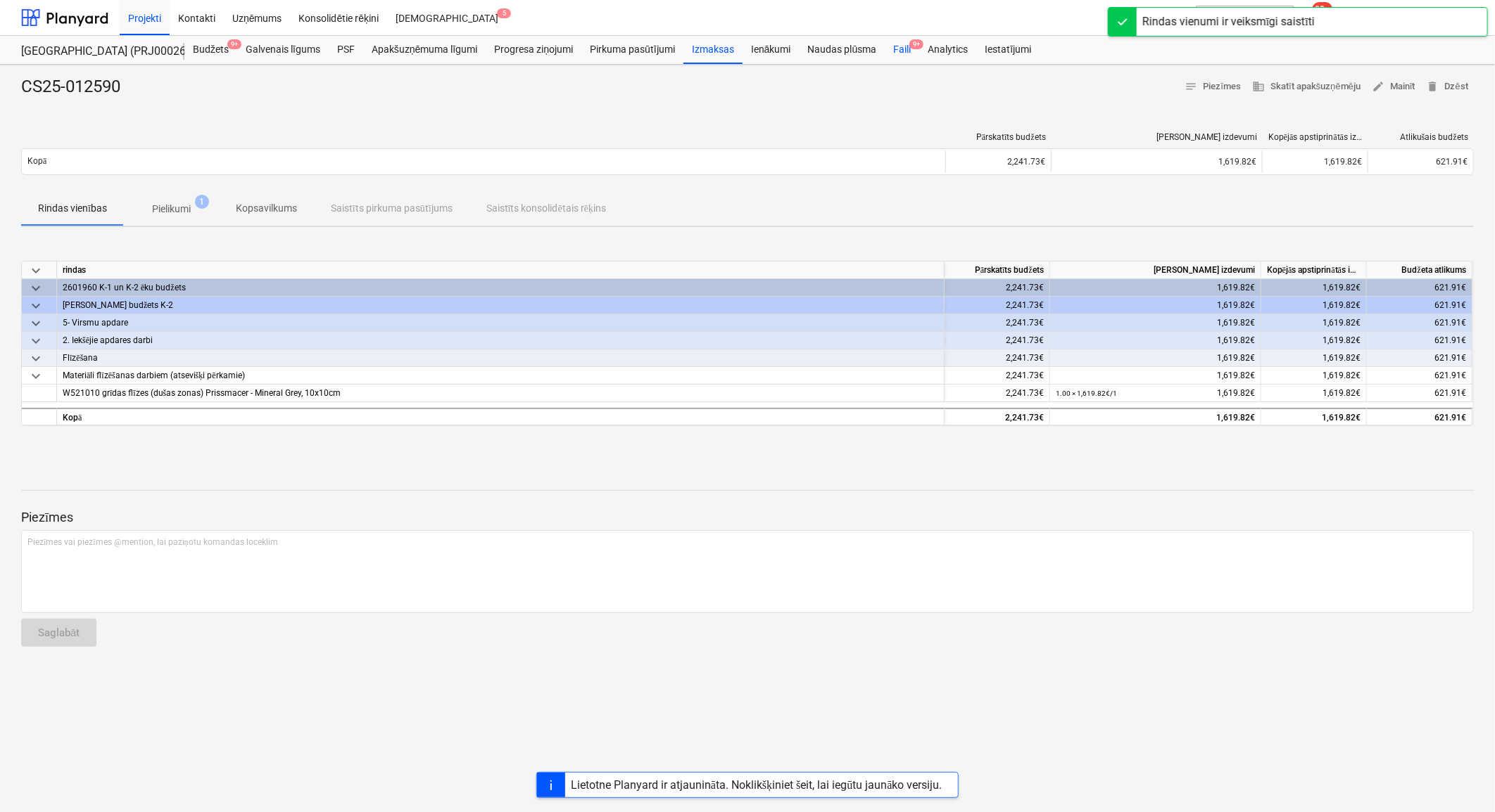
click at [907, 47] on div "Faili 9+" at bounding box center [902, 50] width 35 height 28
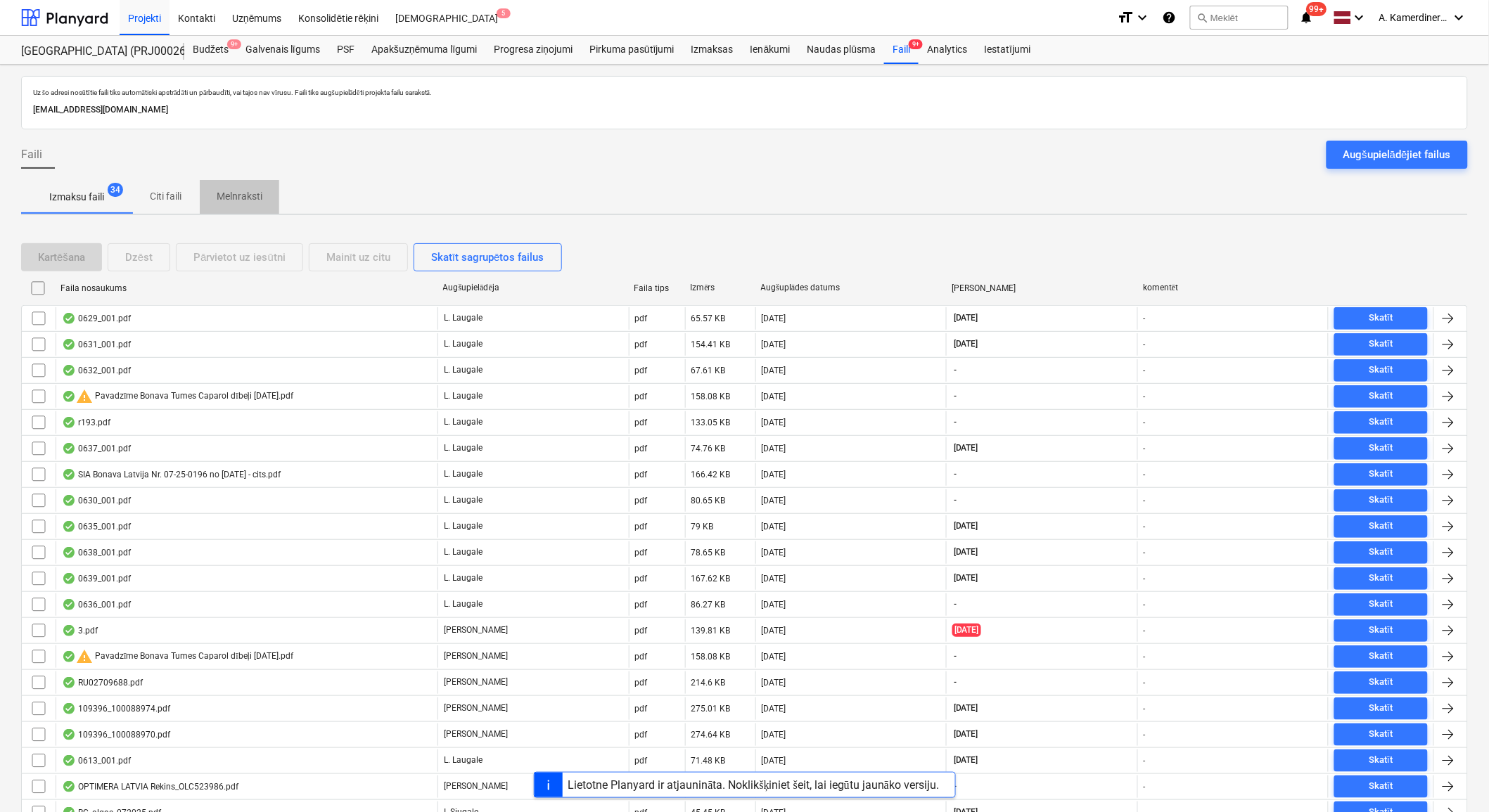
click at [232, 202] on p "Melnraksti" at bounding box center [239, 197] width 46 height 15
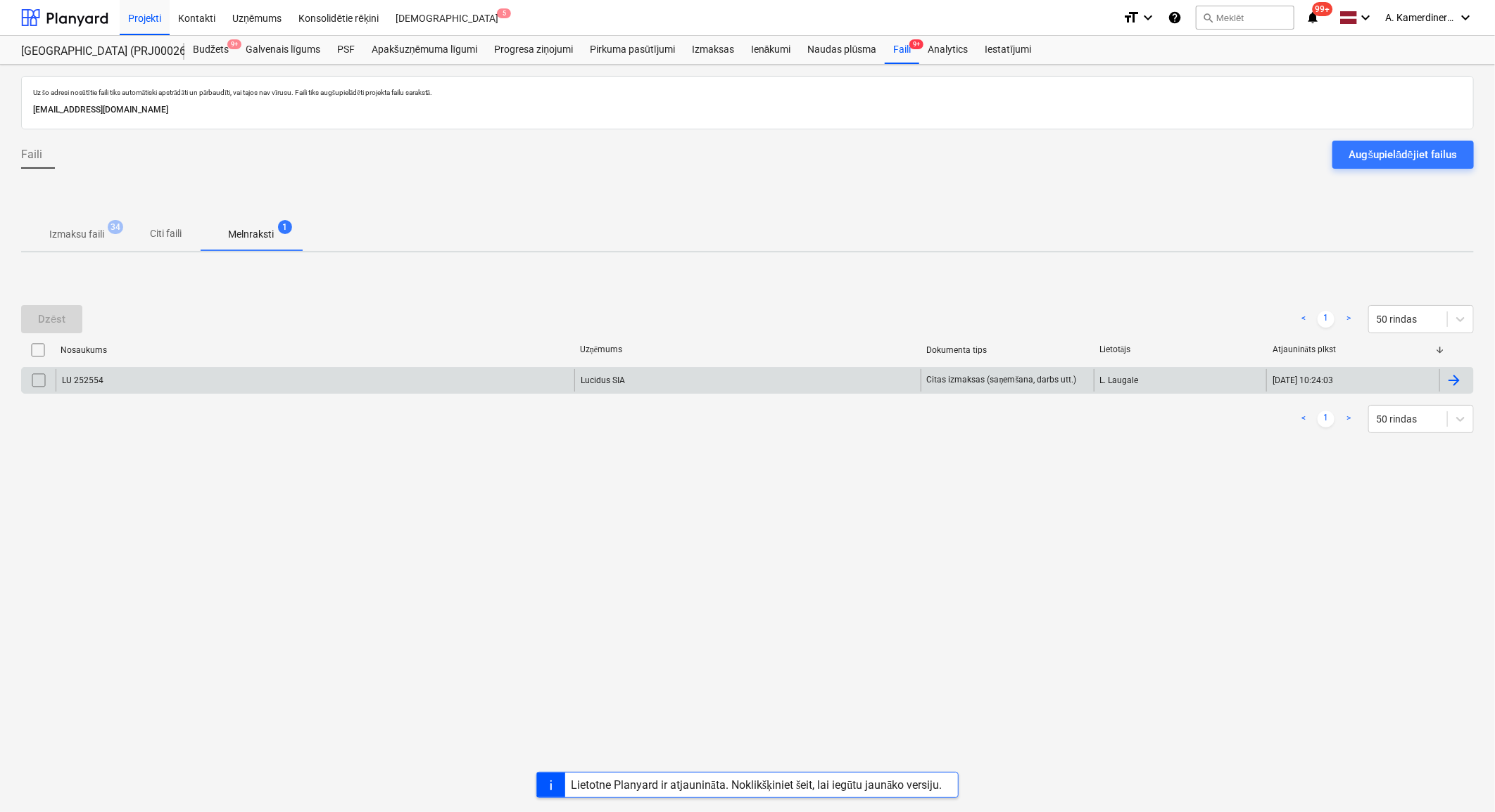
click at [270, 385] on div "LU 252554" at bounding box center [314, 380] width 519 height 23
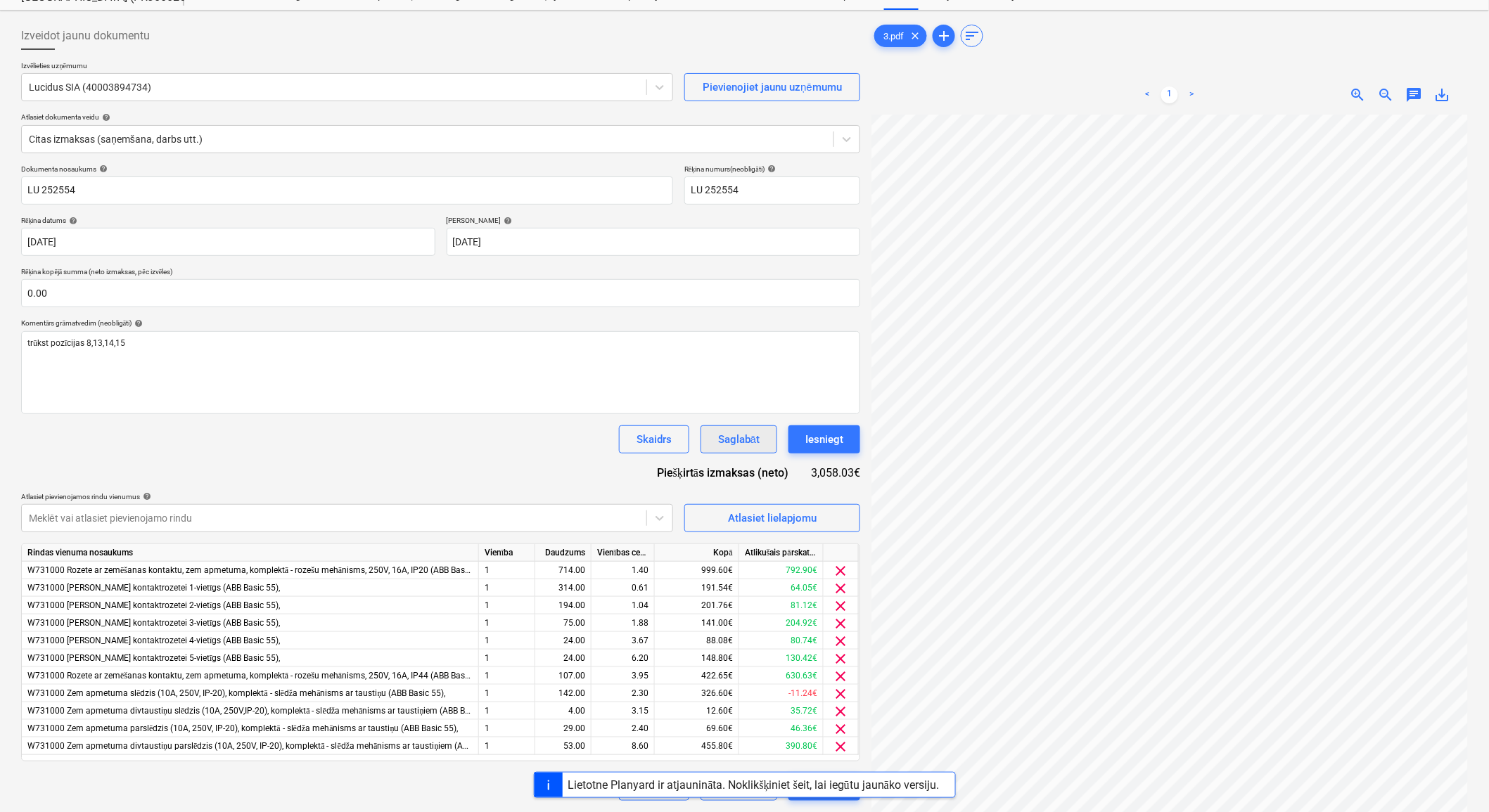
scroll to position [124, 39]
click at [253, 363] on div "trūkst pozīcijas 8,13,14,15 ﻿" at bounding box center [440, 373] width 840 height 83
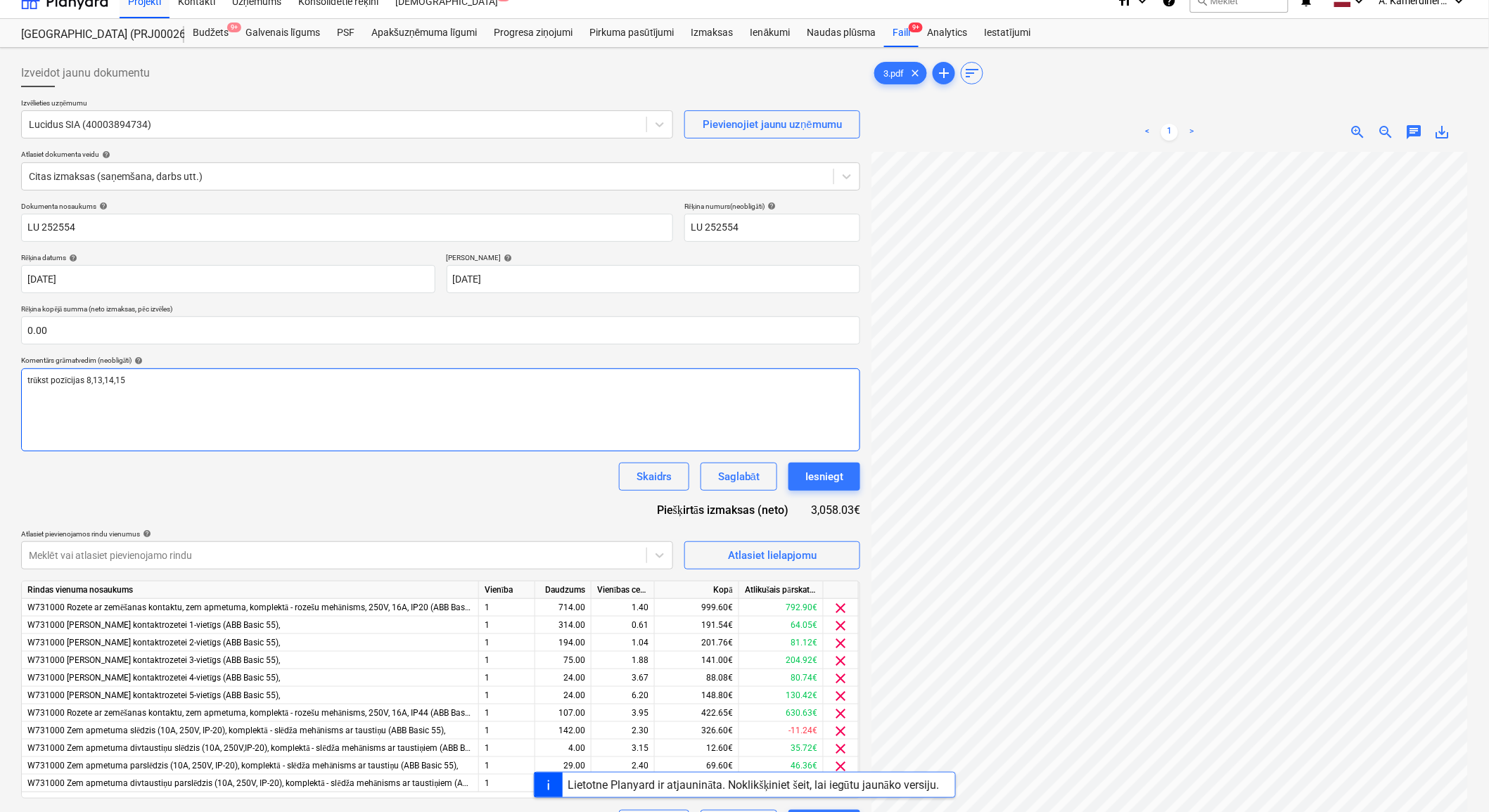
scroll to position [0, 0]
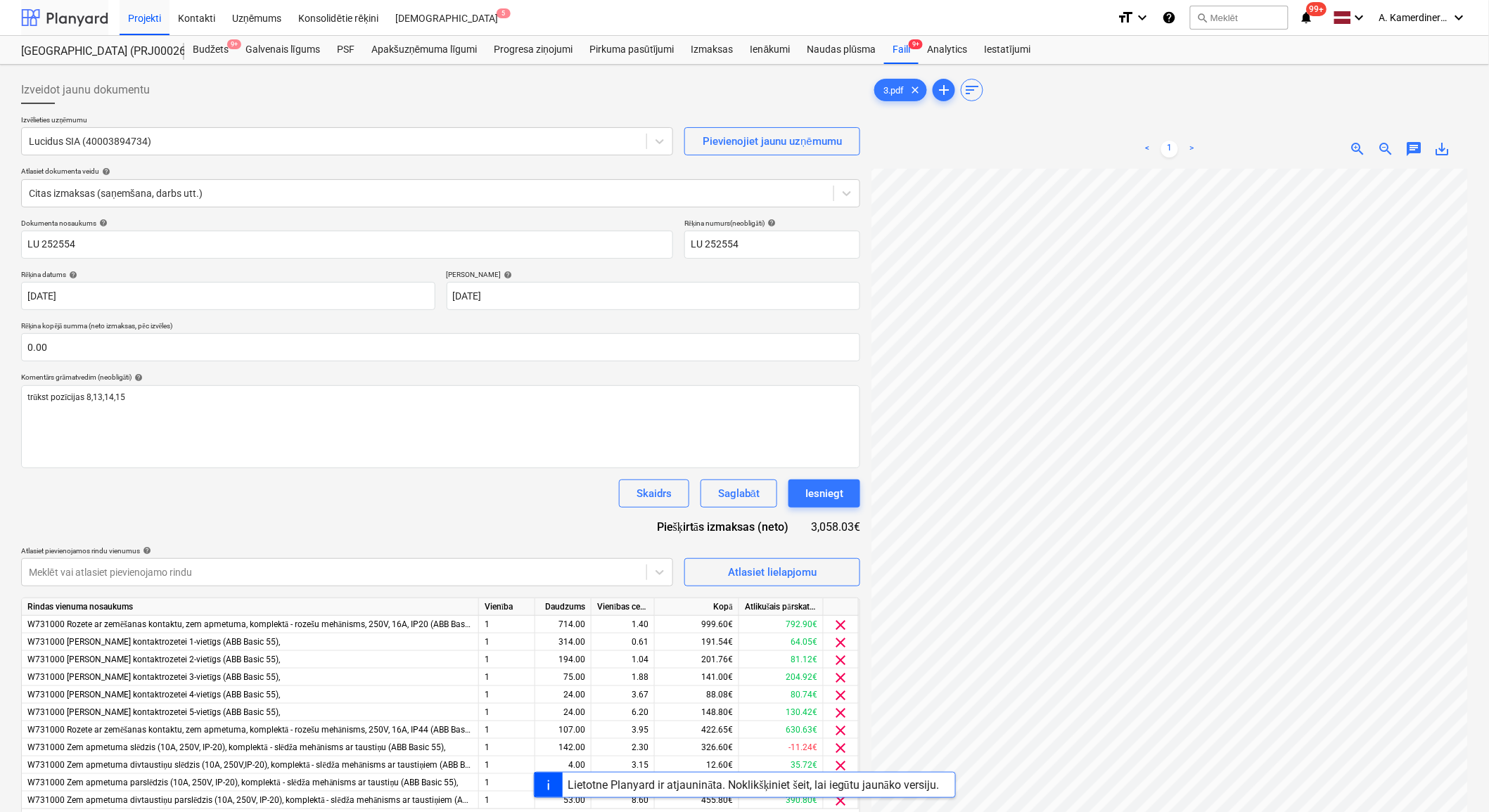
click at [73, 24] on div at bounding box center [64, 17] width 88 height 35
